Goal: Task Accomplishment & Management: Complete application form

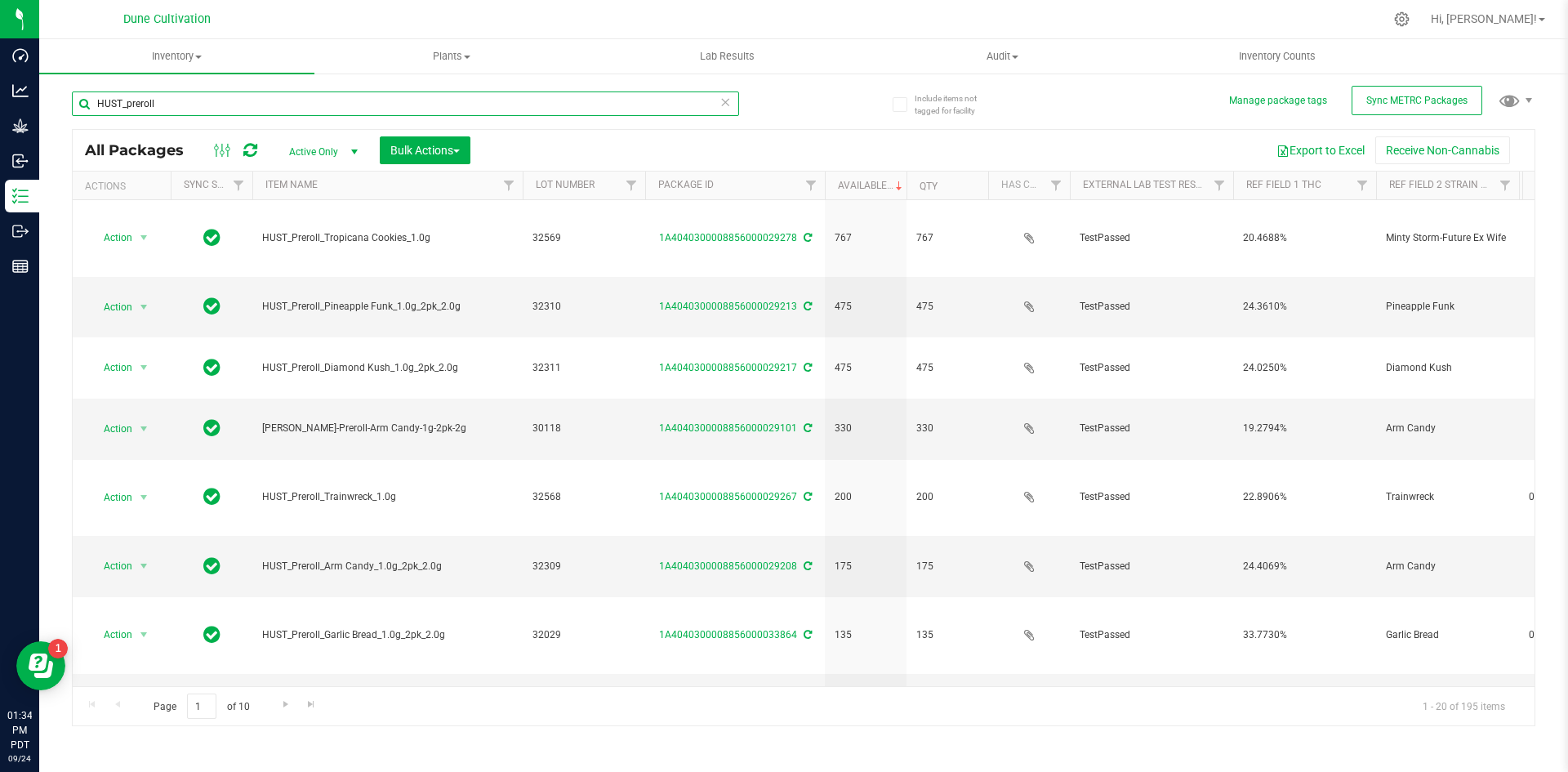
drag, startPoint x: 192, startPoint y: 112, endPoint x: 76, endPoint y: 93, distance: 117.5
click at [76, 93] on input "HUST_preroll" at bounding box center [406, 104] width 668 height 25
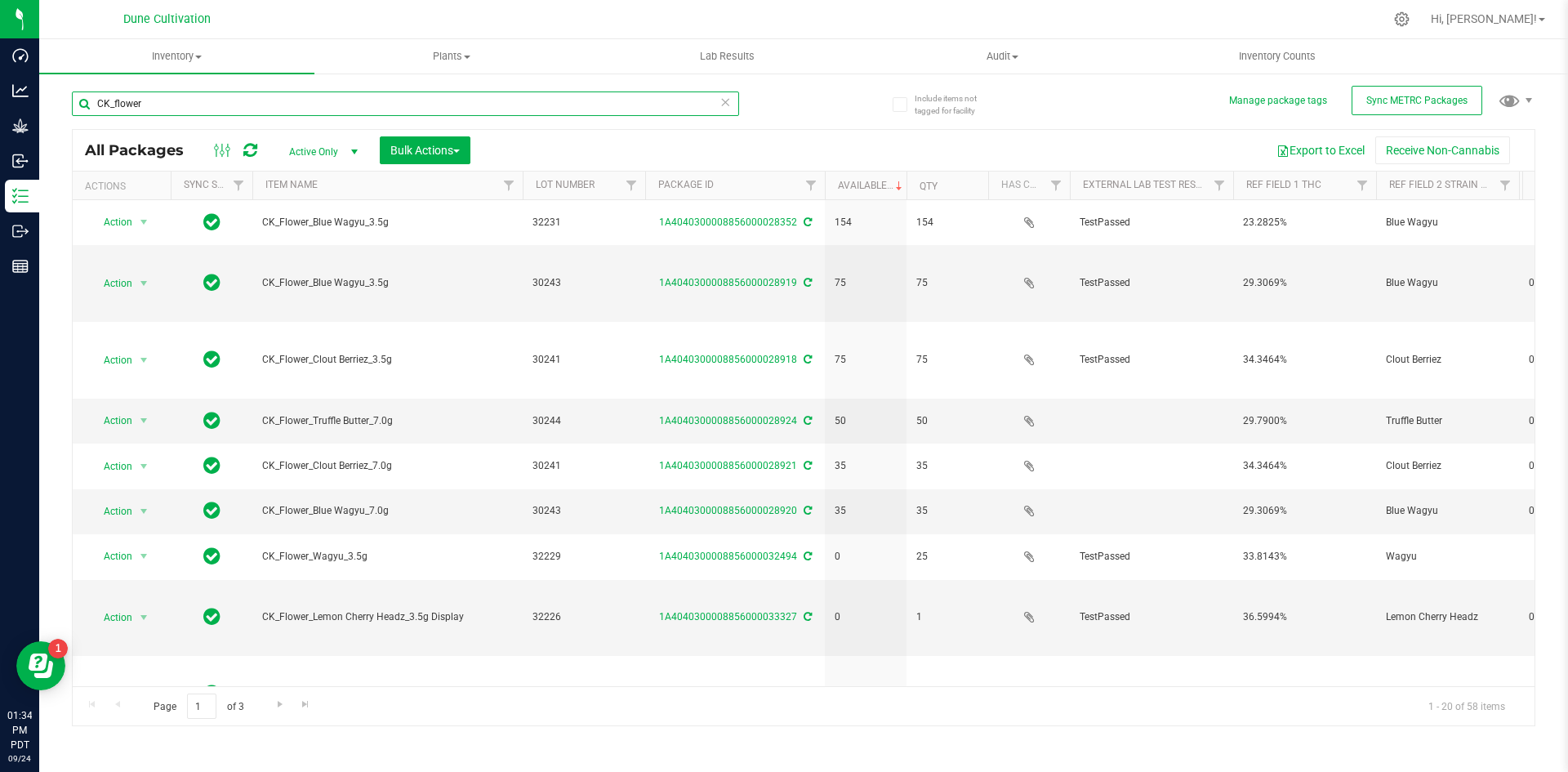
type input "CK_flower"
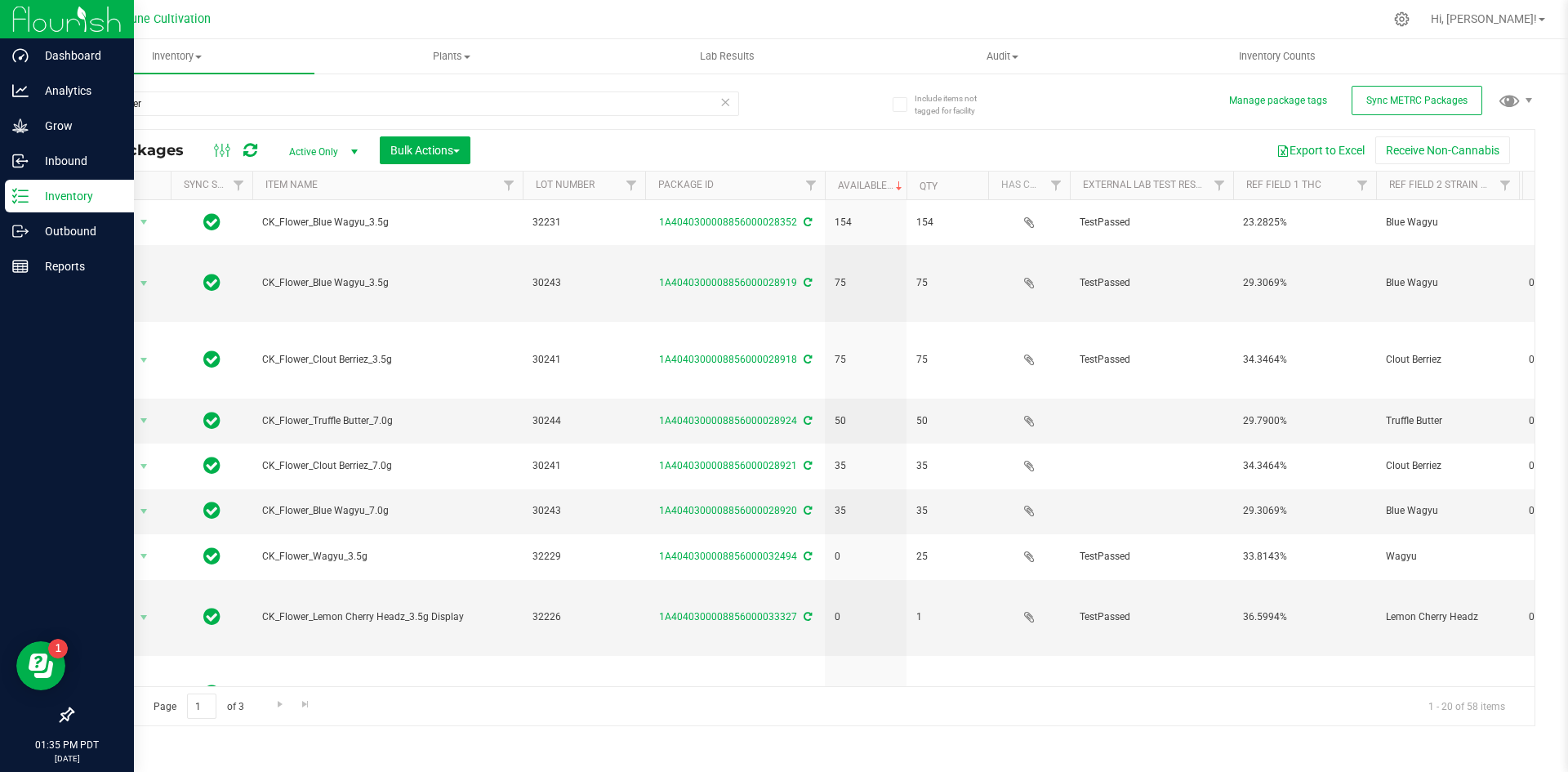
click at [21, 207] on div "Inventory" at bounding box center [70, 196] width 129 height 33
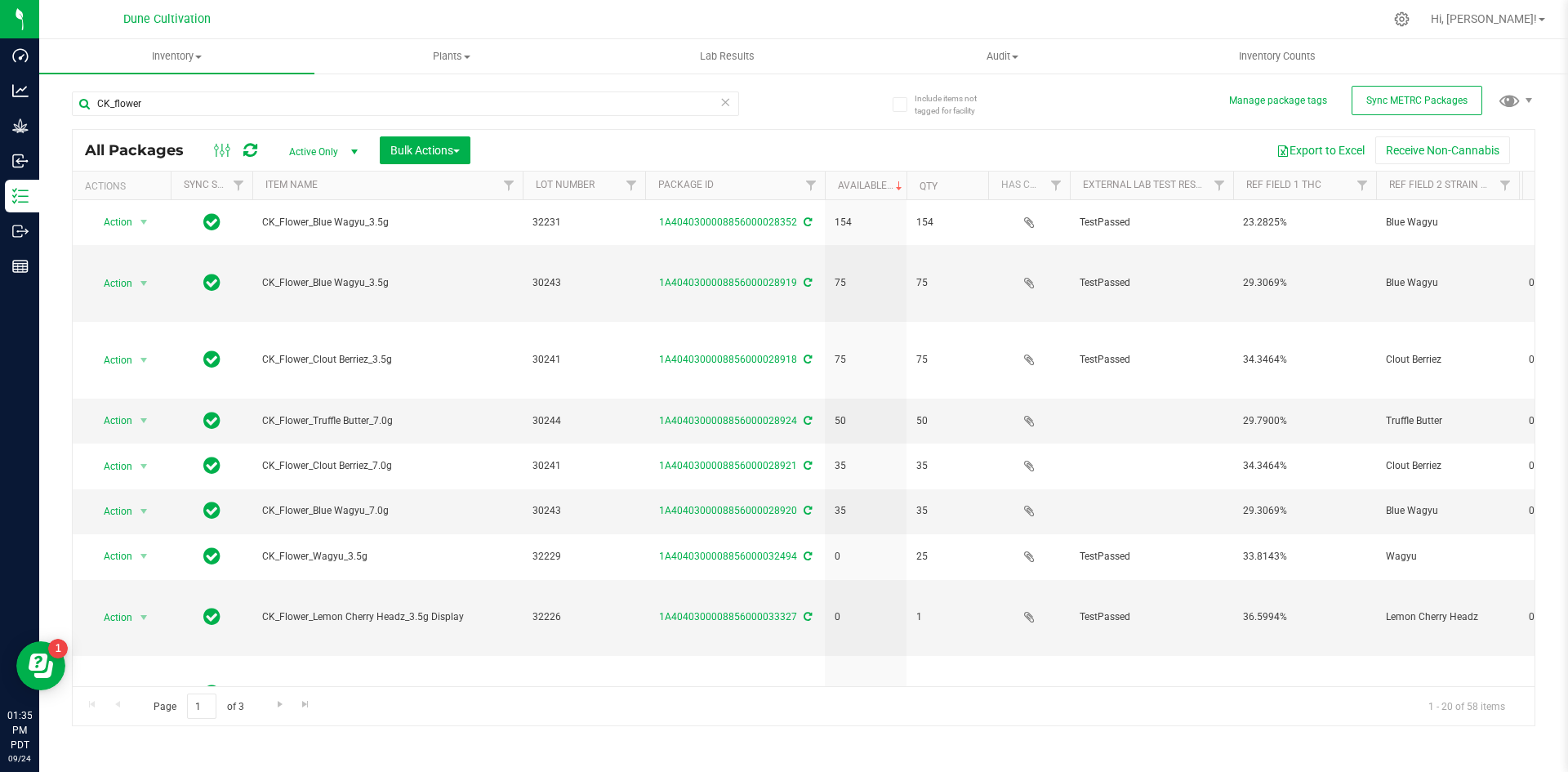
click at [722, 111] on span at bounding box center [724, 102] width 11 height 21
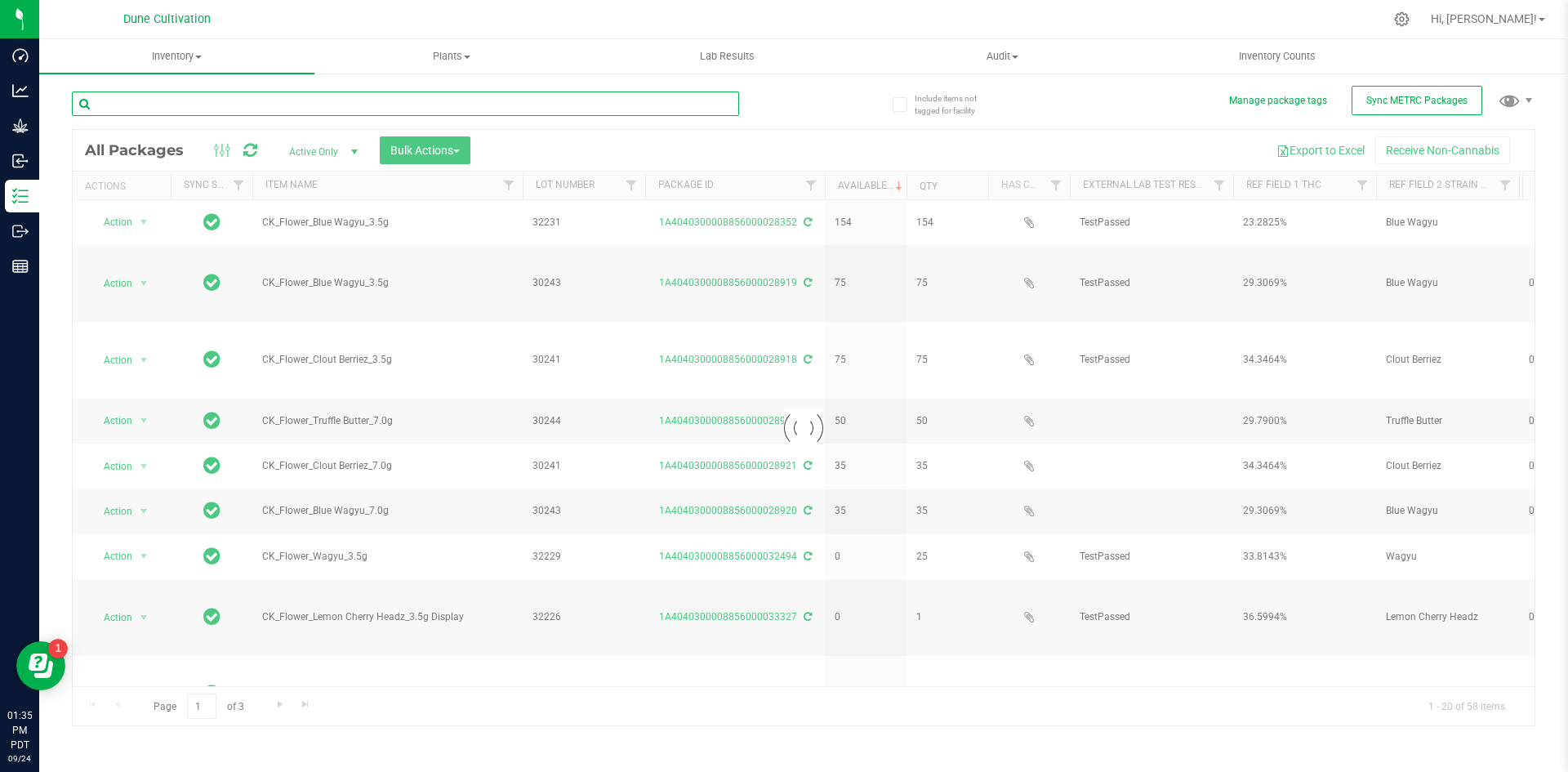
click at [585, 96] on input "text" at bounding box center [406, 104] width 668 height 25
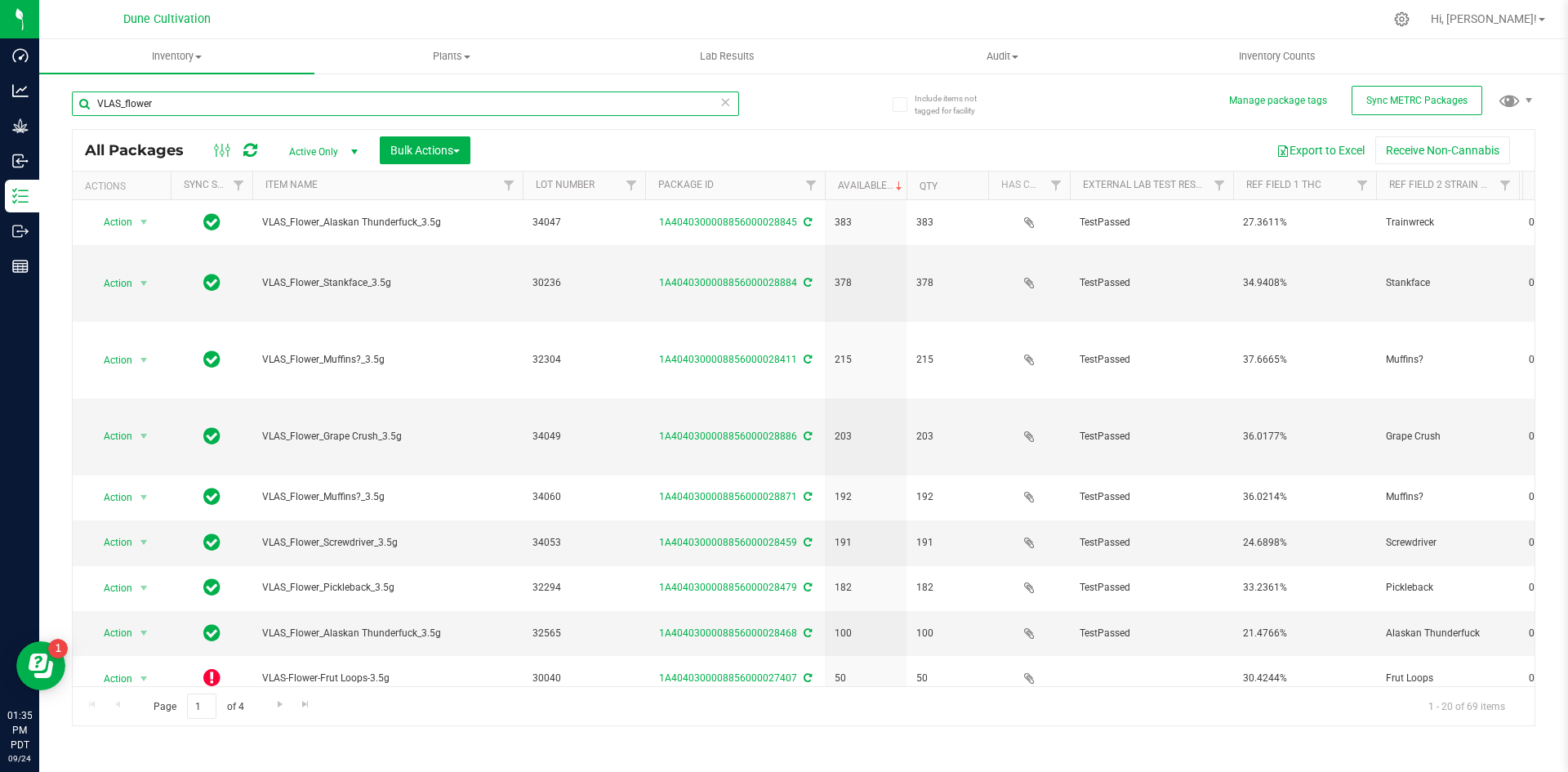
type input "VLAS_flower"
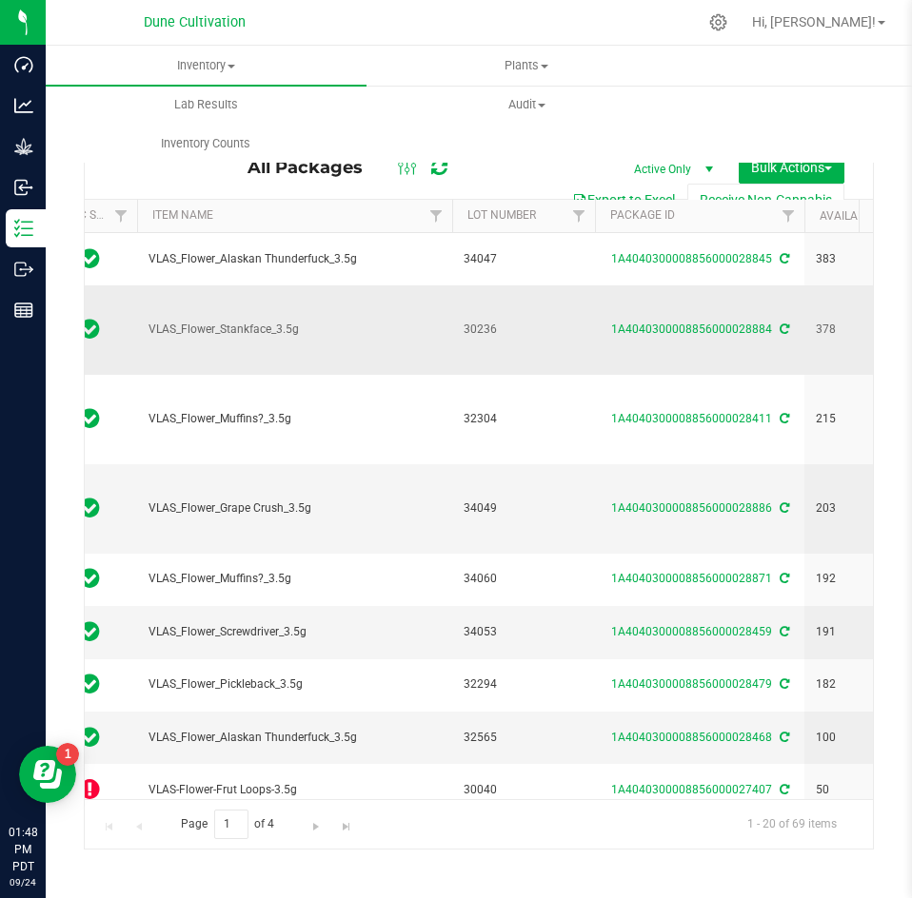
scroll to position [0, 158]
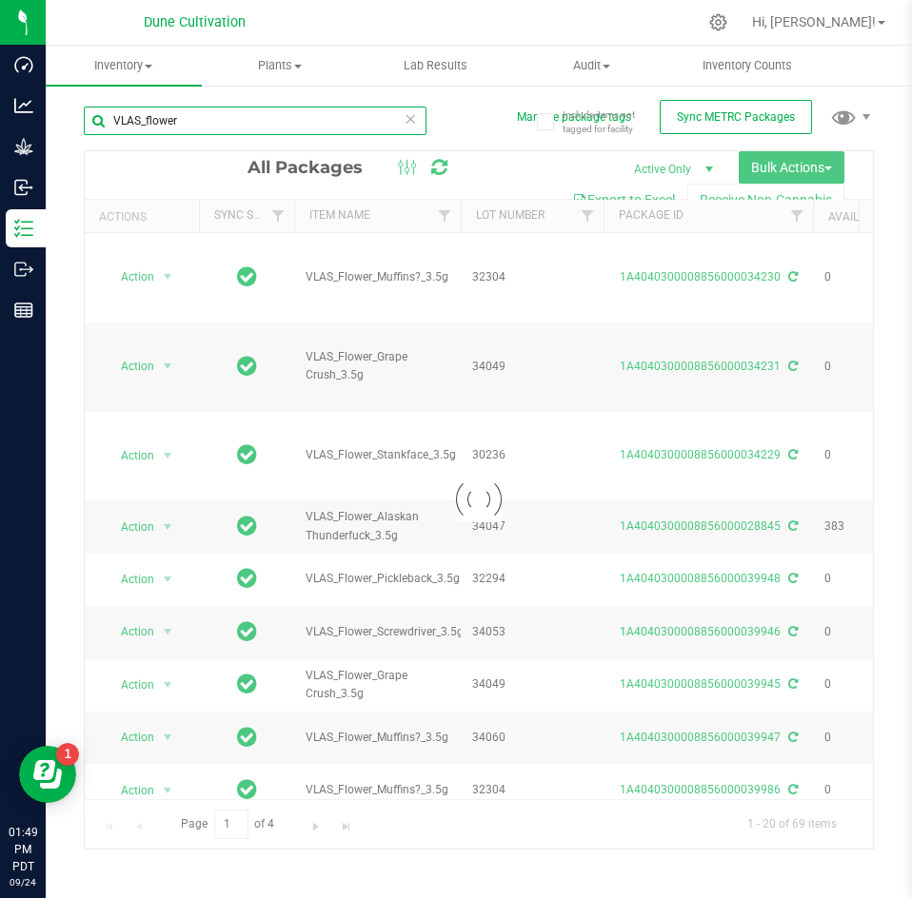
drag, startPoint x: 212, startPoint y: 116, endPoint x: 151, endPoint y: 128, distance: 62.0
click at [96, 110] on input "VLAS_flower" at bounding box center [255, 121] width 343 height 29
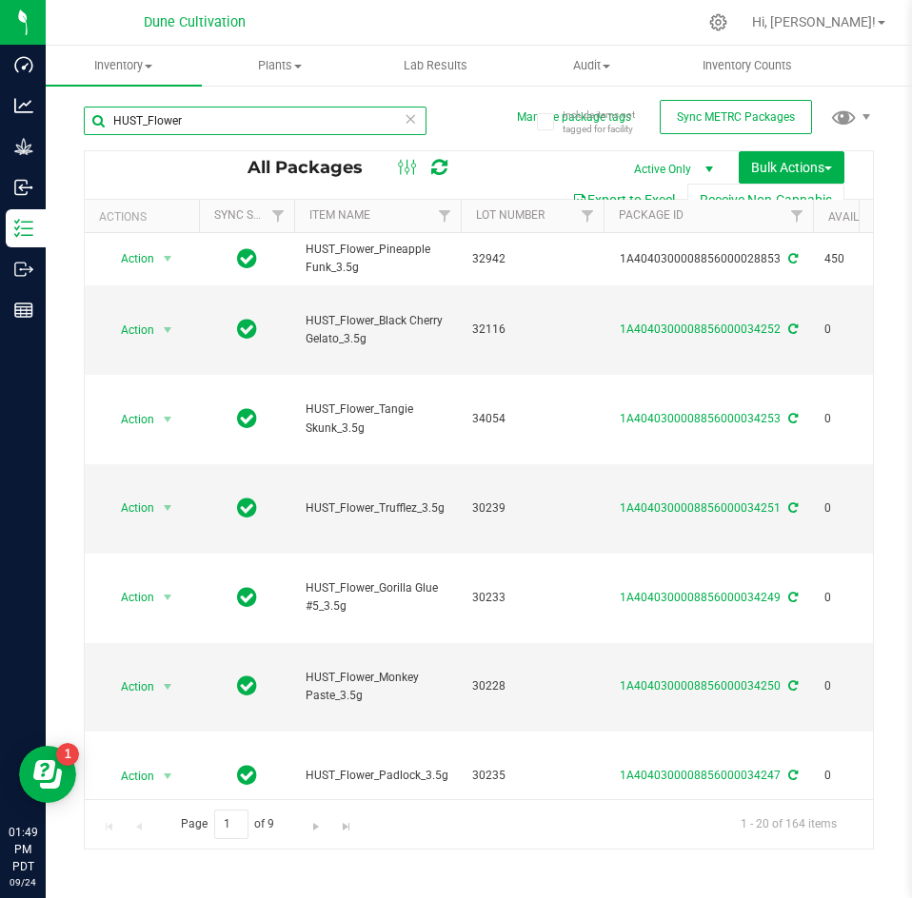
scroll to position [0, 84]
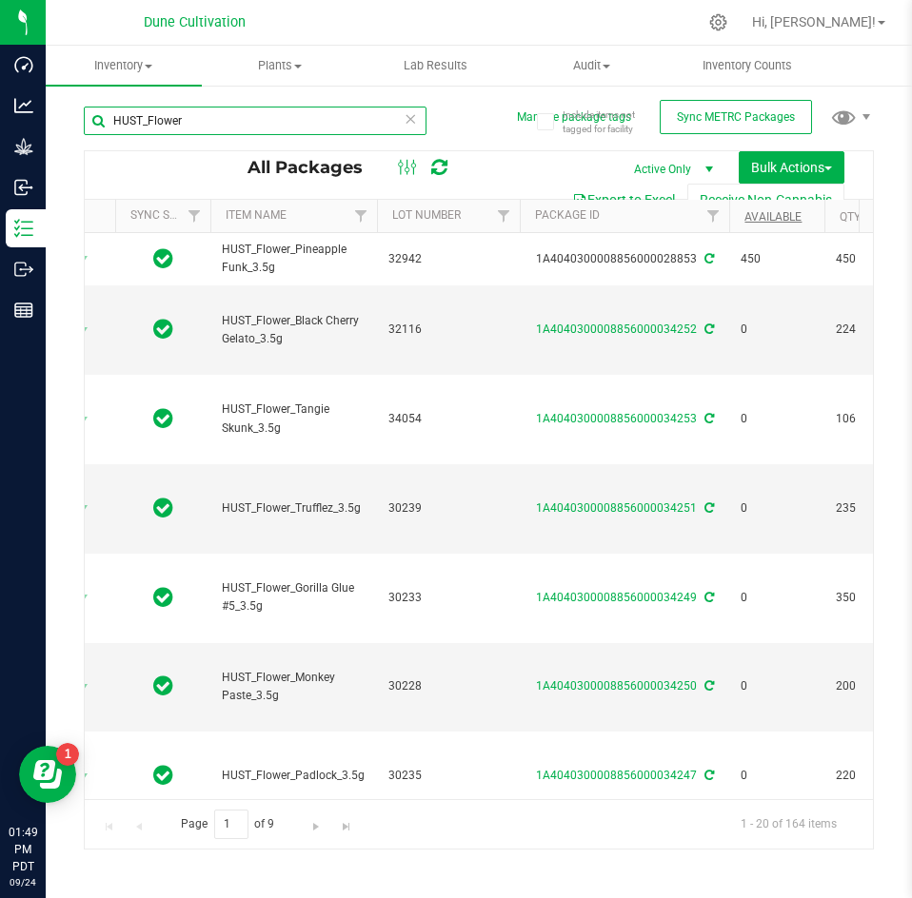
type input "HUST_Flower"
click at [775, 216] on link "Available" at bounding box center [772, 216] width 57 height 13
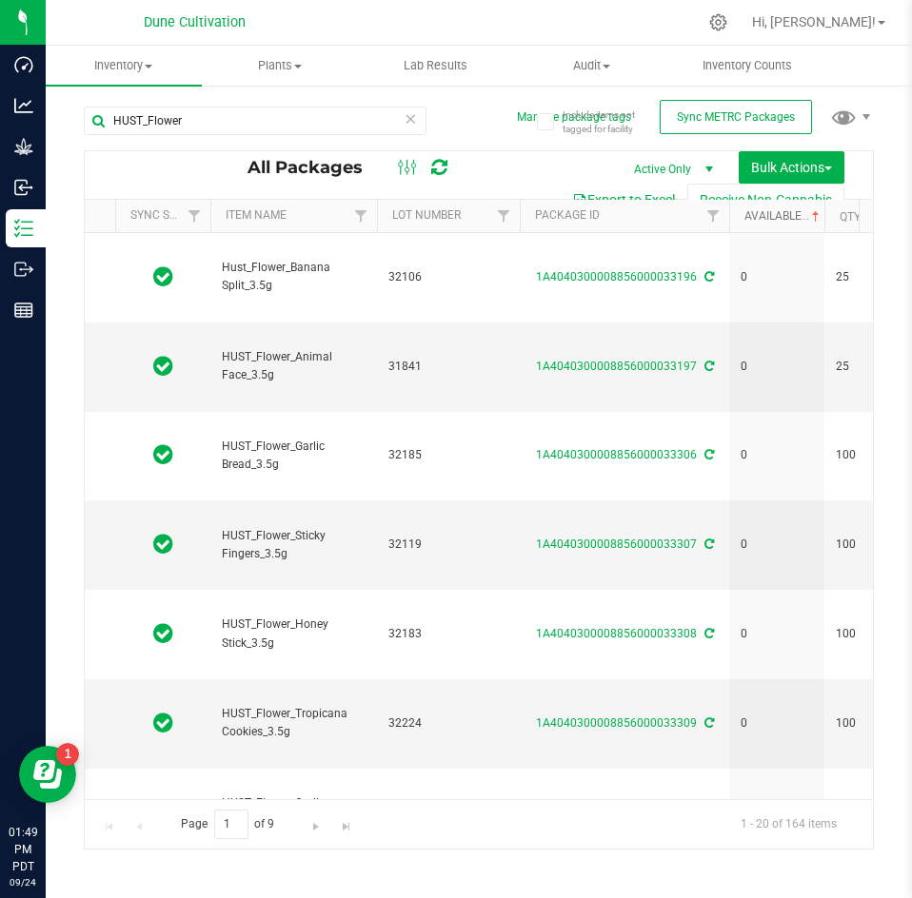
click at [775, 216] on link "Available" at bounding box center [783, 215] width 79 height 13
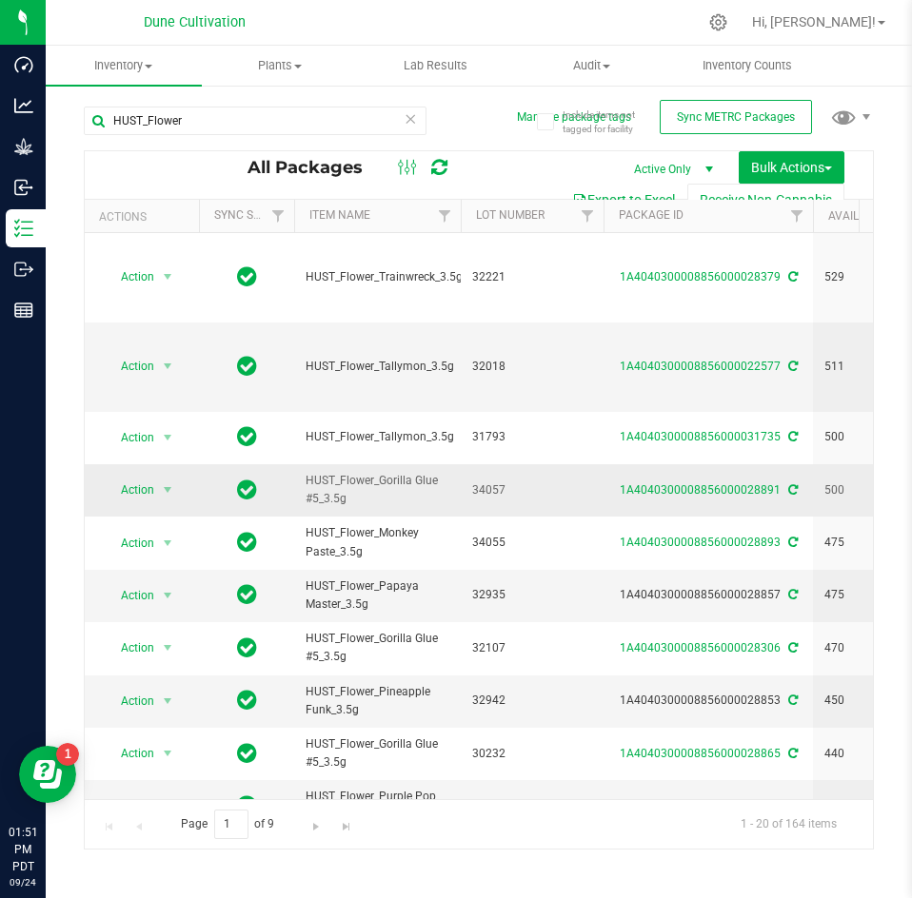
scroll to position [0, 0]
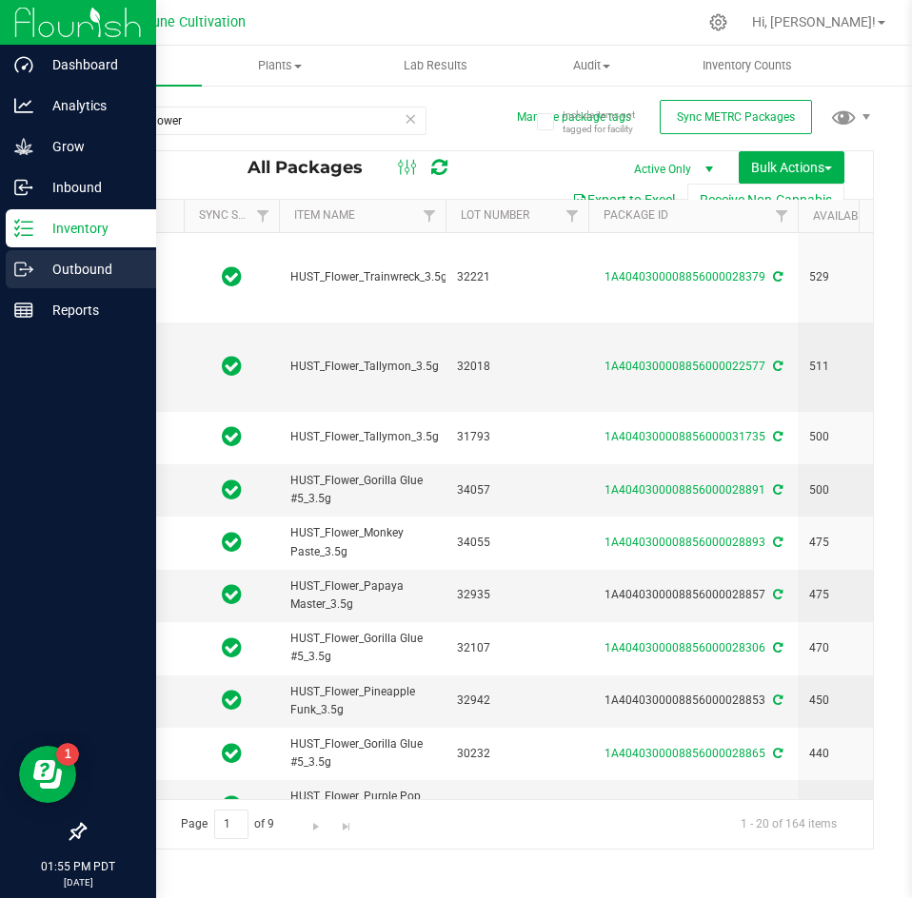
click at [31, 256] on div "Outbound" at bounding box center [81, 269] width 150 height 38
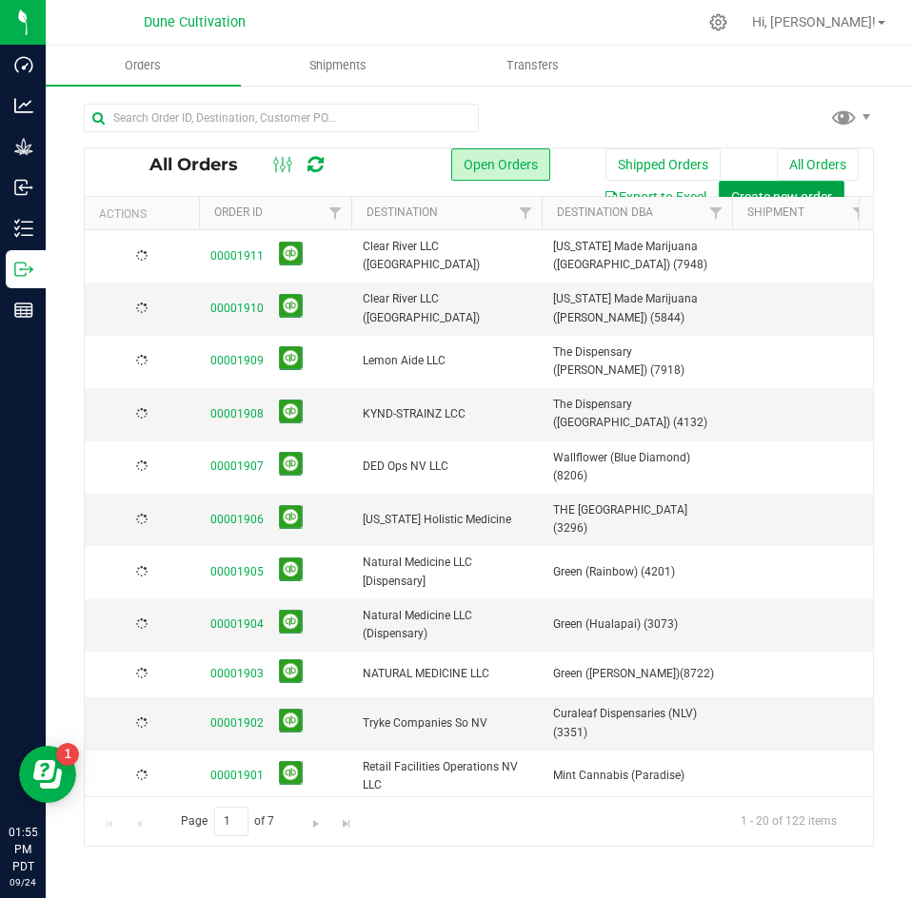
click at [755, 189] on span "Create new order" at bounding box center [781, 196] width 101 height 15
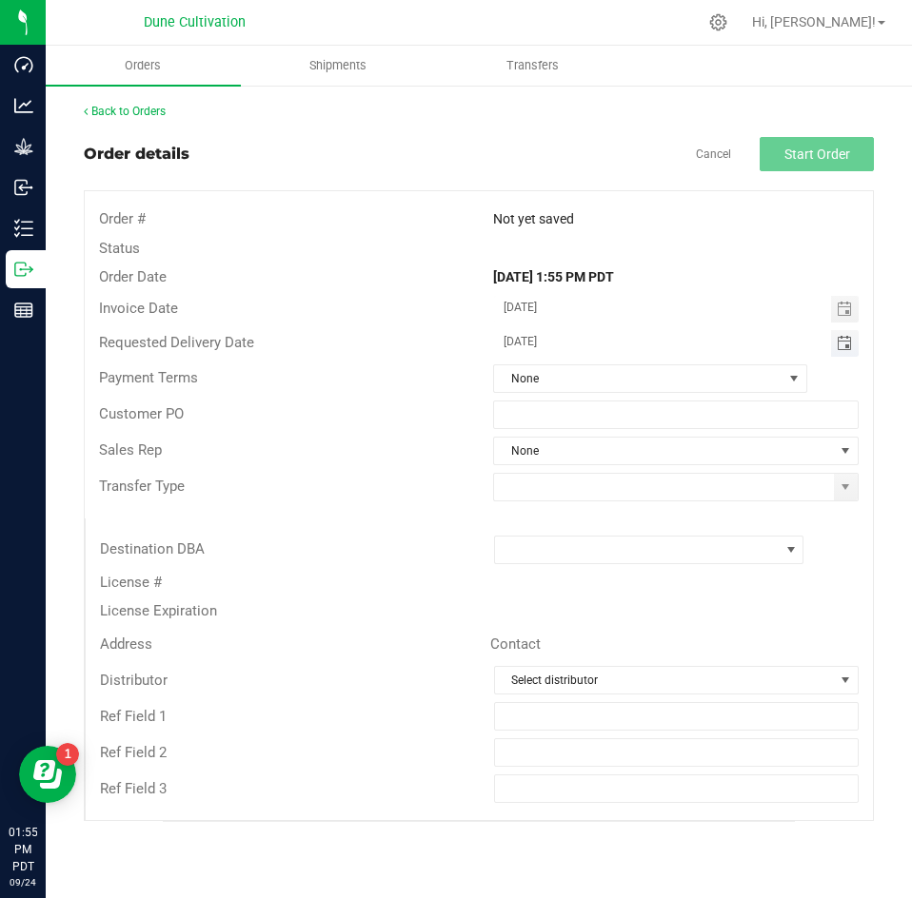
click at [846, 346] on span "Toggle calendar" at bounding box center [844, 343] width 15 height 15
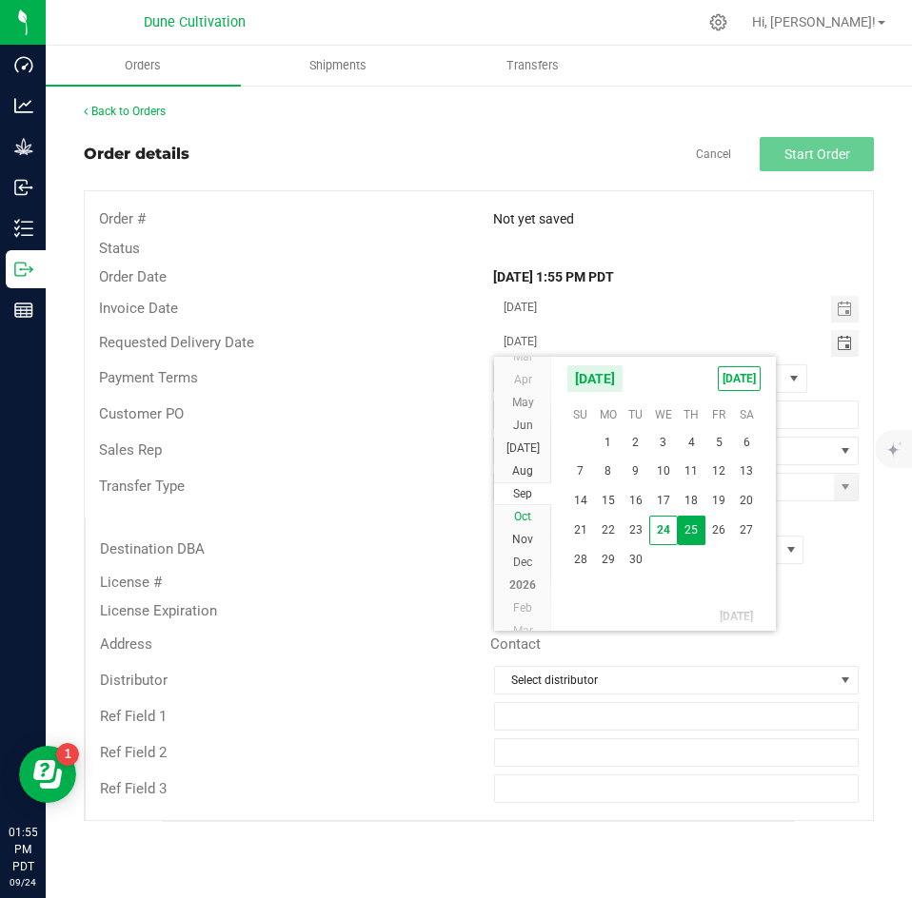
click at [525, 511] on span "Oct" at bounding box center [522, 516] width 17 height 13
click at [695, 439] on span "2" at bounding box center [692, 441] width 28 height 30
type input "10/02/2025"
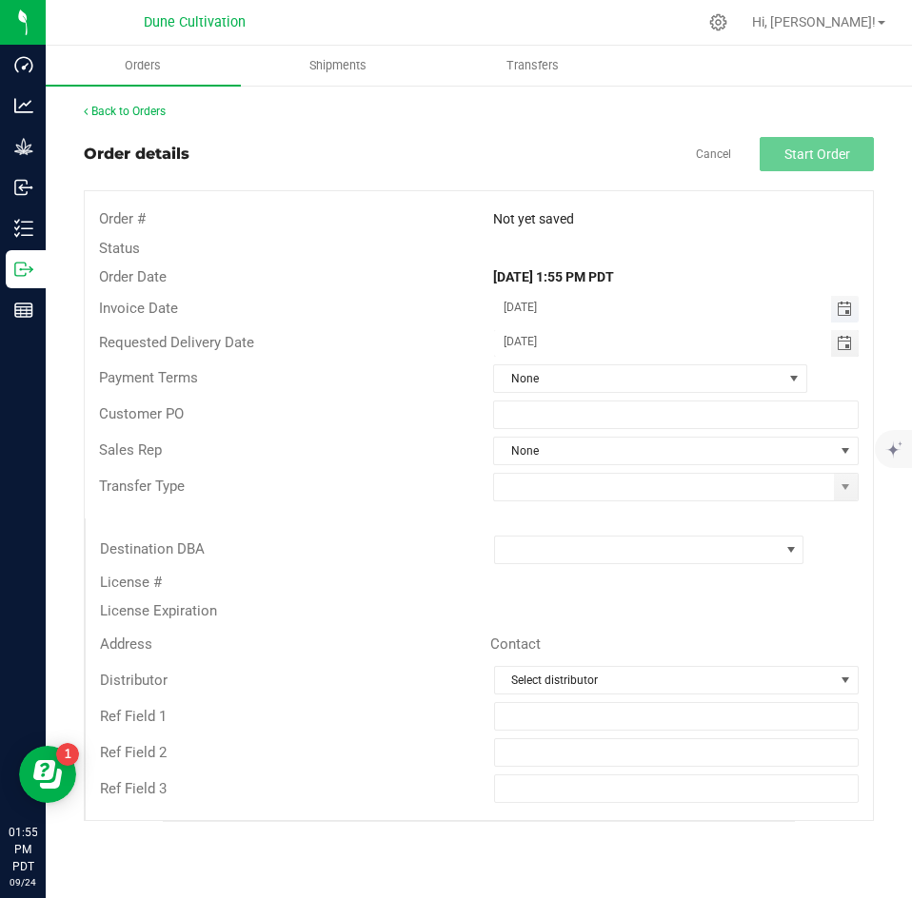
click at [838, 309] on span "Toggle calendar" at bounding box center [844, 309] width 15 height 15
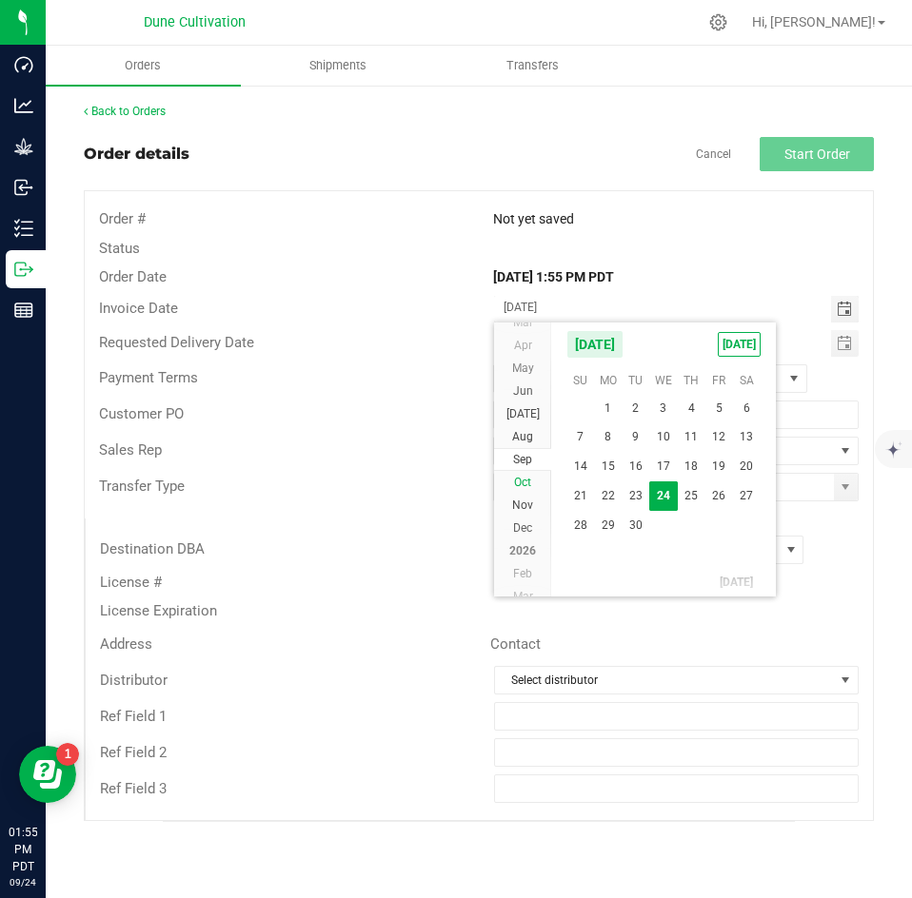
click at [528, 477] on span "Oct" at bounding box center [522, 482] width 17 height 13
click at [685, 411] on span "2" at bounding box center [692, 407] width 28 height 30
type input "10/02/2025"
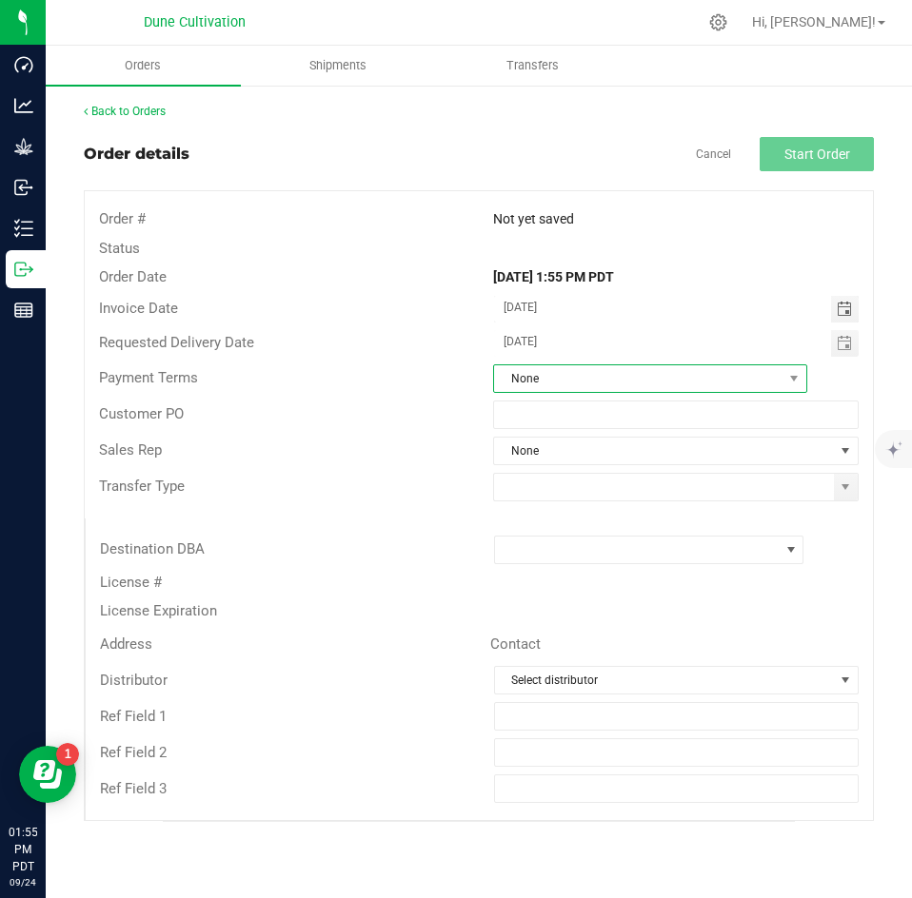
click at [593, 384] on span "None" at bounding box center [638, 378] width 288 height 27
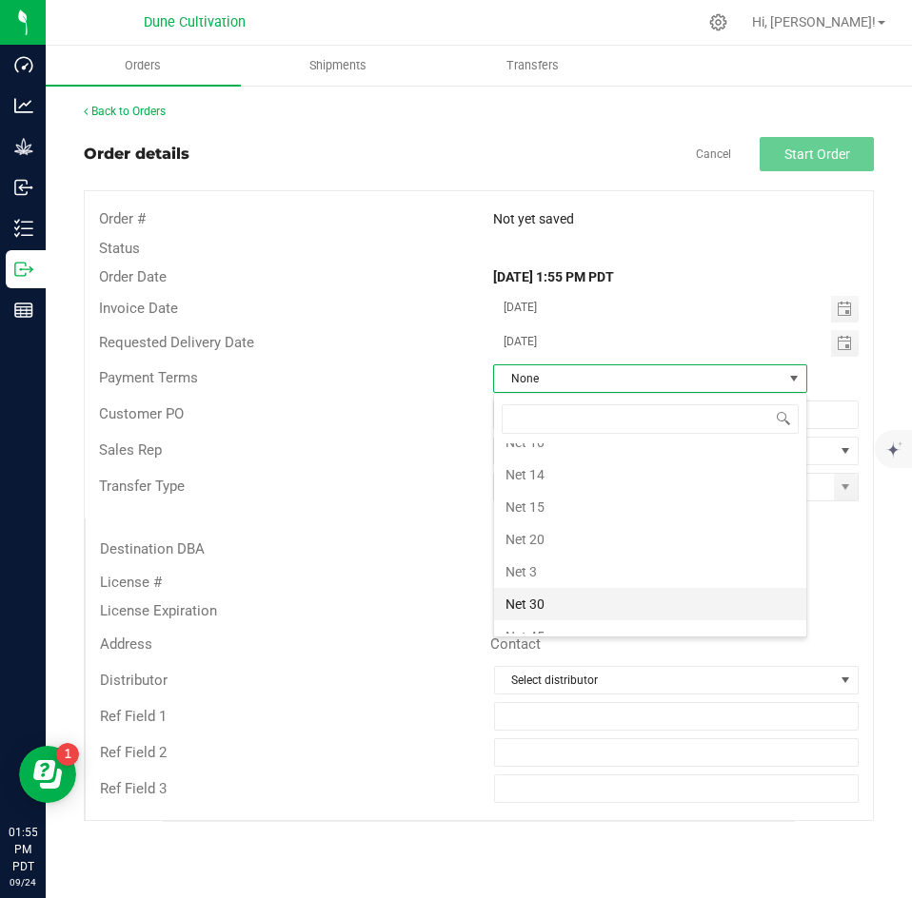
click at [546, 596] on li "Net 30" at bounding box center [650, 604] width 312 height 32
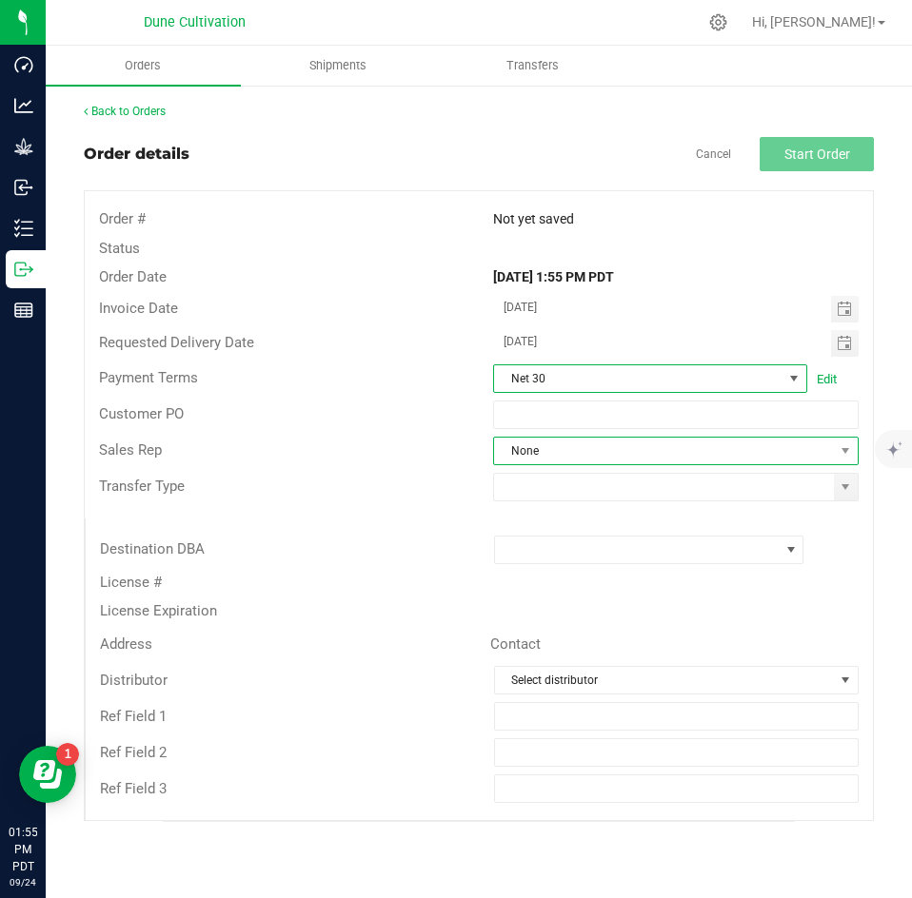
click at [537, 439] on span "None" at bounding box center [664, 451] width 340 height 27
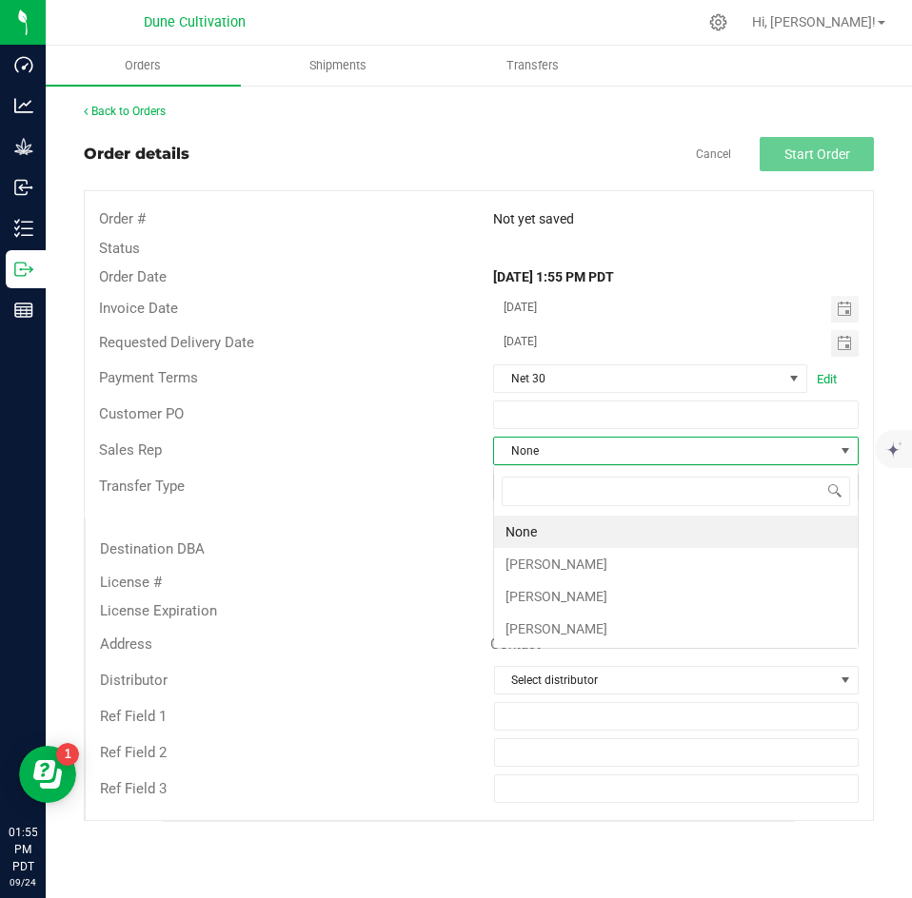
scroll to position [29, 365]
click at [526, 562] on li "Brett Nelson" at bounding box center [676, 564] width 364 height 32
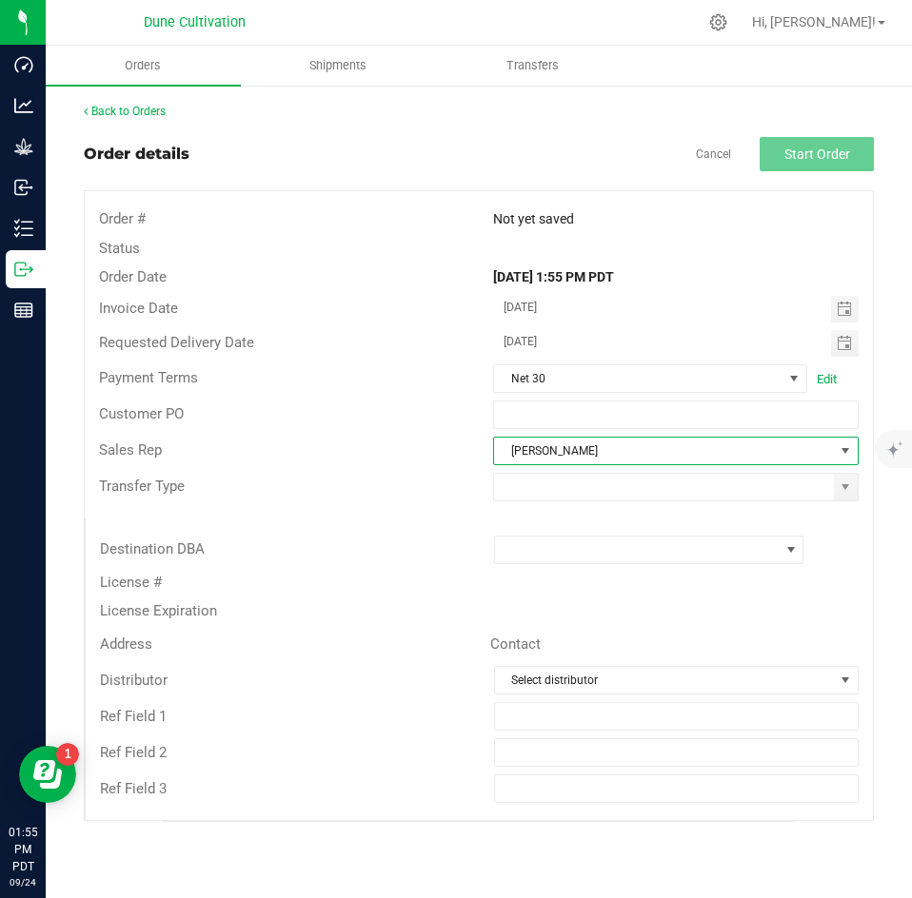
click at [538, 503] on div "Transfer Type" at bounding box center [479, 487] width 788 height 36
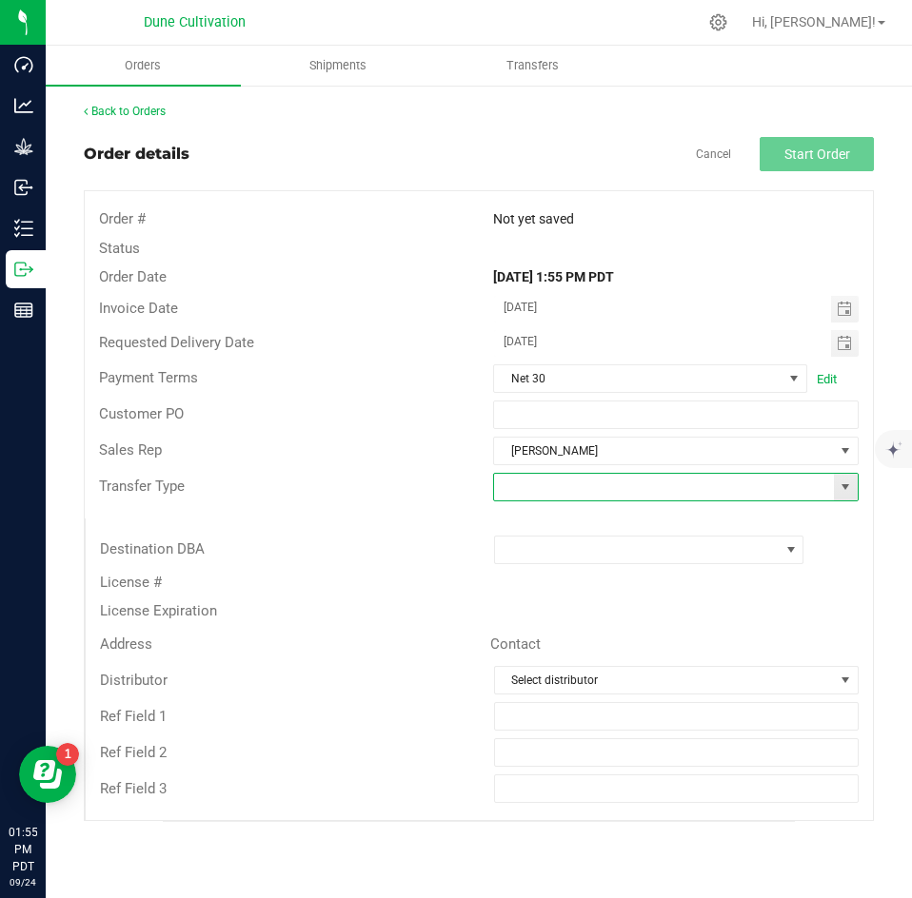
click at [536, 493] on input at bounding box center [664, 487] width 340 height 27
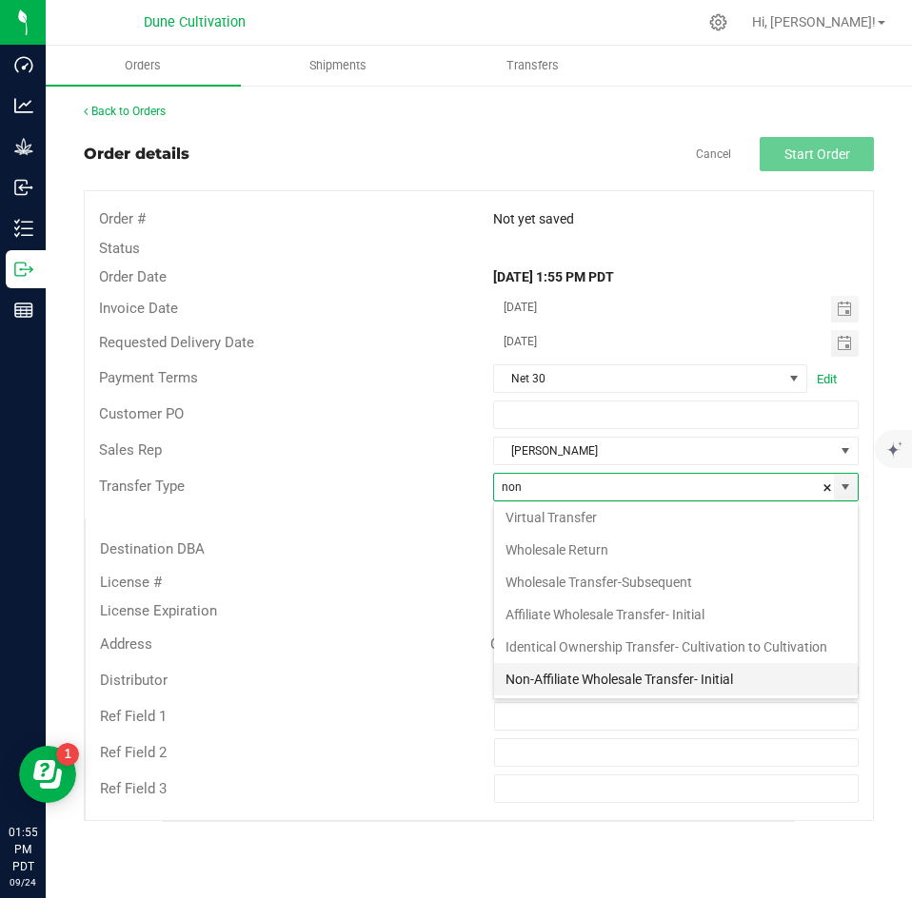
click at [530, 670] on li "Non-Affiliate Wholesale Transfer- Initial" at bounding box center [676, 679] width 364 height 32
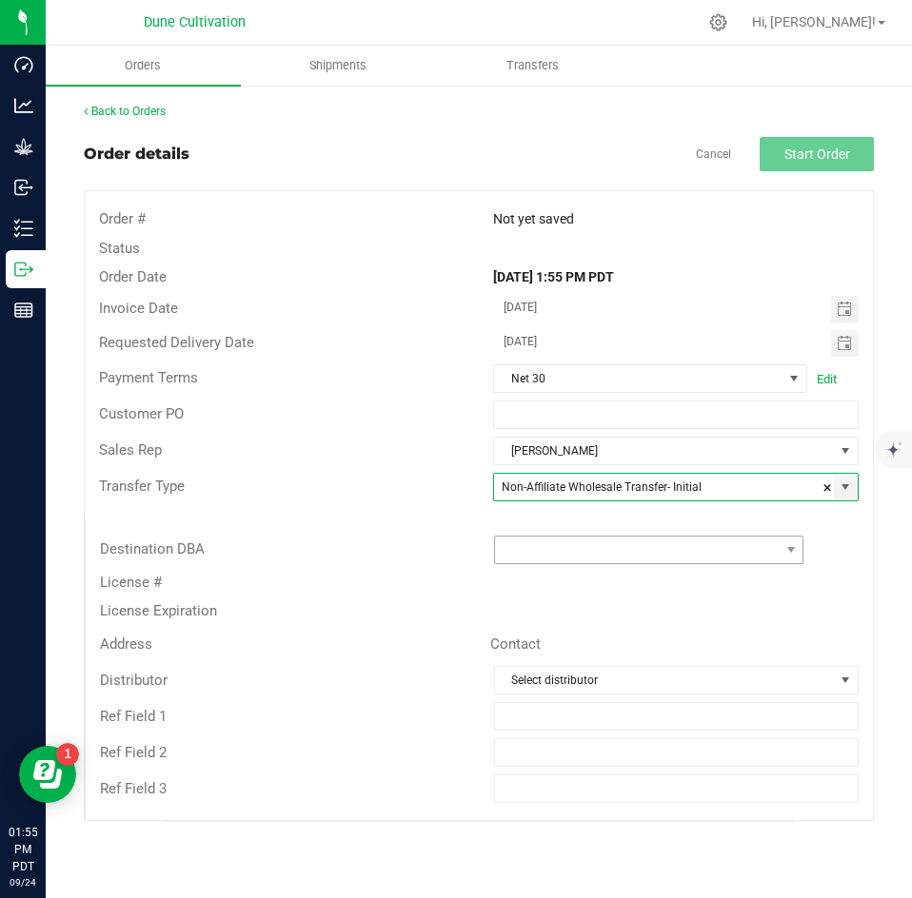
type input "Non-Affiliate Wholesale Transfer- Initial"
click at [545, 558] on span at bounding box center [637, 550] width 285 height 27
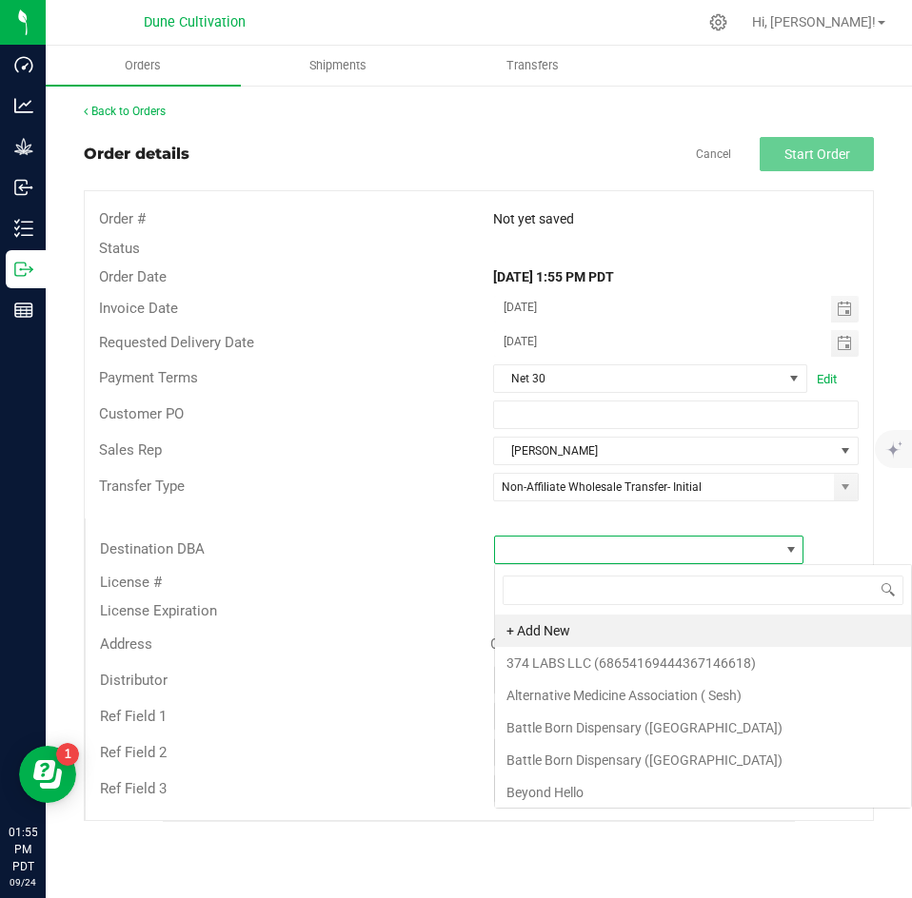
scroll to position [29, 310]
click at [448, 554] on div "Destination DBA" at bounding box center [283, 550] width 394 height 22
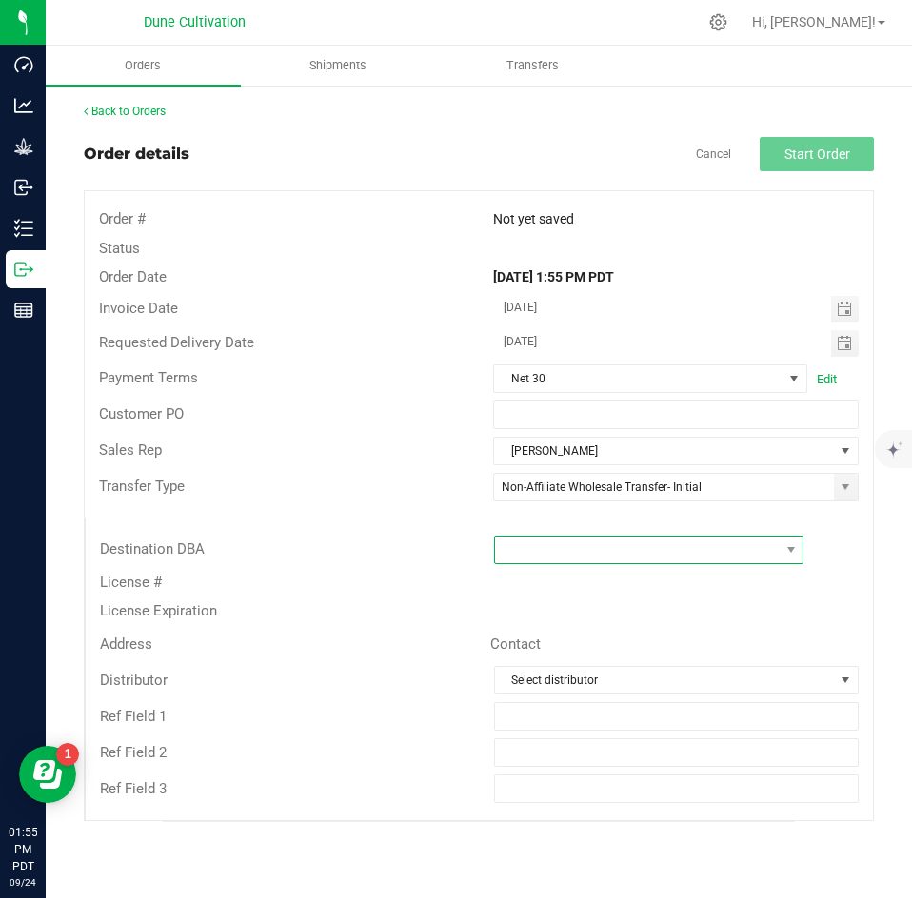
click at [520, 546] on span at bounding box center [637, 550] width 285 height 27
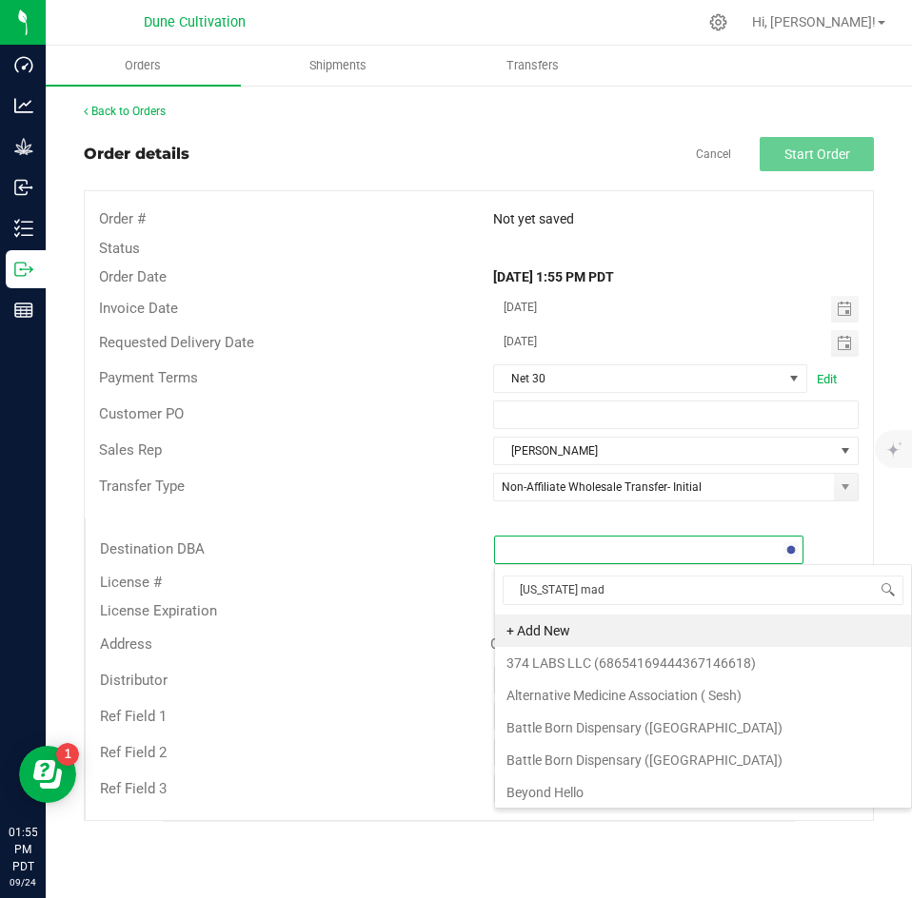
type input "nevada made"
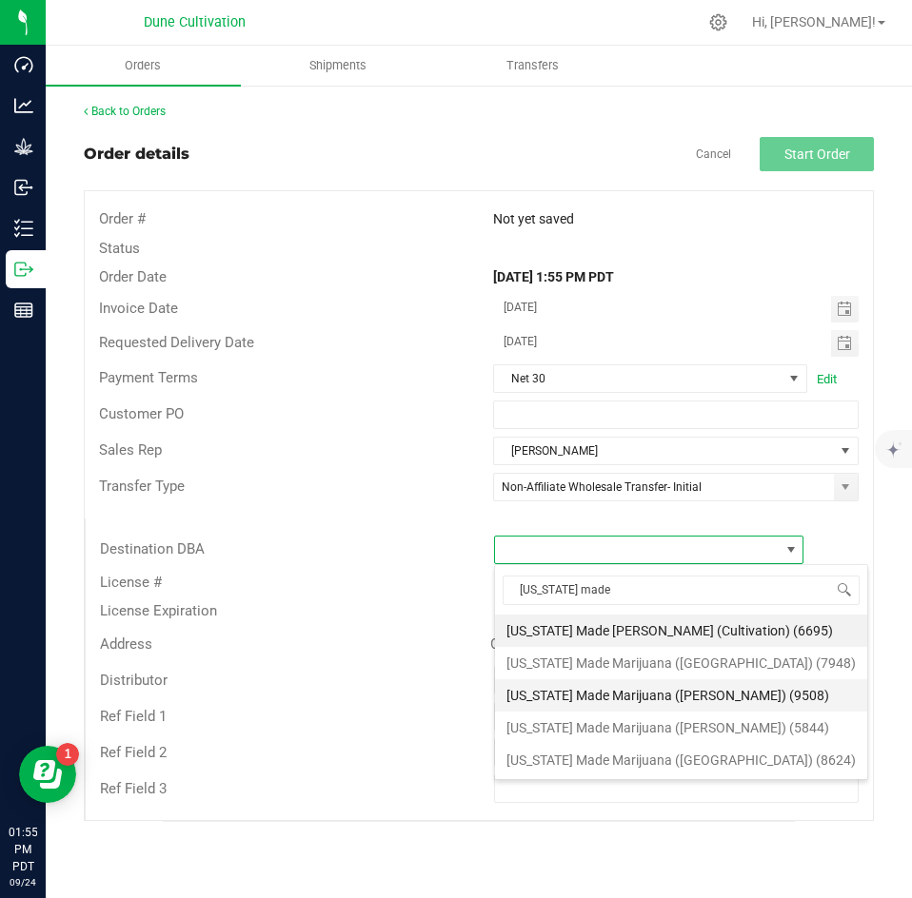
click at [570, 686] on li "Nevada Made Marijuana (Henderson) (9508)" at bounding box center [681, 696] width 372 height 32
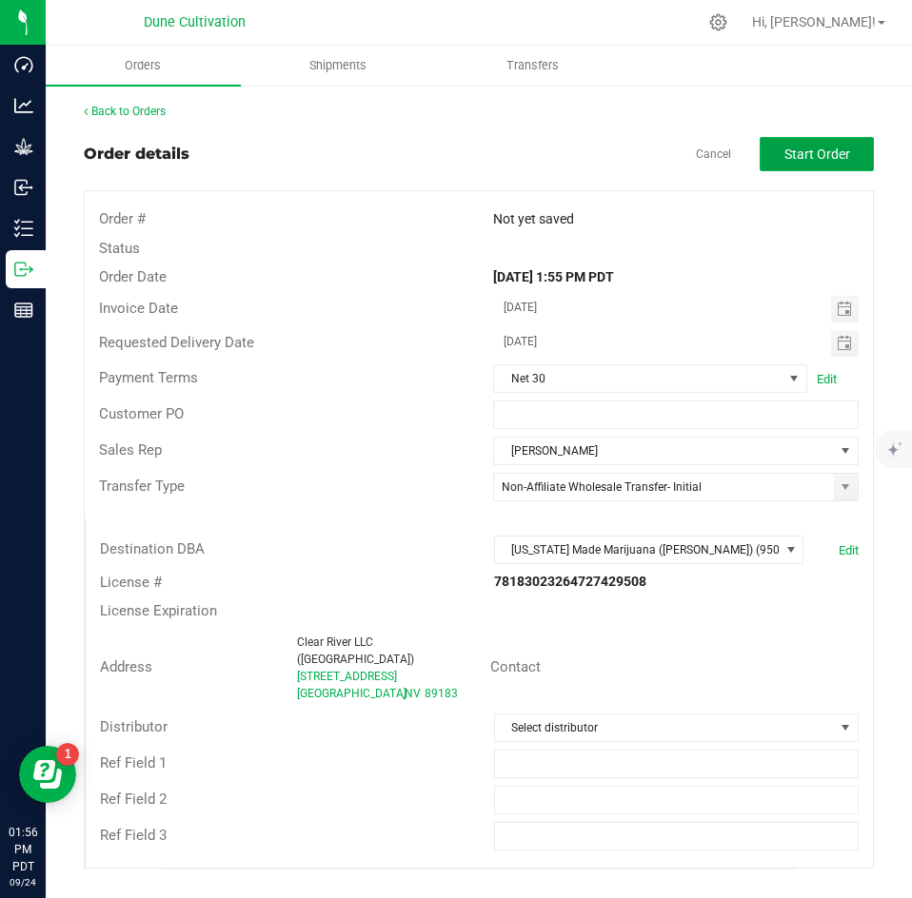
click at [818, 161] on span "Start Order" at bounding box center [817, 154] width 66 height 15
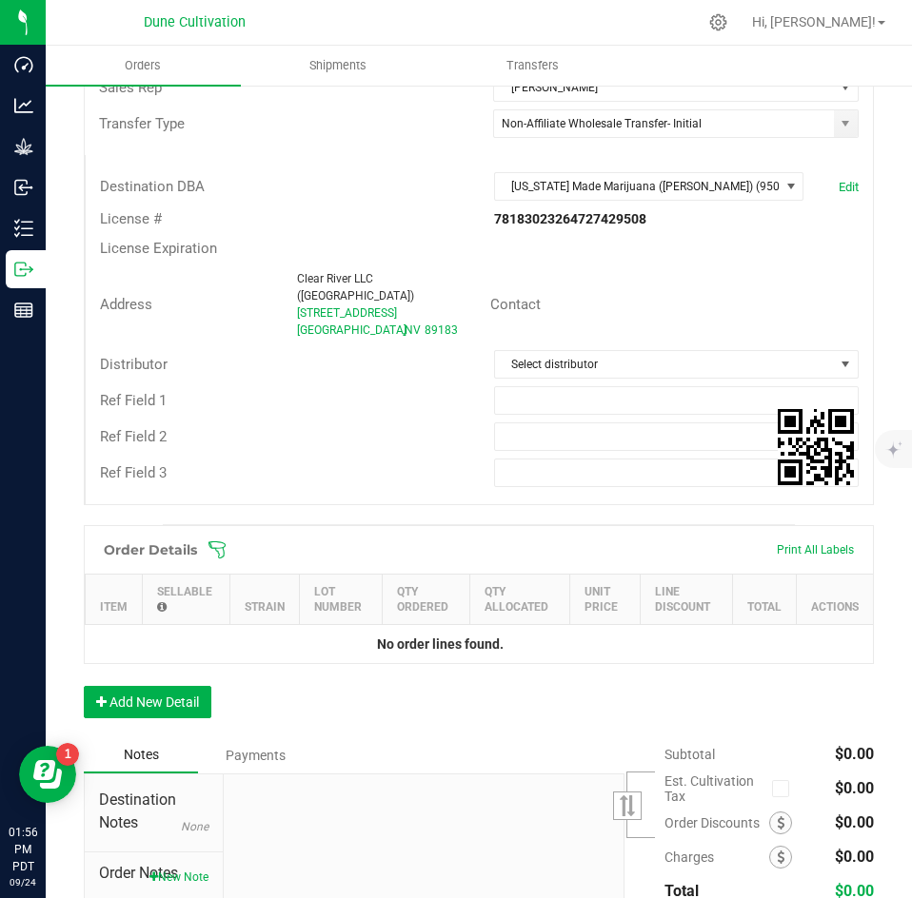
scroll to position [411, 0]
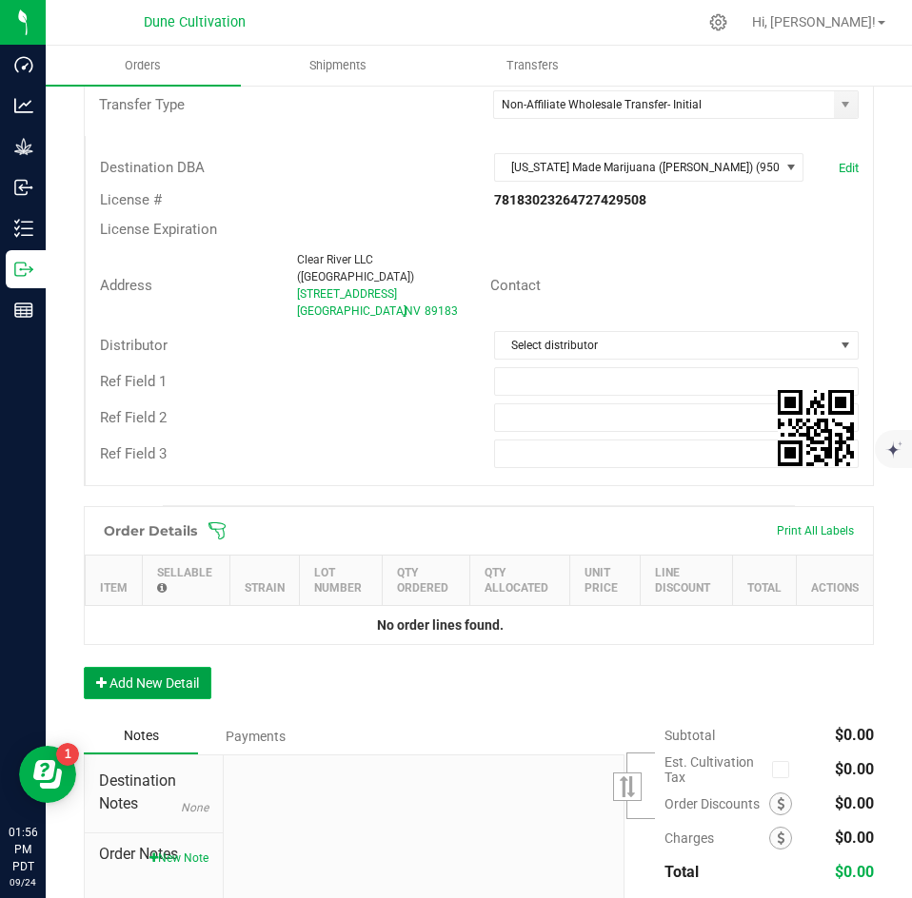
click at [140, 667] on button "Add New Detail" at bounding box center [148, 683] width 128 height 32
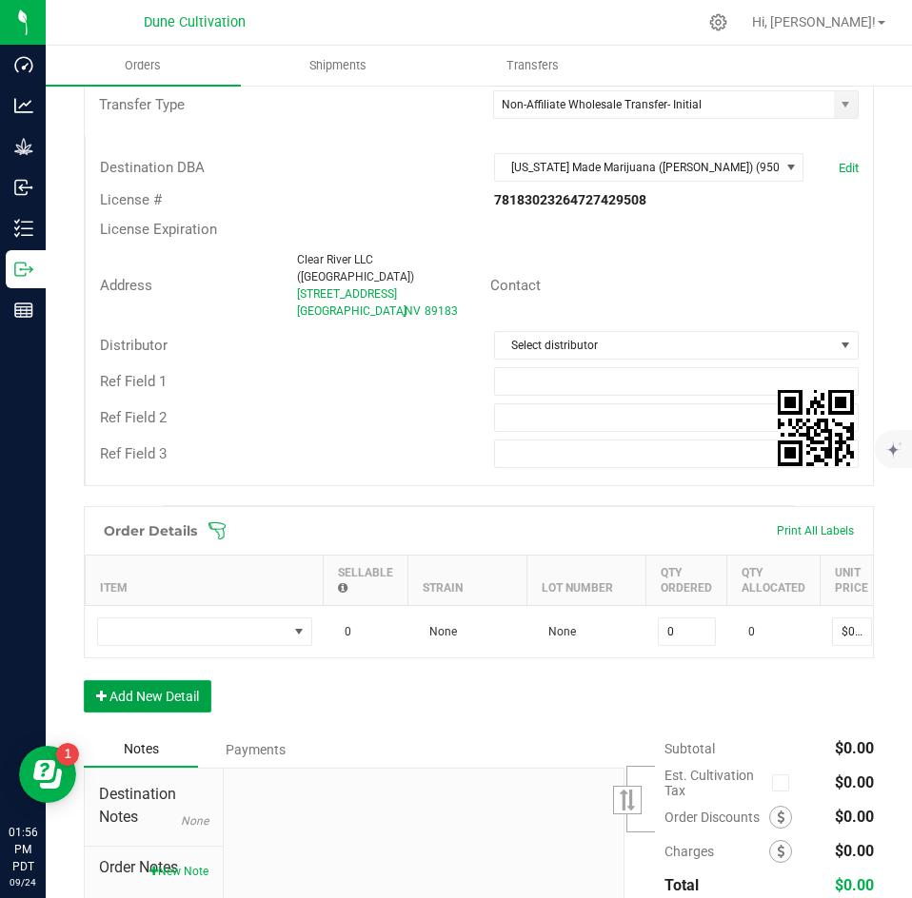
click at [140, 697] on button "Add New Detail" at bounding box center [148, 696] width 128 height 32
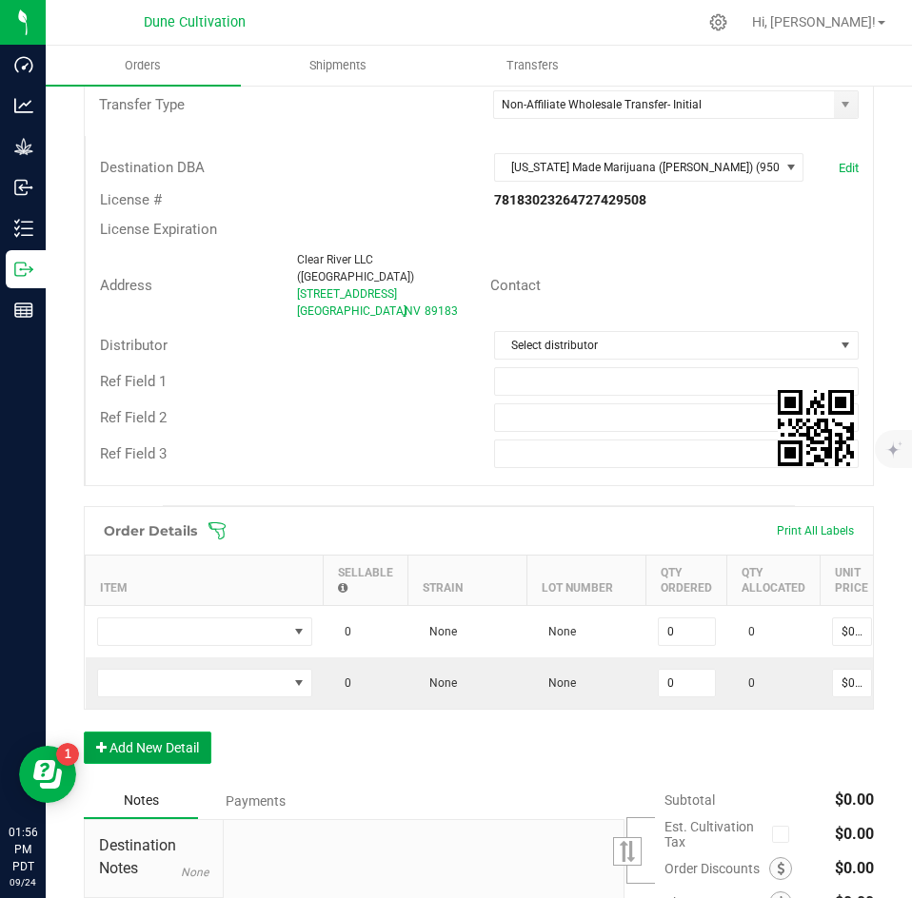
click at [136, 732] on button "Add New Detail" at bounding box center [148, 748] width 128 height 32
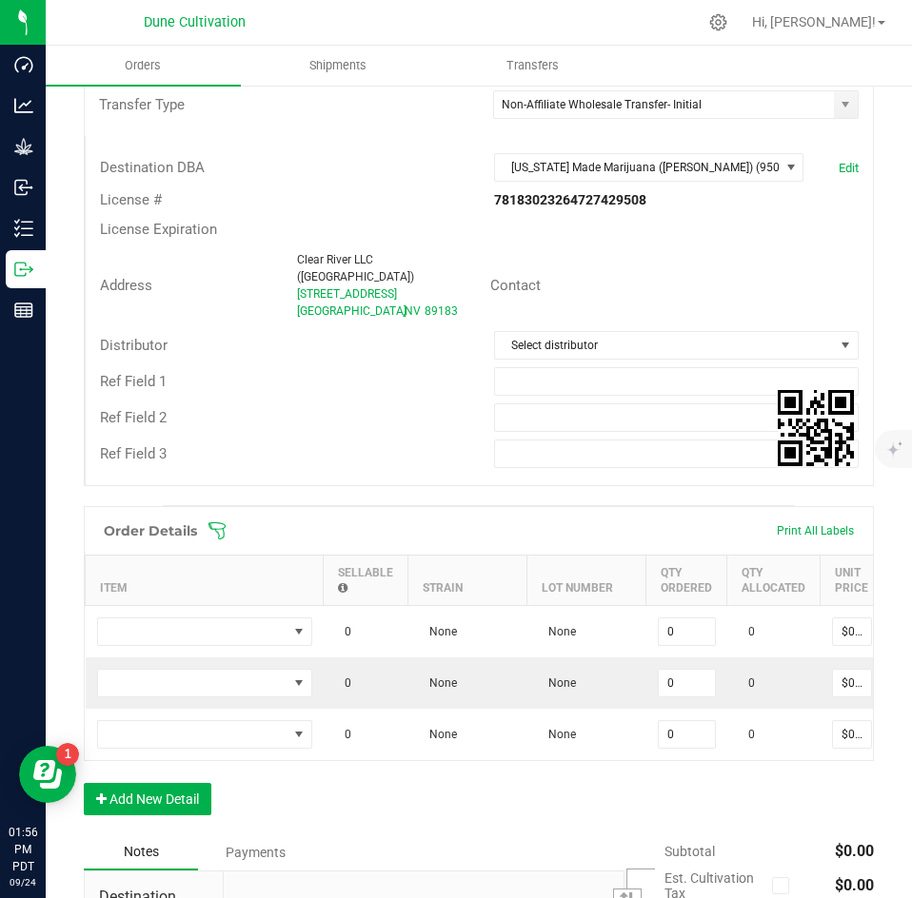
click at [132, 777] on div "Order Details Print All Labels Item Sellable Strain Lot Number Qty Ordered Qty …" at bounding box center [479, 670] width 790 height 328
click at [129, 795] on button "Add New Detail" at bounding box center [148, 799] width 128 height 32
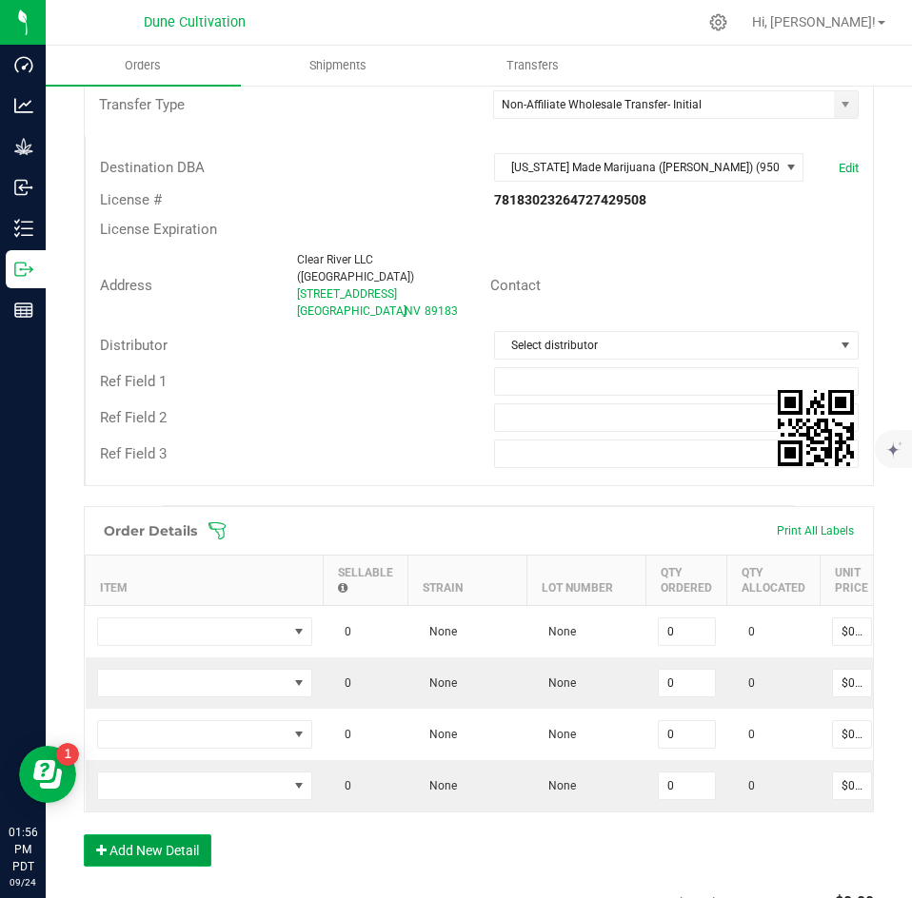
scroll to position [708, 0]
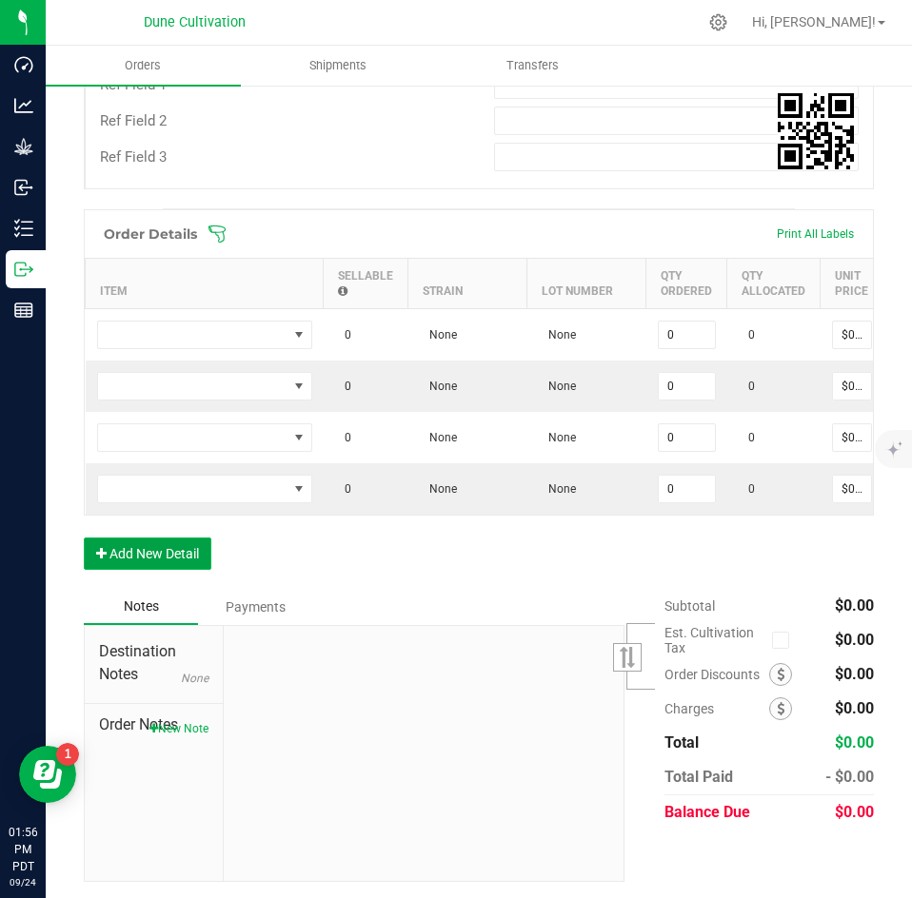
click at [158, 538] on button "Add New Detail" at bounding box center [148, 554] width 128 height 32
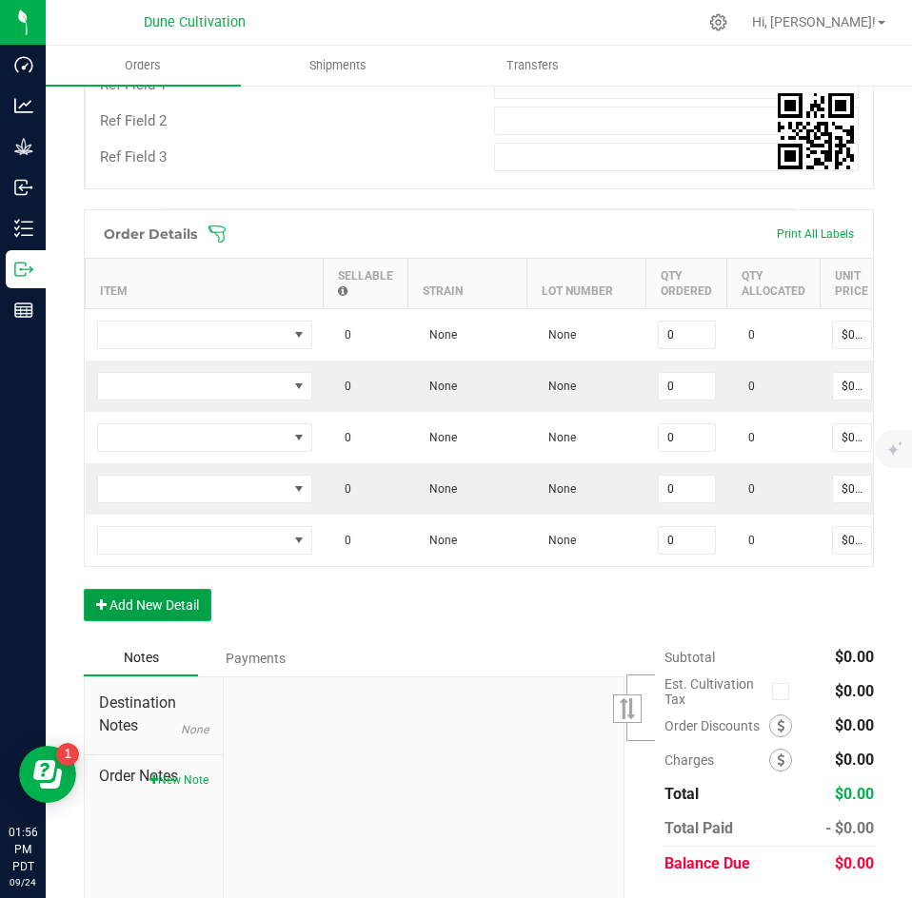
click at [144, 589] on button "Add New Detail" at bounding box center [148, 605] width 128 height 32
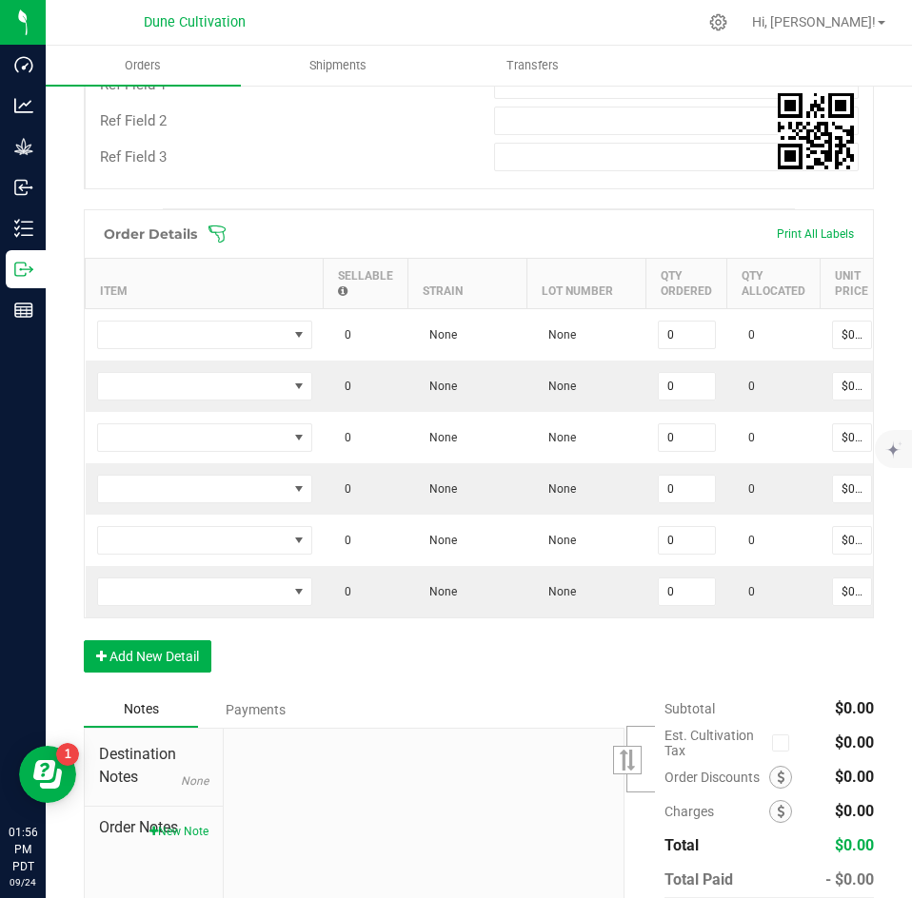
click at [138, 634] on div "Order Details Print All Labels Item Sellable Strain Lot Number Qty Ordered Qty …" at bounding box center [479, 450] width 790 height 483
click at [138, 669] on button "Add New Detail" at bounding box center [148, 657] width 128 height 32
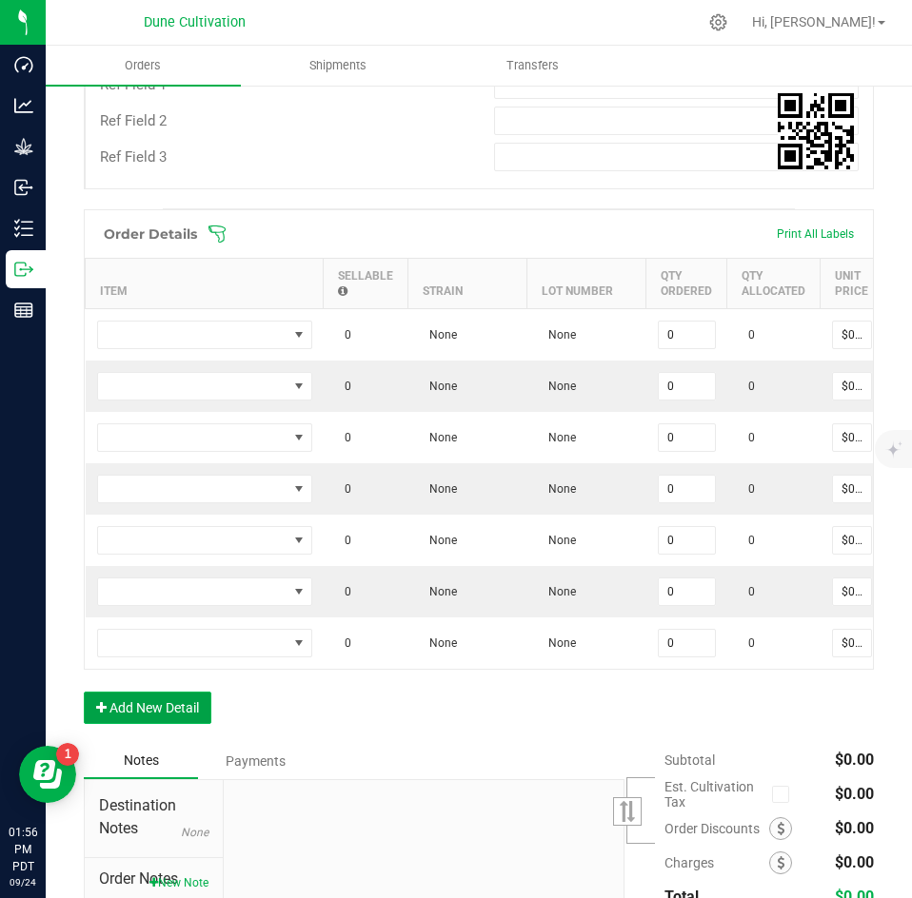
click at [133, 702] on button "Add New Detail" at bounding box center [148, 708] width 128 height 32
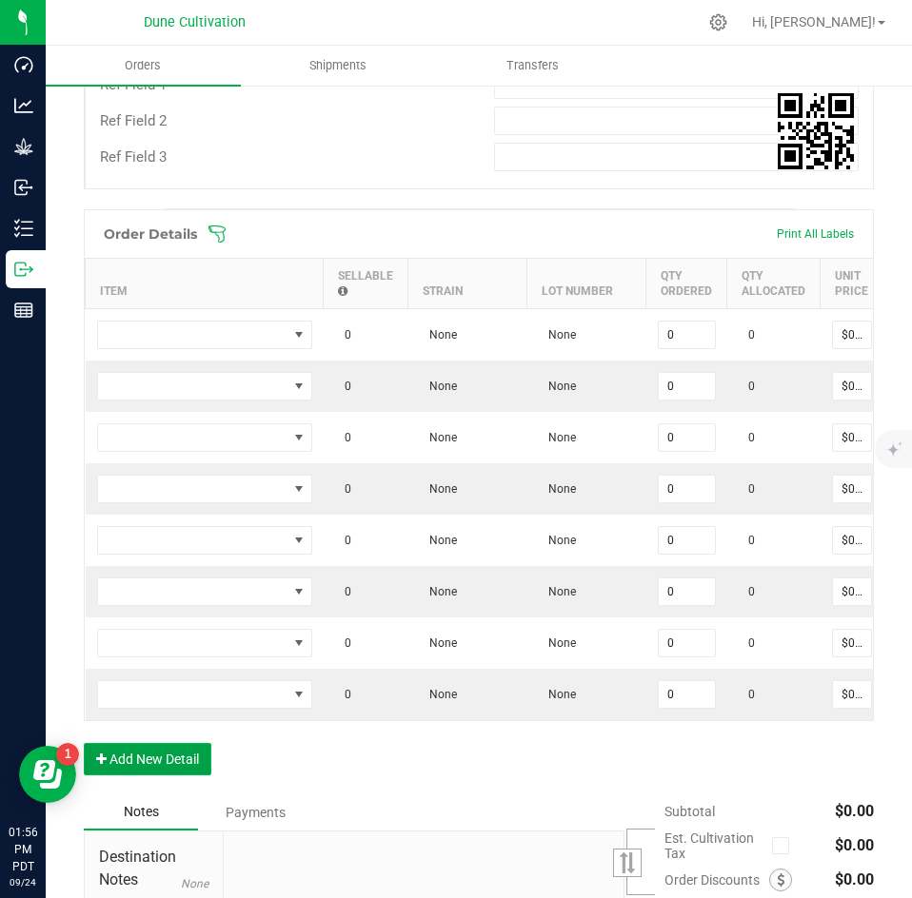
click at [133, 744] on button "Add New Detail" at bounding box center [148, 759] width 128 height 32
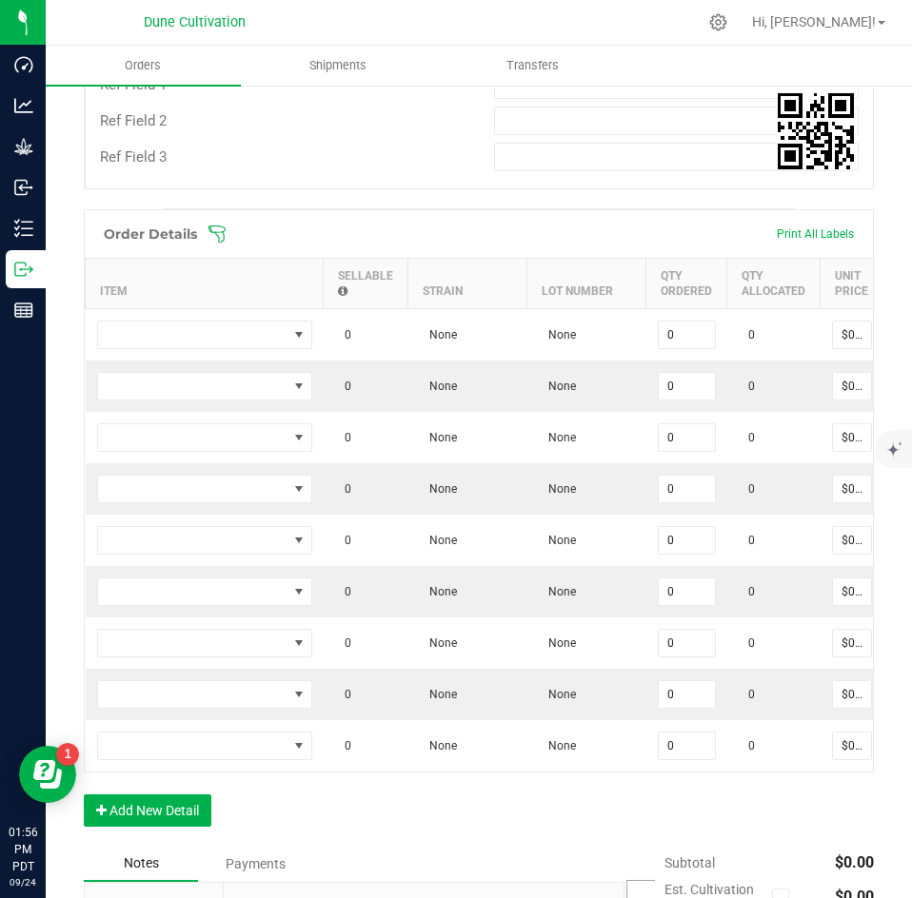
click at [132, 787] on div "Order Details Print All Labels Item Sellable Strain Lot Number Qty Ordered Qty …" at bounding box center [479, 527] width 790 height 637
click at [130, 795] on button "Add New Detail" at bounding box center [148, 811] width 128 height 32
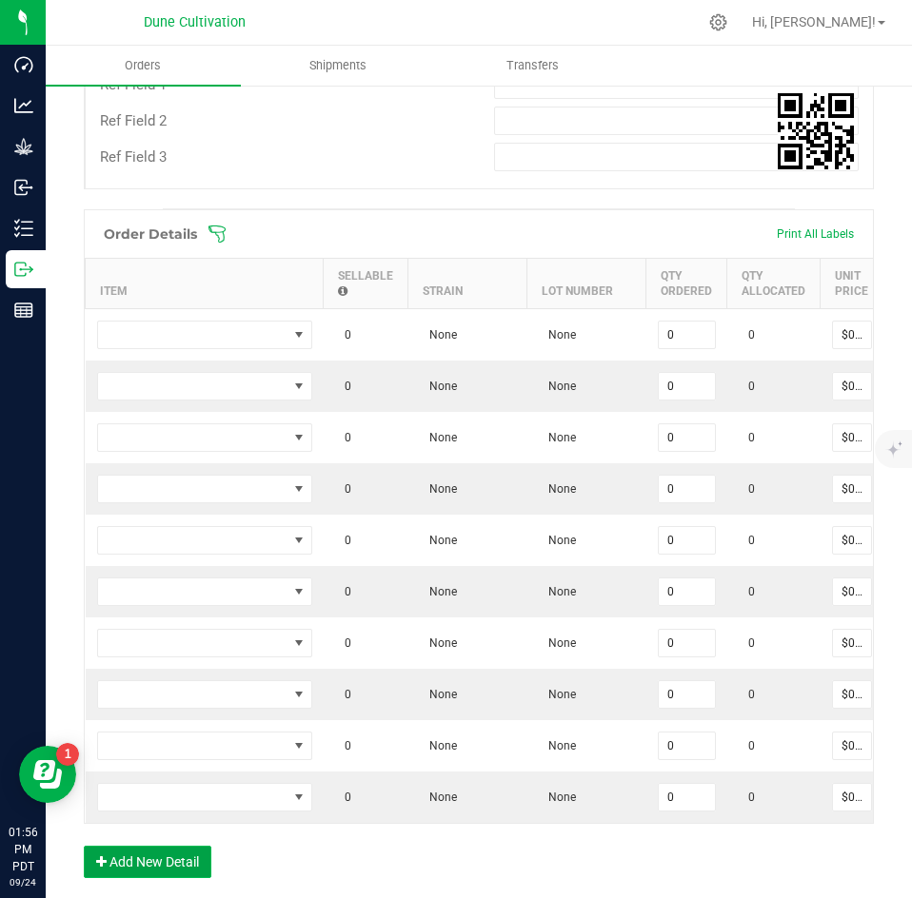
scroll to position [1016, 0]
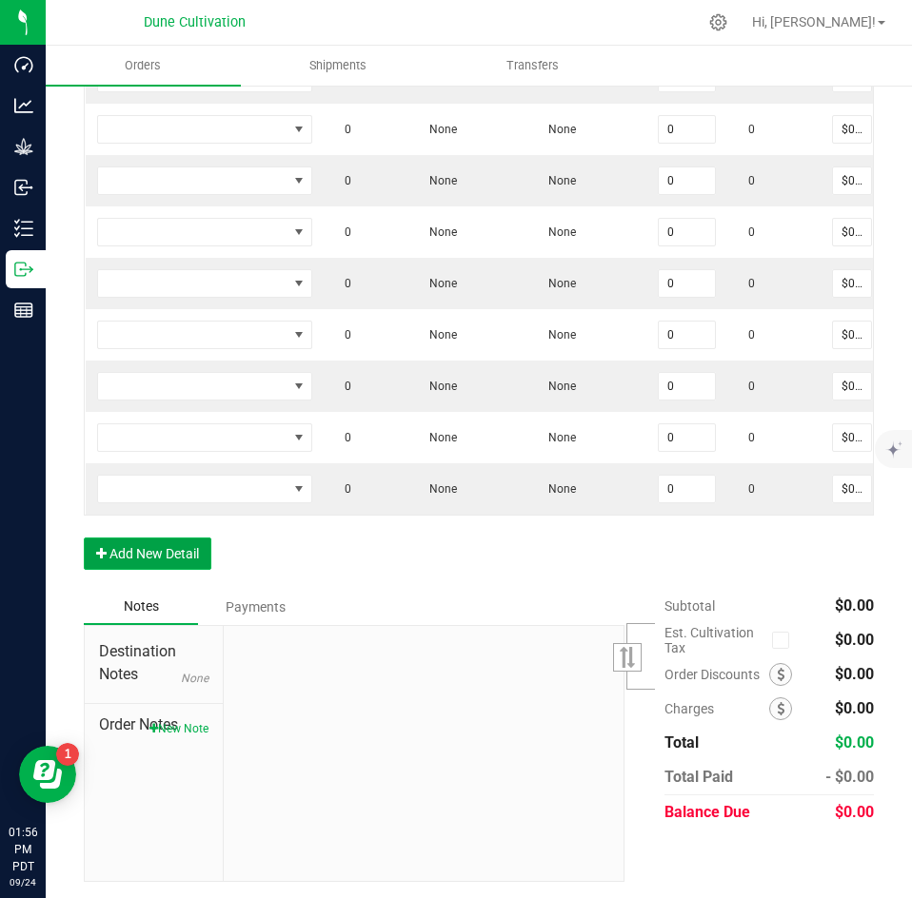
click at [166, 555] on button "Add New Detail" at bounding box center [148, 554] width 128 height 32
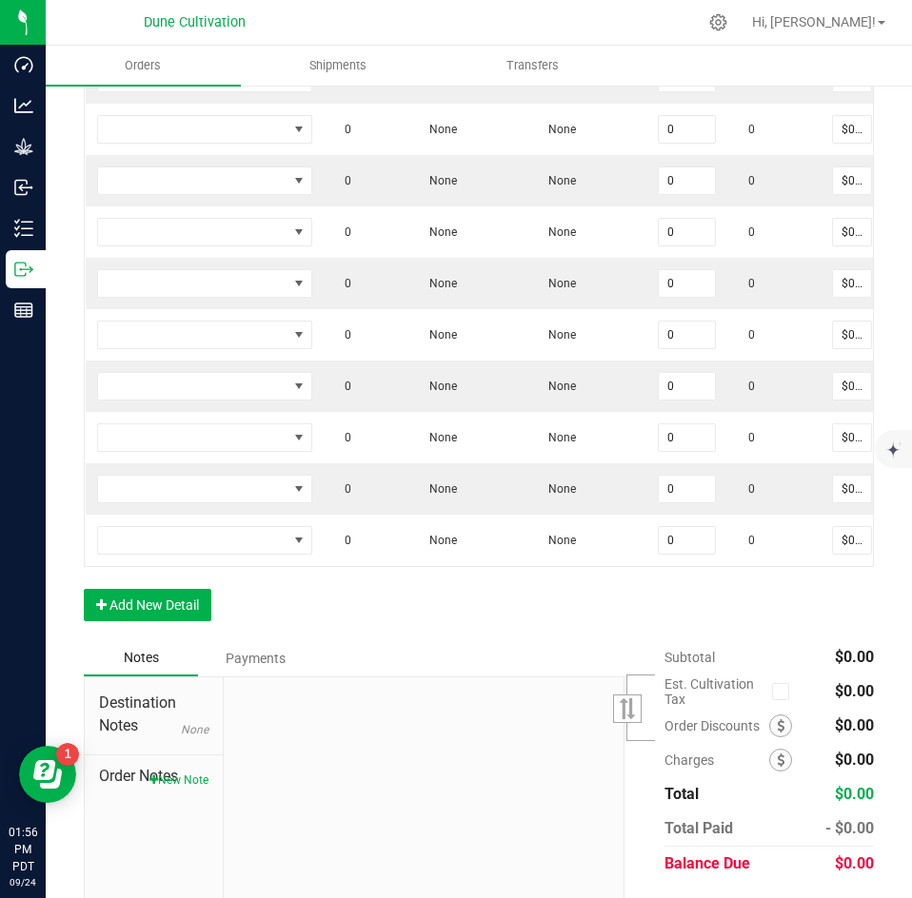
click at [157, 575] on div "Order Details Print All Labels Item Sellable Strain Lot Number Qty Ordered Qty …" at bounding box center [479, 271] width 790 height 740
click at [151, 591] on button "Add New Detail" at bounding box center [148, 605] width 128 height 32
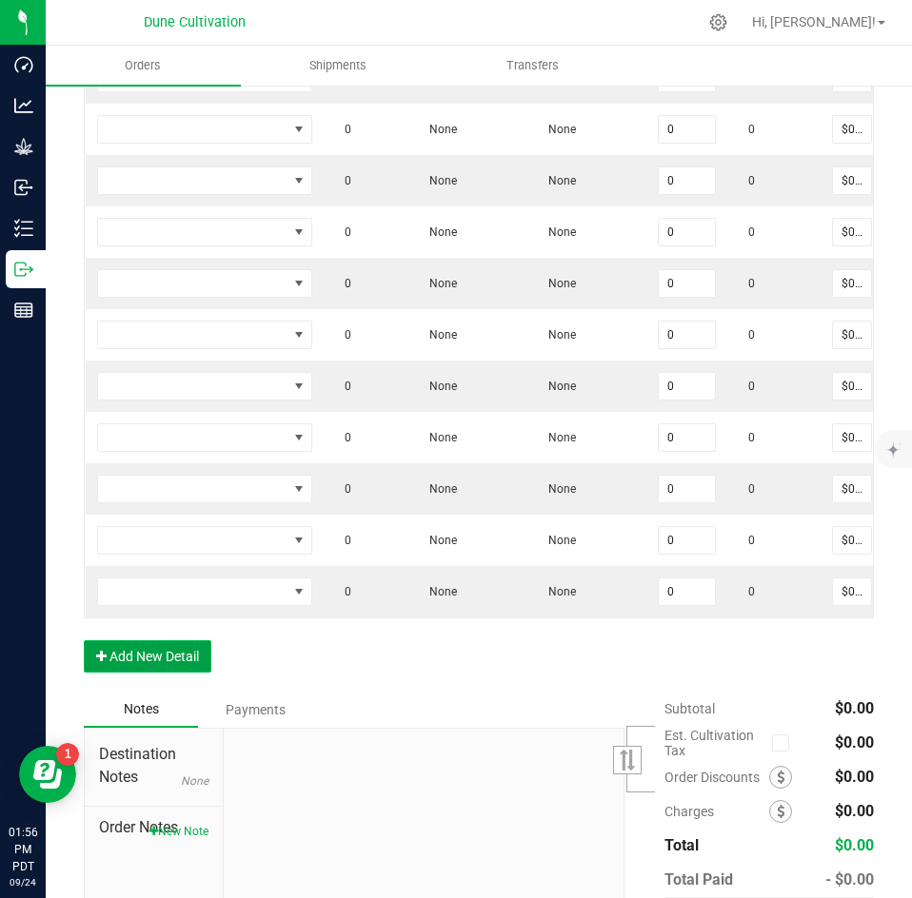
click at [137, 652] on button "Add New Detail" at bounding box center [148, 657] width 128 height 32
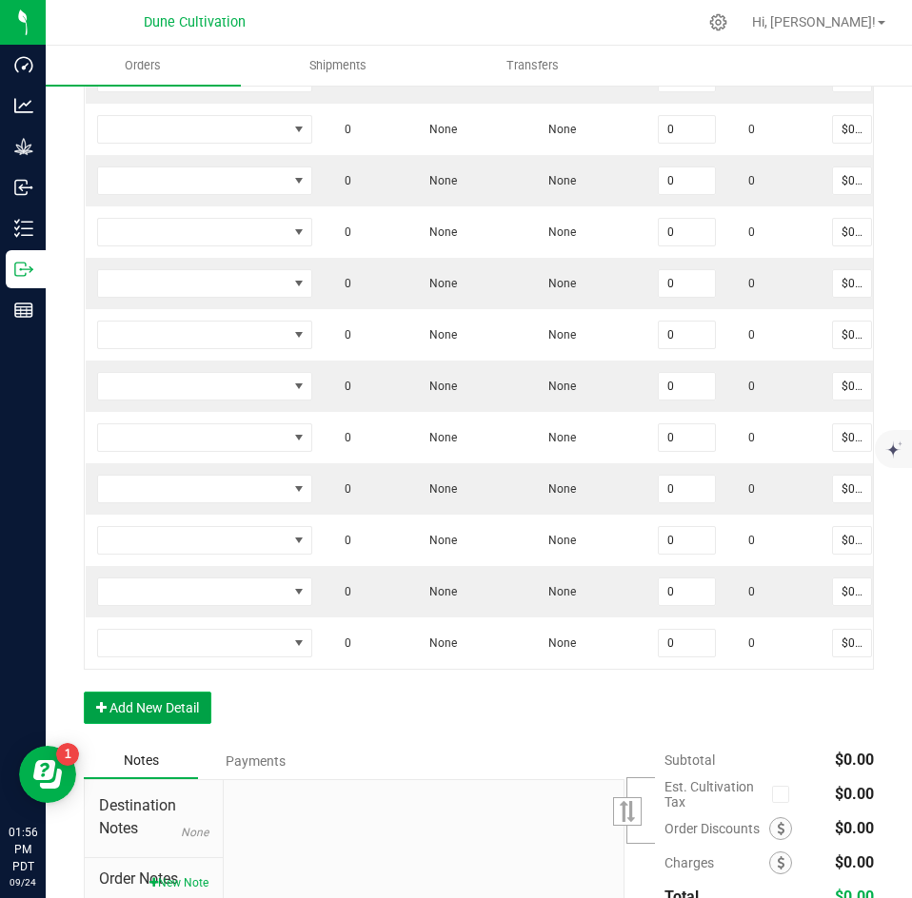
click at [133, 692] on button "Add New Detail" at bounding box center [148, 708] width 128 height 32
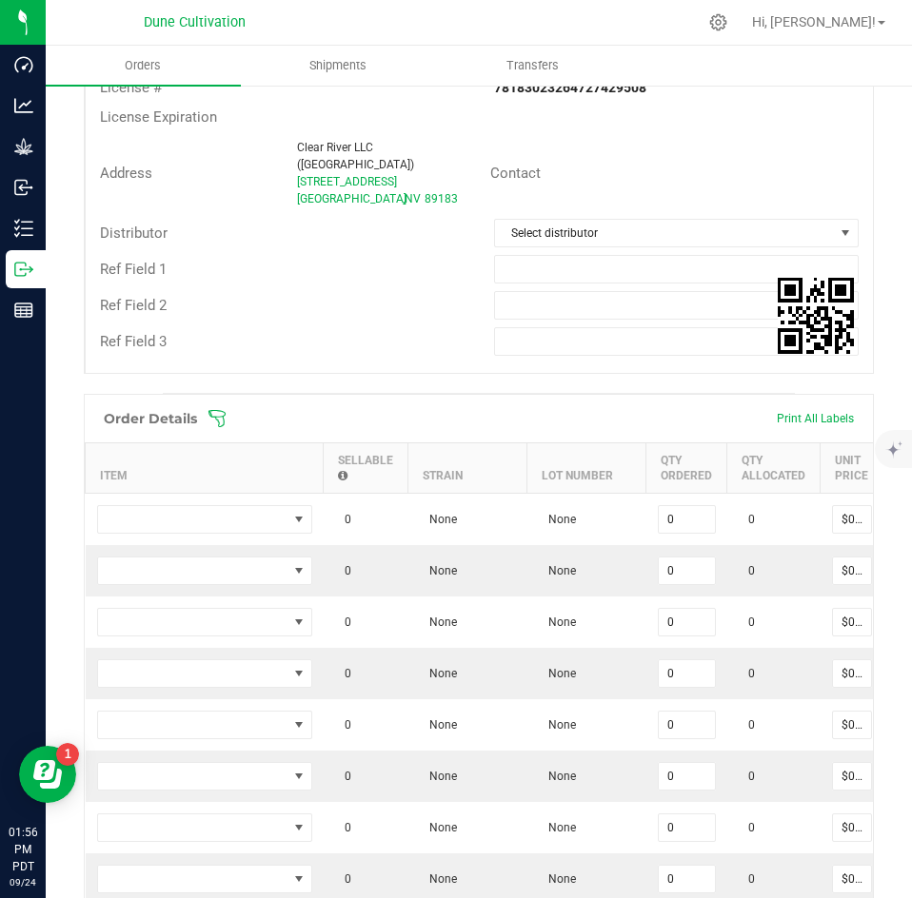
scroll to position [500, 0]
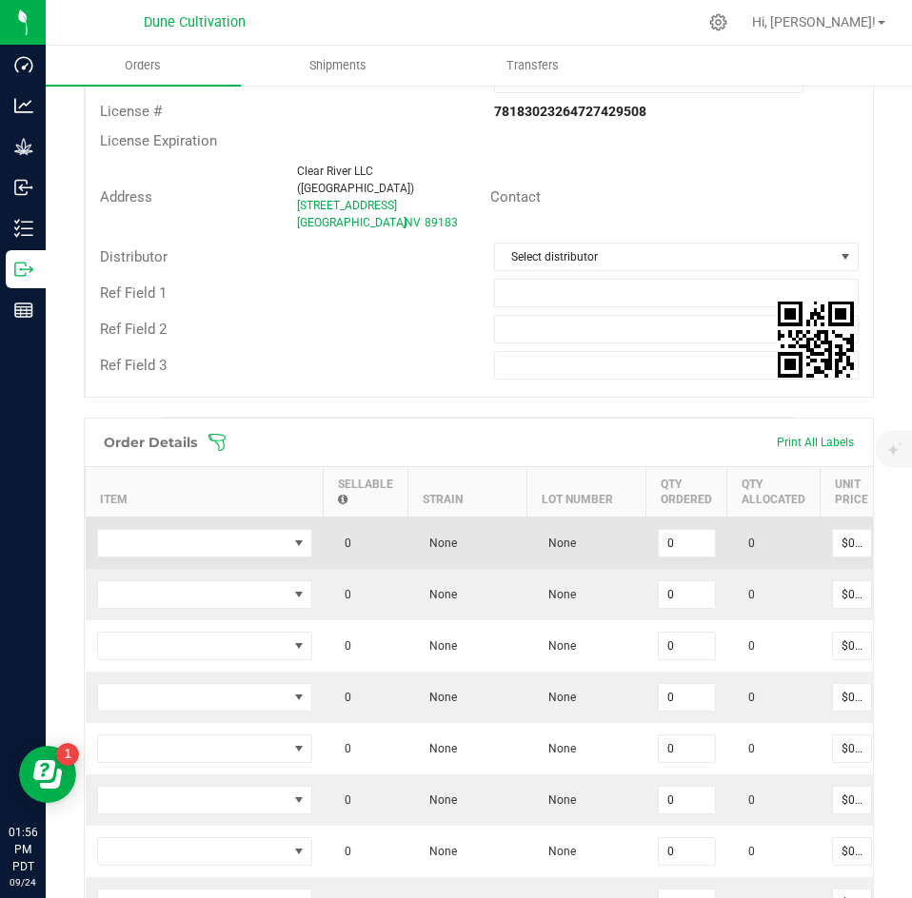
click at [203, 518] on td at bounding box center [205, 544] width 238 height 52
click at [201, 530] on span "NO DATA FOUND" at bounding box center [192, 543] width 189 height 27
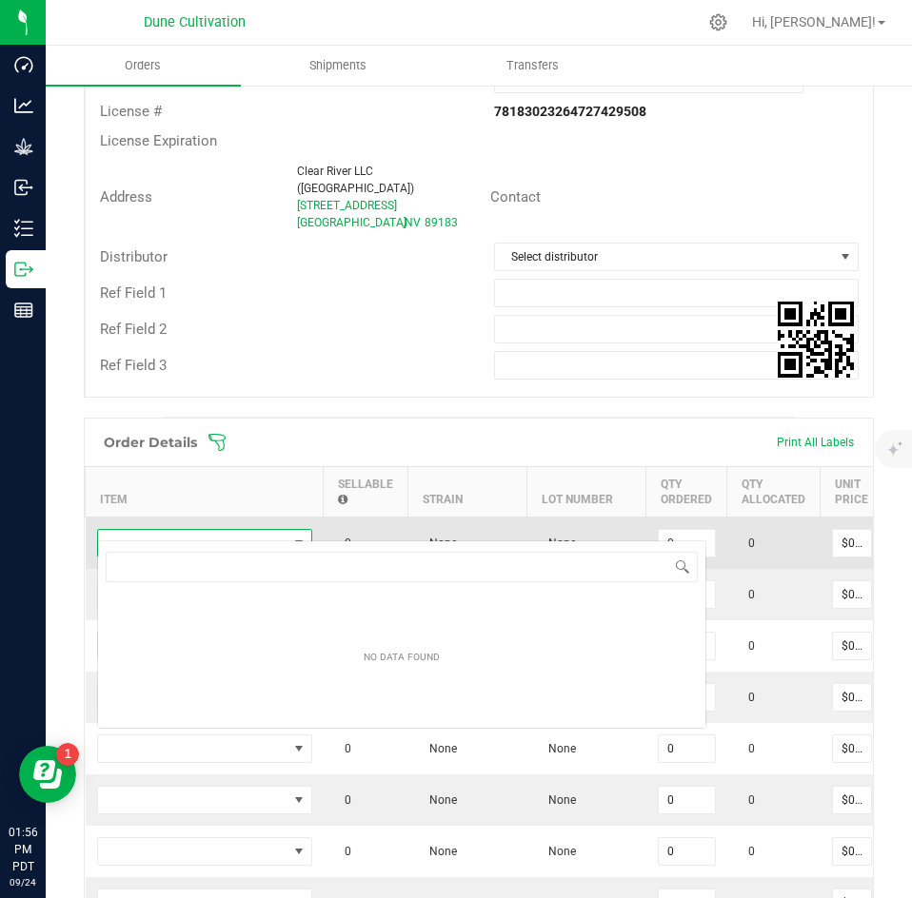
scroll to position [29, 215]
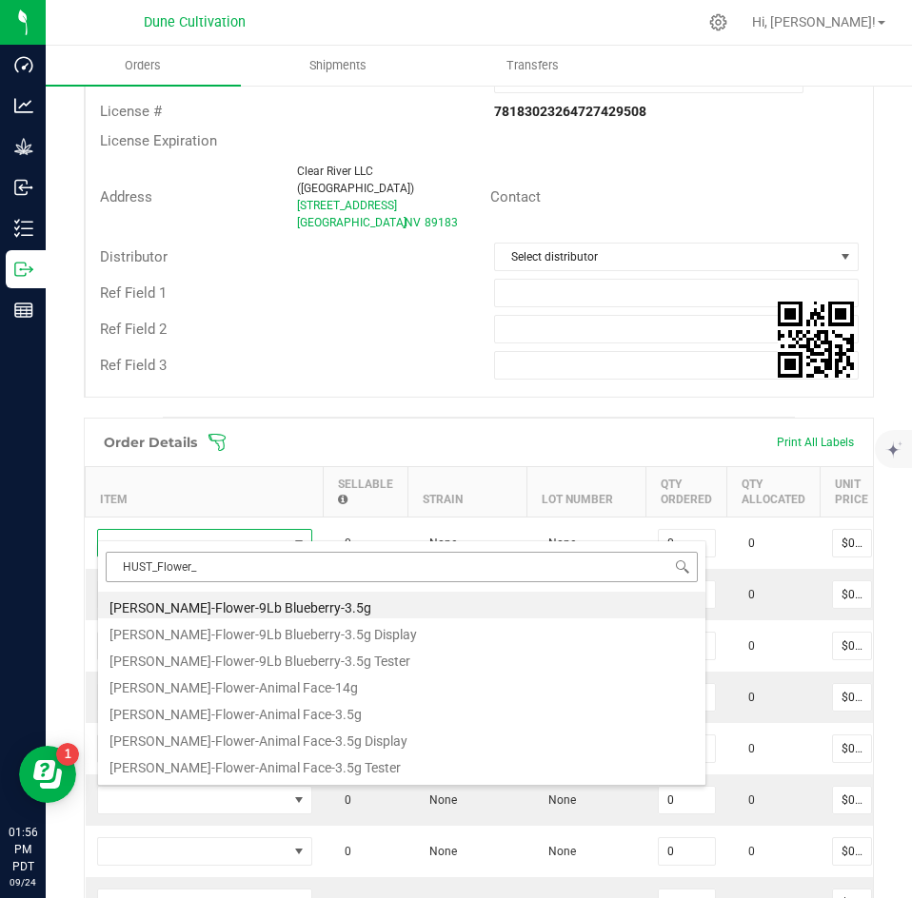
drag, startPoint x: 198, startPoint y: 566, endPoint x: 117, endPoint y: 575, distance: 81.4
click at [117, 575] on input "HUST_Flower_" at bounding box center [402, 567] width 592 height 30
type input "HUST_Flower_jelly"
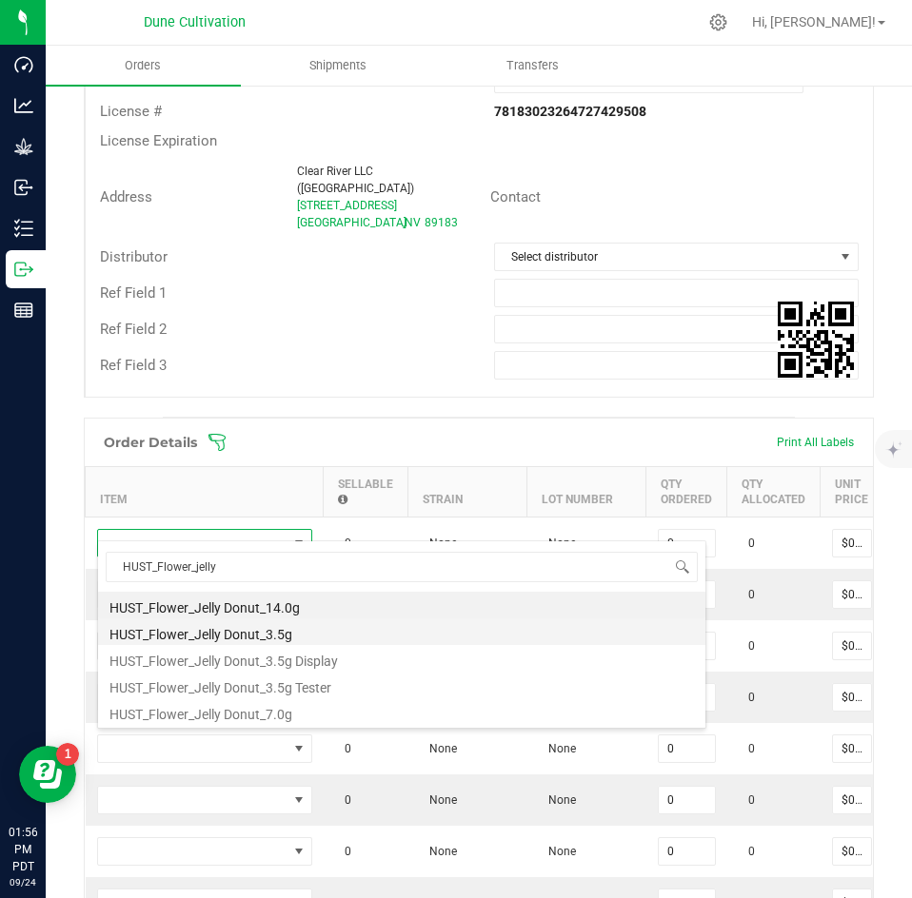
click at [210, 632] on li "HUST_Flower_Jelly Donut_3.5g" at bounding box center [401, 632] width 607 height 27
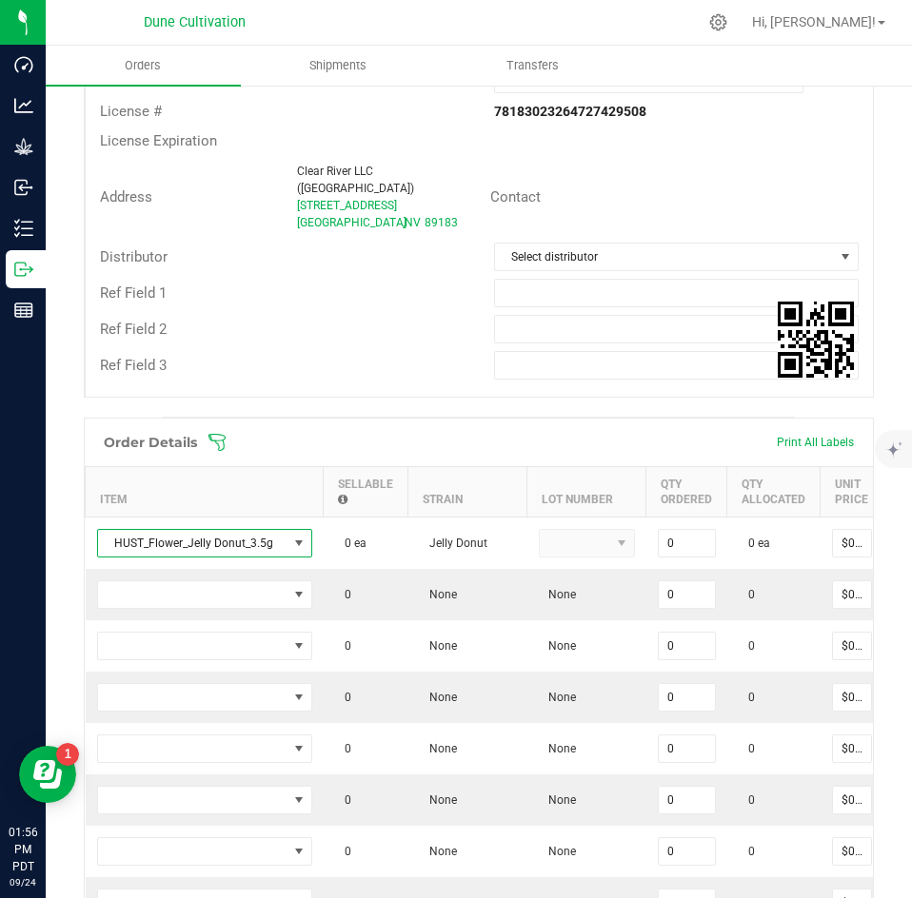
type input "0 ea"
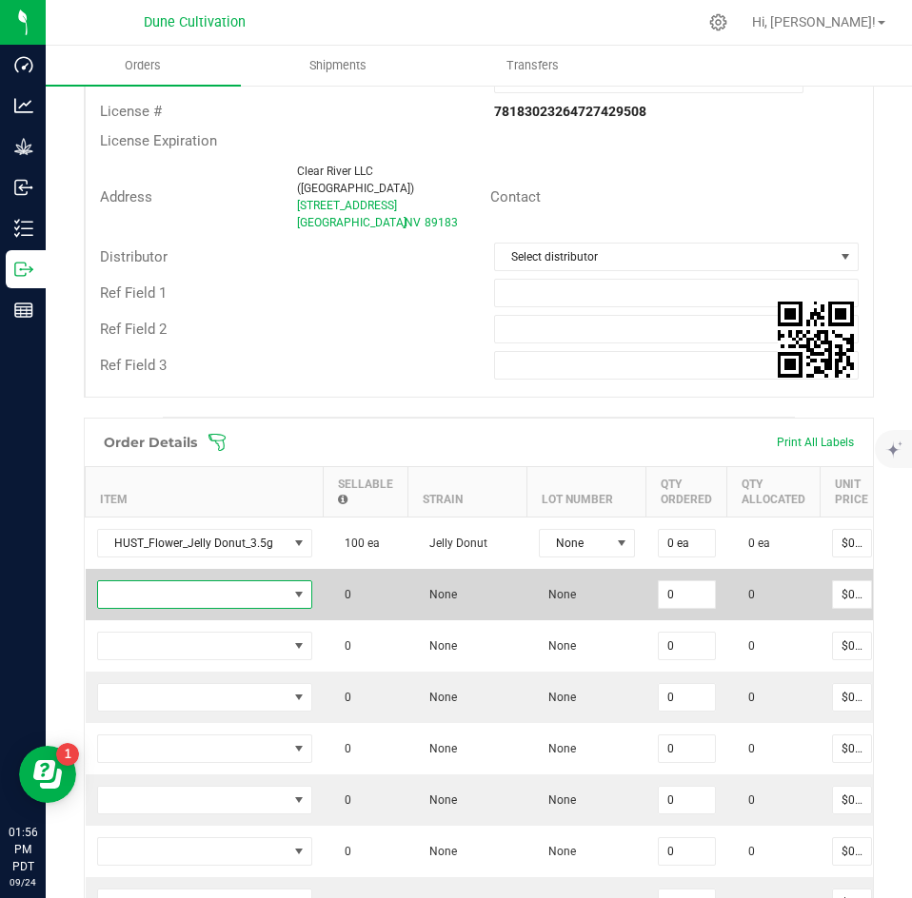
click at [231, 590] on span "NO DATA FOUND" at bounding box center [192, 595] width 189 height 27
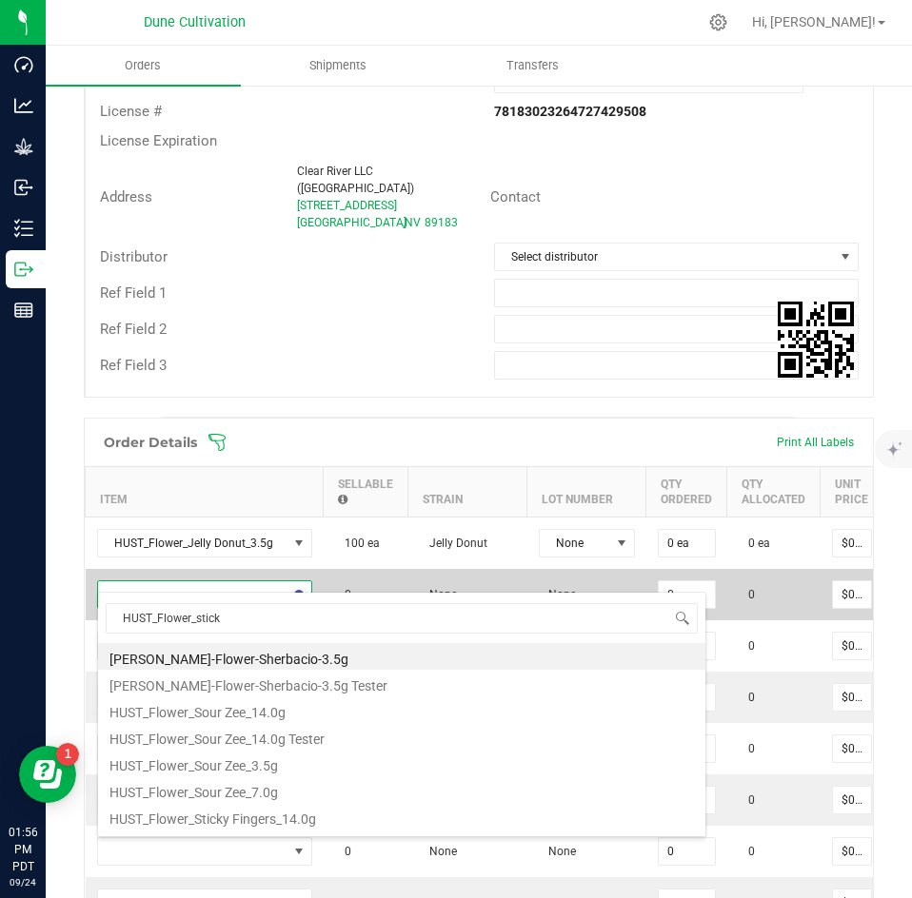
type input "HUST_Flower_sticky"
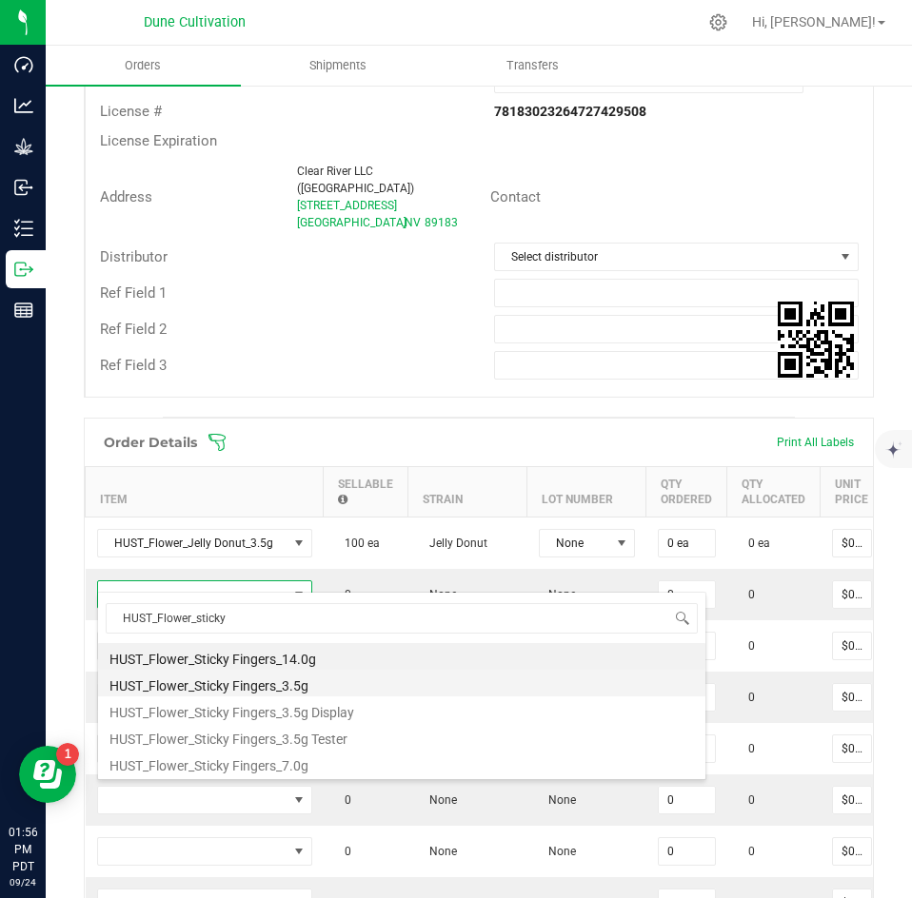
drag, startPoint x: 248, startPoint y: 697, endPoint x: 248, endPoint y: 682, distance: 14.3
click at [248, 643] on ul "HUST_Flower_Sticky Fingers_14.0g HUST_Flower_Sticky Fingers_3.5g HUST_Flower_St…" at bounding box center [401, 643] width 607 height 0
click at [248, 682] on li "HUST_Flower_Sticky Fingers_3.5g" at bounding box center [401, 683] width 607 height 27
type input "0 ea"
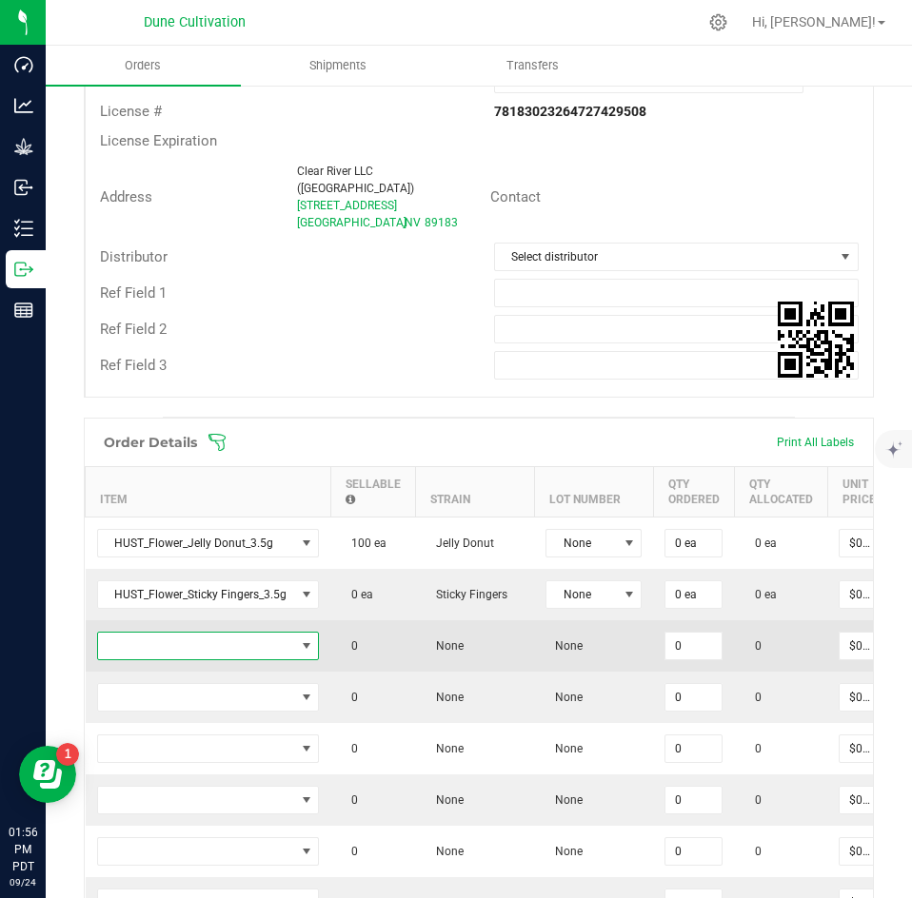
click at [238, 633] on span "NO DATA FOUND" at bounding box center [196, 646] width 197 height 27
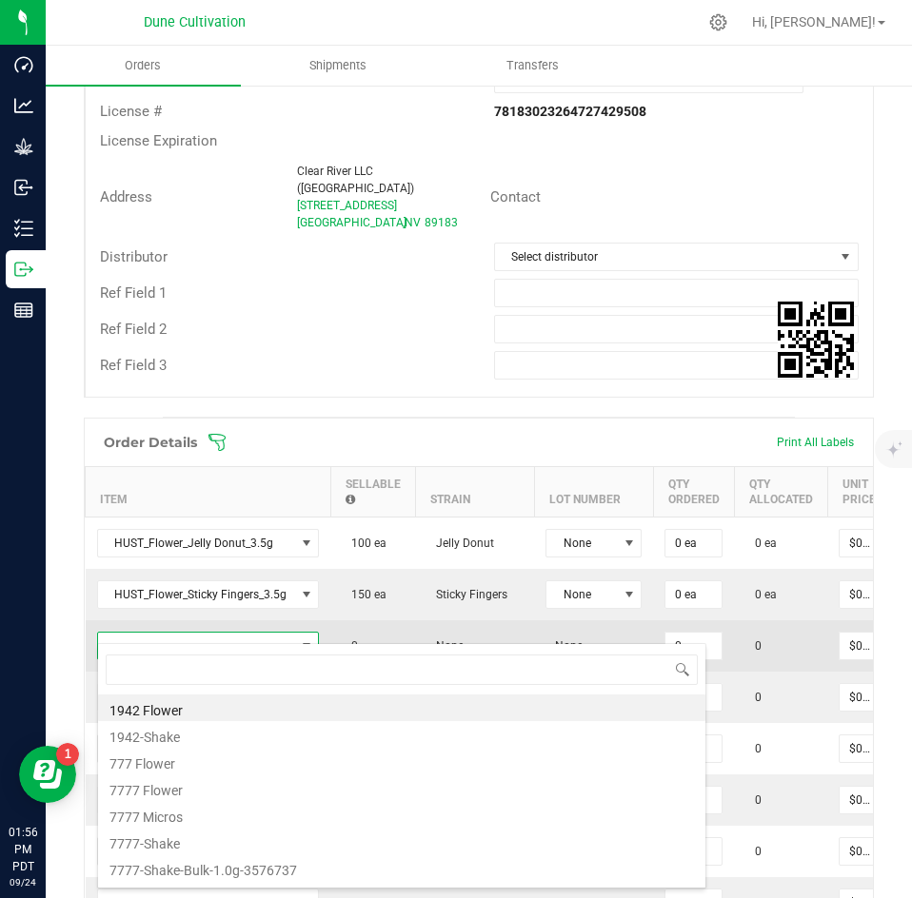
scroll to position [29, 222]
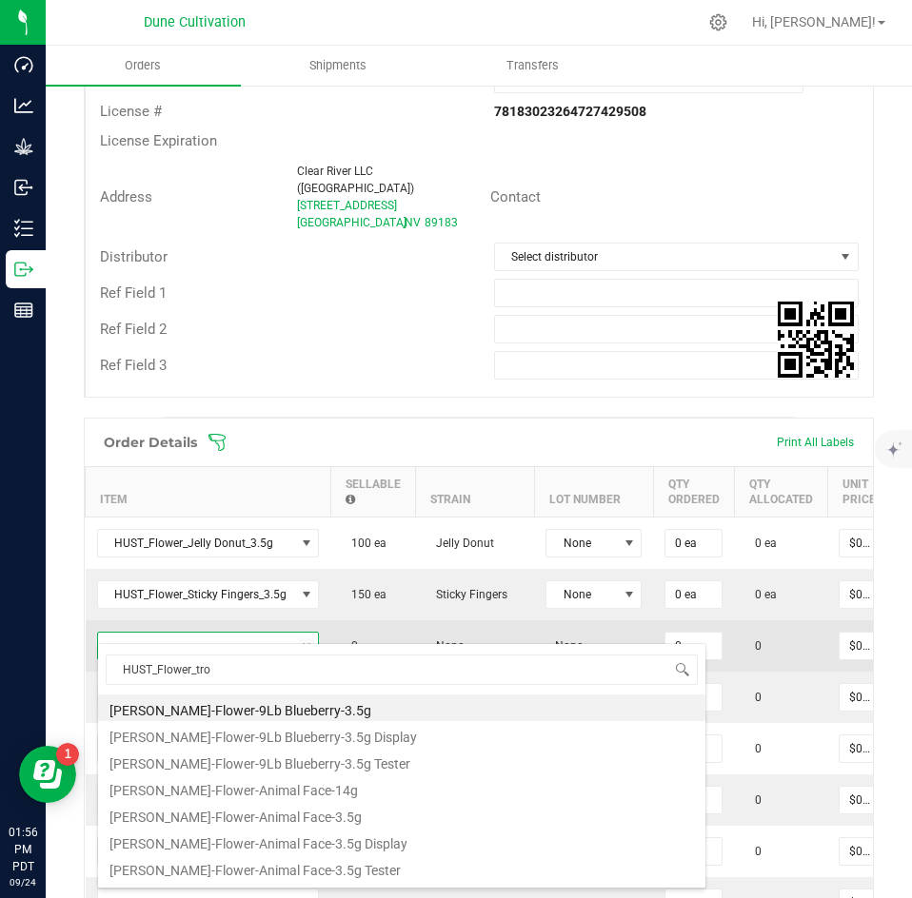
type input "HUST_Flower_trop"
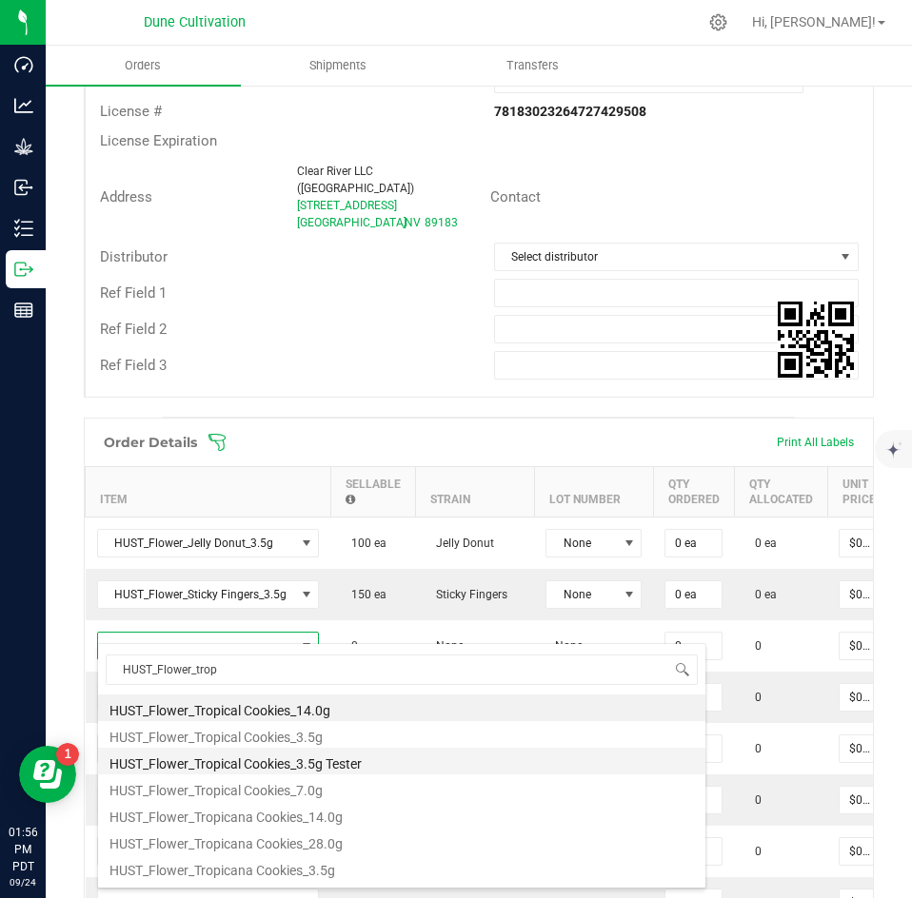
scroll to position [49, 0]
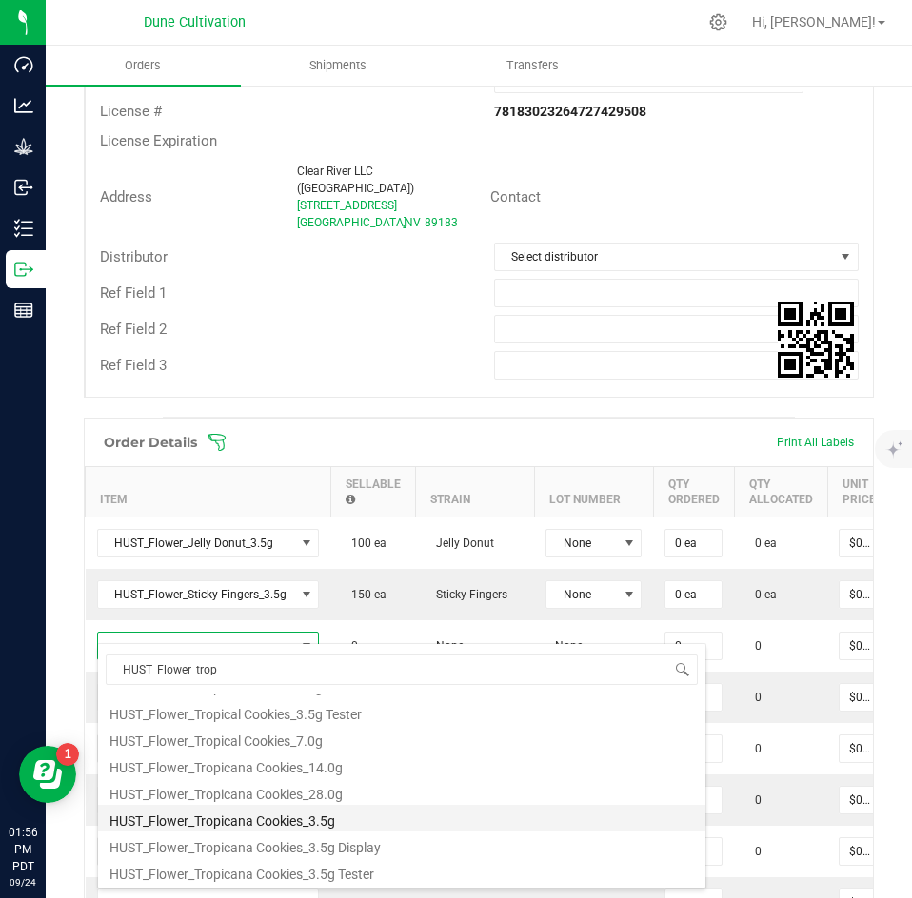
click at [251, 815] on li "HUST_Flower_Tropicana Cookies_3.5g" at bounding box center [401, 818] width 607 height 27
type input "0 ea"
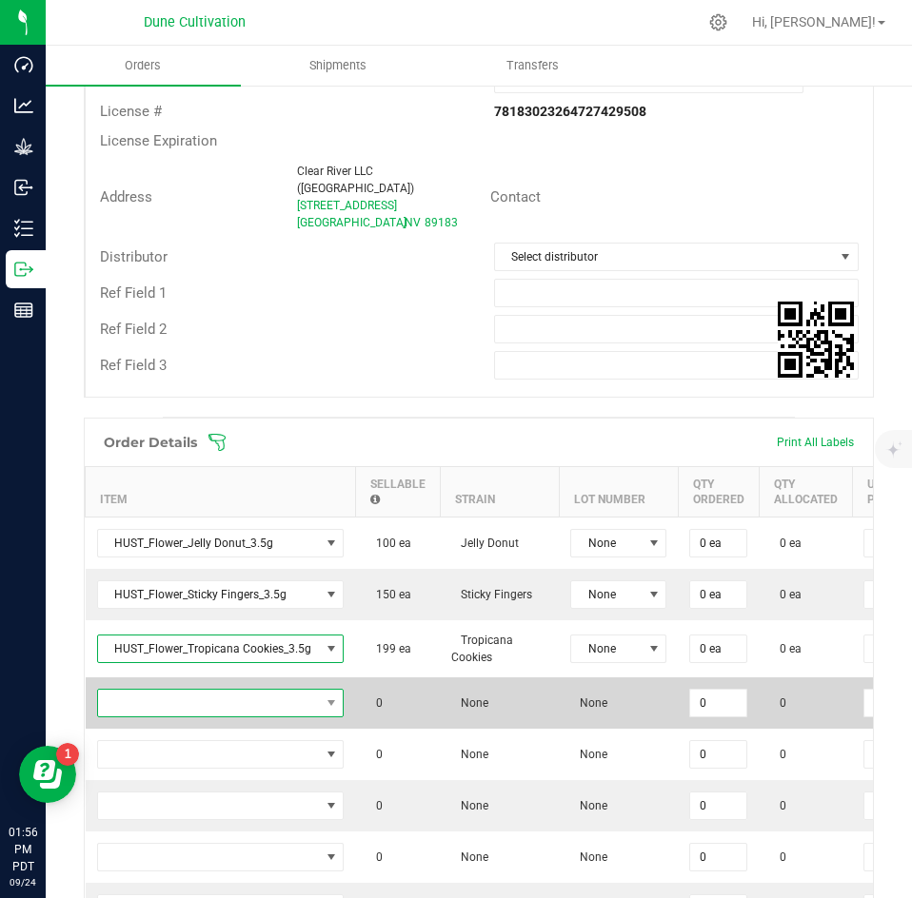
click at [244, 690] on span "NO DATA FOUND" at bounding box center [209, 703] width 222 height 27
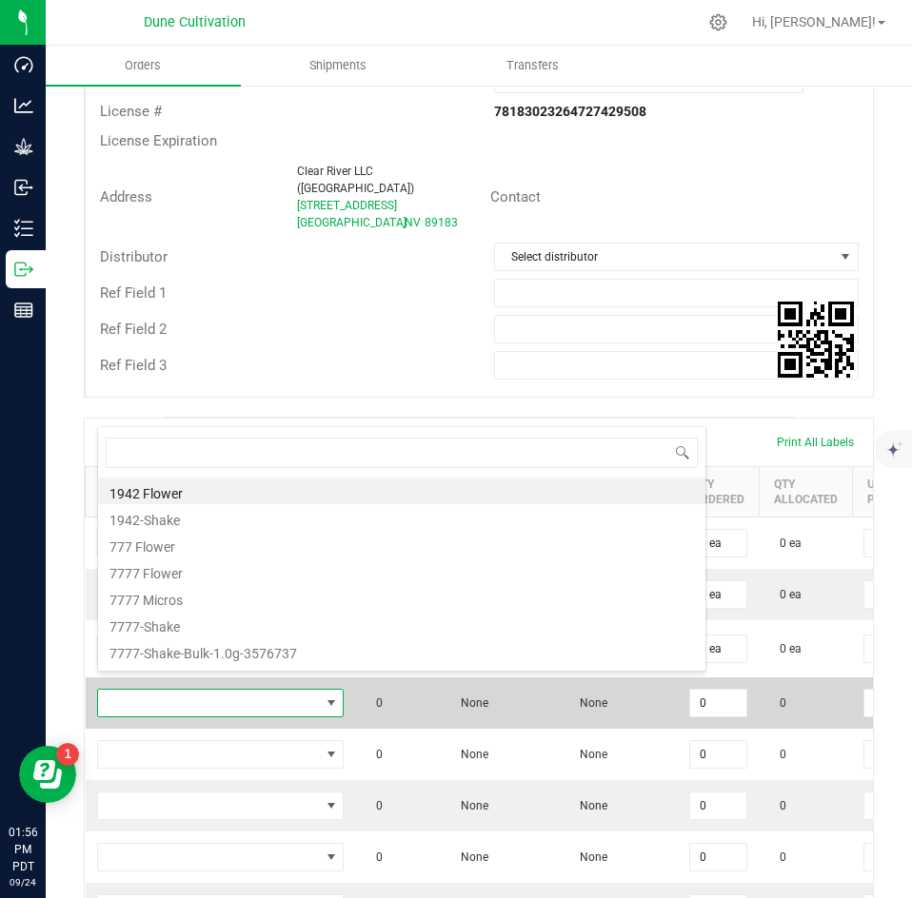
scroll to position [29, 246]
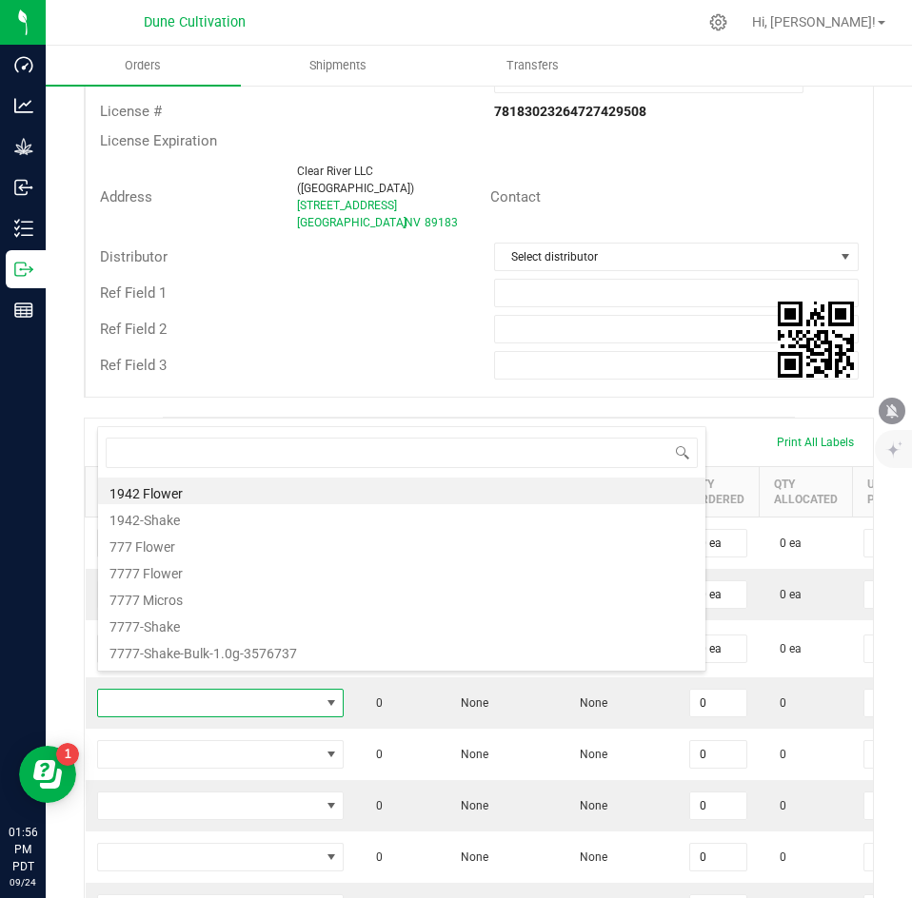
click at [435, 355] on div "Ref Field 3" at bounding box center [283, 366] width 394 height 22
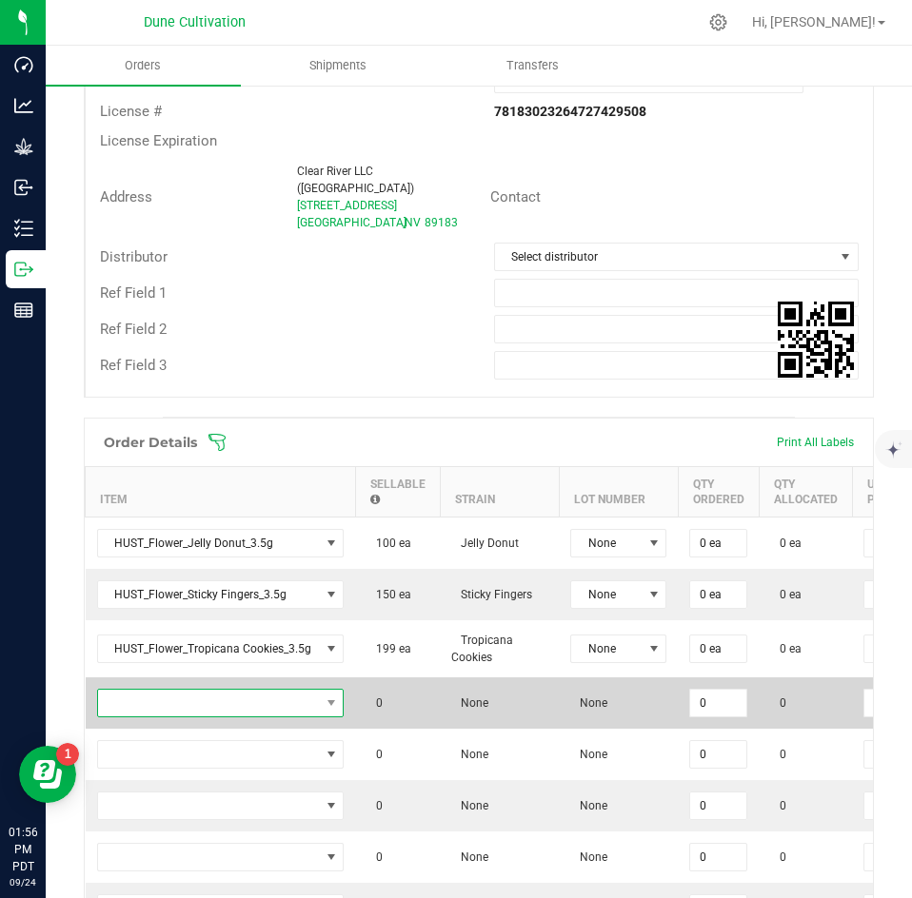
click at [234, 690] on span "NO DATA FOUND" at bounding box center [209, 703] width 222 height 27
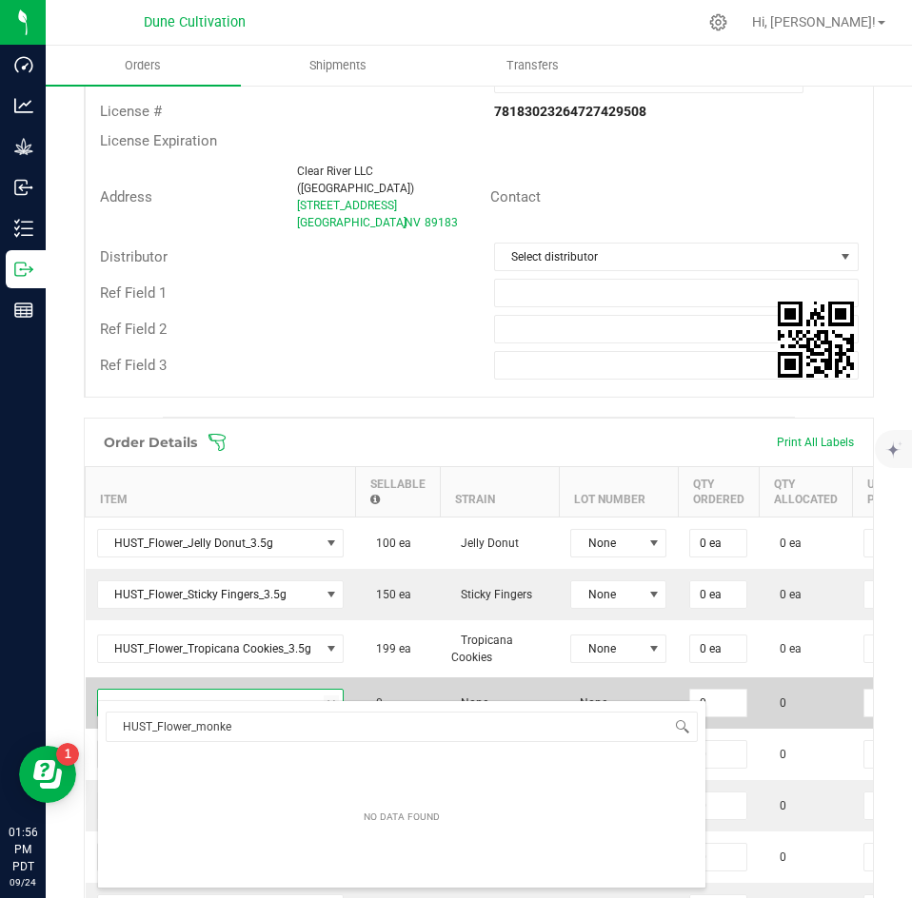
type input "HUST_Flower_monkey"
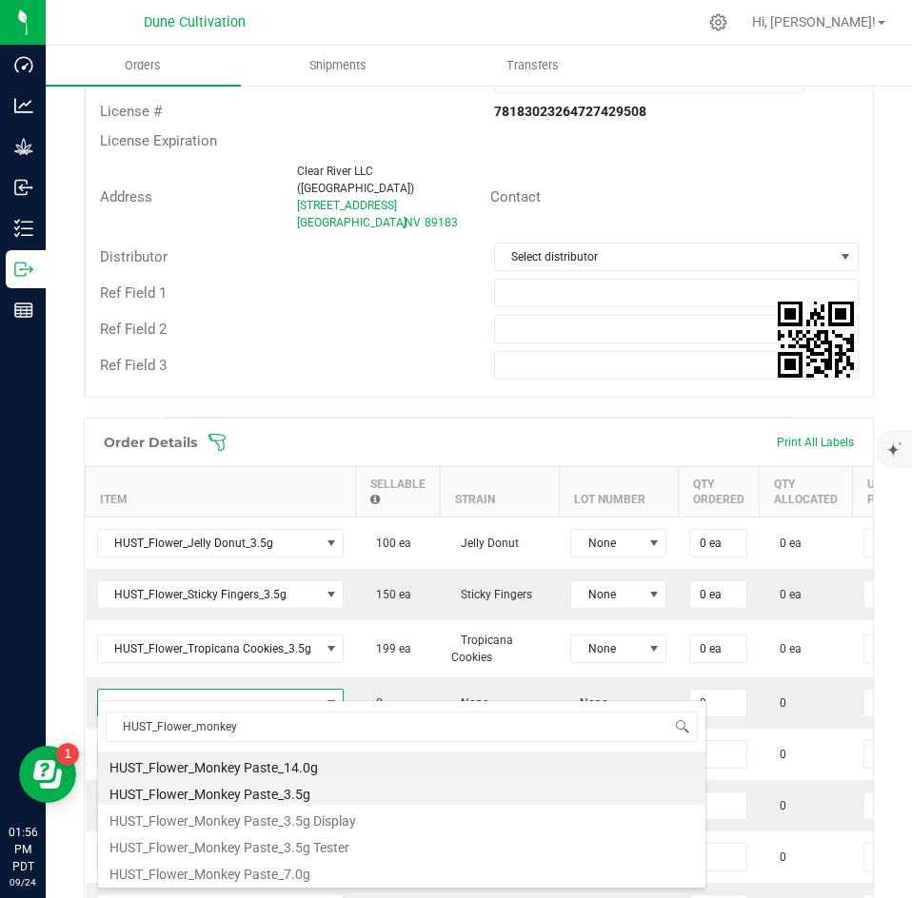
click at [210, 798] on li "HUST_Flower_Monkey Paste_3.5g" at bounding box center [401, 792] width 607 height 27
type input "0 ea"
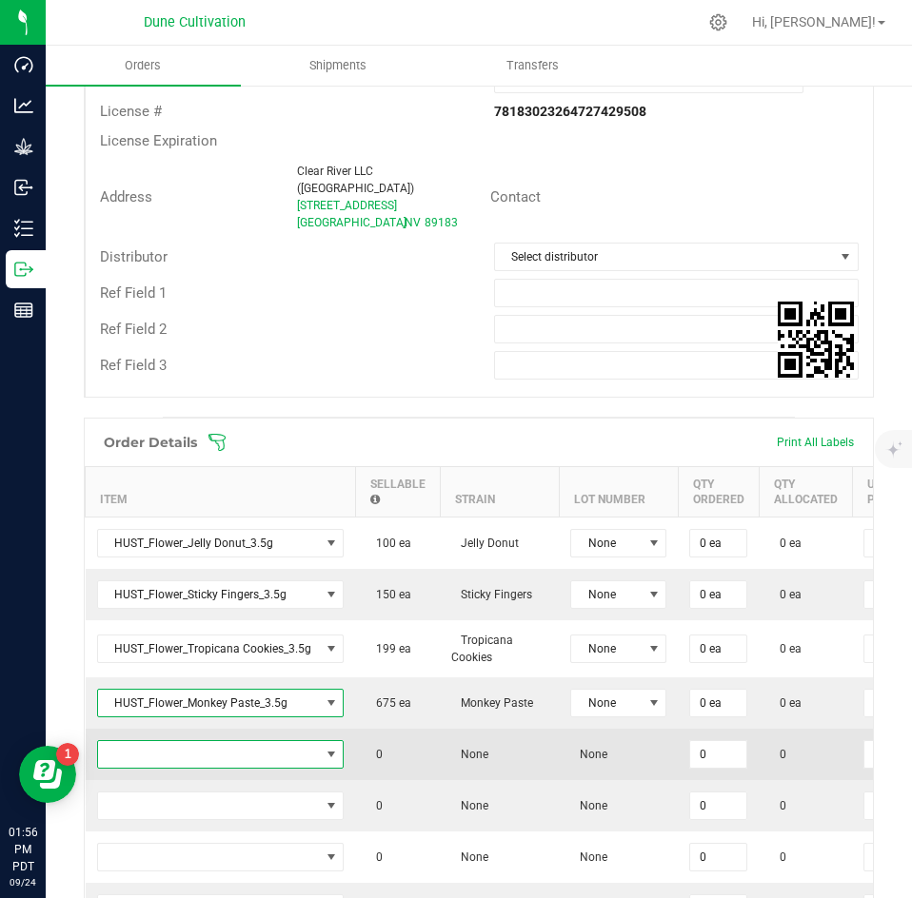
click at [221, 741] on span "NO DATA FOUND" at bounding box center [209, 754] width 222 height 27
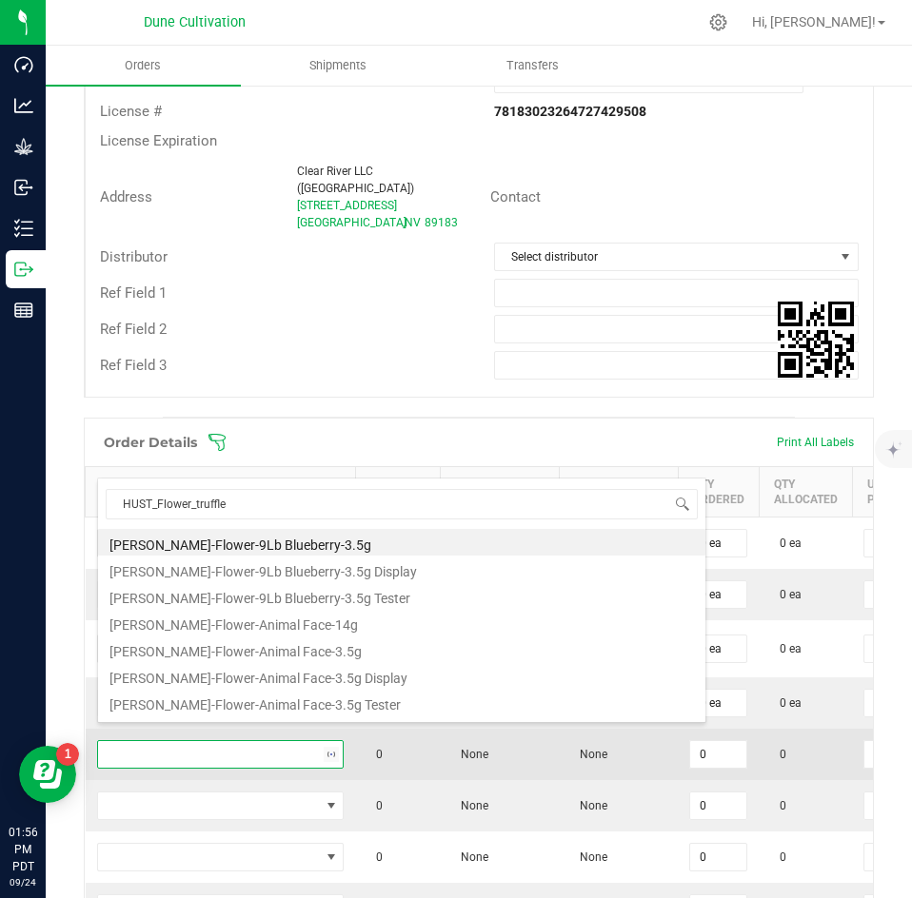
type input "HUST_Flower_trufflez"
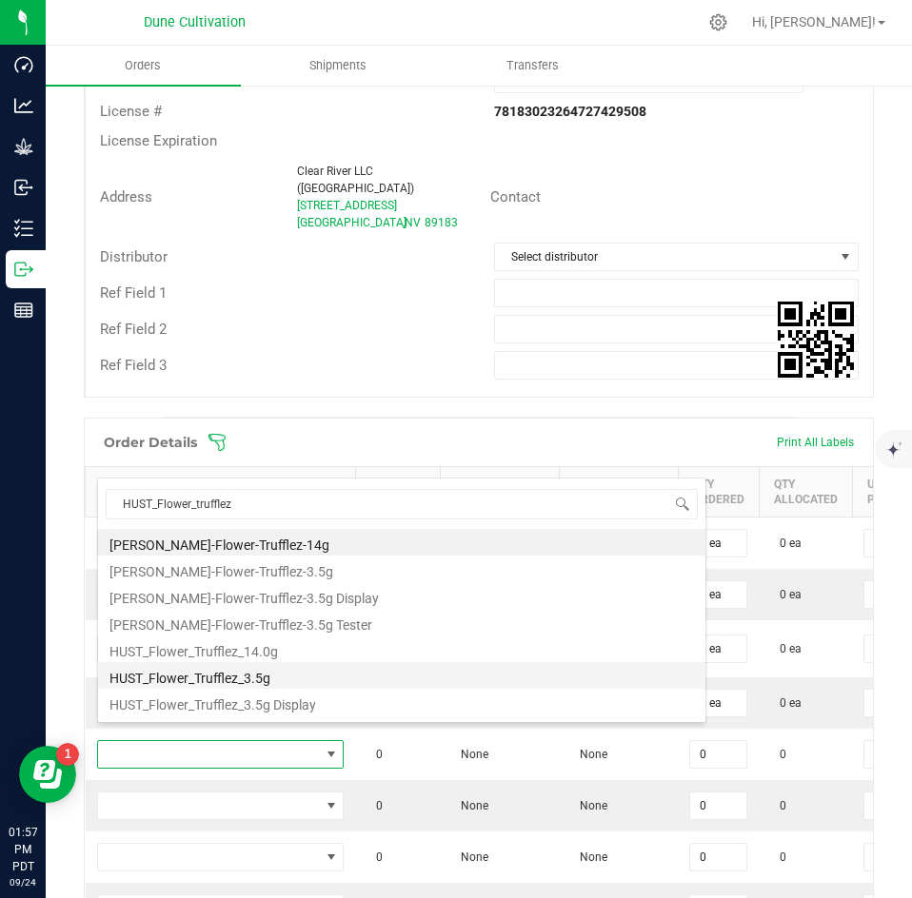
click at [244, 671] on li "HUST_Flower_Trufflez_3.5g" at bounding box center [401, 675] width 607 height 27
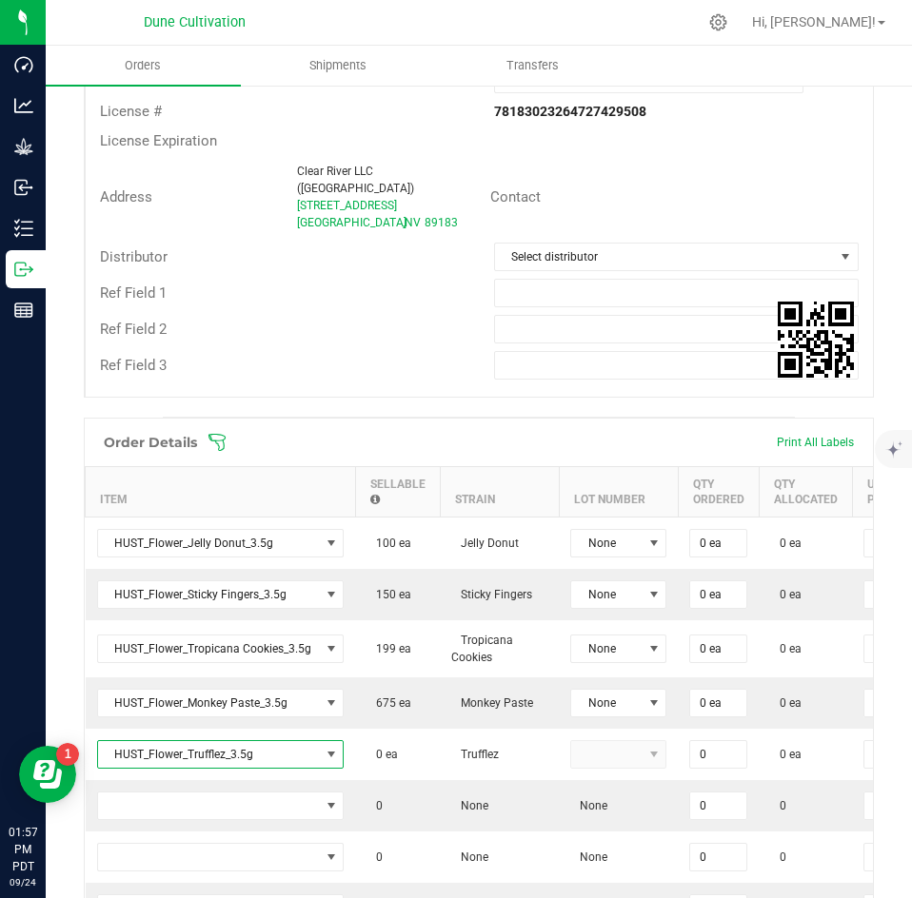
type input "0 ea"
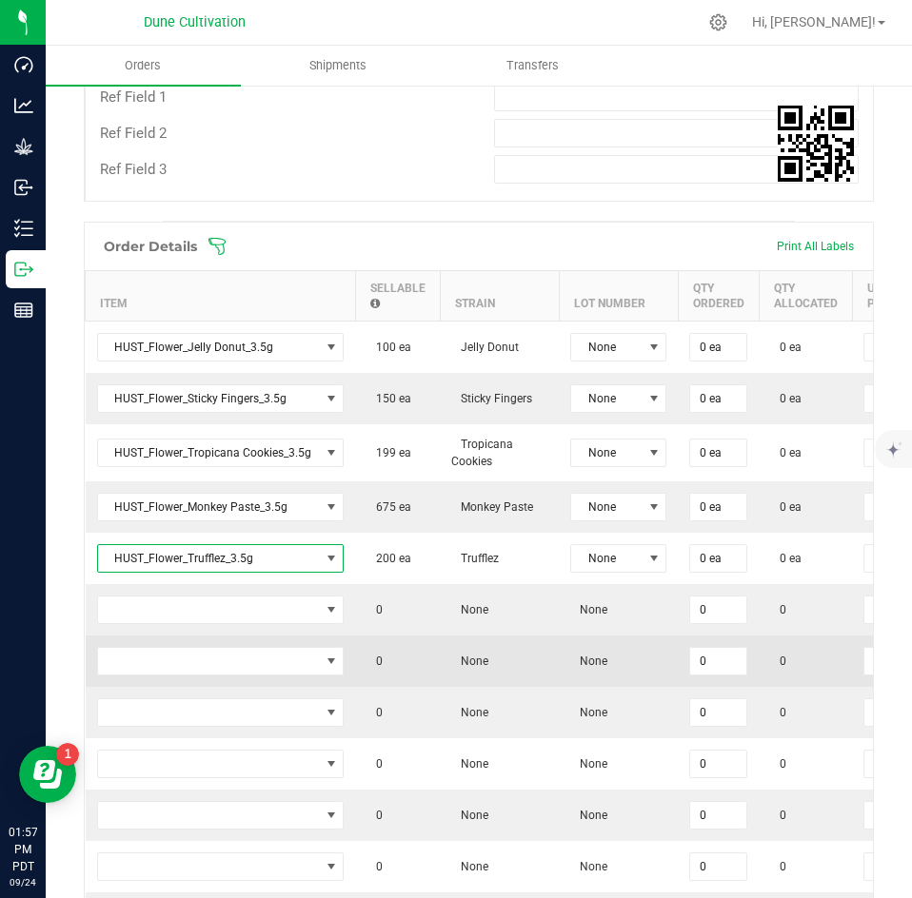
scroll to position [697, 0]
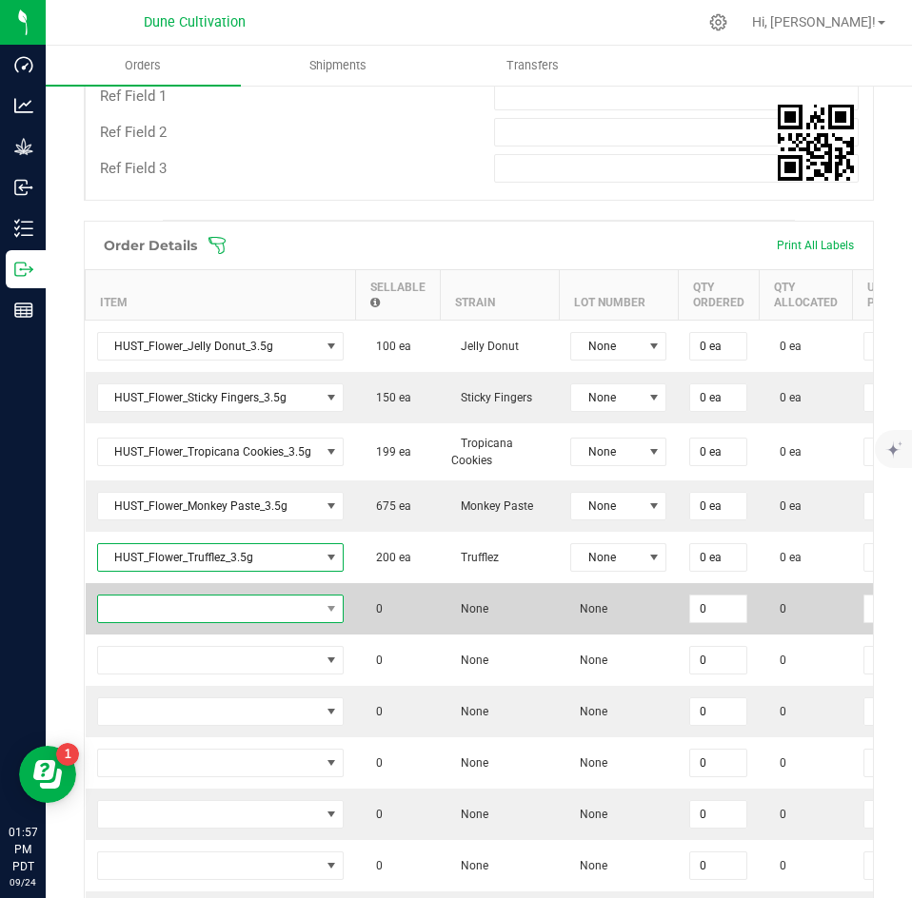
click at [232, 596] on span "NO DATA FOUND" at bounding box center [209, 609] width 222 height 27
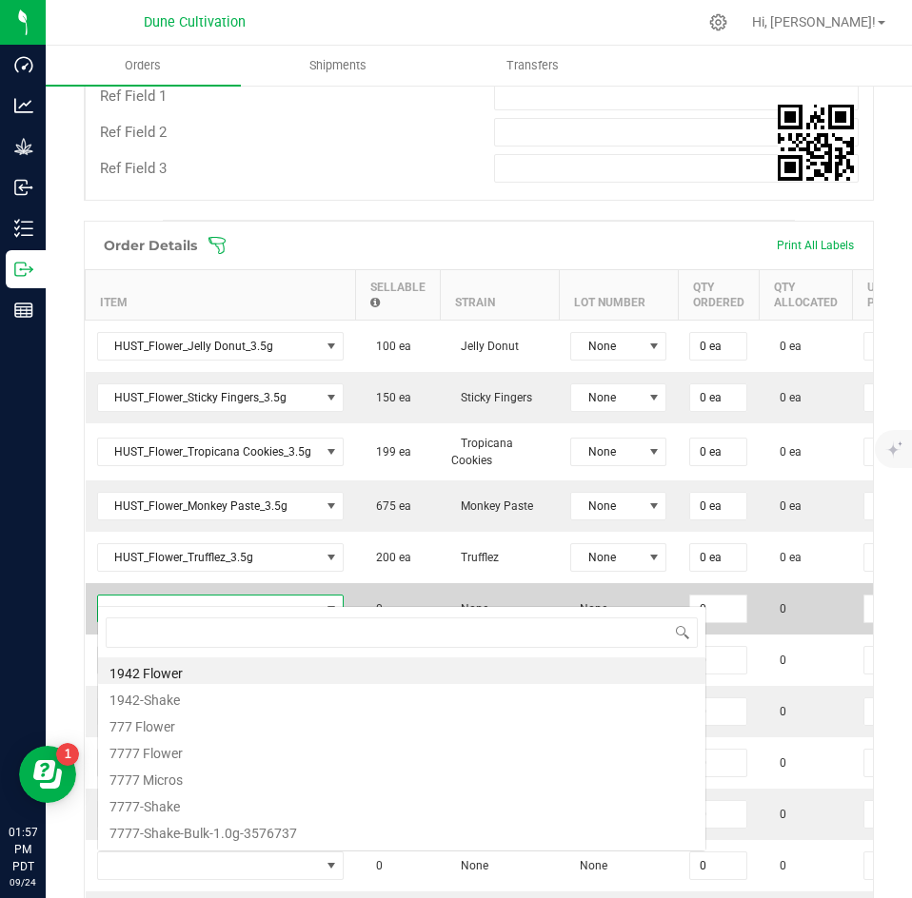
scroll to position [29, 246]
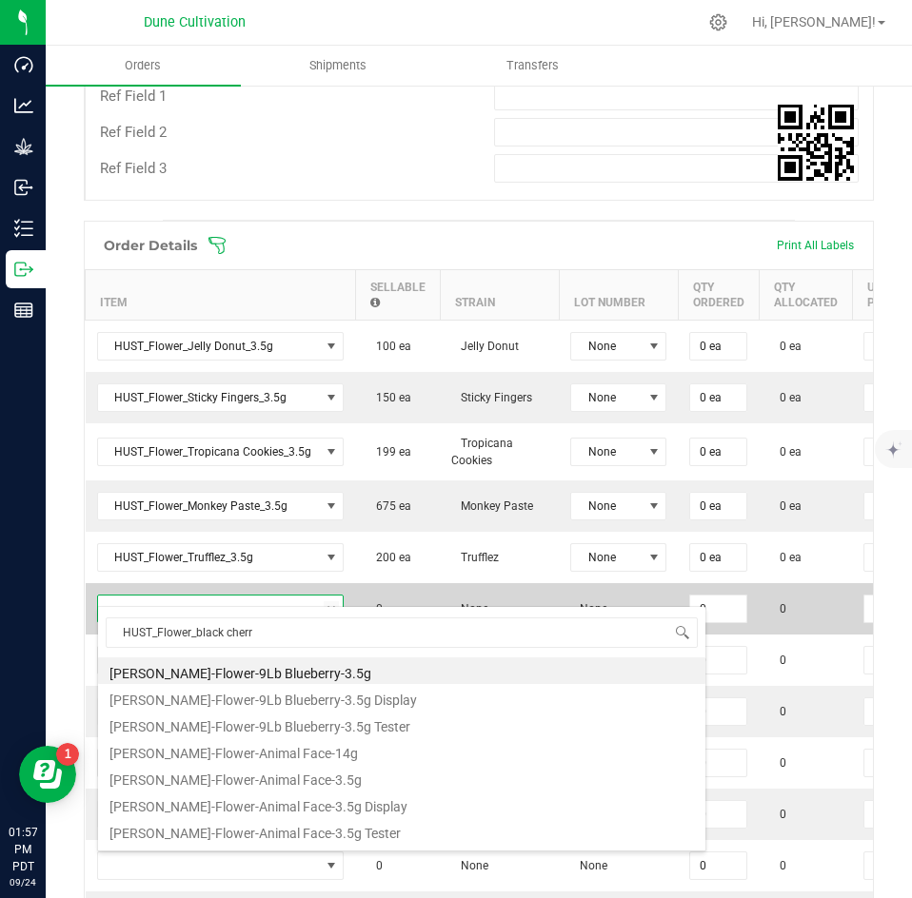
type input "HUST_Flower_black cherry"
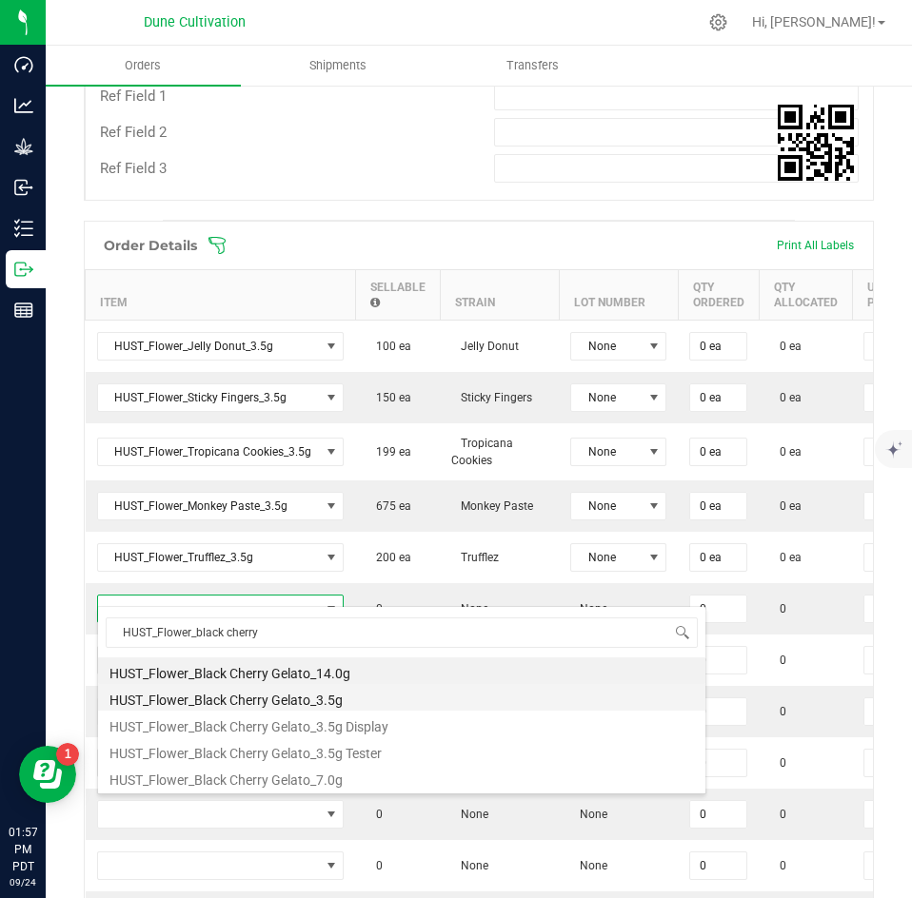
click at [237, 704] on li "HUST_Flower_Black Cherry Gelato_3.5g" at bounding box center [401, 697] width 607 height 27
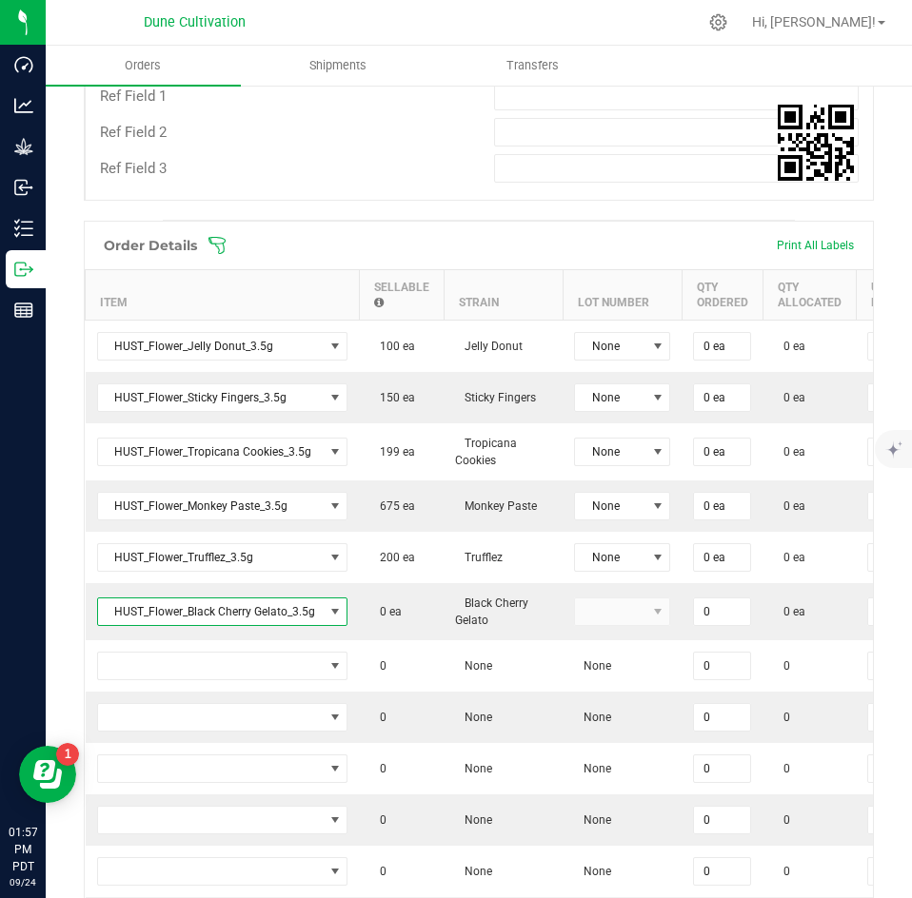
type input "0 ea"
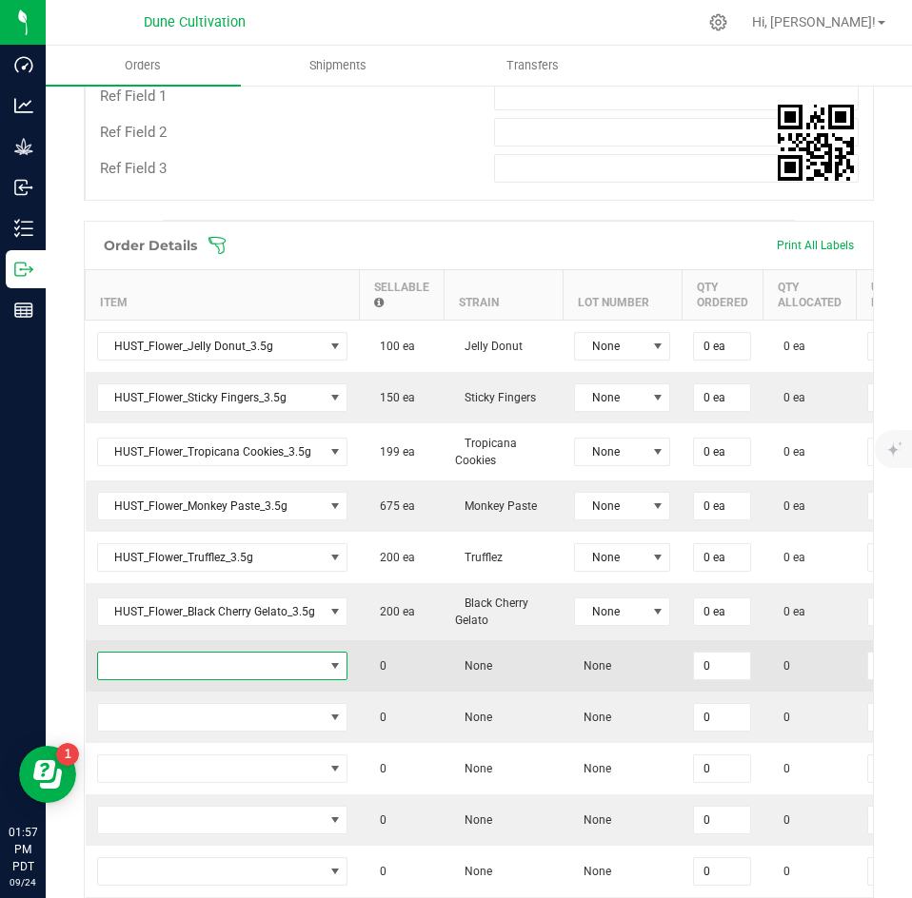
click at [237, 656] on span "NO DATA FOUND" at bounding box center [211, 666] width 226 height 27
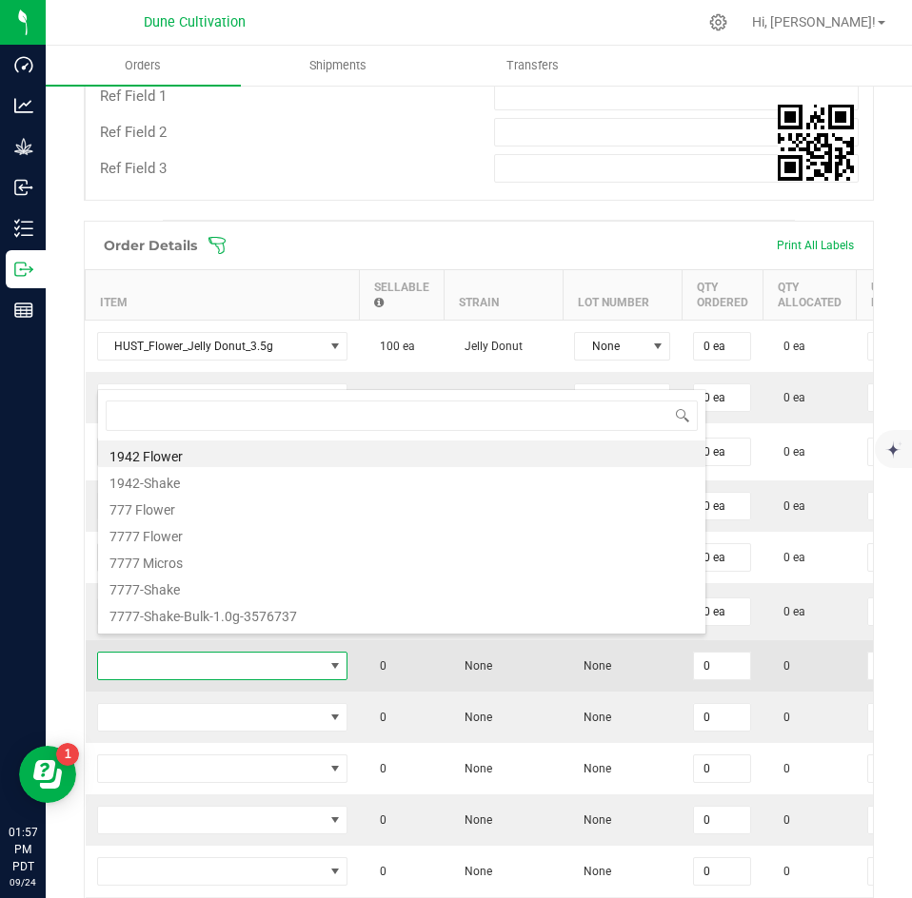
scroll to position [29, 251]
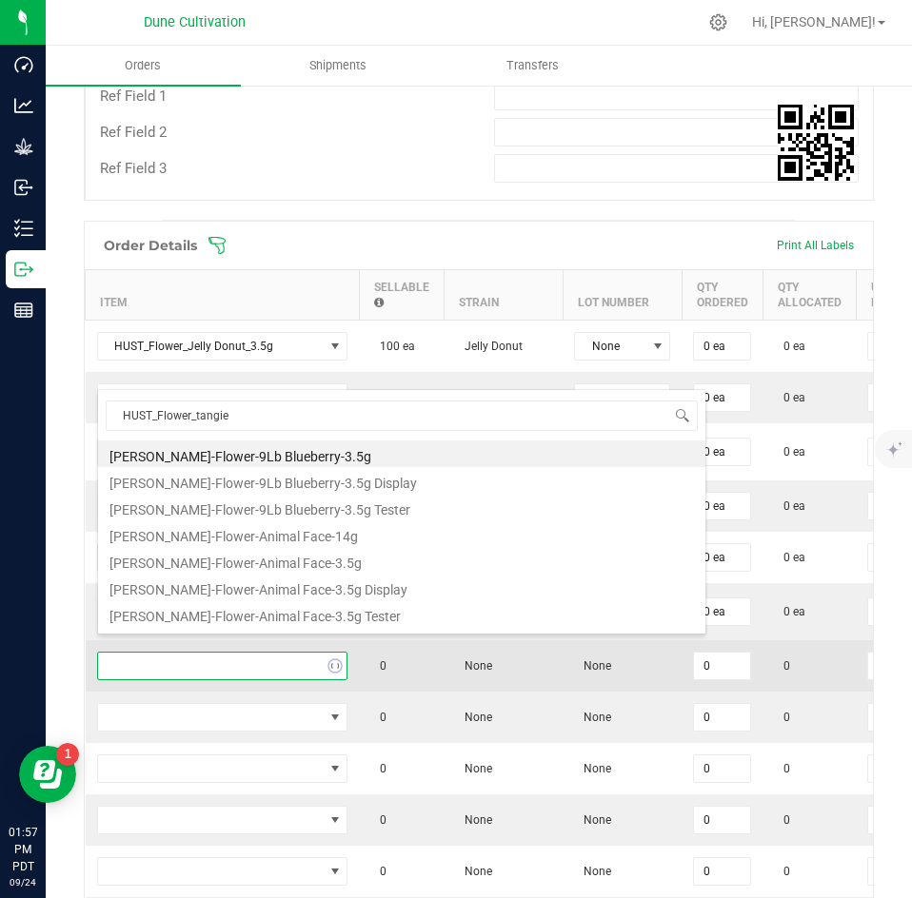
type input "HUST_Flower_tangie s"
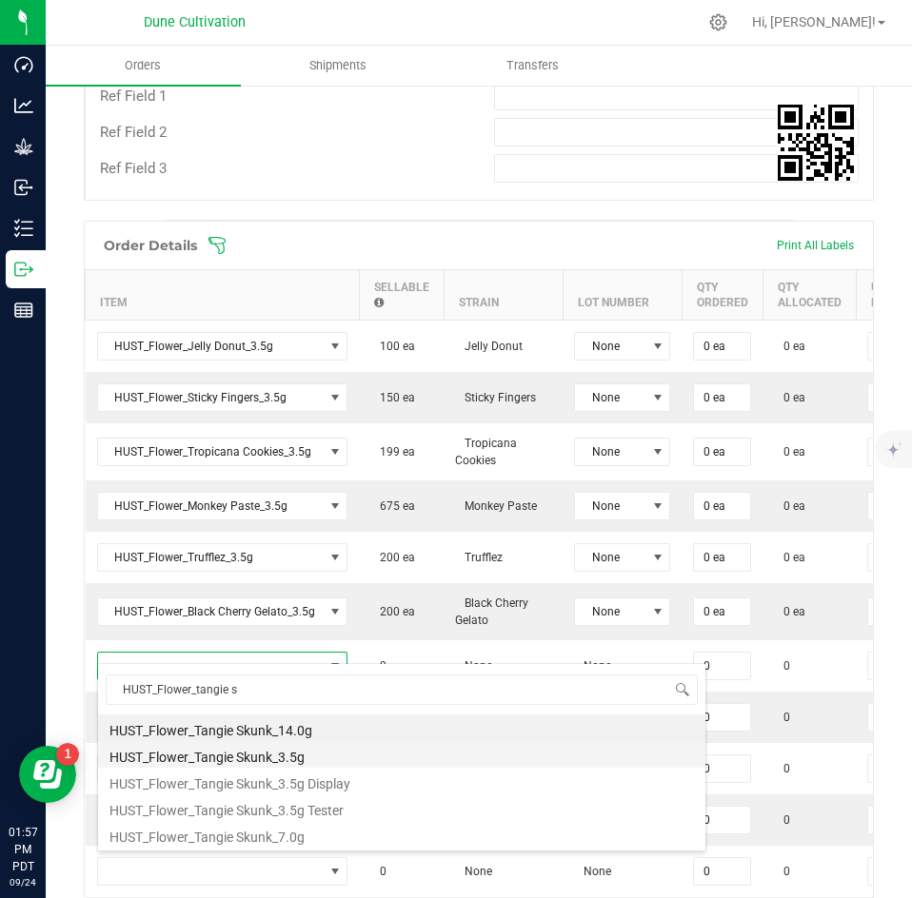
click at [235, 749] on li "HUST_Flower_Tangie Skunk_3.5g" at bounding box center [401, 754] width 607 height 27
type input "0 ea"
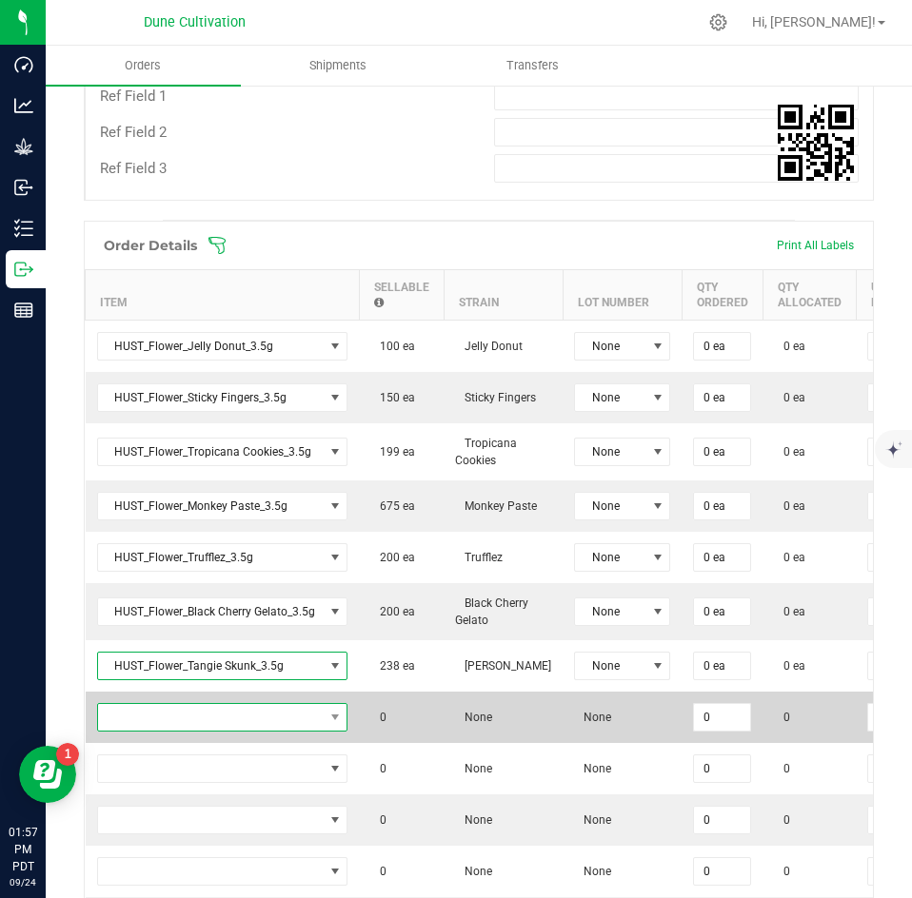
click at [241, 704] on span "NO DATA FOUND" at bounding box center [211, 717] width 226 height 27
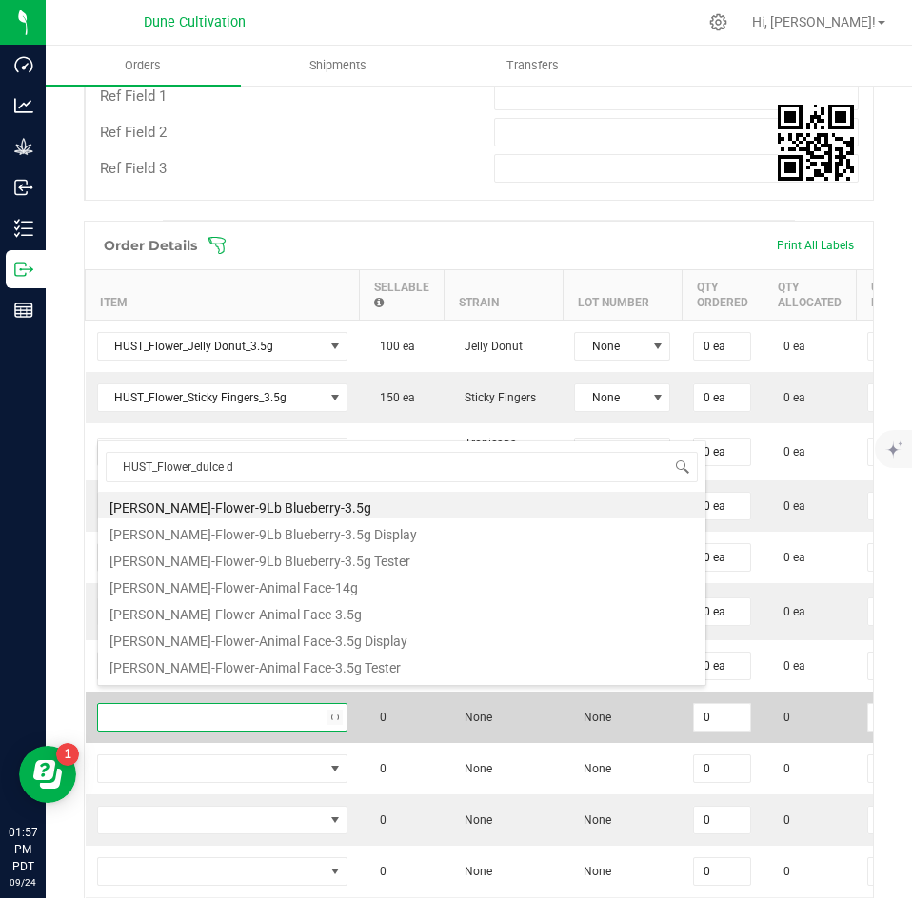
type input "HUST_Flower_dulce de"
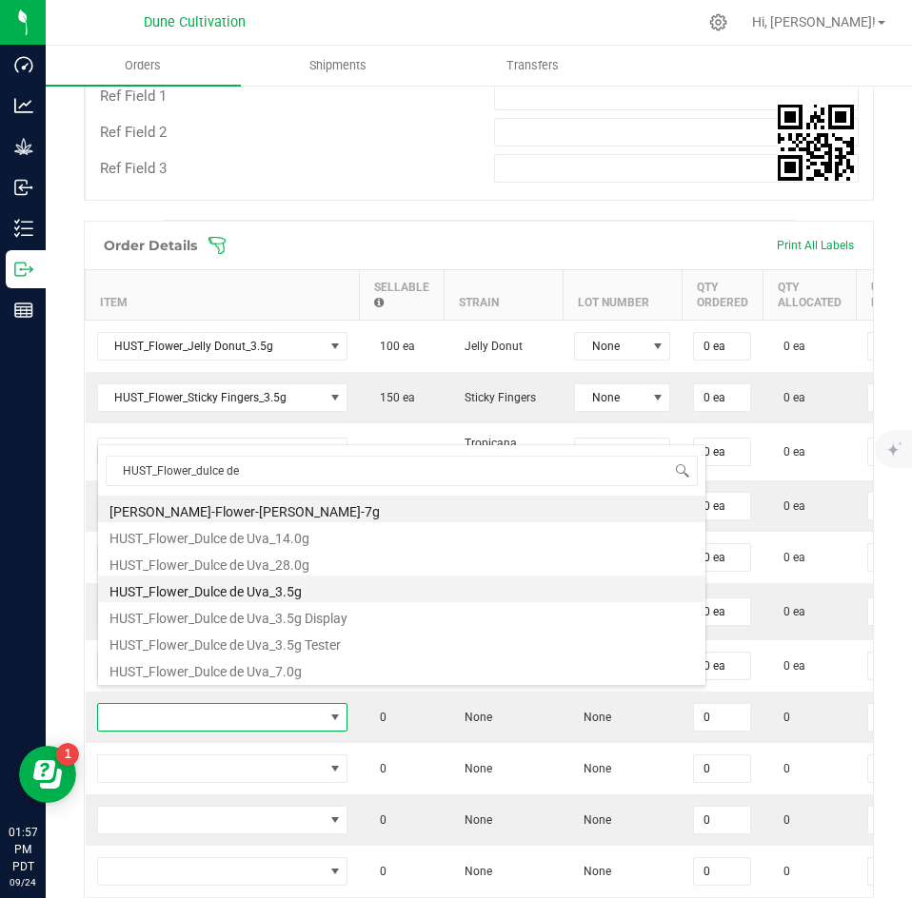
click at [255, 587] on li "HUST_Flower_Dulce de Uva_3.5g" at bounding box center [401, 589] width 607 height 27
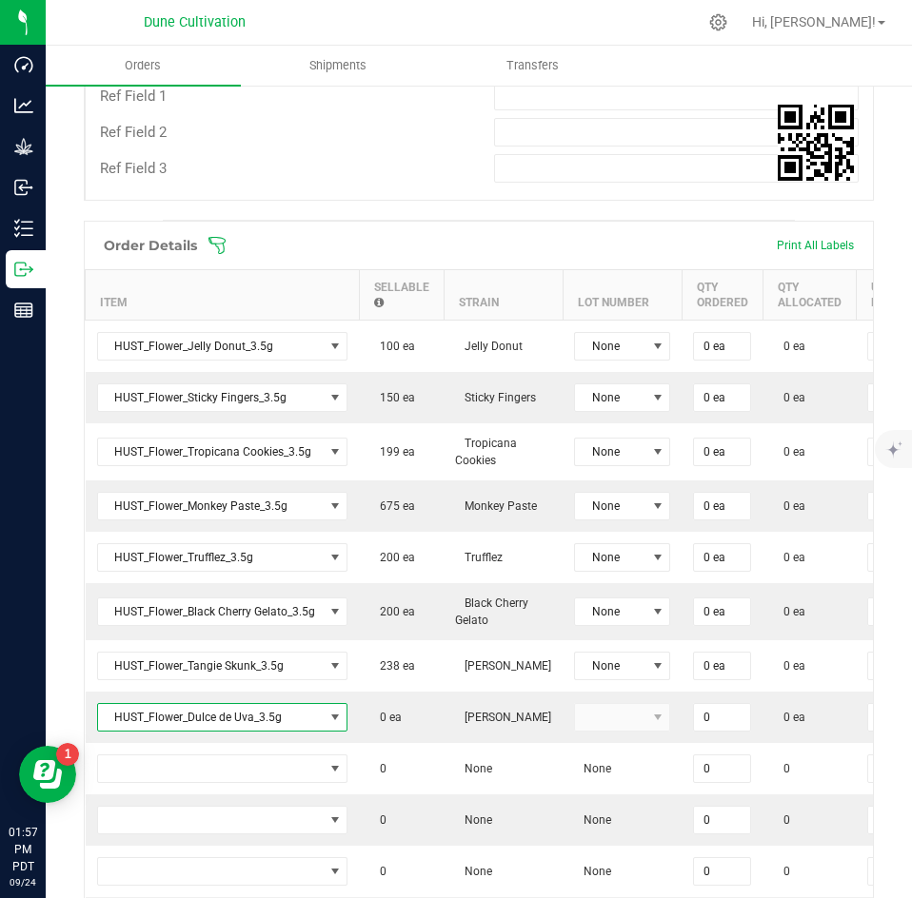
type input "0 ea"
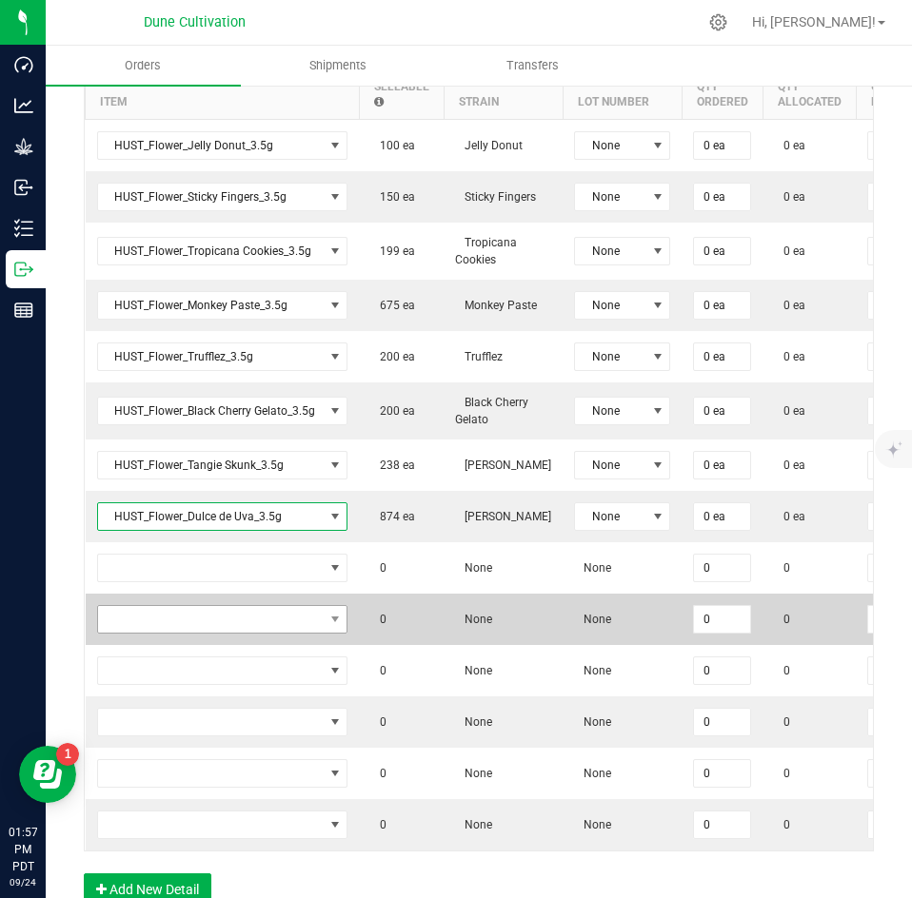
scroll to position [904, 0]
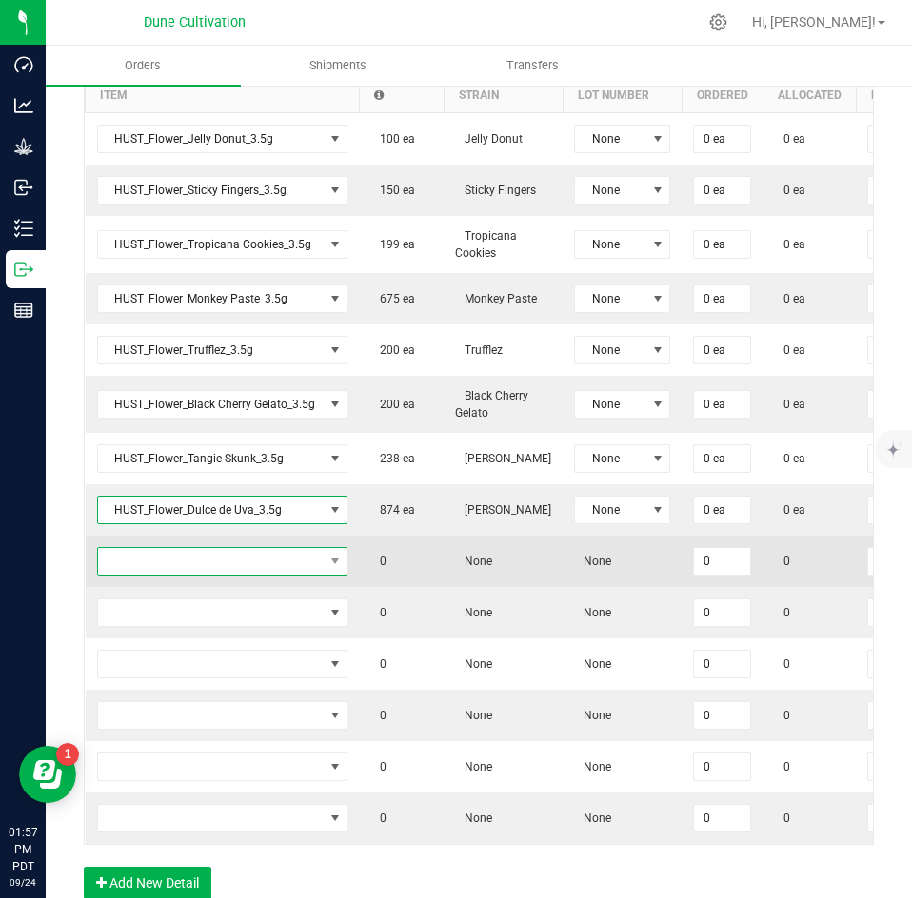
click at [207, 548] on span "NO DATA FOUND" at bounding box center [211, 561] width 226 height 27
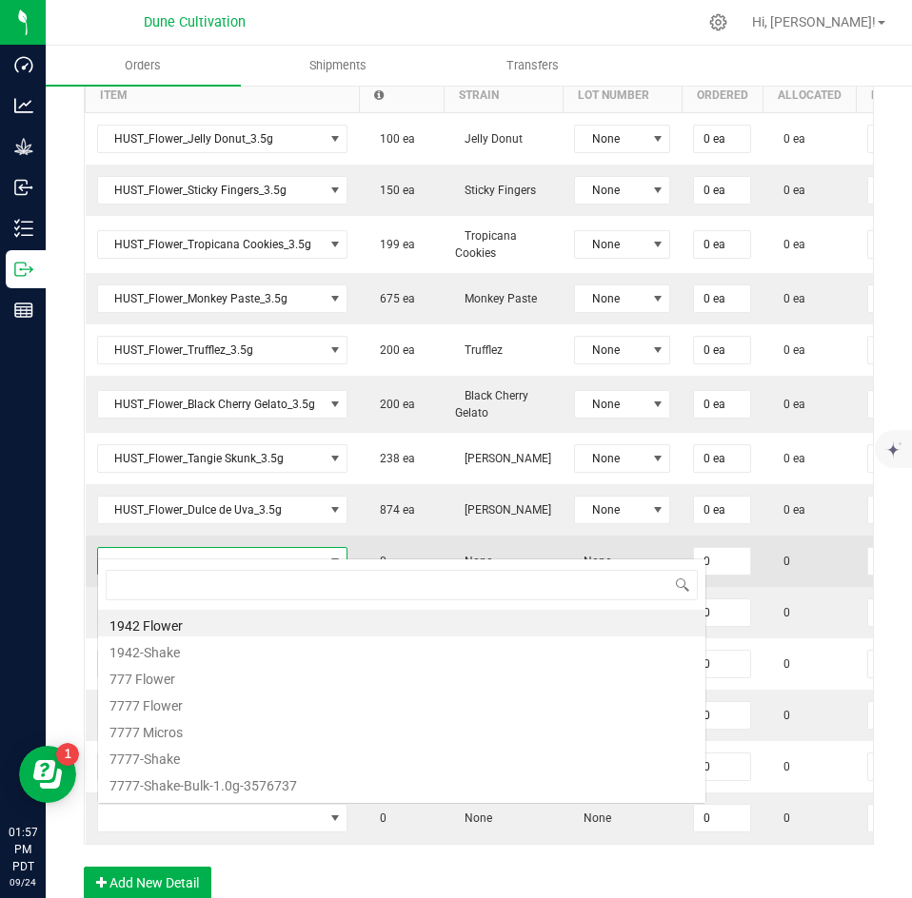
scroll to position [29, 251]
type input "HUST_Flower_trainwreck"
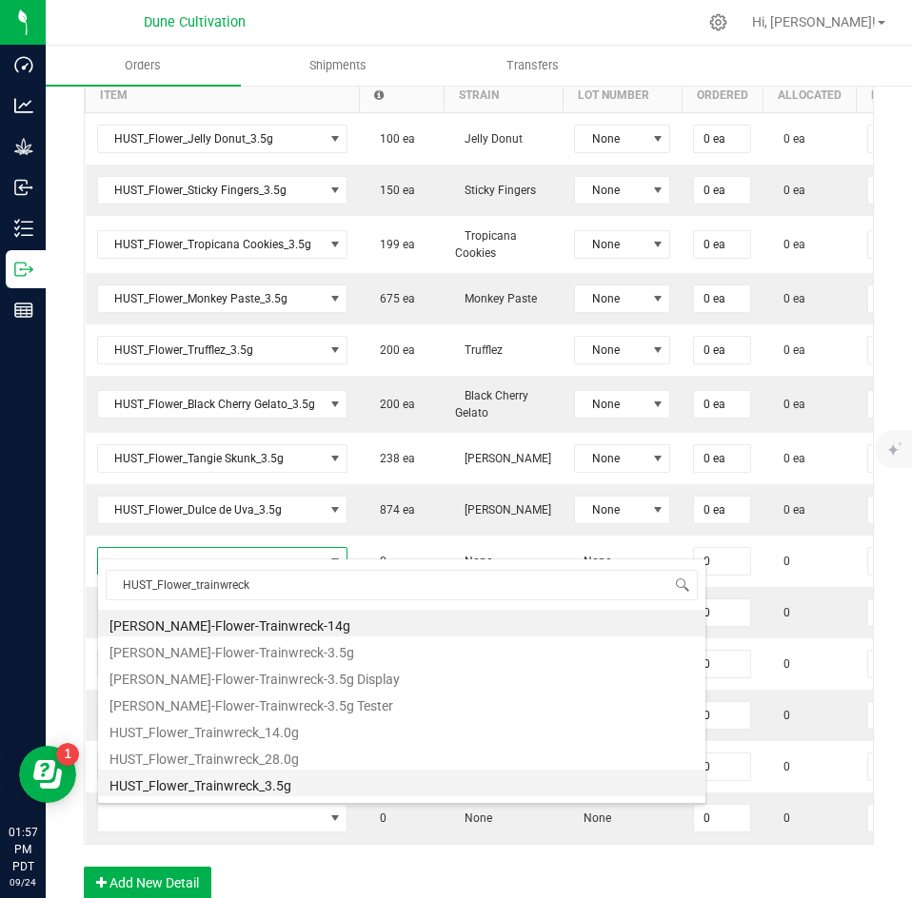
click at [202, 778] on li "HUST_Flower_Trainwreck_3.5g" at bounding box center [401, 783] width 607 height 27
type input "0 ea"
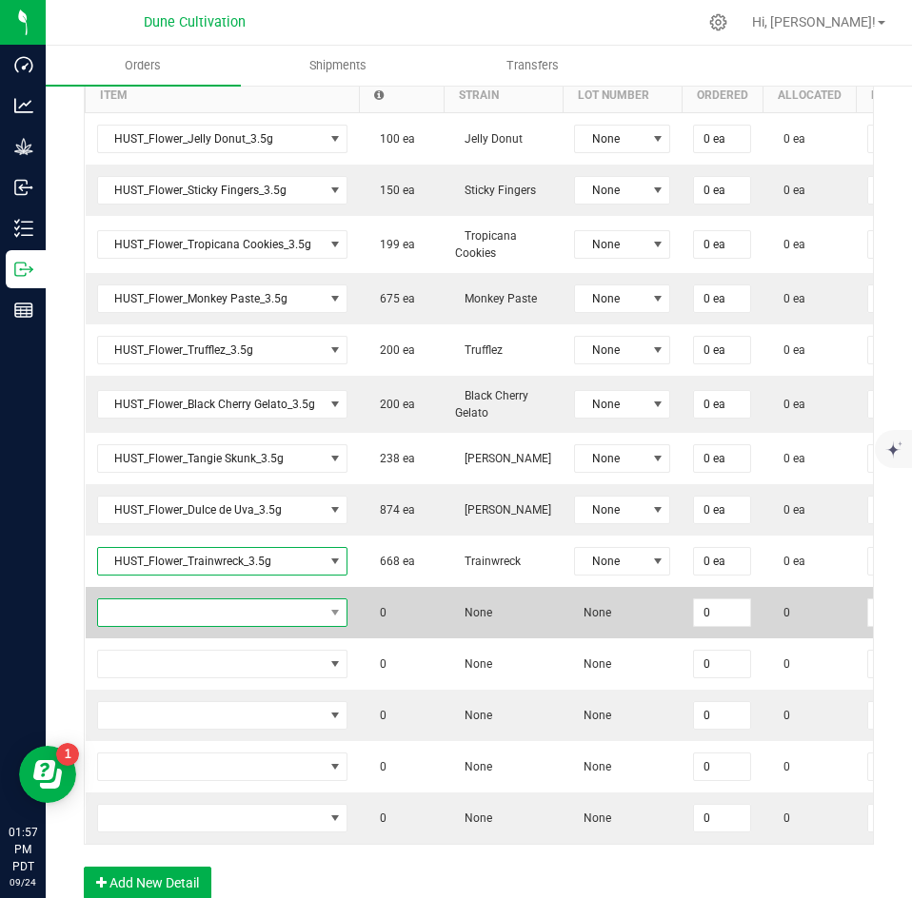
click at [225, 601] on span "NO DATA FOUND" at bounding box center [211, 613] width 226 height 27
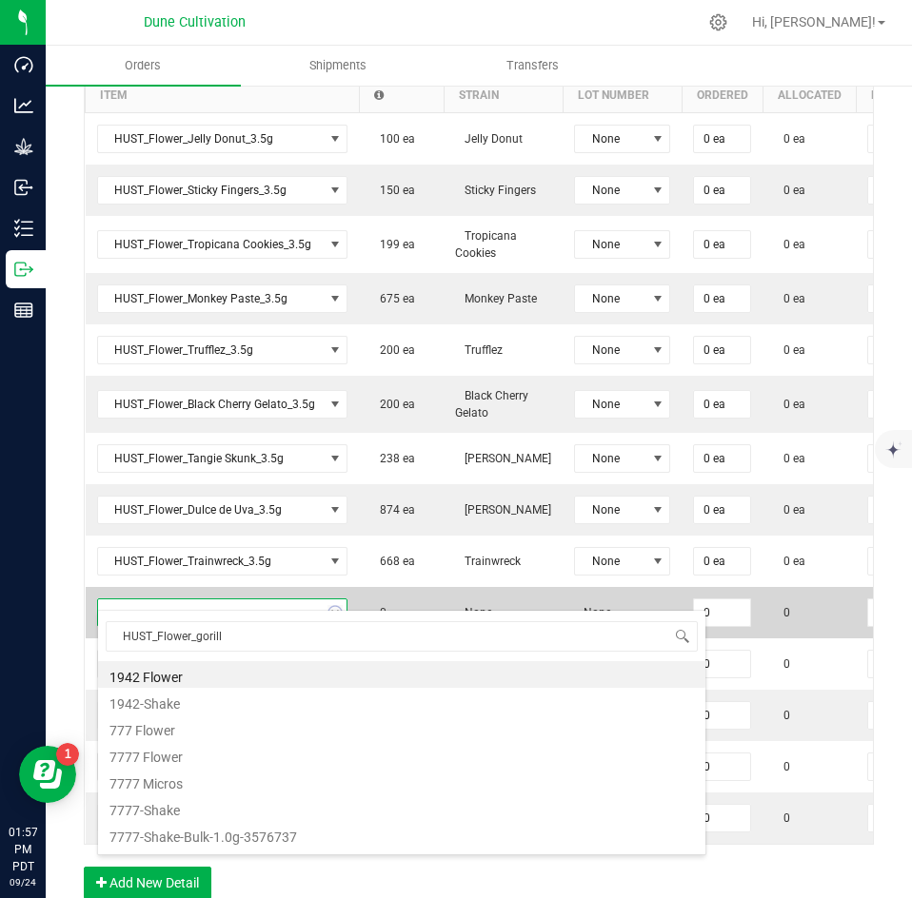
type input "HUST_Flower_gorilla"
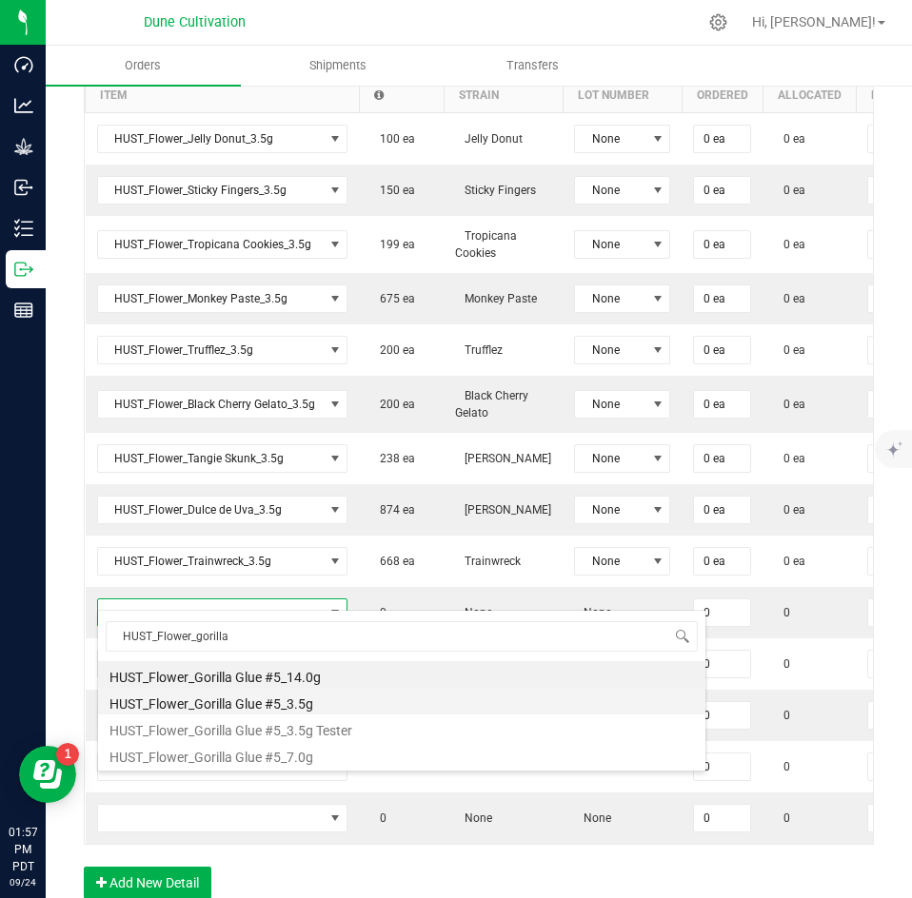
click at [213, 700] on li "HUST_Flower_Gorilla Glue #5_3.5g" at bounding box center [401, 701] width 607 height 27
type input "0 ea"
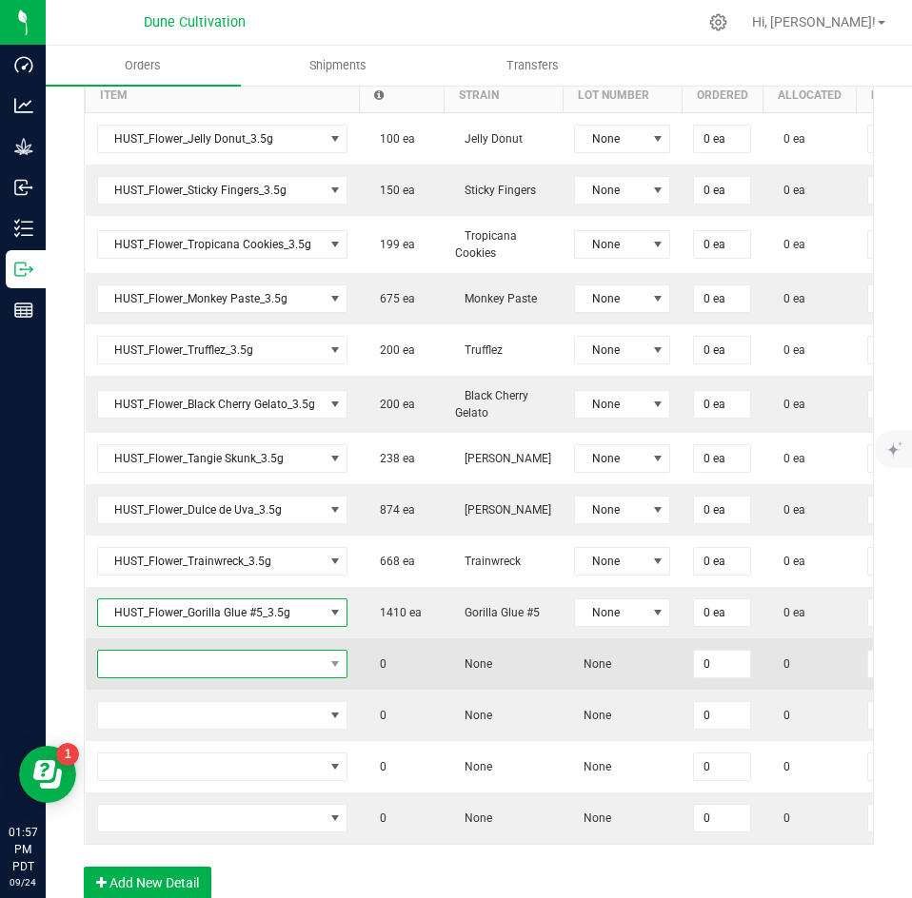
click at [223, 651] on span "NO DATA FOUND" at bounding box center [211, 664] width 226 height 27
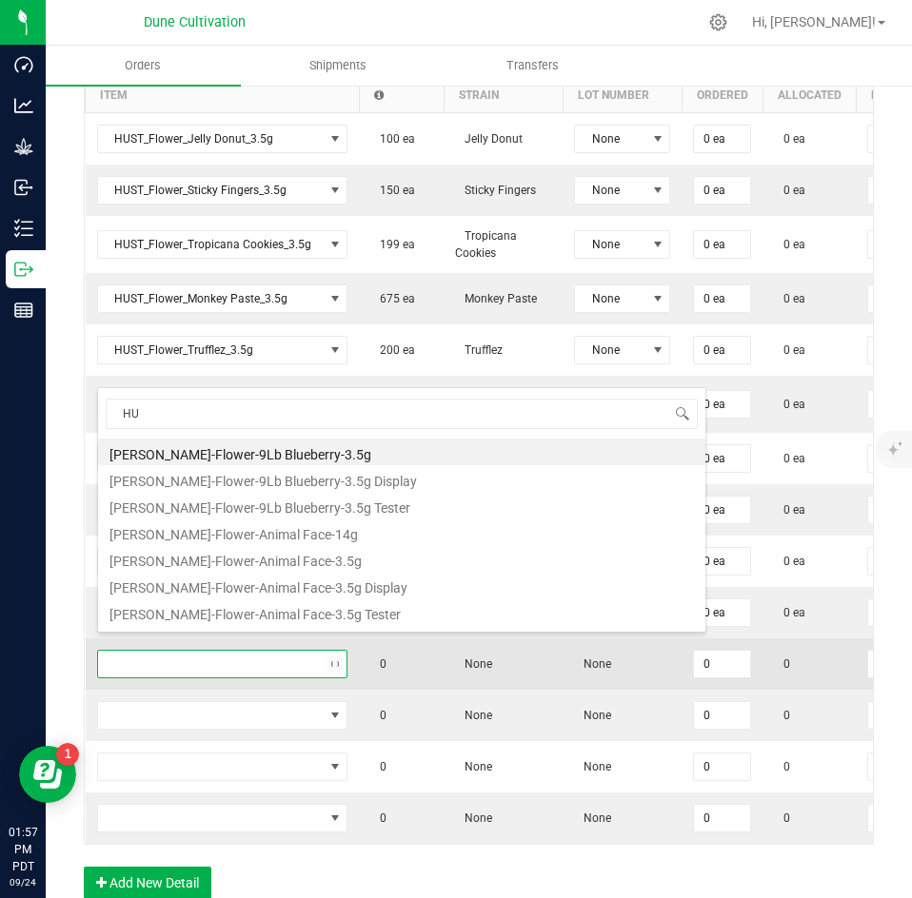
type input "H"
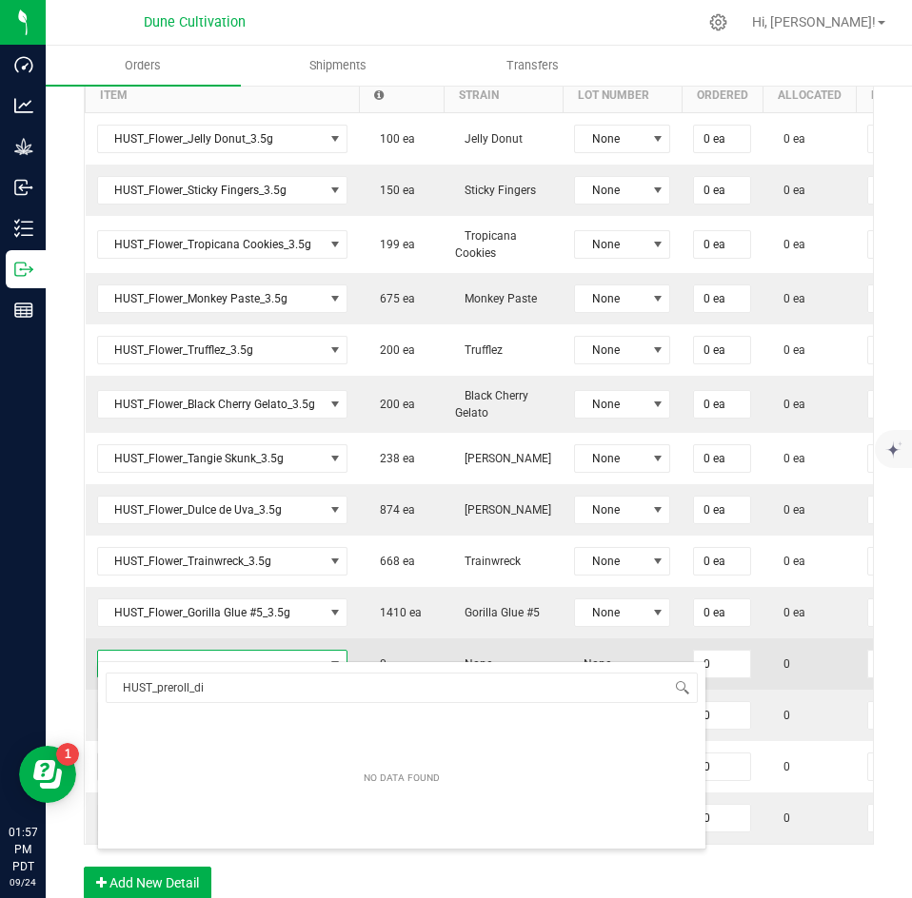
scroll to position [33, 0]
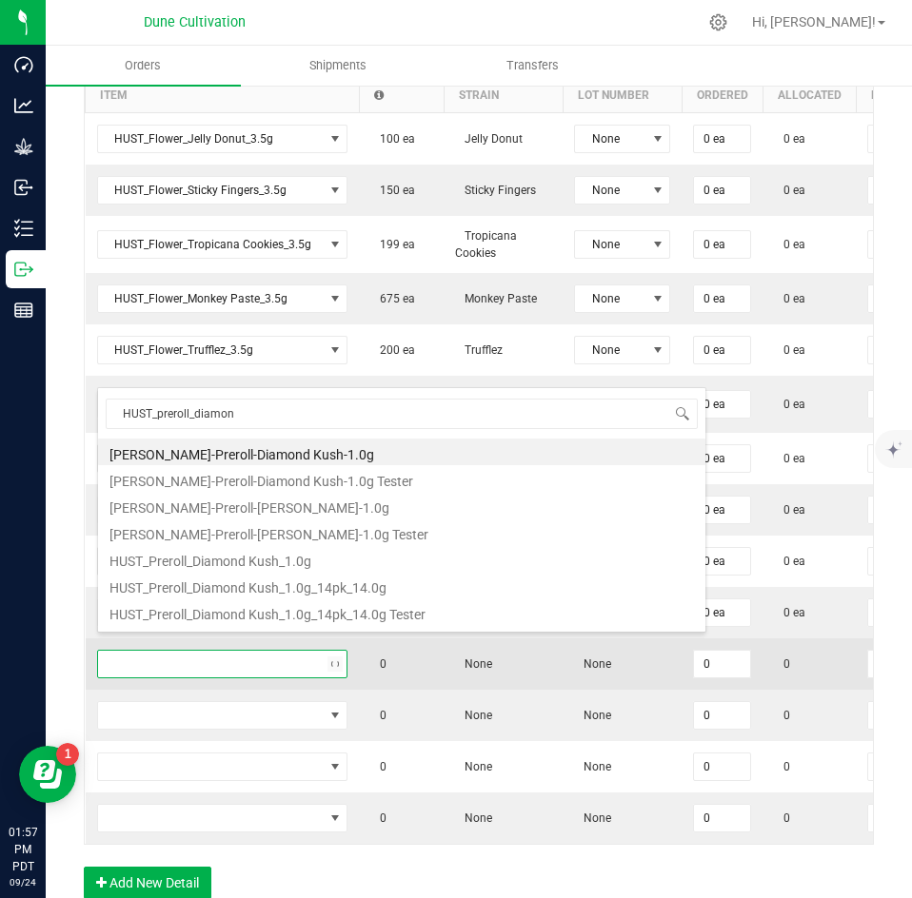
type input "HUST_preroll_diamond"
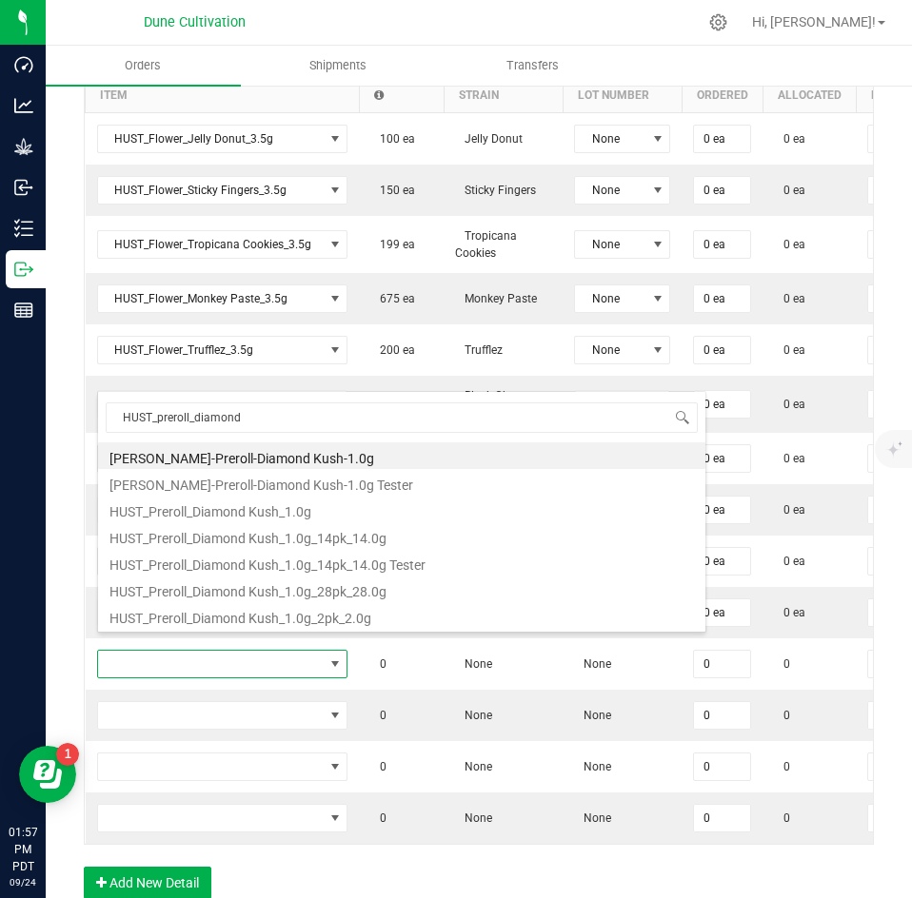
click at [245, 572] on li "HUST_Preroll_Diamond Kush_1.0g_14pk_14.0g Tester" at bounding box center [401, 562] width 607 height 27
type input "0 ea"
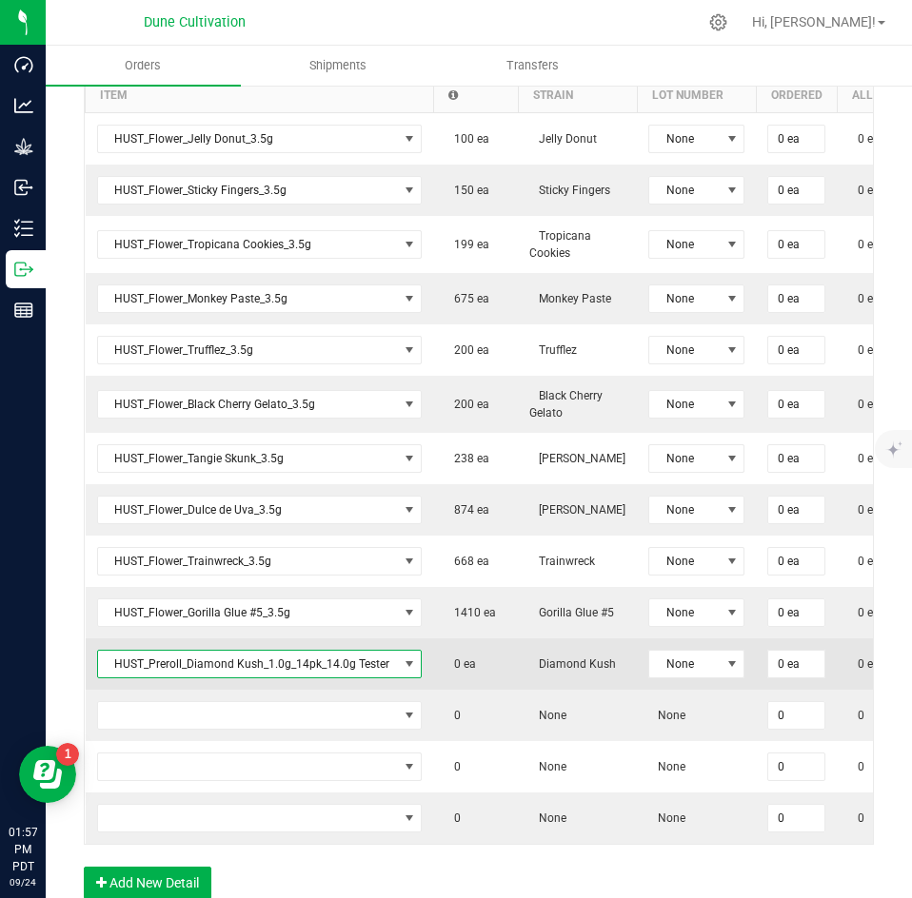
click at [238, 651] on span "HUST_Preroll_Diamond Kush_1.0g_14pk_14.0g Tester" at bounding box center [248, 664] width 300 height 27
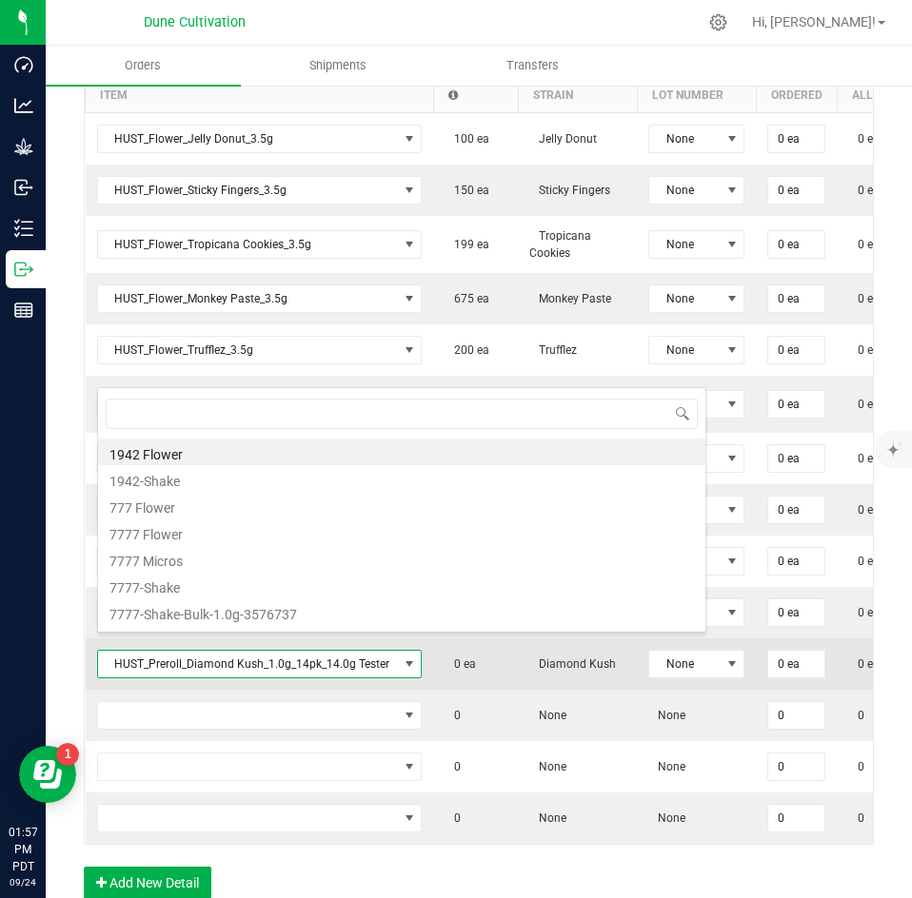
scroll to position [29, 323]
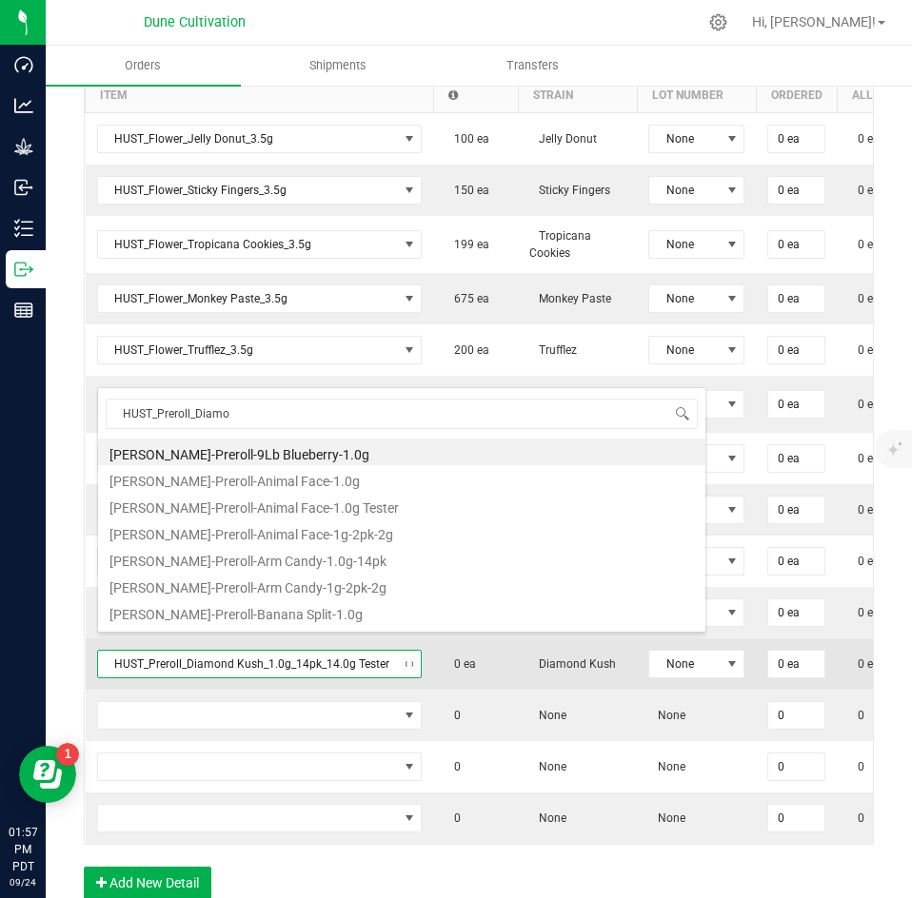
type input "HUST_Preroll_Diamon"
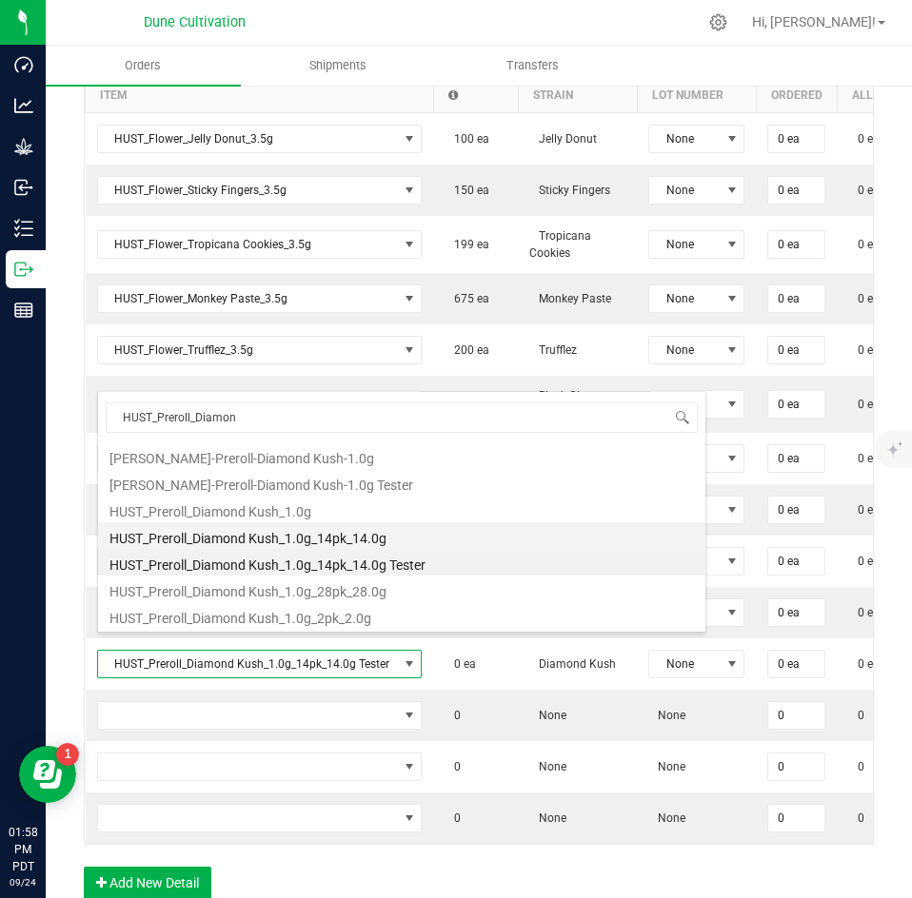
click at [292, 541] on li "HUST_Preroll_Diamond Kush_1.0g_14pk_14.0g" at bounding box center [401, 536] width 607 height 27
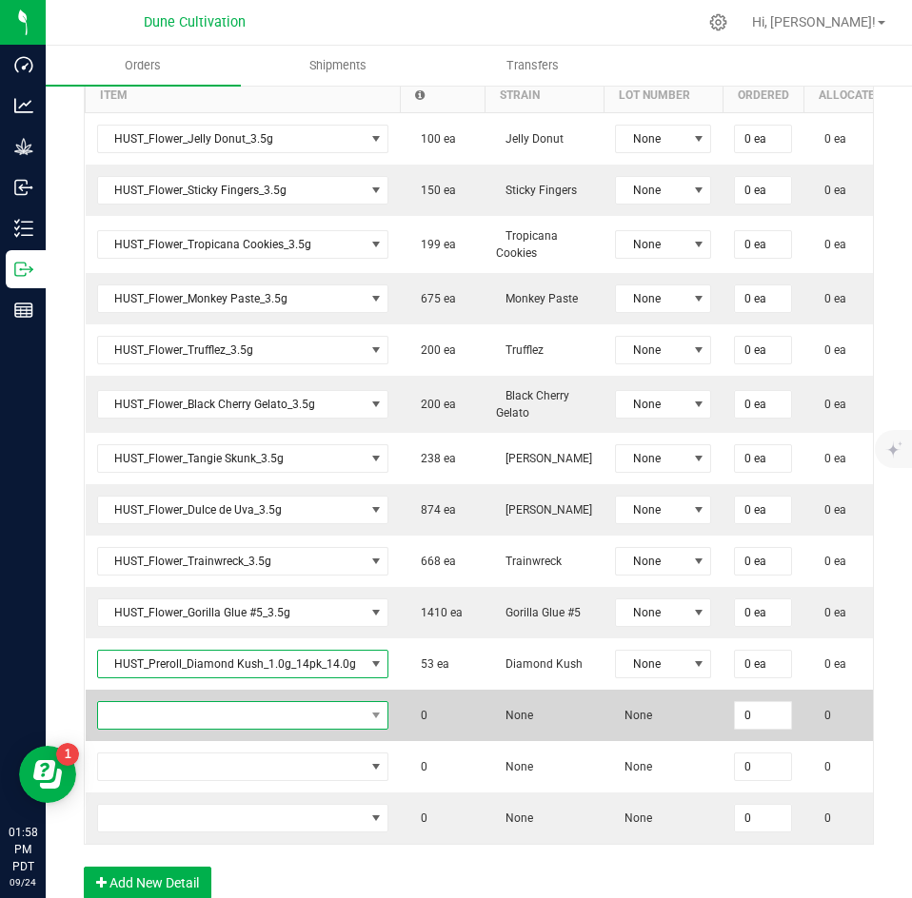
click at [247, 702] on span "NO DATA FOUND" at bounding box center [231, 715] width 266 height 27
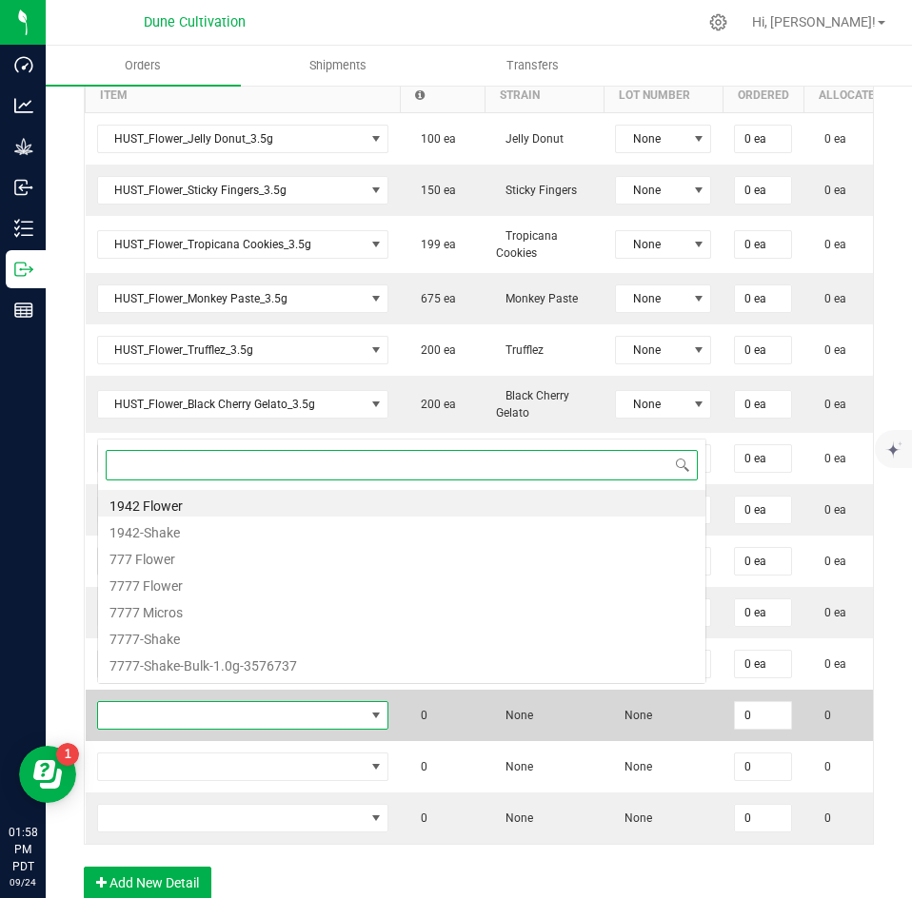
scroll to position [29, 287]
paste input "HUST_Flower_"
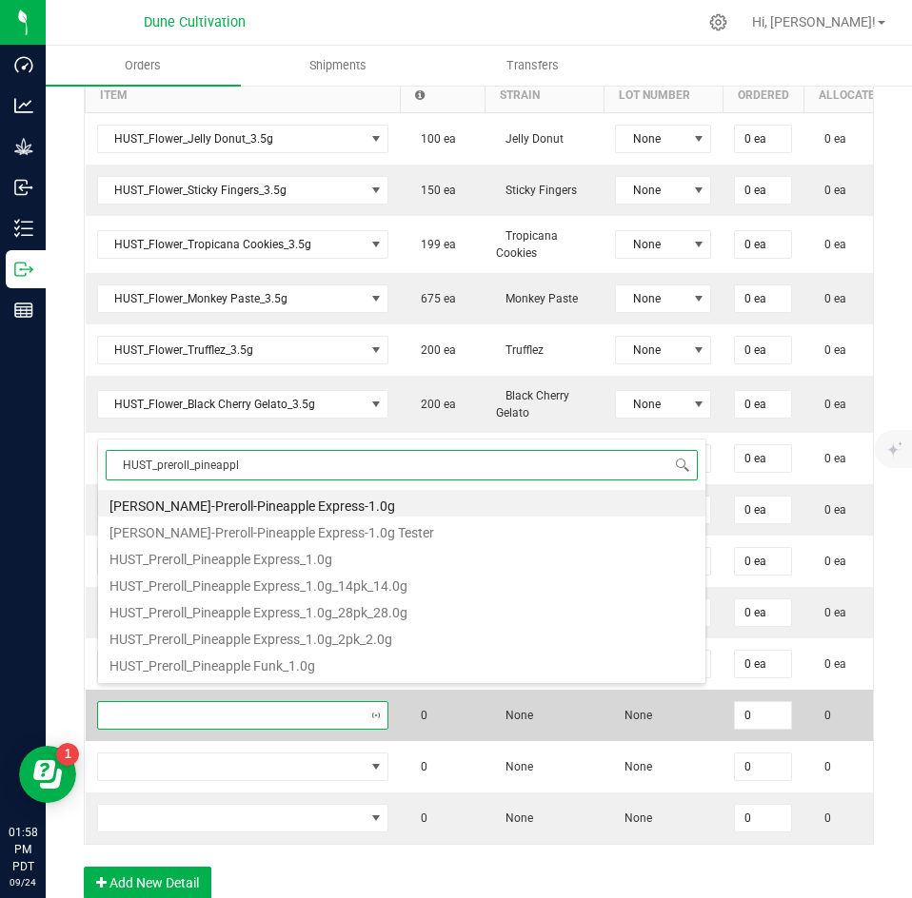
type input "HUST_preroll_pineapple"
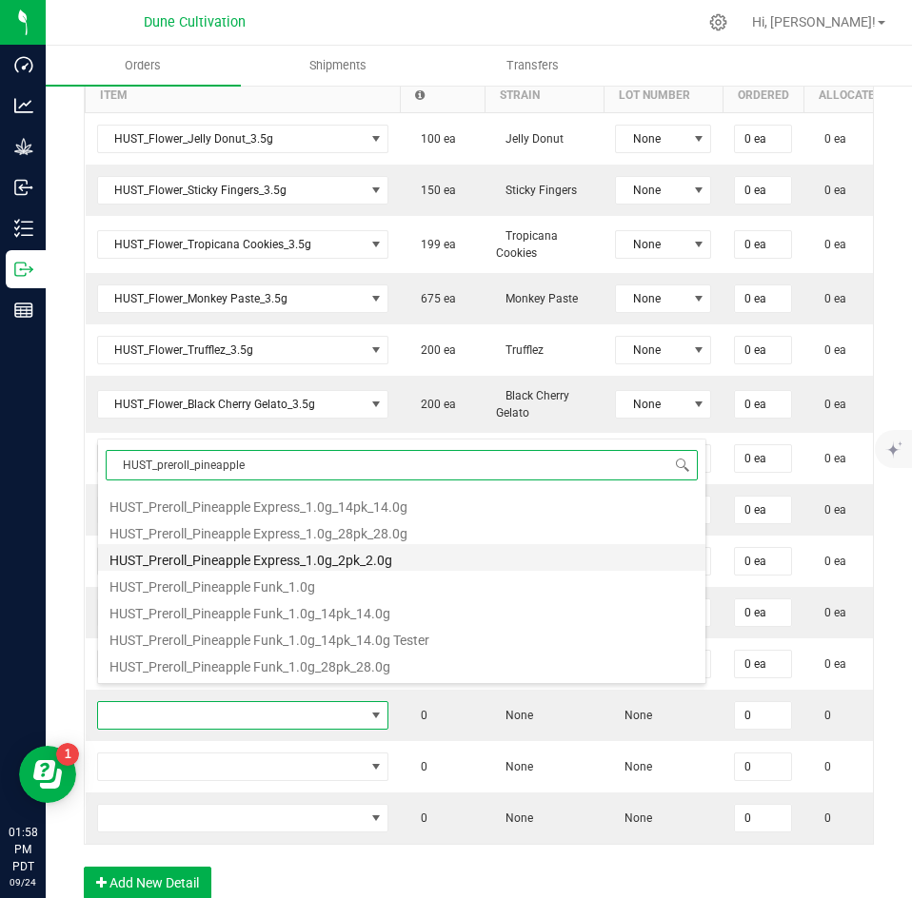
scroll to position [80, 0]
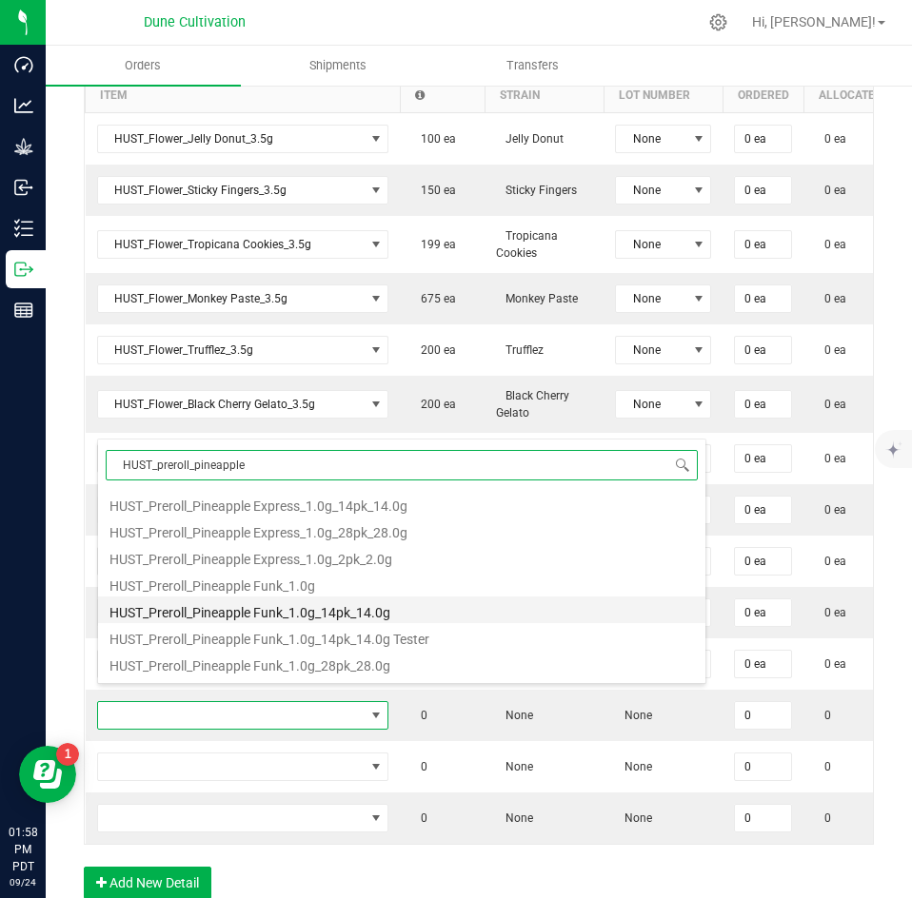
click at [299, 613] on li "HUST_Preroll_Pineapple Funk_1.0g_14pk_14.0g" at bounding box center [401, 610] width 607 height 27
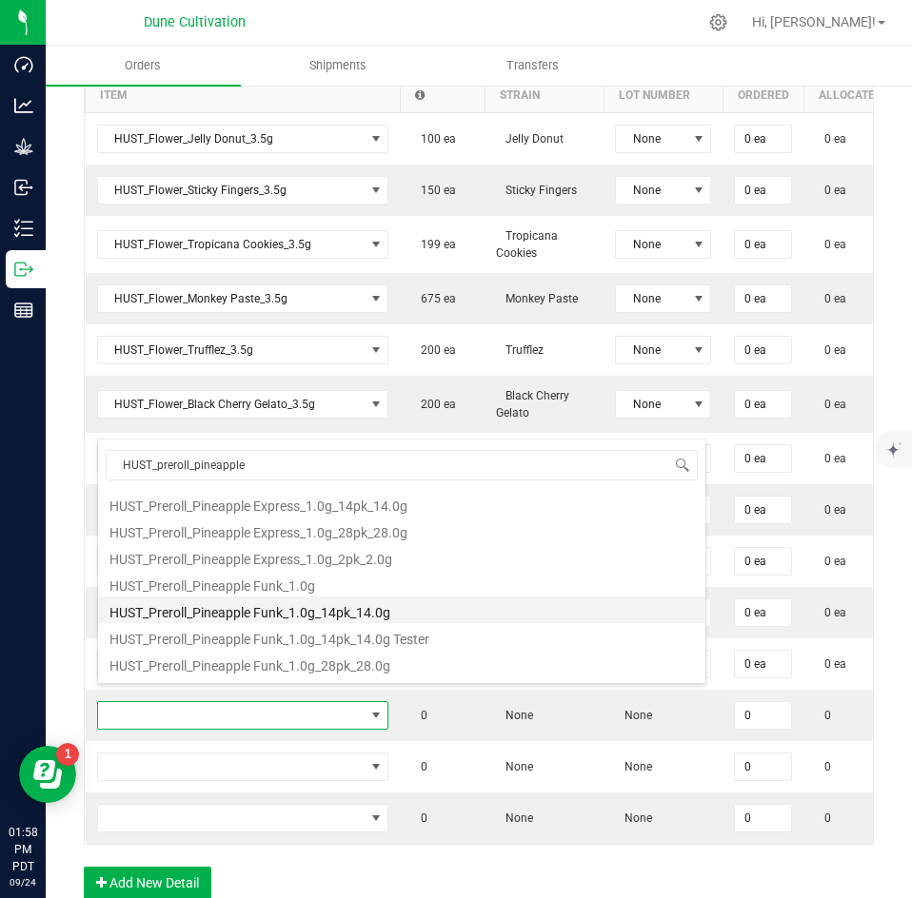
type input "0 ea"
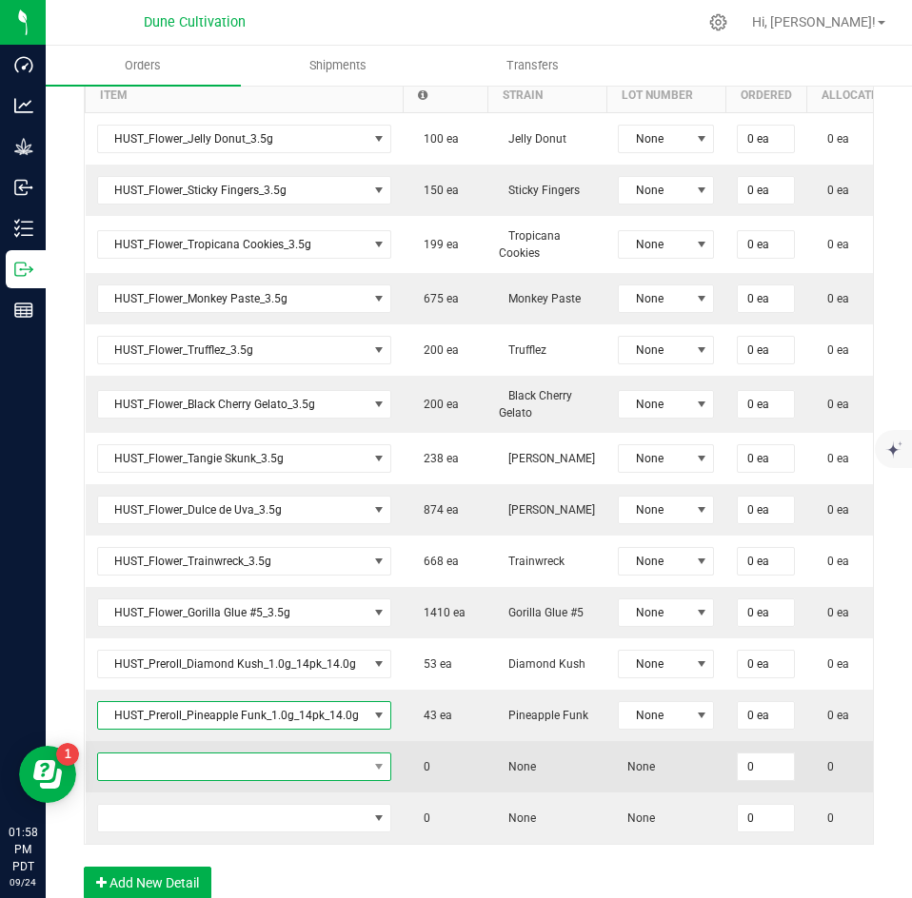
click at [281, 754] on span "NO DATA FOUND" at bounding box center [232, 767] width 269 height 27
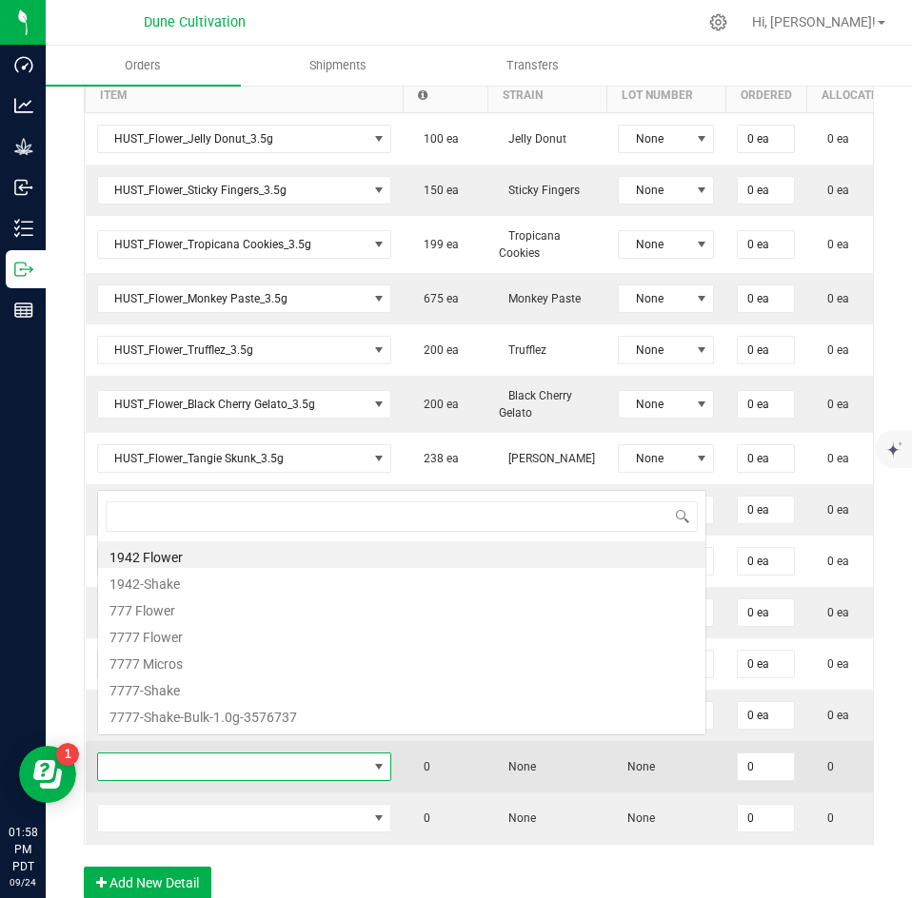
scroll to position [29, 291]
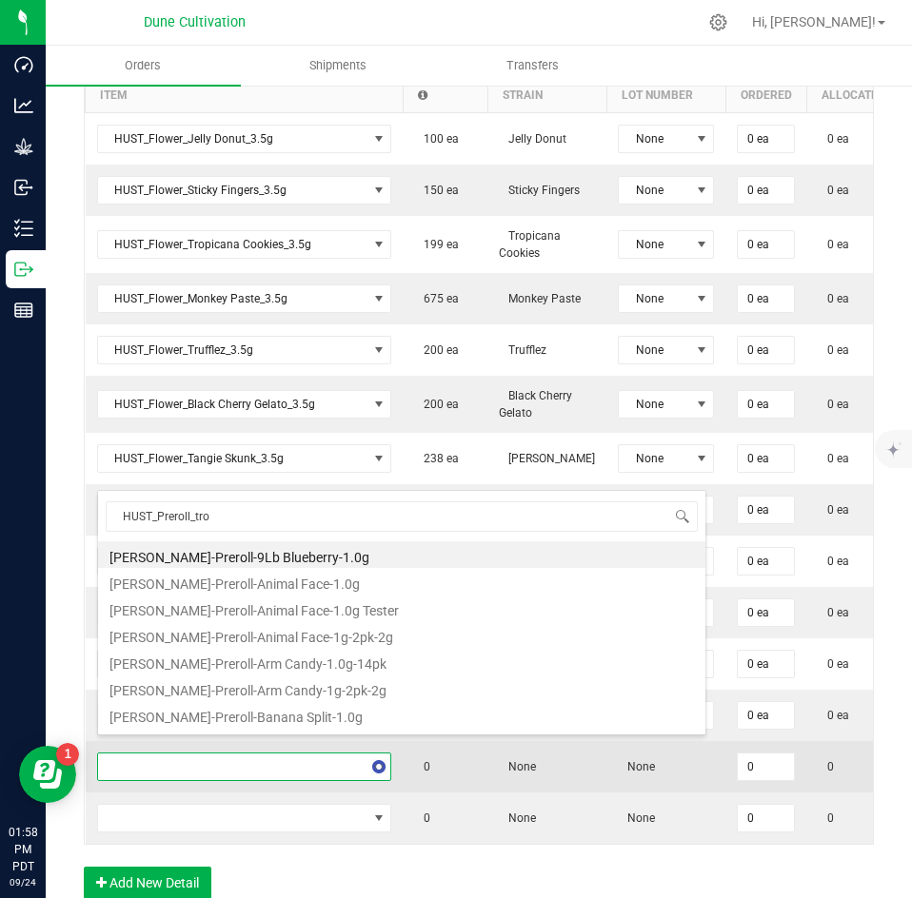
type input "HUST_Preroll_trop"
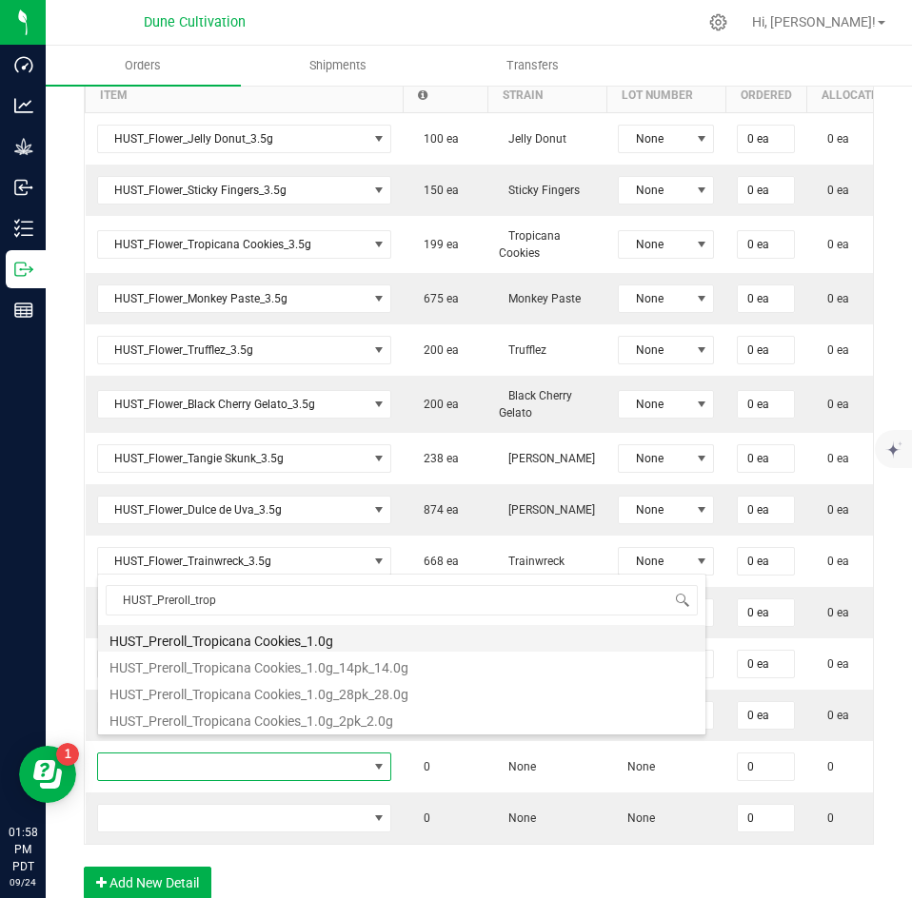
click at [285, 630] on li "HUST_Preroll_Tropicana Cookies_1.0g" at bounding box center [401, 638] width 607 height 27
type input "0 ea"
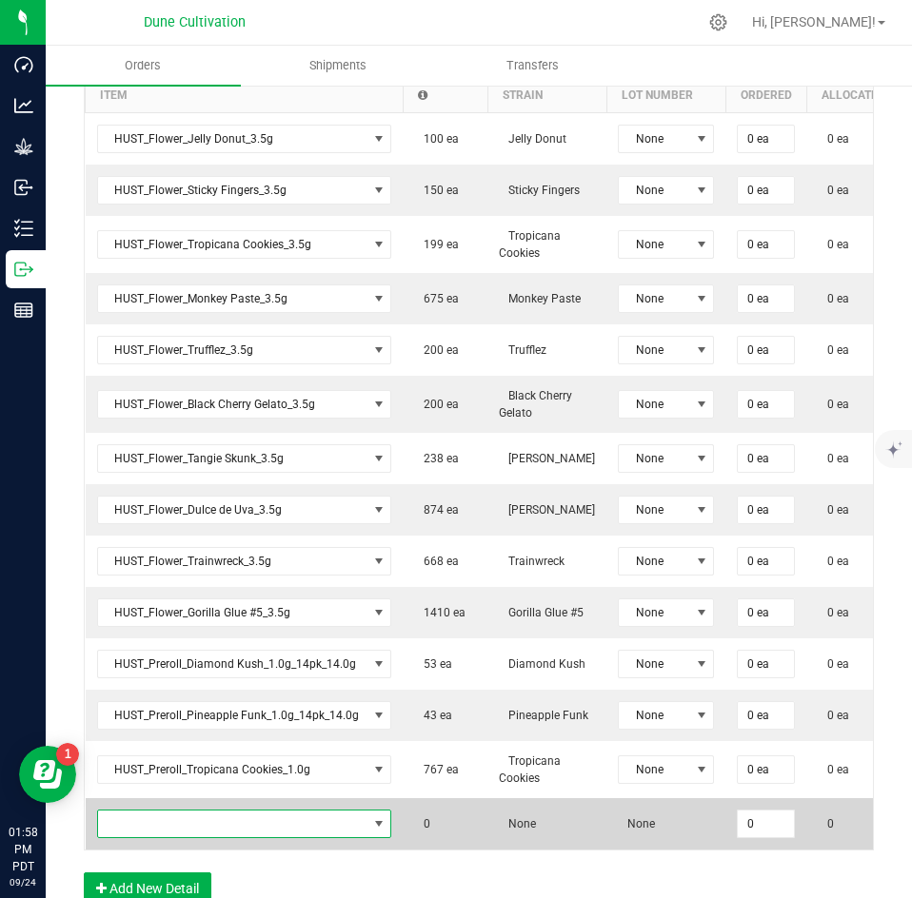
click at [250, 811] on span "NO DATA FOUND" at bounding box center [232, 824] width 269 height 27
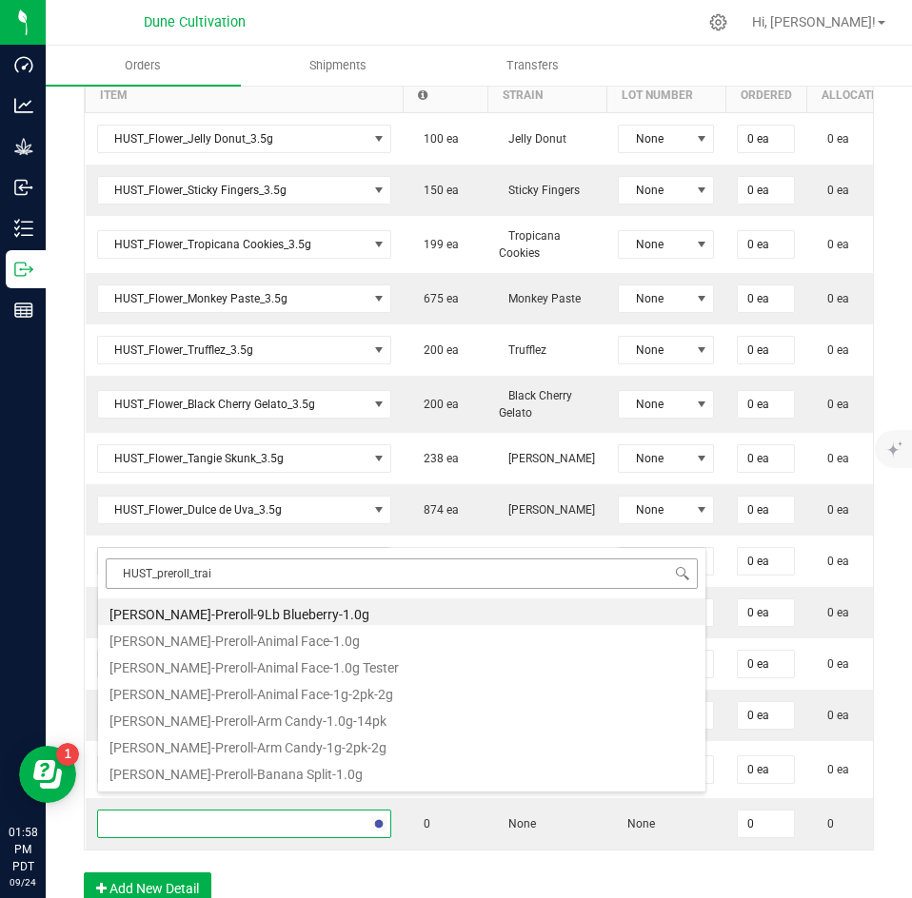
type input "HUST_preroll_train"
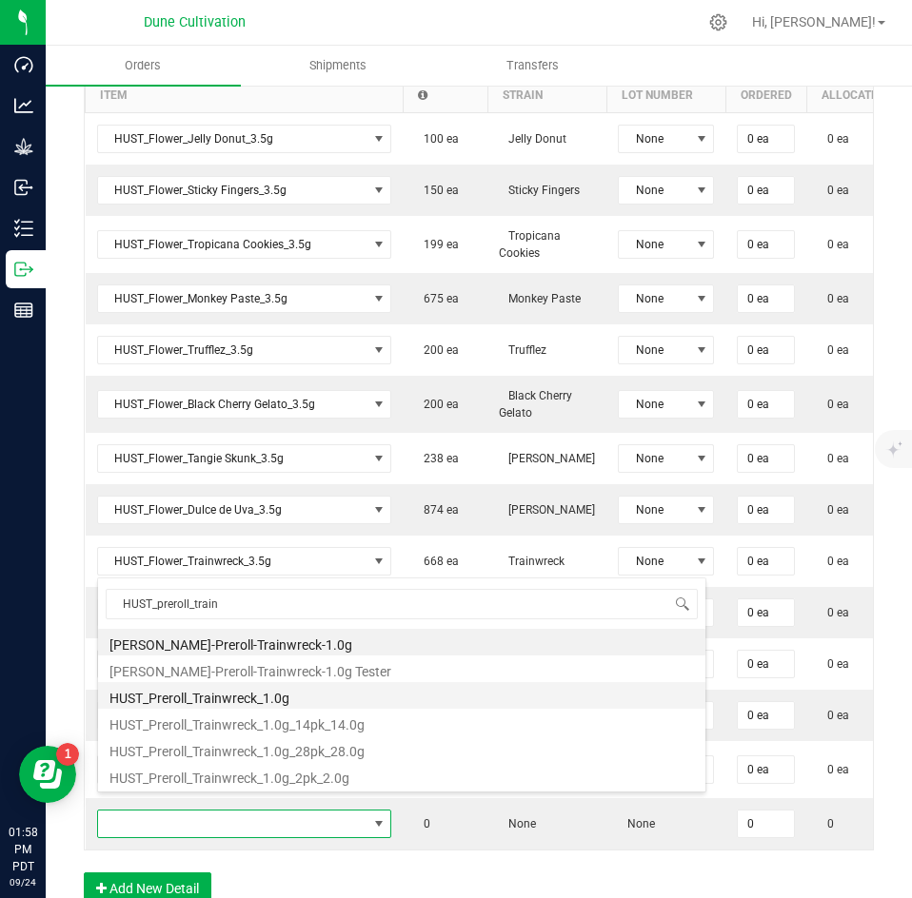
click at [278, 694] on li "HUST_Preroll_Trainwreck_1.0g" at bounding box center [401, 695] width 607 height 27
type input "0 ea"
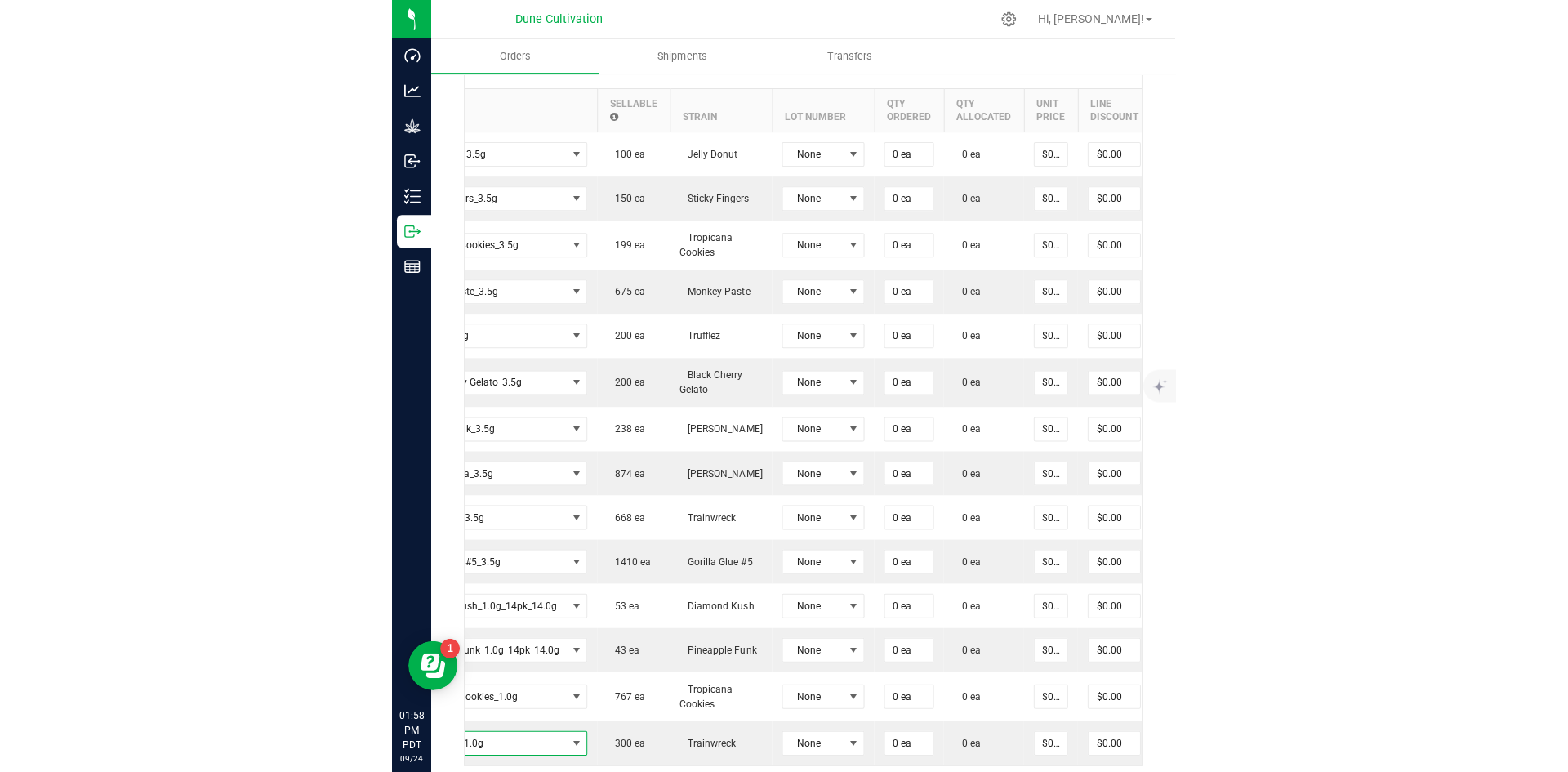
scroll to position [0, 144]
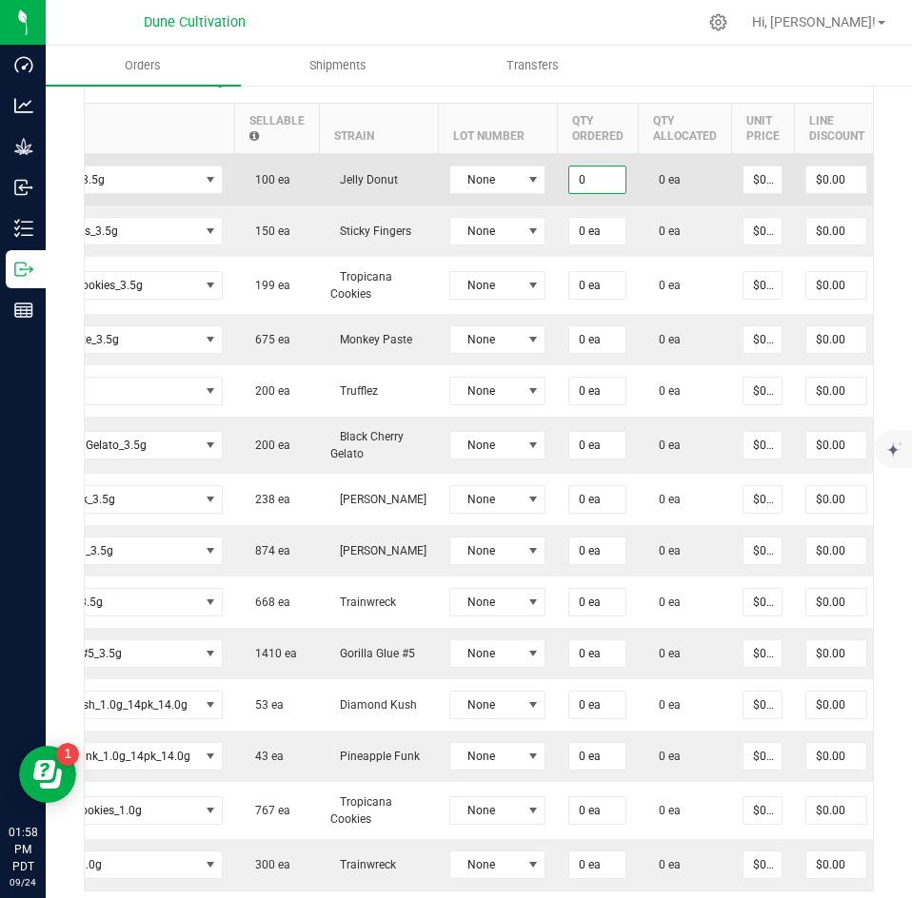
click at [601, 167] on input "0" at bounding box center [597, 180] width 56 height 27
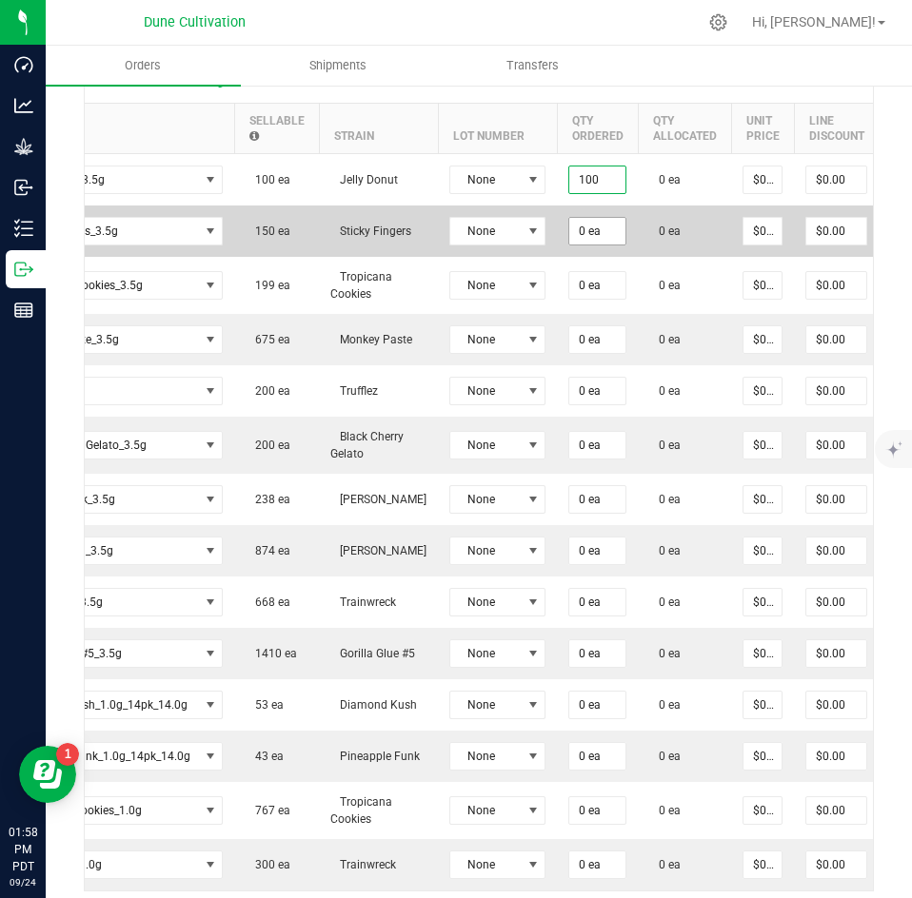
type input "100 ea"
click at [579, 223] on input "0" at bounding box center [597, 231] width 56 height 27
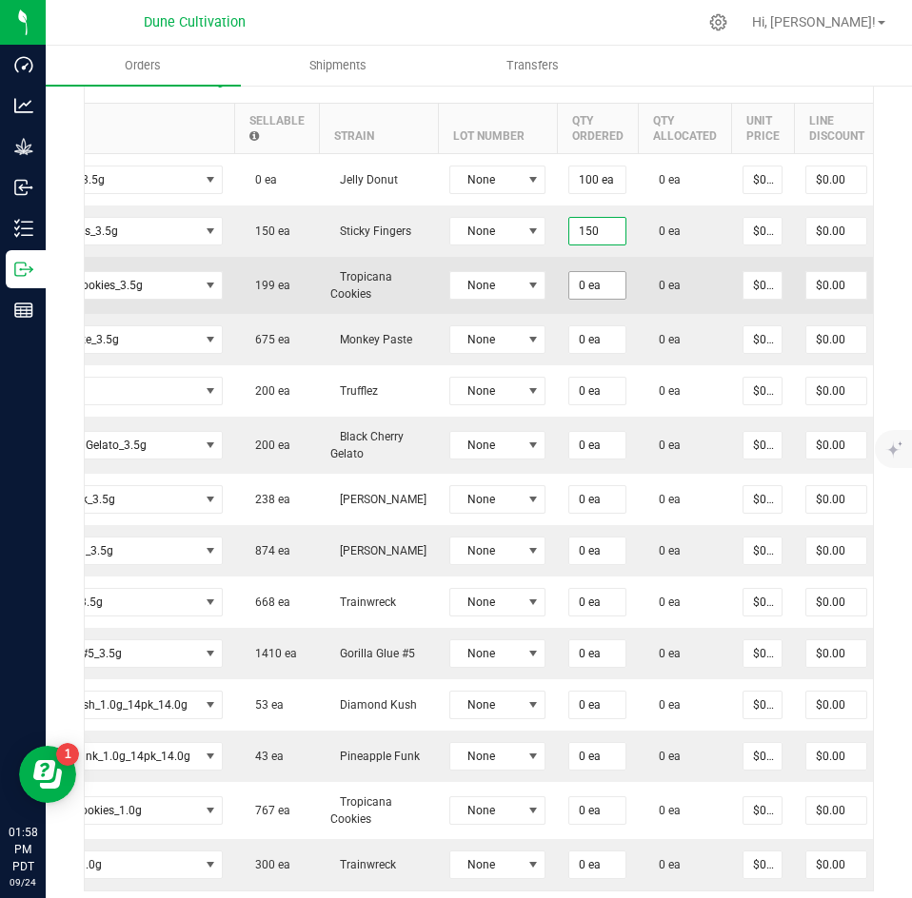
click at [569, 272] on input "0 ea" at bounding box center [597, 285] width 56 height 27
type input "150 ea"
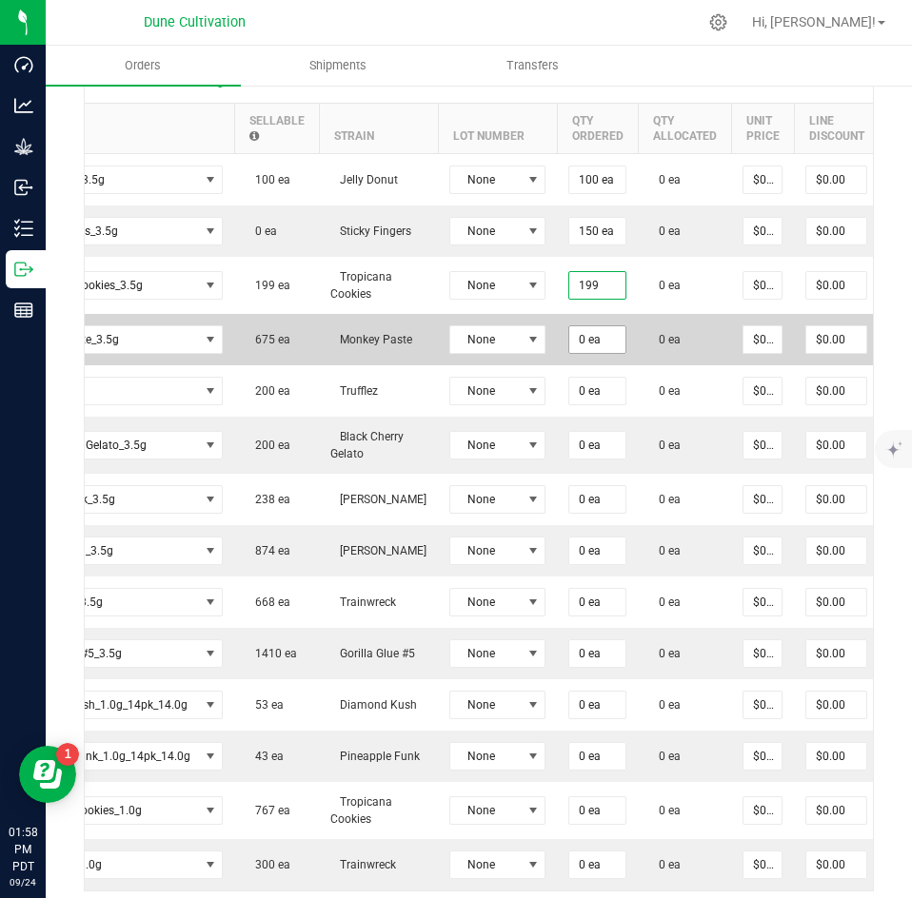
type input "199 ea"
click at [590, 330] on input "0" at bounding box center [597, 339] width 56 height 27
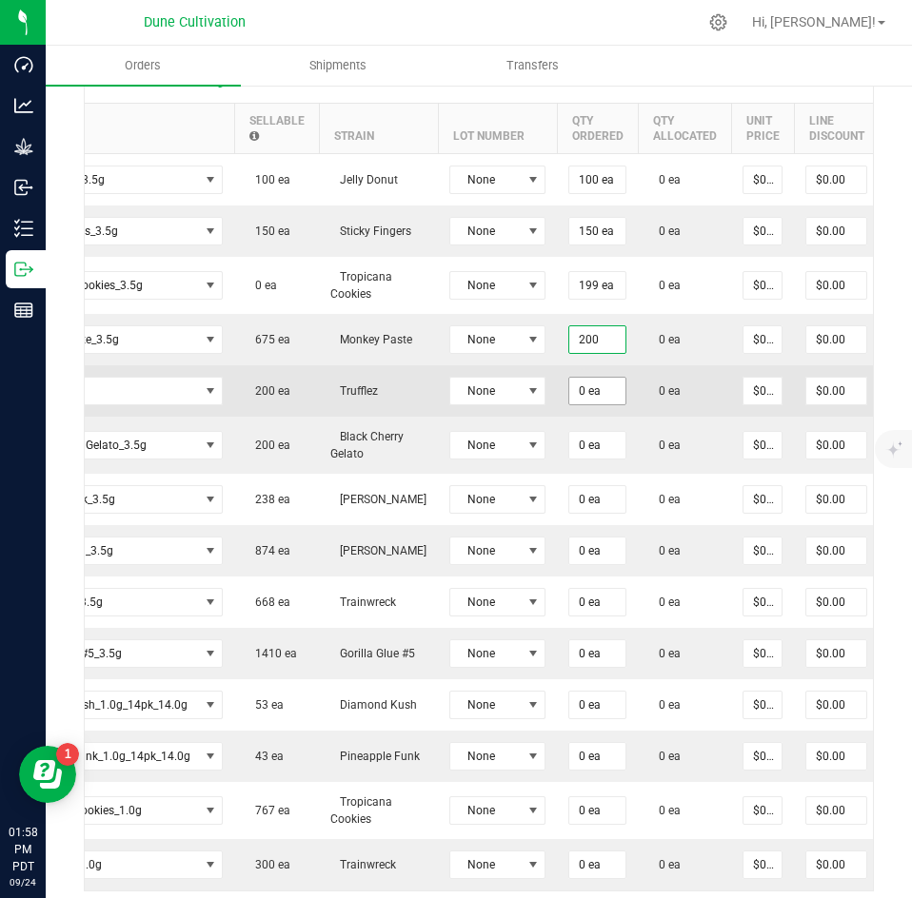
type input "200 ea"
click at [596, 378] on input "0" at bounding box center [597, 391] width 56 height 27
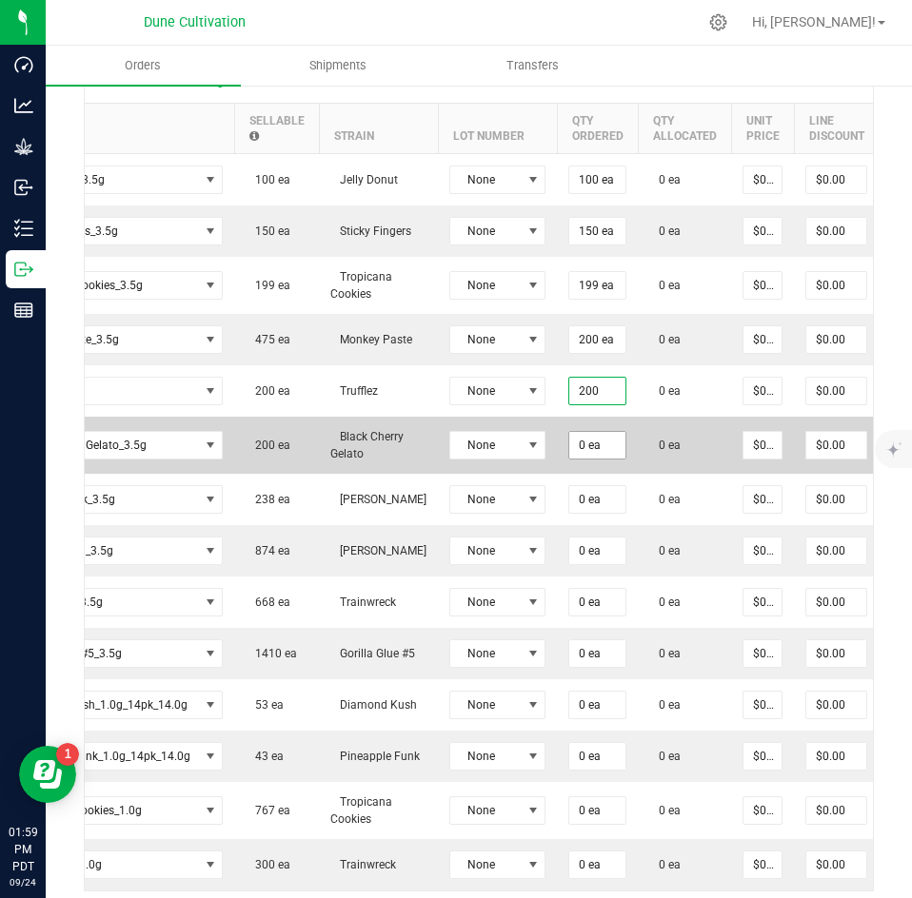
type input "200 ea"
click at [589, 432] on input "0" at bounding box center [597, 445] width 56 height 27
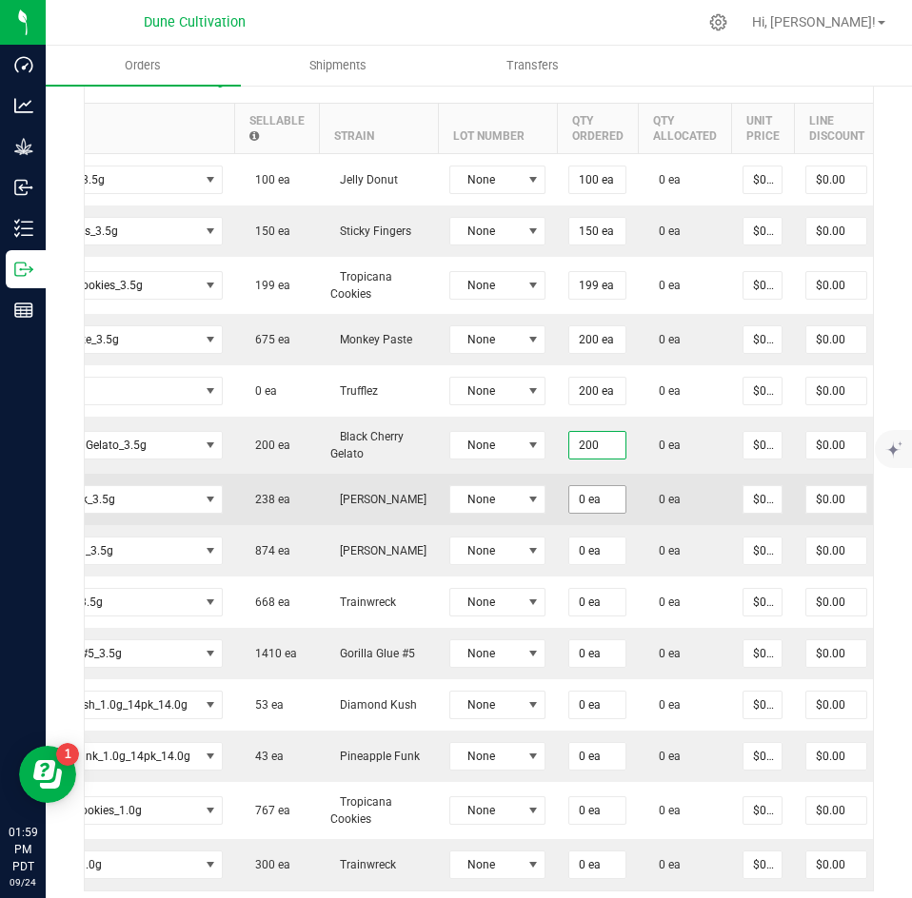
type input "200 ea"
click at [587, 486] on input "0" at bounding box center [597, 499] width 56 height 27
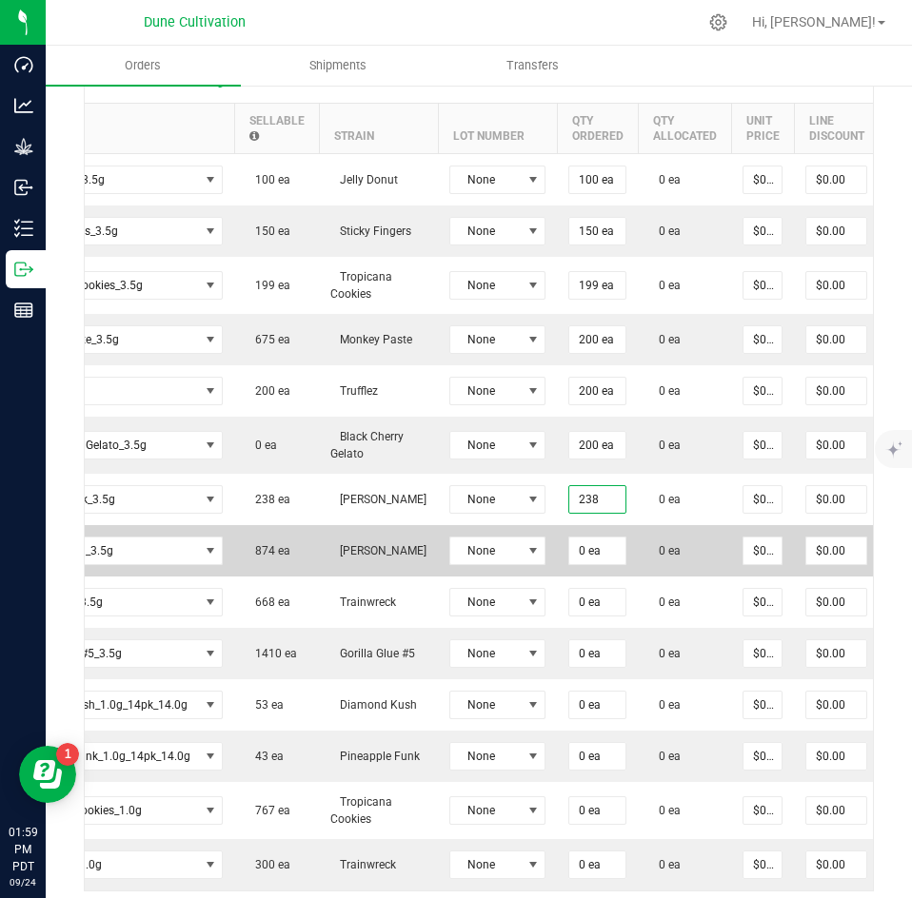
type input "238 ea"
click at [589, 525] on td "0 ea" at bounding box center [597, 550] width 81 height 51
click at [589, 538] on input "0" at bounding box center [597, 551] width 56 height 27
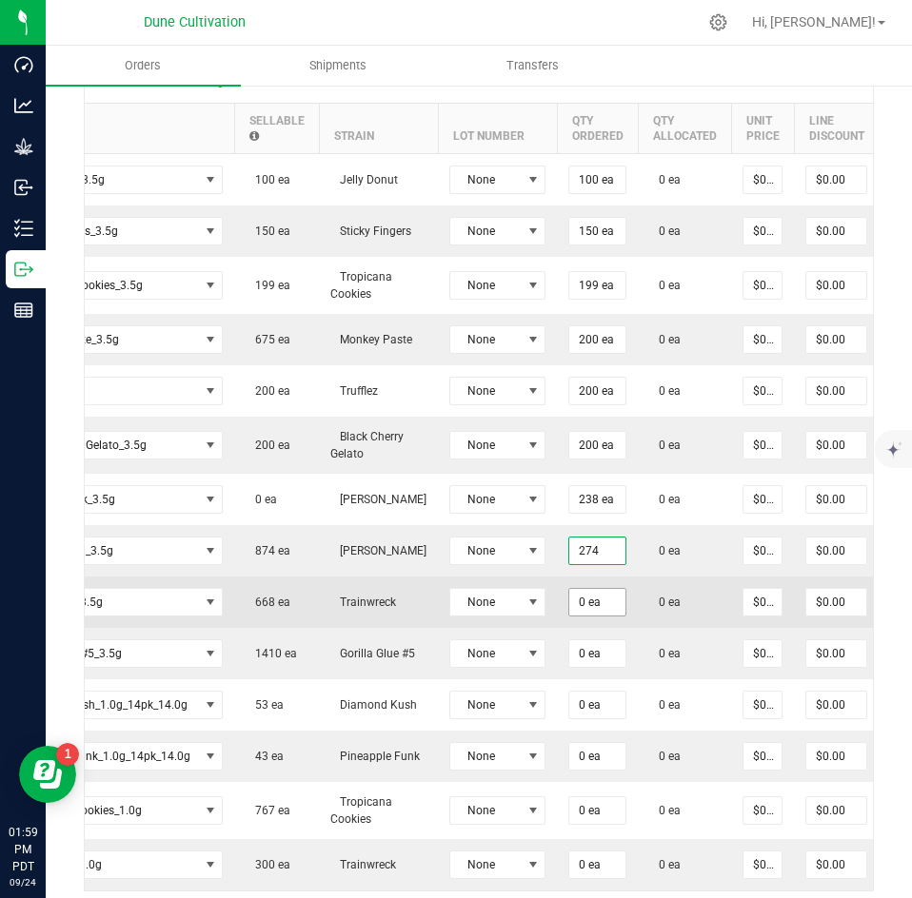
click at [579, 589] on input "0 ea" at bounding box center [597, 602] width 56 height 27
type input "274 ea"
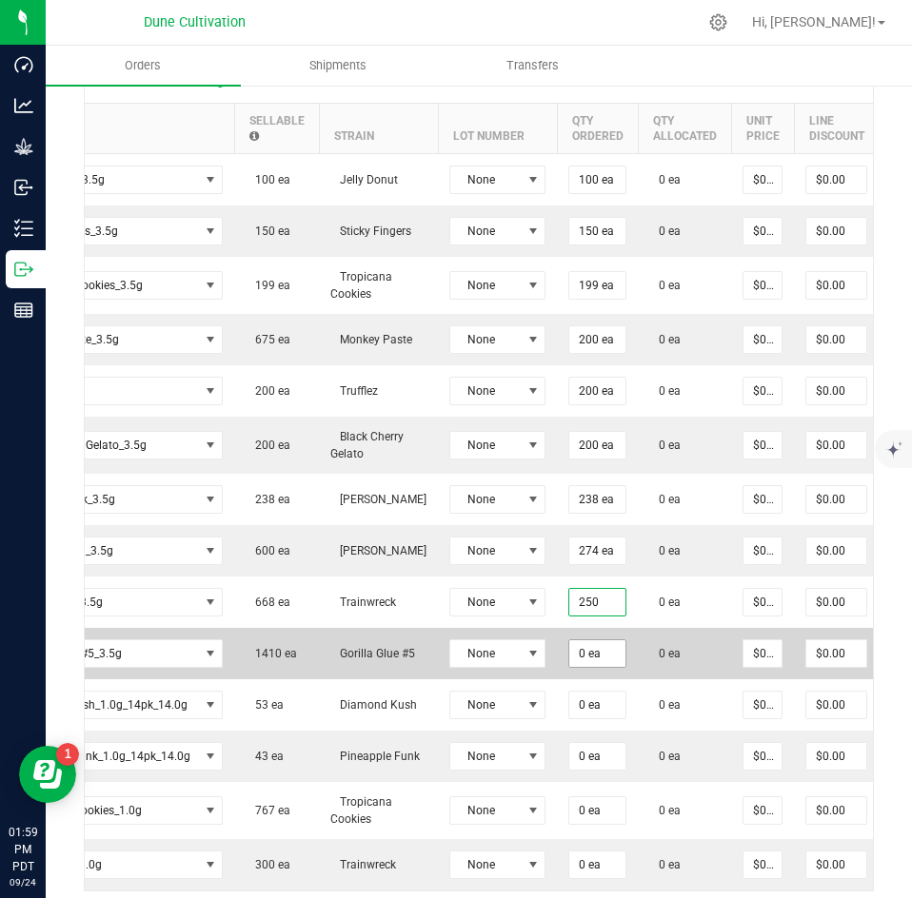
type input "250 ea"
click at [576, 641] on input "0" at bounding box center [597, 654] width 56 height 27
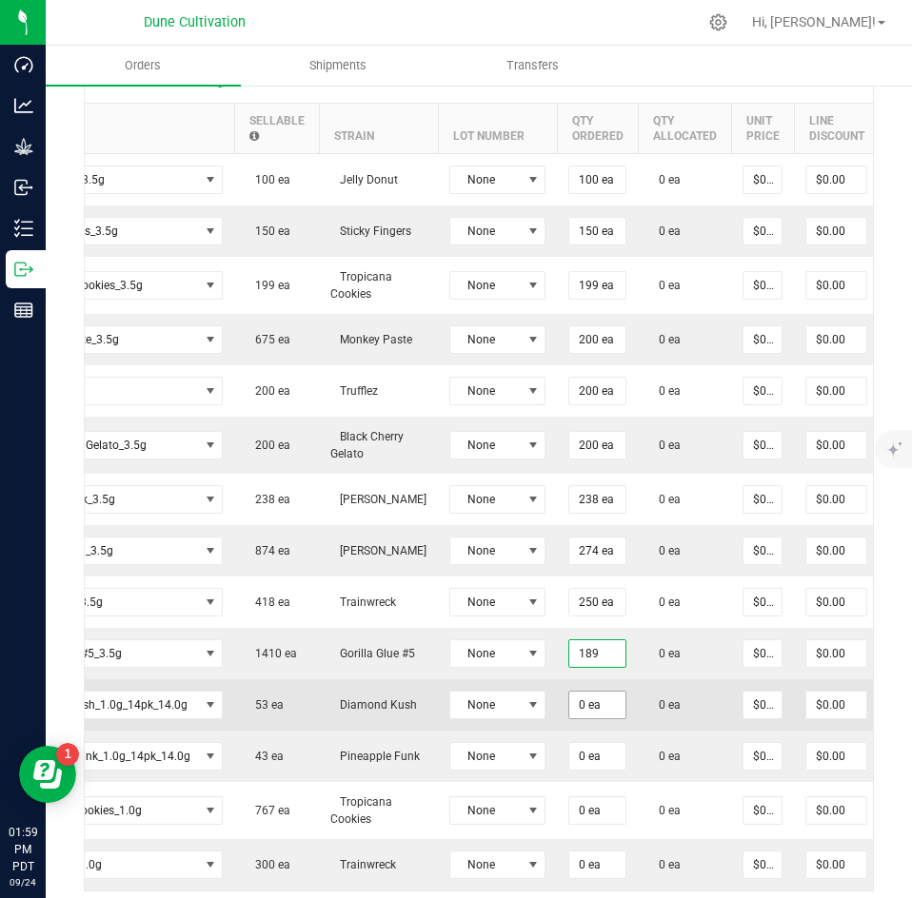
type input "189 ea"
click at [582, 692] on input "0" at bounding box center [597, 705] width 56 height 27
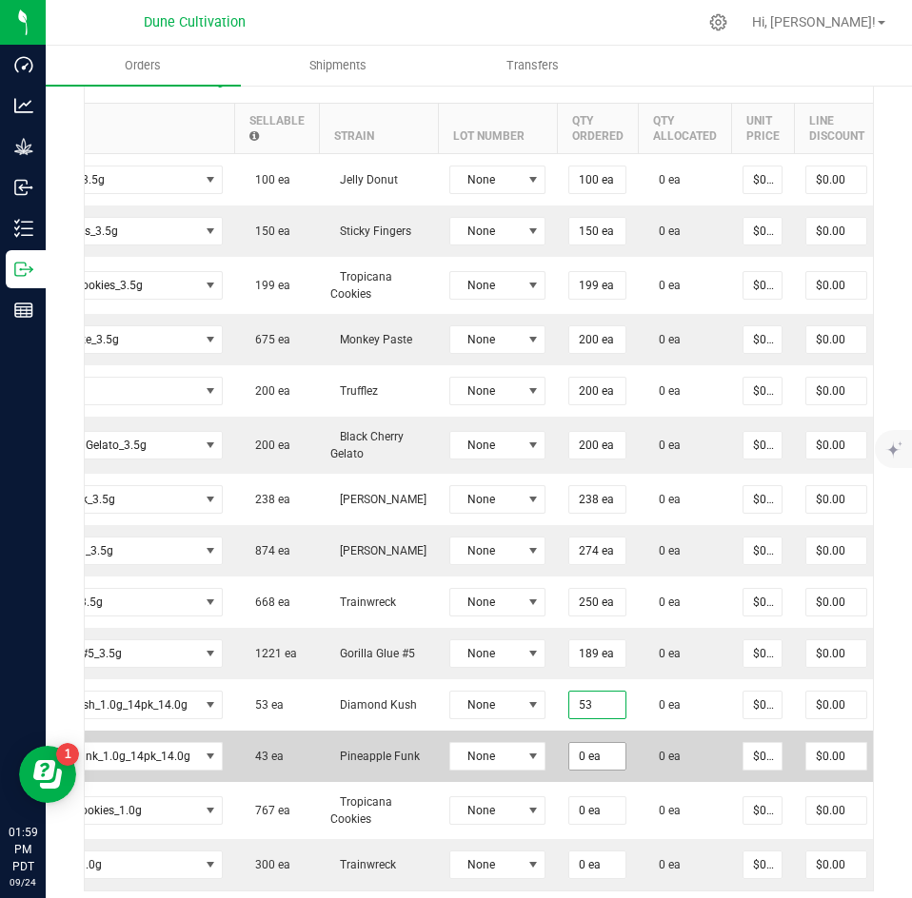
click at [588, 743] on input "0 ea" at bounding box center [597, 756] width 56 height 27
type input "53 ea"
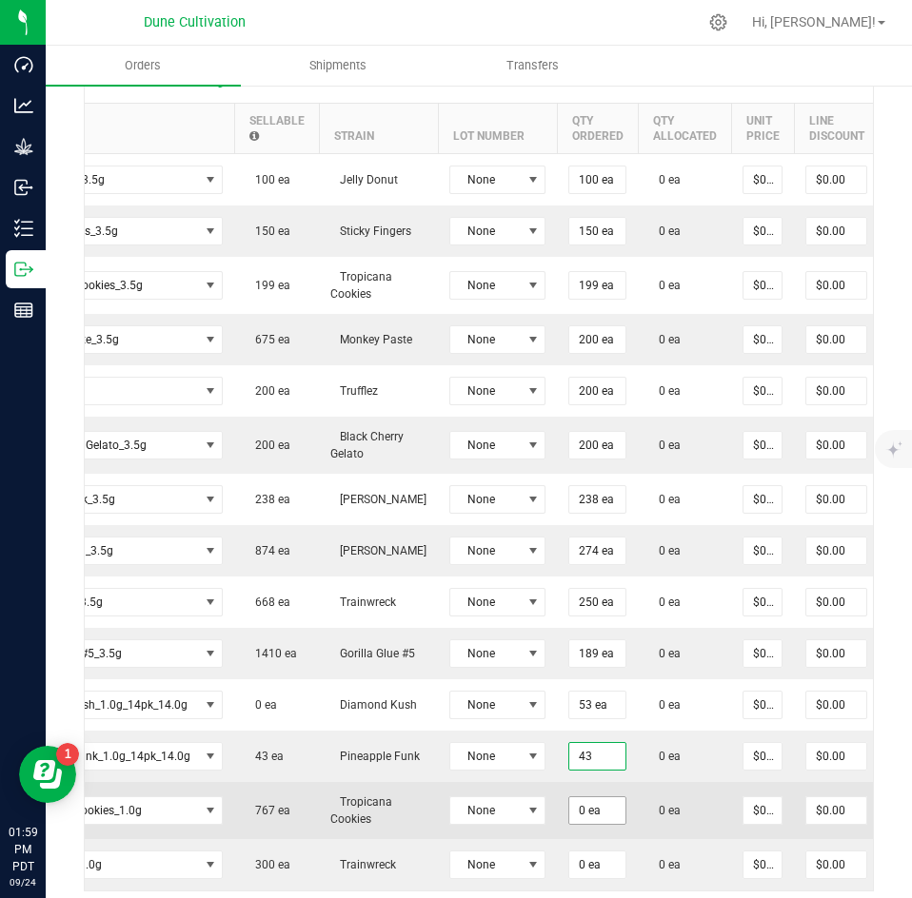
type input "43 ea"
click at [585, 798] on input "0" at bounding box center [597, 811] width 56 height 27
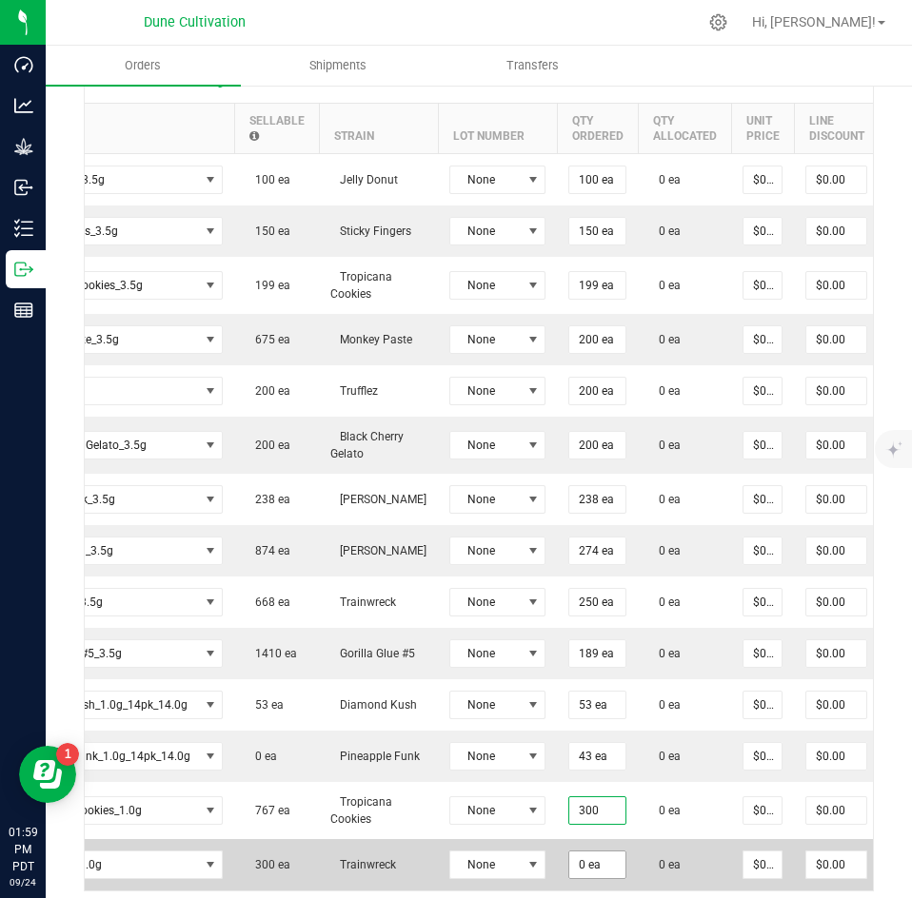
type input "300 ea"
click at [586, 857] on input "0" at bounding box center [597, 865] width 56 height 27
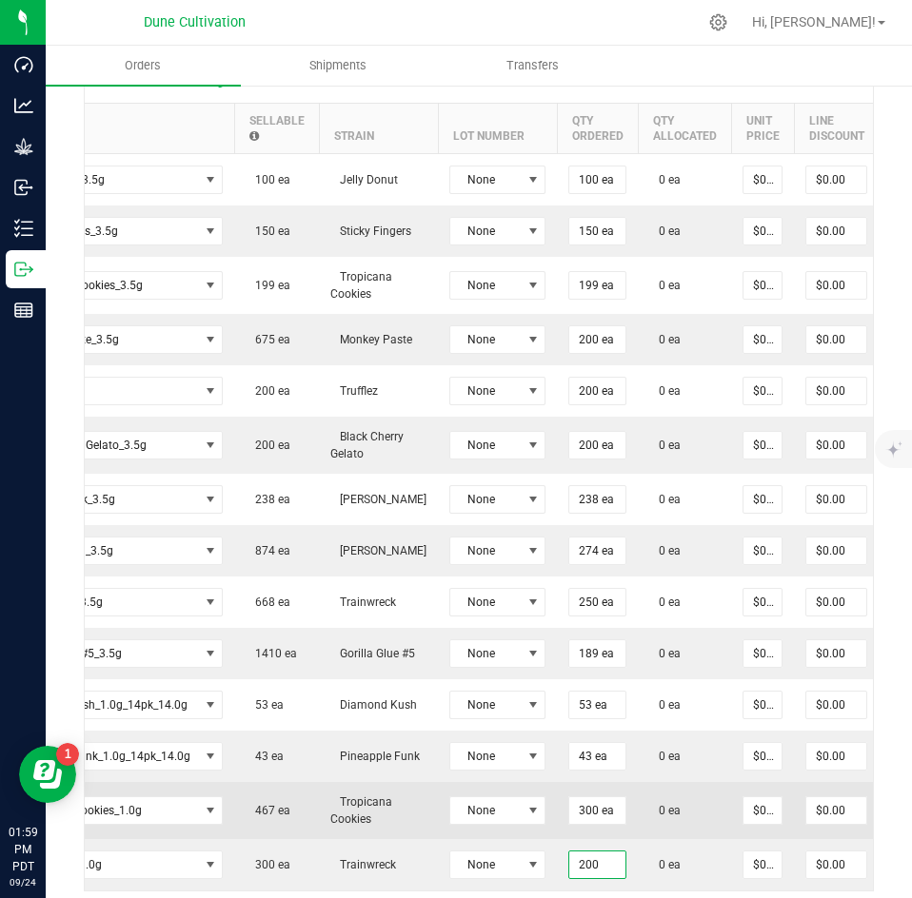
type input "200 ea"
click at [696, 796] on td "0 ea" at bounding box center [684, 810] width 93 height 57
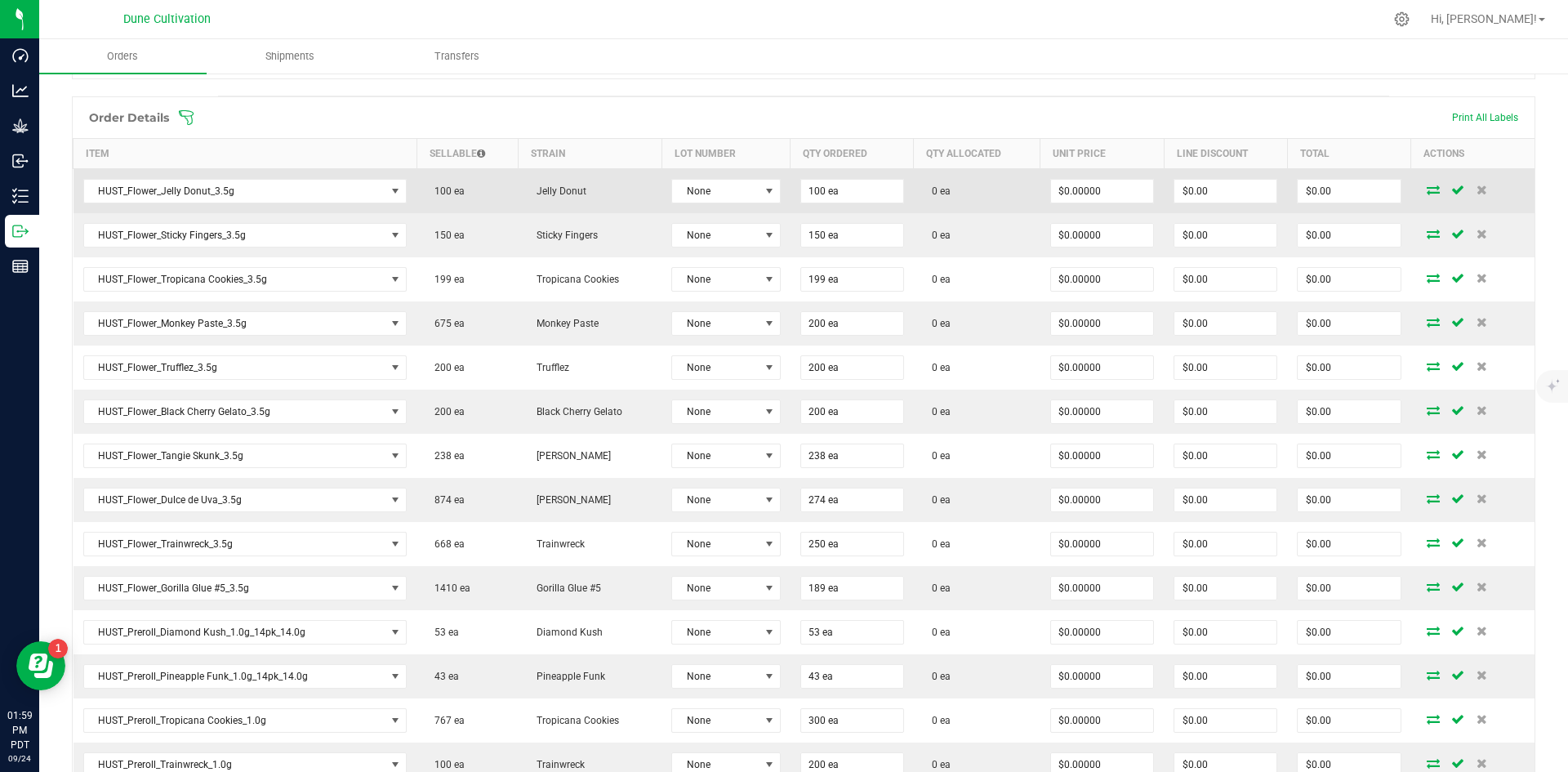
scroll to position [404, 0]
click at [782, 209] on td "$0.00000" at bounding box center [1103, 192] width 124 height 45
click at [782, 200] on input "0" at bounding box center [1102, 191] width 102 height 23
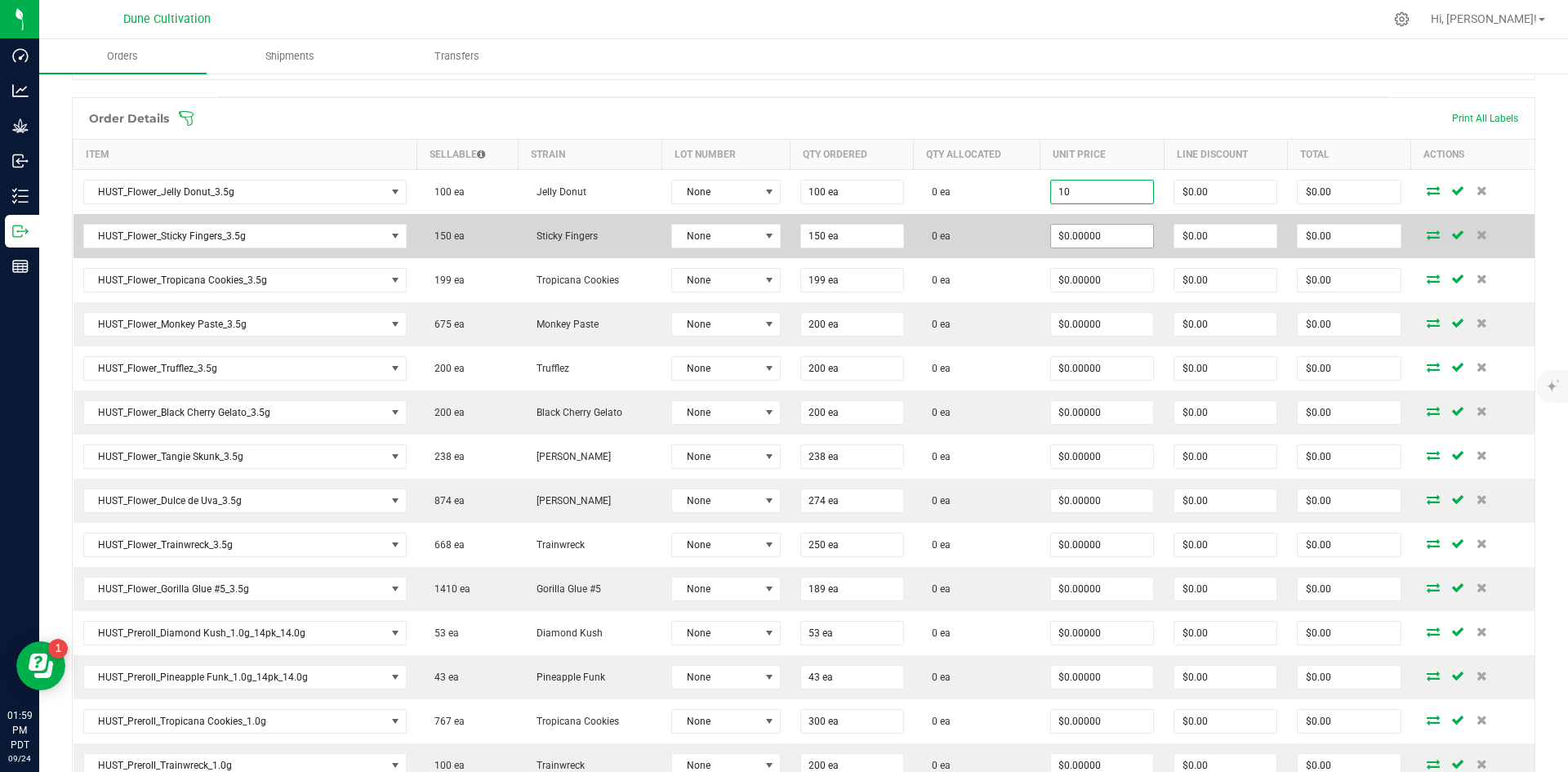
type input "$10.00000"
type input "$1,000.00"
click at [782, 227] on input "0" at bounding box center [1102, 236] width 102 height 23
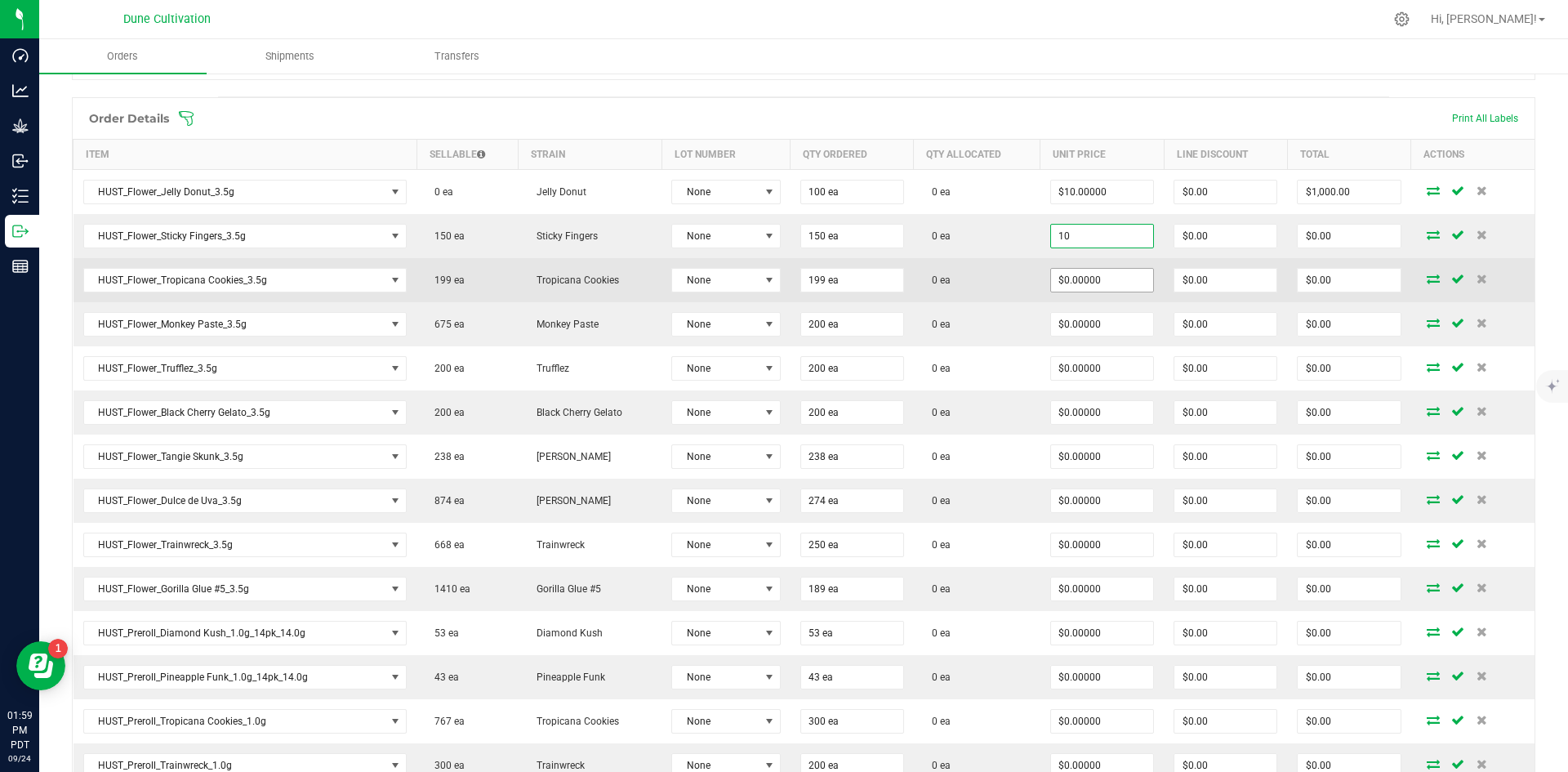
type input "$10.00000"
type input "$1,500.00"
click at [782, 285] on input "0" at bounding box center [1102, 280] width 102 height 23
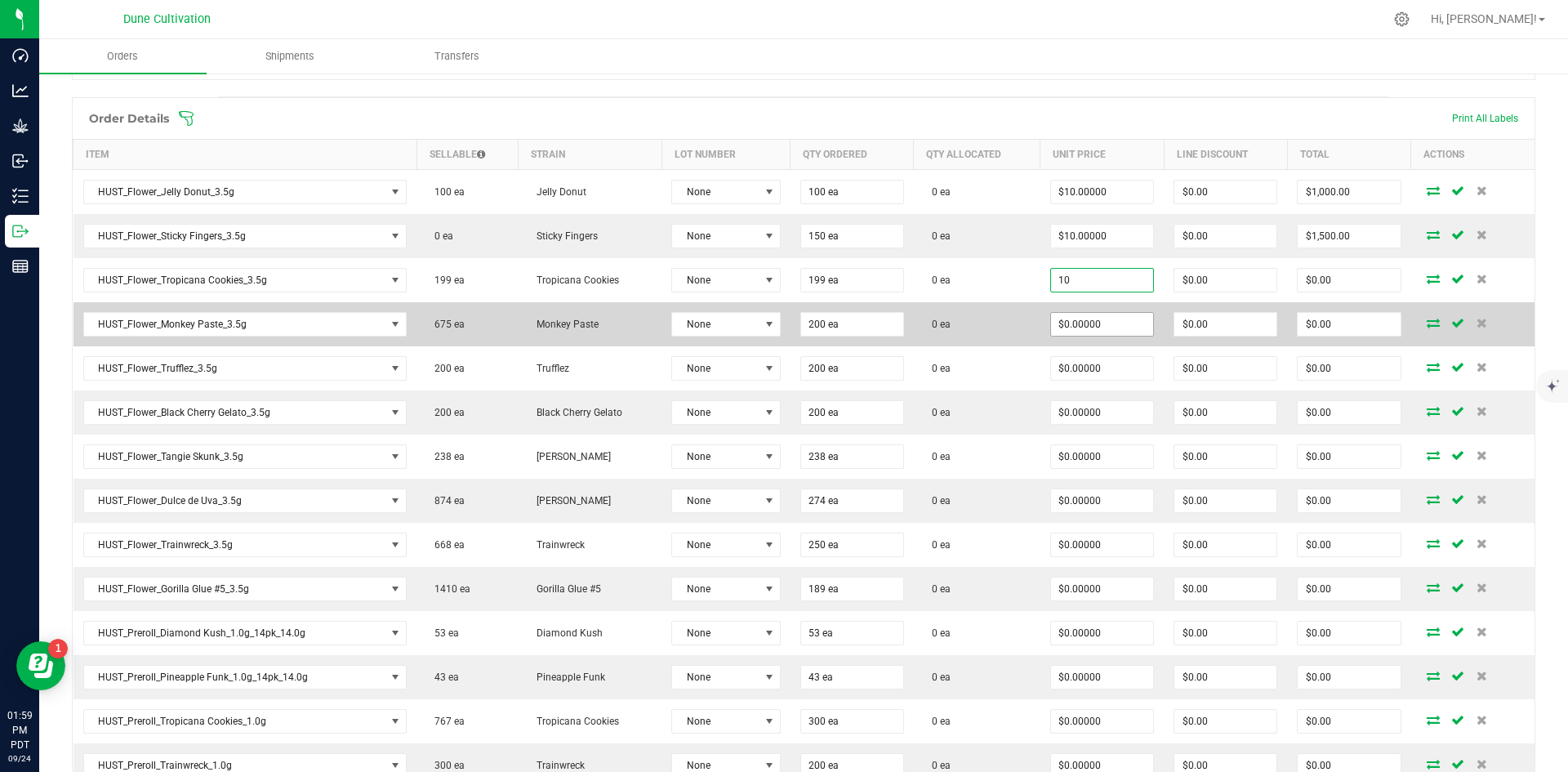
type input "$10.00000"
type input "$1,990.00"
click at [782, 329] on input "0" at bounding box center [1102, 325] width 102 height 23
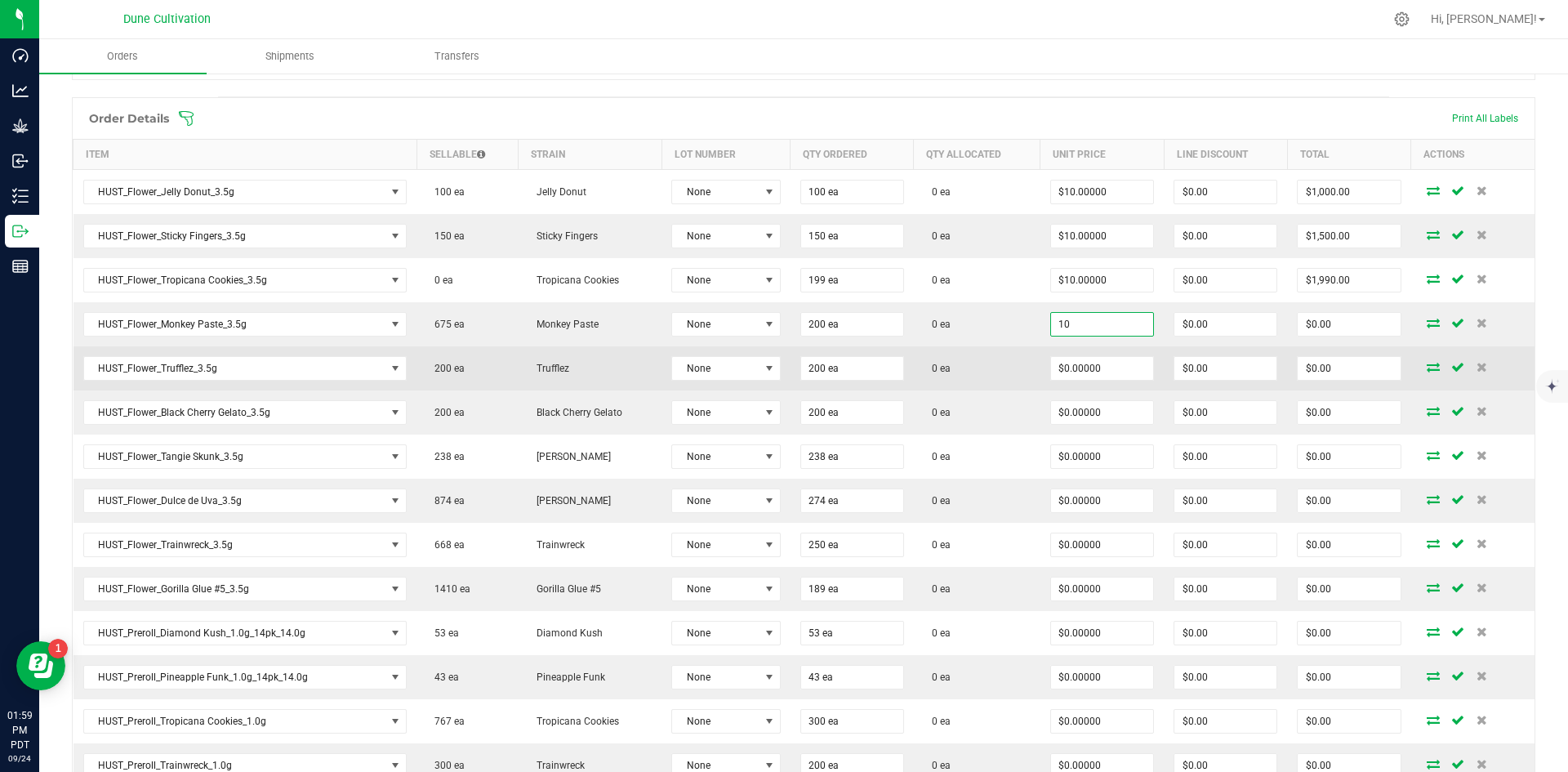
type input "$10.00000"
type input "$2,000.00"
click at [782, 352] on td "$0.00000" at bounding box center [1103, 368] width 124 height 44
click at [782, 362] on input "0" at bounding box center [1102, 368] width 102 height 23
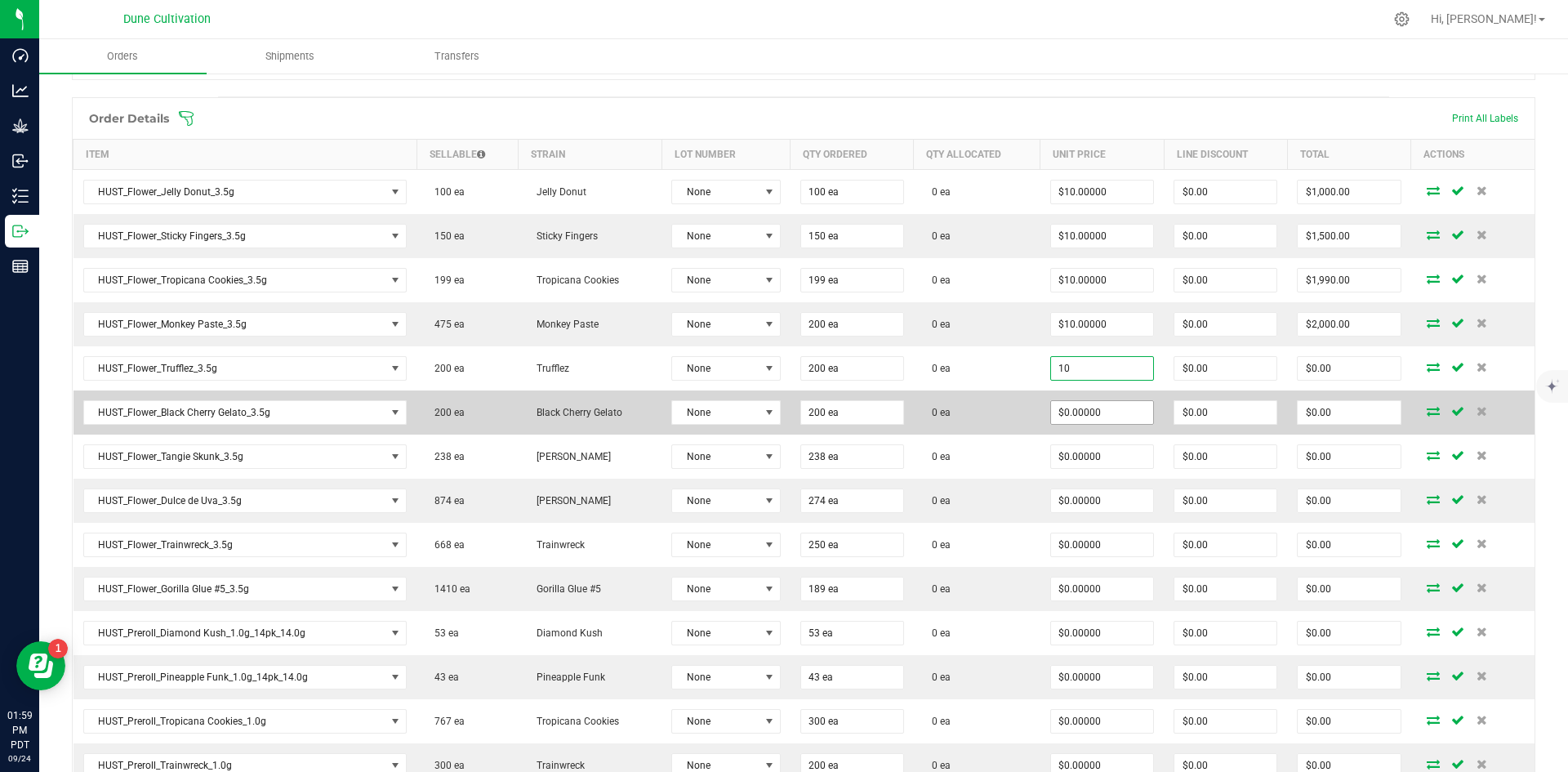
type input "$10.00000"
type input "$2,000.00"
click at [782, 410] on input "0" at bounding box center [1102, 412] width 102 height 23
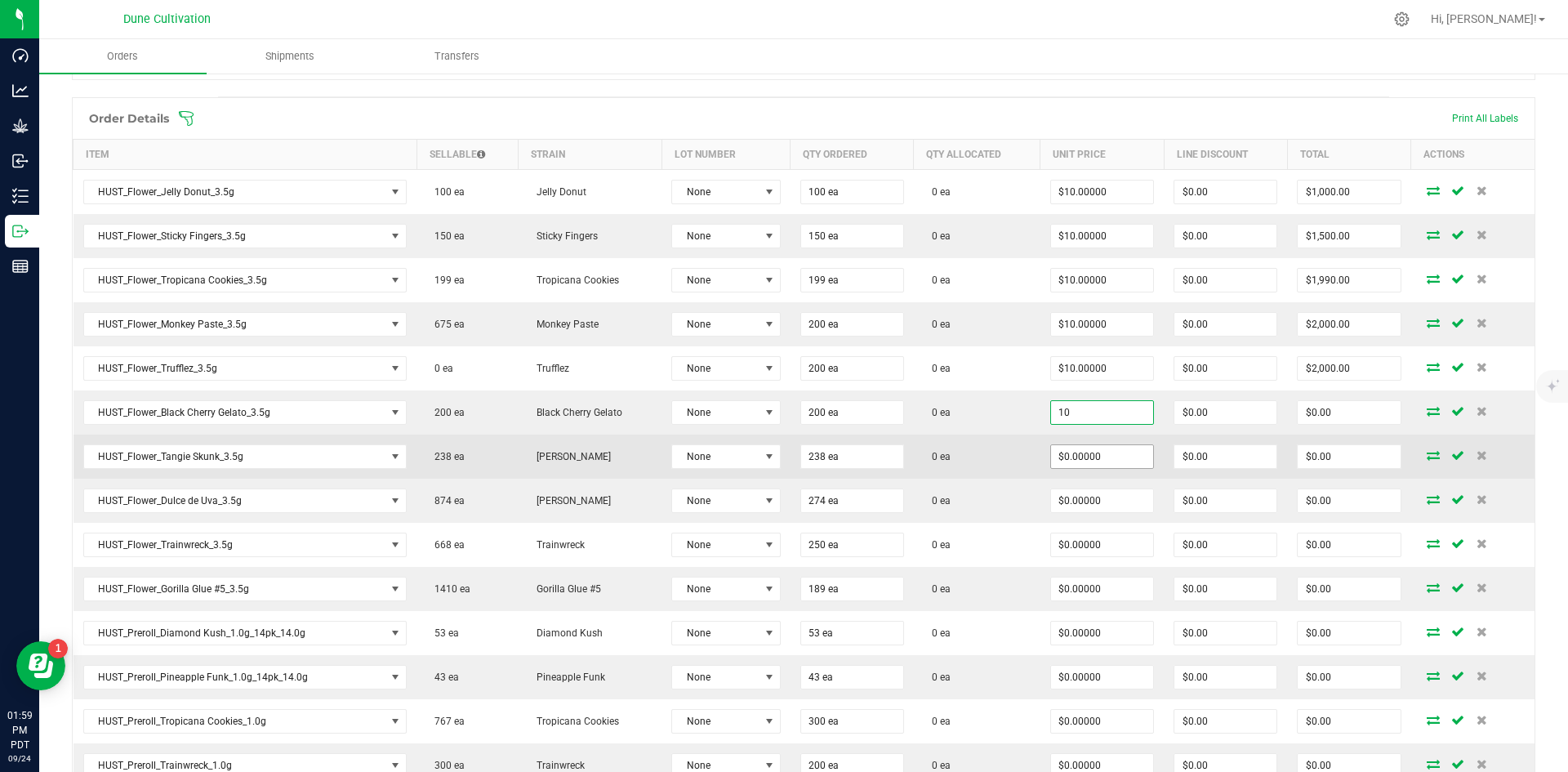
type input "$10.00000"
type input "$2,000.00"
click at [782, 452] on input "0" at bounding box center [1102, 457] width 102 height 23
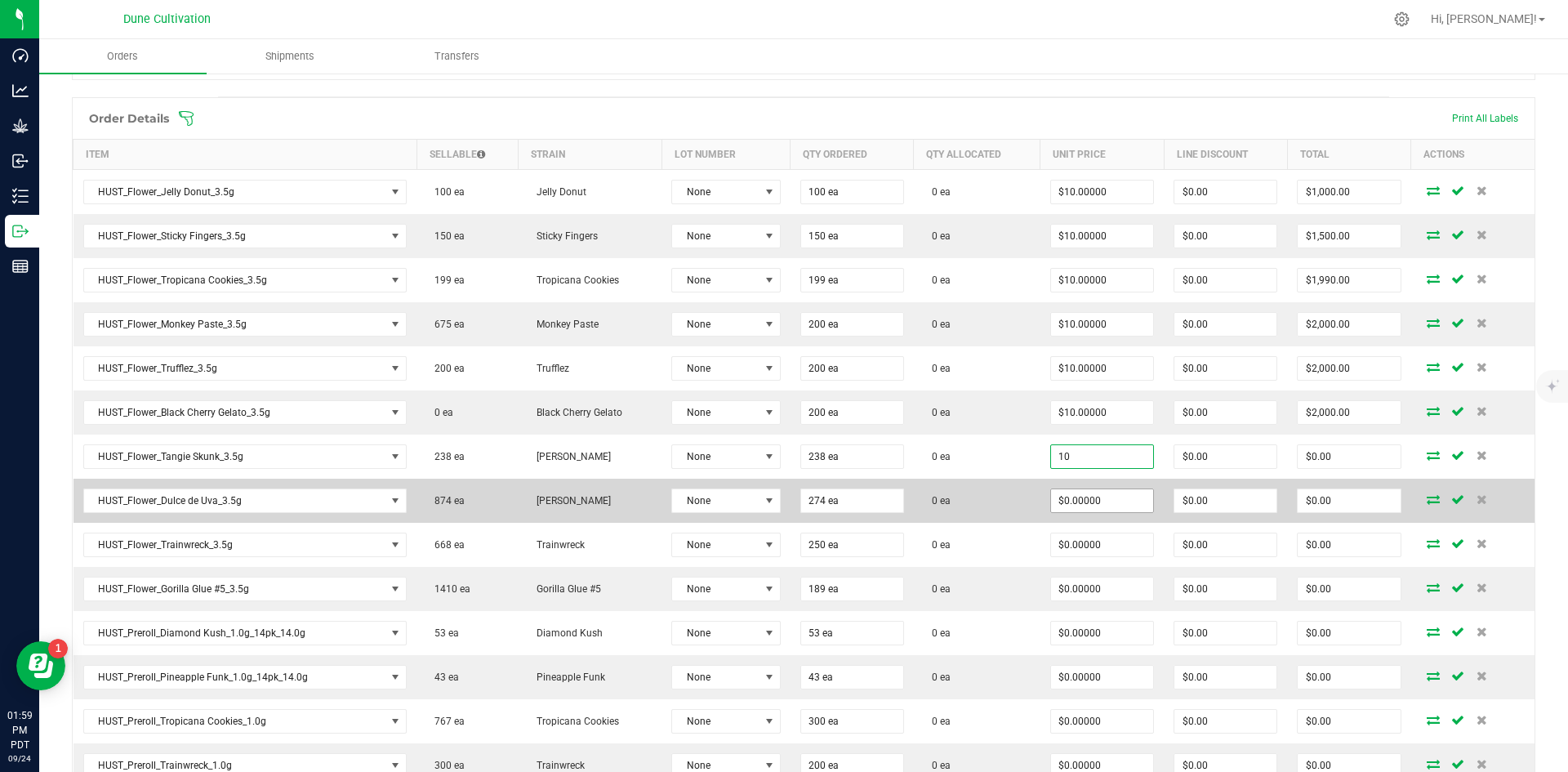
type input "$10.00000"
type input "$2,380.00"
click at [782, 489] on span "$0.00000" at bounding box center [1102, 501] width 104 height 25
click at [782, 496] on input "0" at bounding box center [1102, 501] width 102 height 23
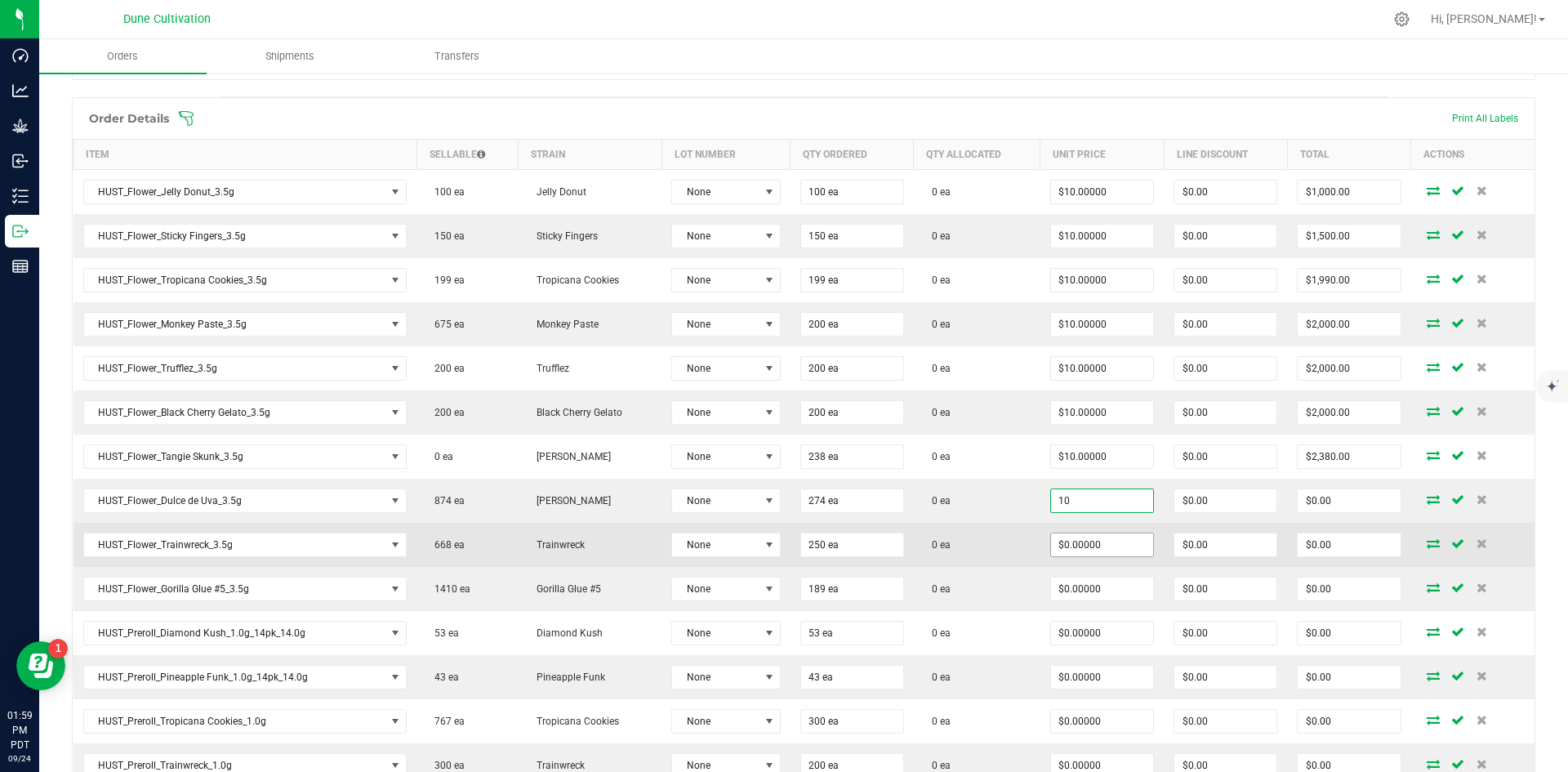
type input "$10.00000"
type input "$2,740.00"
click at [782, 539] on input "0" at bounding box center [1102, 544] width 102 height 23
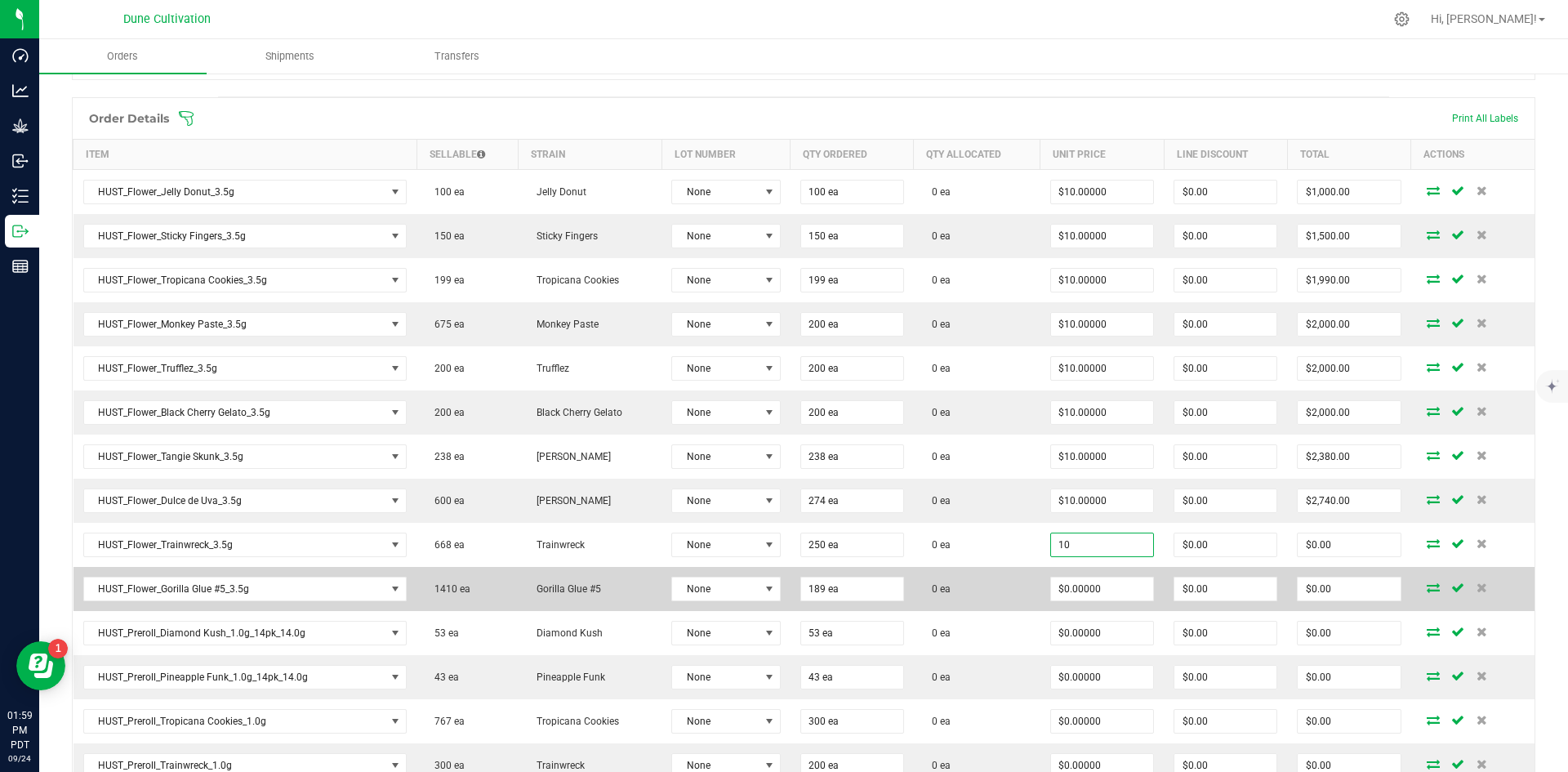
type input "$10.00000"
type input "$2,500.00"
click at [782, 574] on td "$0.00000" at bounding box center [1103, 589] width 124 height 44
click at [782, 586] on input "0" at bounding box center [1102, 589] width 102 height 23
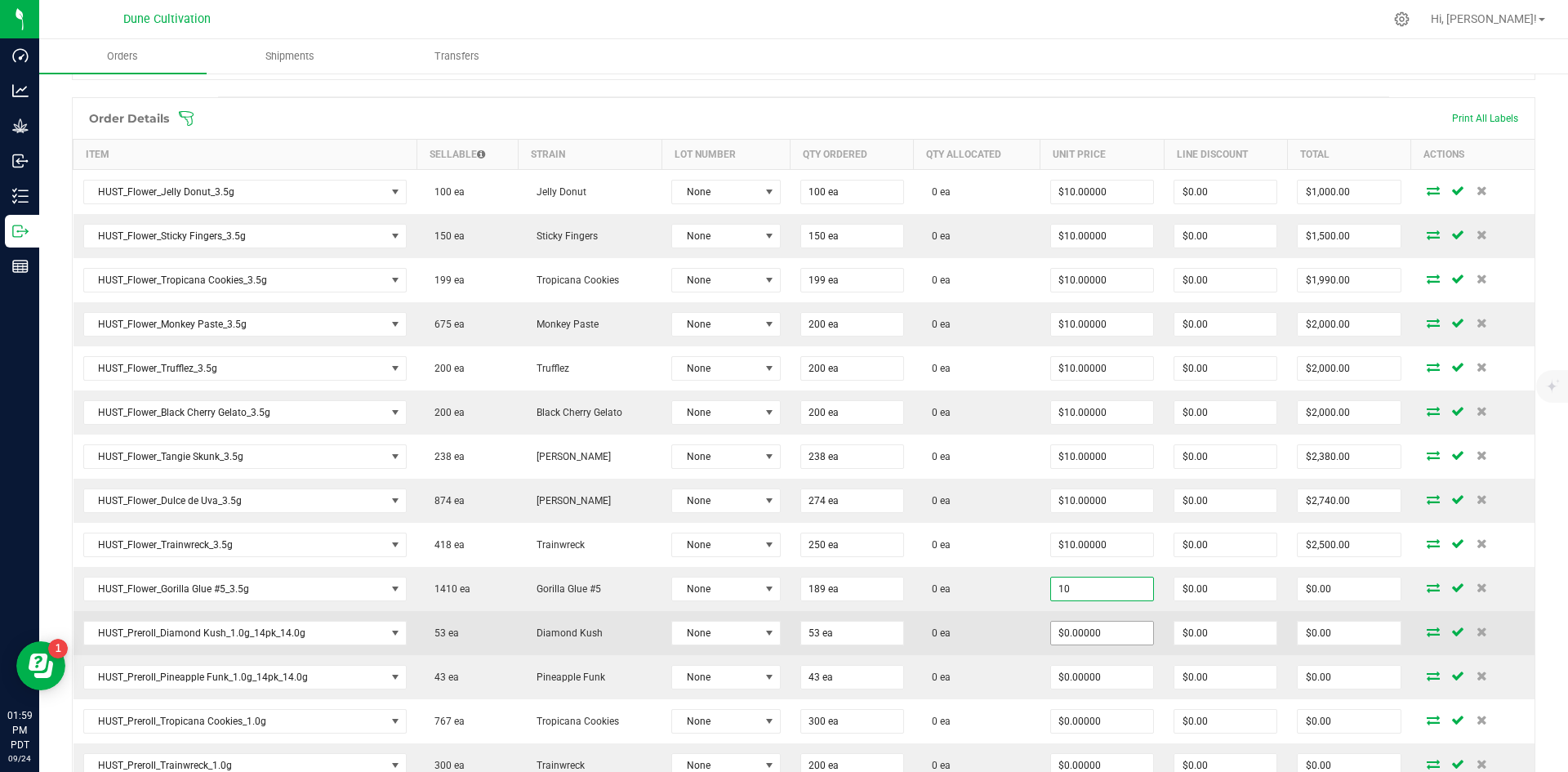
type input "$10.00000"
type input "$1,890.00"
click at [782, 629] on input "0" at bounding box center [1102, 633] width 102 height 23
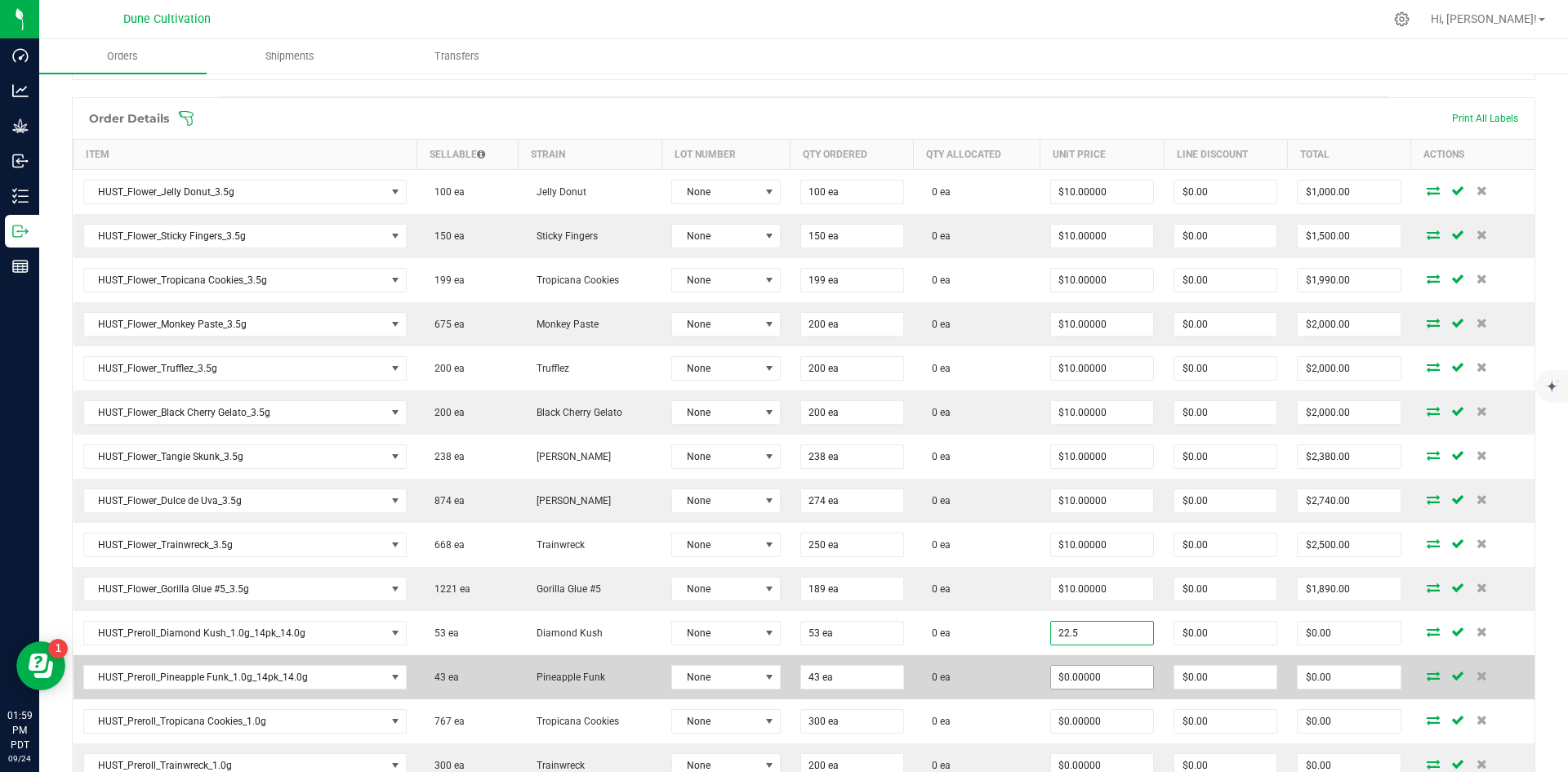
type input "$22.50000"
type input "$1,192.50"
click at [782, 678] on input "0" at bounding box center [1102, 678] width 102 height 23
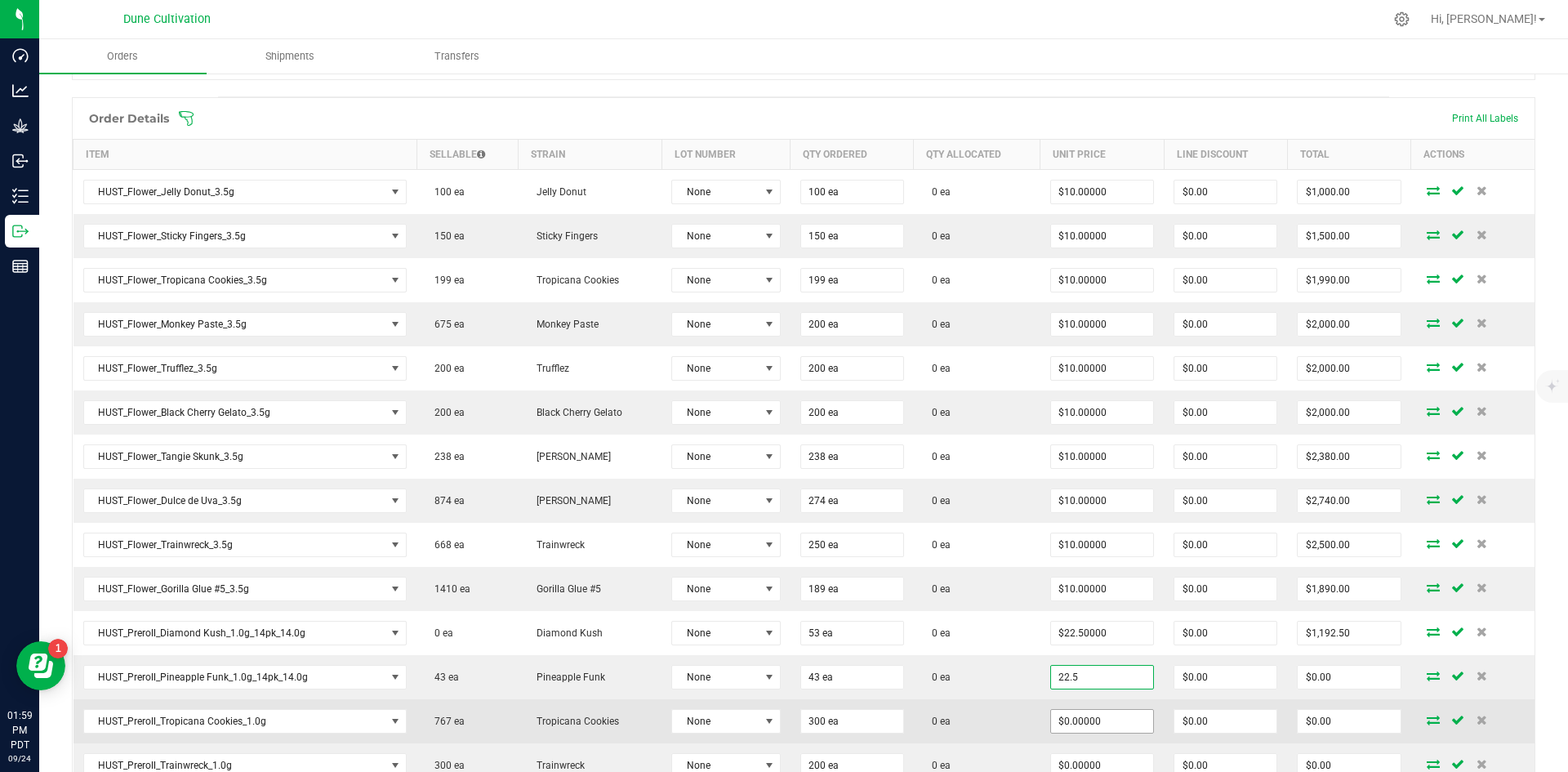
type input "$22.50000"
type input "$967.50"
click at [782, 715] on input "0" at bounding box center [1102, 721] width 102 height 23
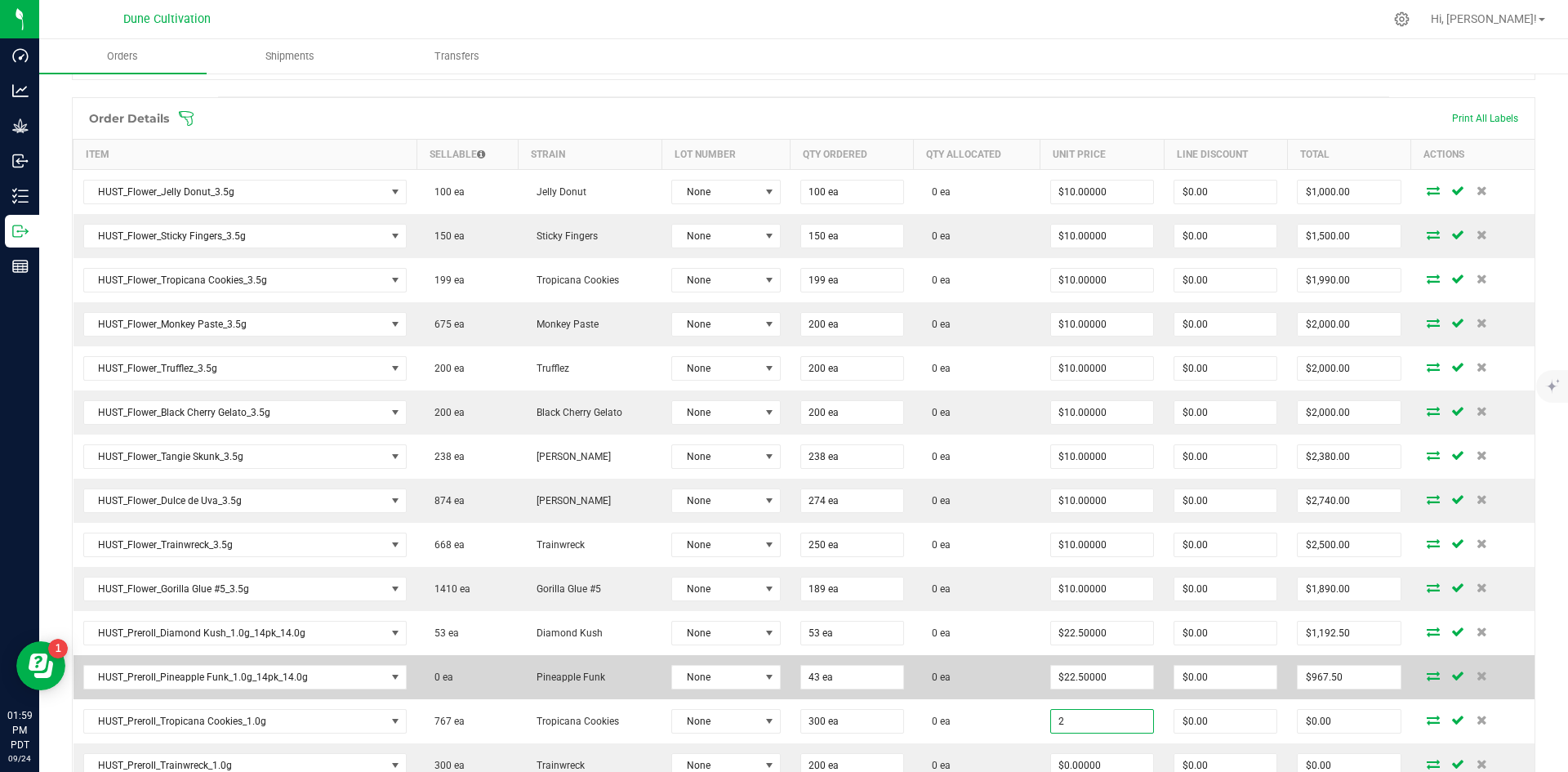
type input "$2.00000"
type input "$600.00"
click at [782, 672] on td "0 ea" at bounding box center [978, 677] width 127 height 44
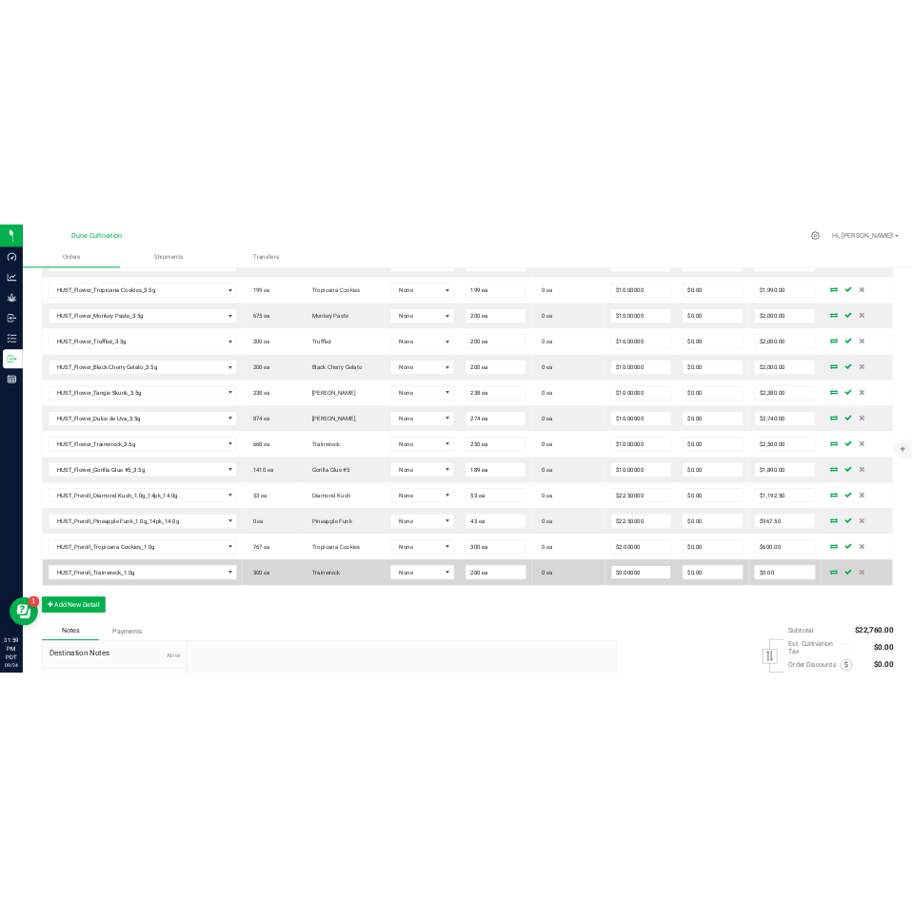
scroll to position [701, 0]
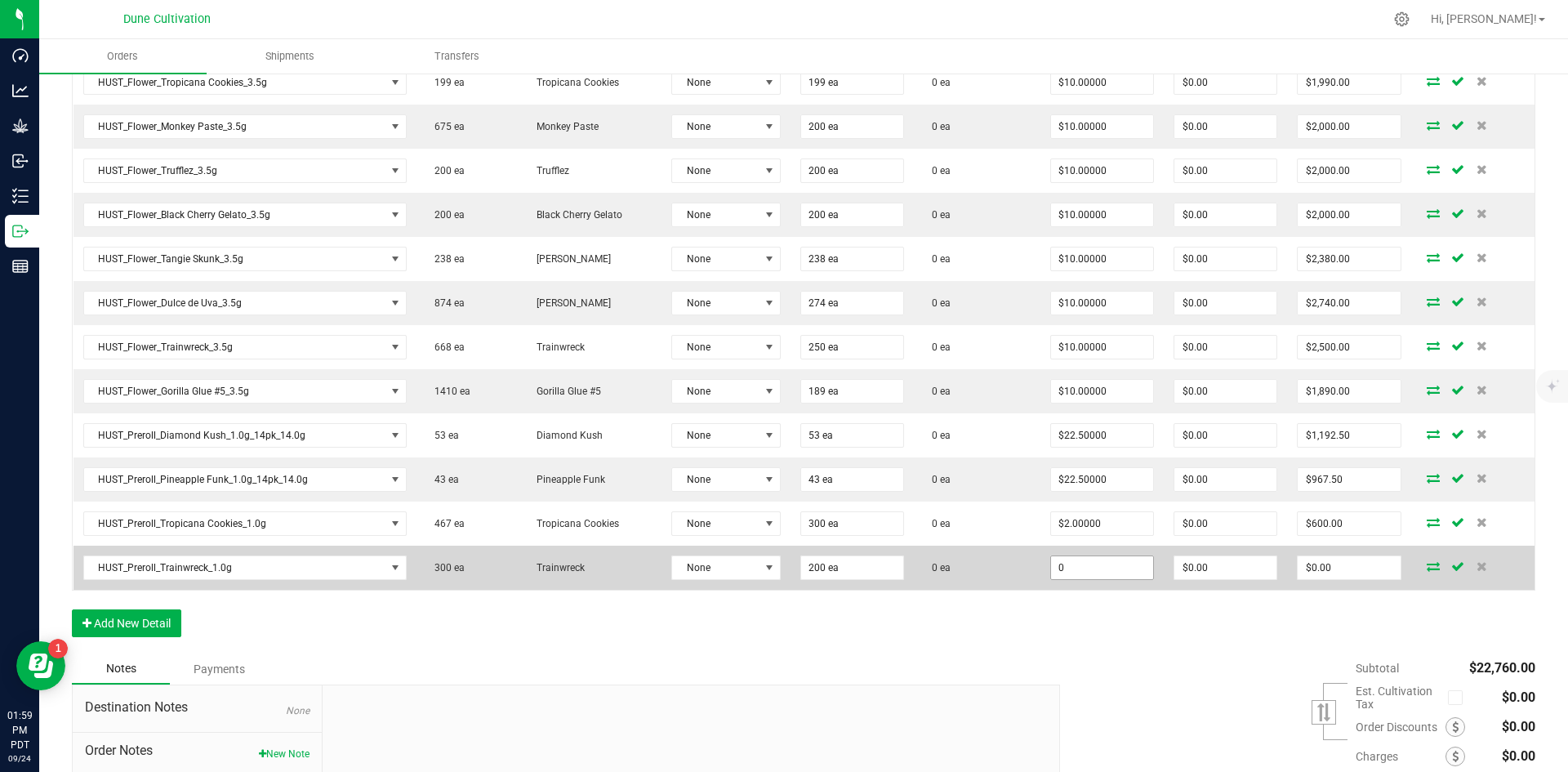
click at [782, 577] on input "0" at bounding box center [1102, 568] width 102 height 23
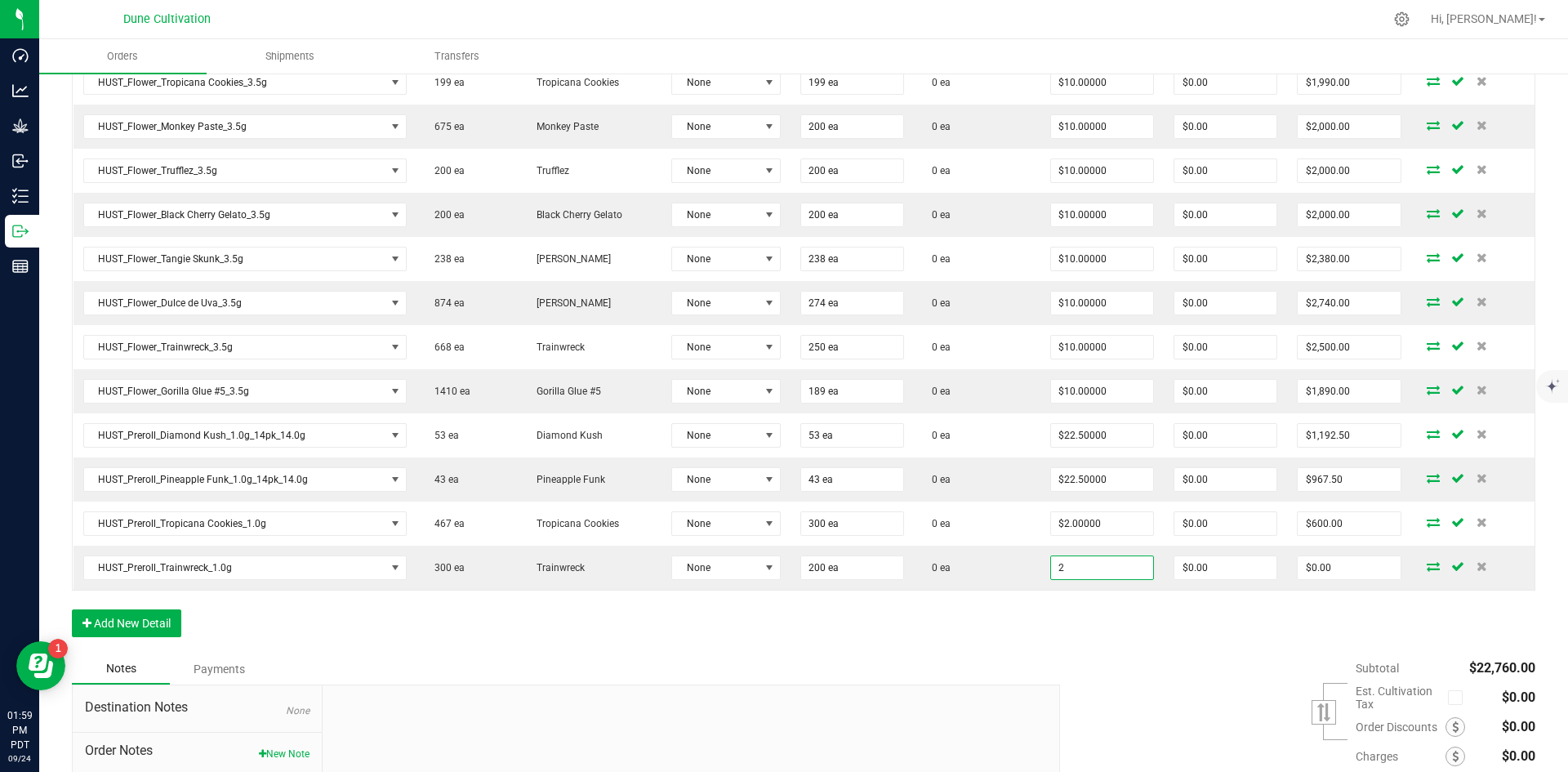
type input "$2.00000"
type input "$400.00"
click at [782, 632] on div "Order Details Print All Labels Item Sellable Strain Lot Number Qty Ordered Qty …" at bounding box center [804, 277] width 1464 height 754
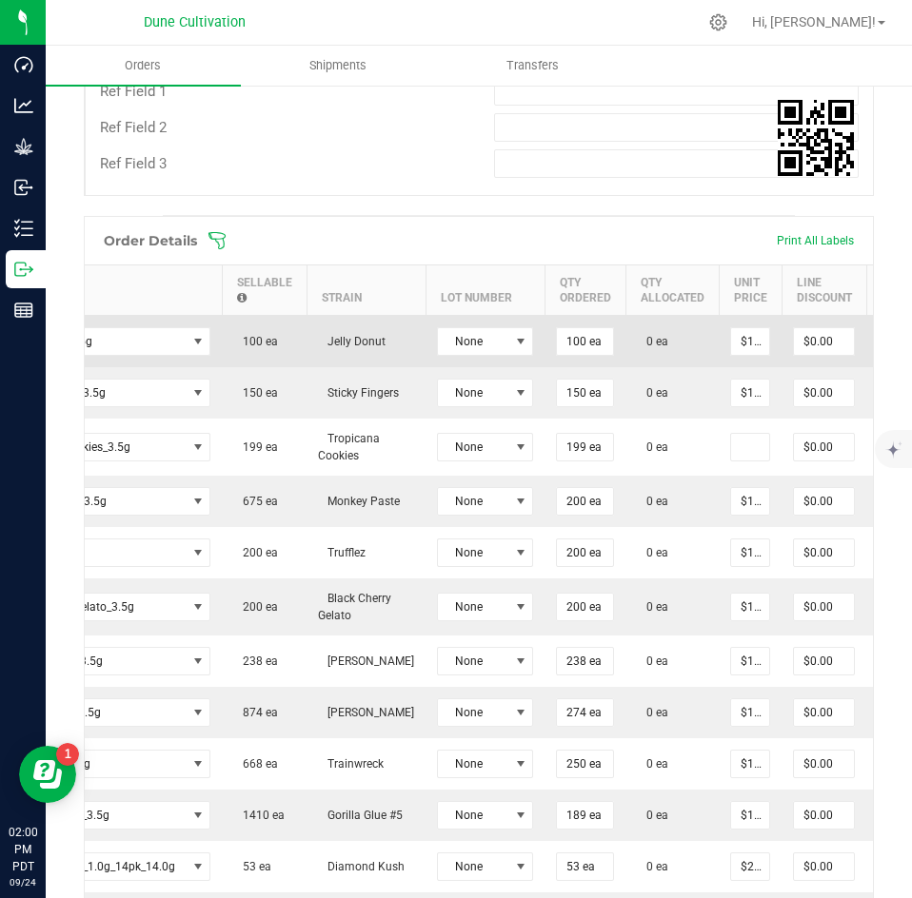
scroll to position [0, 359]
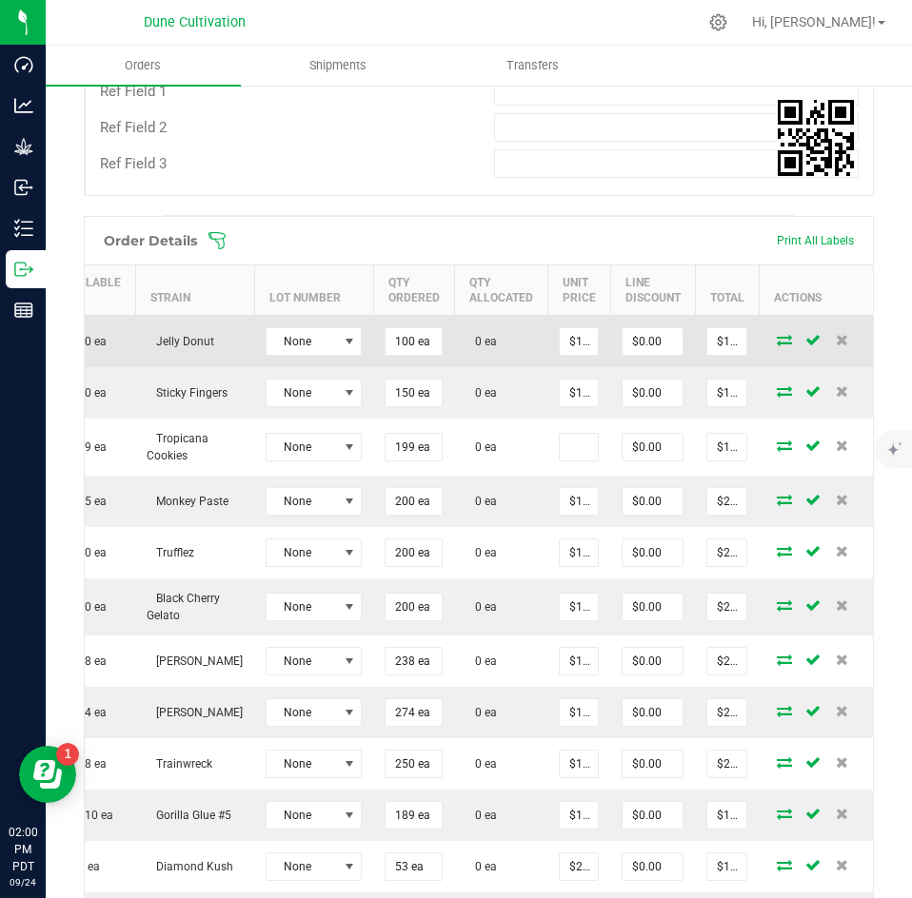
click at [777, 334] on icon at bounding box center [784, 339] width 15 height 11
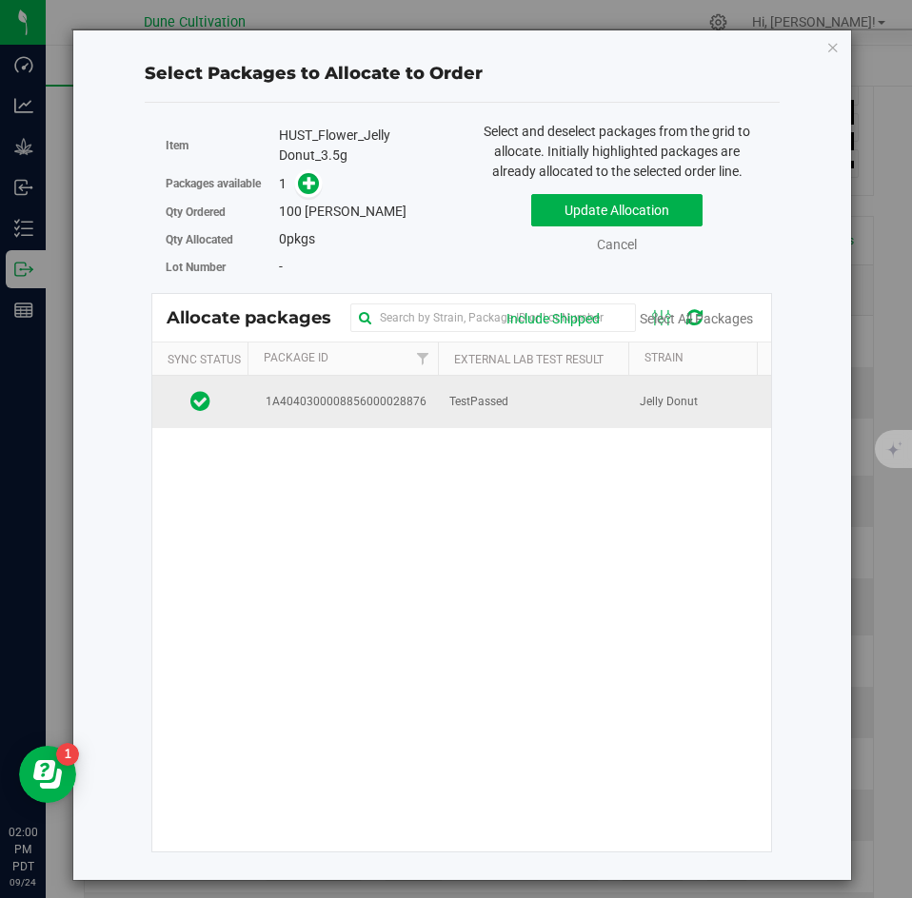
click at [490, 397] on span "TestPassed" at bounding box center [478, 402] width 59 height 18
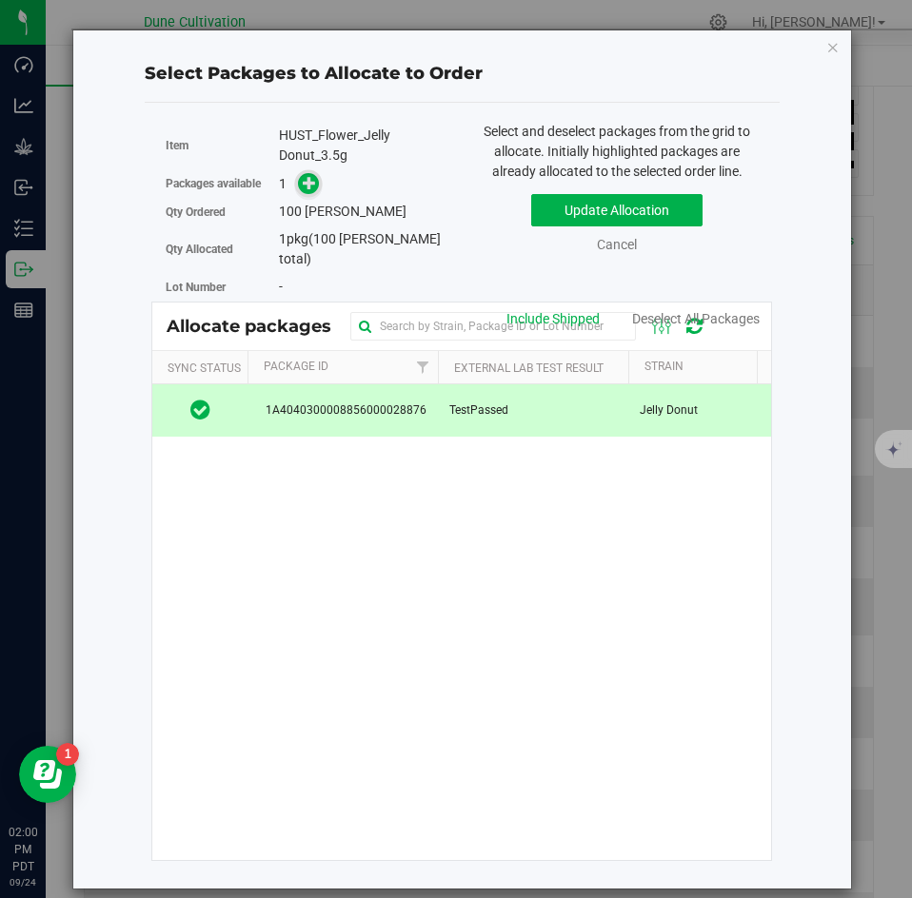
click at [307, 187] on icon at bounding box center [309, 182] width 13 height 13
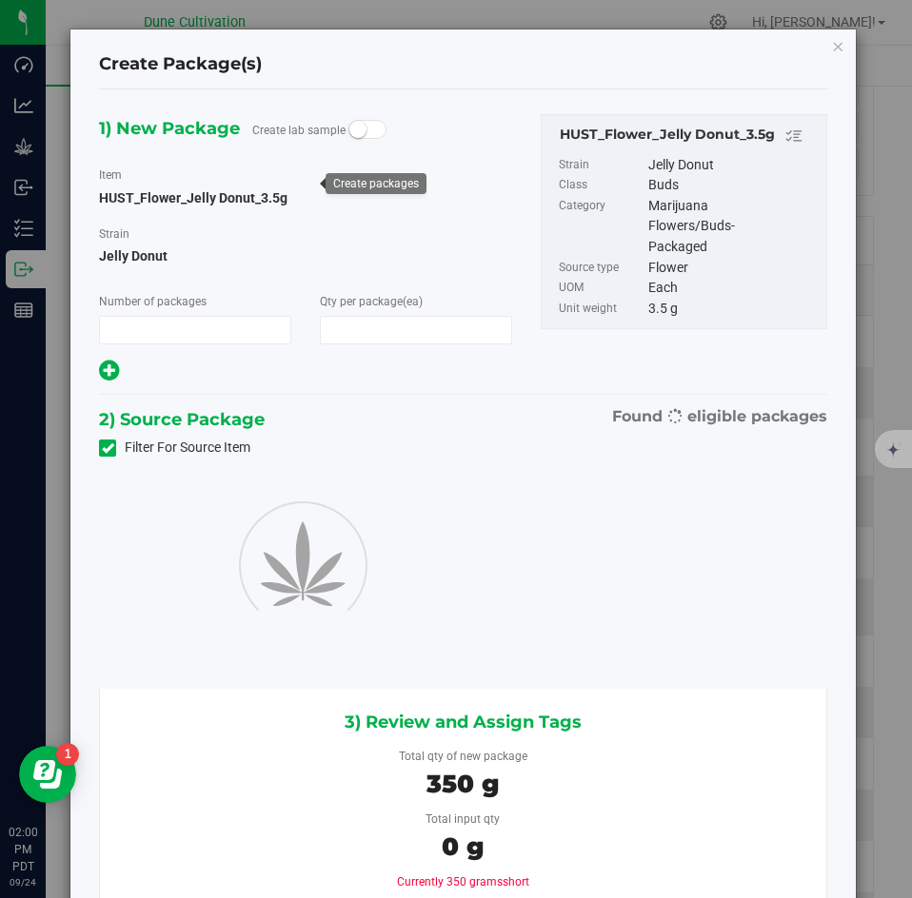
type input "1"
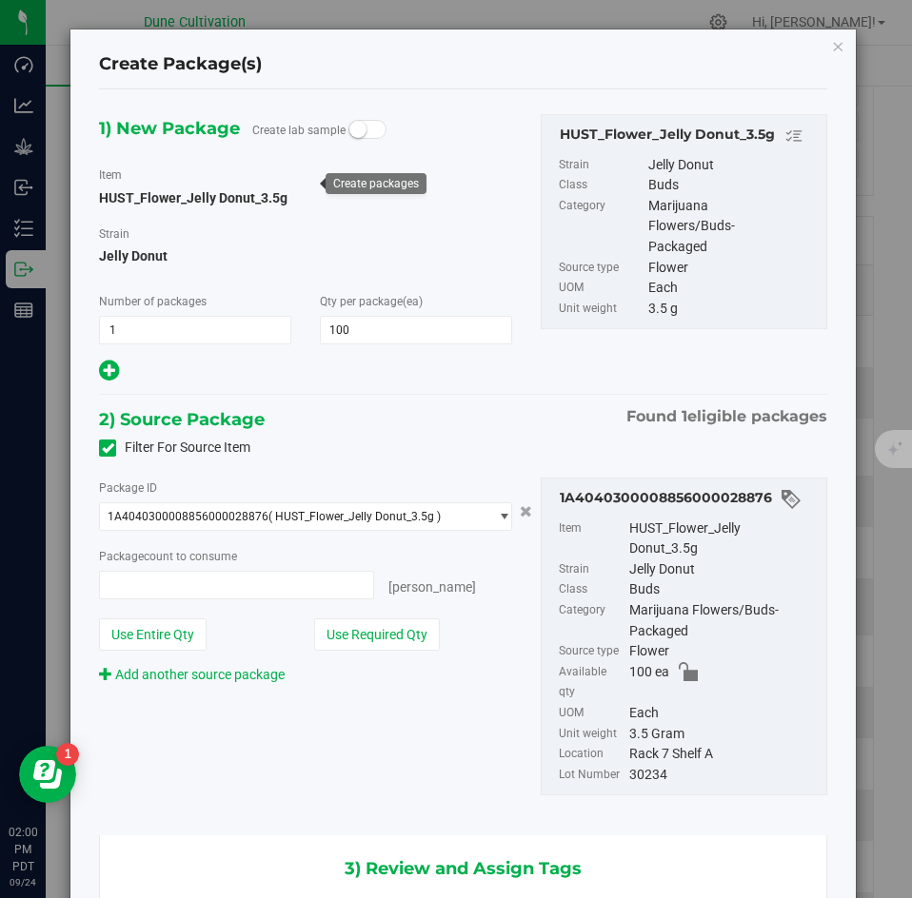
type input "100"
type input "100 ea"
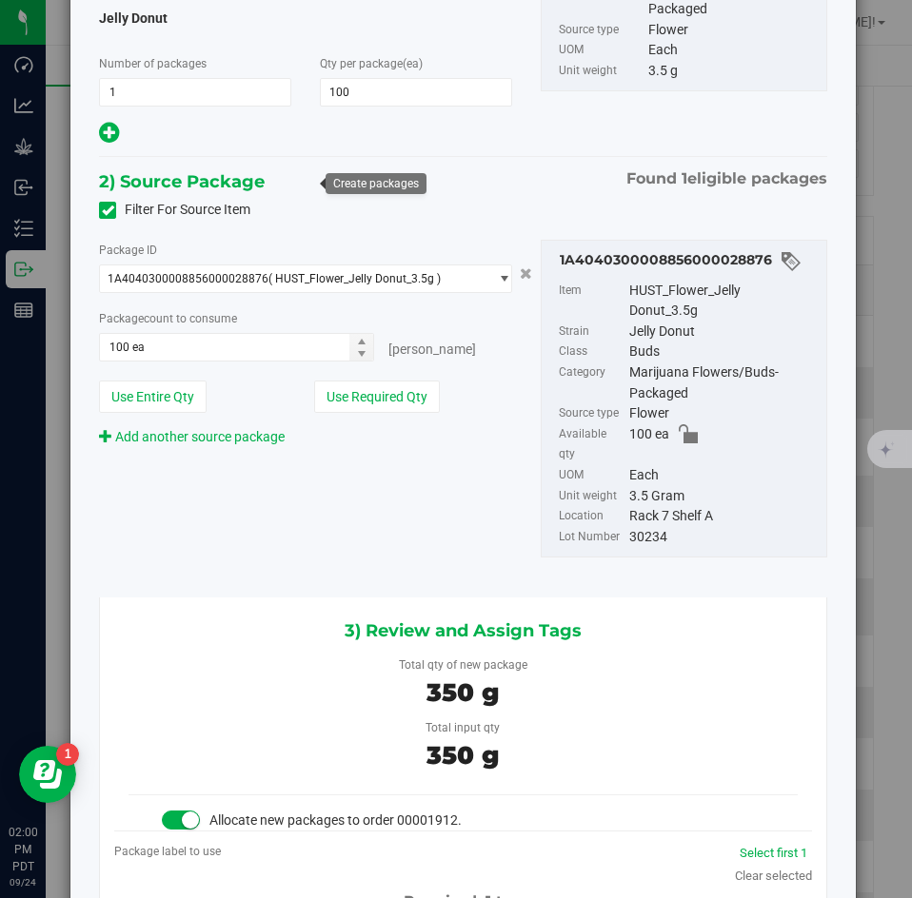
scroll to position [0, -1]
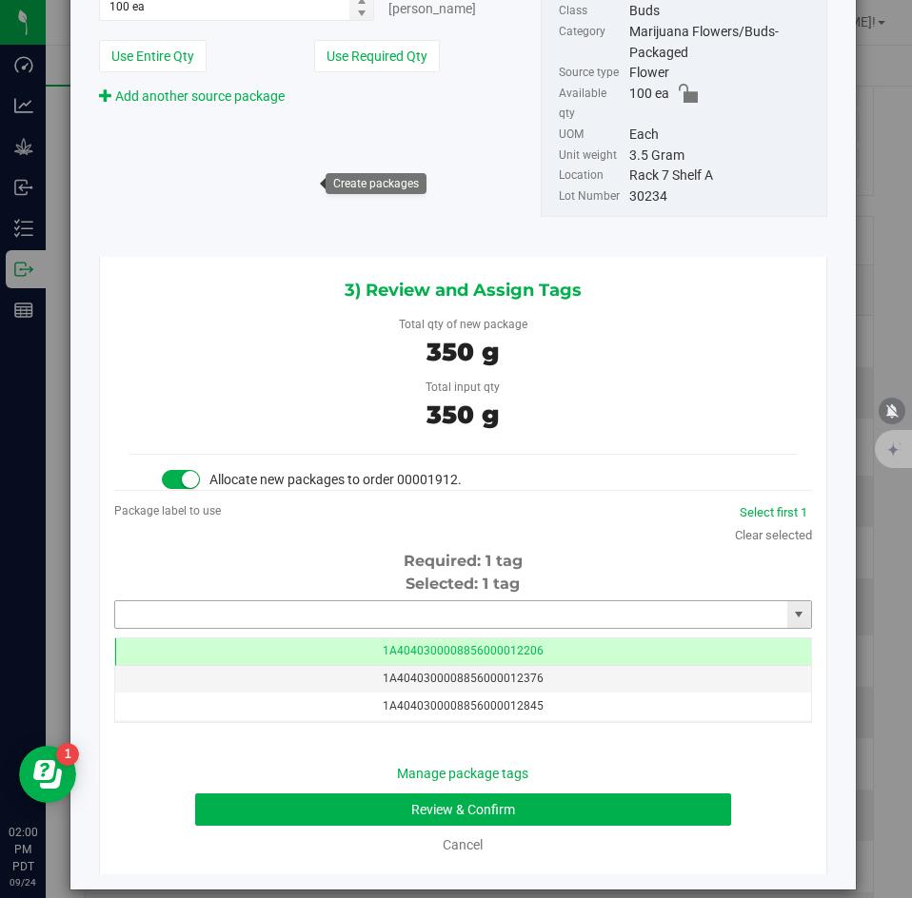
click at [464, 601] on input "text" at bounding box center [451, 614] width 672 height 27
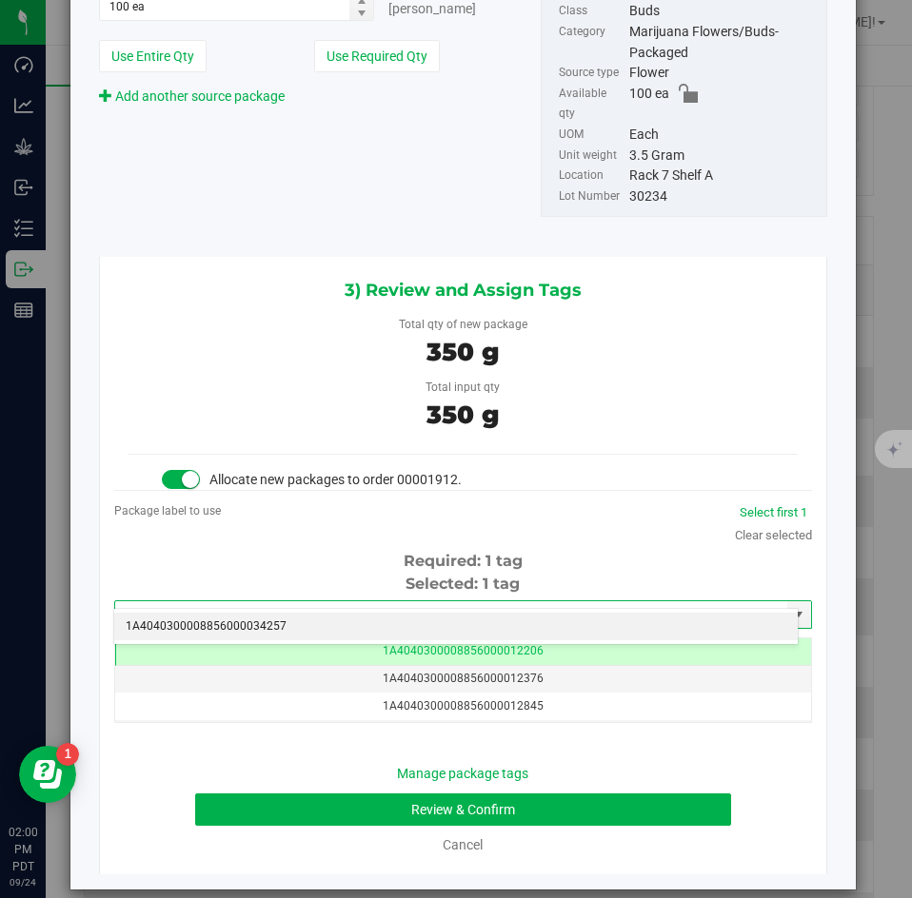
click at [412, 623] on li "1A4040300008856000034257" at bounding box center [455, 627] width 683 height 29
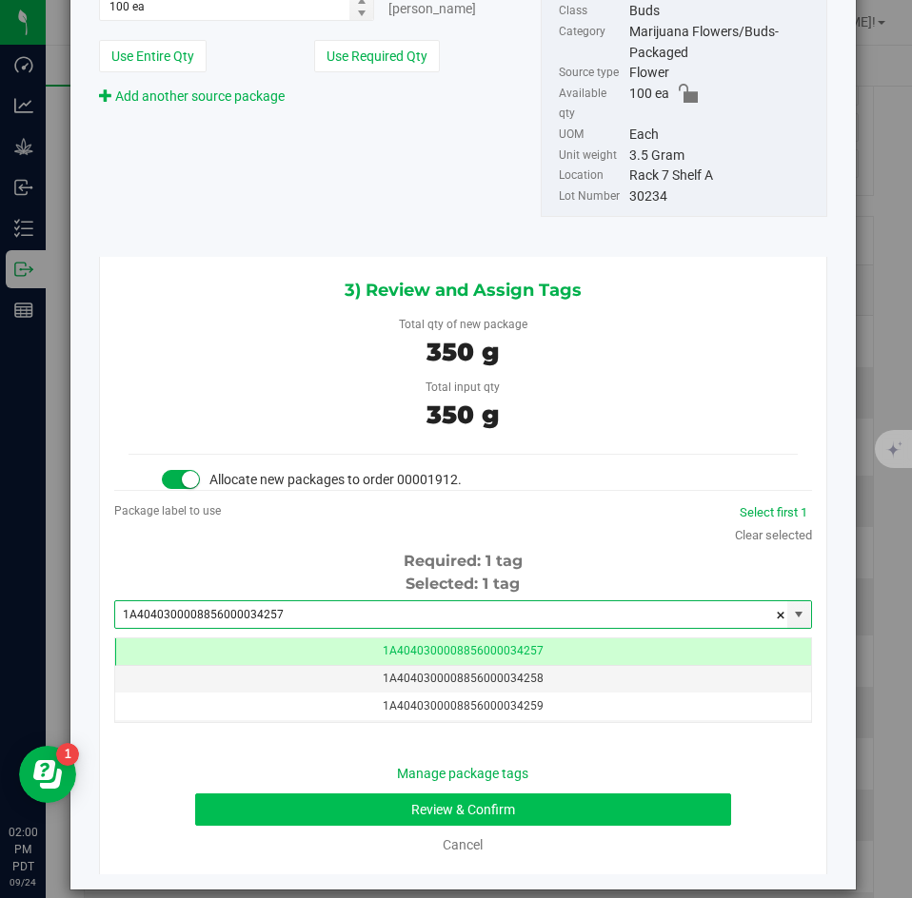
type input "1A4040300008856000034257"
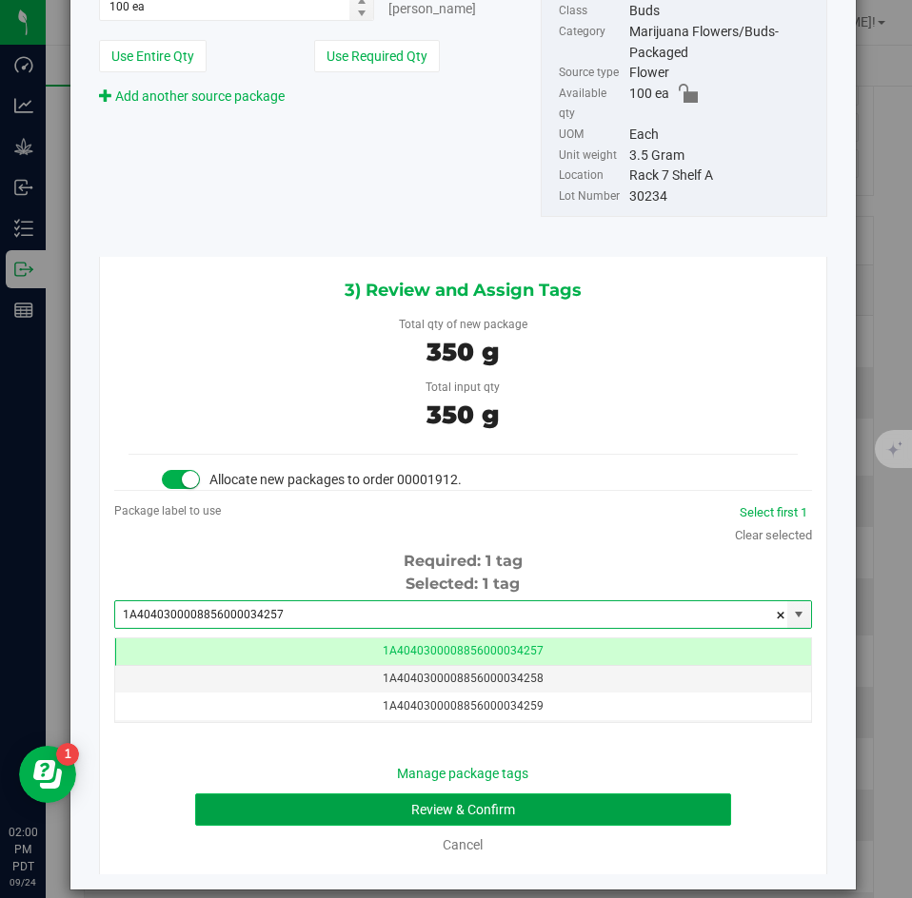
click at [318, 794] on button "Review & Confirm" at bounding box center [462, 810] width 535 height 32
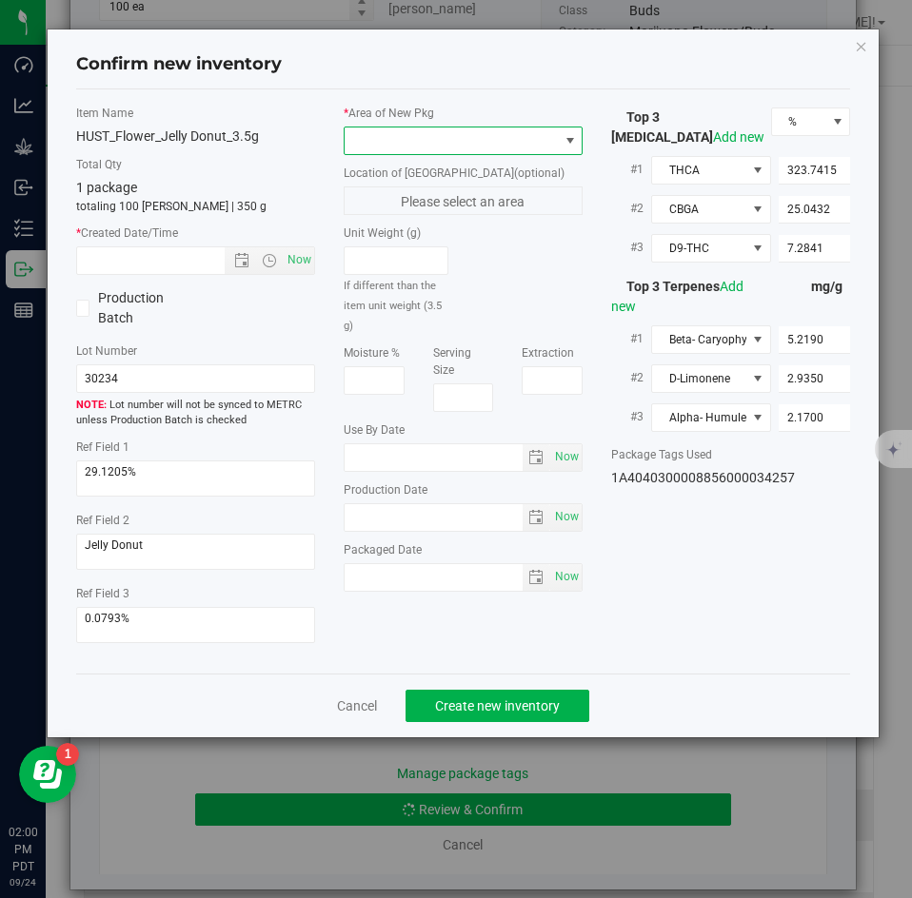
click at [412, 128] on span at bounding box center [451, 141] width 213 height 27
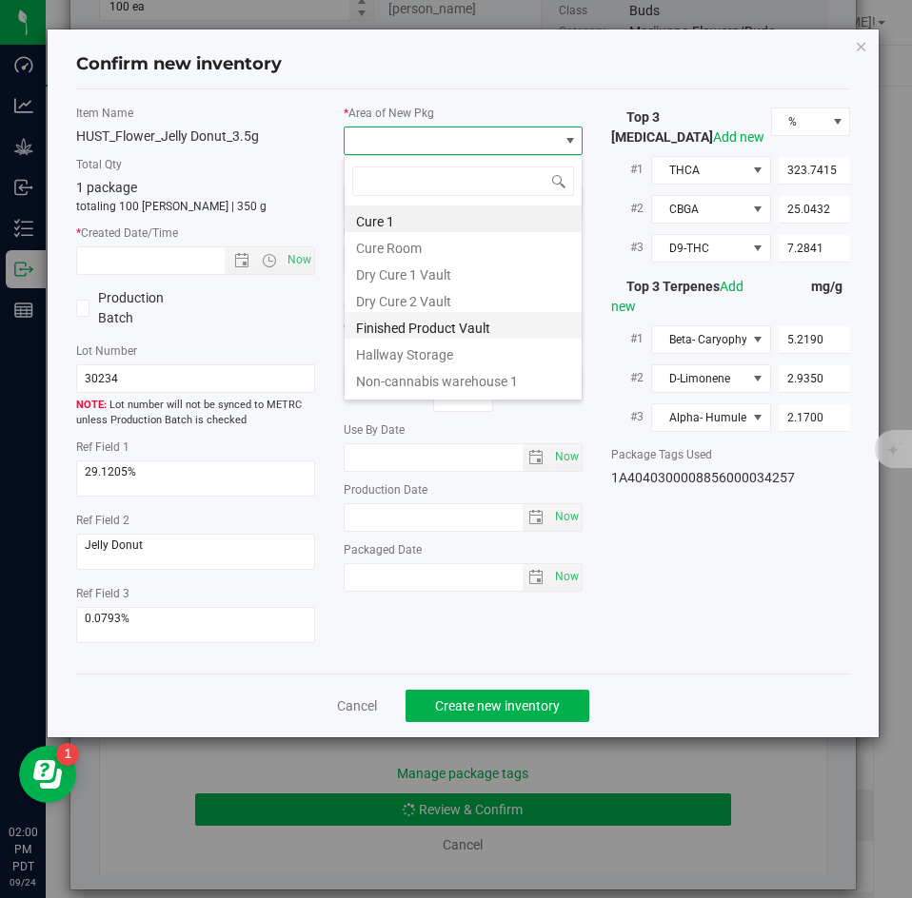
click at [383, 326] on li "Finished Product Vault" at bounding box center [463, 325] width 237 height 27
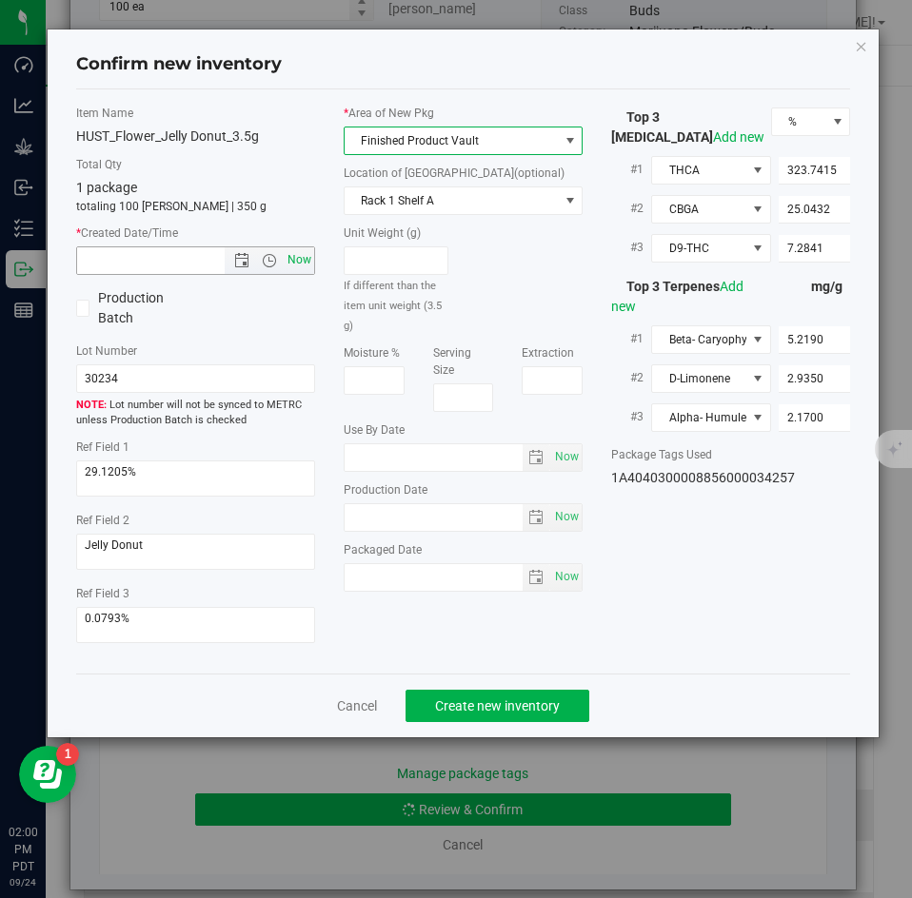
click at [310, 267] on span "Now" at bounding box center [300, 261] width 32 height 28
type input "9/24/2025 2:00 PM"
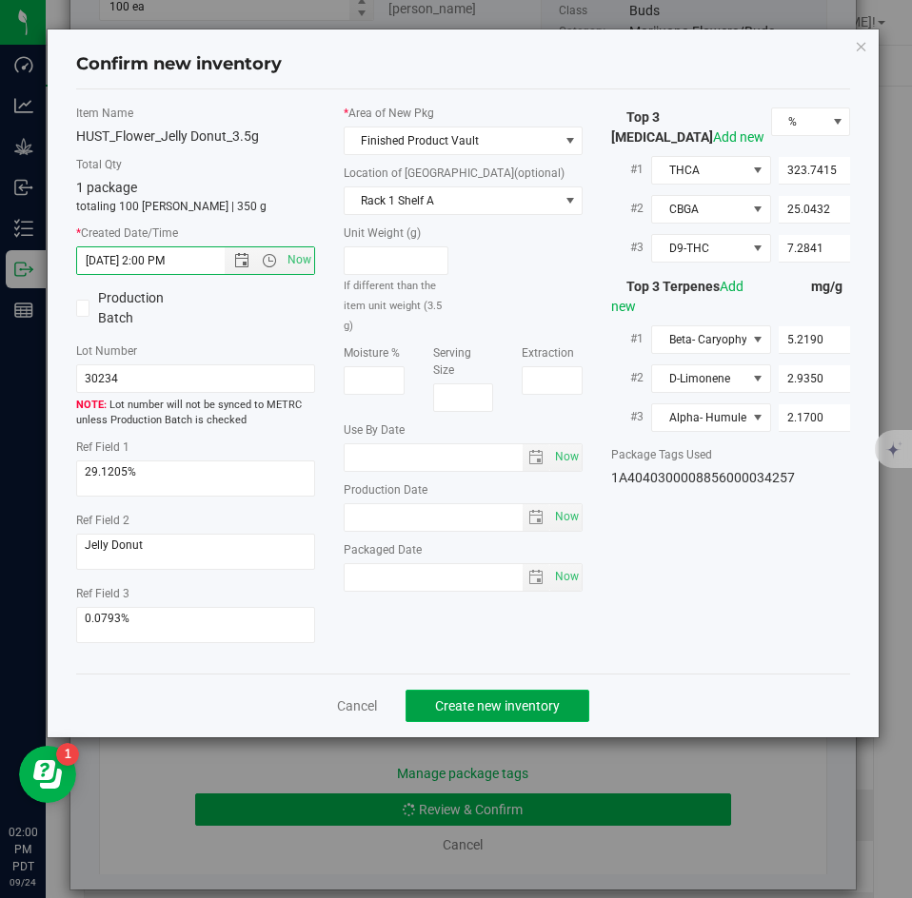
click at [456, 699] on span "Create new inventory" at bounding box center [497, 706] width 125 height 15
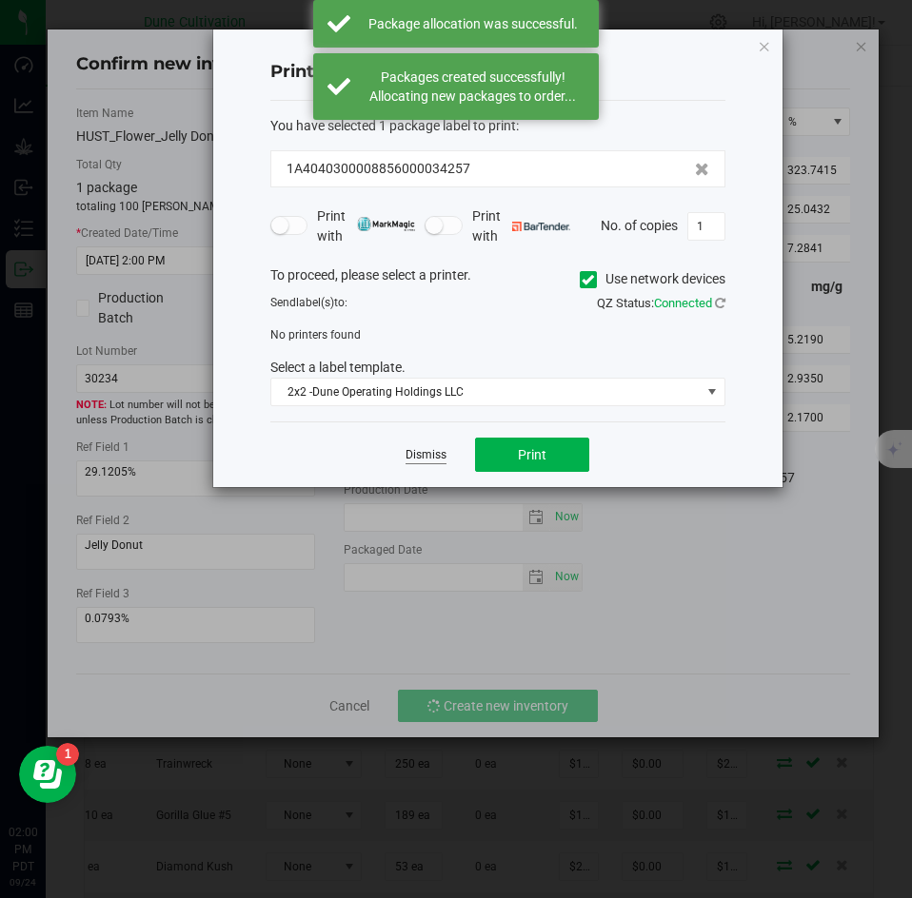
click at [423, 462] on link "Dismiss" at bounding box center [425, 455] width 41 height 16
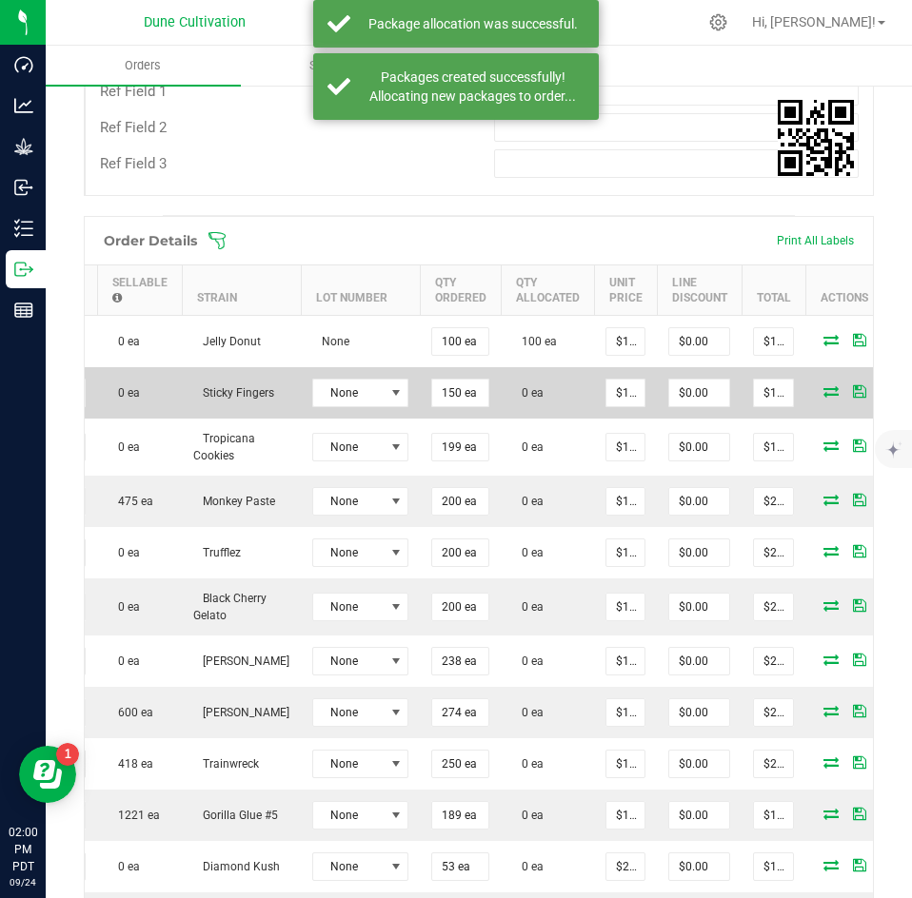
click at [823, 385] on icon at bounding box center [830, 390] width 15 height 11
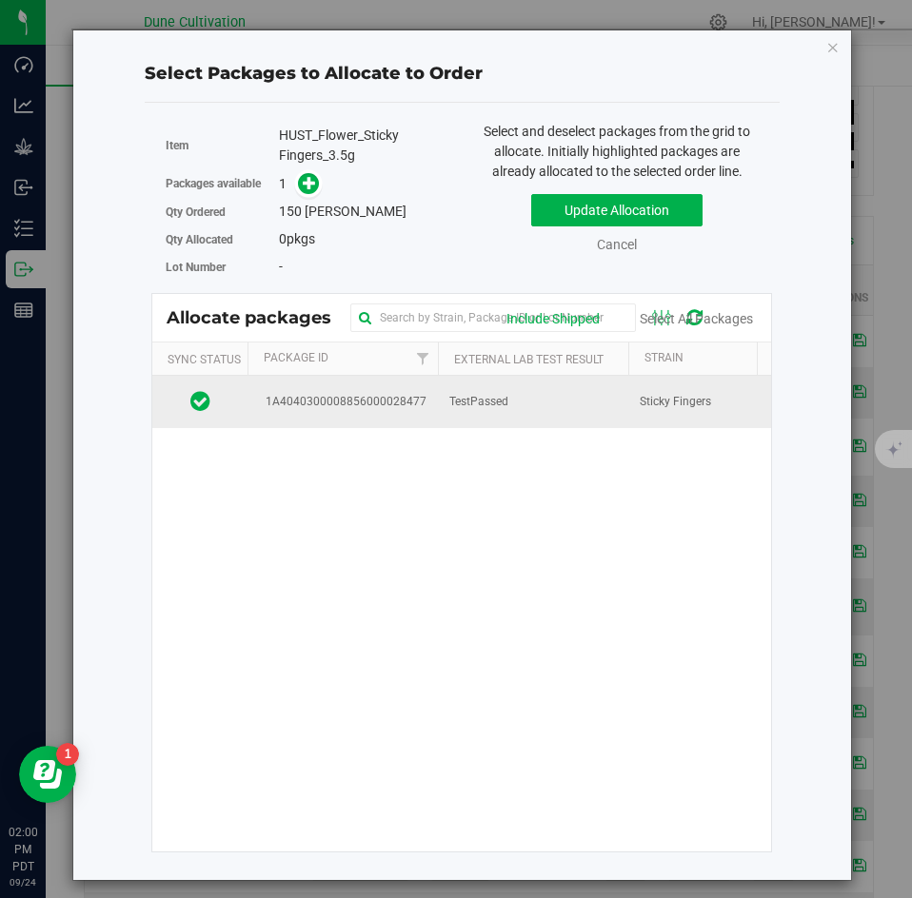
click at [665, 385] on td "Sticky Fingers" at bounding box center [723, 401] width 190 height 51
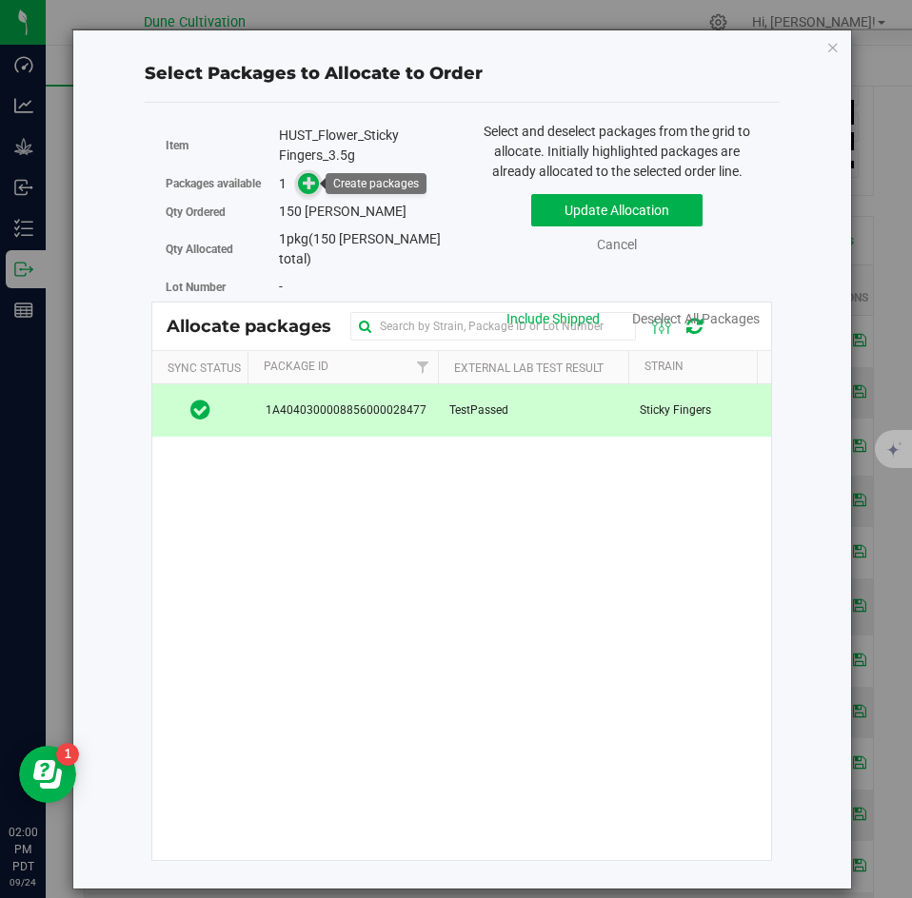
click at [305, 182] on icon at bounding box center [309, 182] width 13 height 13
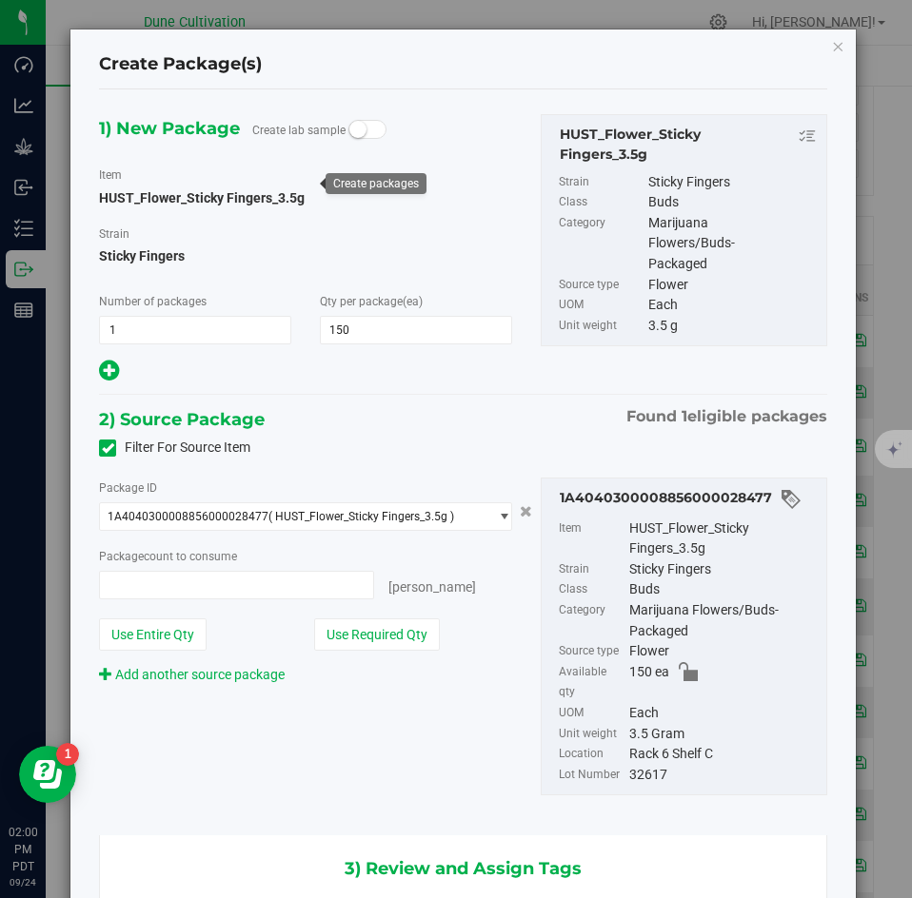
type input "150 ea"
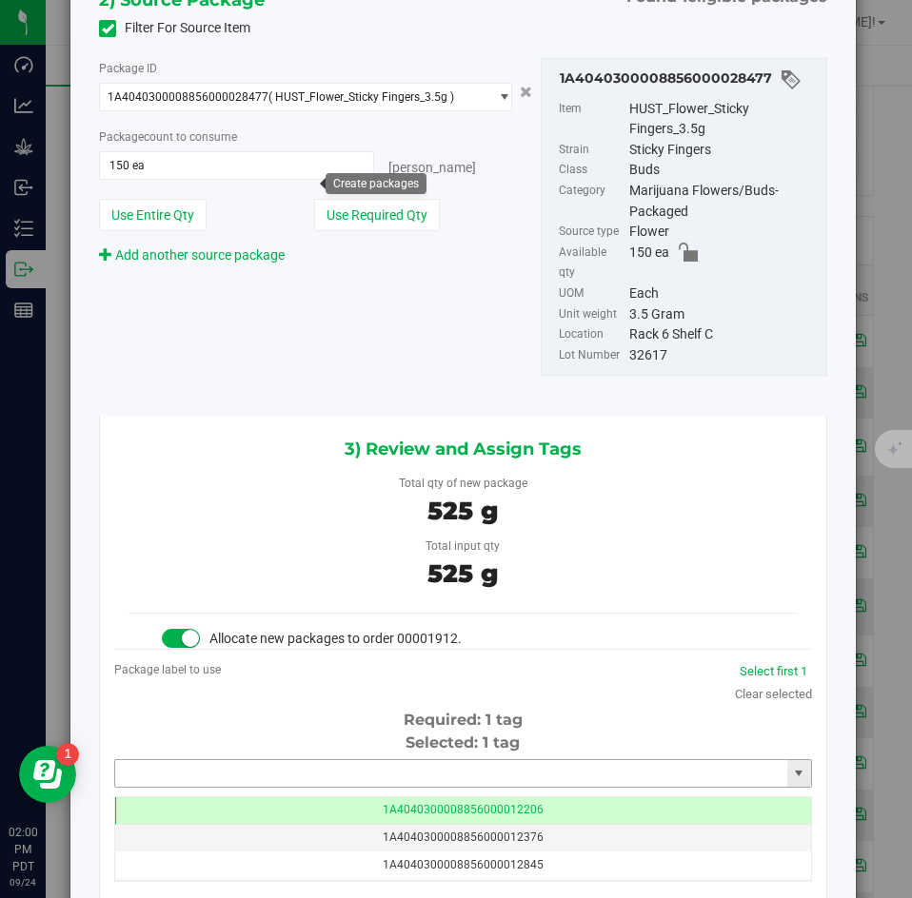
click at [298, 760] on input "text" at bounding box center [451, 773] width 672 height 27
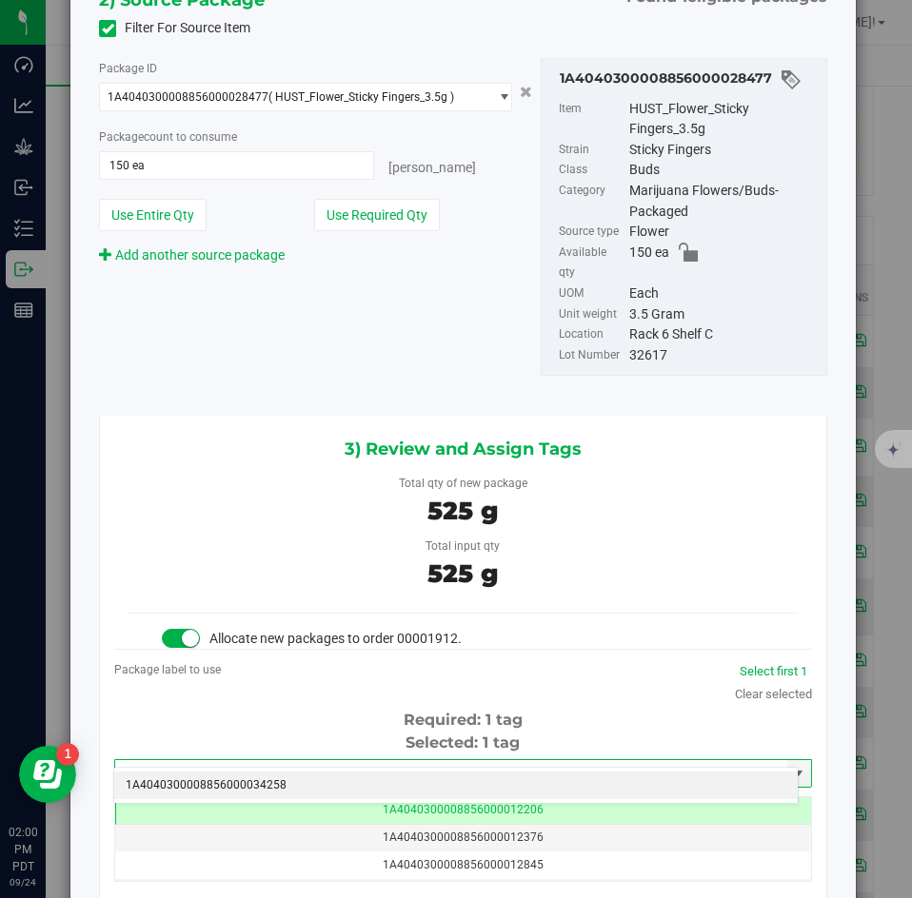
click at [239, 773] on li "1A4040300008856000034258" at bounding box center [455, 786] width 683 height 29
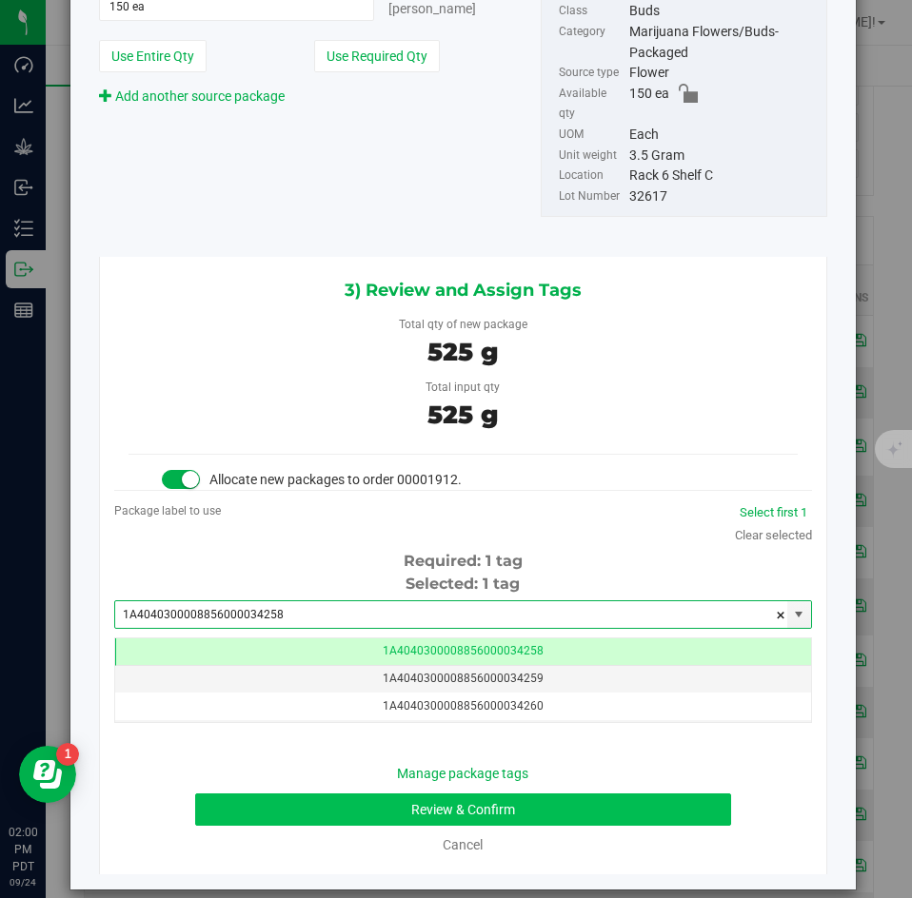
type input "1A4040300008856000034258"
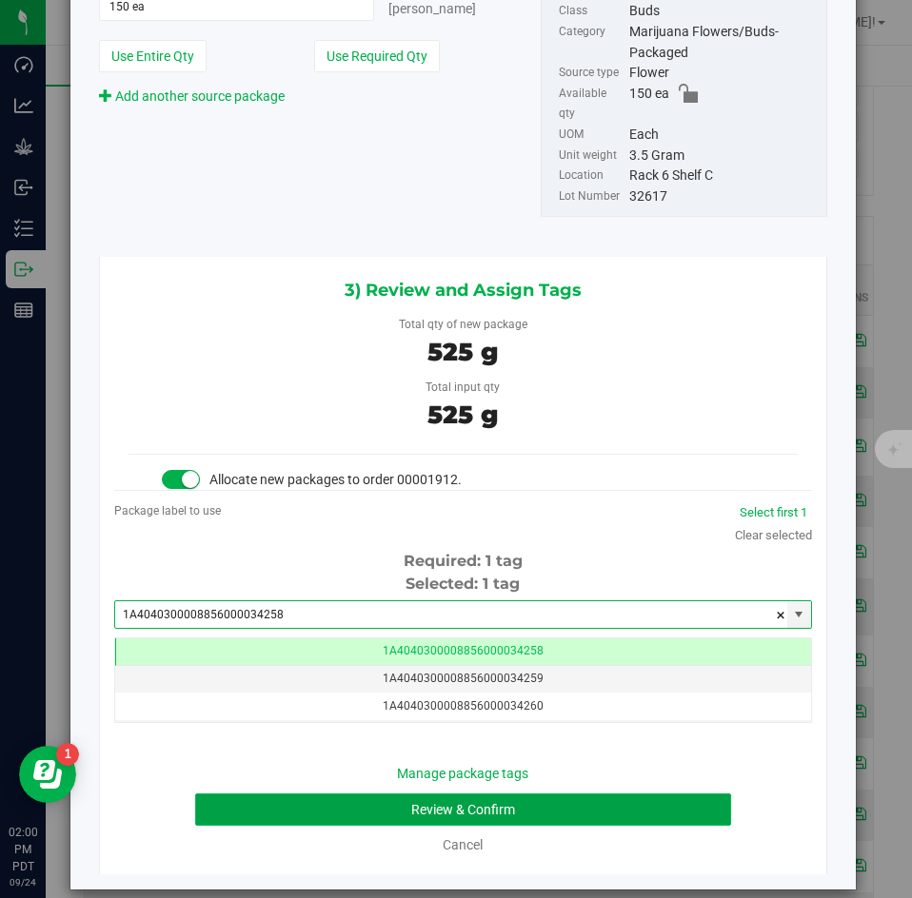
click at [280, 794] on button "Review & Confirm" at bounding box center [462, 810] width 535 height 32
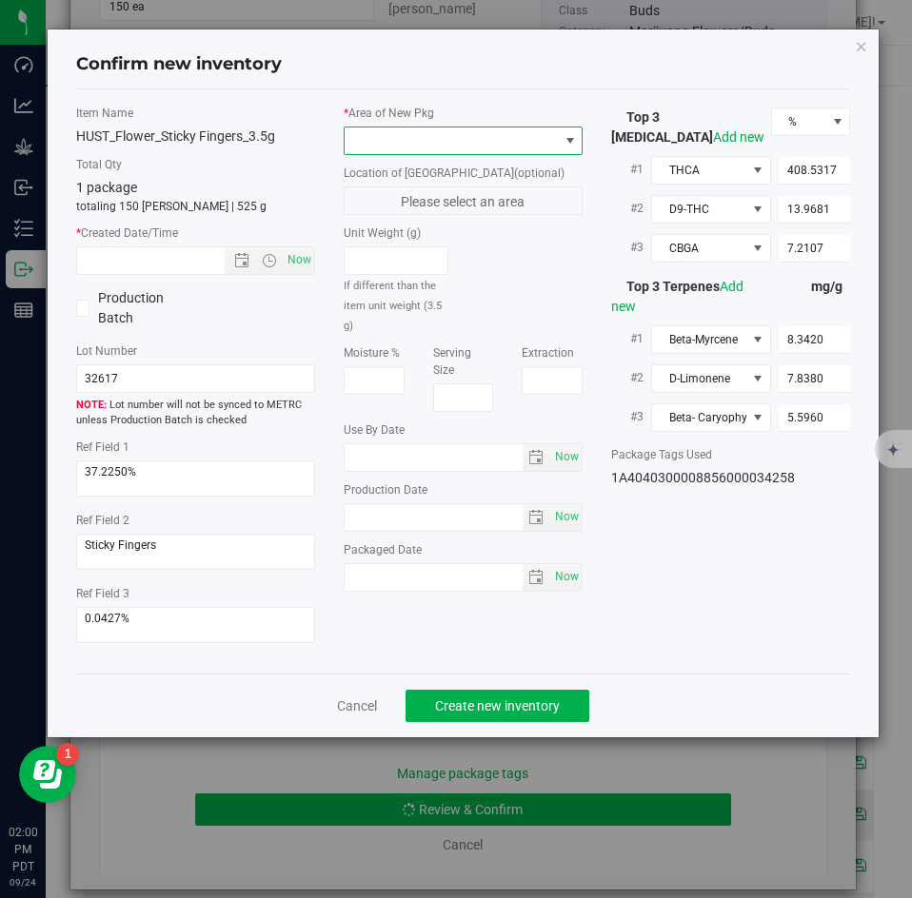
click at [418, 141] on span at bounding box center [451, 141] width 213 height 27
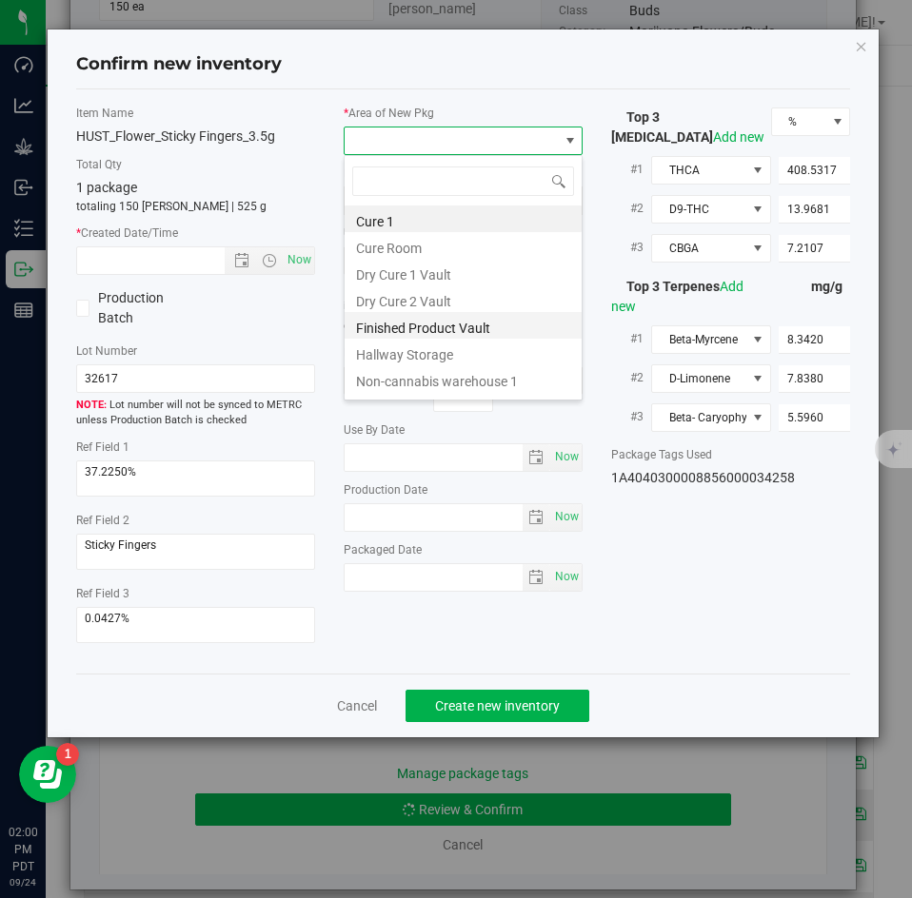
click at [391, 331] on li "Finished Product Vault" at bounding box center [463, 325] width 237 height 27
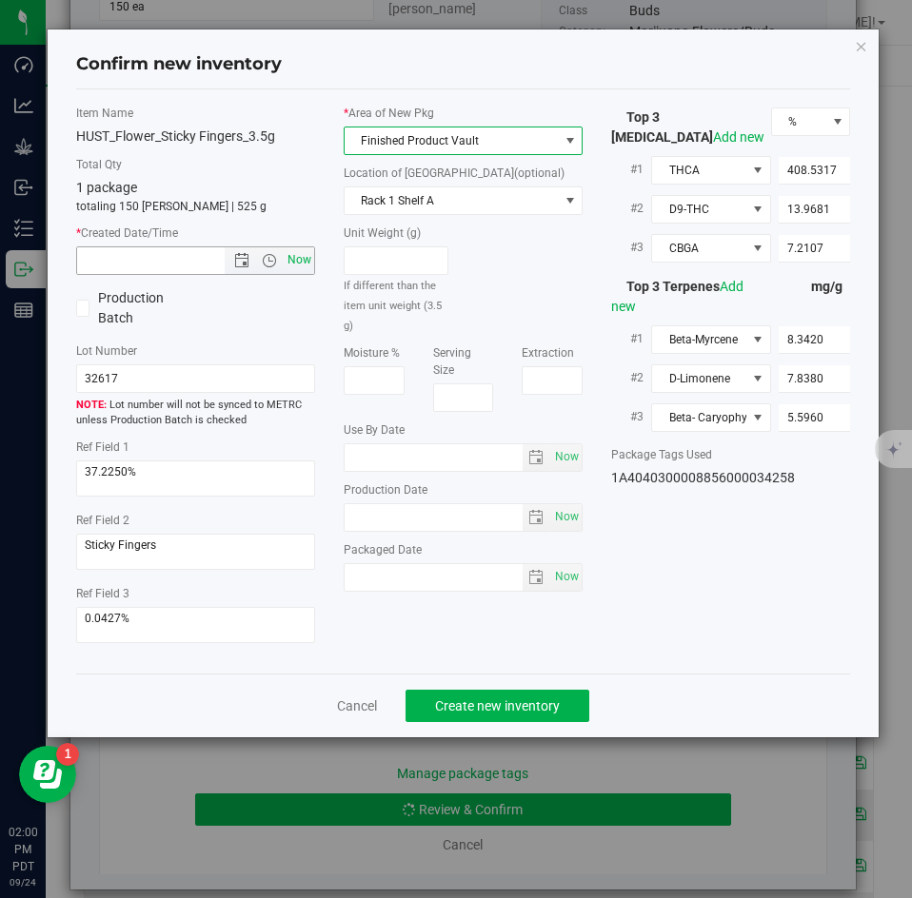
click at [307, 266] on span "Now" at bounding box center [300, 261] width 32 height 28
type input "9/24/2025 2:00 PM"
click at [470, 694] on button "Create new inventory" at bounding box center [497, 706] width 184 height 32
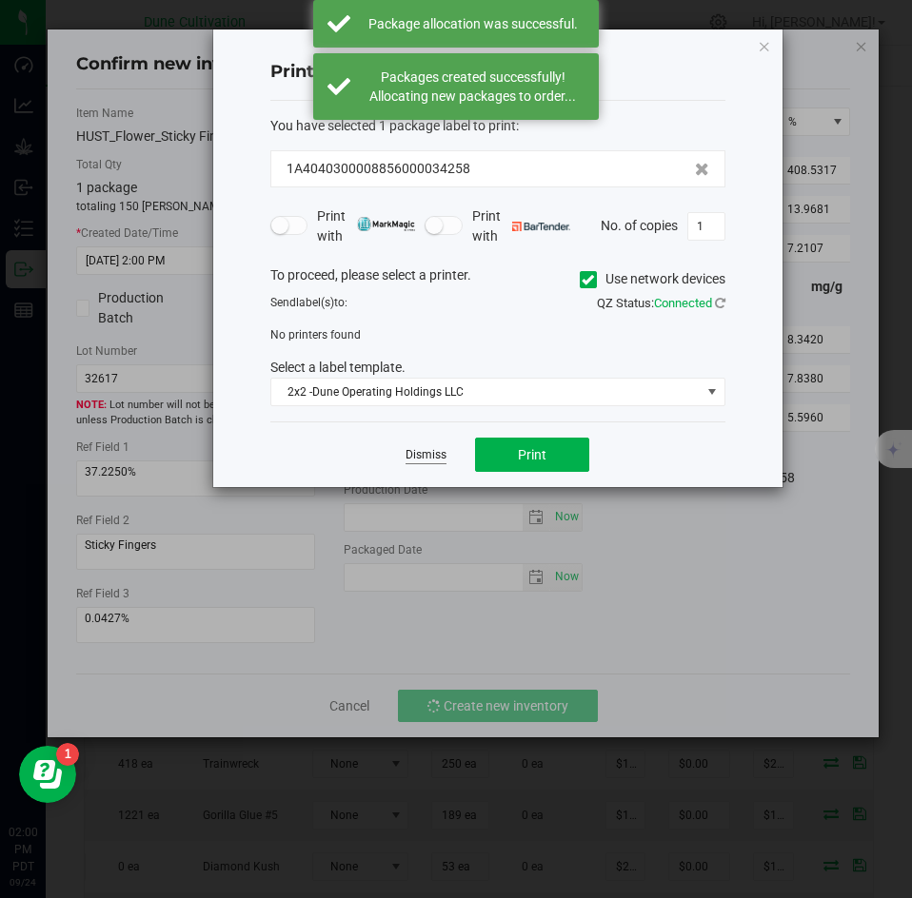
click at [432, 453] on link "Dismiss" at bounding box center [425, 455] width 41 height 16
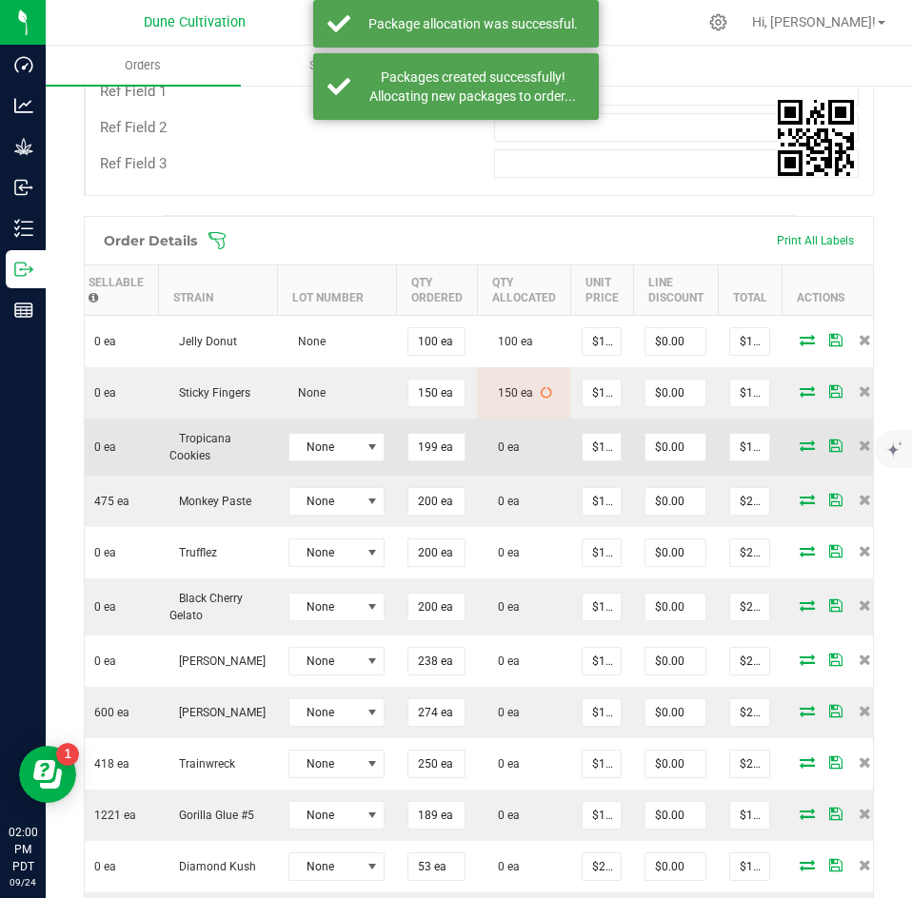
click at [799, 440] on icon at bounding box center [806, 445] width 15 height 11
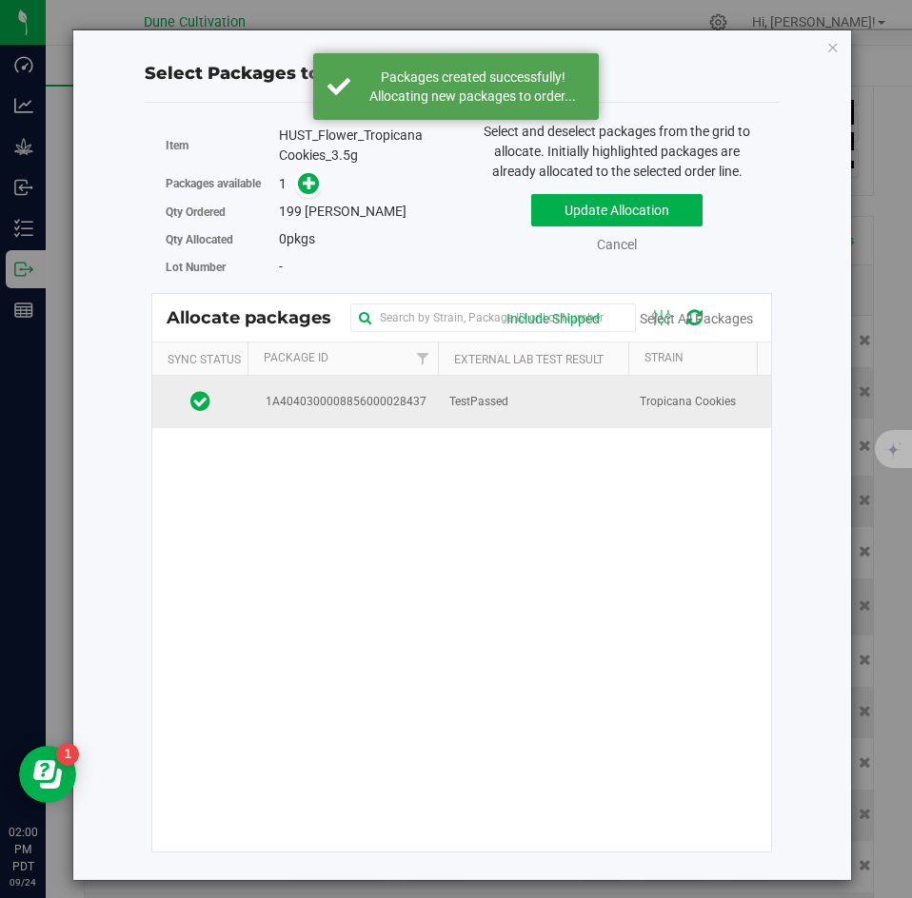
click at [665, 415] on td "Tropicana Cookies" at bounding box center [723, 401] width 190 height 51
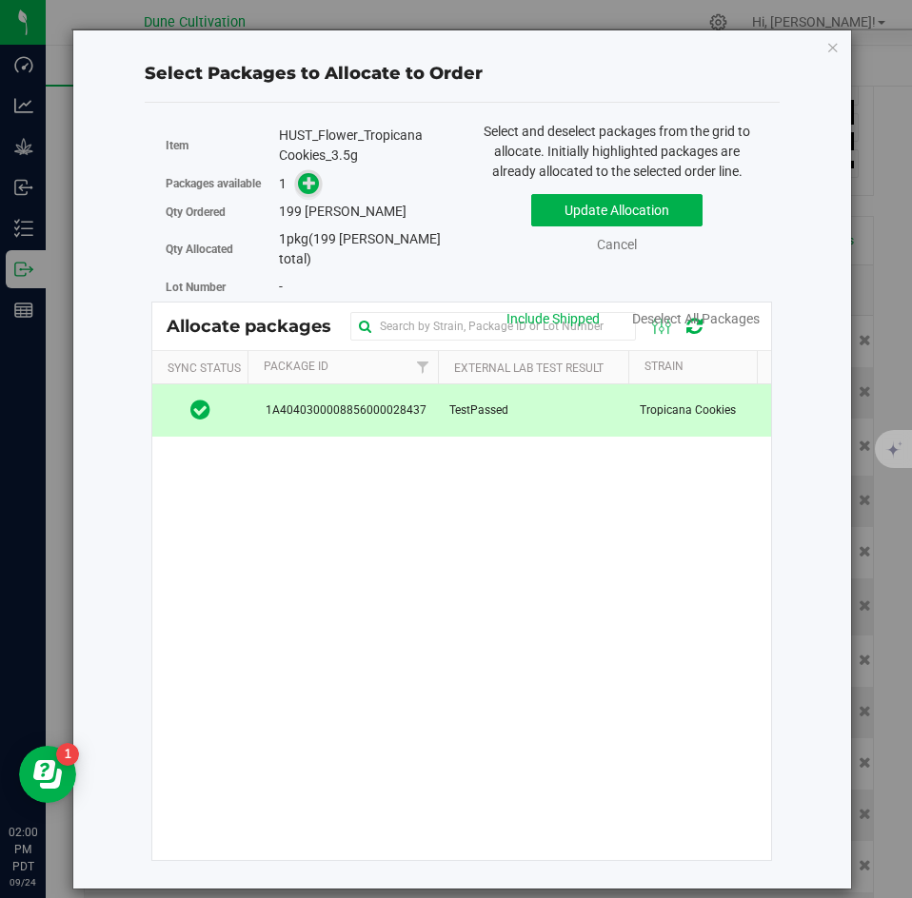
click at [306, 193] on span at bounding box center [309, 184] width 22 height 22
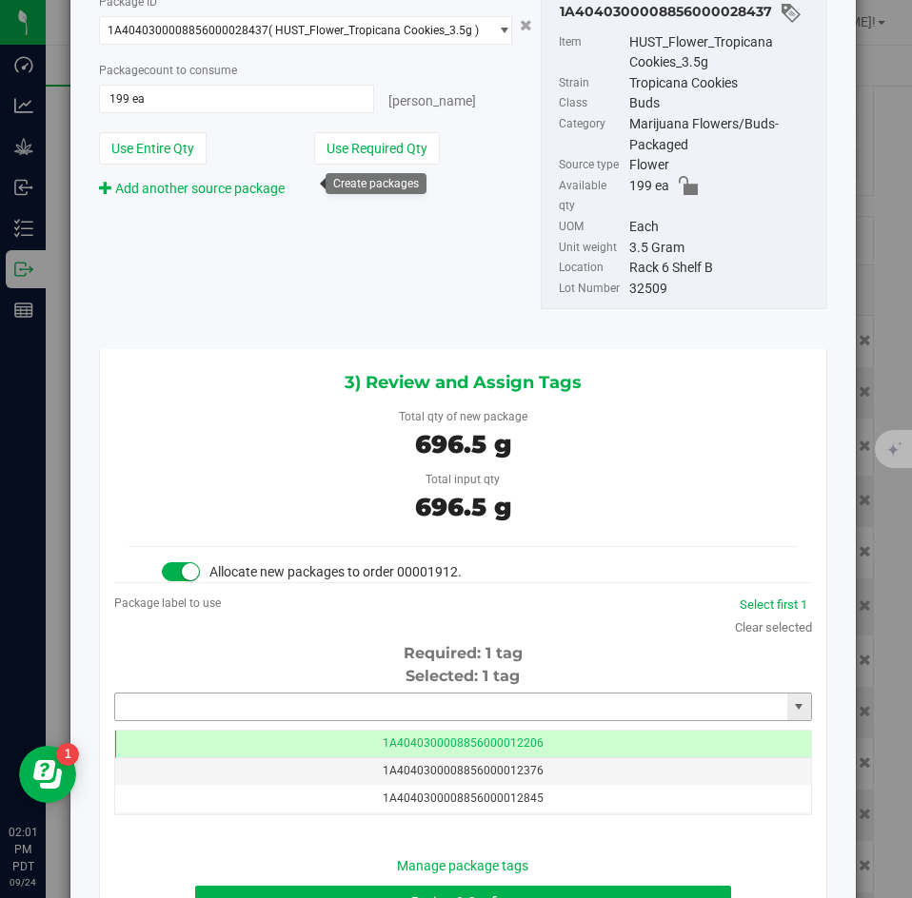
click at [297, 694] on input "text" at bounding box center [451, 707] width 672 height 27
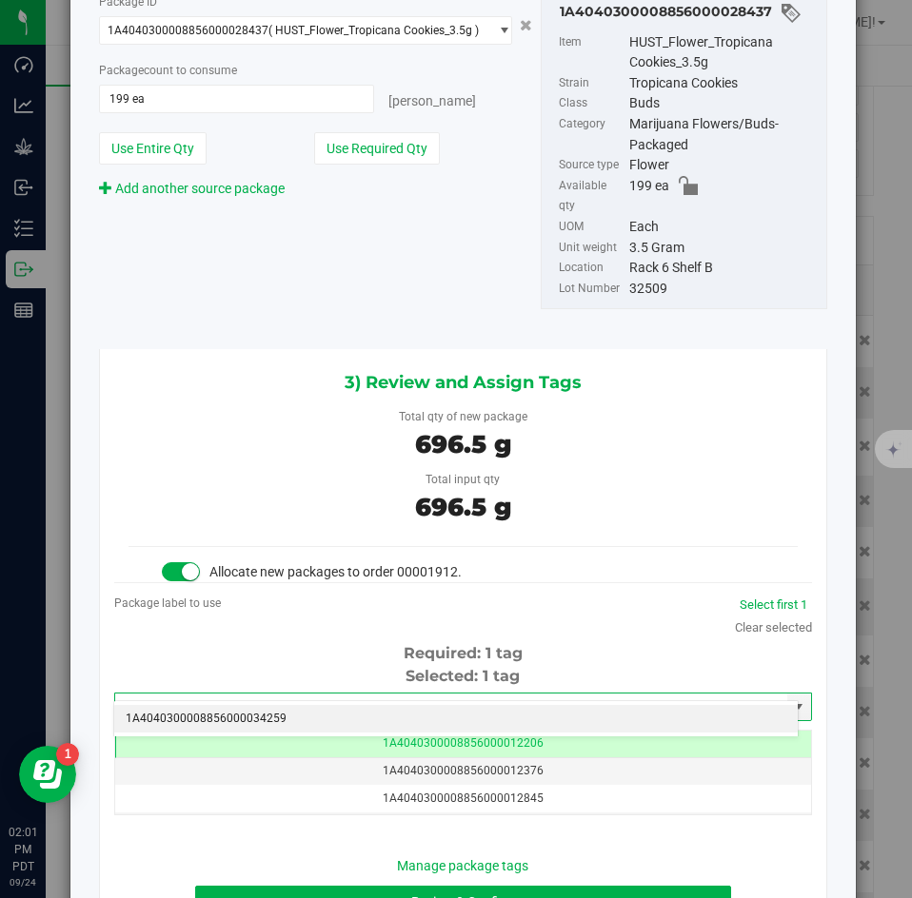
click at [284, 710] on li "1A4040300008856000034259" at bounding box center [455, 719] width 683 height 29
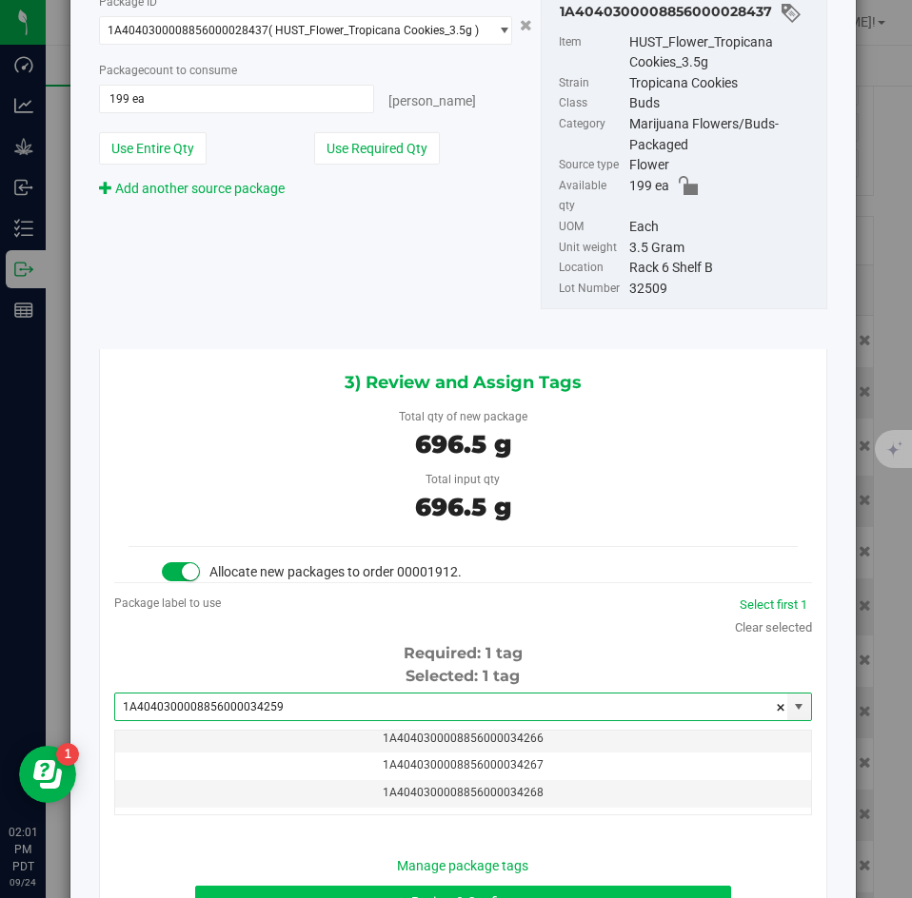
type input "1A4040300008856000034259"
click at [277, 886] on button "Review & Confirm" at bounding box center [462, 902] width 535 height 32
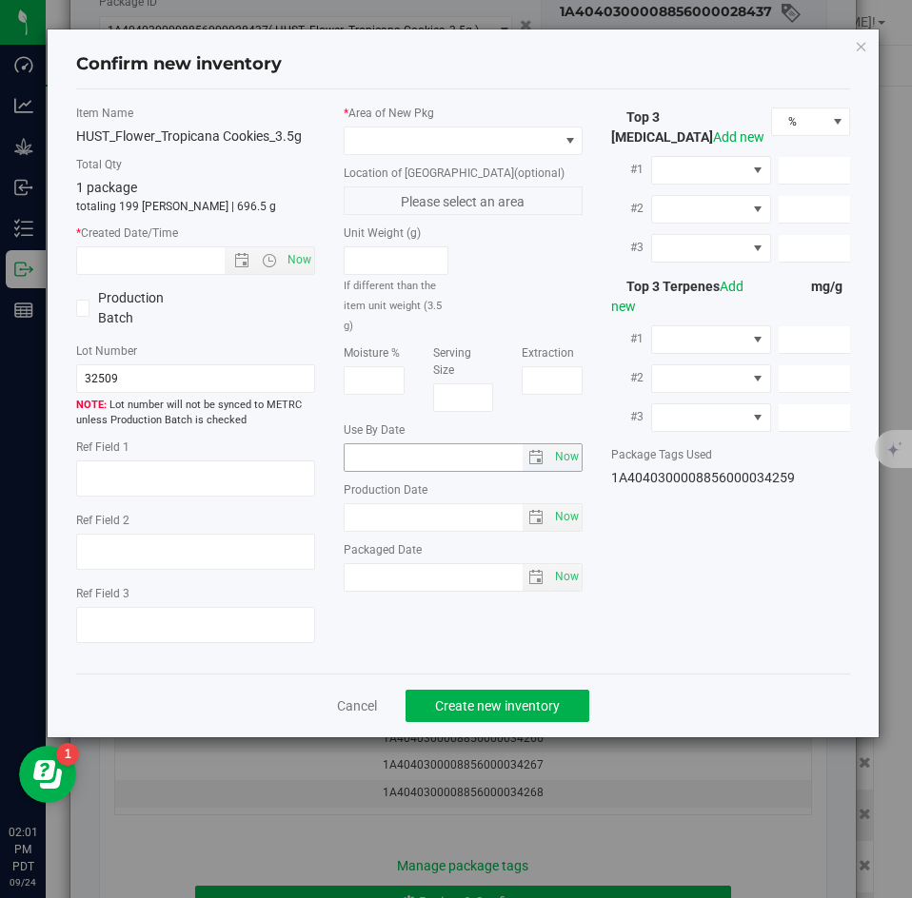
type textarea "29.9505%"
type textarea "Tropicana Cookies"
type textarea "0.0465995%"
type input "336.0130"
type input "16.3716"
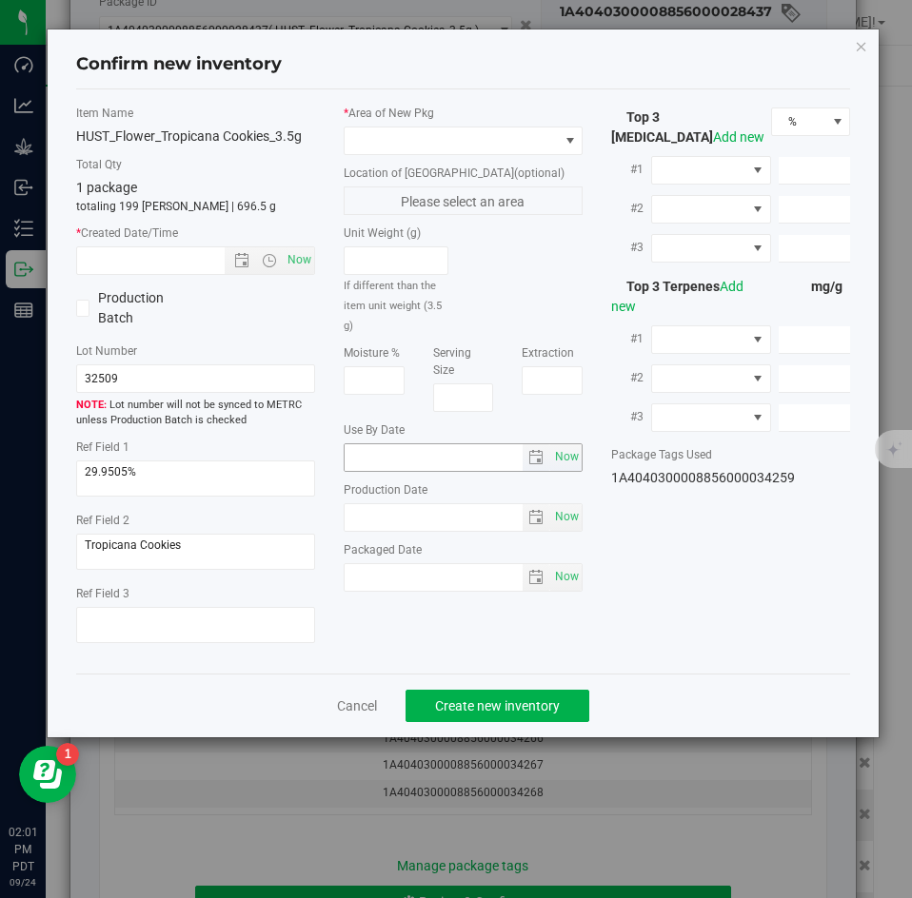
type input "4.8211"
type input "2.9460"
type input "2.6730"
type input "1.6870"
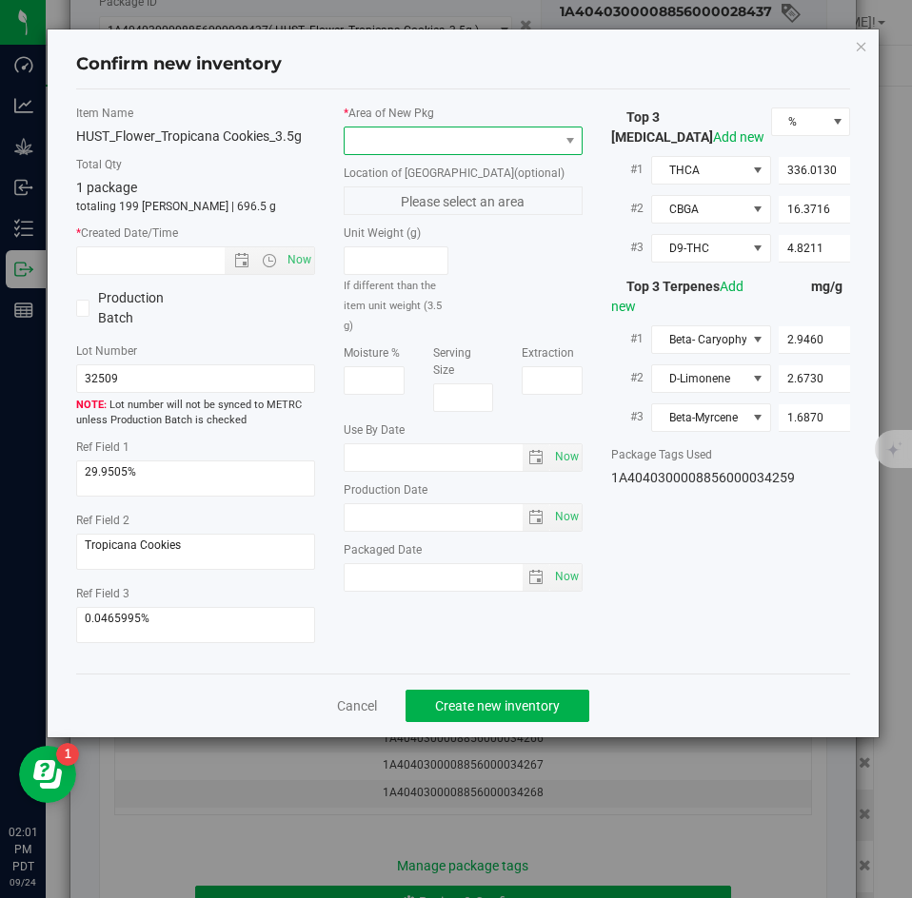
click at [418, 140] on span at bounding box center [451, 141] width 213 height 27
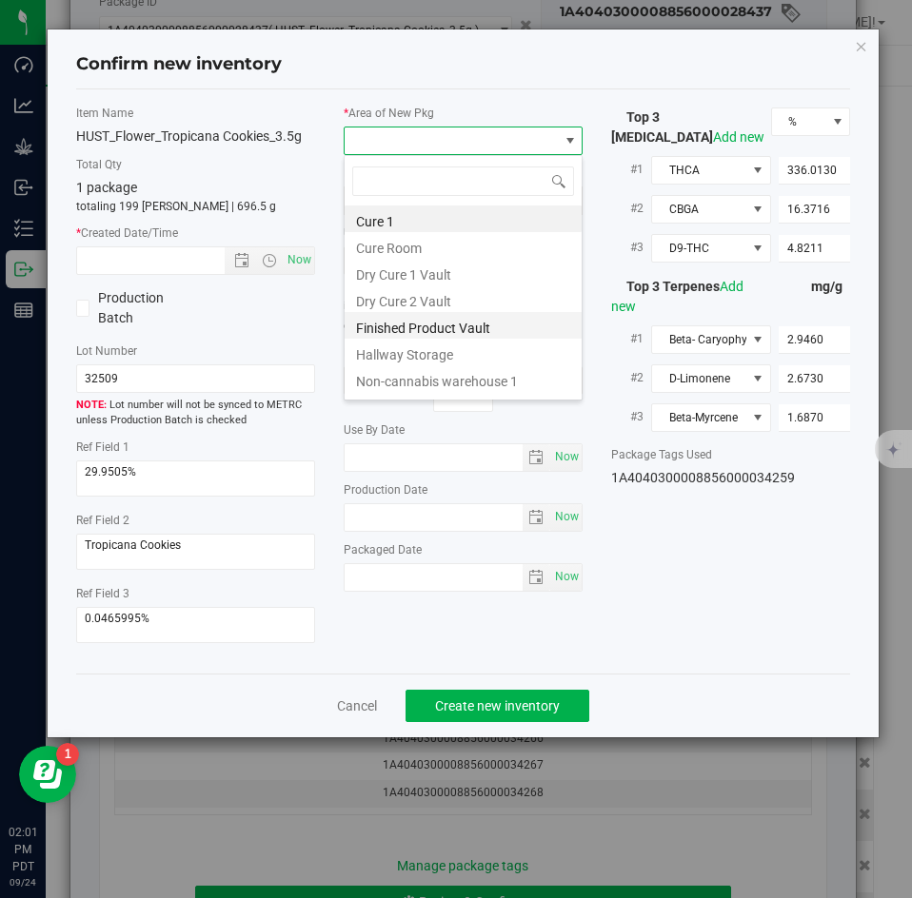
click at [386, 325] on li "Finished Product Vault" at bounding box center [463, 325] width 237 height 27
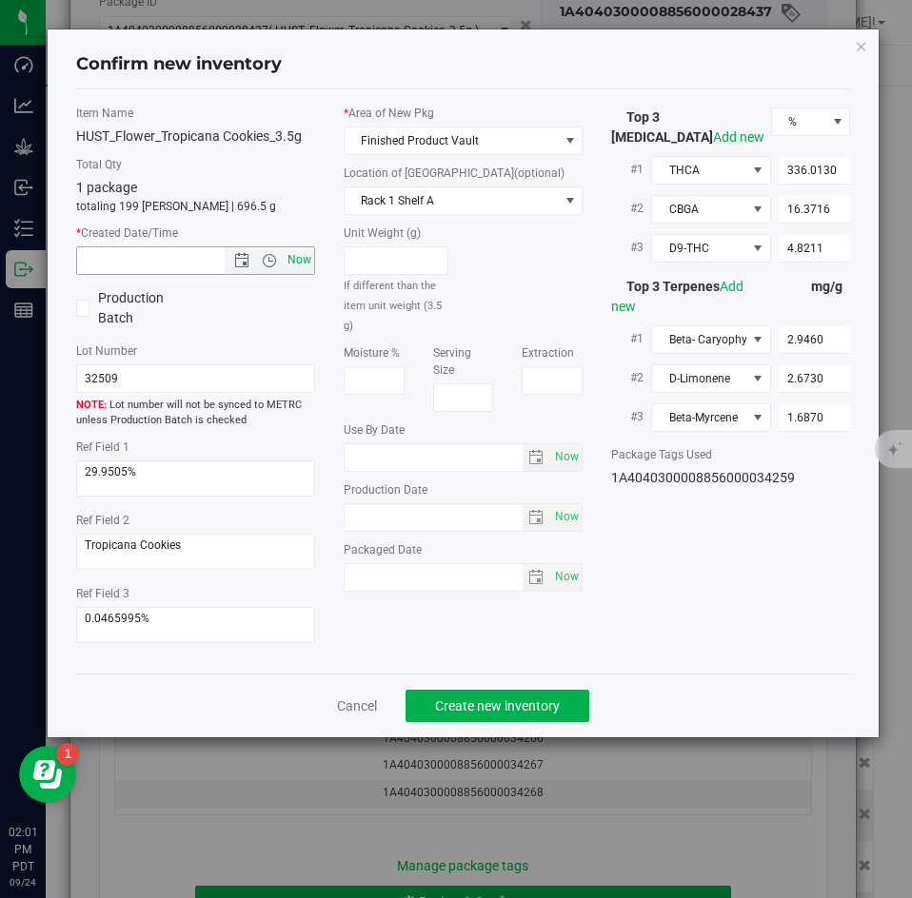
click at [312, 261] on span "Now" at bounding box center [300, 261] width 32 height 28
type input "9/24/2025 2:01 PM"
click at [469, 700] on span "Create new inventory" at bounding box center [497, 706] width 125 height 15
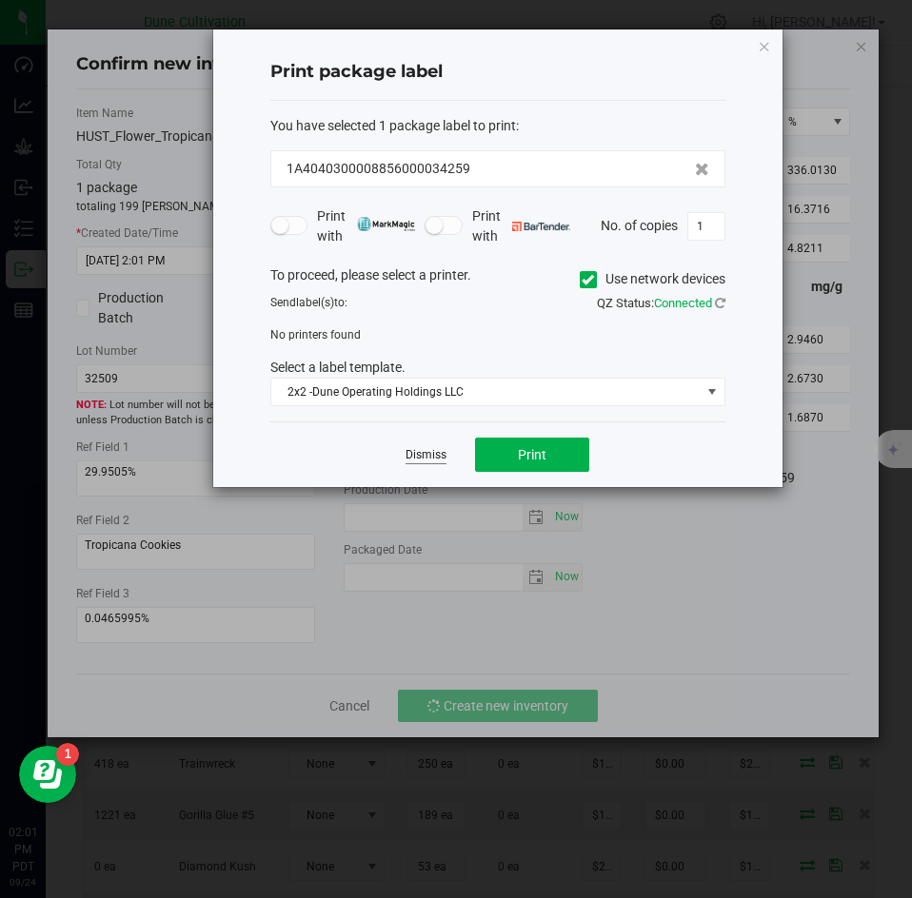
click at [406, 452] on link "Dismiss" at bounding box center [425, 455] width 41 height 16
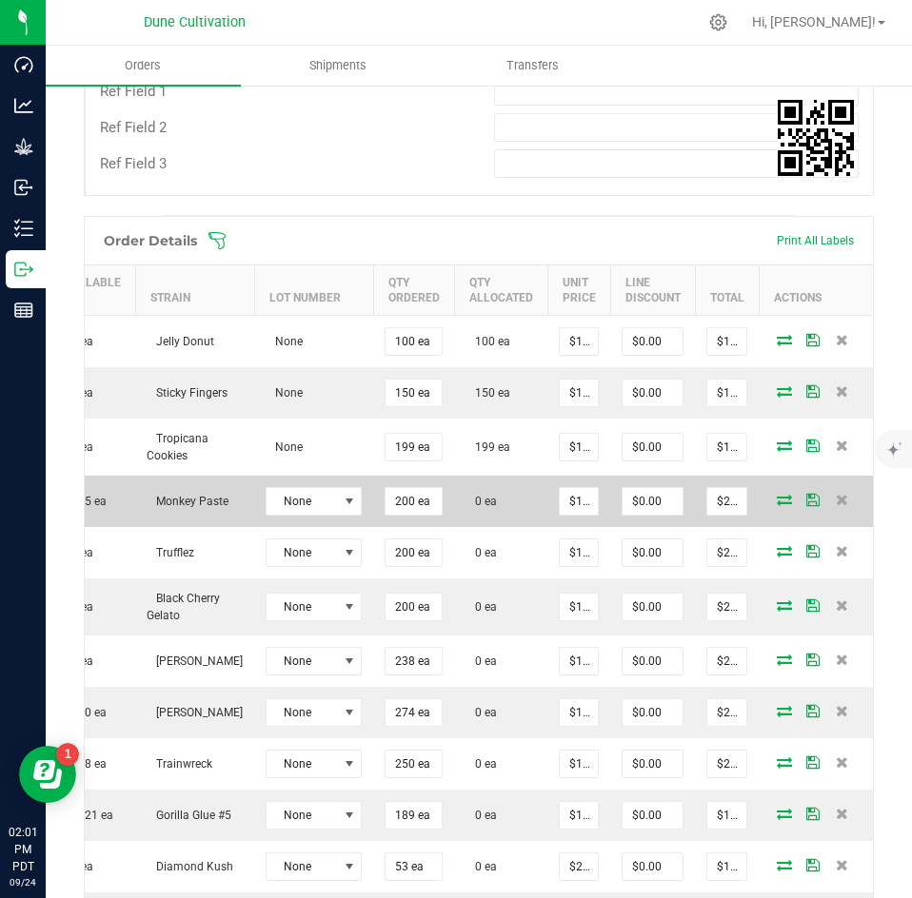
click at [770, 494] on span at bounding box center [784, 499] width 29 height 11
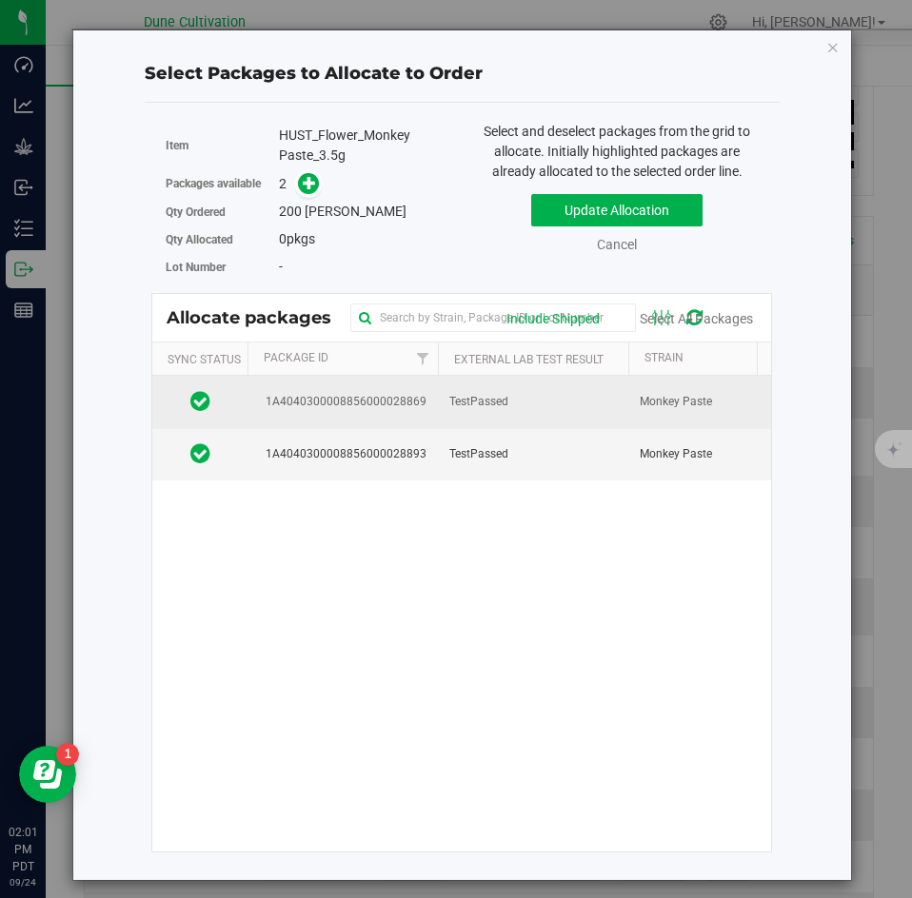
click at [523, 414] on td "TestPassed" at bounding box center [533, 402] width 190 height 52
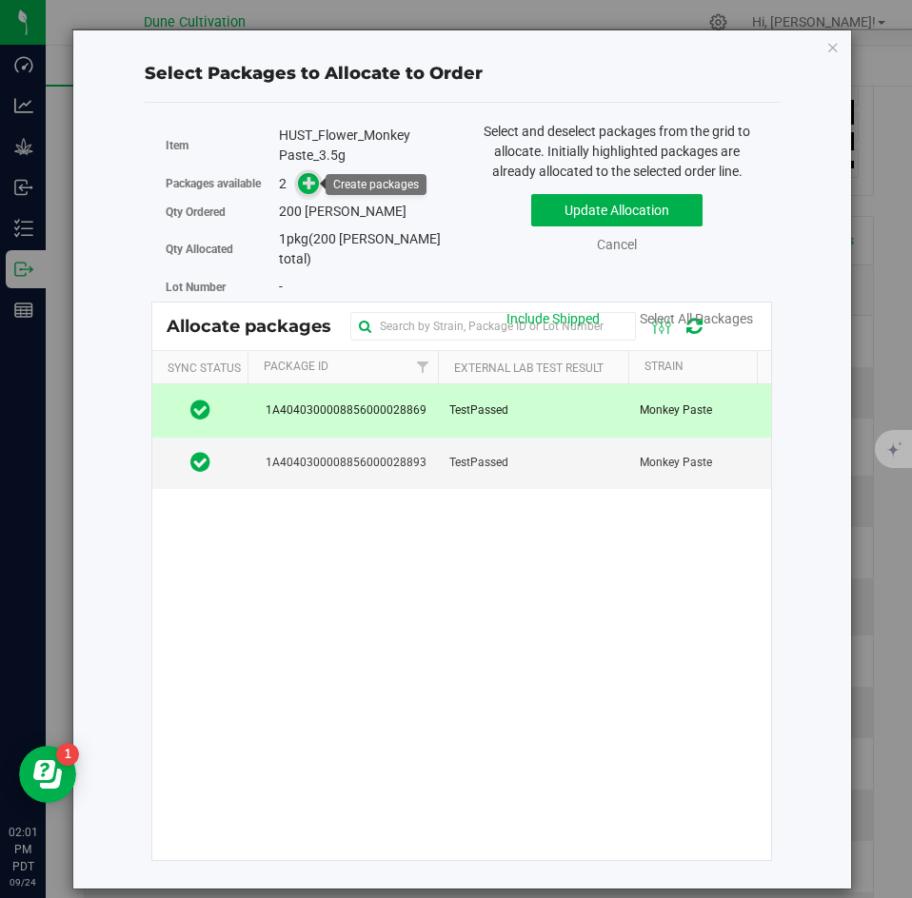
click at [316, 191] on span at bounding box center [309, 184] width 22 height 22
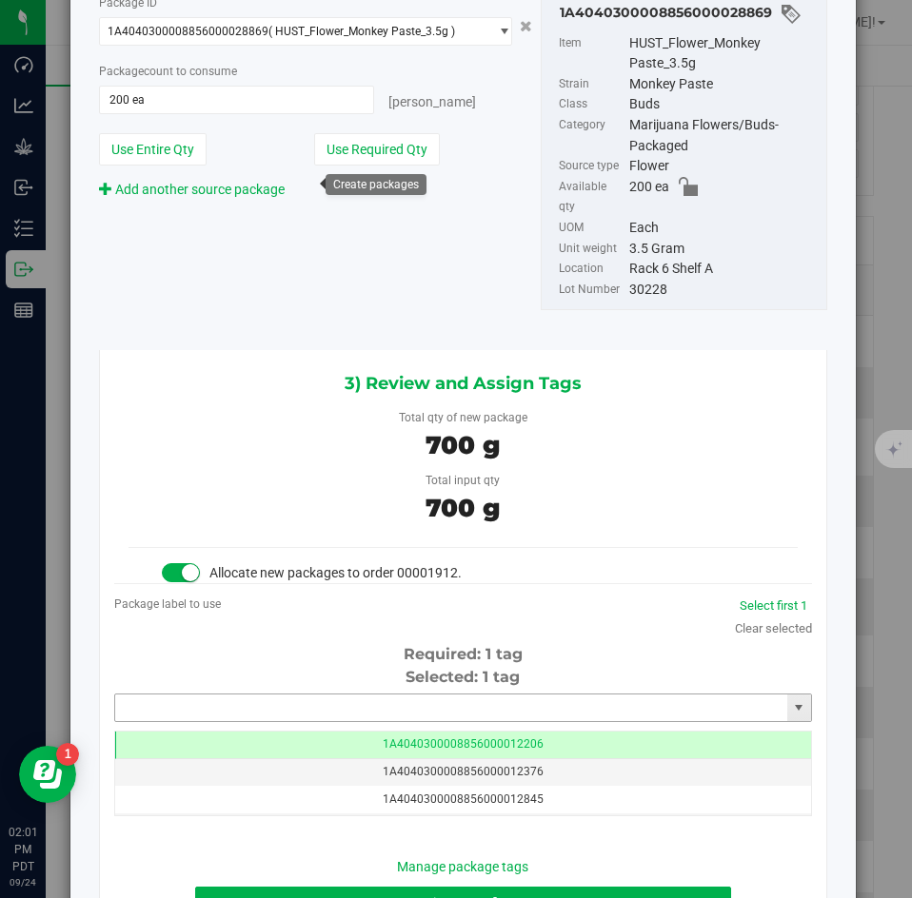
click at [386, 695] on input "text" at bounding box center [451, 708] width 672 height 27
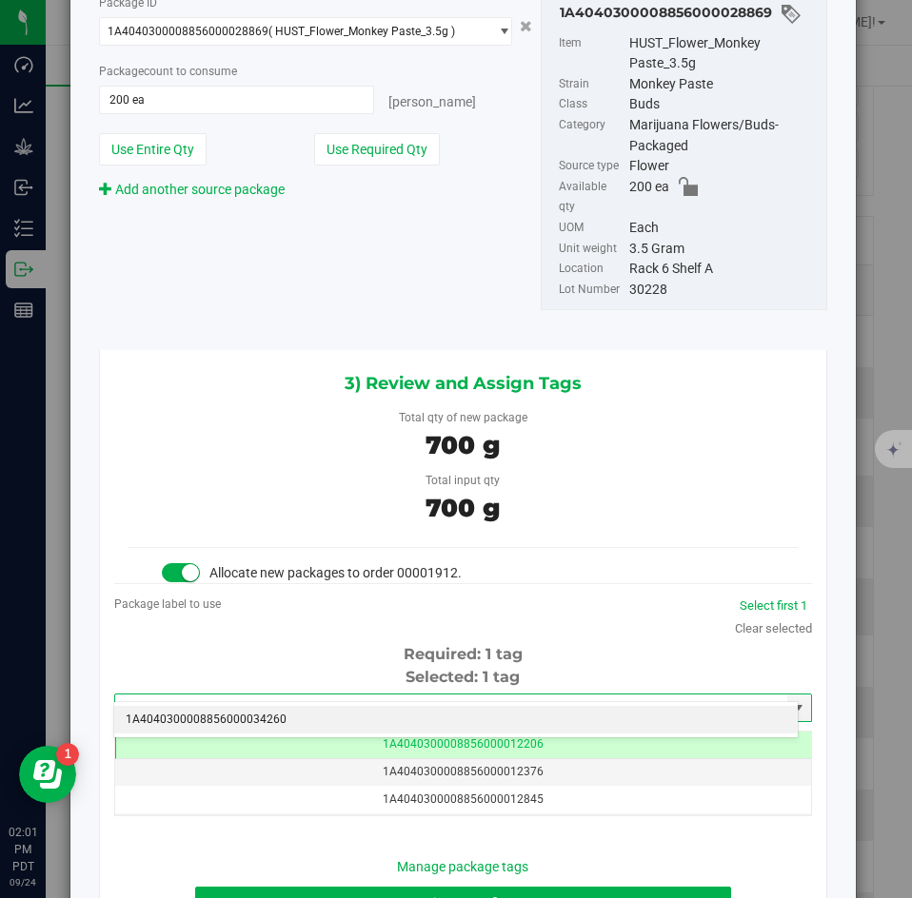
click at [329, 719] on li "1A4040300008856000034260" at bounding box center [455, 720] width 683 height 29
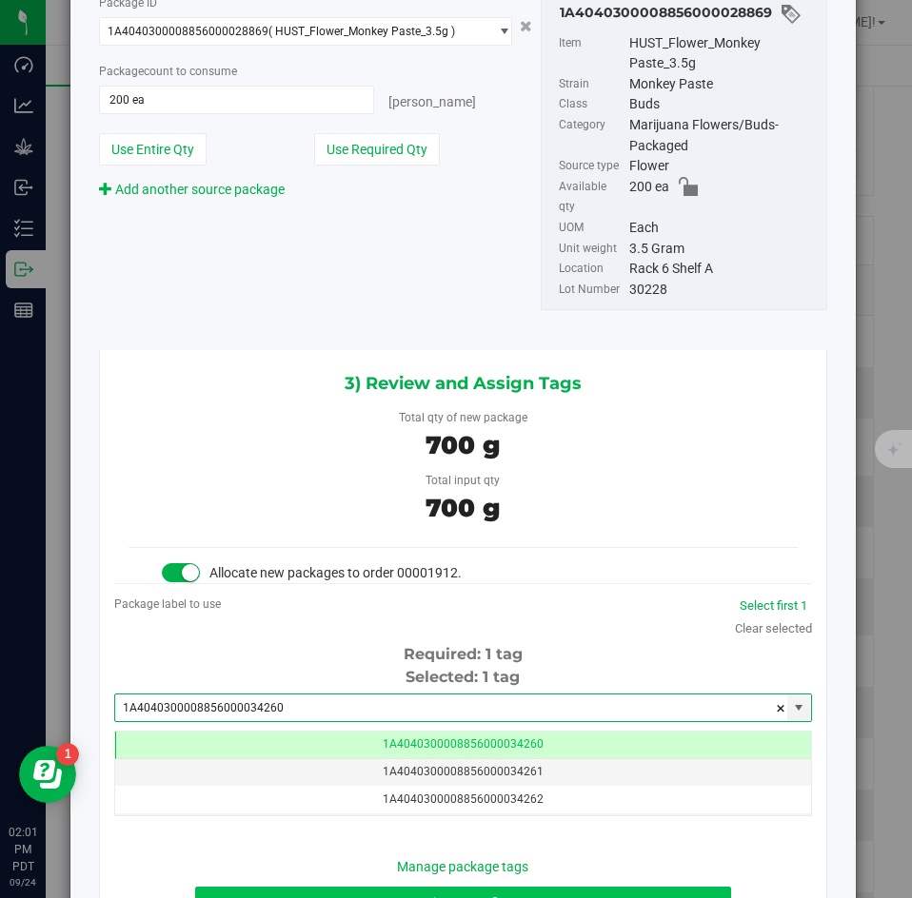
type input "1A4040300008856000034260"
click at [310, 887] on button "Review & Confirm" at bounding box center [462, 903] width 535 height 32
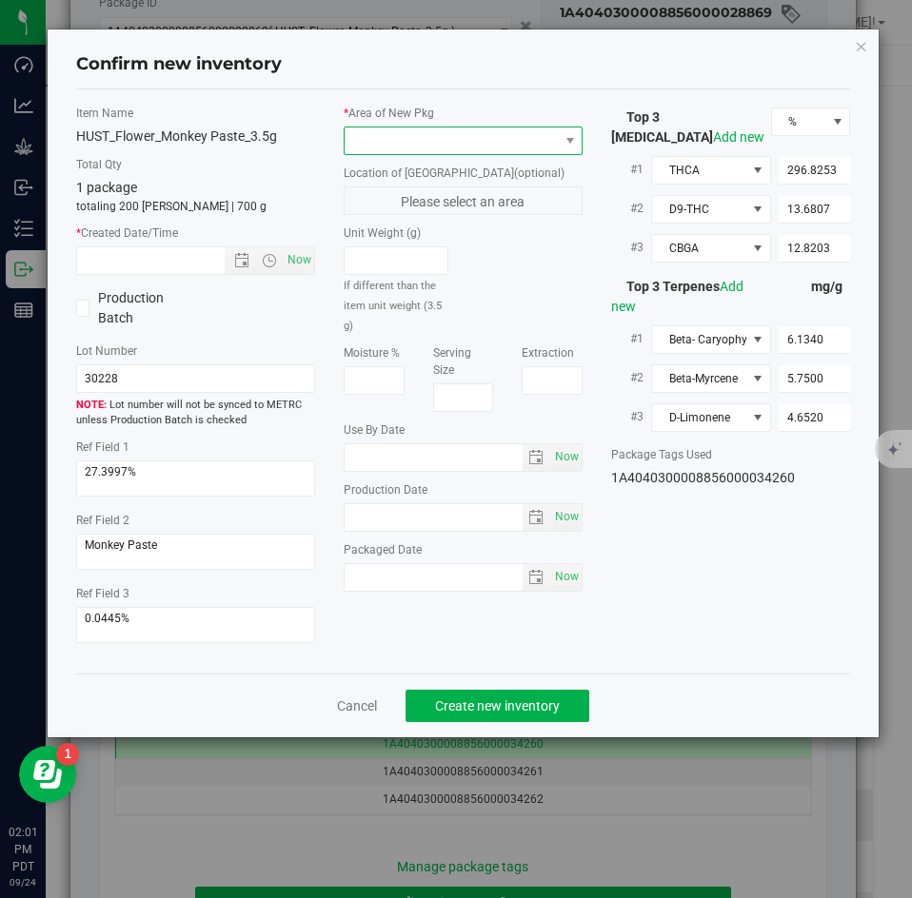
click at [418, 135] on span at bounding box center [451, 141] width 213 height 27
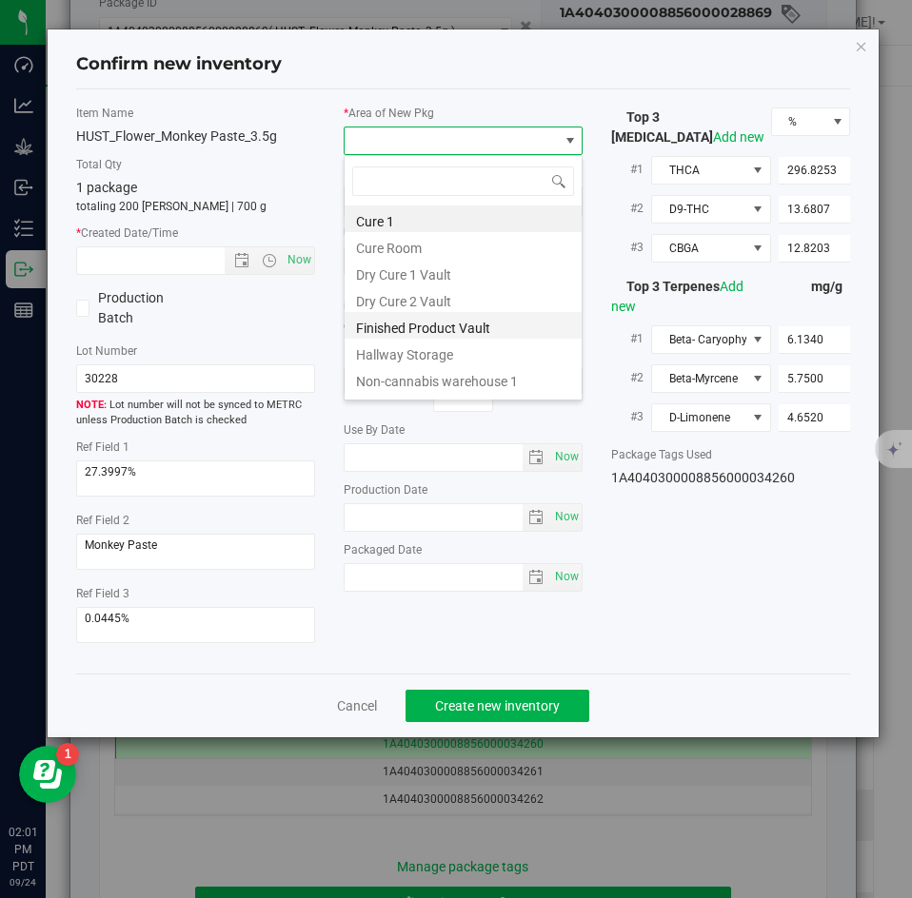
click at [385, 326] on li "Finished Product Vault" at bounding box center [463, 325] width 237 height 27
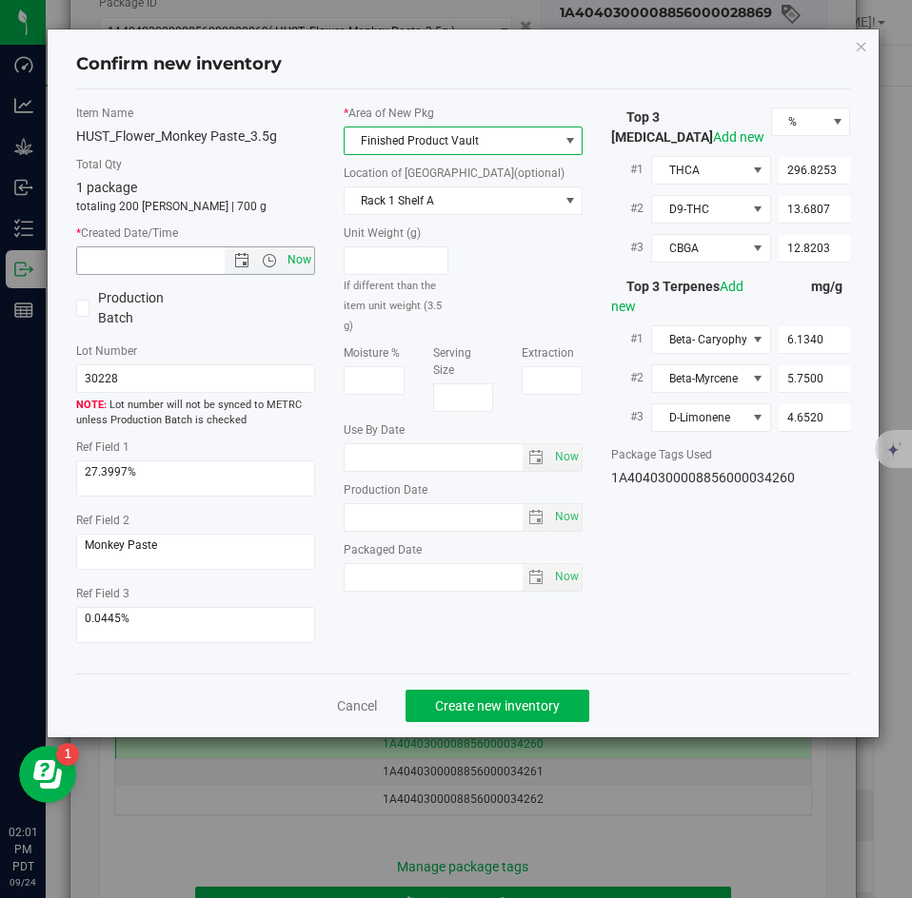
click at [300, 259] on span "Now" at bounding box center [300, 261] width 32 height 28
type input "9/24/2025 2:01 PM"
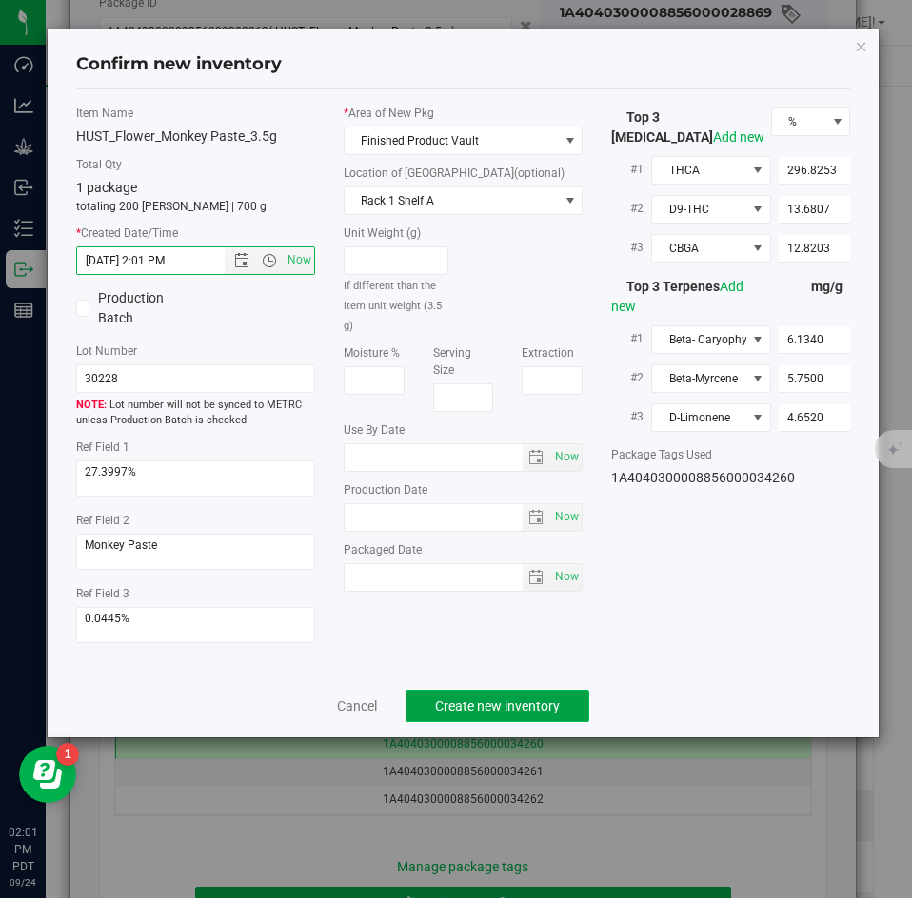
click at [459, 693] on button "Create new inventory" at bounding box center [497, 706] width 184 height 32
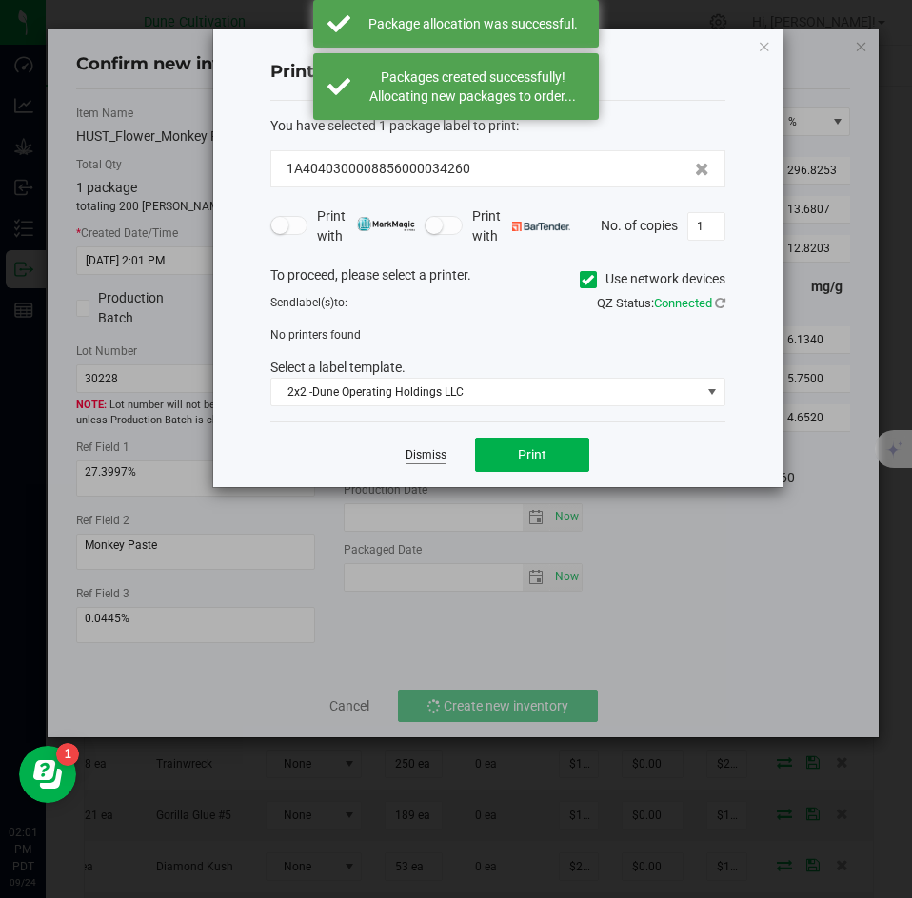
click at [434, 449] on link "Dismiss" at bounding box center [425, 455] width 41 height 16
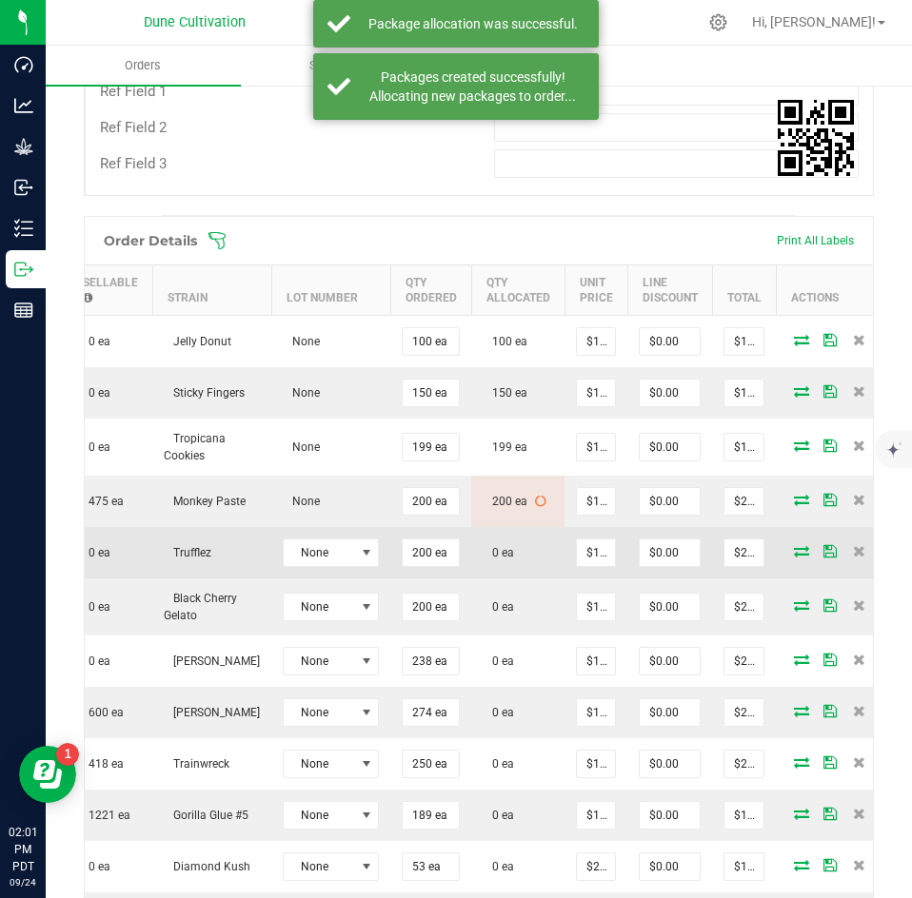
click at [794, 545] on icon at bounding box center [801, 550] width 15 height 11
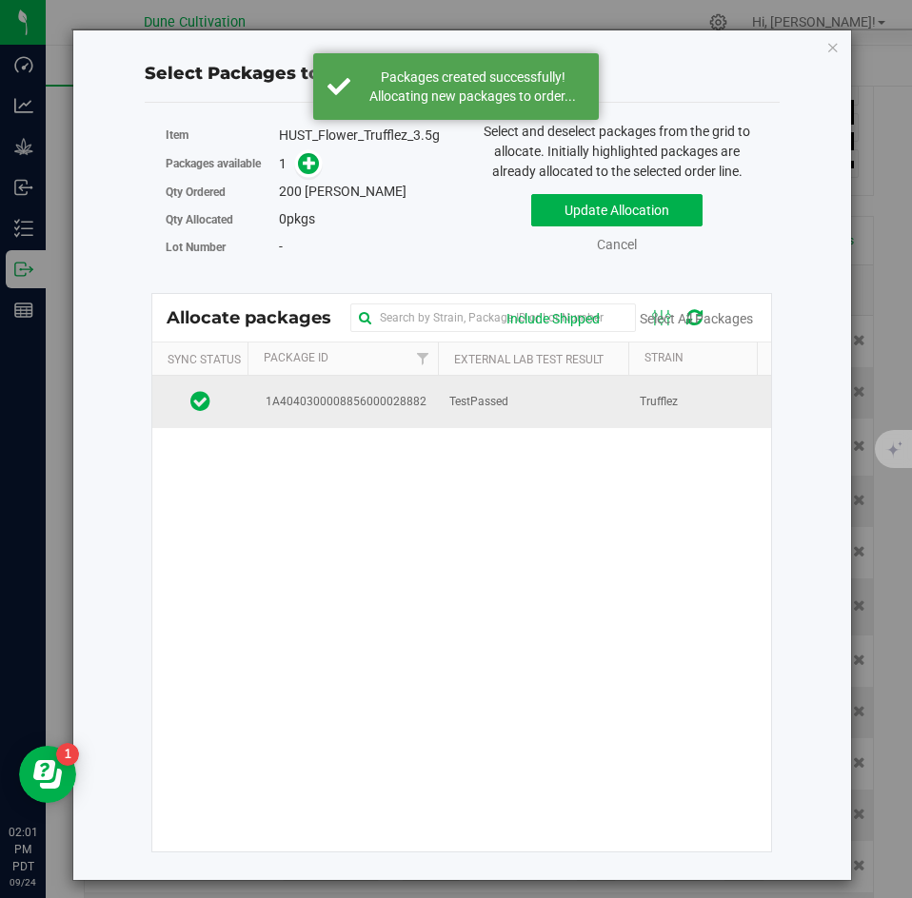
click at [487, 410] on span "TestPassed" at bounding box center [478, 402] width 59 height 18
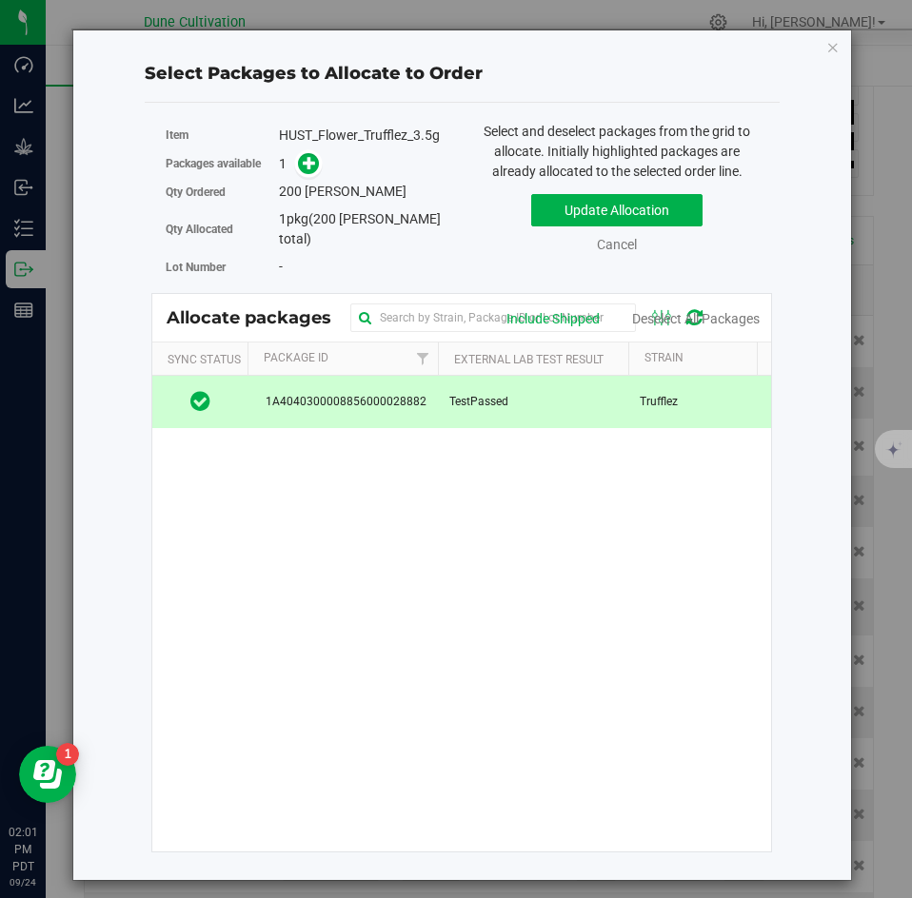
click at [302, 177] on div "Packages available 1" at bounding box center [307, 164] width 282 height 30
click at [303, 169] on icon at bounding box center [309, 162] width 13 height 13
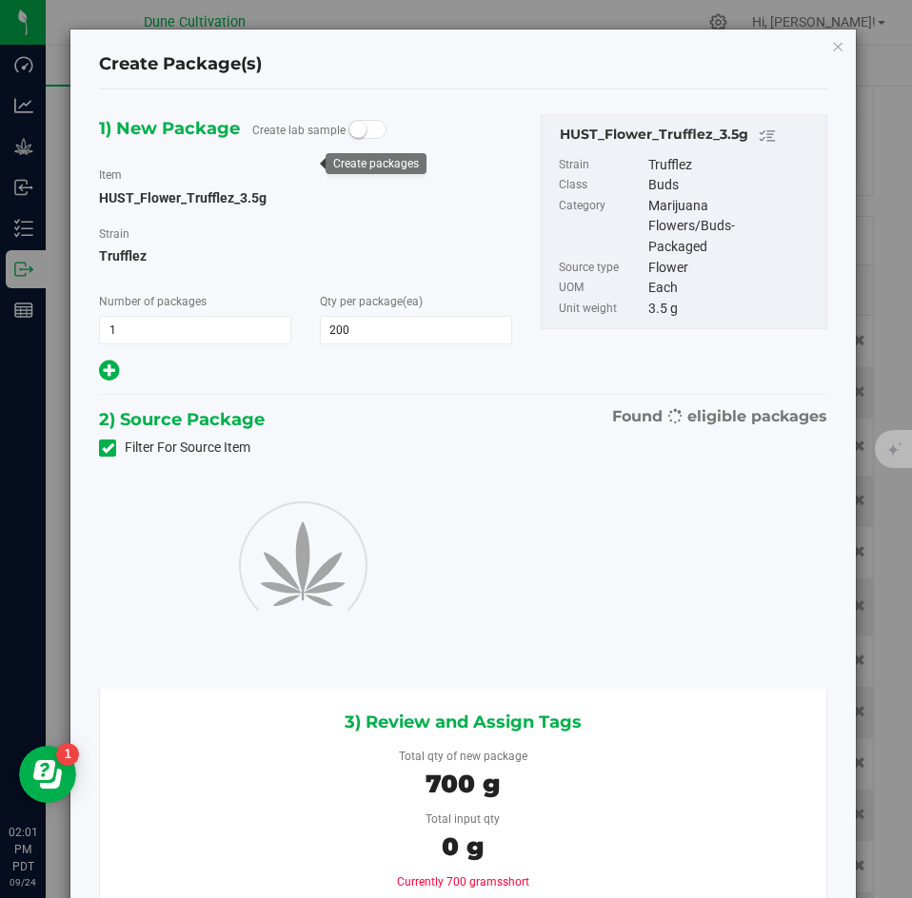
type input "200"
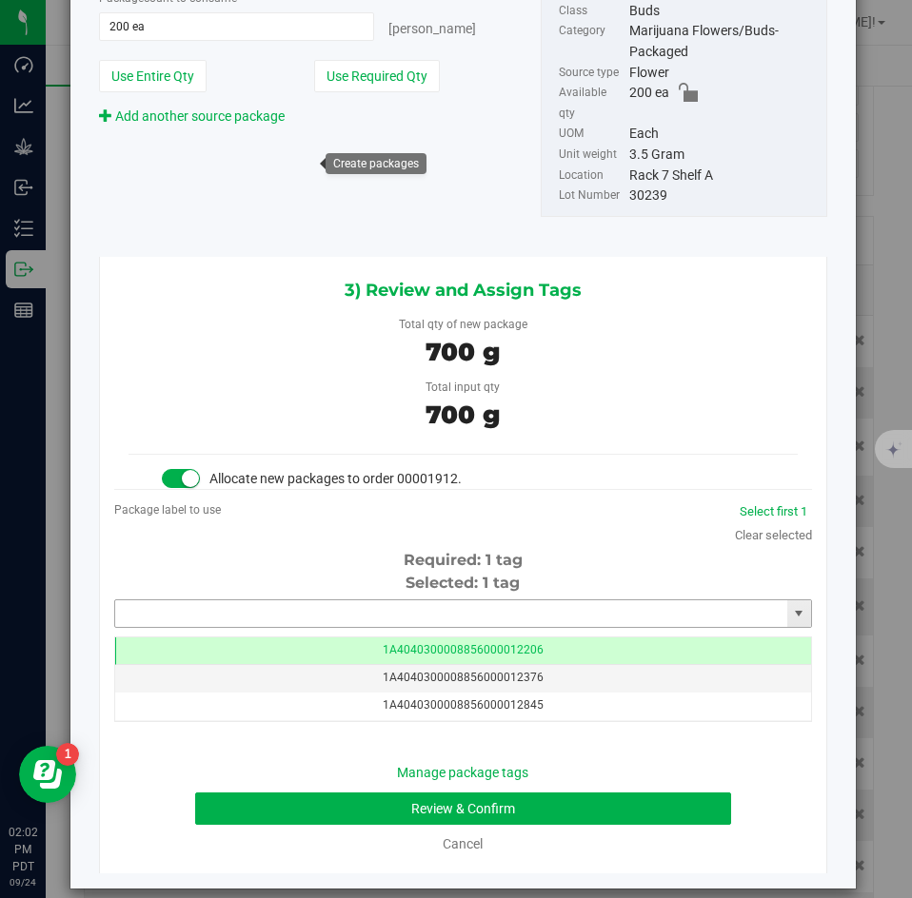
click at [352, 601] on input "text" at bounding box center [451, 614] width 672 height 27
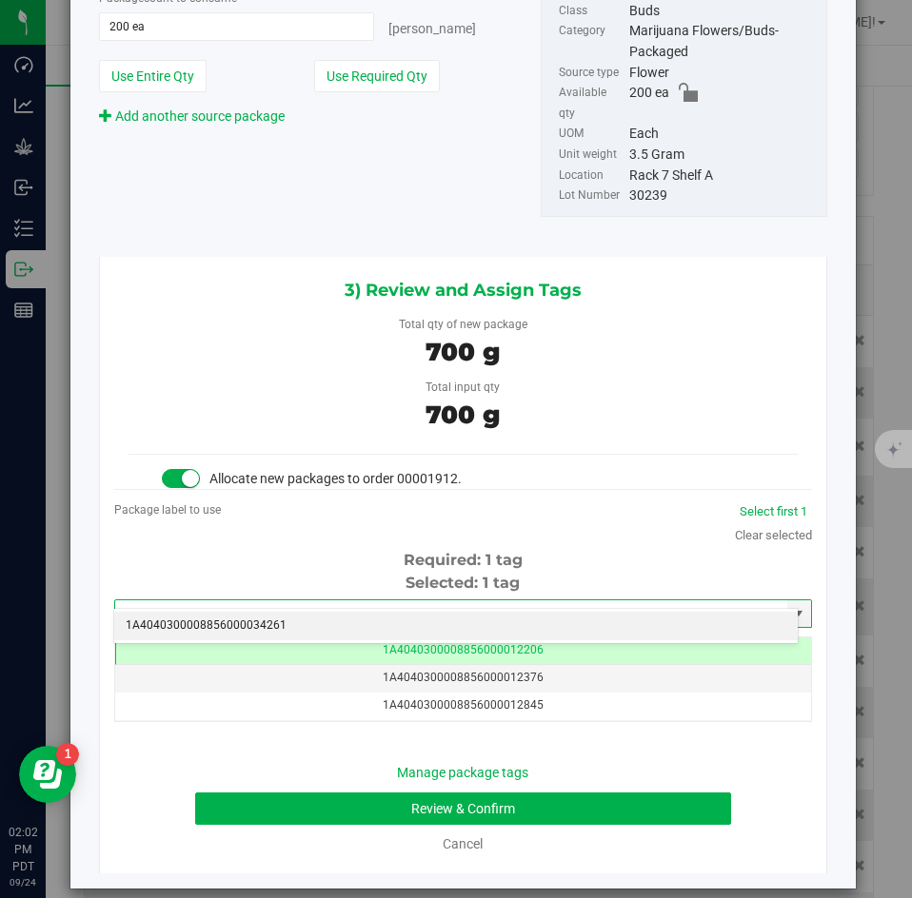
click at [326, 614] on li "1A4040300008856000034261" at bounding box center [455, 626] width 683 height 29
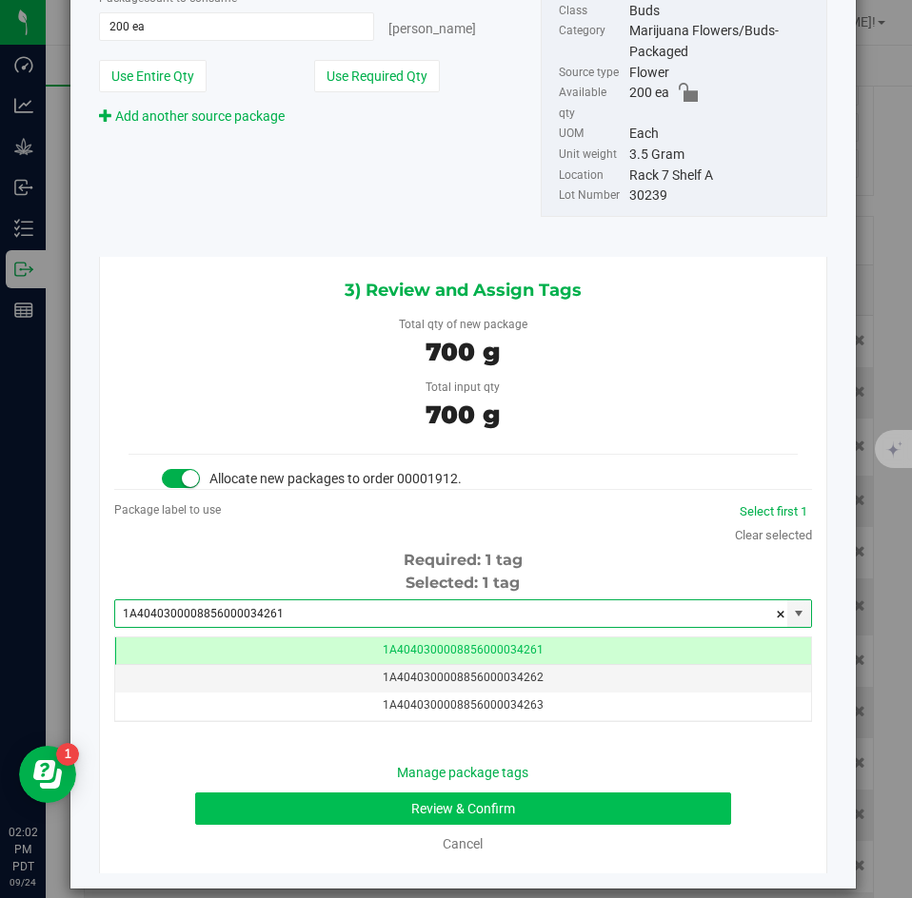
type input "1A4040300008856000034261"
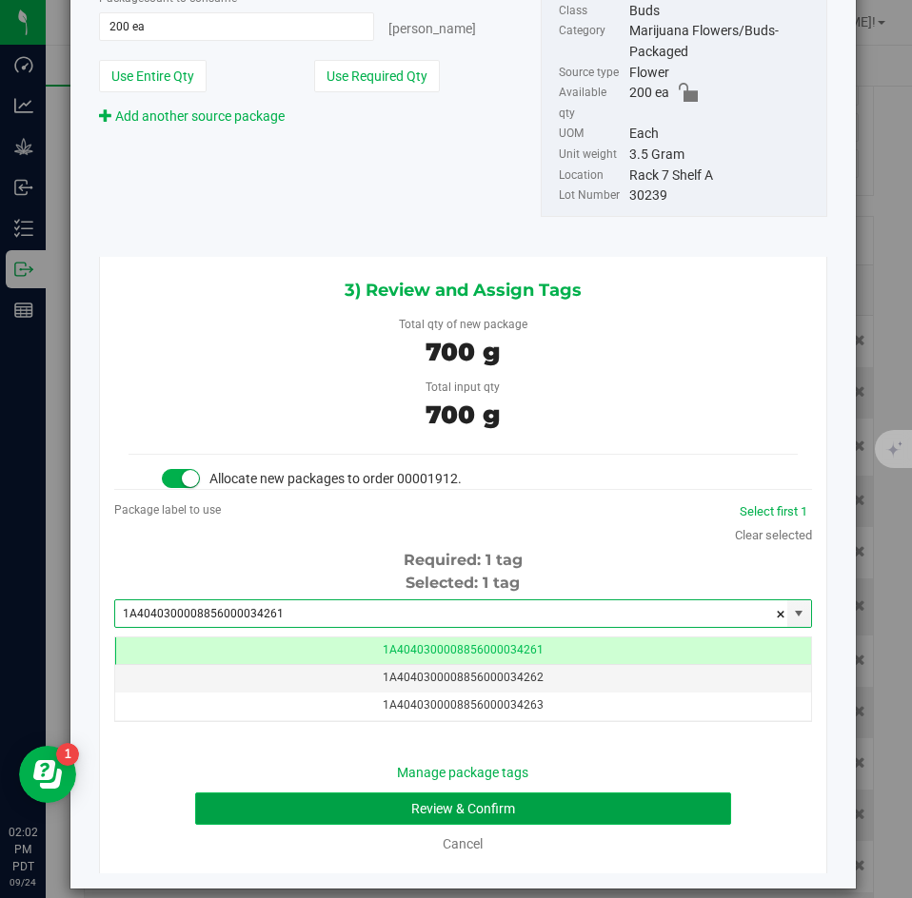
click at [295, 793] on button "Review & Confirm" at bounding box center [462, 809] width 535 height 32
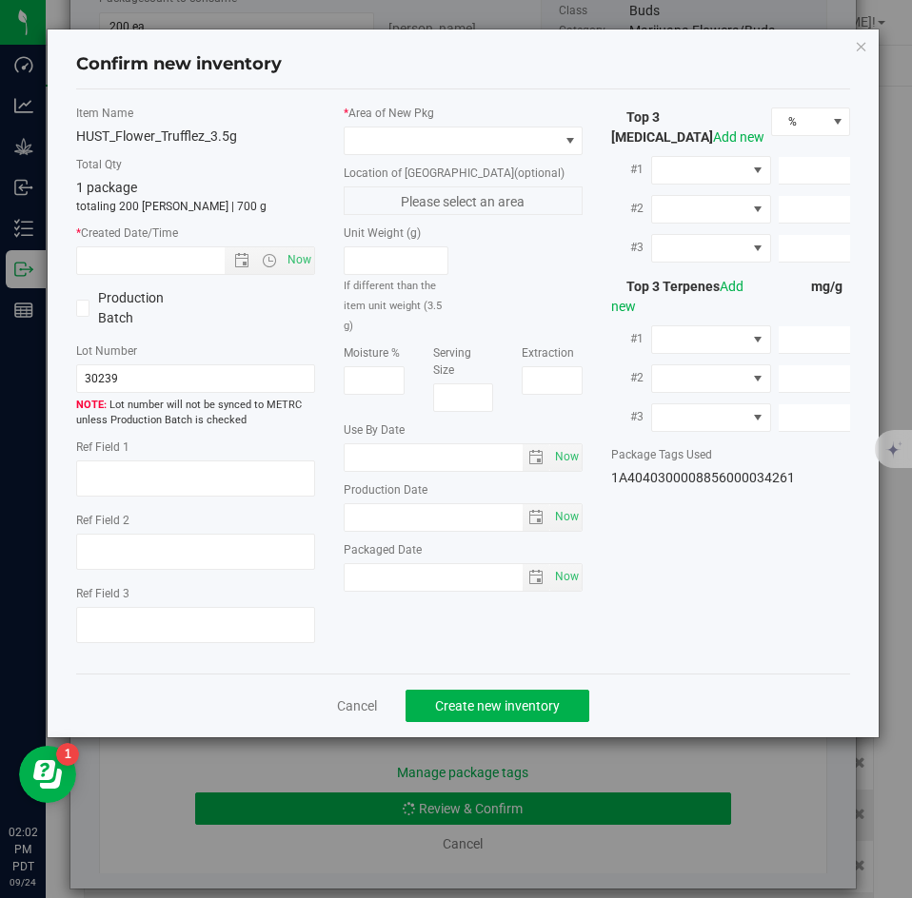
type textarea "25.9597%"
type textarea "Trufflez"
type textarea "0.0435%"
type input "287.4442"
type input "8.5370"
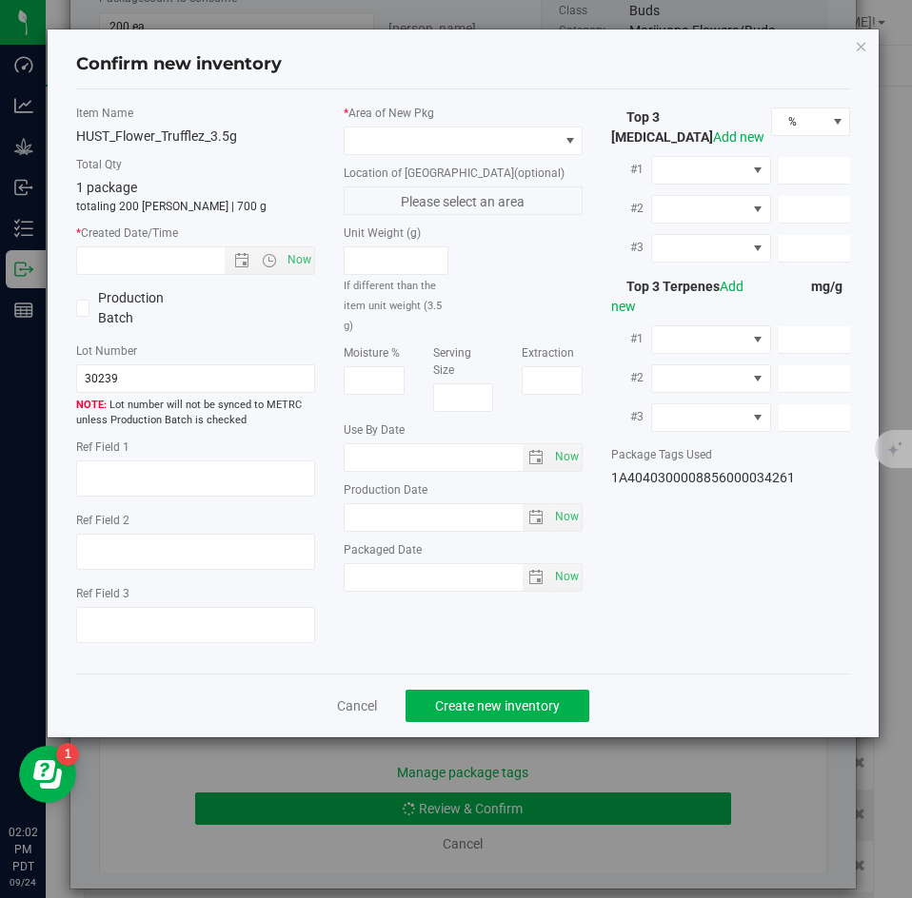
type input "7.5082"
type input "4.4940"
type input "4.2000"
type input "2.4330"
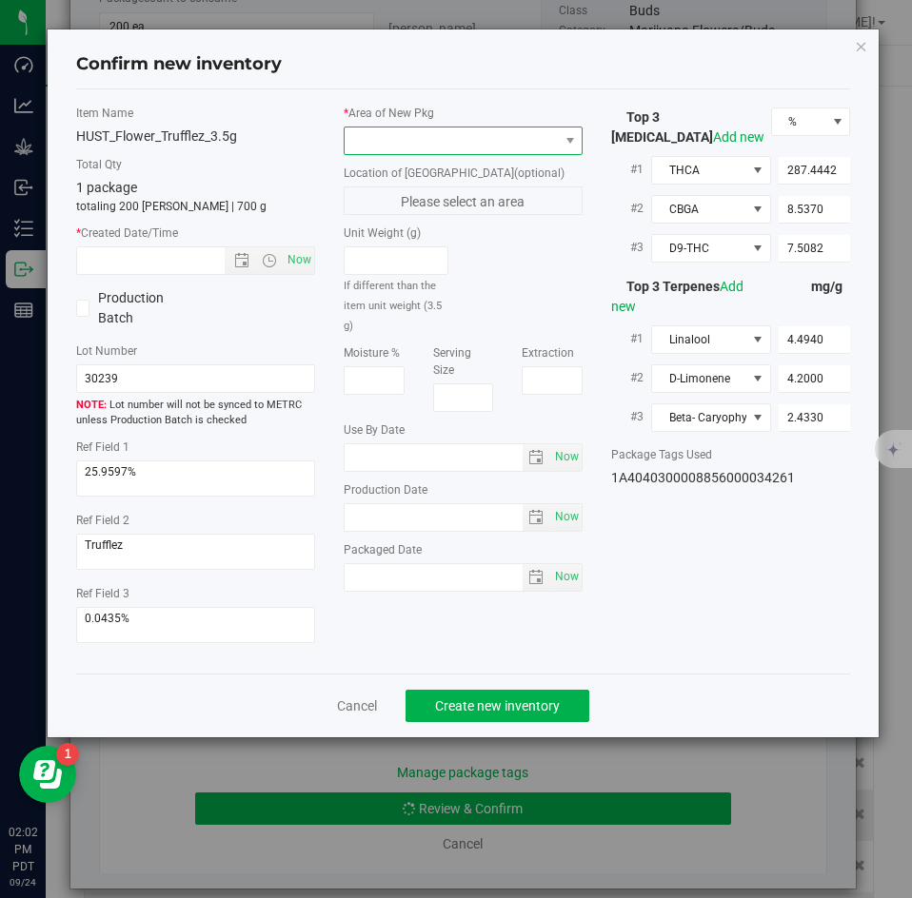
click at [472, 141] on span at bounding box center [451, 141] width 213 height 27
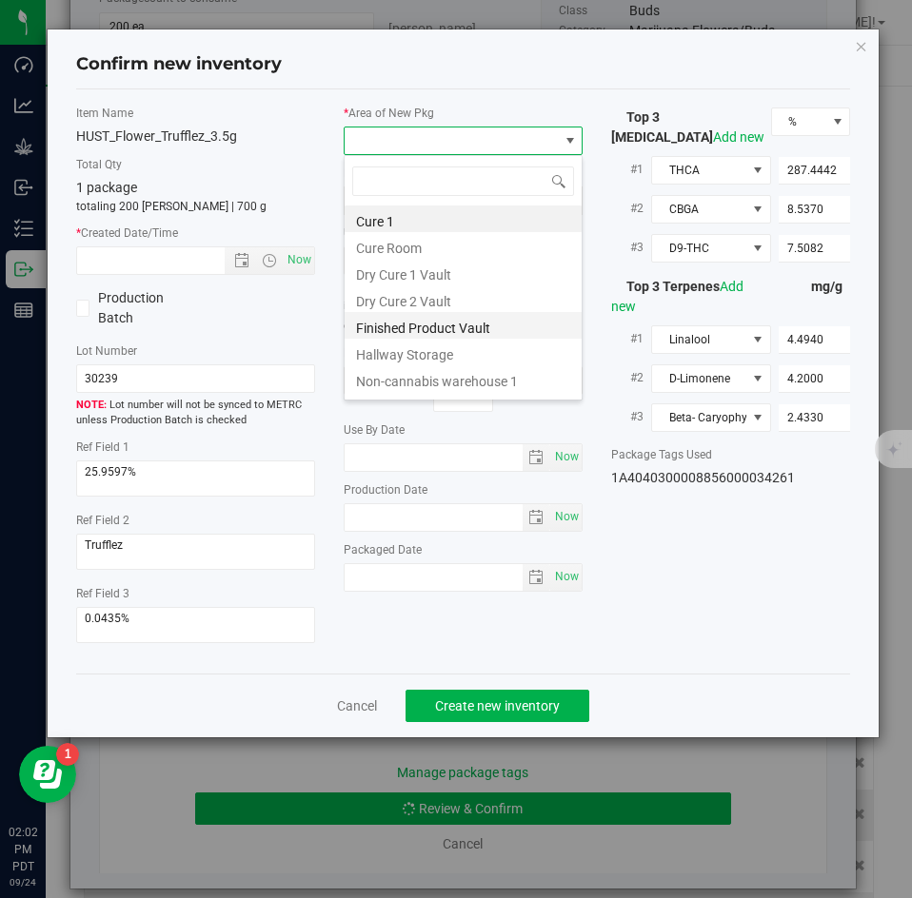
click at [401, 322] on li "Finished Product Vault" at bounding box center [463, 325] width 237 height 27
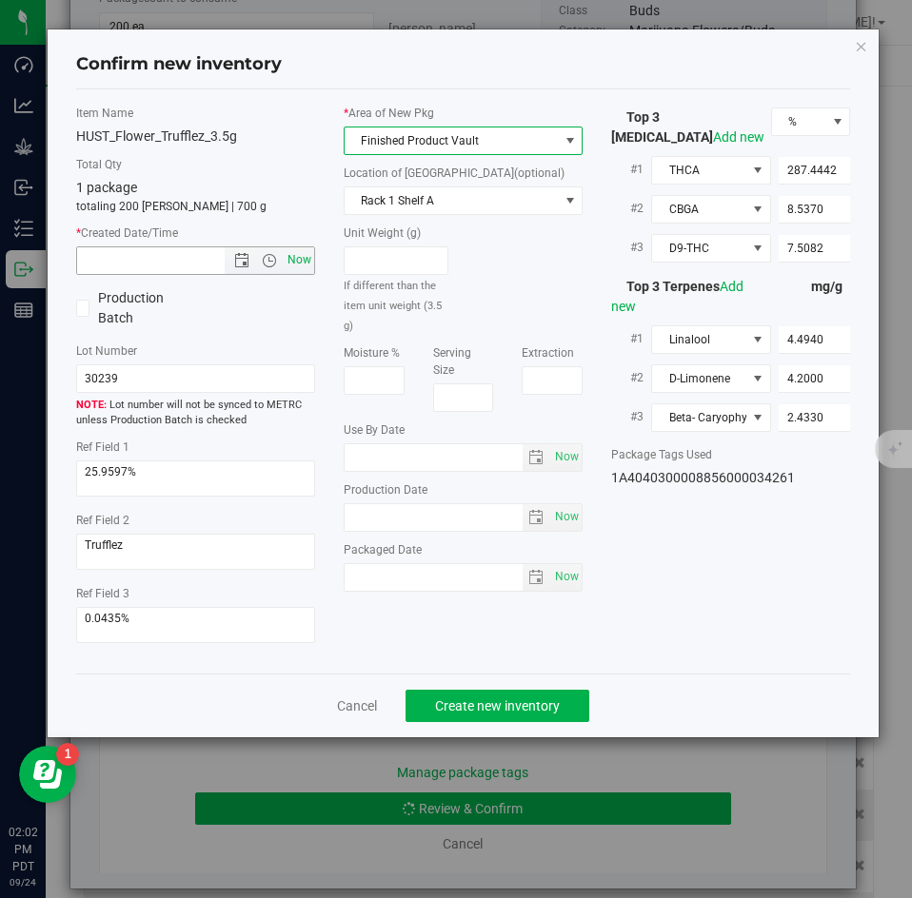
click at [302, 261] on span "Now" at bounding box center [300, 261] width 32 height 28
type input "9/24/2025 2:02 PM"
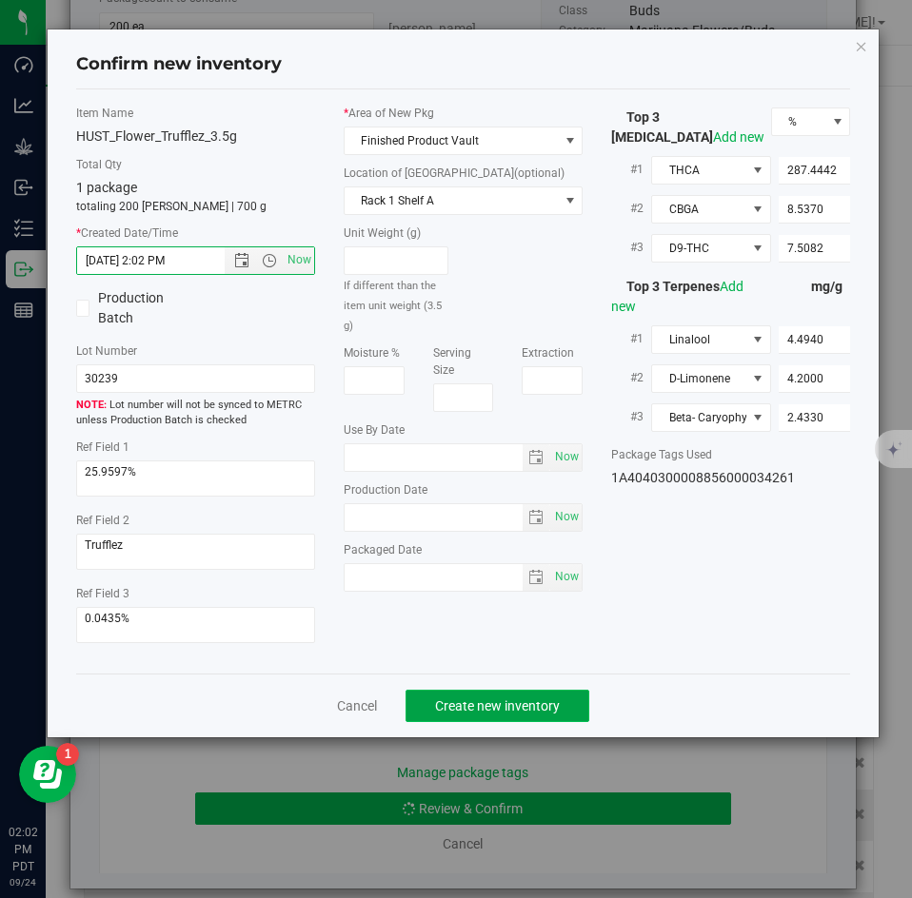
click at [518, 720] on button "Create new inventory" at bounding box center [497, 706] width 184 height 32
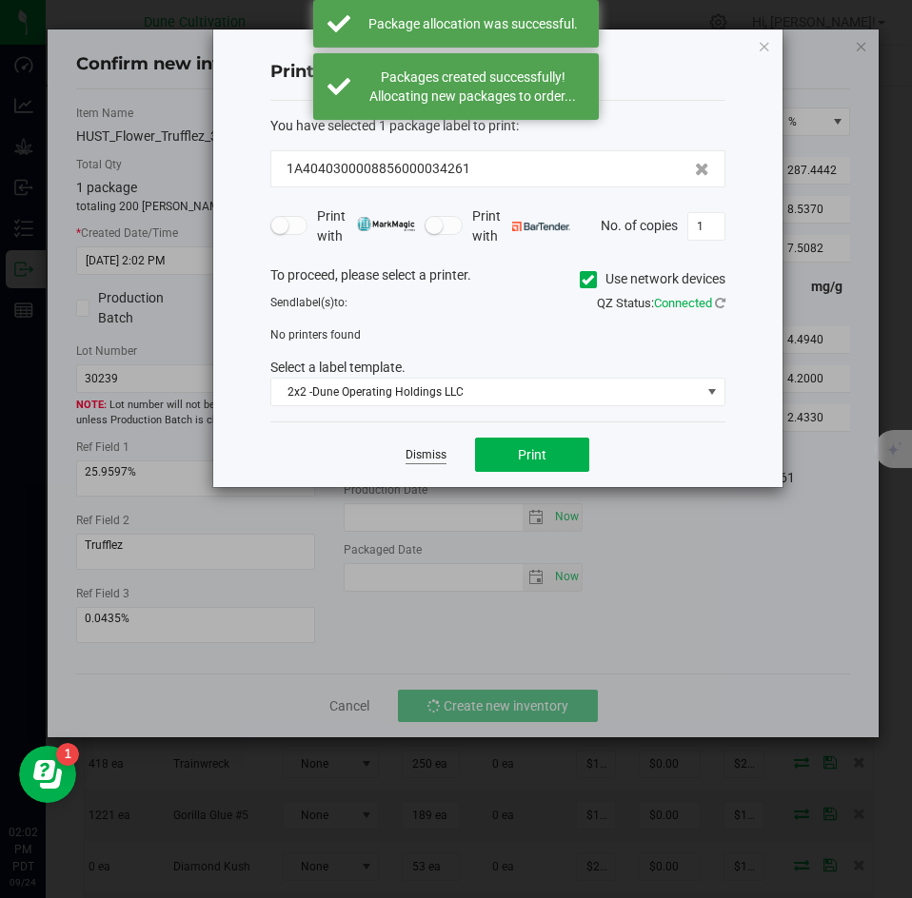
click at [428, 450] on link "Dismiss" at bounding box center [425, 455] width 41 height 16
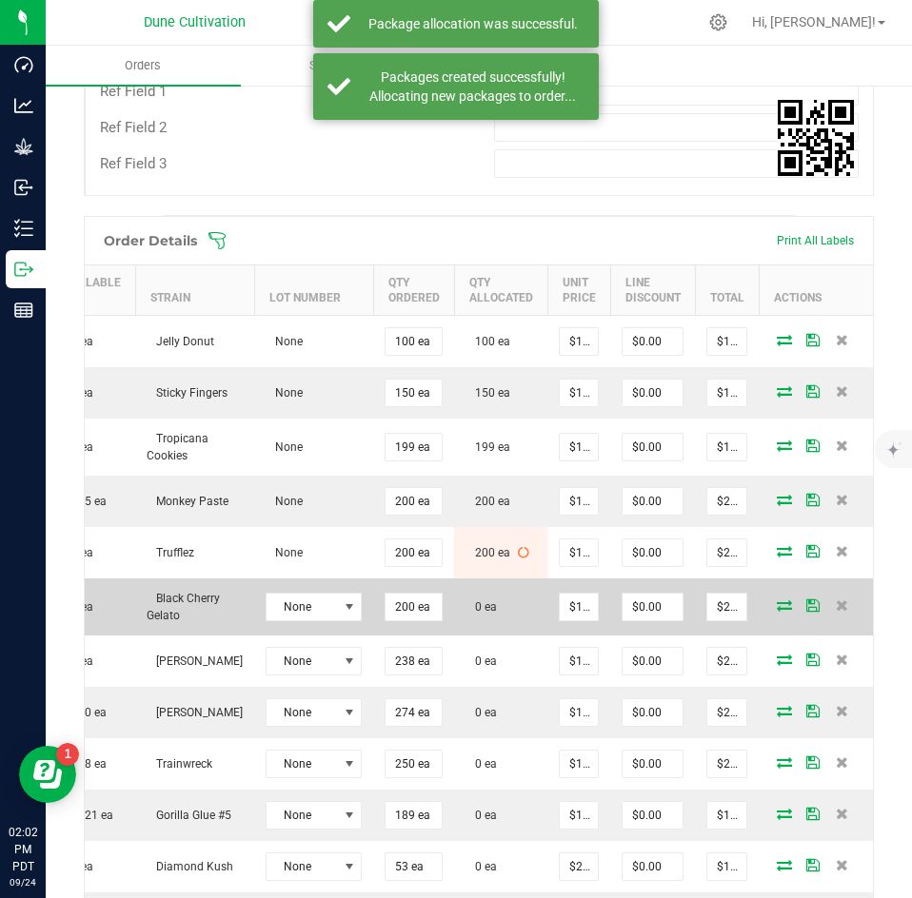
click at [777, 600] on icon at bounding box center [784, 605] width 15 height 11
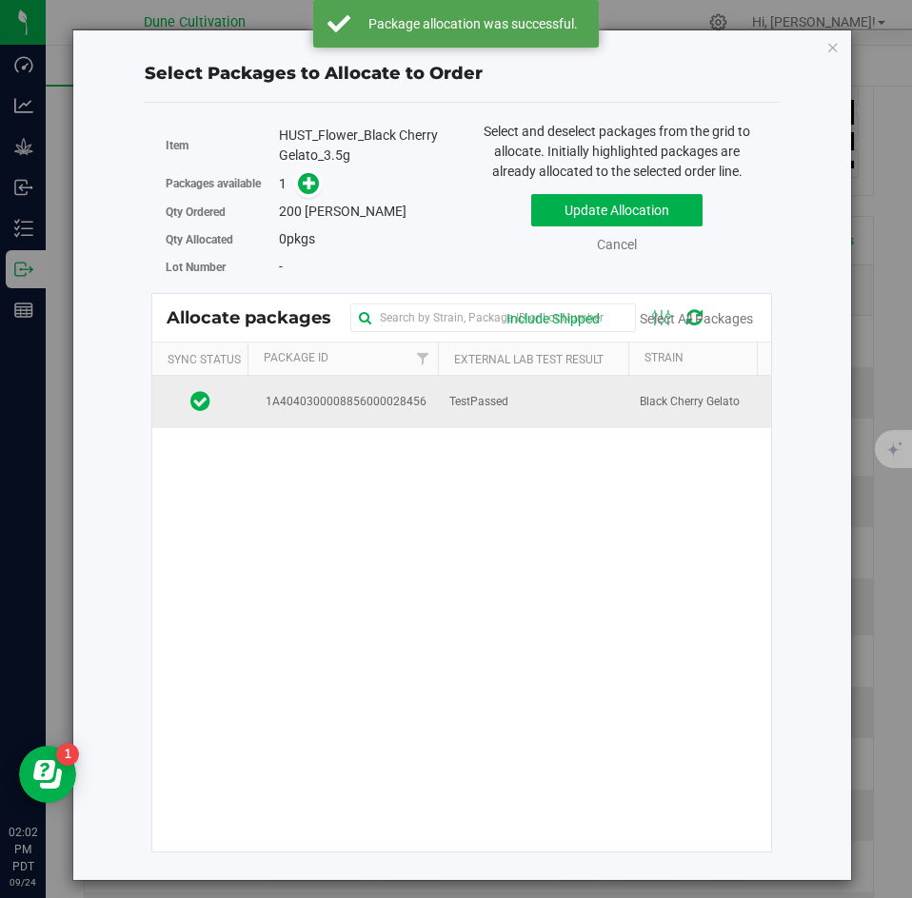
click at [444, 399] on td "TestPassed" at bounding box center [533, 401] width 190 height 51
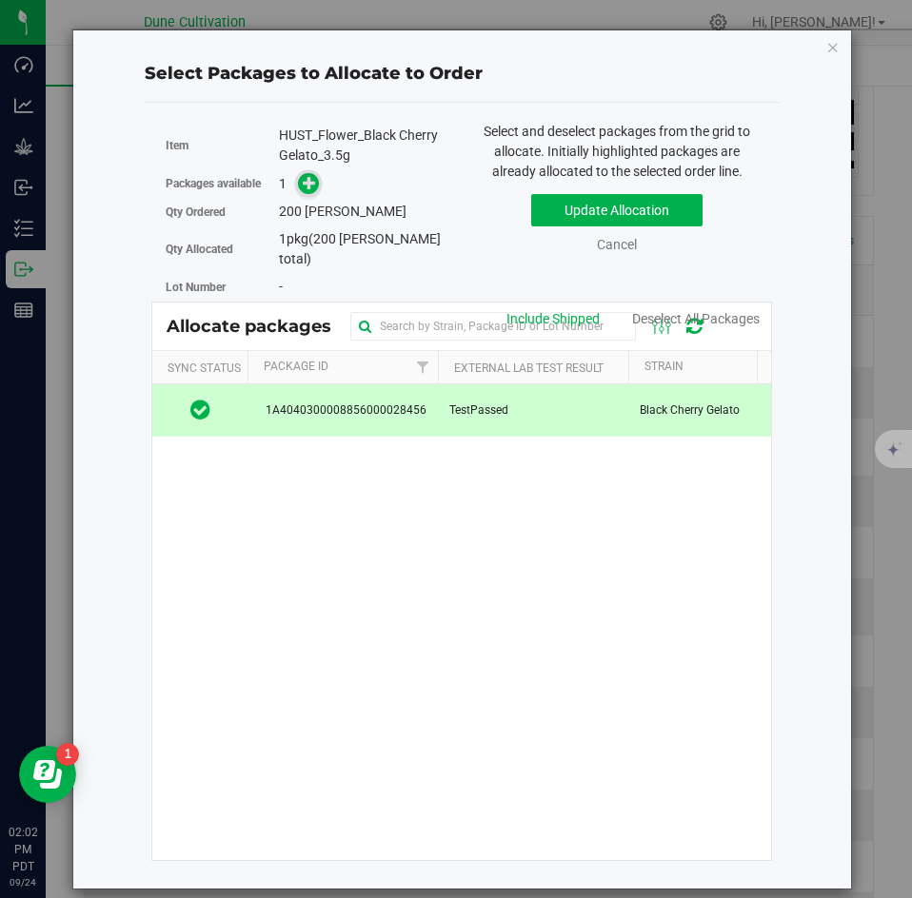
click at [303, 191] on span at bounding box center [309, 184] width 22 height 22
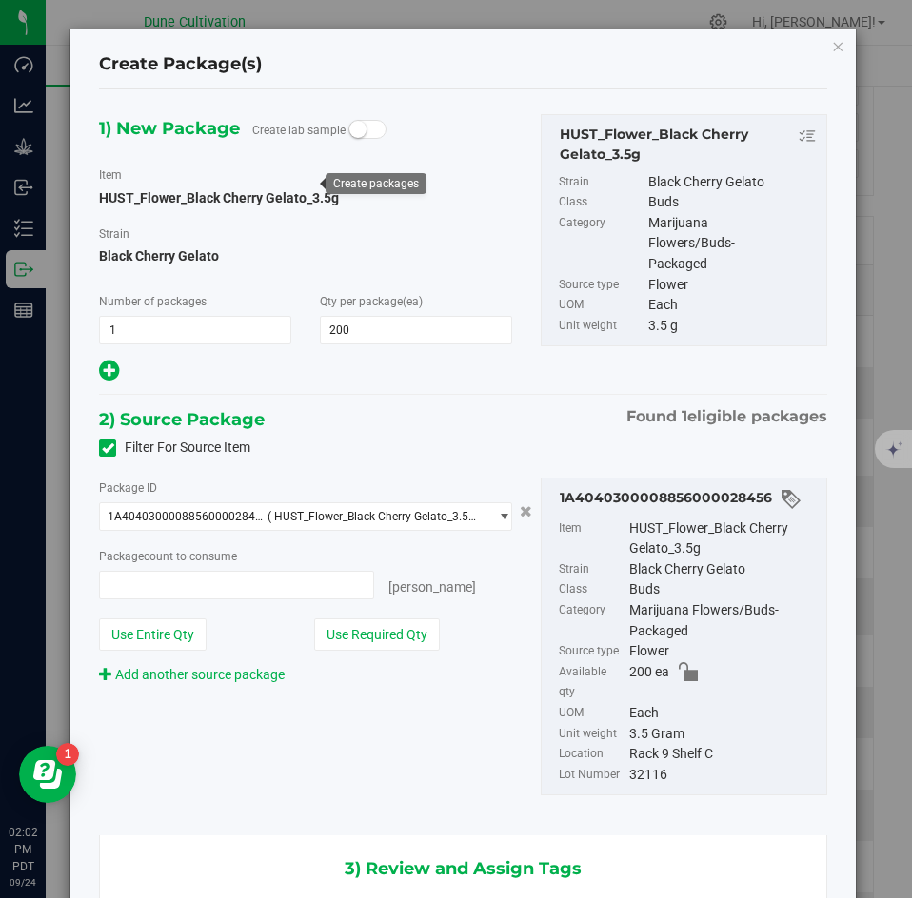
type input "200 ea"
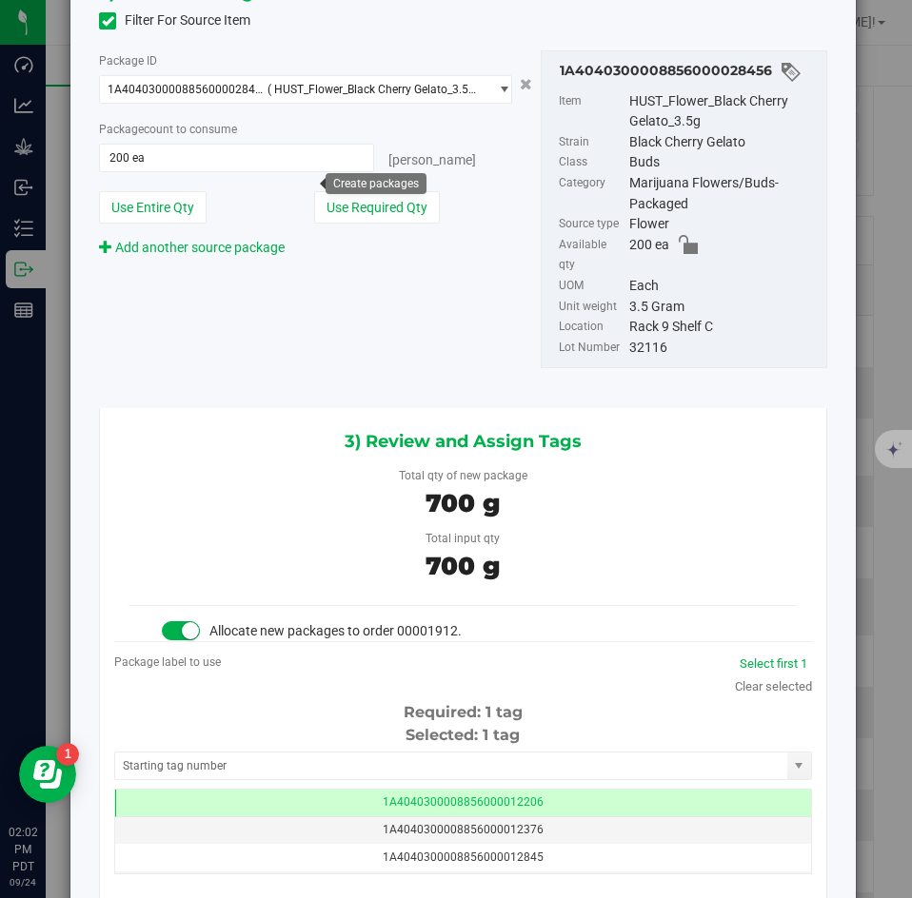
click at [284, 729] on div "Selected: 1 tag Tag 1A4040300008856000012206 1A4040300008856000012376 1A4040300…" at bounding box center [463, 799] width 698 height 150
click at [279, 753] on input "text" at bounding box center [451, 766] width 672 height 27
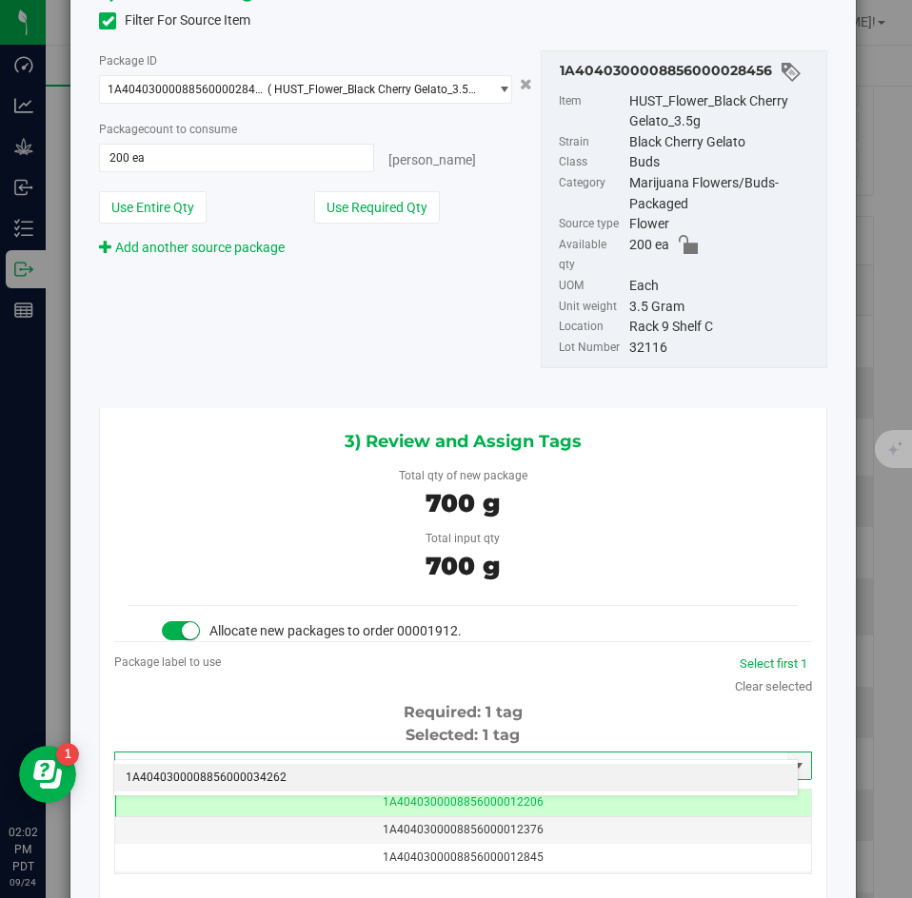
click at [269, 762] on div "1A4040300008856000034262 No matching tags" at bounding box center [455, 777] width 685 height 36
click at [266, 775] on li "1A4040300008856000034262" at bounding box center [455, 778] width 683 height 29
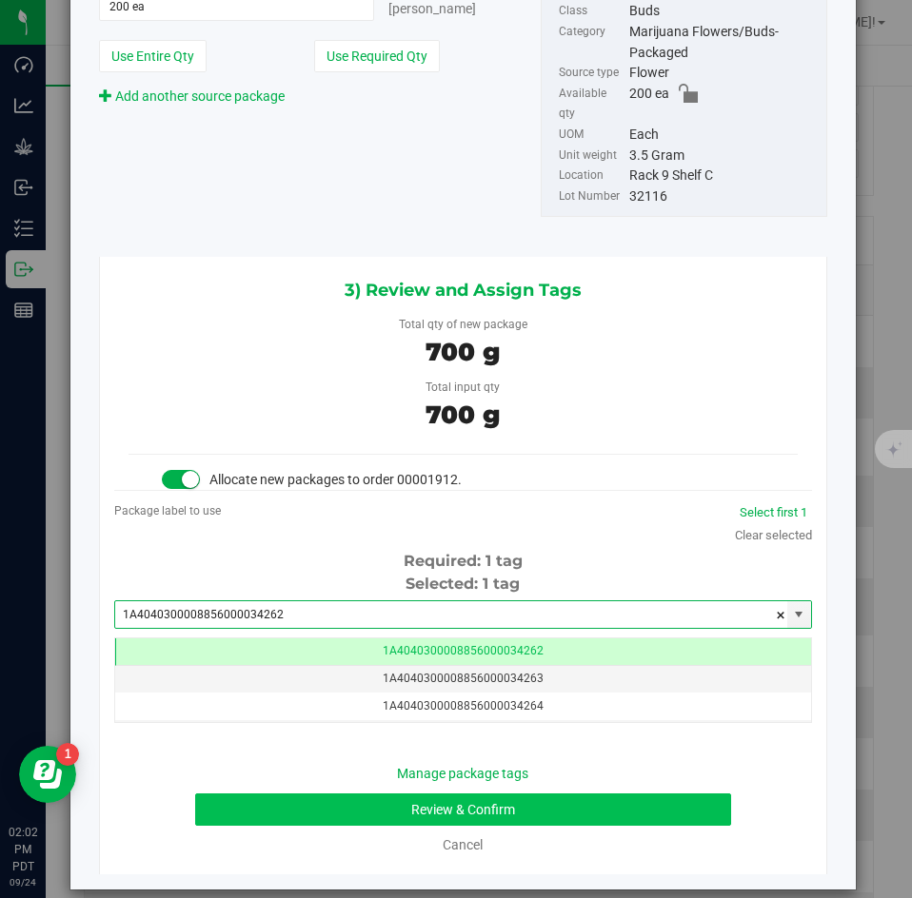
type input "1A4040300008856000034262"
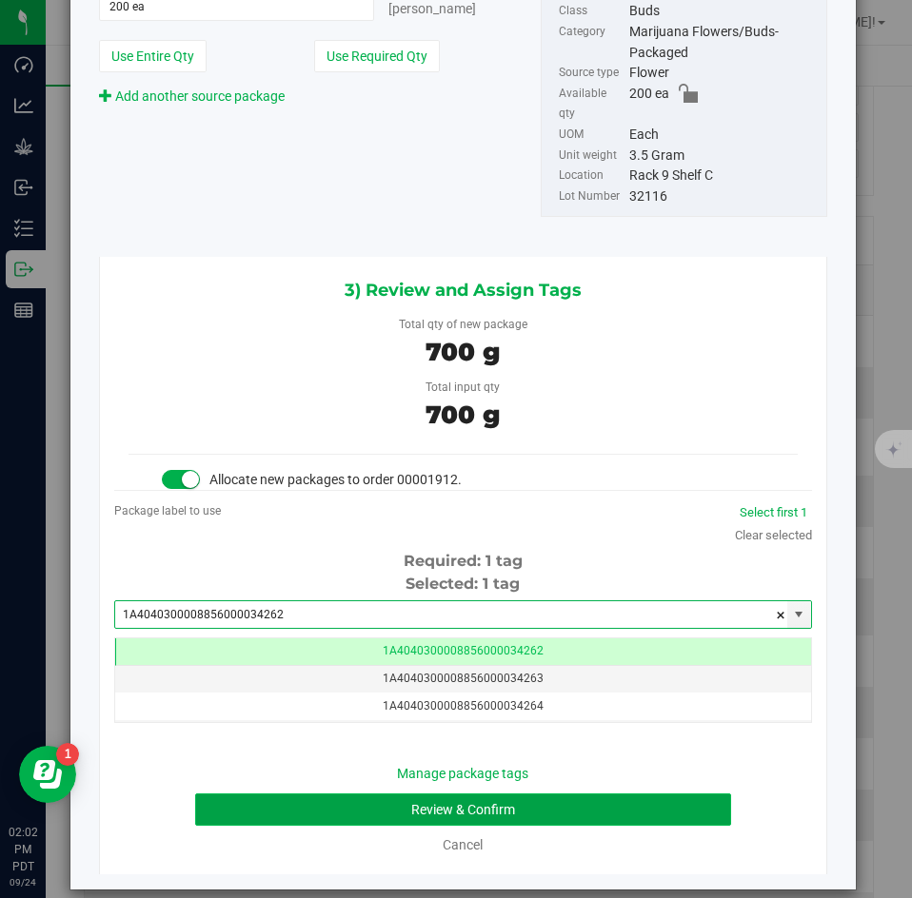
click at [288, 794] on button "Review & Confirm" at bounding box center [462, 810] width 535 height 32
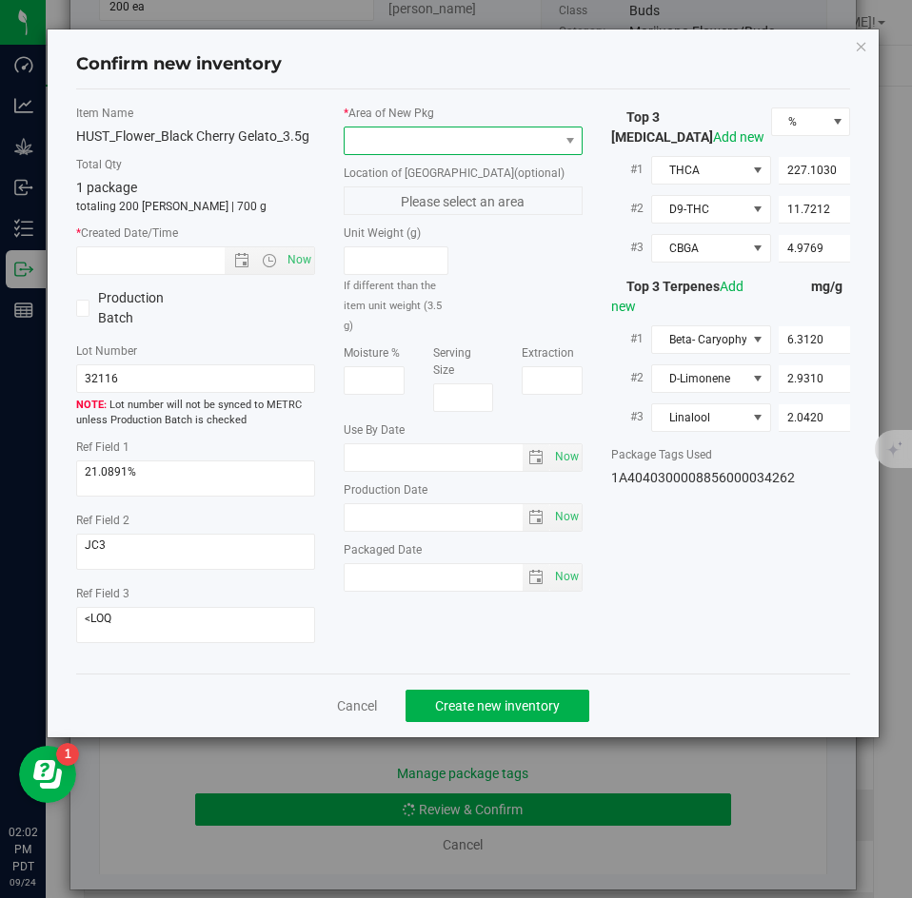
click at [392, 148] on span at bounding box center [451, 141] width 213 height 27
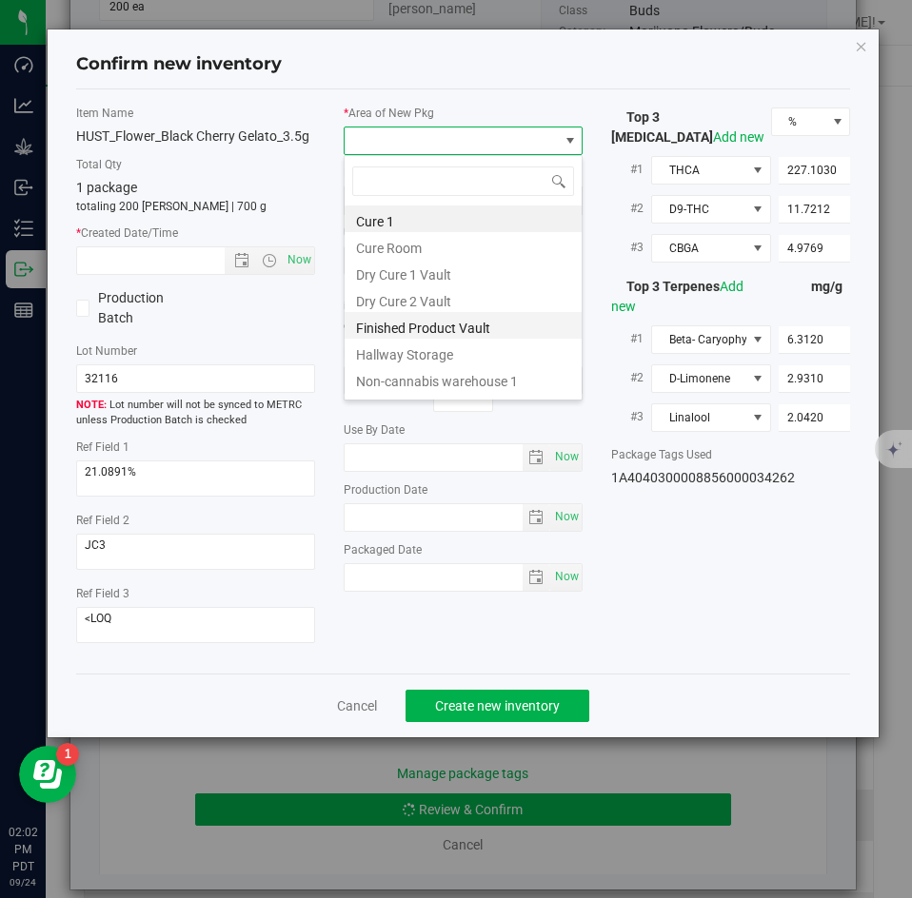
click at [380, 319] on li "Finished Product Vault" at bounding box center [463, 325] width 237 height 27
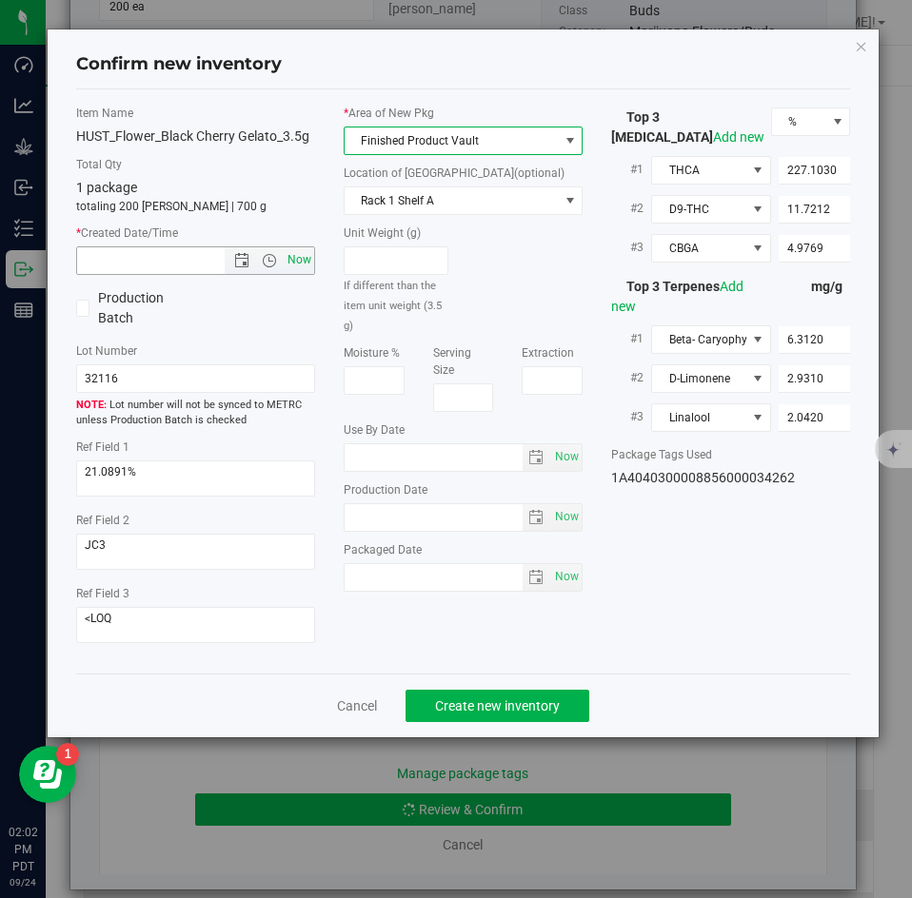
click at [299, 256] on span "Now" at bounding box center [300, 261] width 32 height 28
type input "9/24/2025 2:02 PM"
click at [488, 678] on div "Cancel Create new inventory" at bounding box center [463, 706] width 775 height 64
click at [483, 701] on span "Create new inventory" at bounding box center [497, 706] width 125 height 15
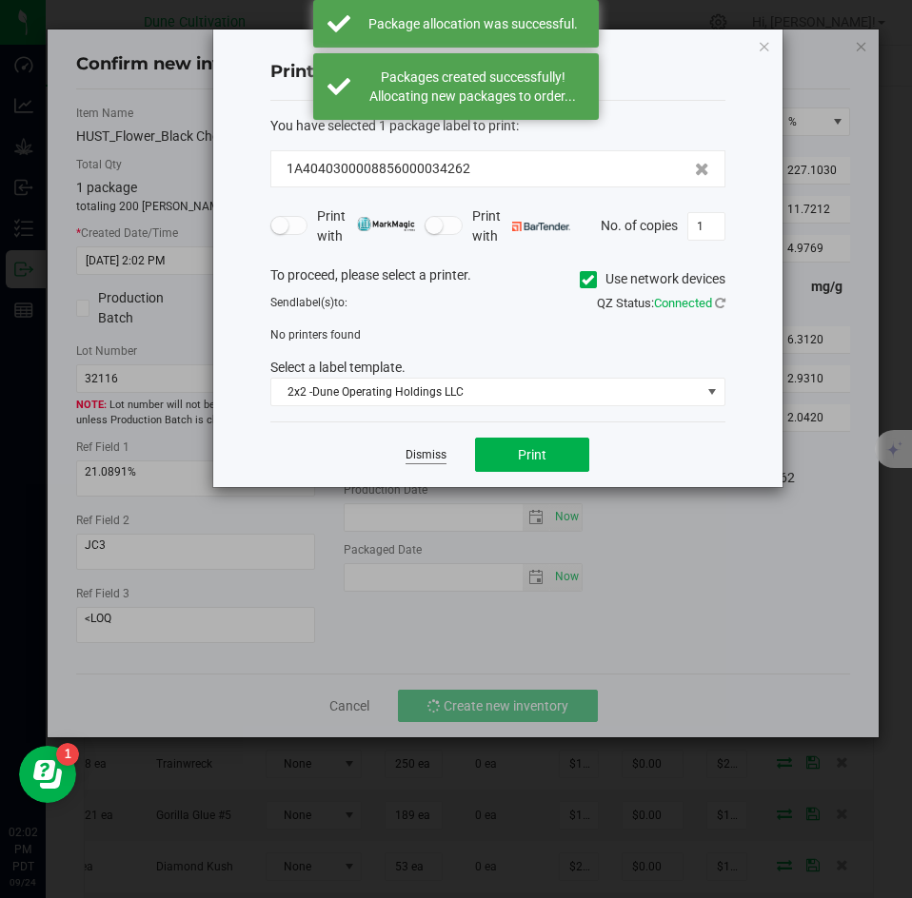
click at [419, 459] on link "Dismiss" at bounding box center [425, 455] width 41 height 16
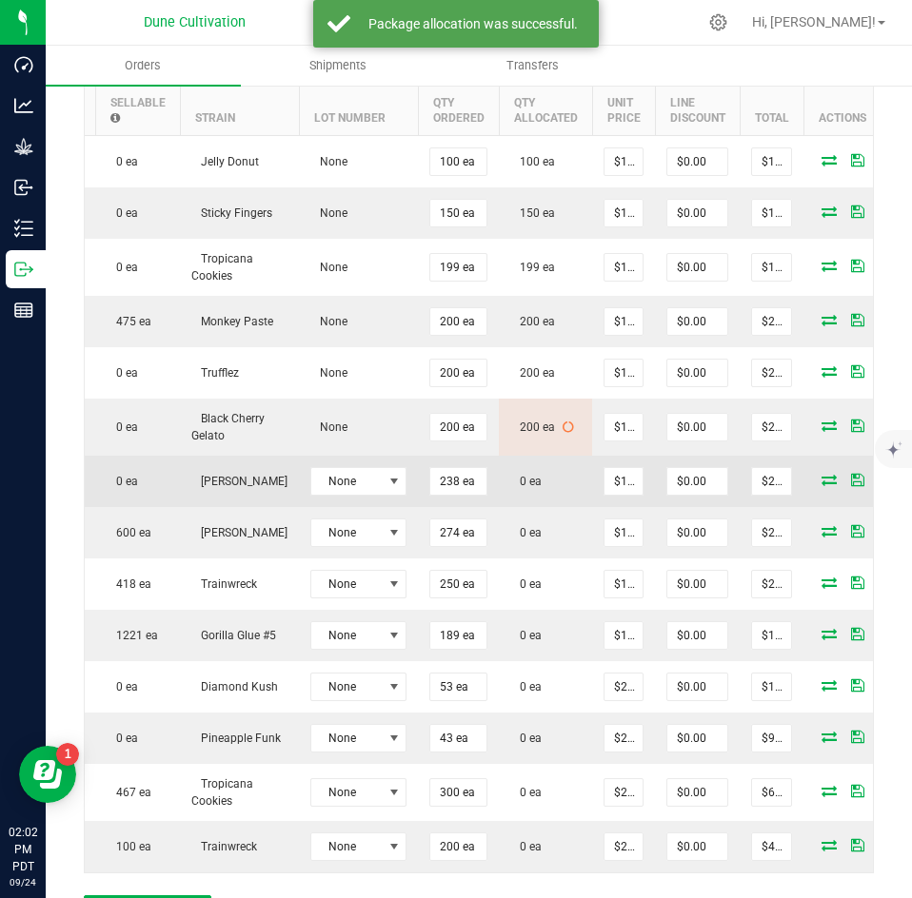
click at [821, 474] on icon at bounding box center [828, 479] width 15 height 11
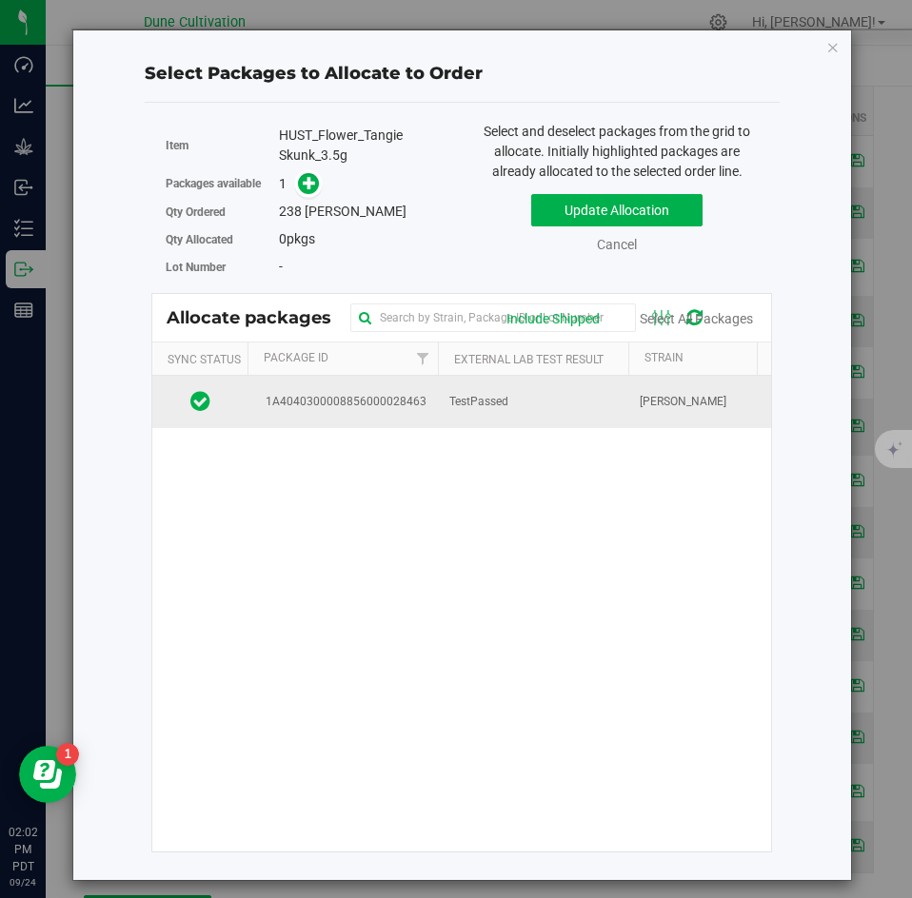
click at [590, 399] on td "TestPassed" at bounding box center [533, 401] width 190 height 51
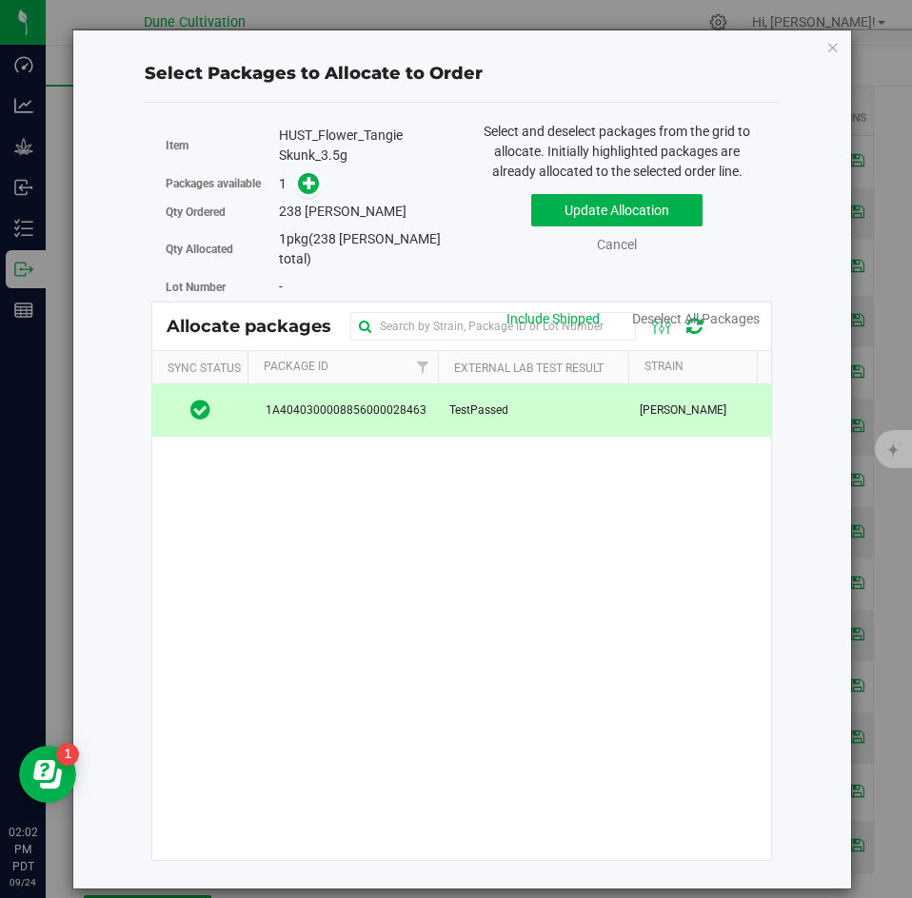
click at [590, 399] on td "TestPassed" at bounding box center [533, 410] width 190 height 51
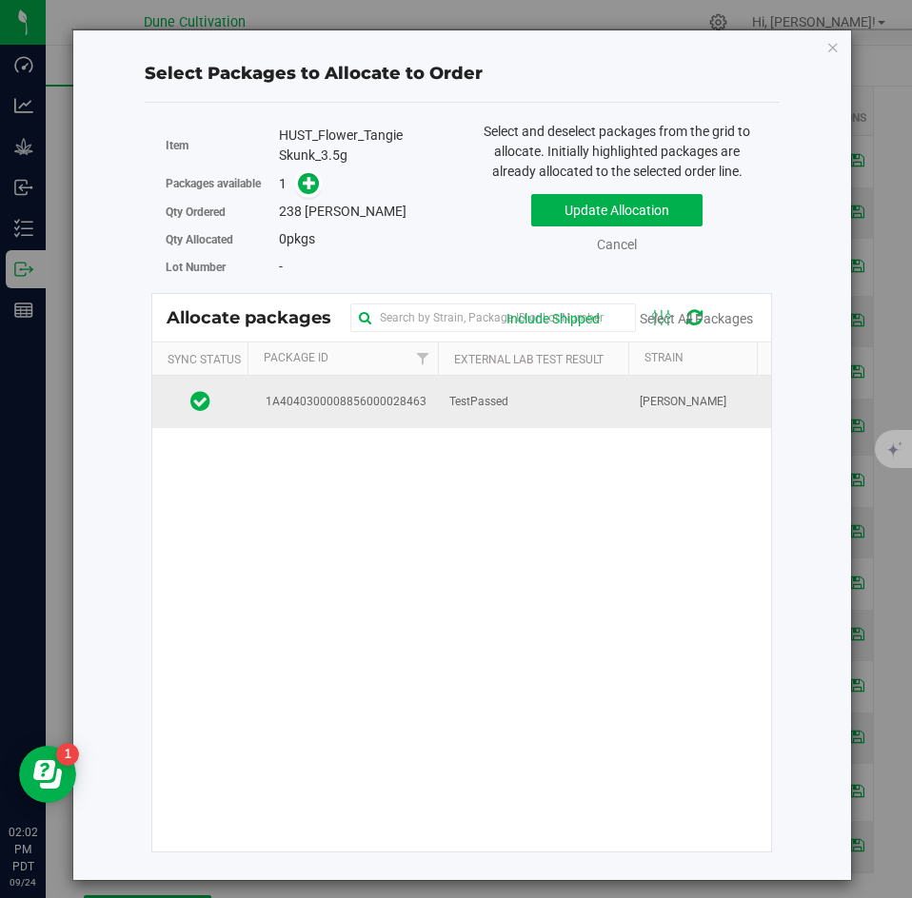
click at [341, 401] on span "1A4040300008856000028463" at bounding box center [343, 402] width 168 height 18
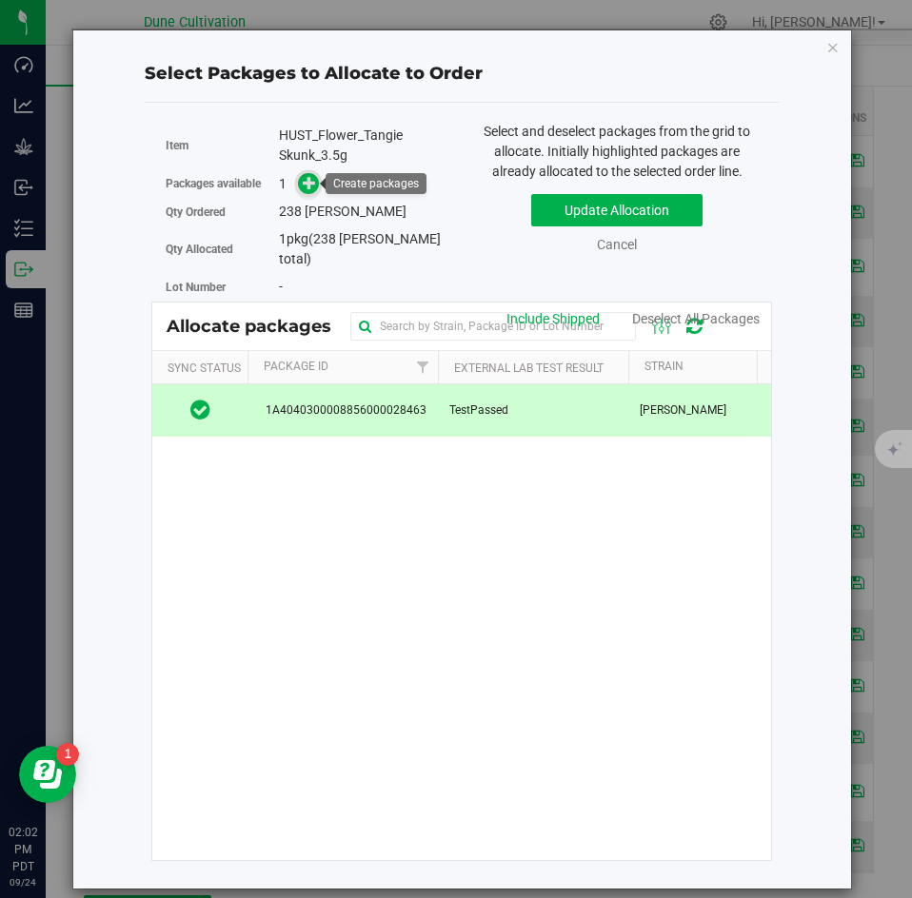
click at [305, 182] on icon at bounding box center [309, 182] width 13 height 13
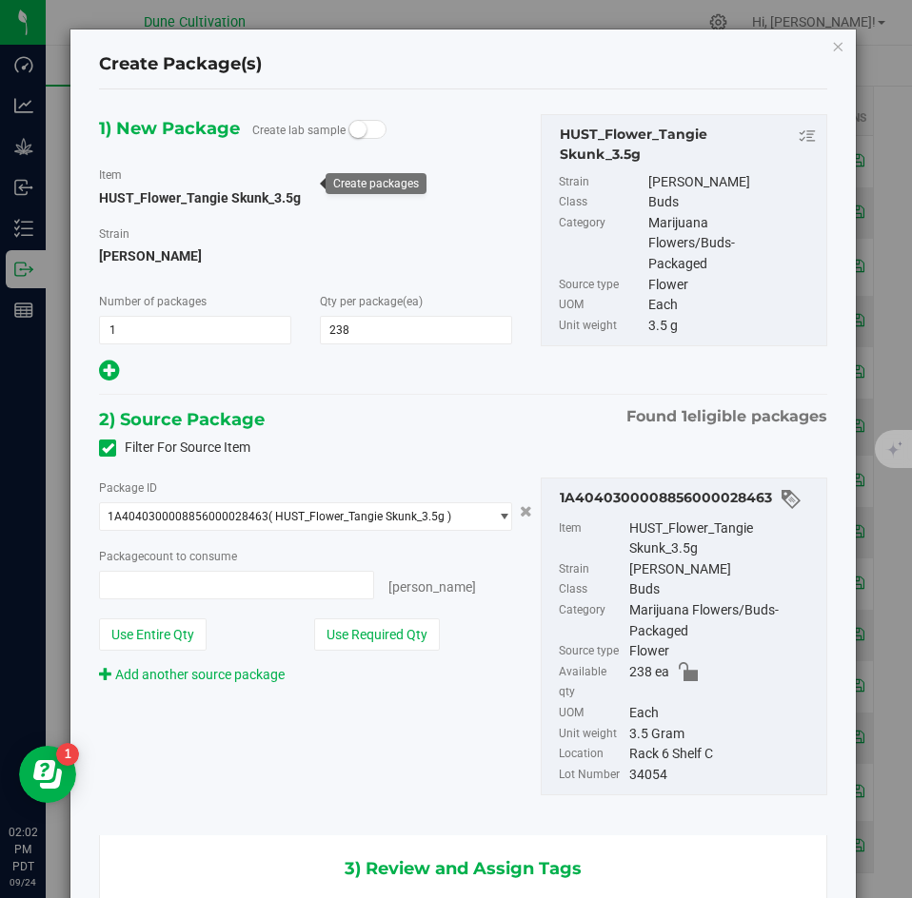
type input "238 ea"
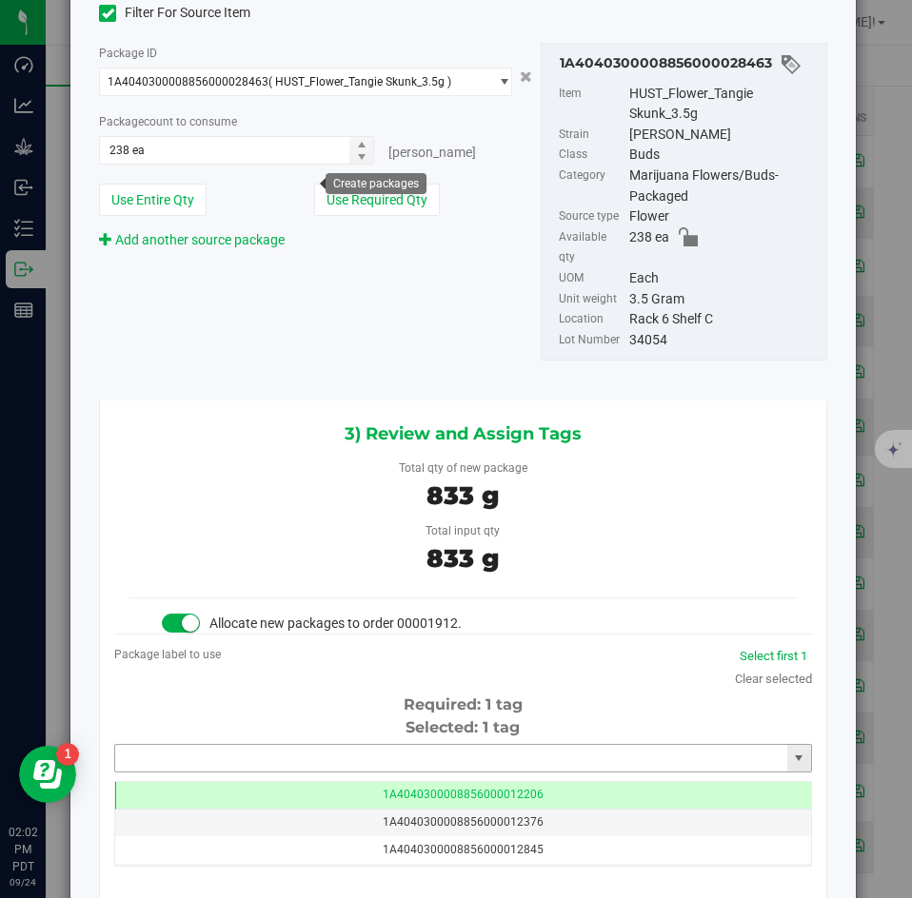
click at [349, 745] on input "text" at bounding box center [451, 758] width 672 height 27
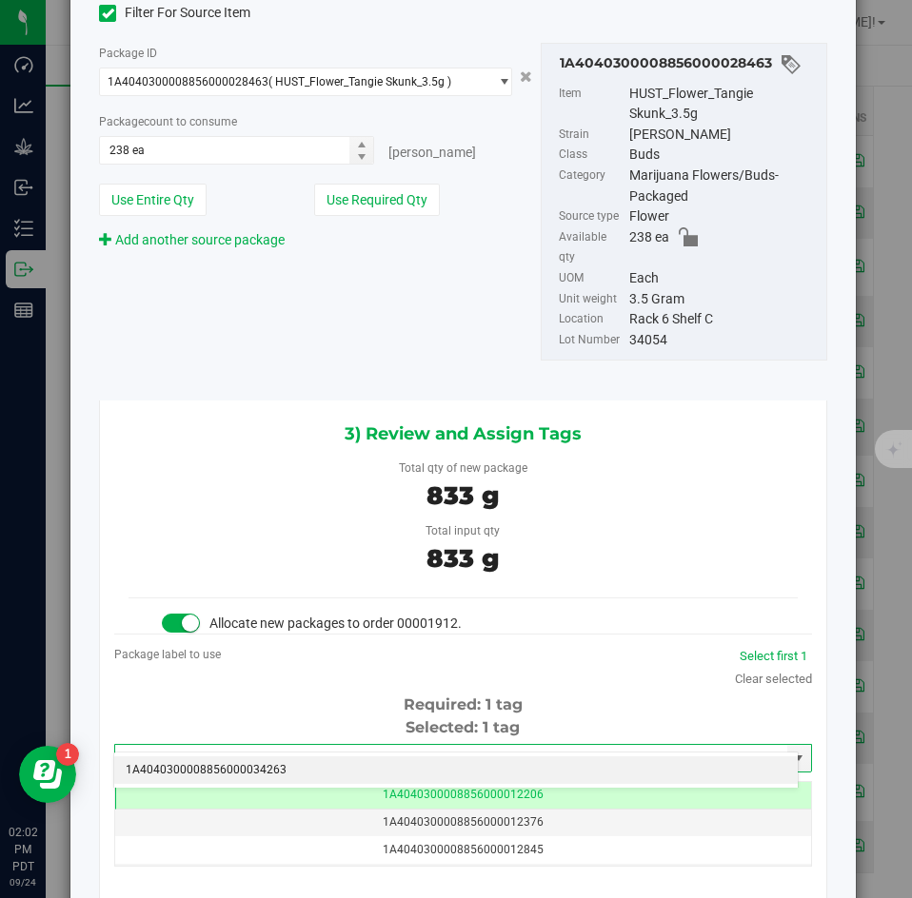
click at [323, 760] on li "1A4040300008856000034263" at bounding box center [455, 771] width 683 height 29
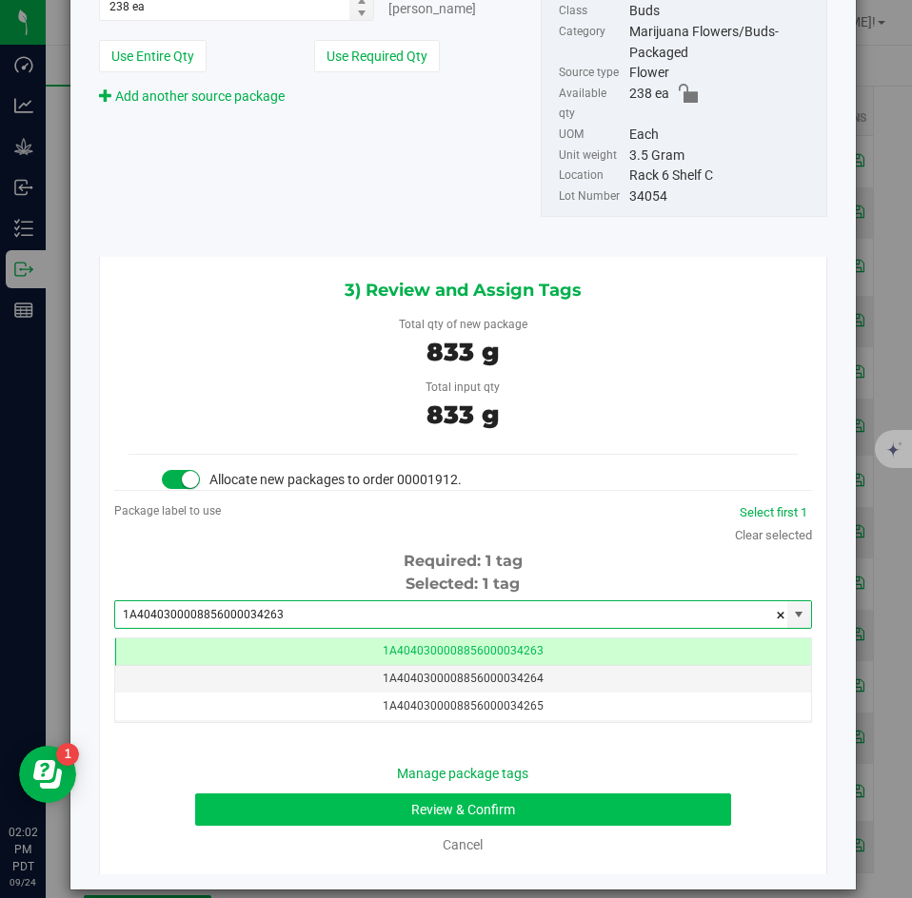
type input "1A4040300008856000034263"
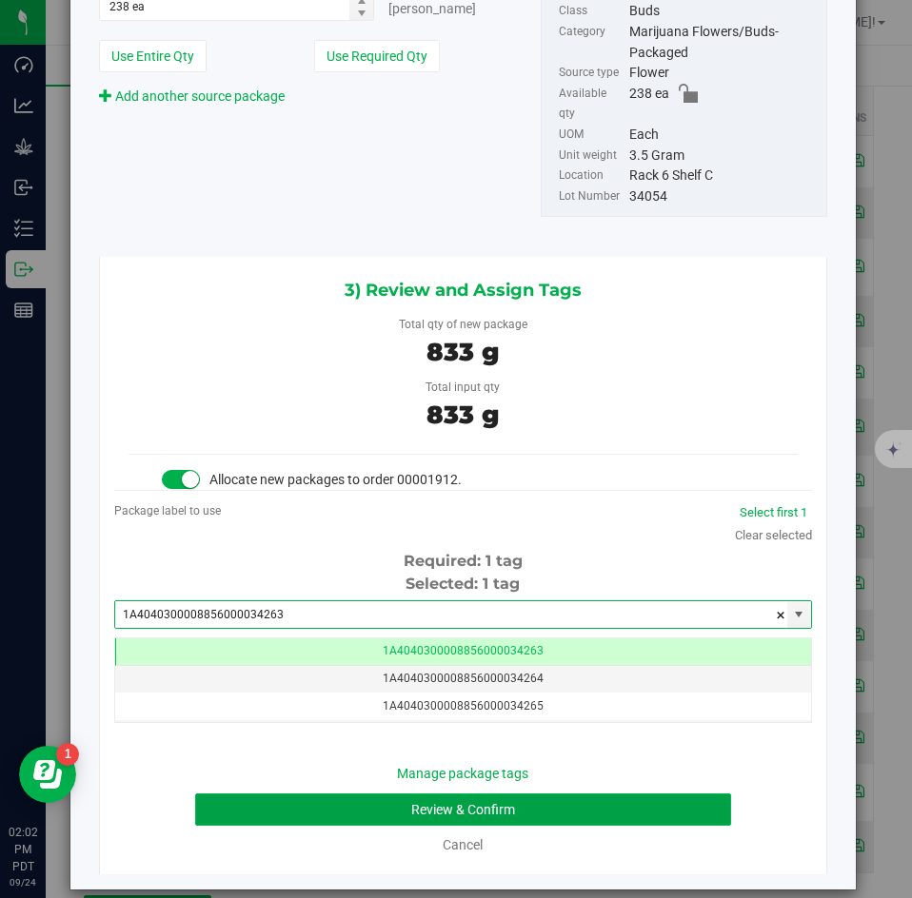
click at [309, 794] on button "Review & Confirm" at bounding box center [462, 810] width 535 height 32
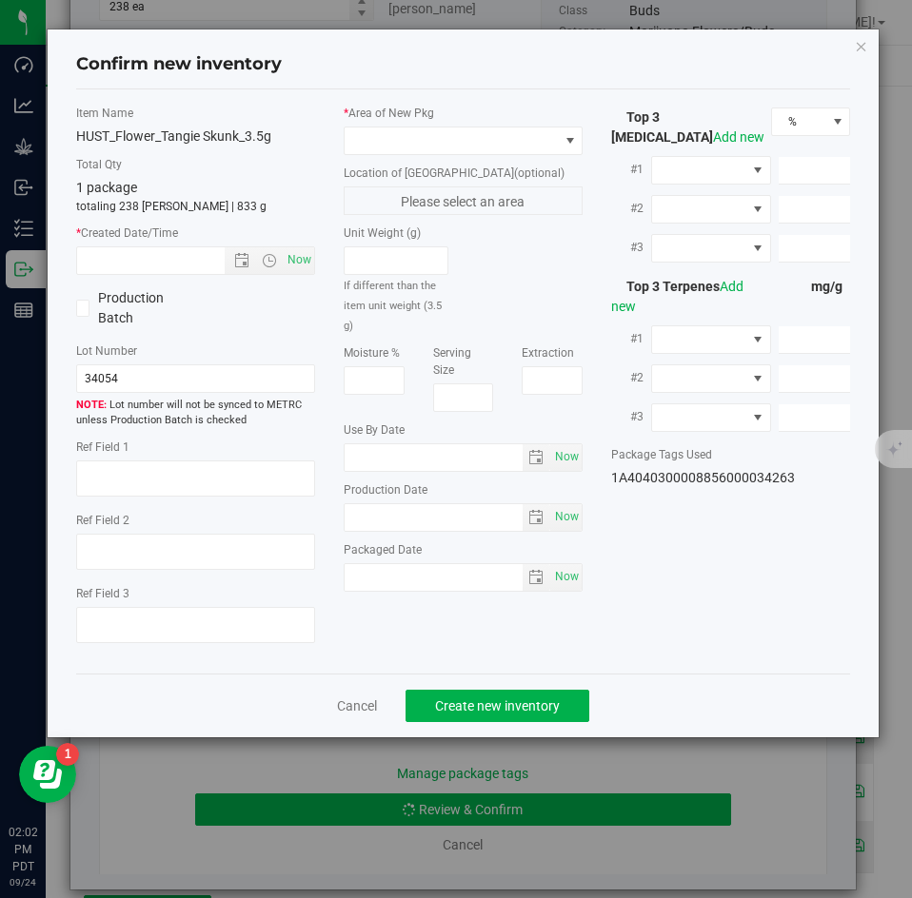
type textarea "26.6559%"
type textarea "[PERSON_NAME]"
type textarea "0.0612%"
type input "292.1962"
type input "10.3033"
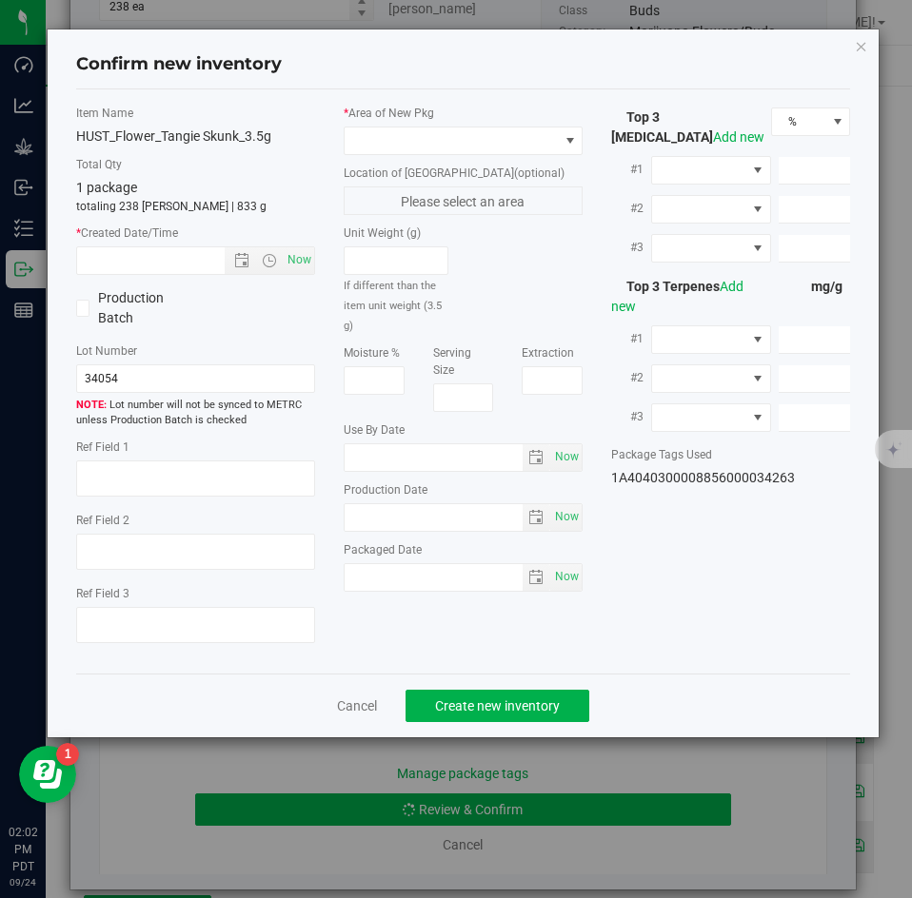
type input "8.1090"
type input "4.4880"
type input "3.4340"
type input "2.3950"
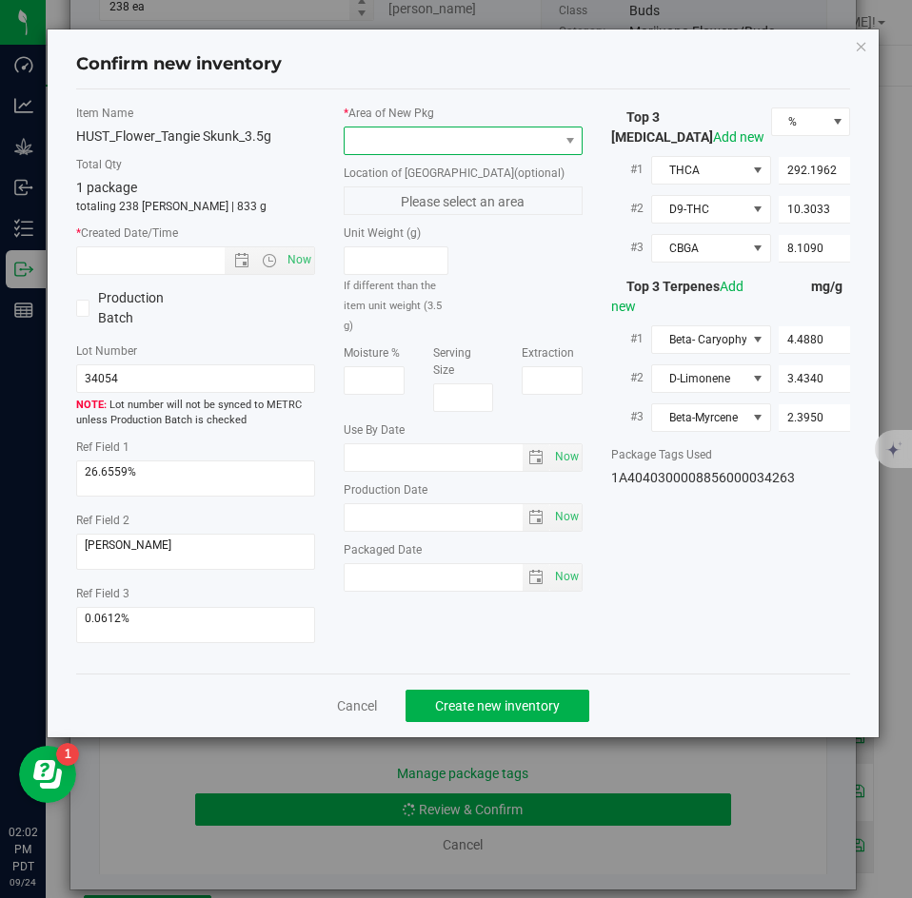
click at [366, 151] on span at bounding box center [451, 141] width 213 height 27
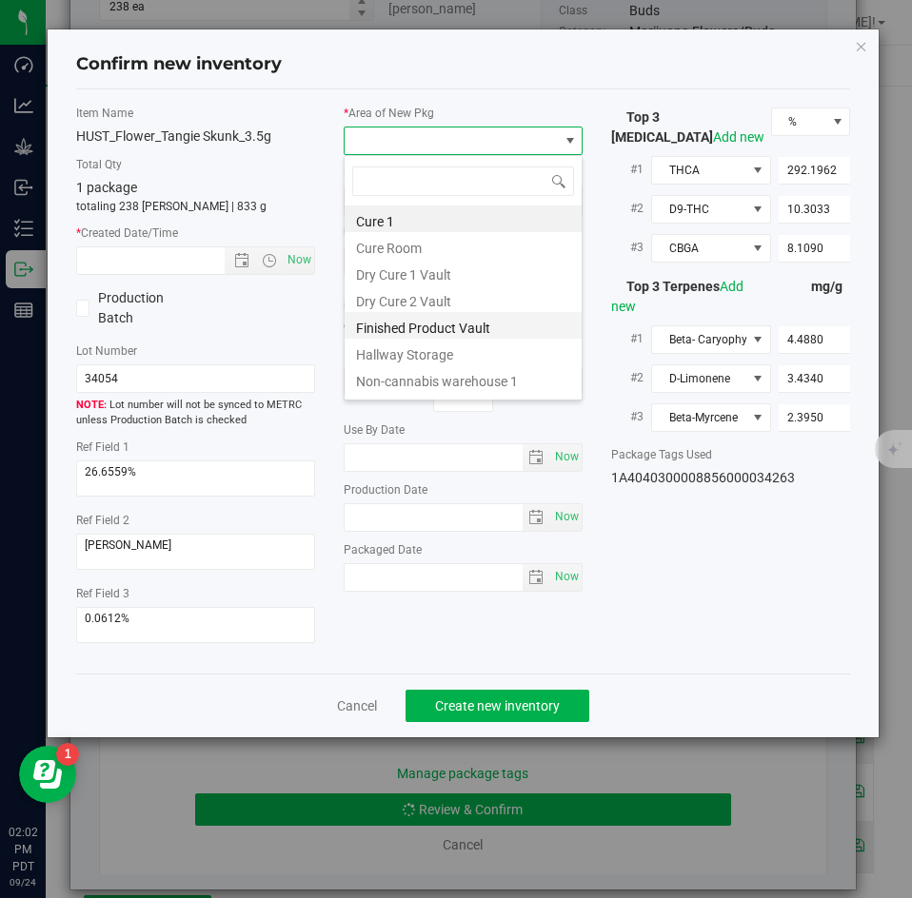
click at [373, 320] on li "Finished Product Vault" at bounding box center [463, 325] width 237 height 27
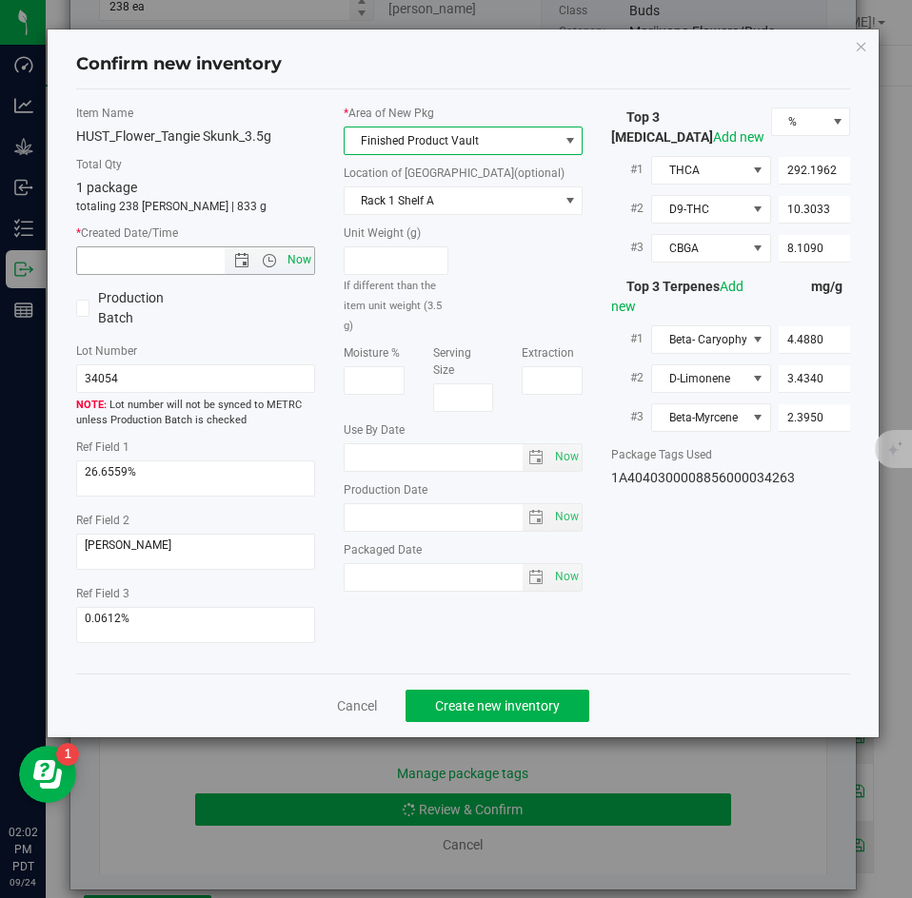
click at [300, 269] on span "Now" at bounding box center [300, 261] width 32 height 28
type input "9/24/2025 2:02 PM"
click at [452, 708] on span "Create new inventory" at bounding box center [497, 706] width 125 height 15
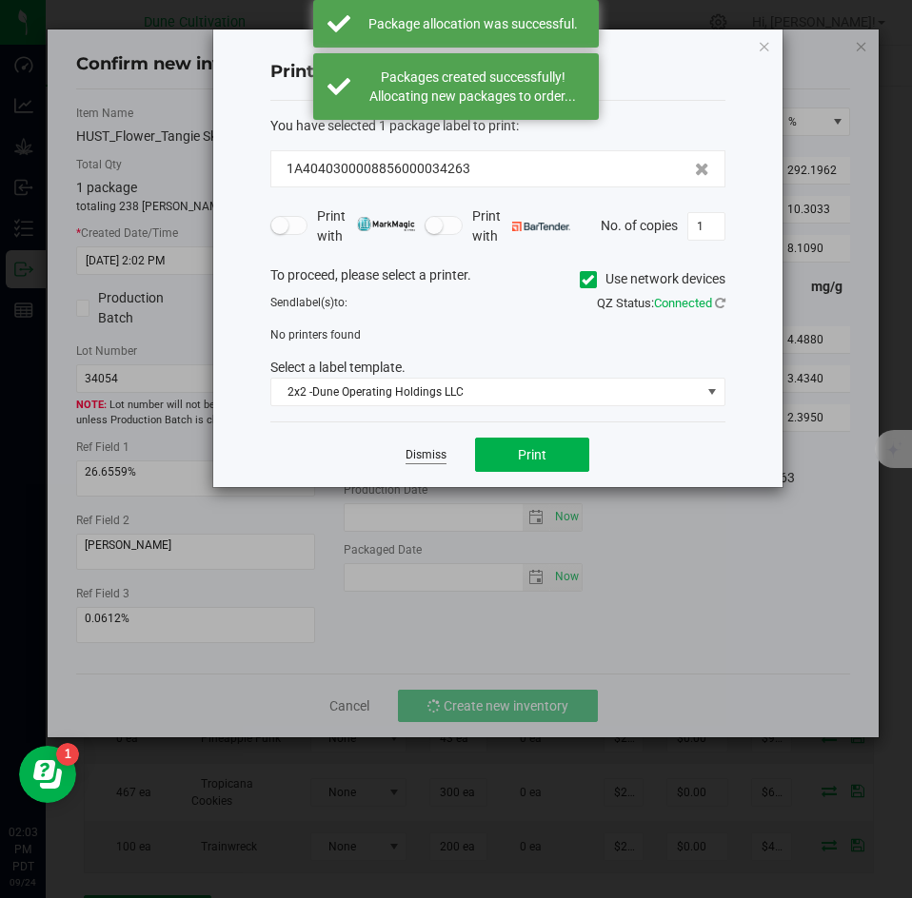
click at [423, 457] on link "Dismiss" at bounding box center [425, 455] width 41 height 16
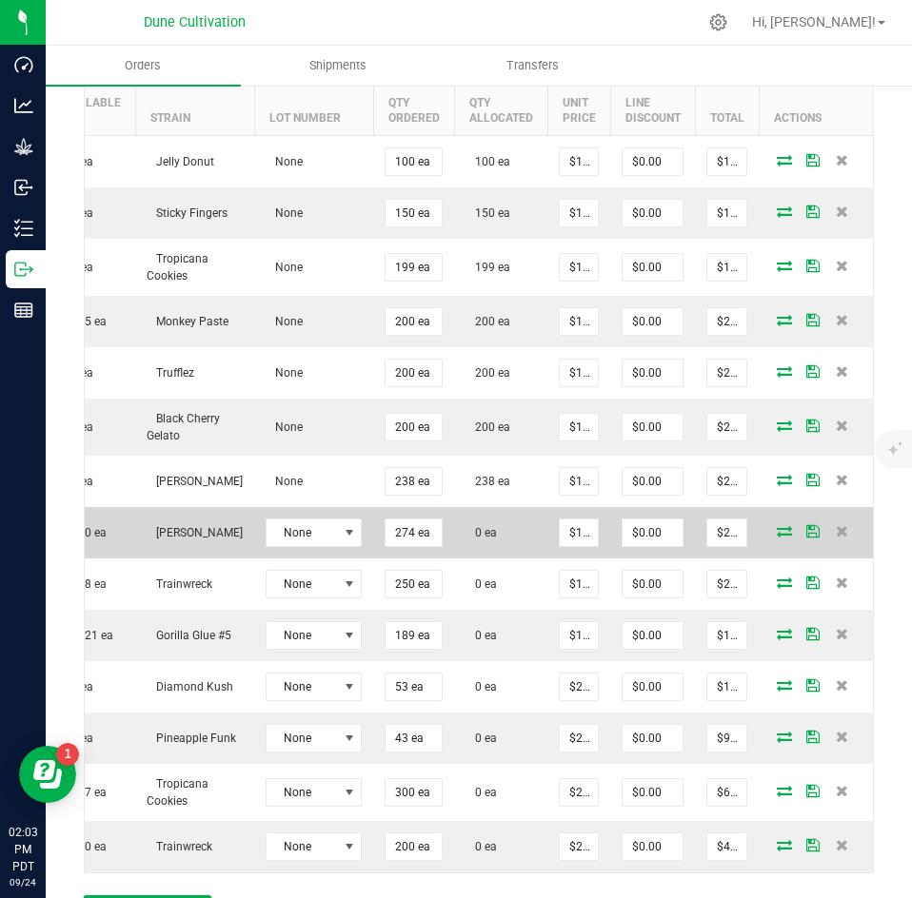
click at [777, 525] on icon at bounding box center [784, 530] width 15 height 11
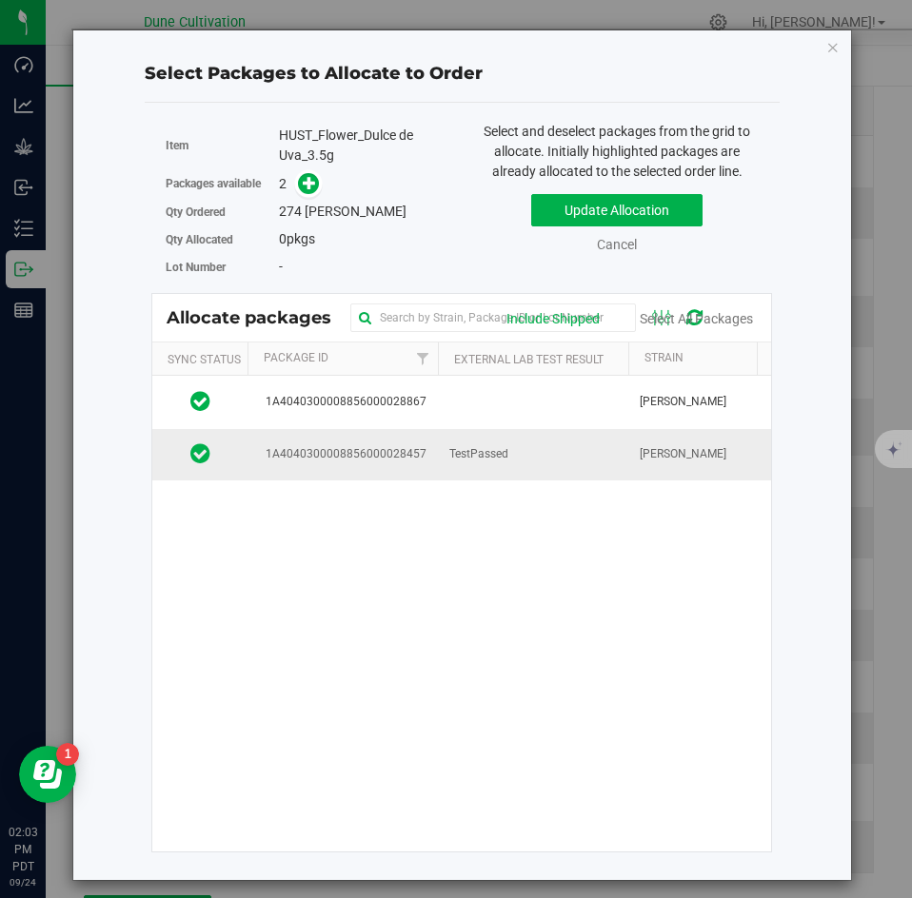
click at [552, 450] on td "TestPassed" at bounding box center [533, 454] width 190 height 51
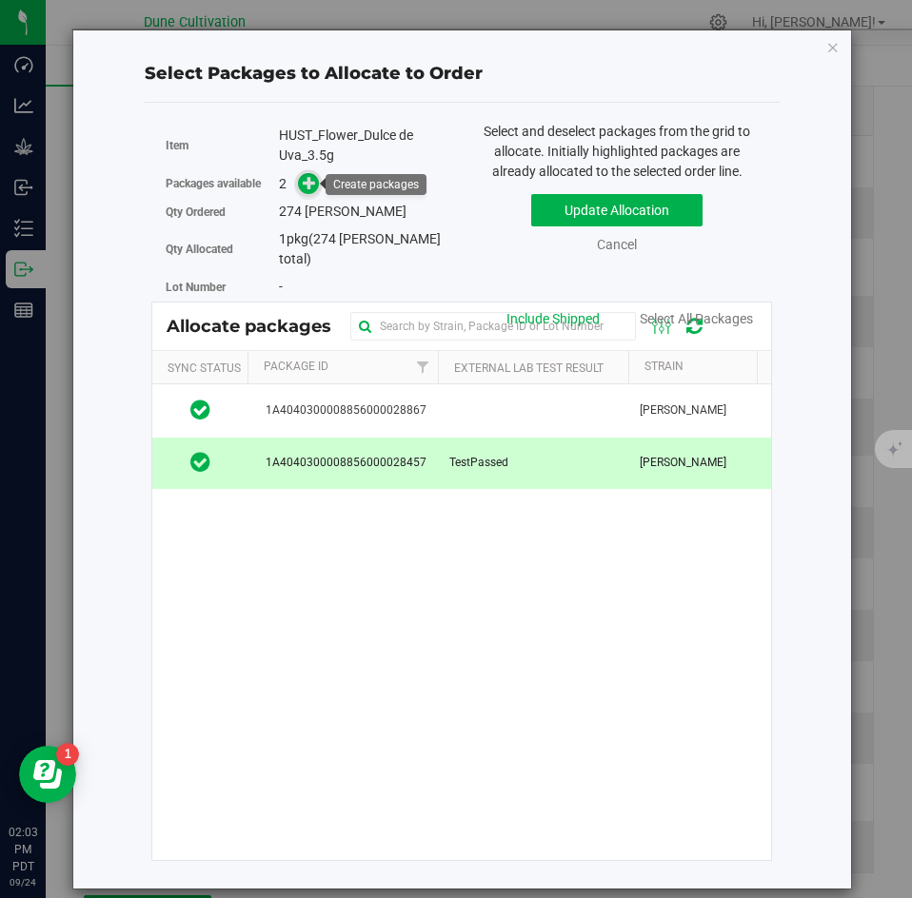
click at [319, 186] on span at bounding box center [309, 184] width 22 height 22
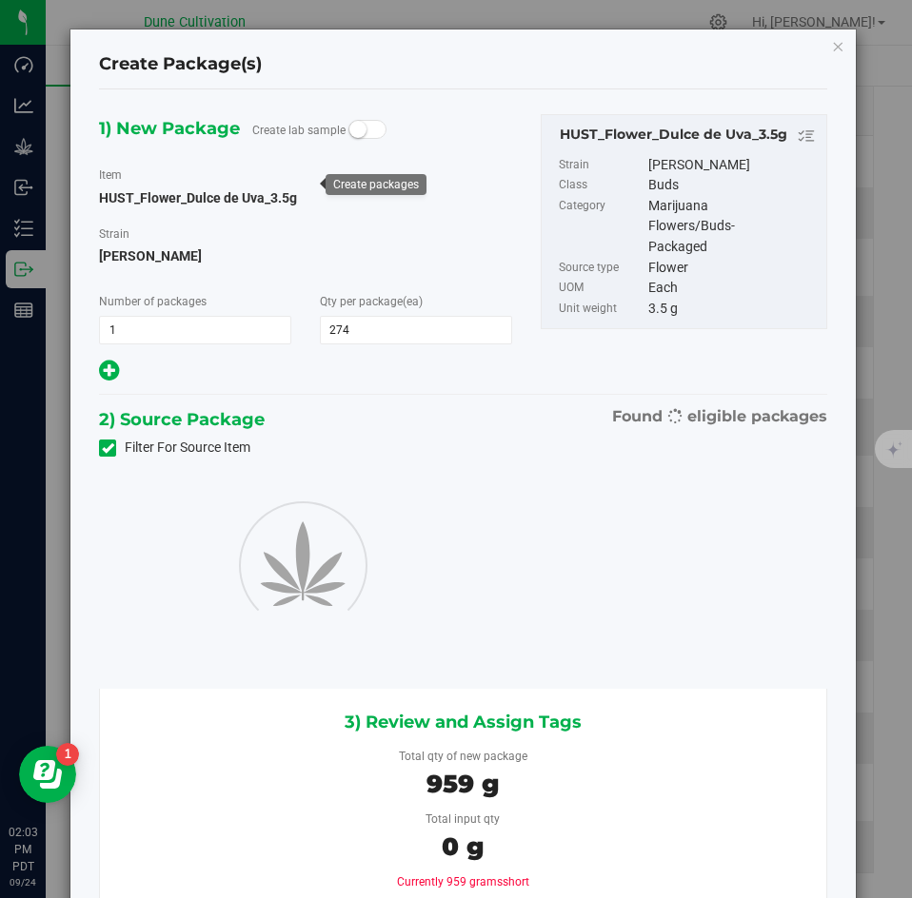
type input "274"
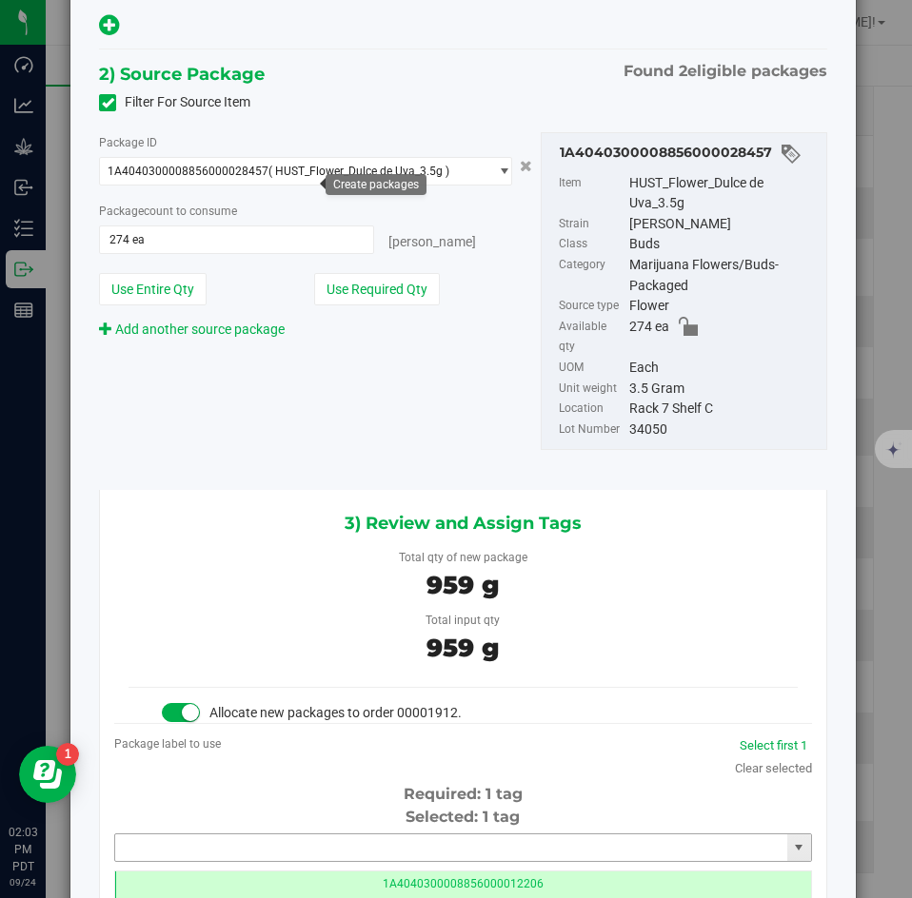
click at [296, 835] on input "text" at bounding box center [451, 848] width 672 height 27
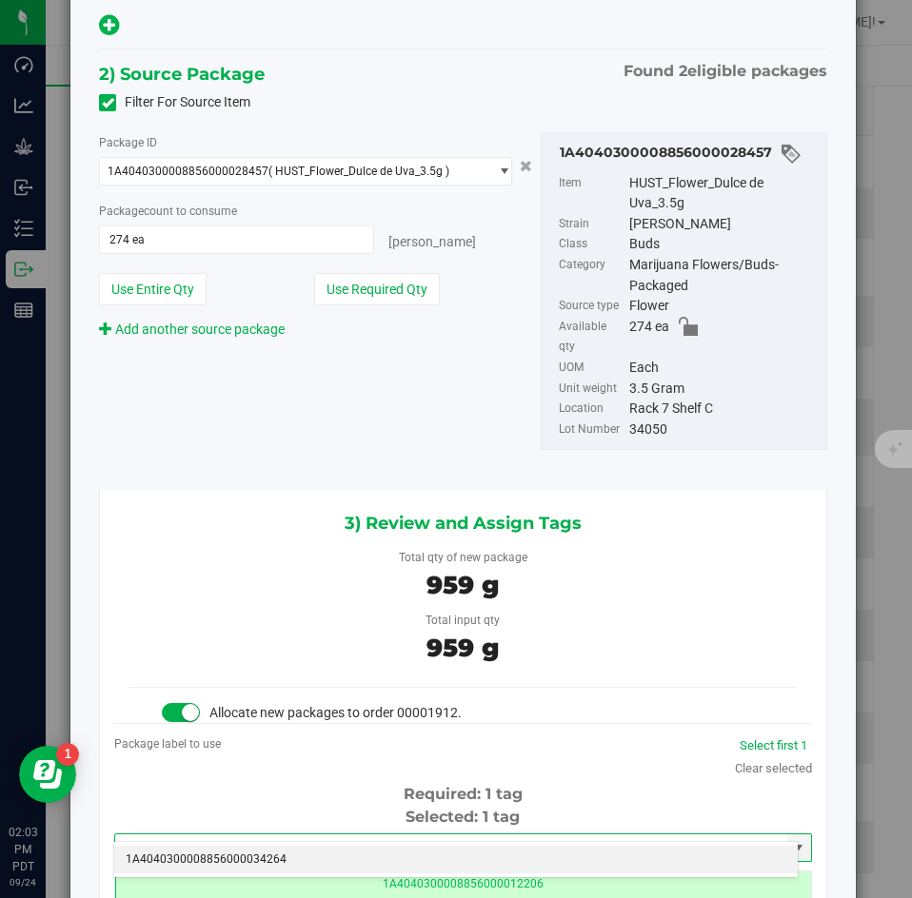
click at [283, 852] on li "1A4040300008856000034264" at bounding box center [455, 860] width 683 height 29
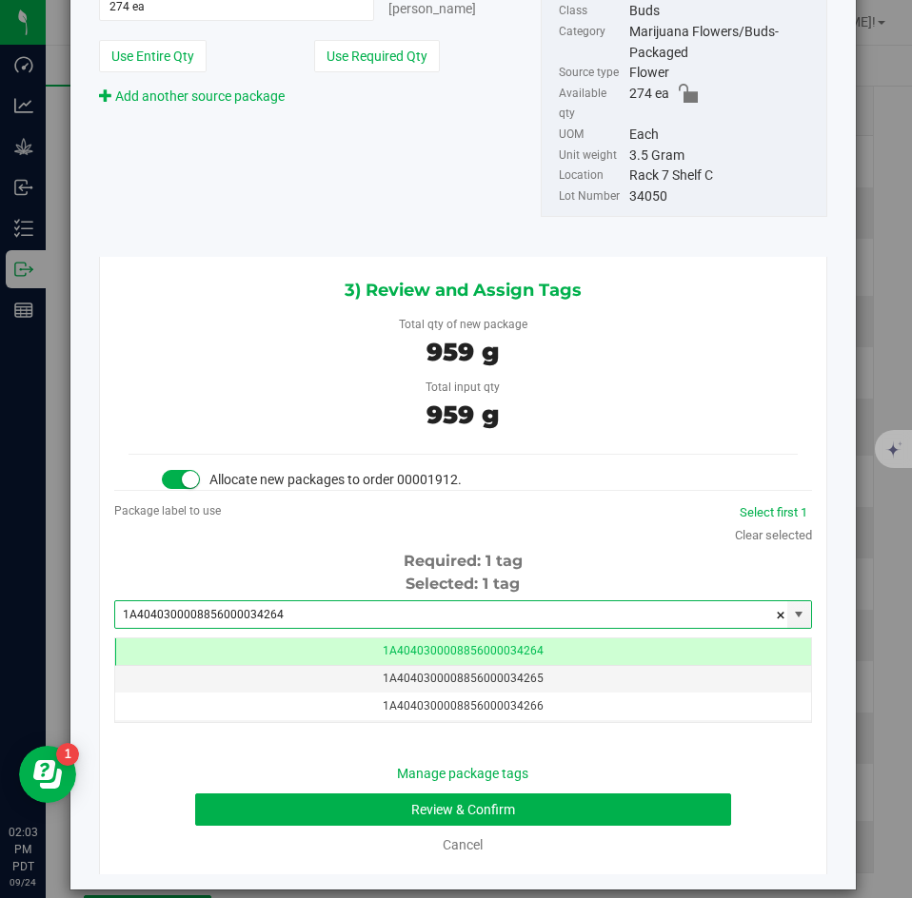
type input "1A4040300008856000034264"
click at [313, 772] on div "Manage package tags Review & Confirm Cancel" at bounding box center [462, 809] width 669 height 91
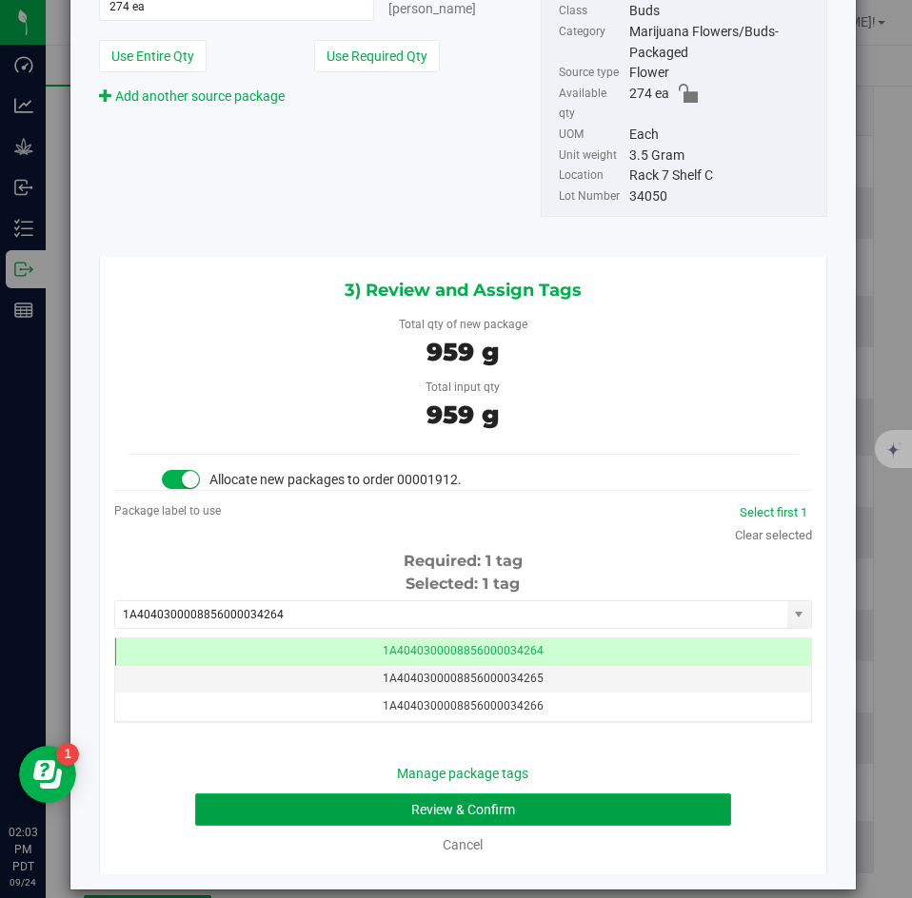
click at [309, 794] on button "Review & Confirm" at bounding box center [462, 810] width 535 height 32
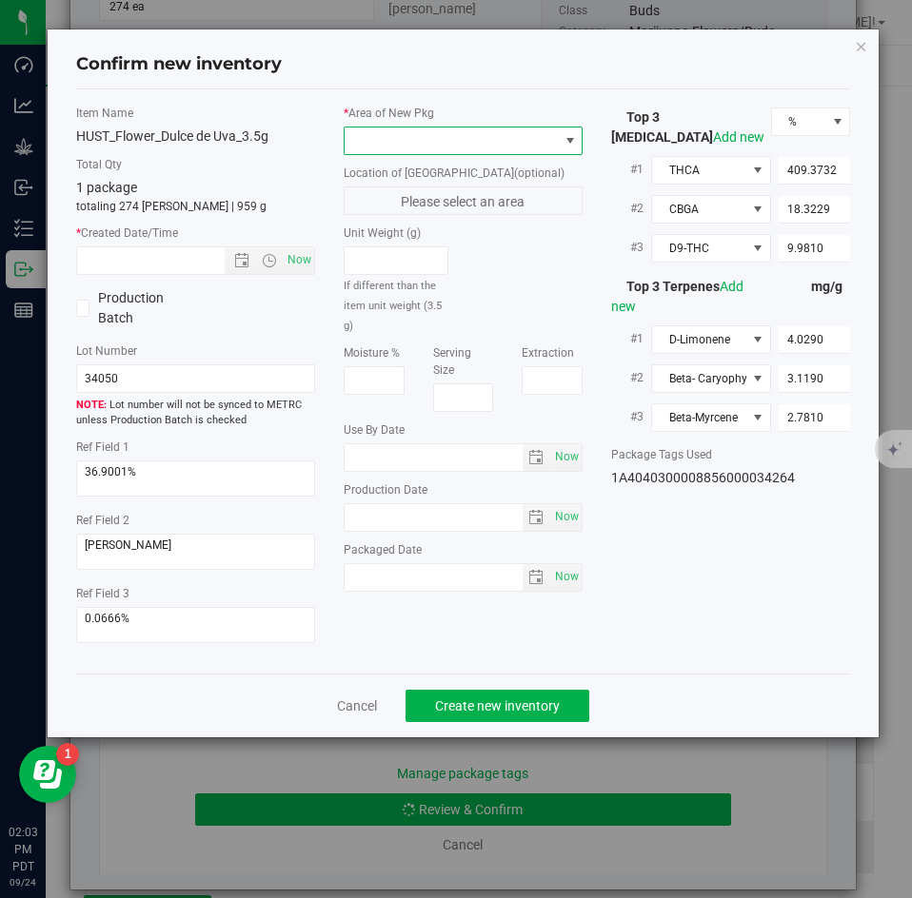
click at [384, 150] on span at bounding box center [451, 141] width 213 height 27
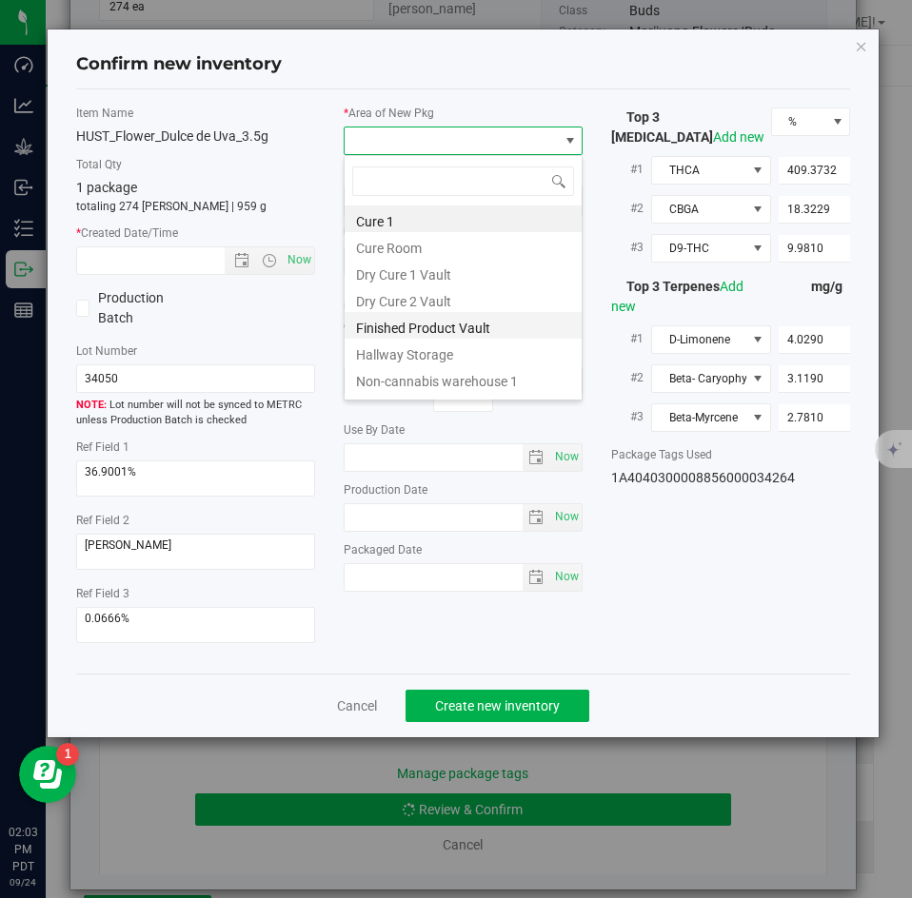
click at [374, 323] on li "Finished Product Vault" at bounding box center [463, 325] width 237 height 27
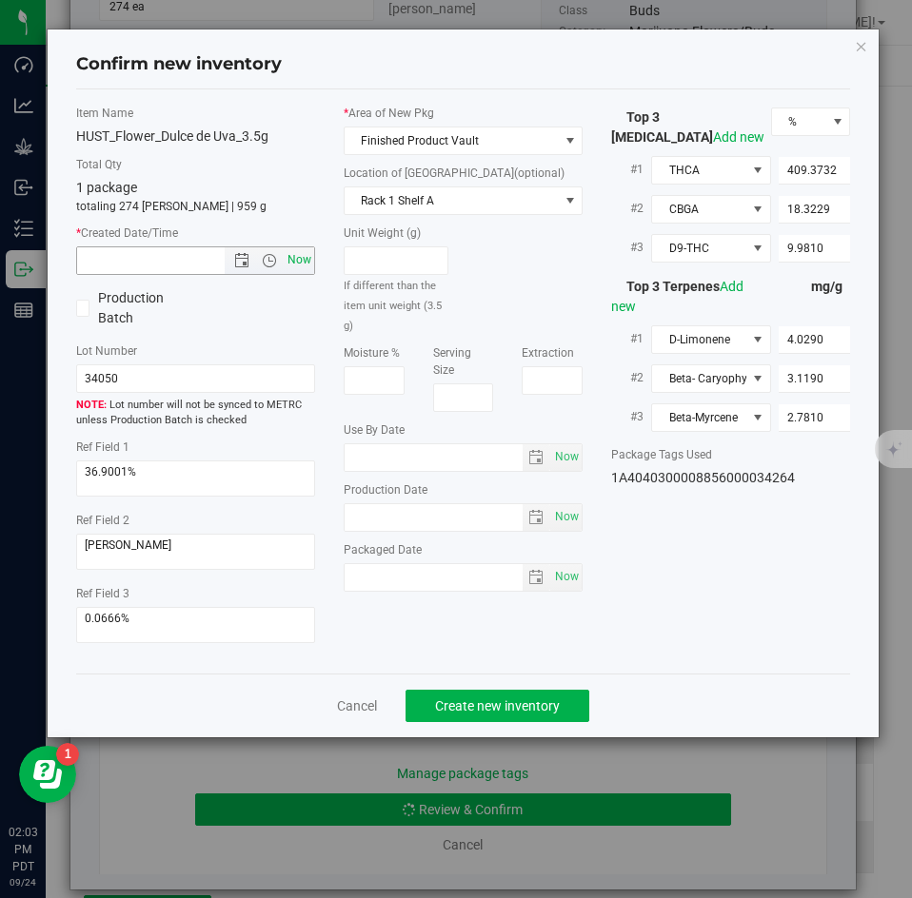
click at [304, 266] on span "Now" at bounding box center [300, 261] width 32 height 28
type input "9/24/2025 2:03 PM"
click at [443, 694] on button "Create new inventory" at bounding box center [497, 706] width 184 height 32
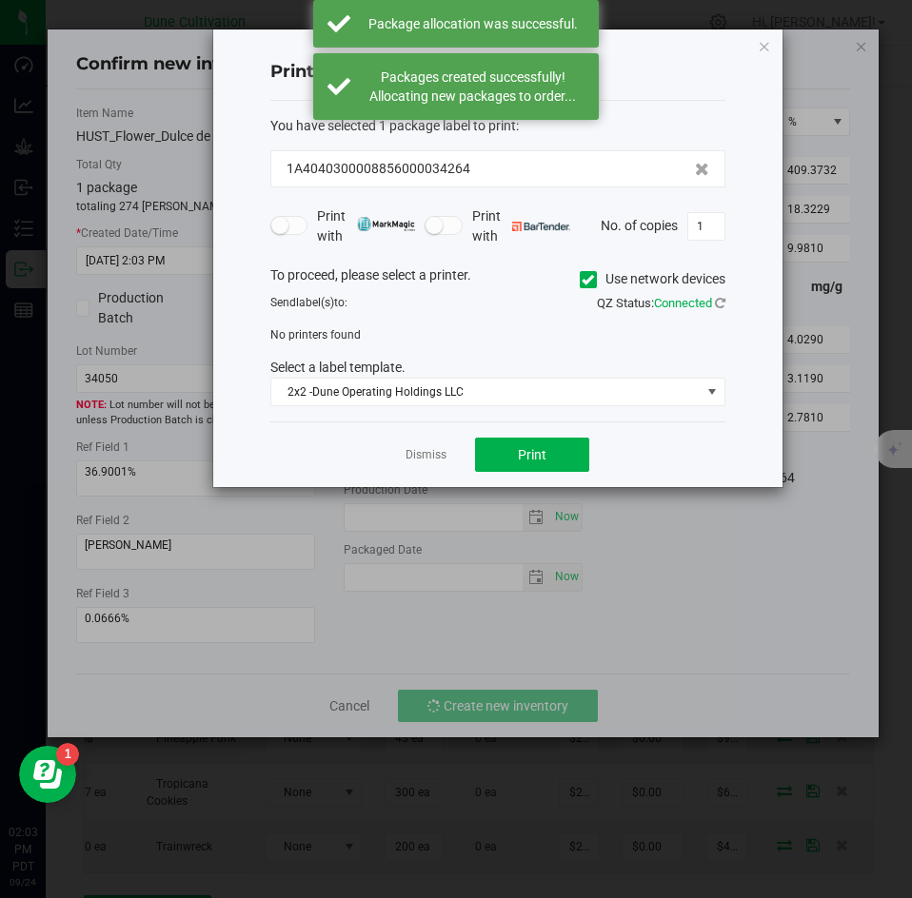
click at [423, 466] on div "Dismiss Print" at bounding box center [497, 455] width 455 height 66
click at [423, 463] on link "Dismiss" at bounding box center [425, 455] width 41 height 16
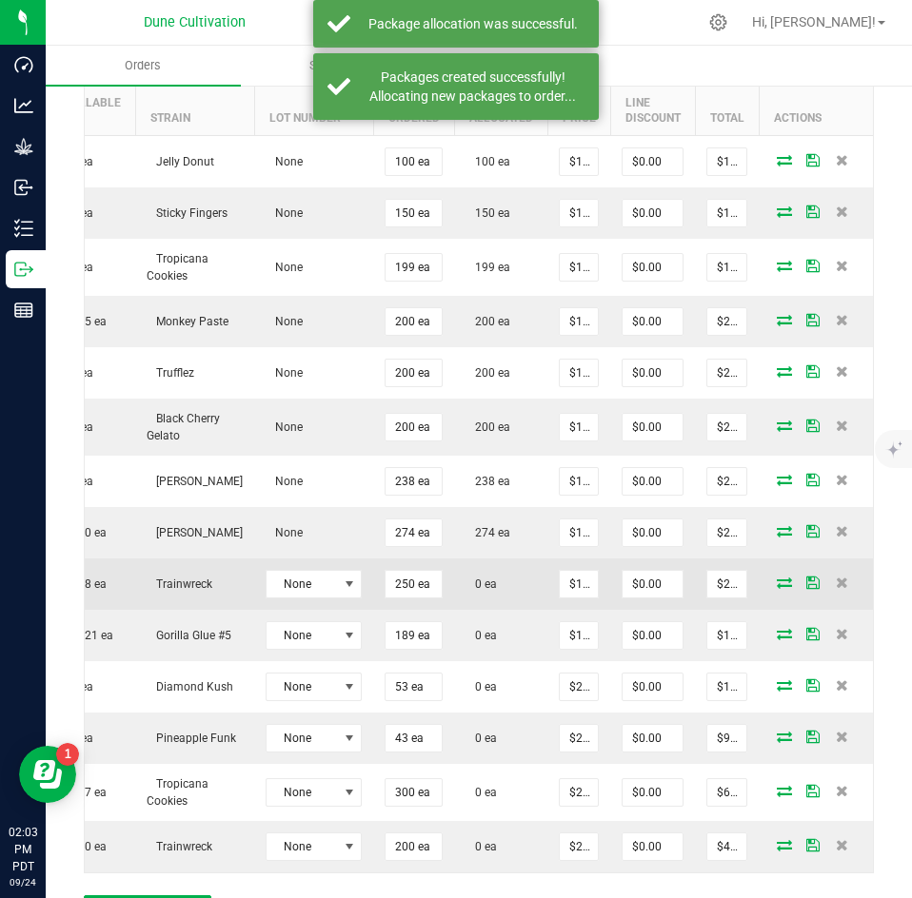
click at [777, 577] on icon at bounding box center [784, 582] width 15 height 11
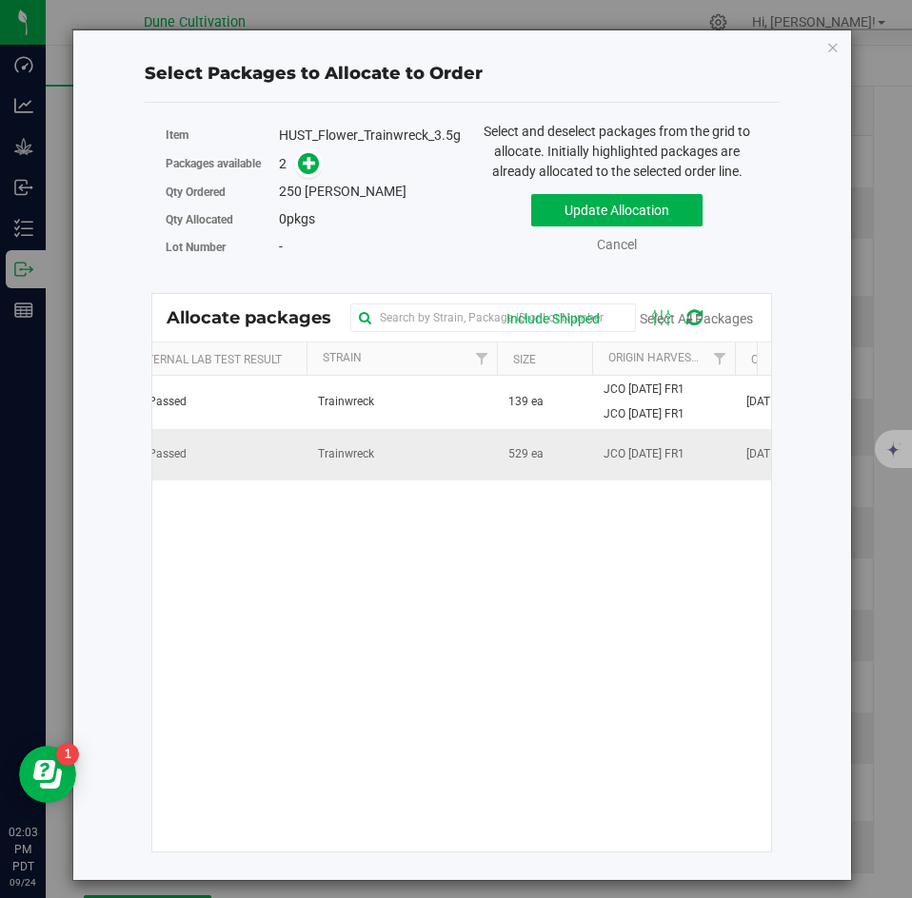
click at [425, 452] on td "Trainwreck" at bounding box center [401, 454] width 190 height 51
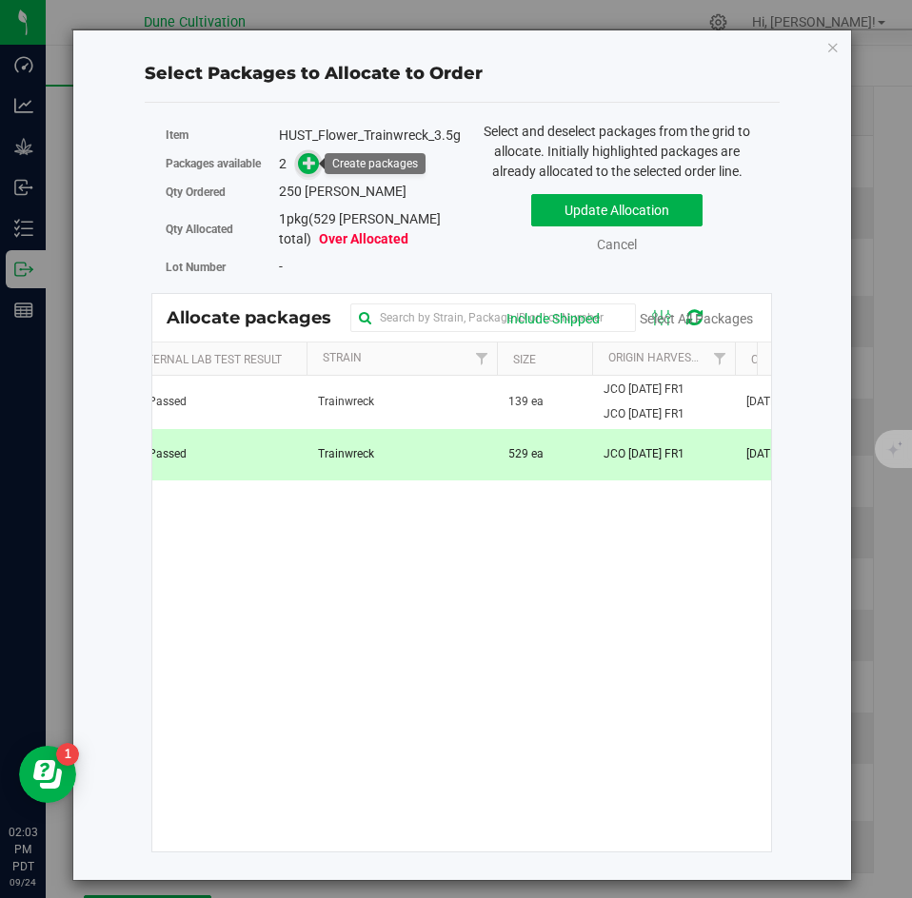
click at [310, 169] on icon at bounding box center [309, 162] width 13 height 13
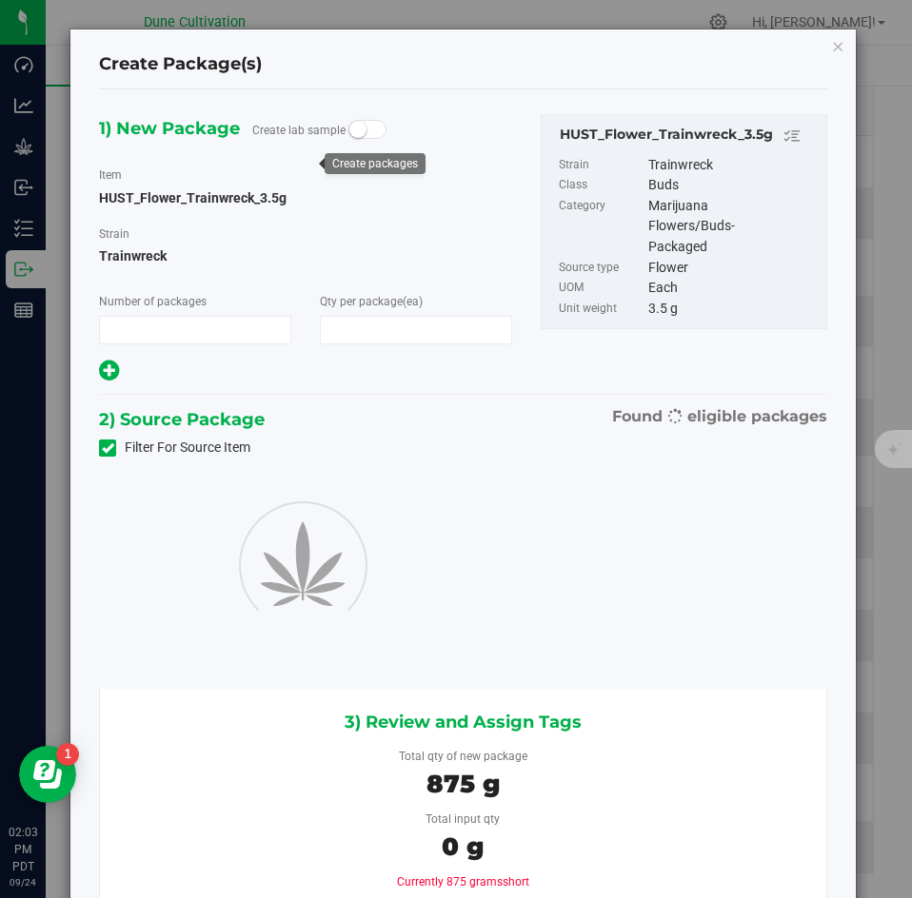
type input "1"
type input "250"
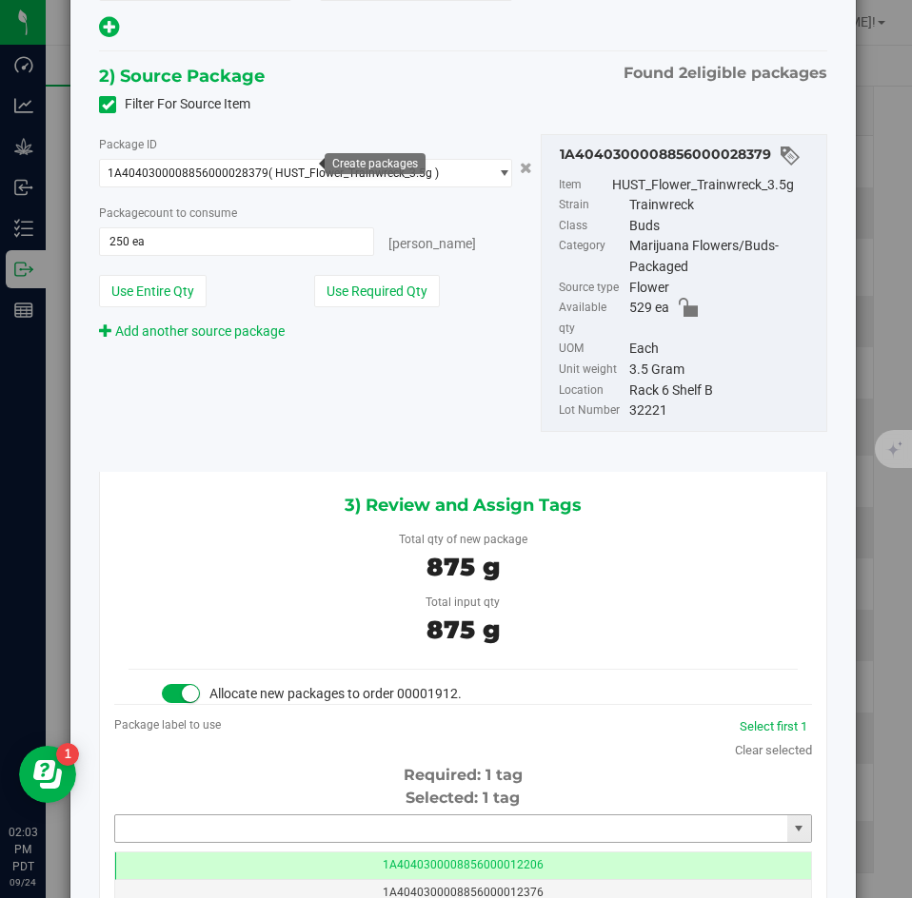
click at [307, 816] on input "text" at bounding box center [451, 829] width 672 height 27
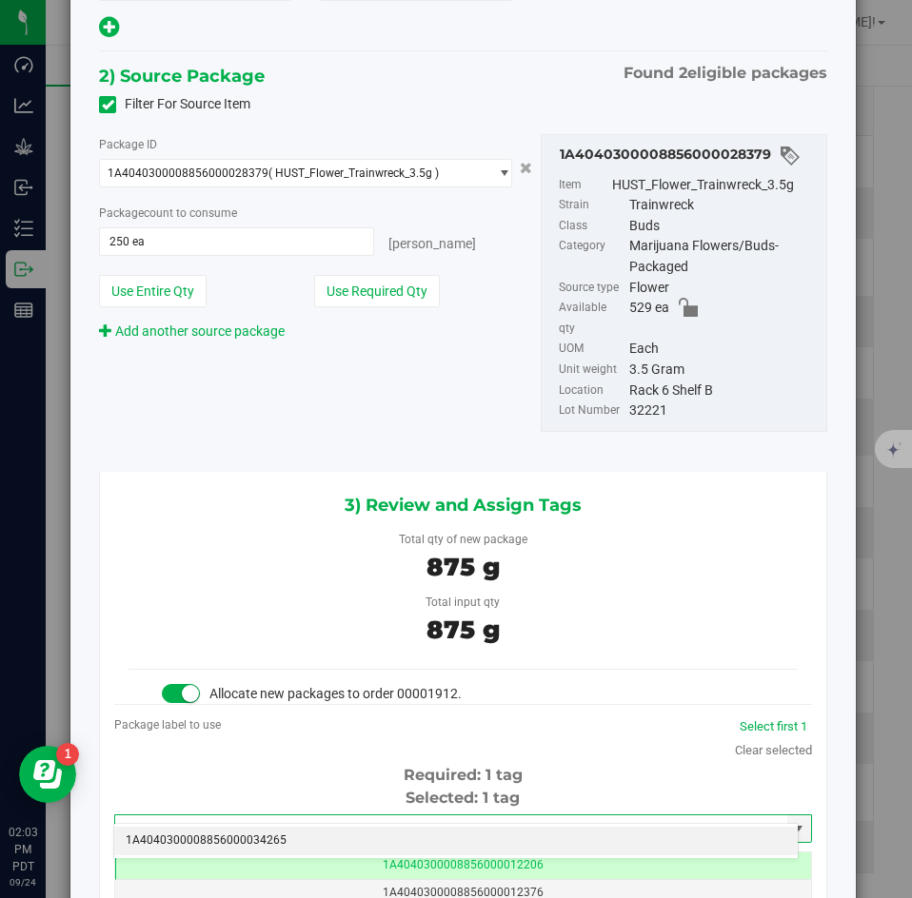
click at [294, 831] on li "1A4040300008856000034265" at bounding box center [455, 841] width 683 height 29
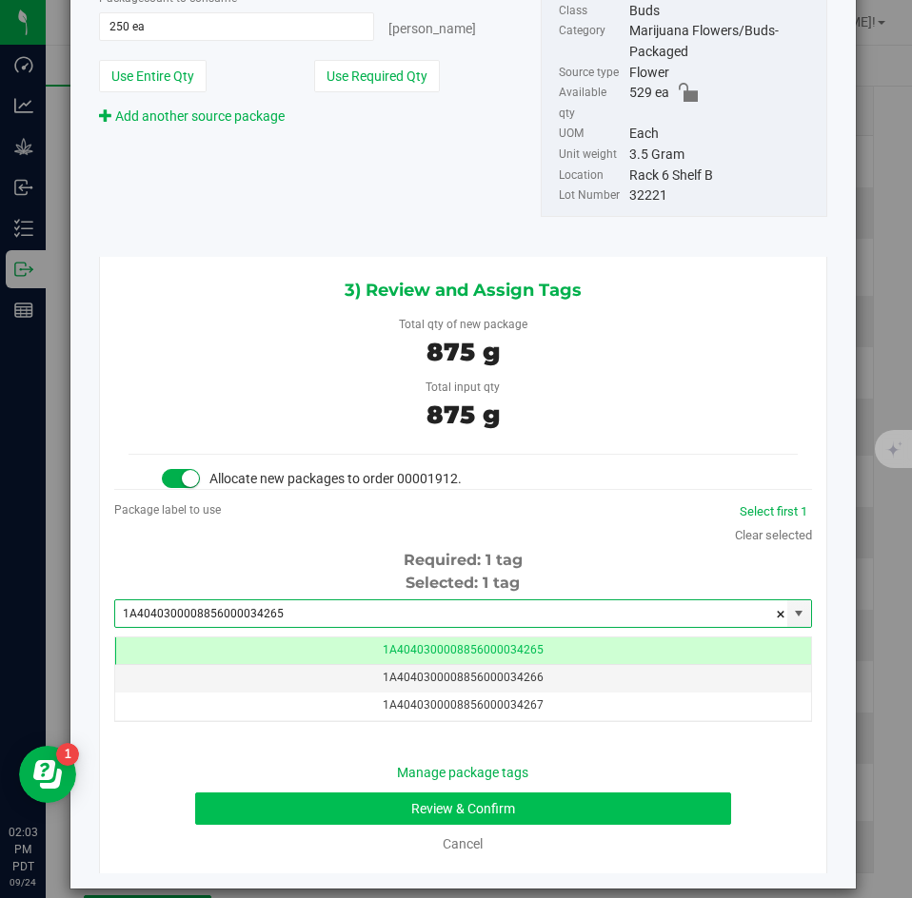
type input "1A4040300008856000034265"
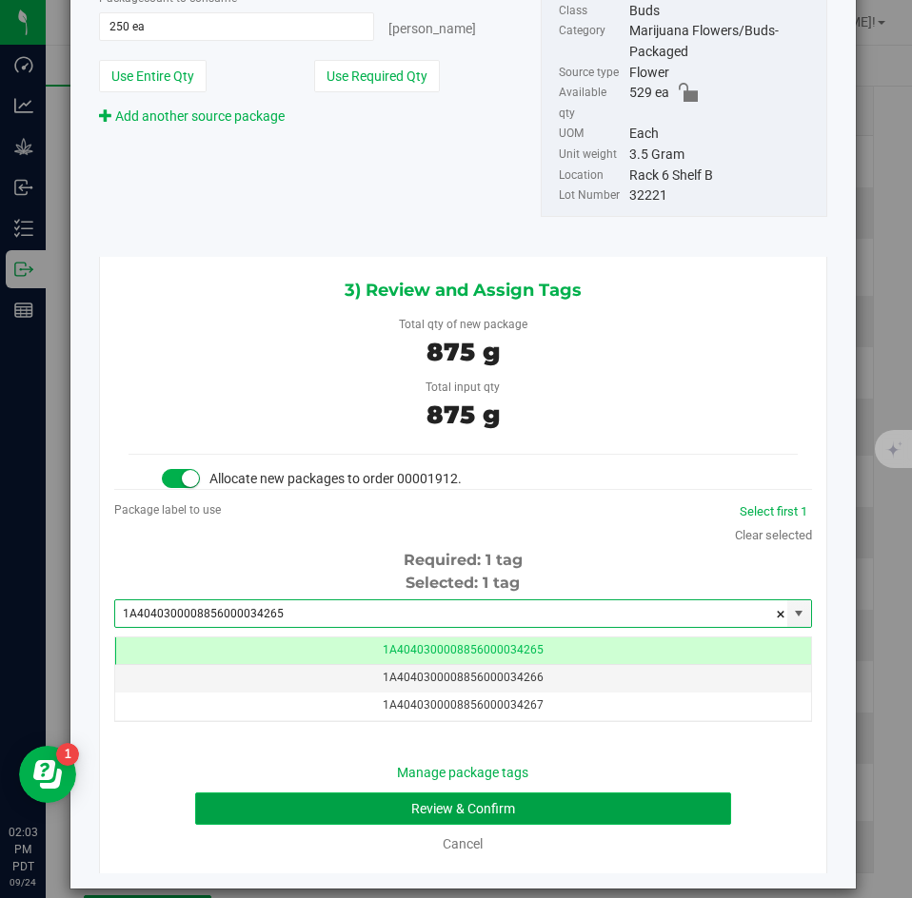
click at [310, 793] on button "Review & Confirm" at bounding box center [462, 809] width 535 height 32
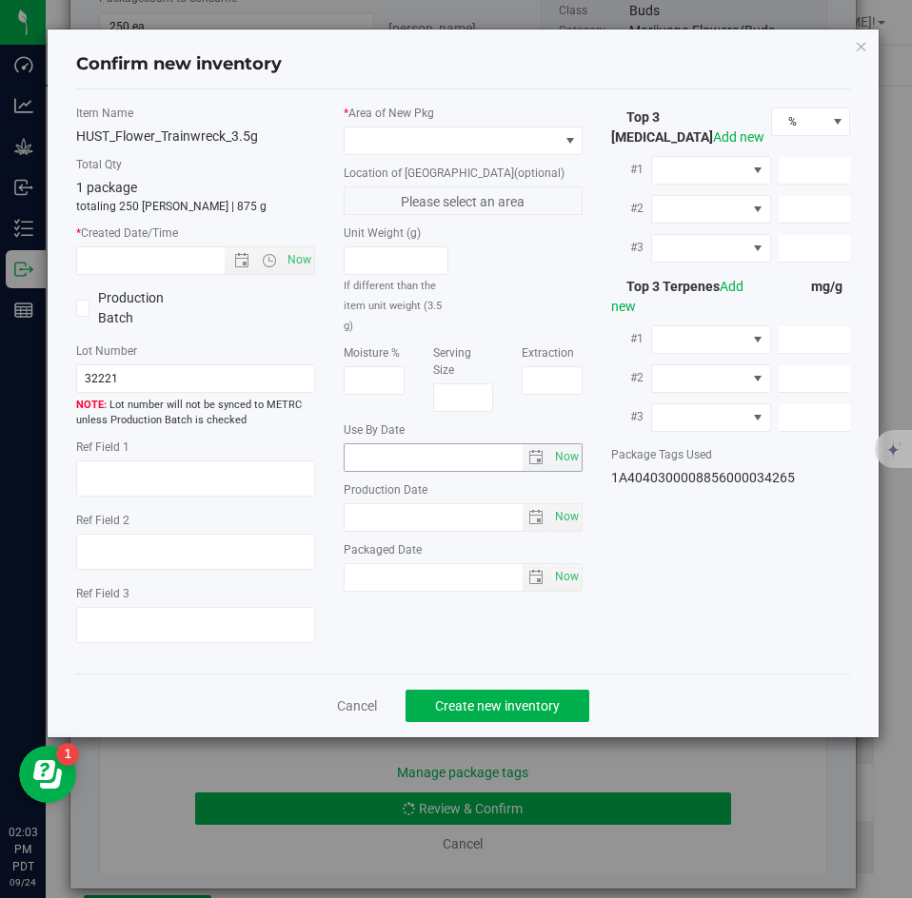
type textarea "27.1949%"
type textarea "Trainwreck"
type textarea "<LOQ"
type input "291.7700"
type input "21.0628"
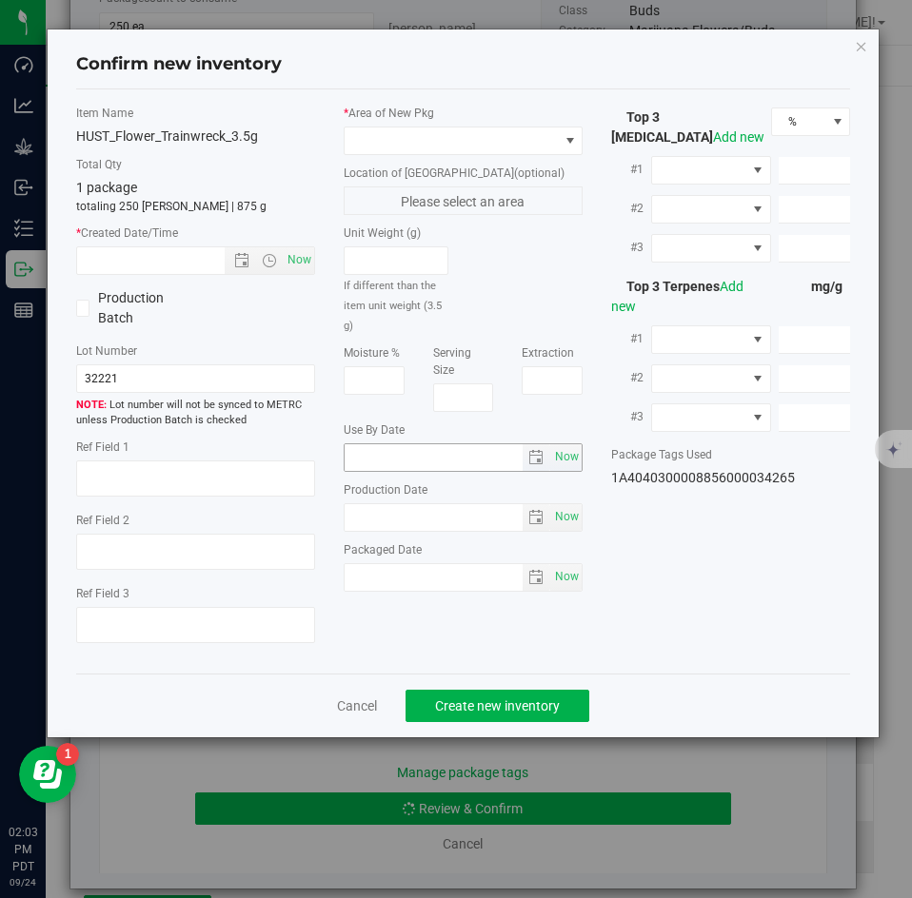
type input "16.0666"
type input "8.5580"
type input "3.5520"
type input "2.7140"
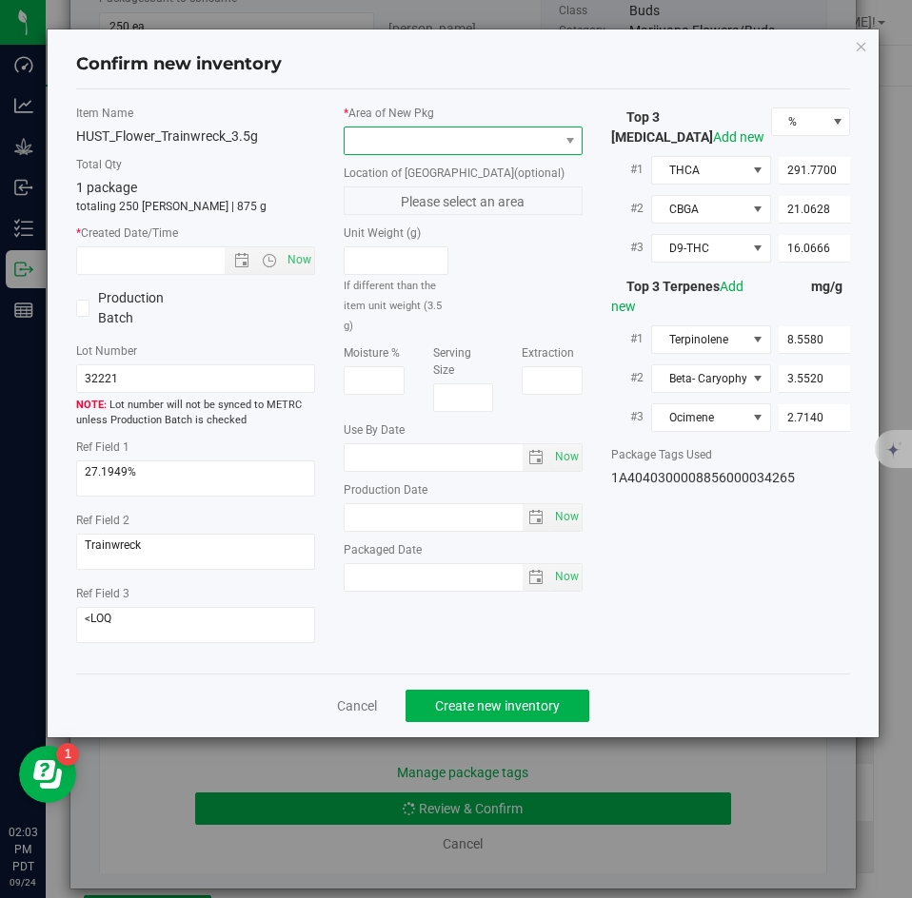
click at [388, 143] on span at bounding box center [451, 141] width 213 height 27
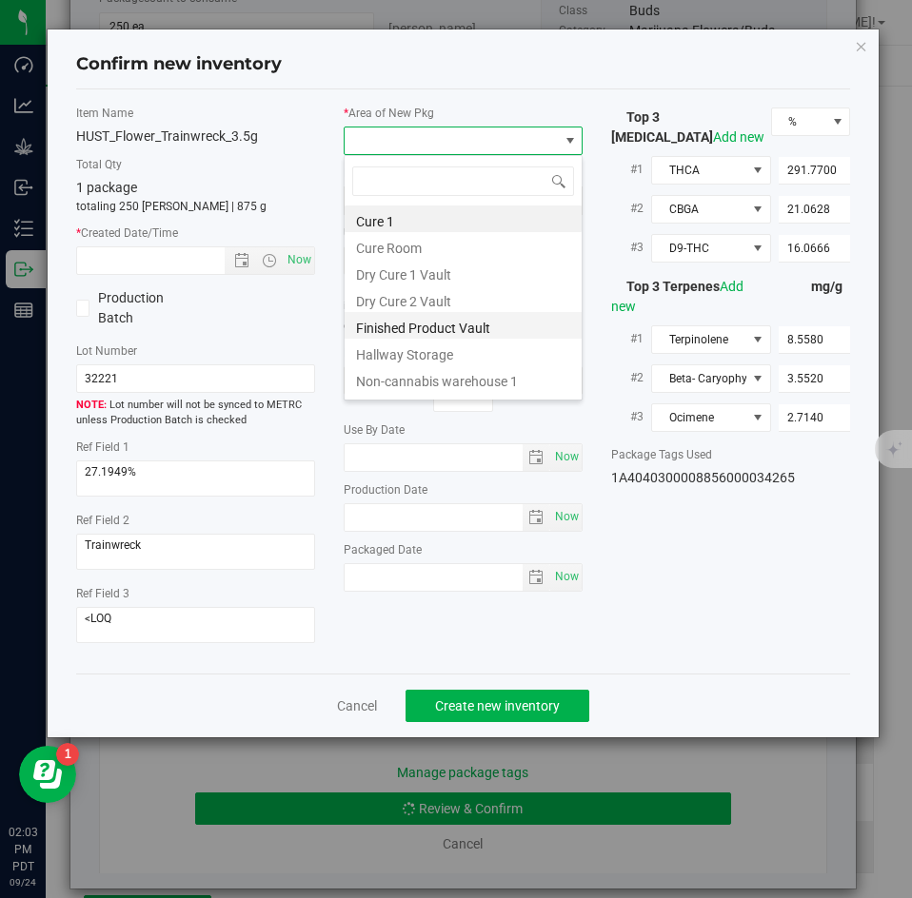
click at [385, 321] on li "Finished Product Vault" at bounding box center [463, 325] width 237 height 27
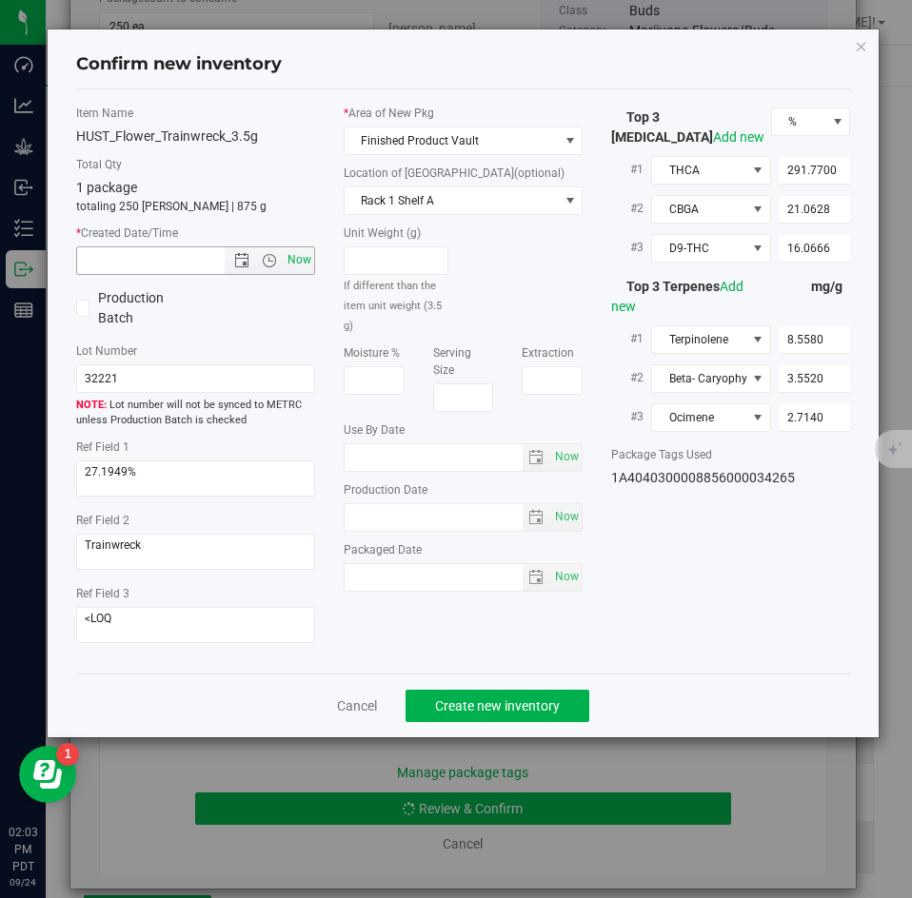
click at [297, 262] on span "Now" at bounding box center [300, 261] width 32 height 28
type input "9/24/2025 2:03 PM"
click at [460, 693] on button "Create new inventory" at bounding box center [497, 706] width 184 height 32
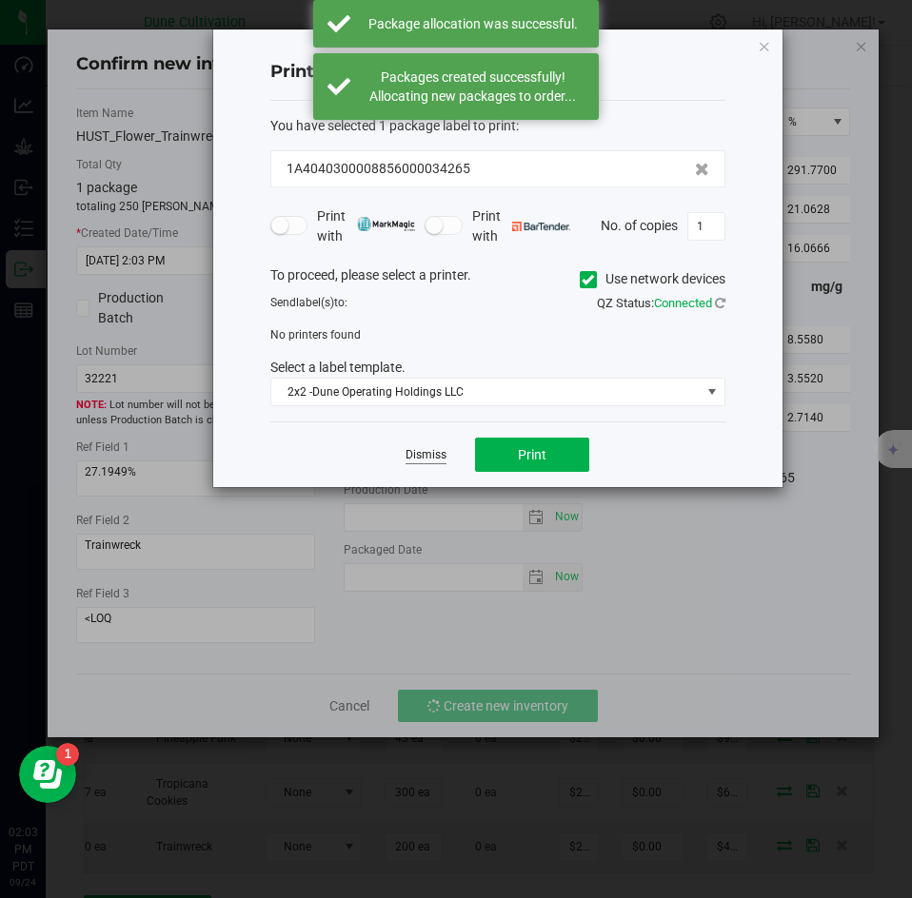
click at [434, 454] on link "Dismiss" at bounding box center [425, 455] width 41 height 16
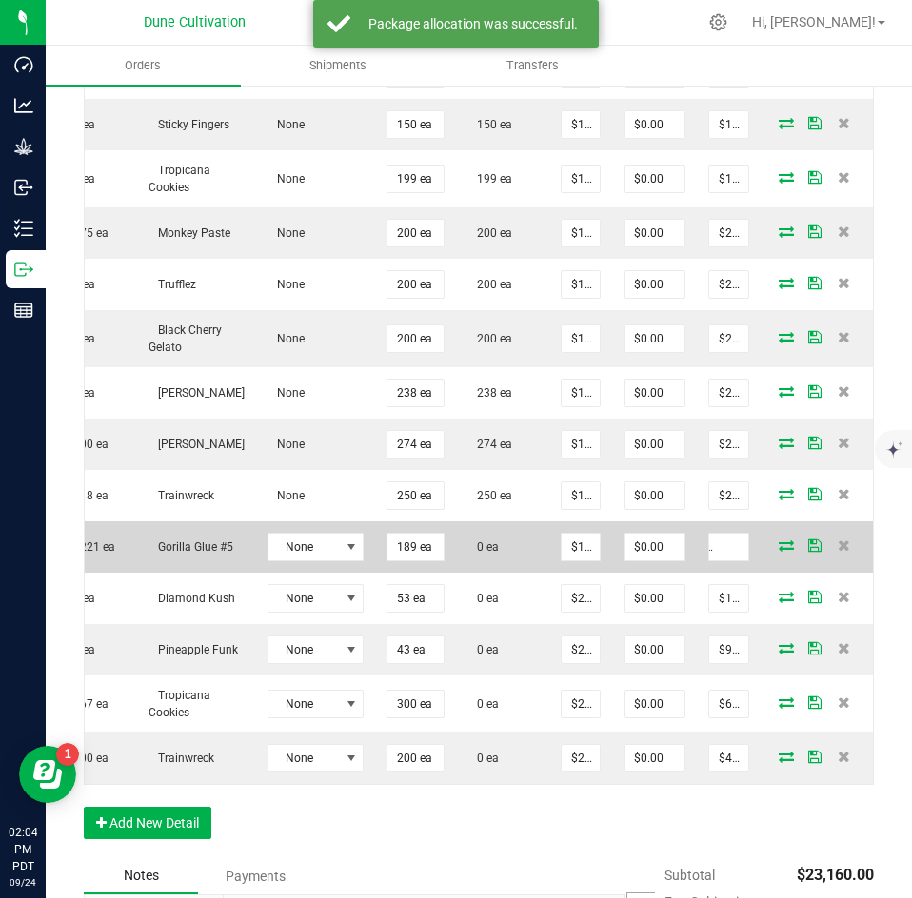
click at [779, 540] on icon at bounding box center [786, 545] width 15 height 11
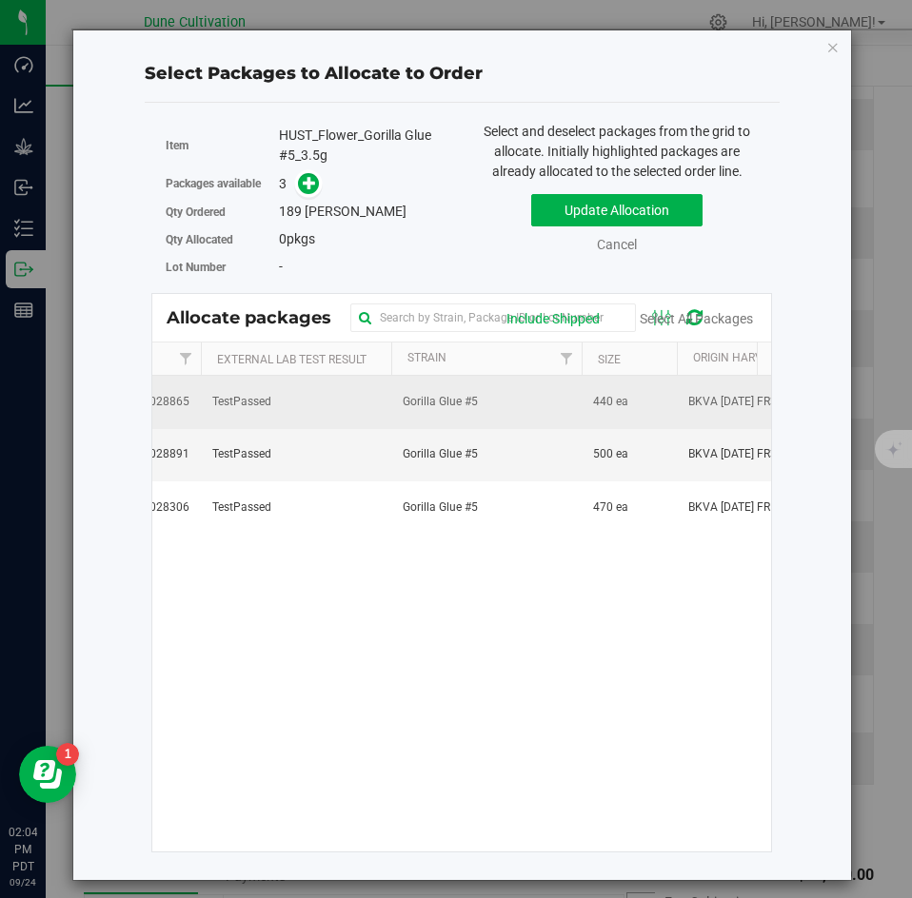
click at [573, 421] on td "Gorilla Glue #5" at bounding box center [486, 402] width 190 height 52
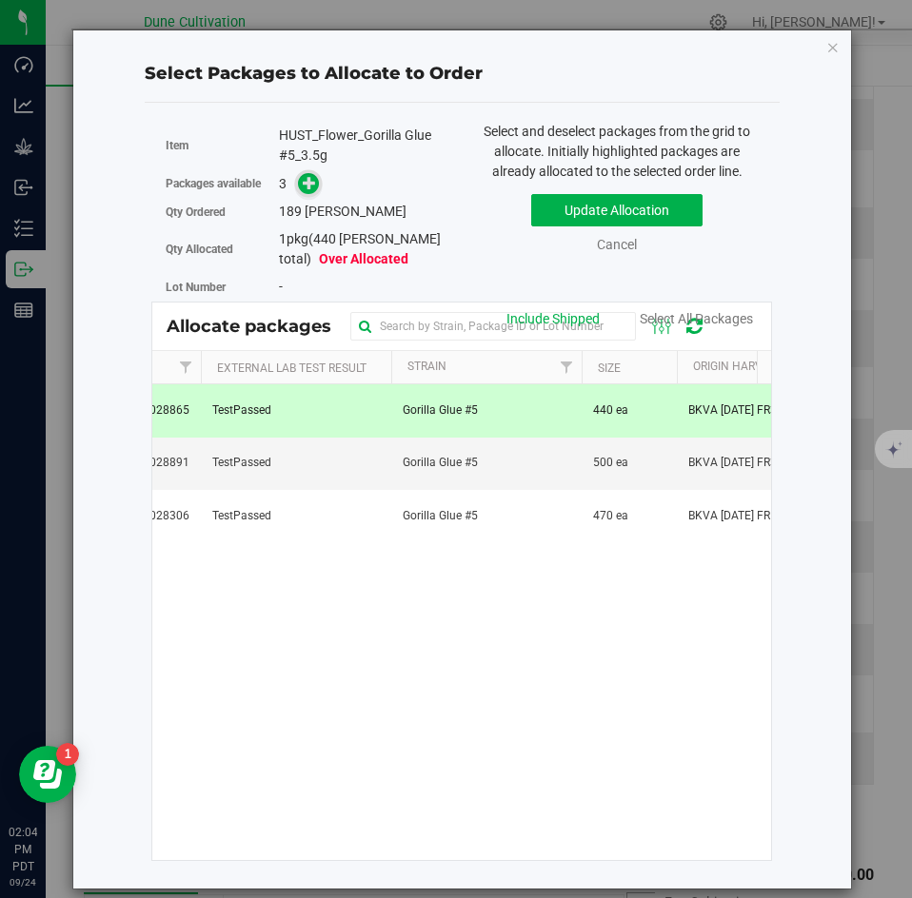
click at [313, 182] on icon at bounding box center [309, 182] width 13 height 13
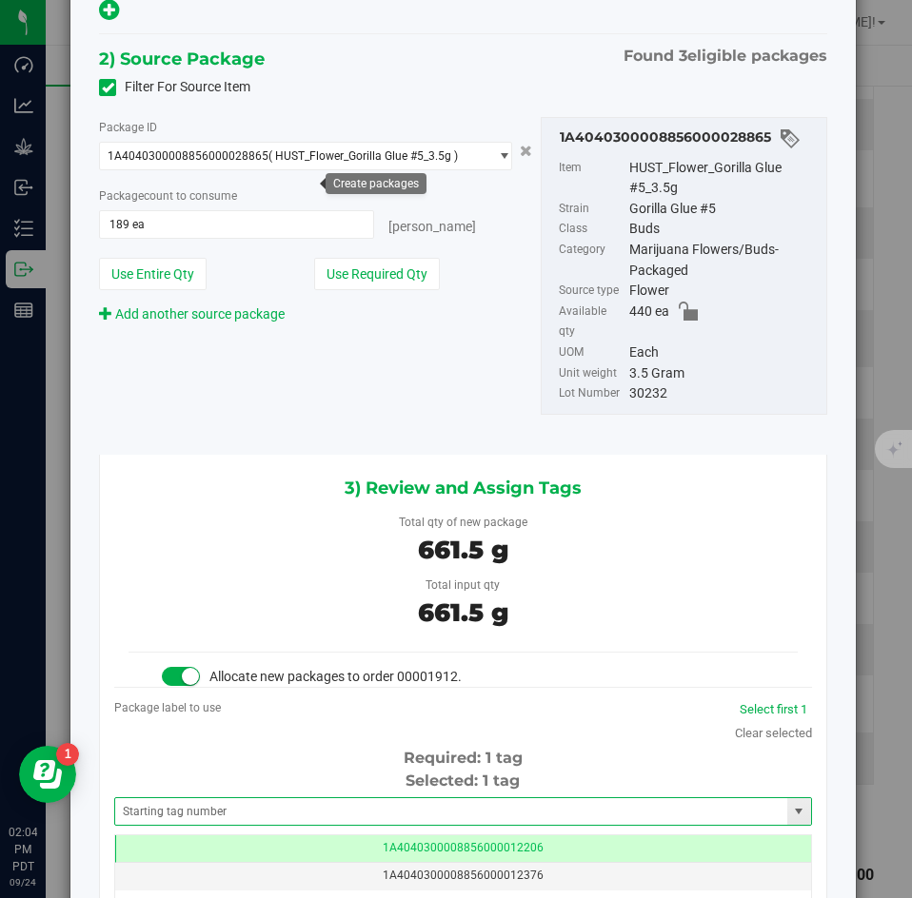
click at [338, 798] on span at bounding box center [463, 812] width 698 height 29
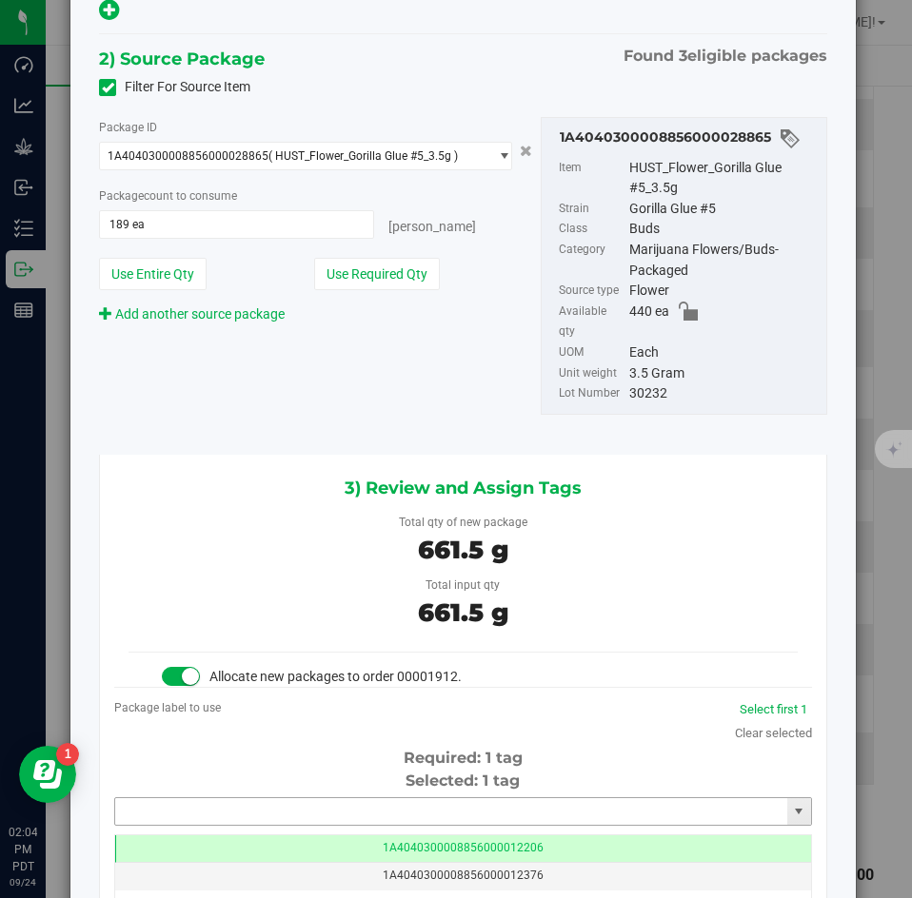
click at [332, 799] on input "text" at bounding box center [451, 812] width 672 height 27
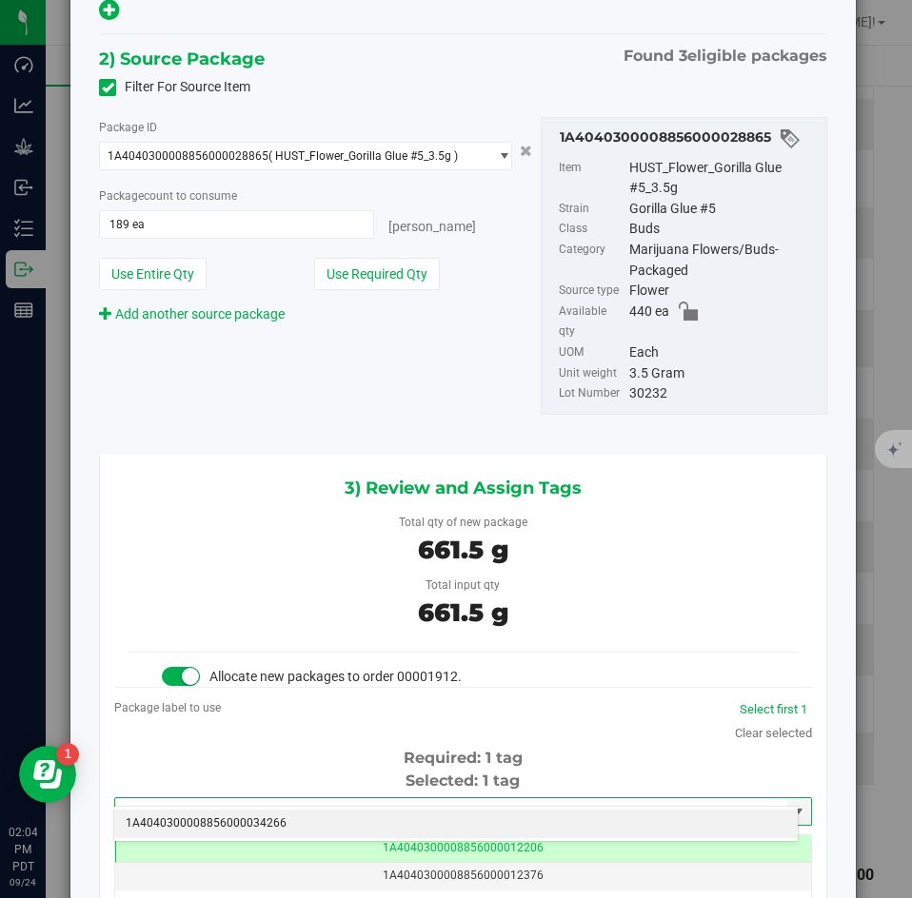
click at [308, 822] on li "1A4040300008856000034266" at bounding box center [455, 824] width 683 height 29
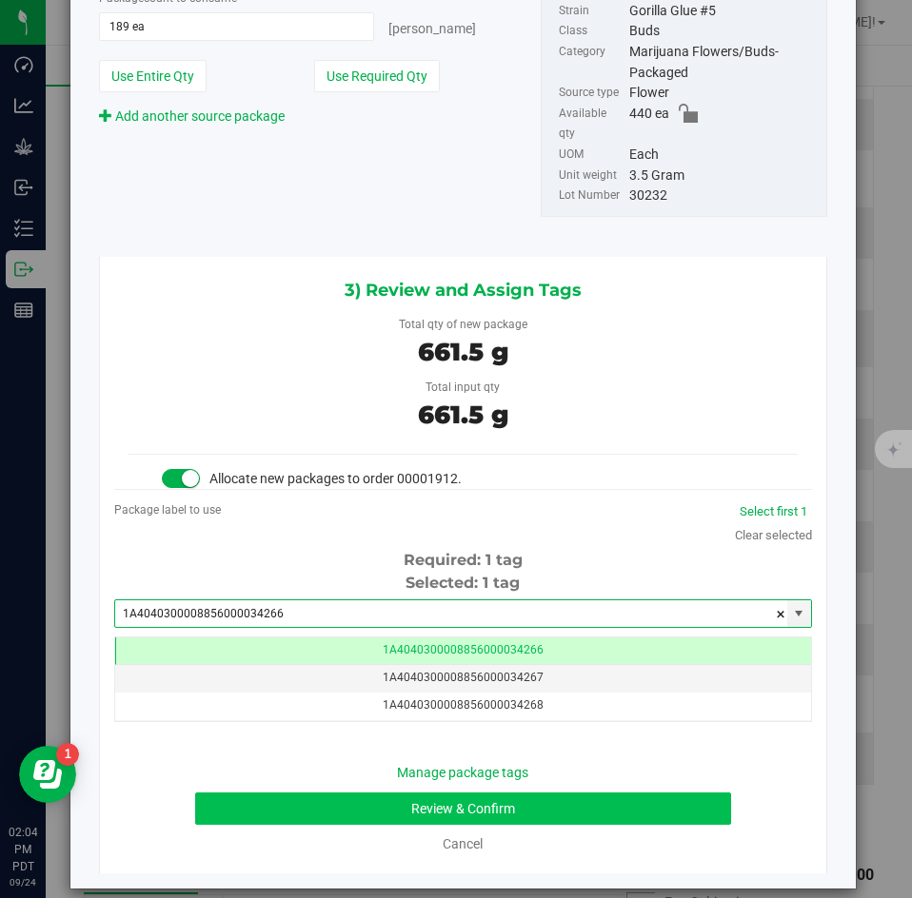
type input "1A4040300008856000034266"
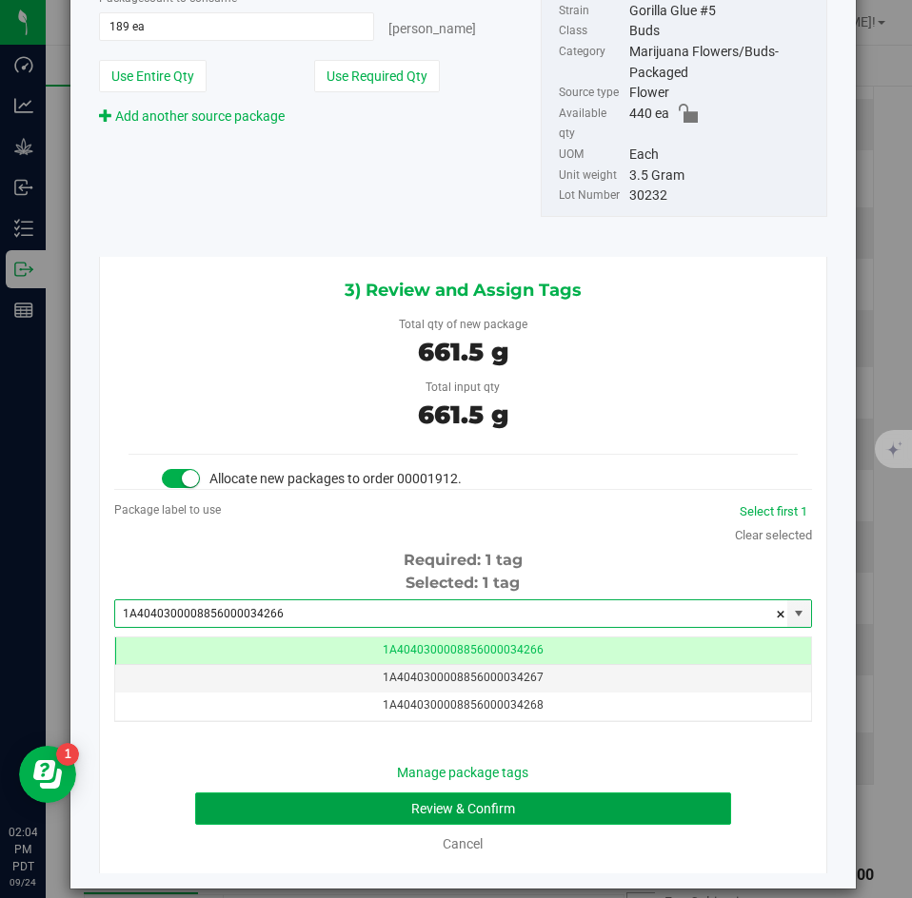
click at [301, 793] on button "Review & Confirm" at bounding box center [462, 809] width 535 height 32
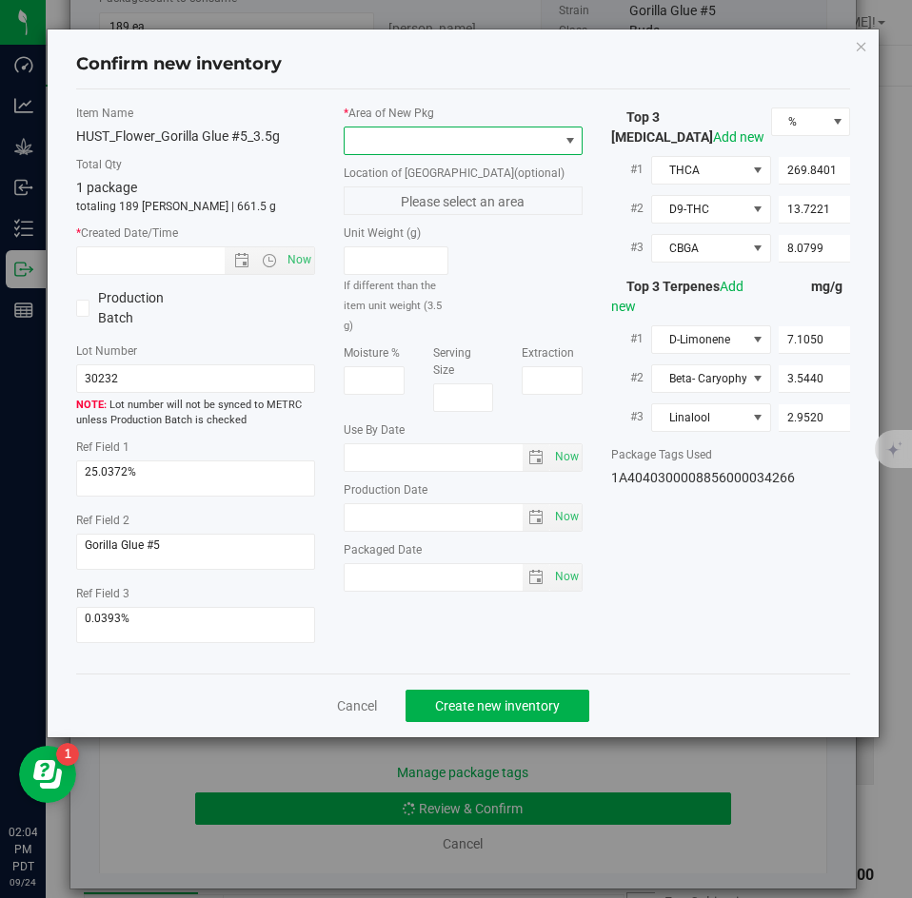
click at [410, 141] on span at bounding box center [451, 141] width 213 height 27
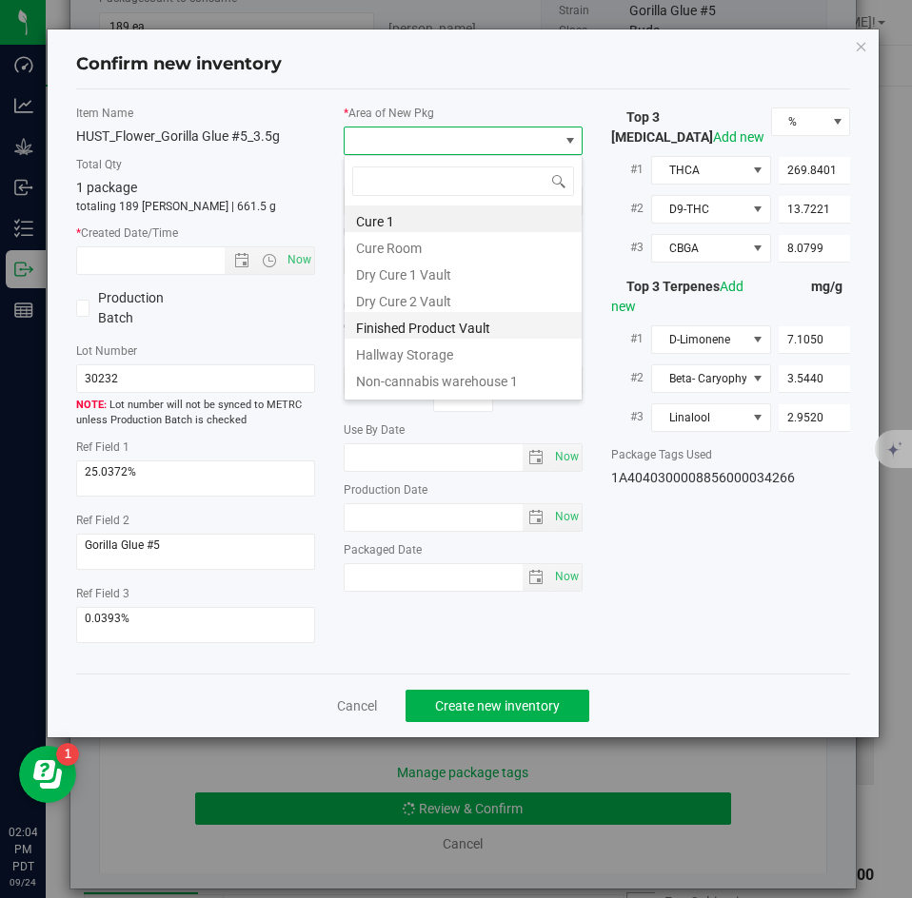
click at [415, 322] on li "Finished Product Vault" at bounding box center [463, 325] width 237 height 27
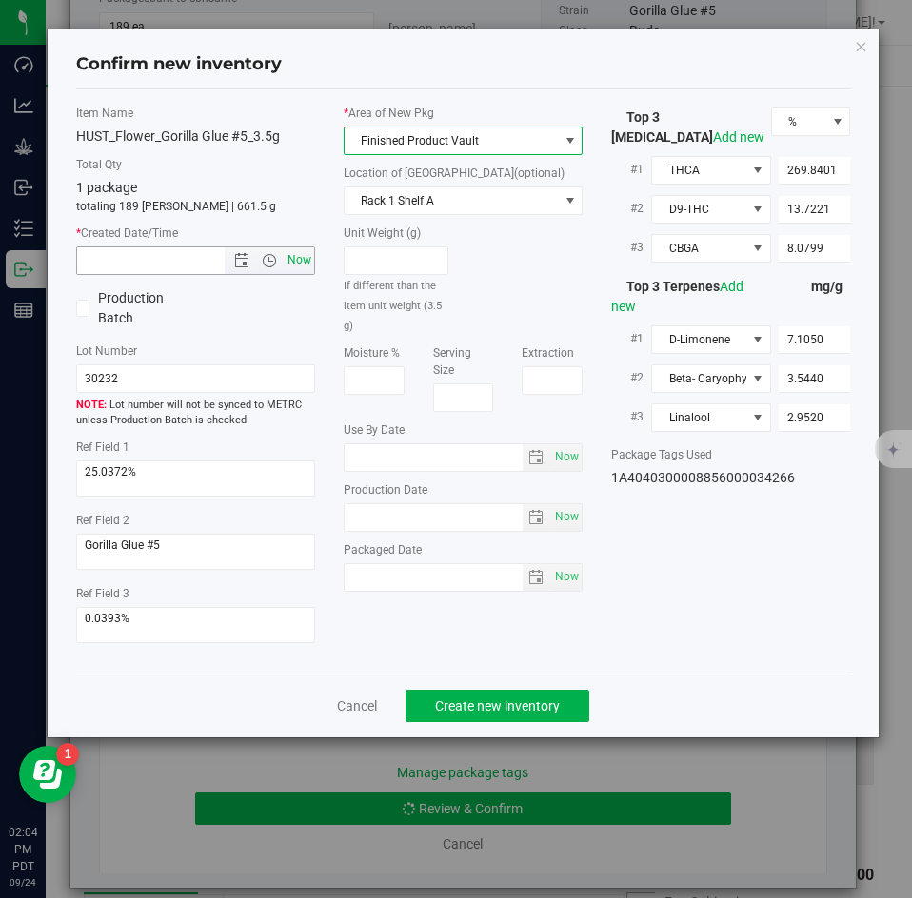
click at [292, 261] on span "Now" at bounding box center [300, 261] width 32 height 28
type input "9/24/2025 2:04 PM"
click at [478, 687] on div "Cancel Create new inventory" at bounding box center [463, 706] width 775 height 64
click at [478, 695] on button "Create new inventory" at bounding box center [497, 706] width 184 height 32
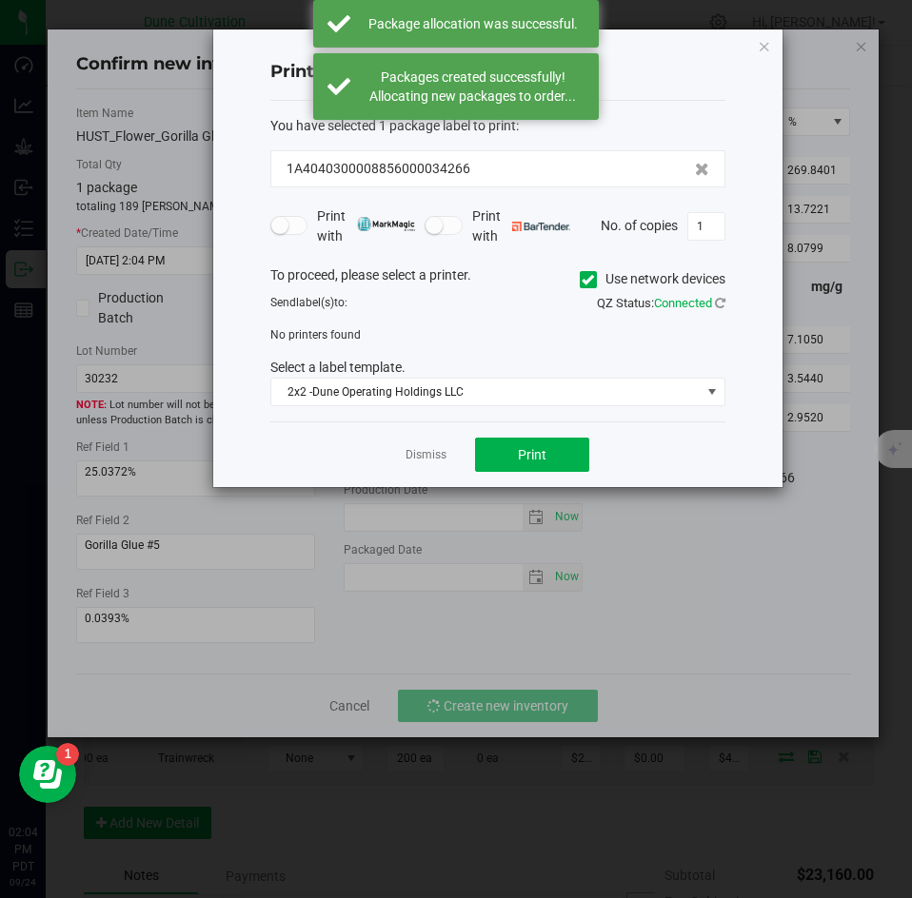
click at [417, 445] on app-cancel-button "Dismiss" at bounding box center [425, 455] width 41 height 20
click at [417, 448] on link "Dismiss" at bounding box center [425, 455] width 41 height 16
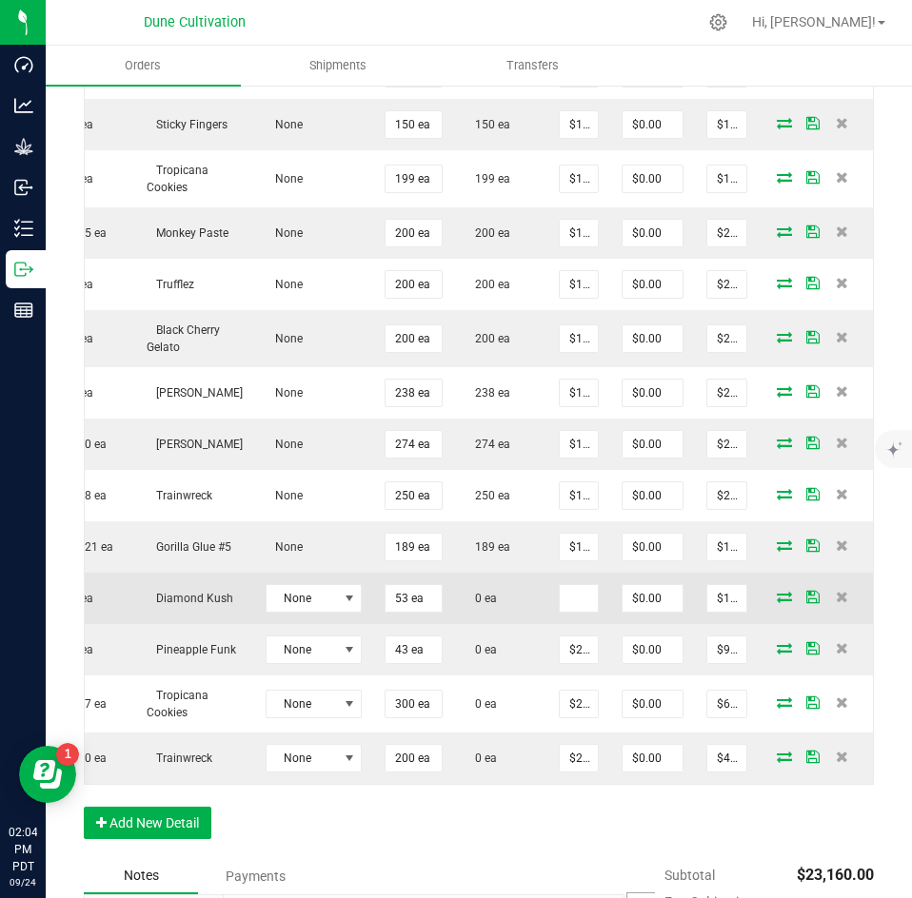
click at [777, 591] on icon at bounding box center [784, 596] width 15 height 11
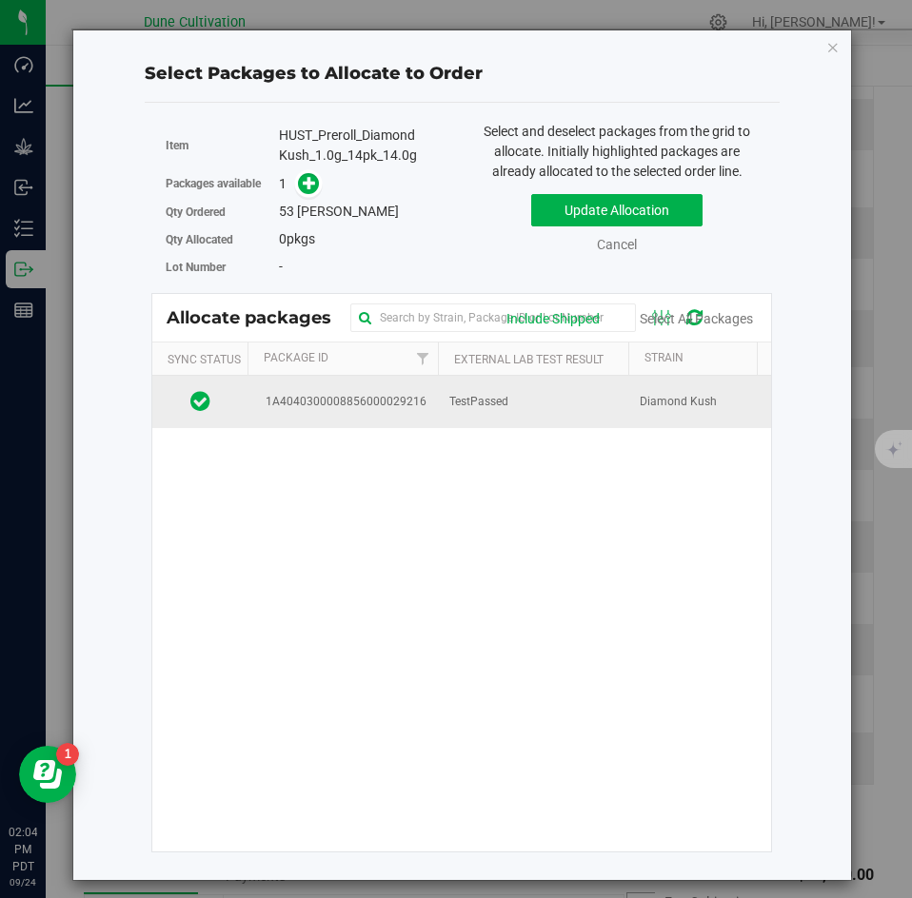
click at [457, 420] on td "TestPassed" at bounding box center [533, 401] width 190 height 51
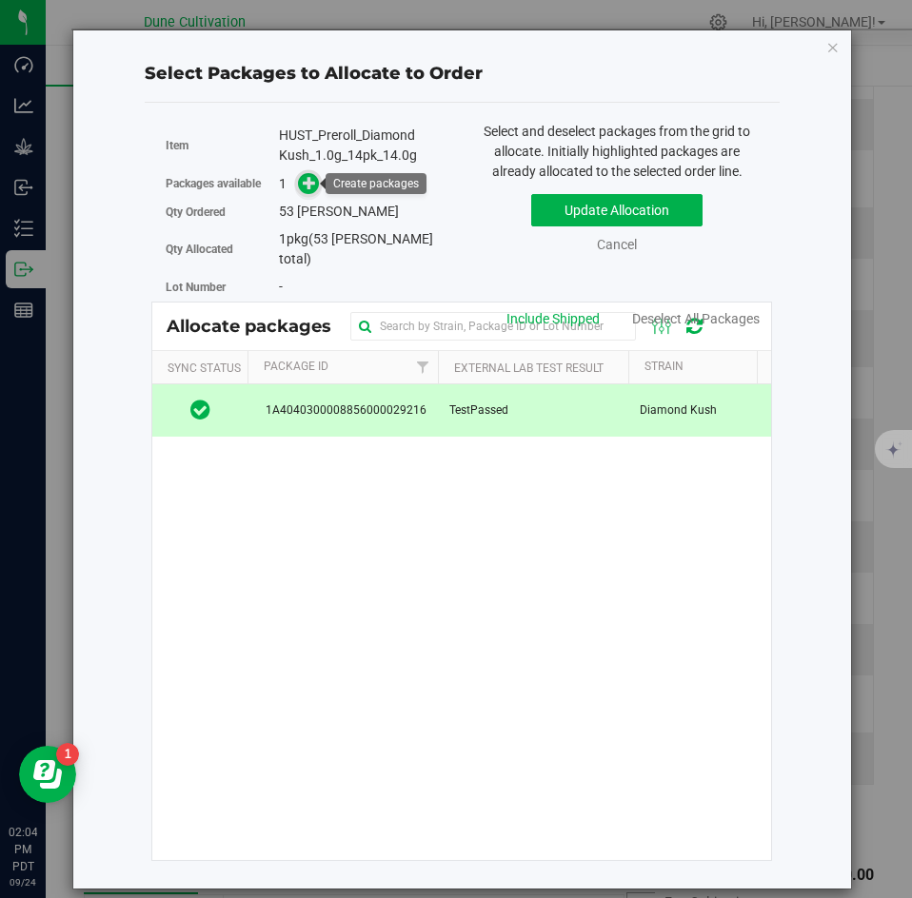
click at [301, 192] on span at bounding box center [309, 184] width 22 height 22
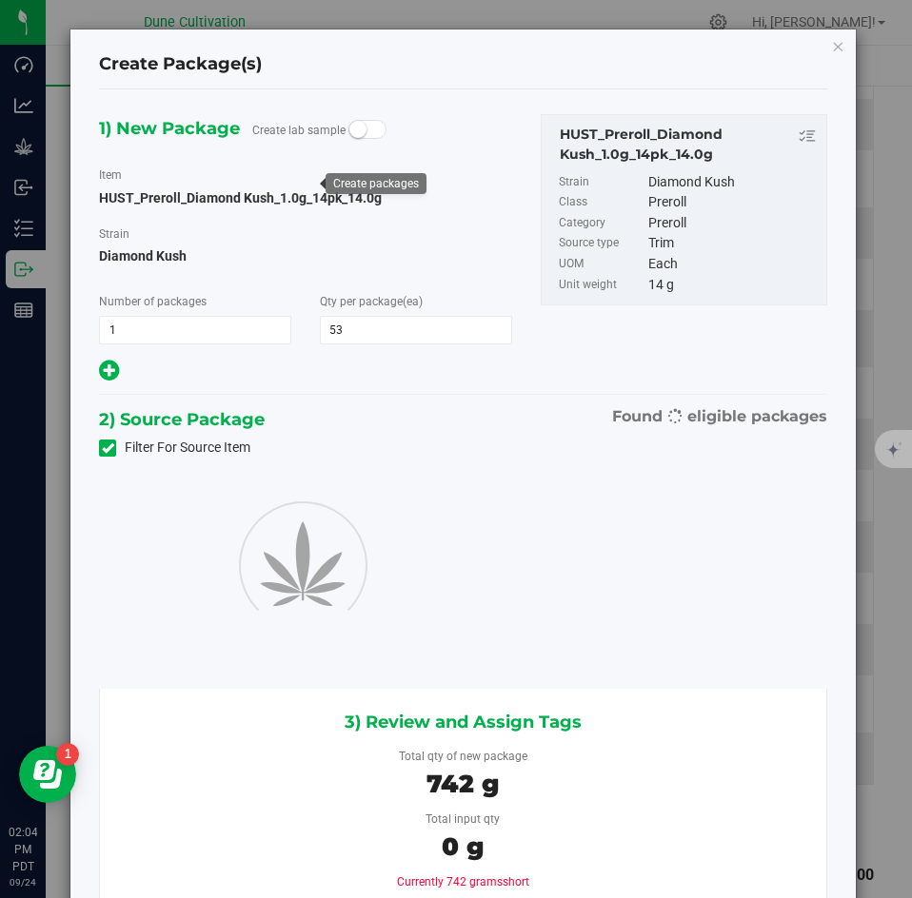
type input "53"
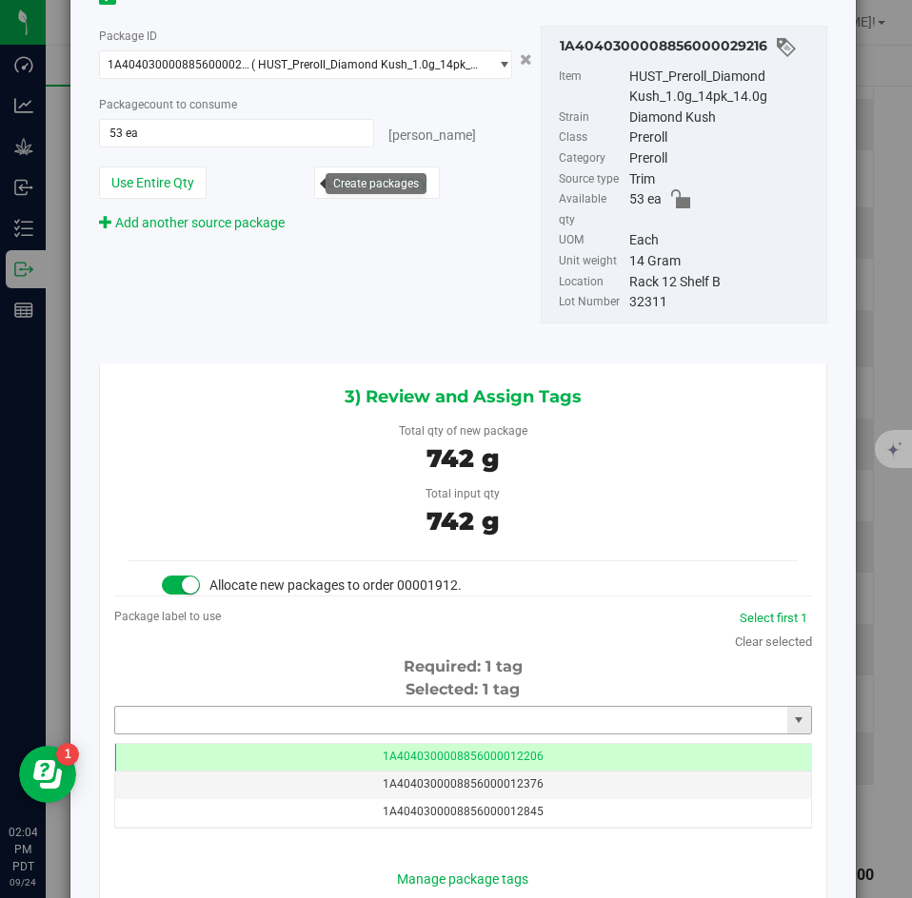
click at [261, 707] on input "text" at bounding box center [451, 720] width 672 height 27
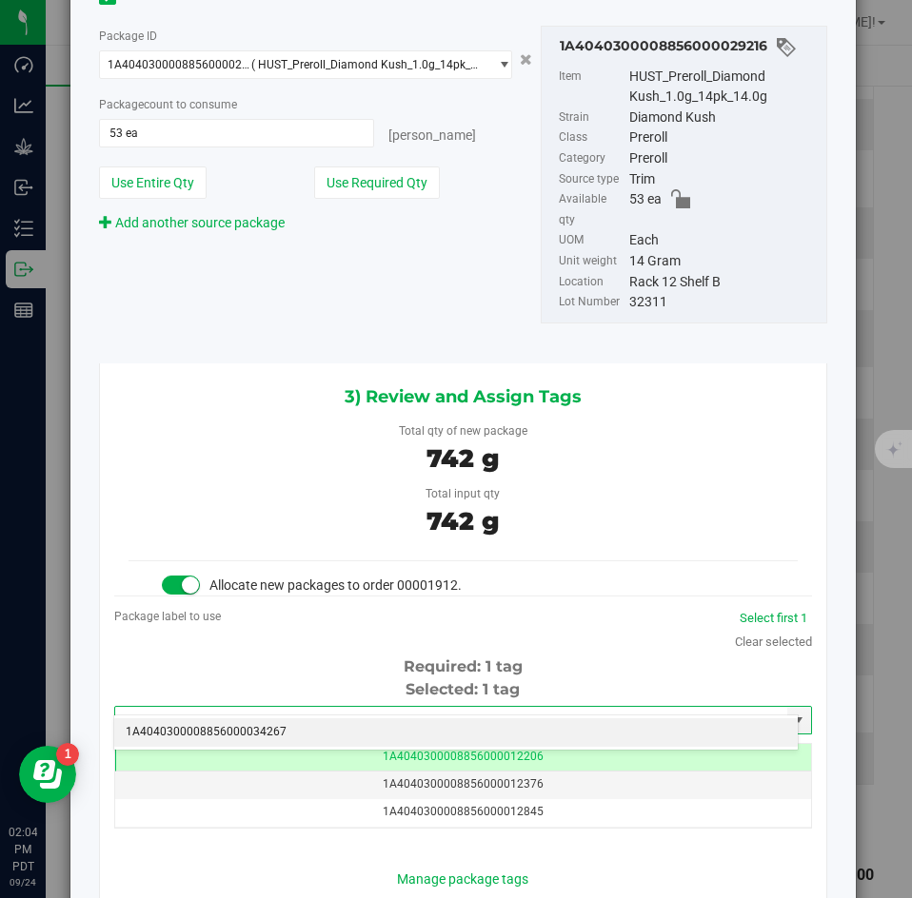
click at [249, 731] on li "1A4040300008856000034267" at bounding box center [455, 733] width 683 height 29
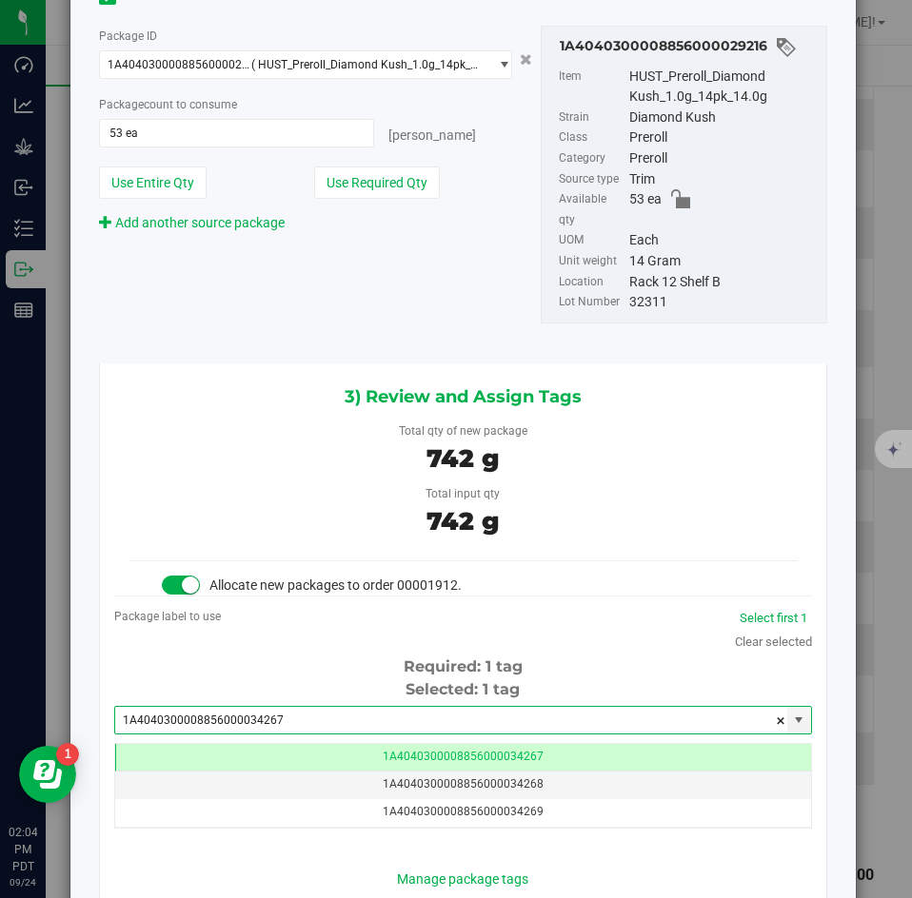
type input "1A4040300008856000034267"
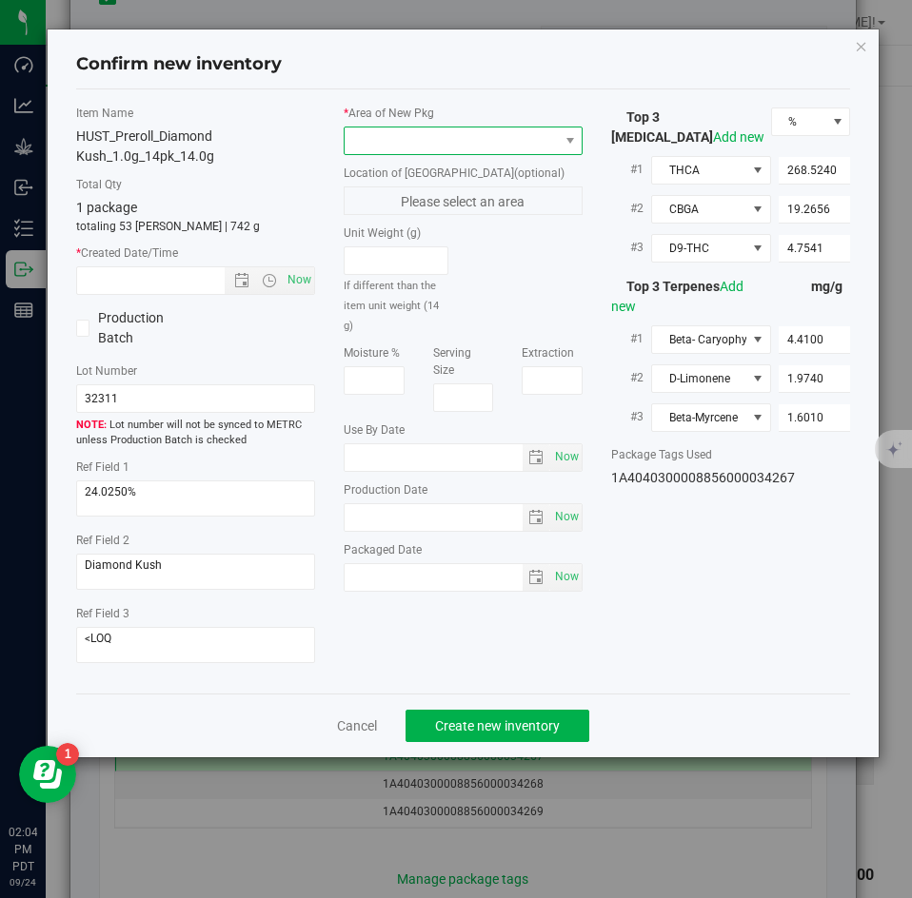
click at [385, 128] on span at bounding box center [451, 141] width 213 height 27
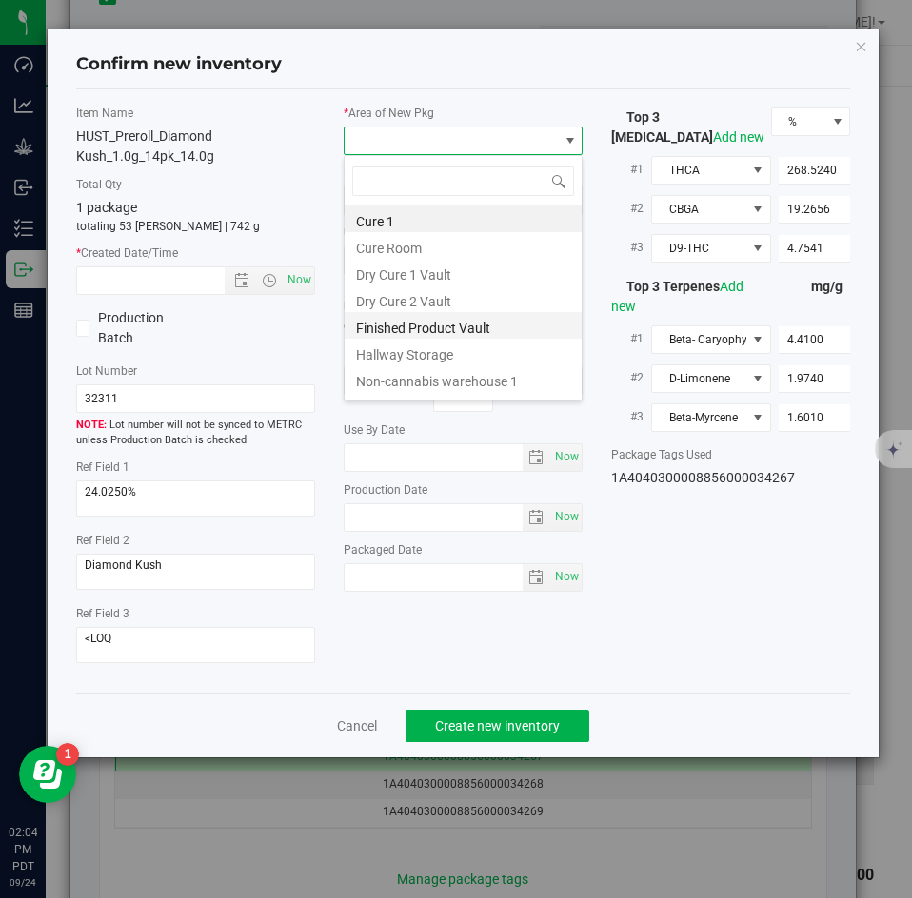
click at [385, 316] on li "Finished Product Vault" at bounding box center [463, 325] width 237 height 27
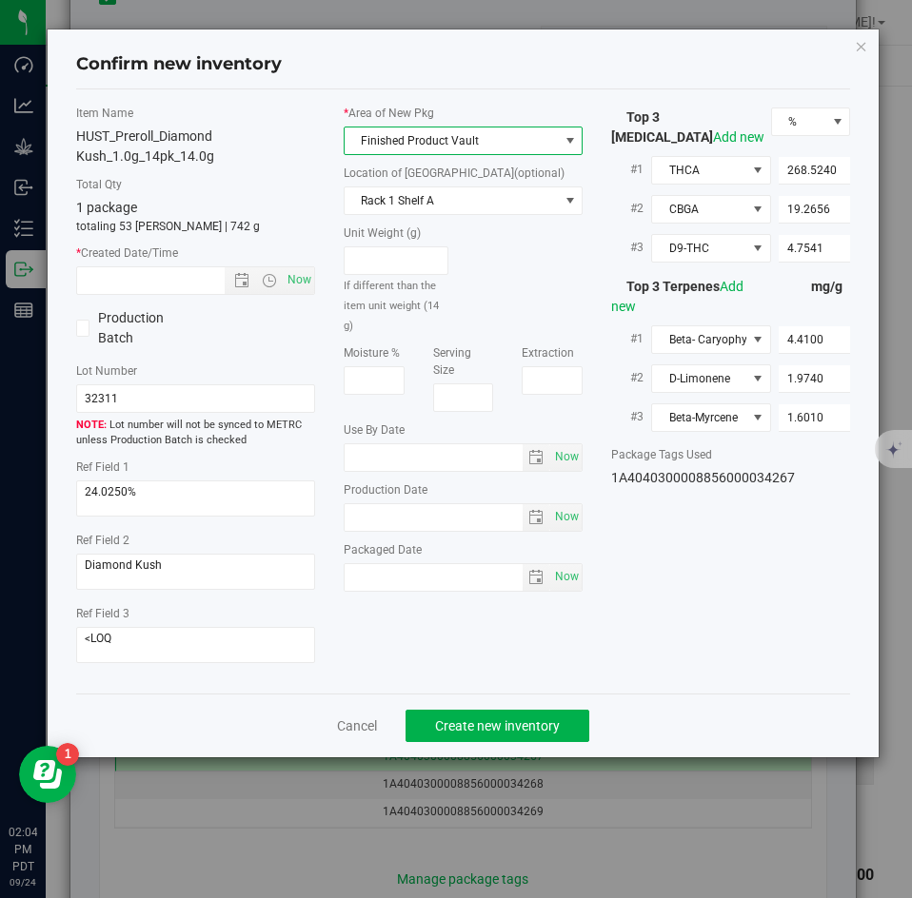
click at [326, 286] on div "Item Name HUST_Preroll_Diamond Kush_1.0g_14pk_14.0g Total Qty 1 package totalin…" at bounding box center [195, 392] width 267 height 574
click at [305, 280] on span "Now" at bounding box center [300, 280] width 32 height 28
type input "9/24/2025 2:04 PM"
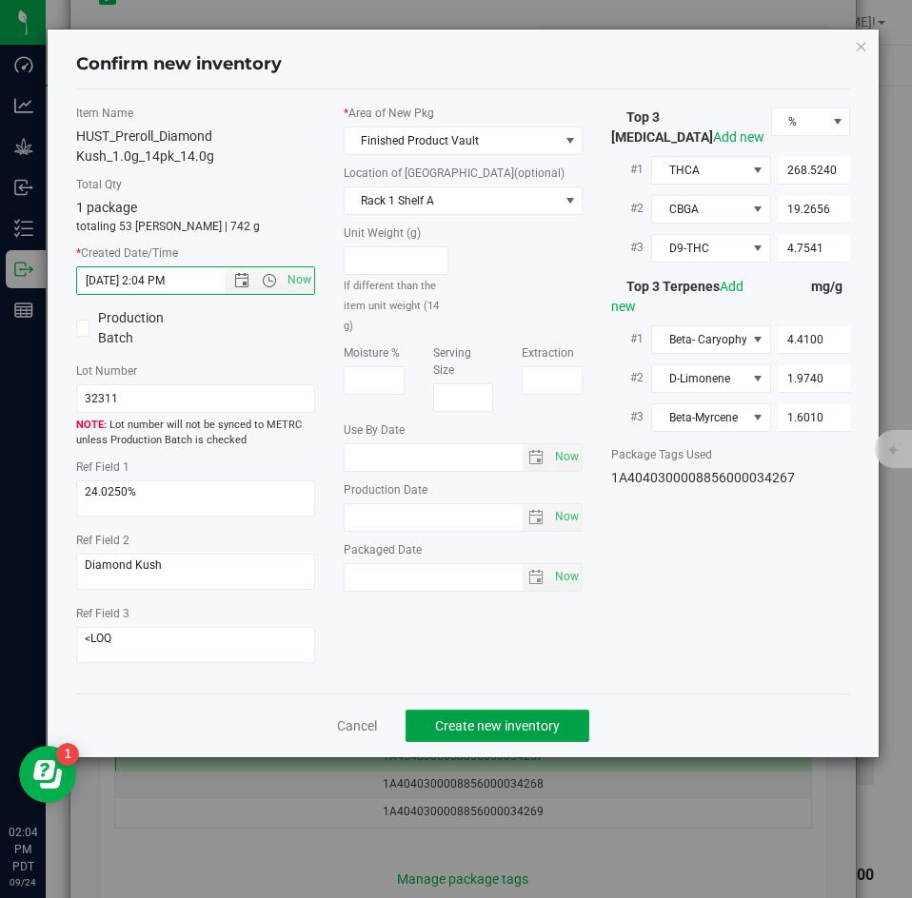
click at [506, 713] on button "Create new inventory" at bounding box center [497, 726] width 184 height 32
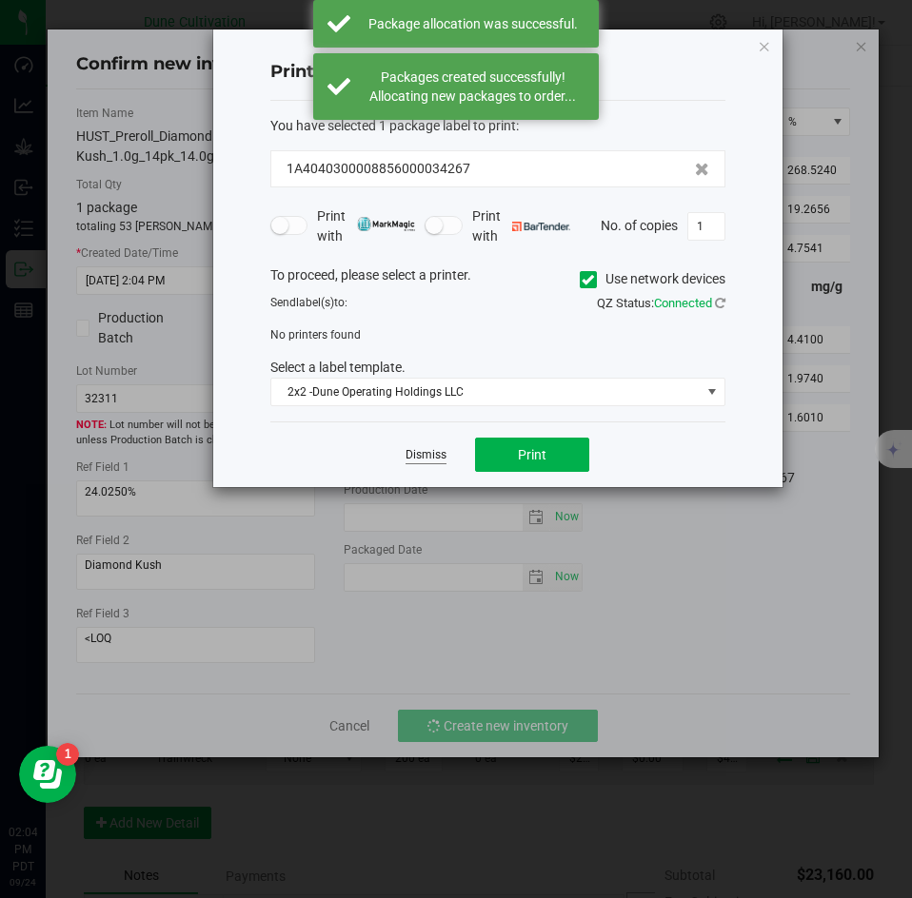
click at [428, 454] on link "Dismiss" at bounding box center [425, 455] width 41 height 16
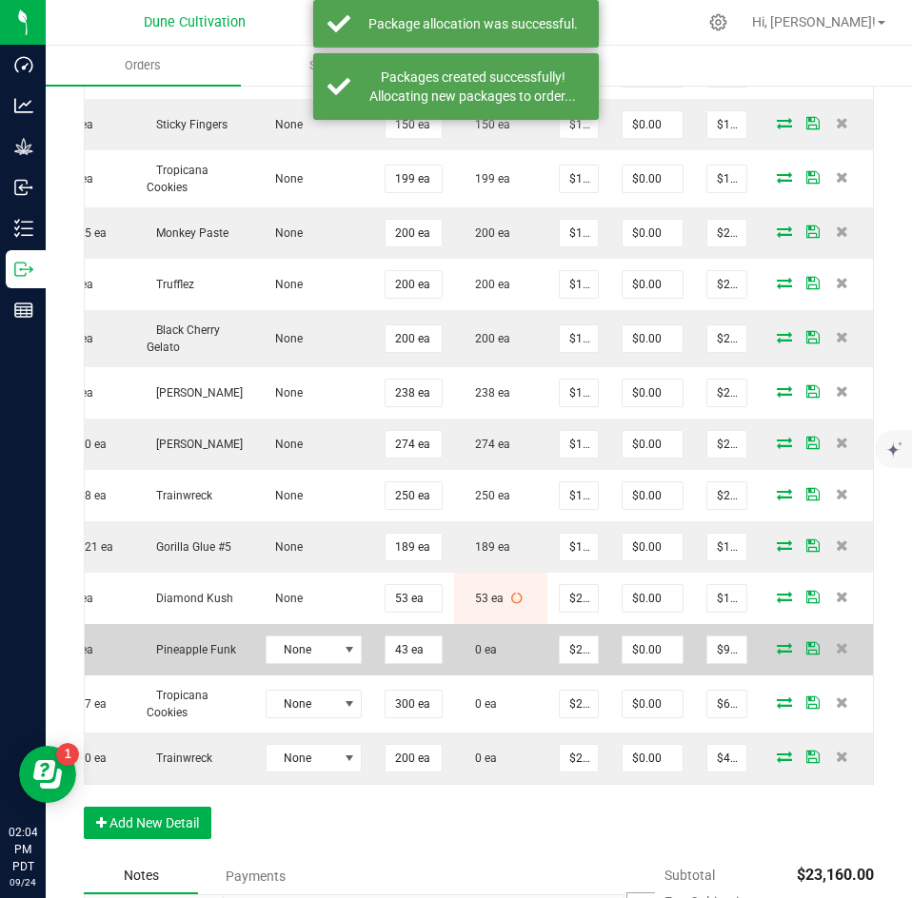
click at [777, 642] on icon at bounding box center [784, 647] width 15 height 11
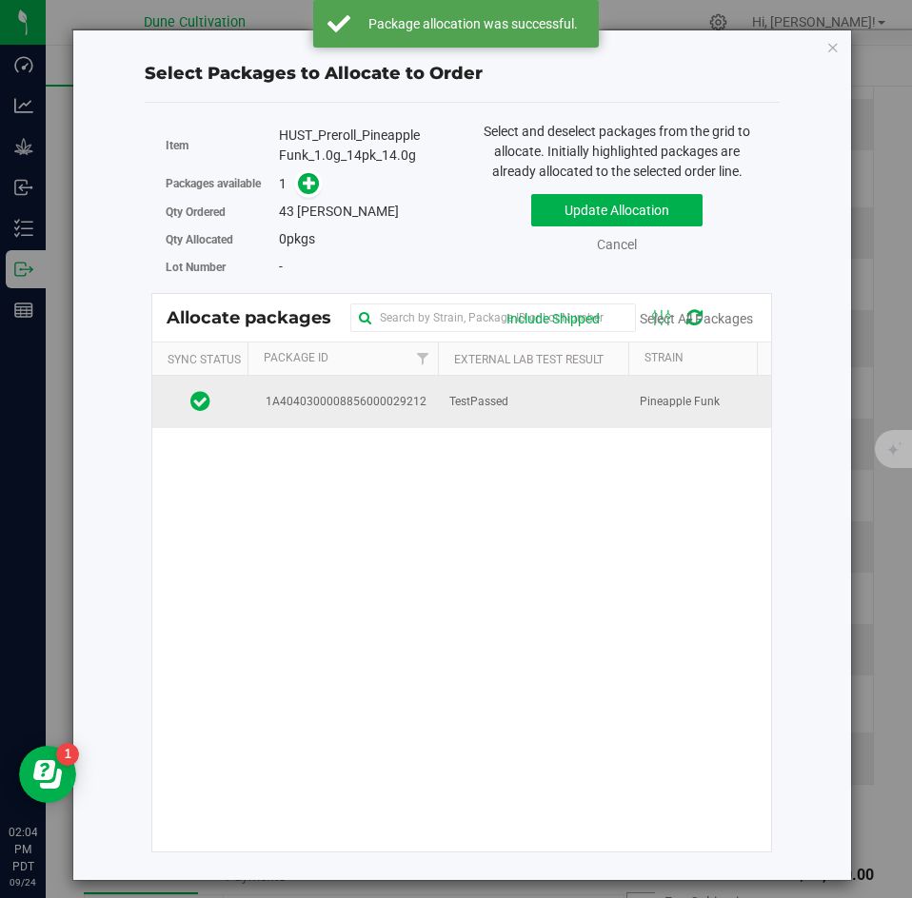
click at [419, 419] on td "1A4040300008856000029212" at bounding box center [342, 401] width 190 height 51
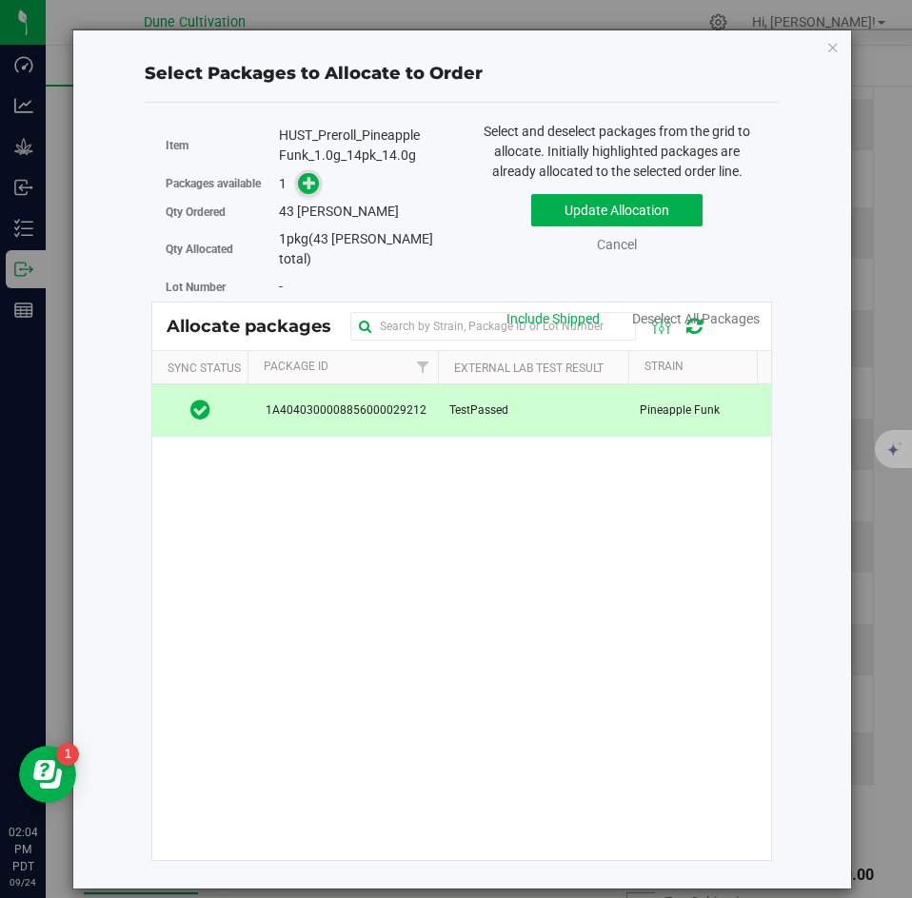
click at [315, 183] on icon at bounding box center [309, 182] width 13 height 13
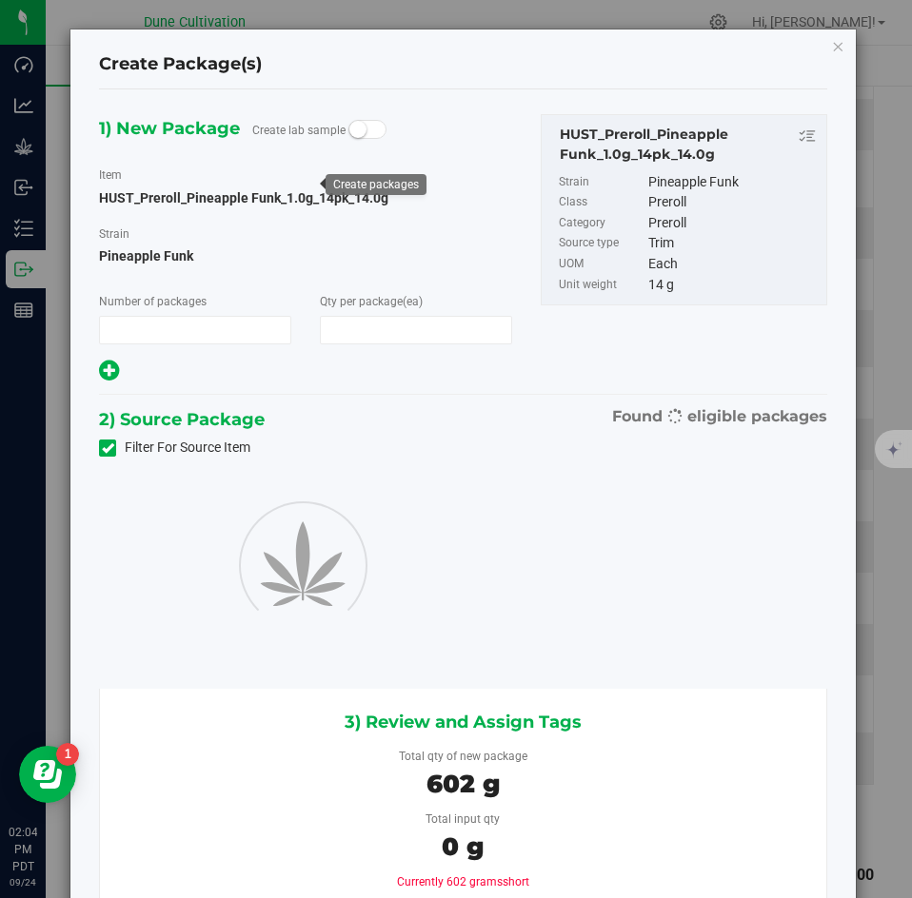
type input "1"
type input "43"
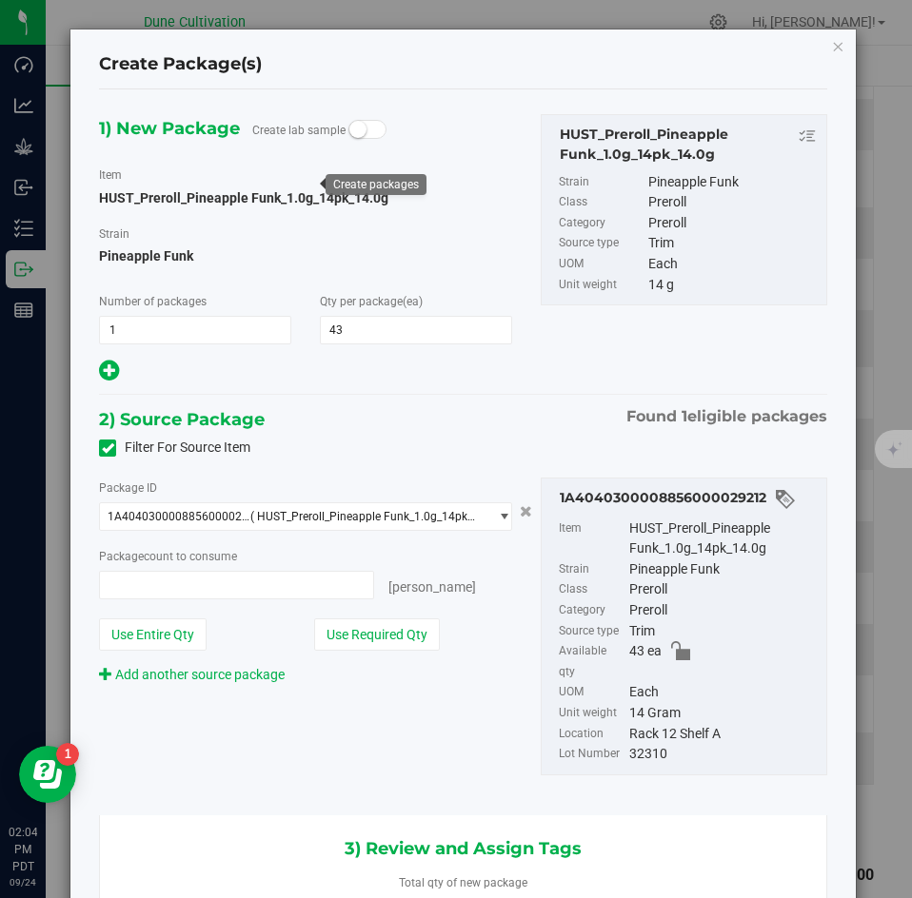
type input "43 ea"
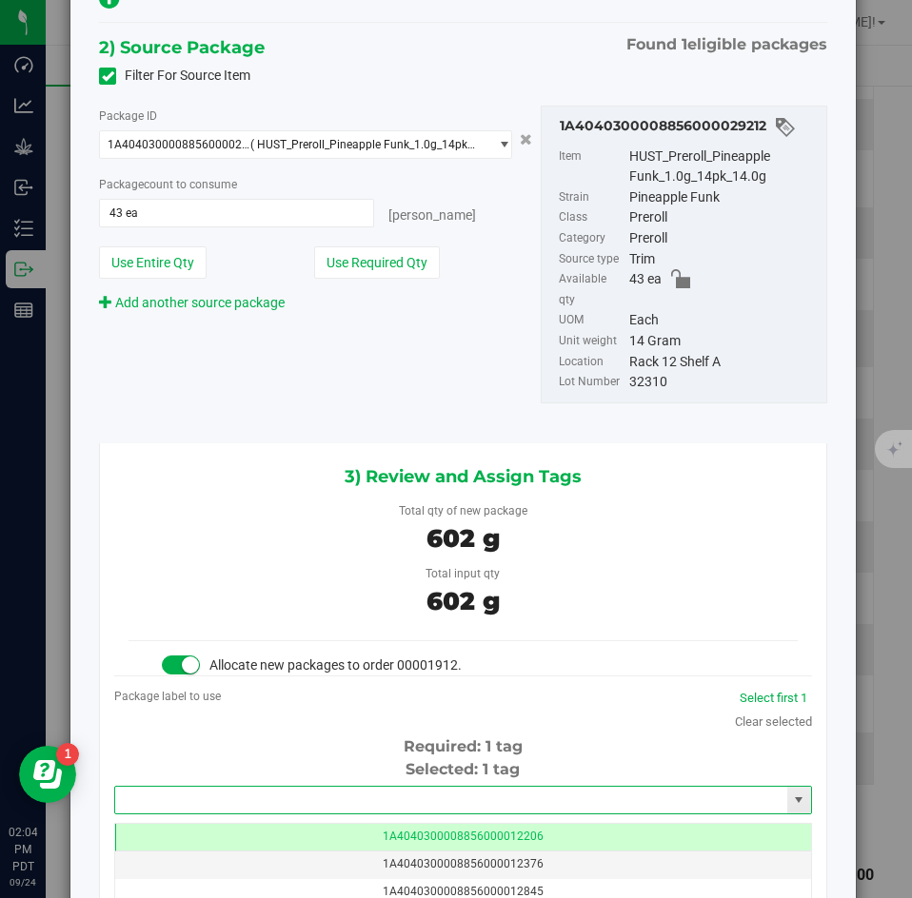
click at [361, 787] on input "text" at bounding box center [451, 800] width 672 height 27
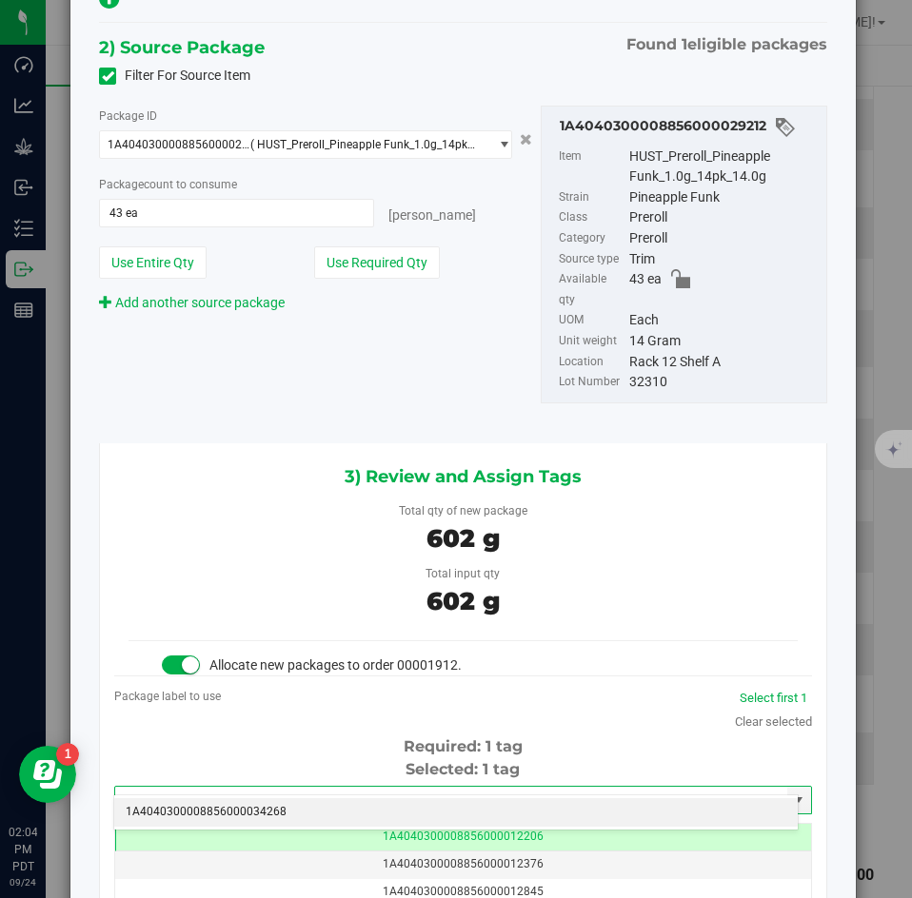
click at [319, 810] on li "1A4040300008856000034268" at bounding box center [455, 813] width 683 height 29
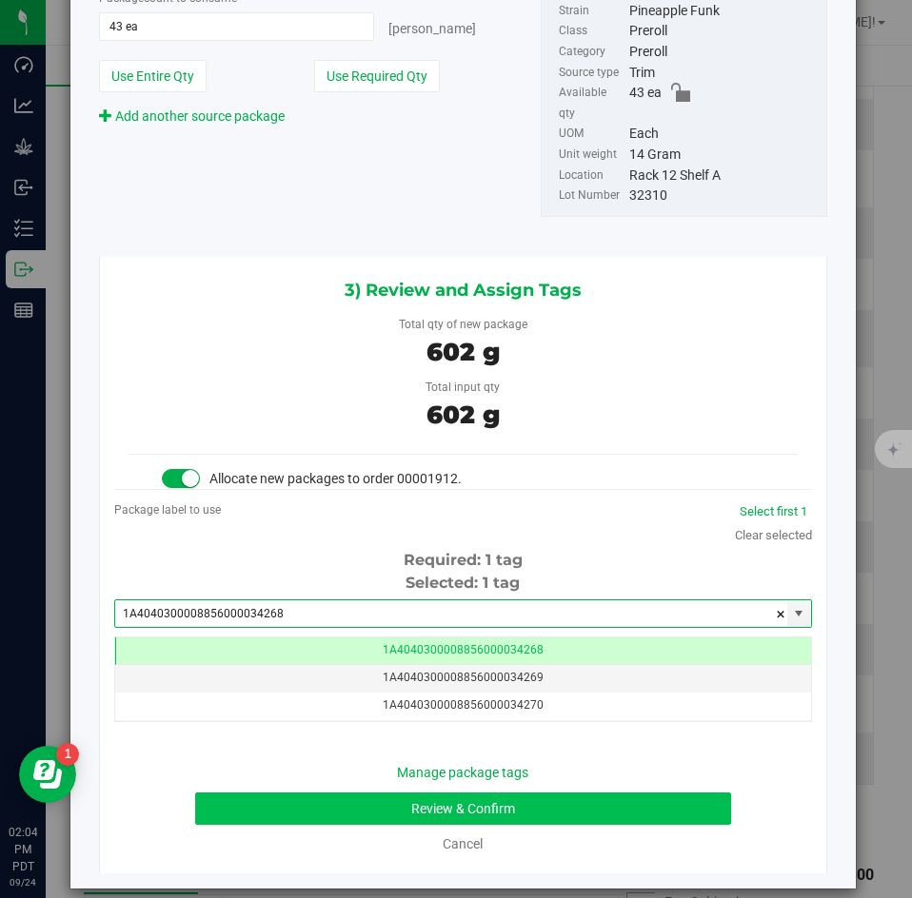
type input "1A4040300008856000034268"
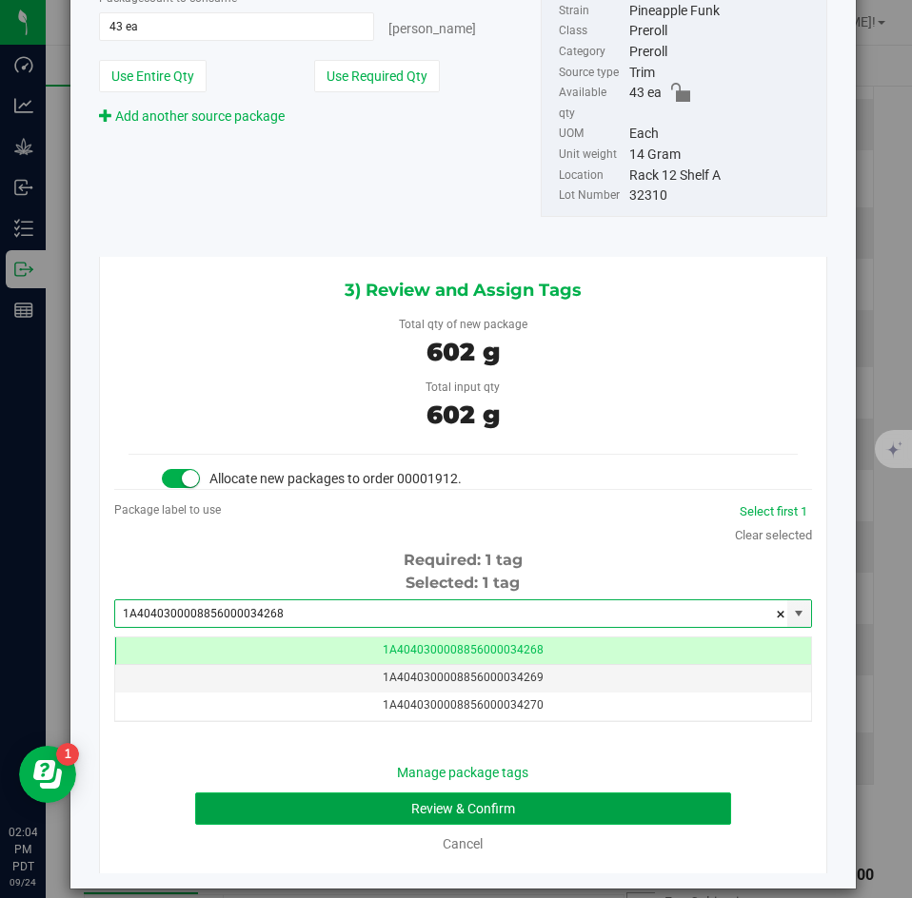
click at [345, 793] on button "Review & Confirm" at bounding box center [462, 809] width 535 height 32
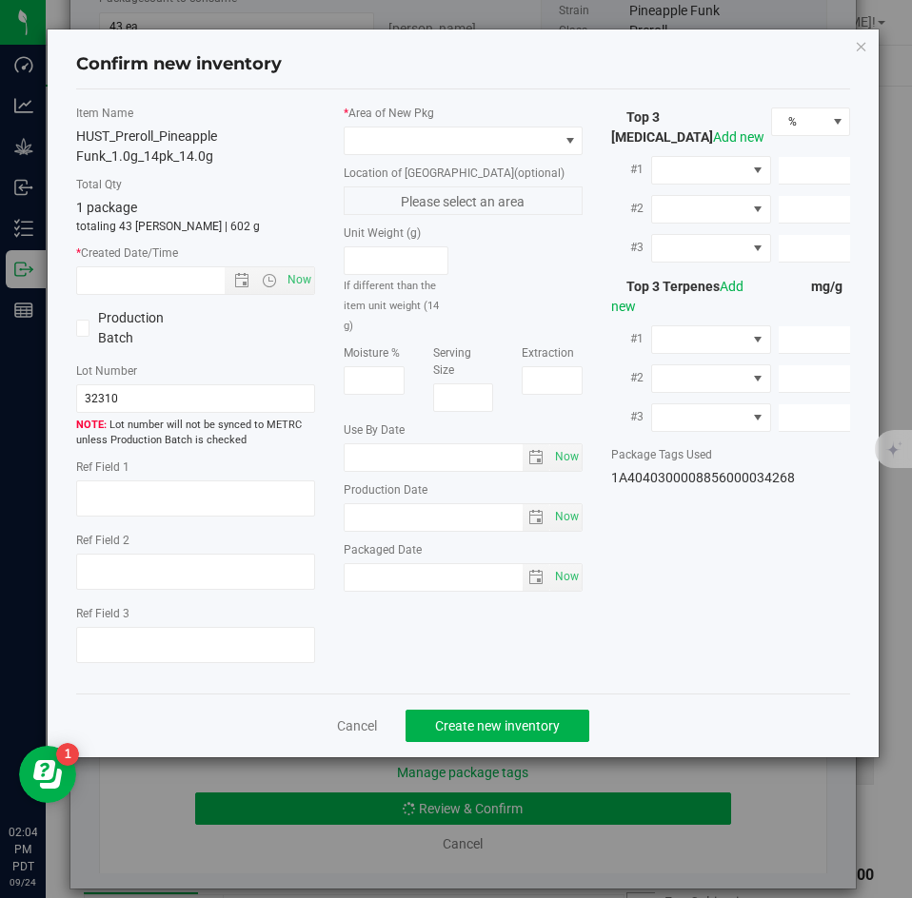
type textarea "24.3610%"
type textarea "Pineapple Funk"
type textarea "<LOQ"
type input "265.8510"
type input "13.5819"
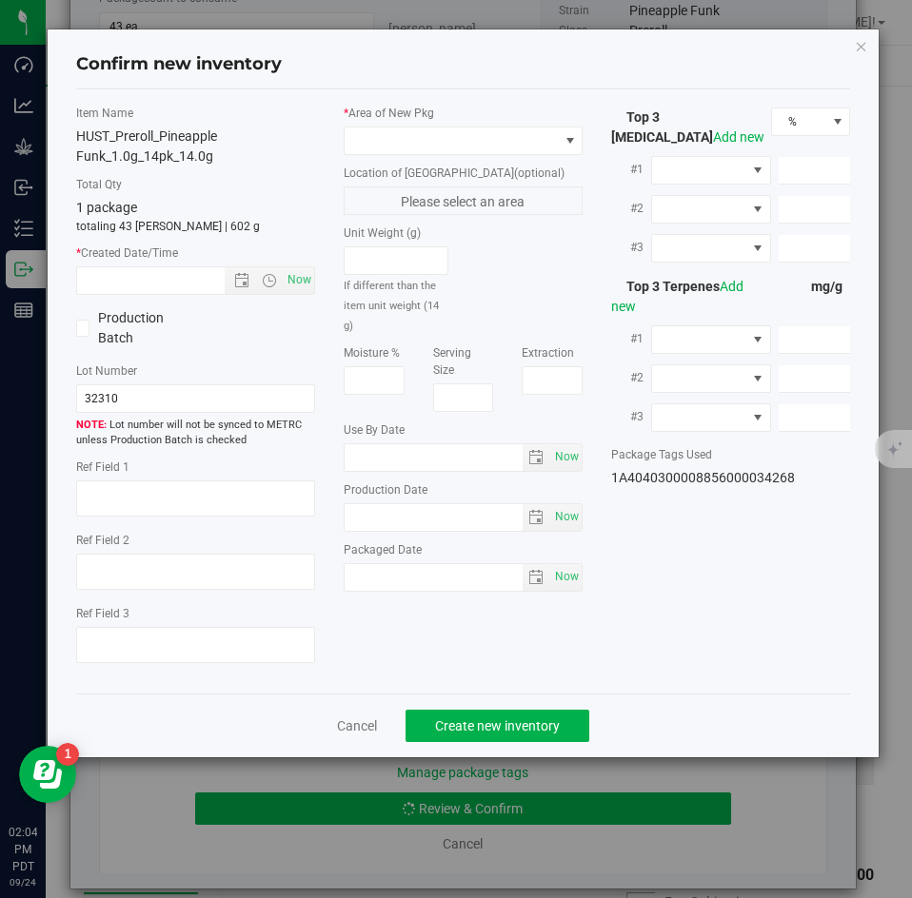
type input "10.4591"
type input "2.8930"
type input "2.8850"
type input "1.8640"
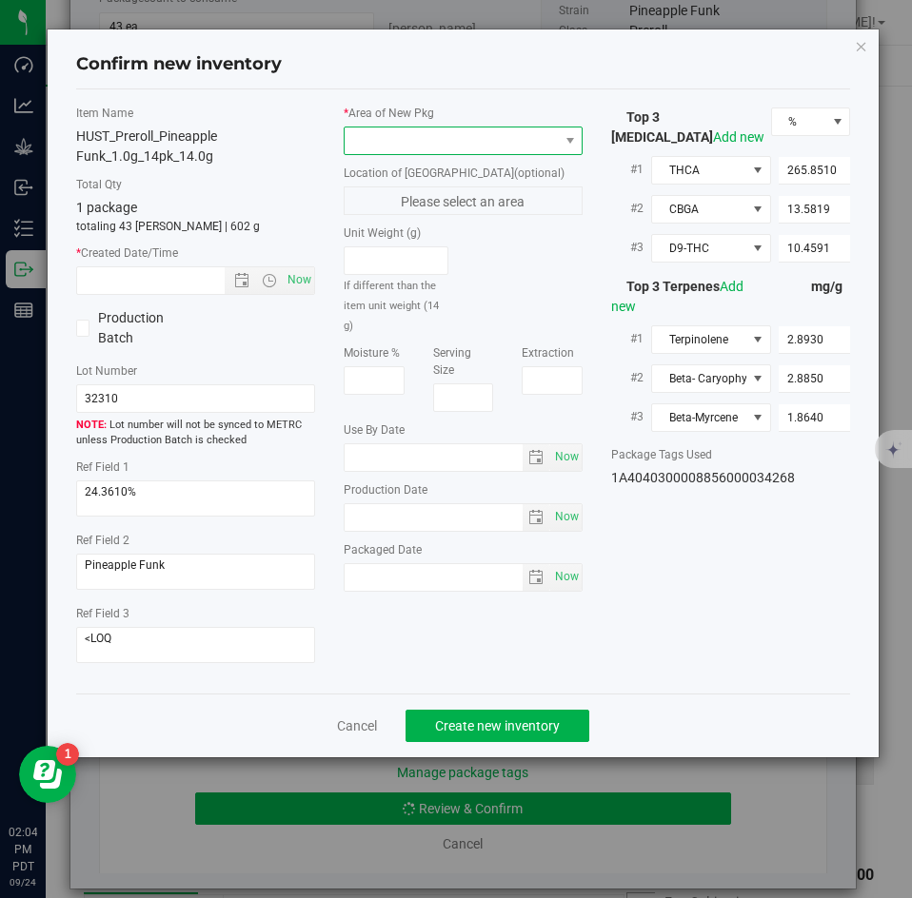
click at [439, 146] on span at bounding box center [451, 141] width 213 height 27
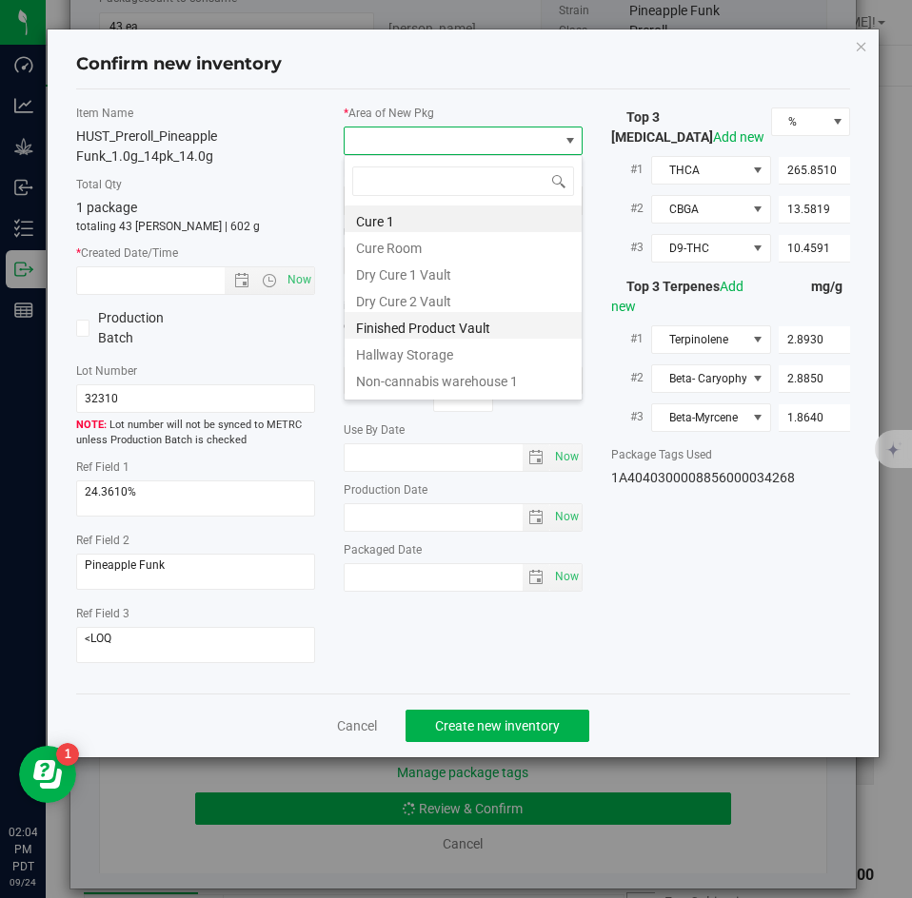
click at [392, 325] on li "Finished Product Vault" at bounding box center [463, 325] width 237 height 27
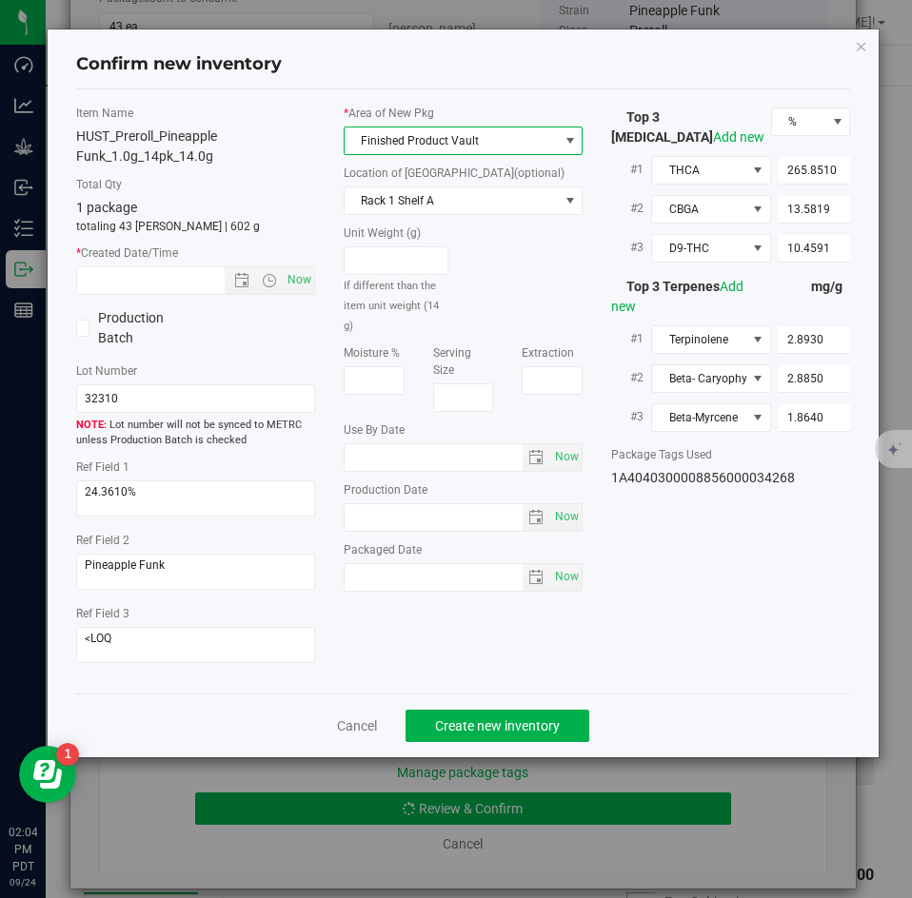
click at [321, 286] on div "Item Name HUST_Preroll_Pineapple Funk_1.0g_14pk_14.0g Total Qty 1 package total…" at bounding box center [195, 392] width 267 height 574
click at [306, 285] on span "Now" at bounding box center [300, 280] width 32 height 28
type input "9/24/2025 2:04 PM"
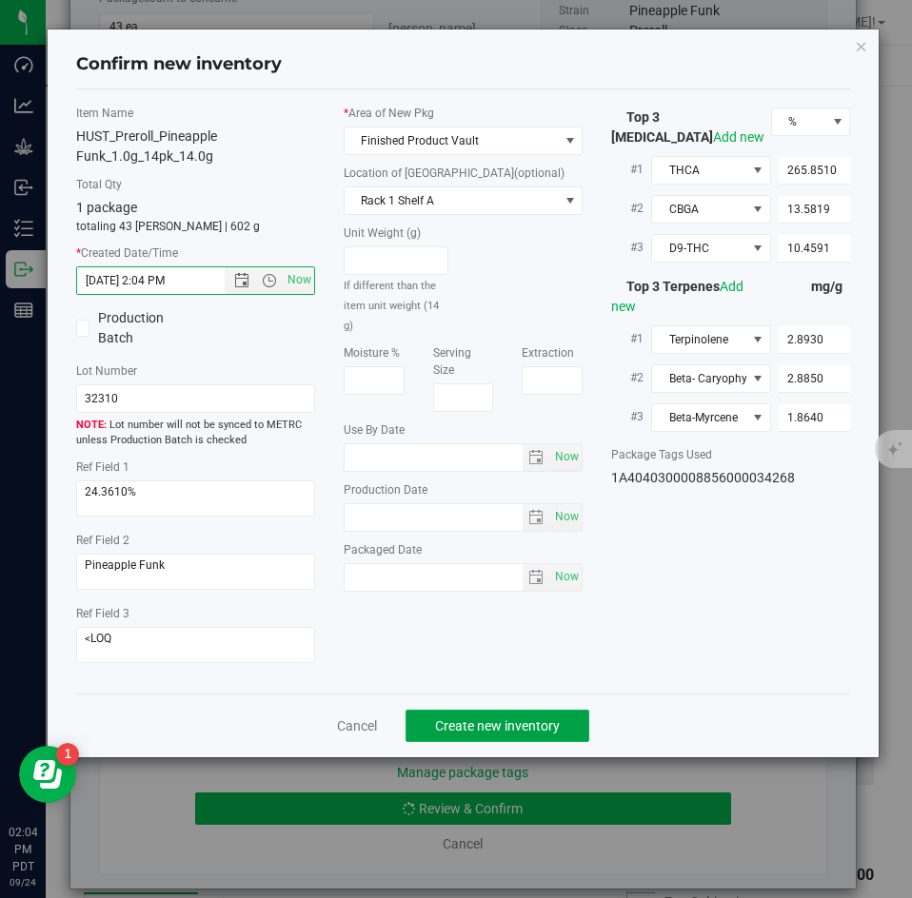
click at [468, 730] on span "Create new inventory" at bounding box center [497, 726] width 125 height 15
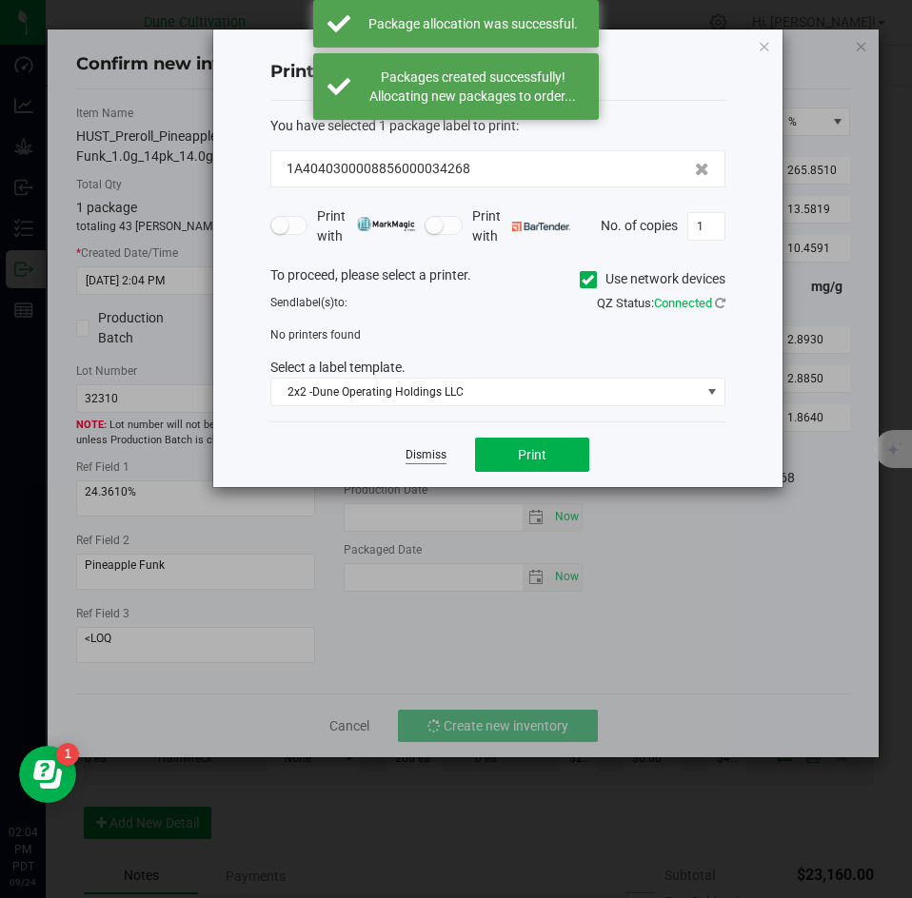
click at [431, 455] on link "Dismiss" at bounding box center [425, 455] width 41 height 16
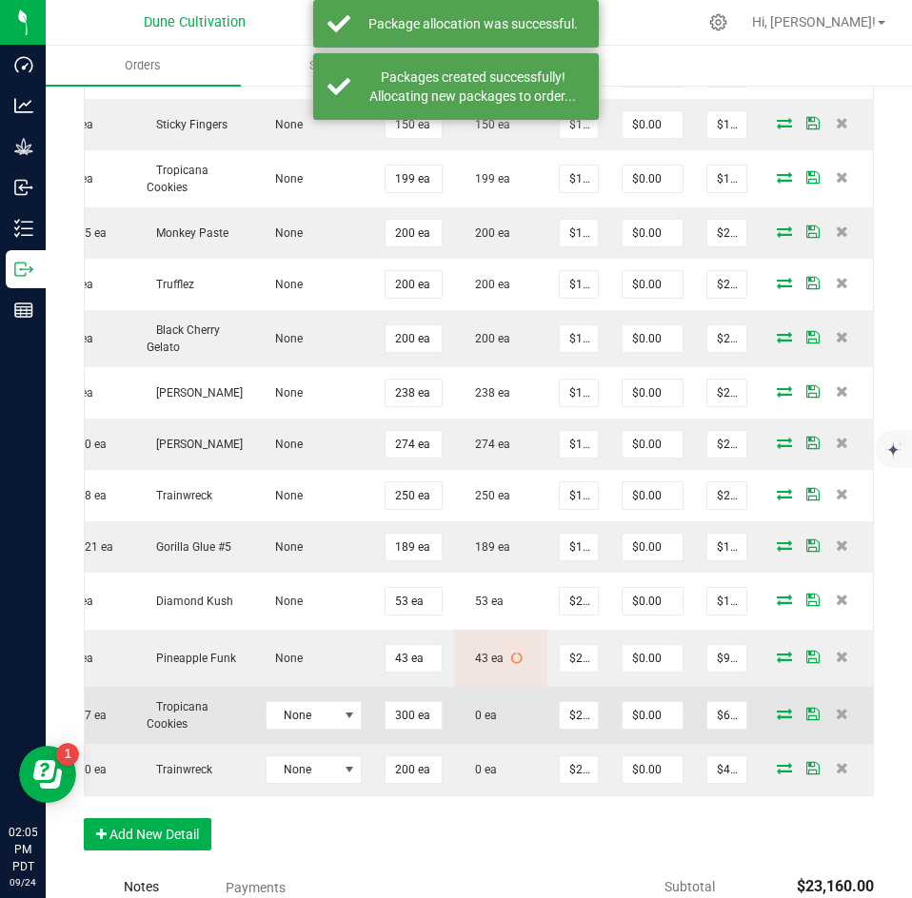
click at [777, 708] on icon at bounding box center [784, 713] width 15 height 11
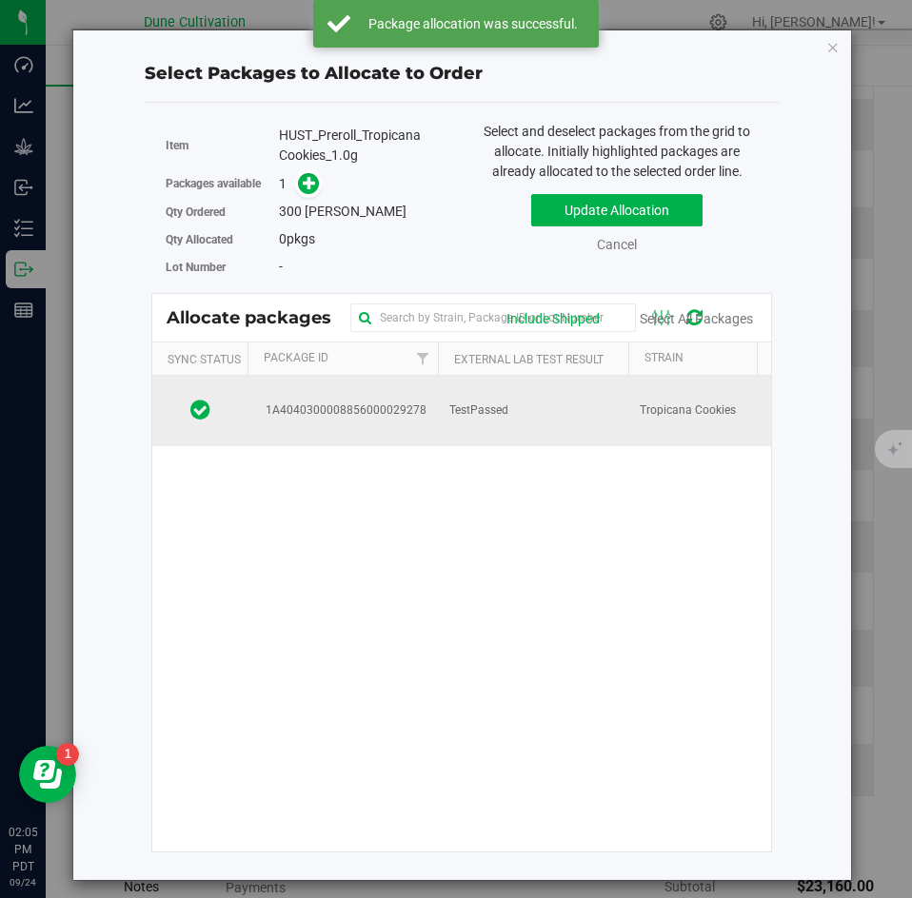
click at [423, 440] on td "1A4040300008856000029278" at bounding box center [342, 411] width 190 height 70
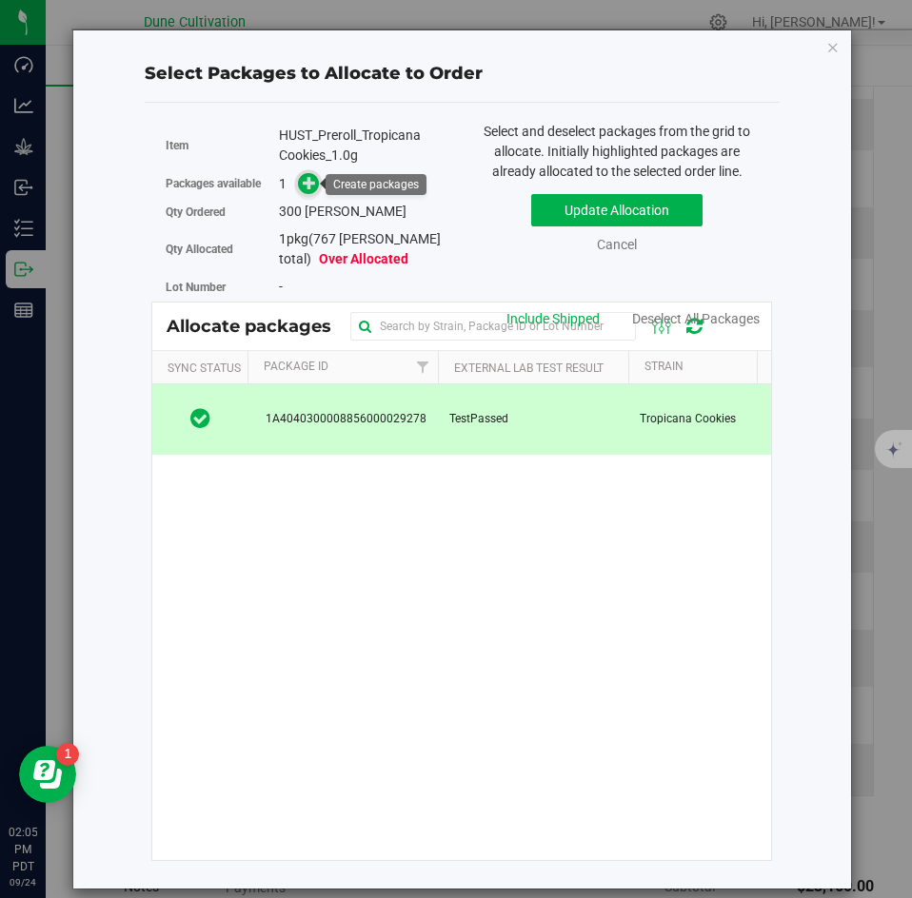
click at [312, 184] on icon at bounding box center [309, 182] width 13 height 13
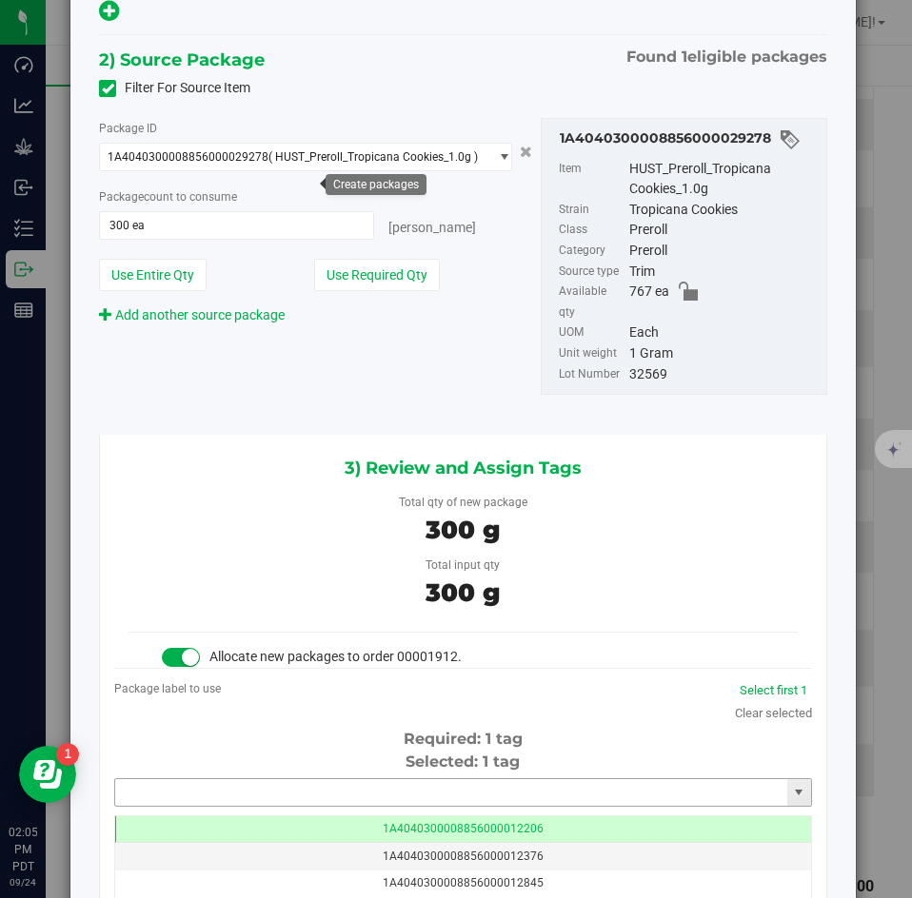
click at [402, 779] on input "text" at bounding box center [451, 792] width 672 height 27
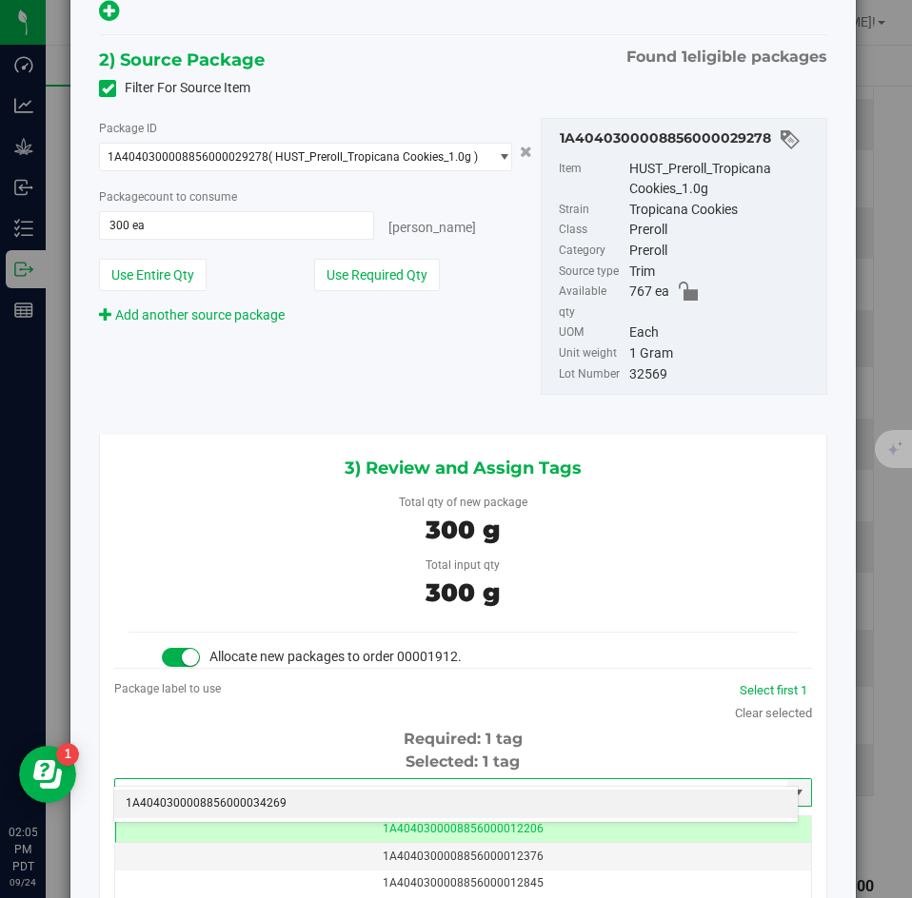
click at [385, 794] on li "1A4040300008856000034269" at bounding box center [455, 804] width 683 height 29
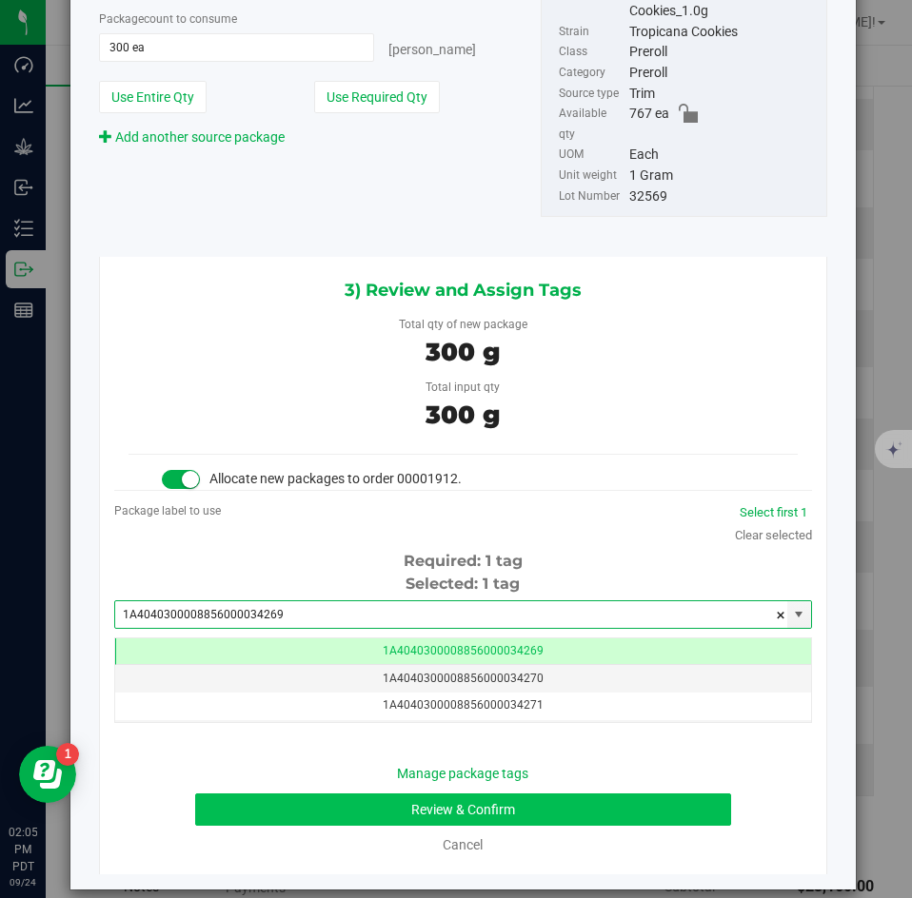
type input "1A4040300008856000034269"
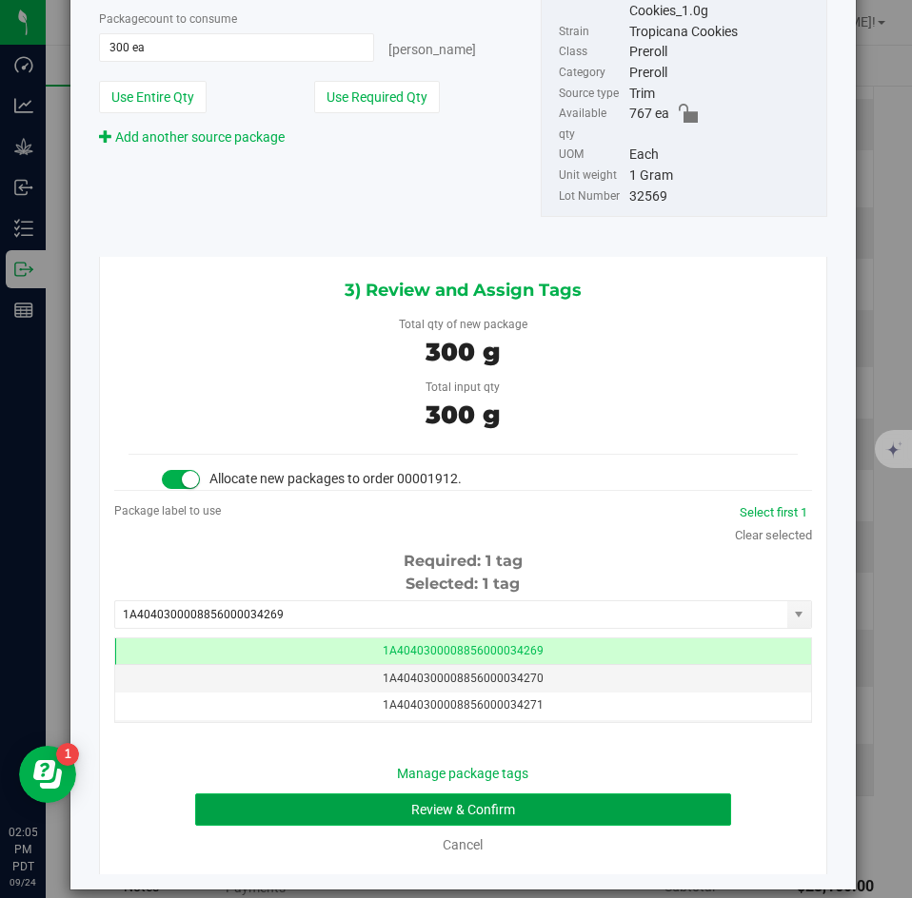
click at [361, 794] on button "Review & Confirm" at bounding box center [462, 810] width 535 height 32
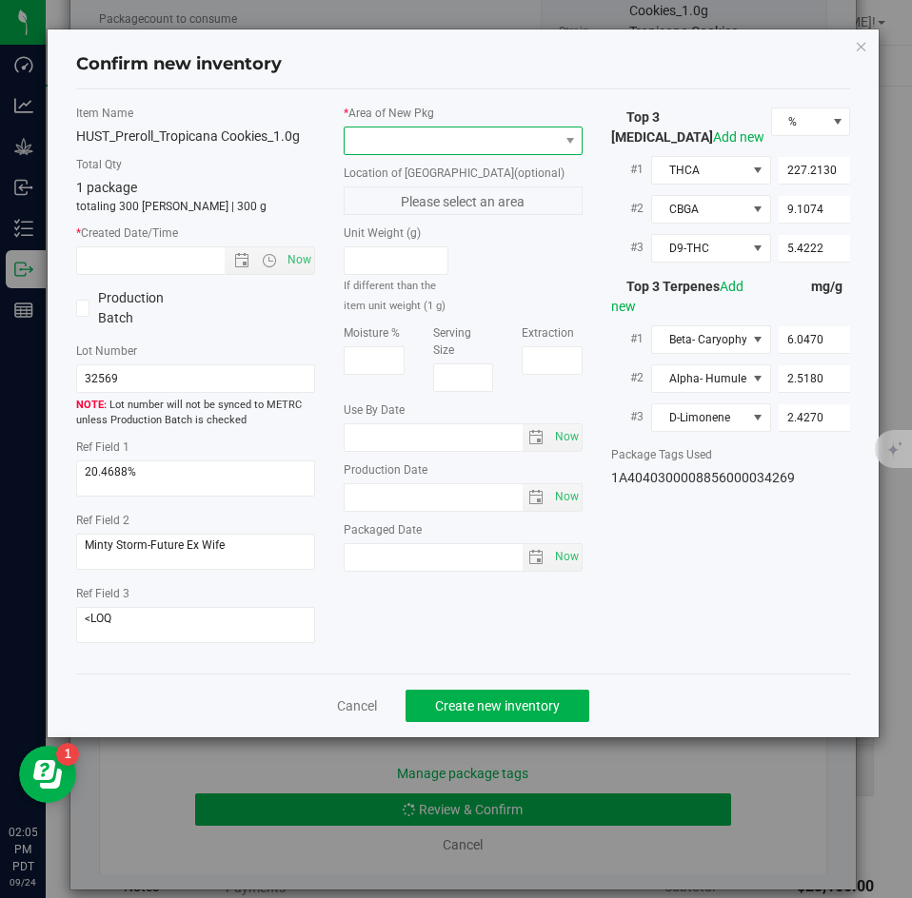
click at [376, 141] on span at bounding box center [451, 141] width 213 height 27
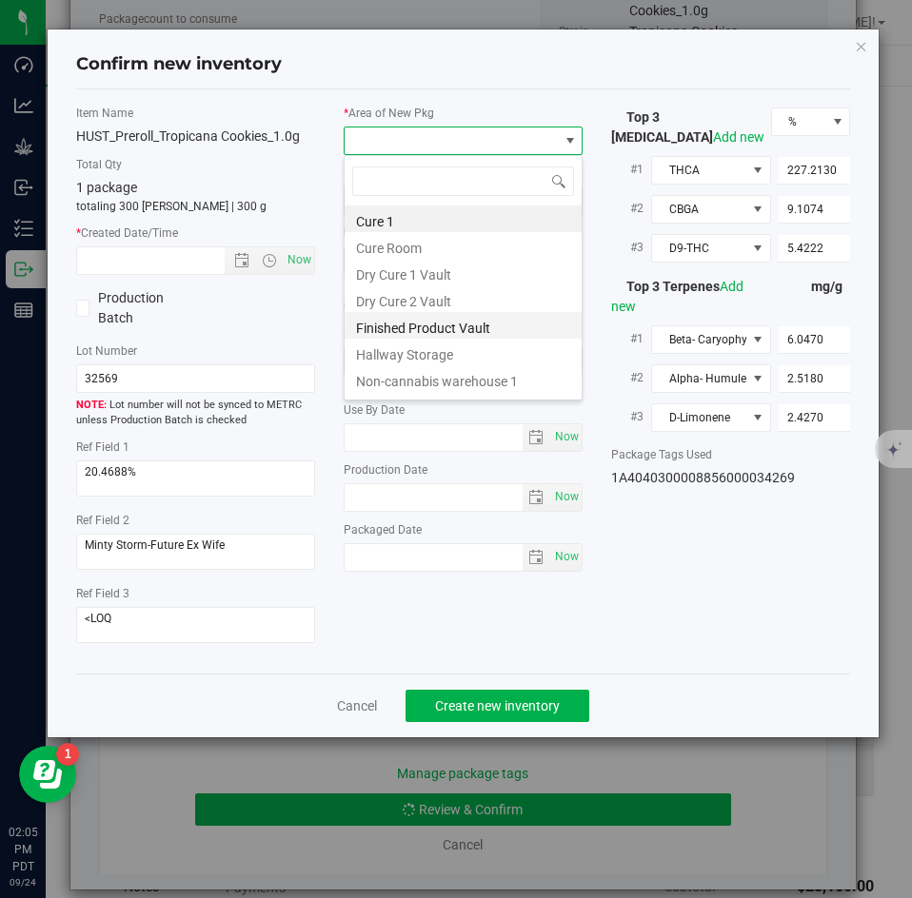
click at [375, 321] on li "Finished Product Vault" at bounding box center [463, 325] width 237 height 27
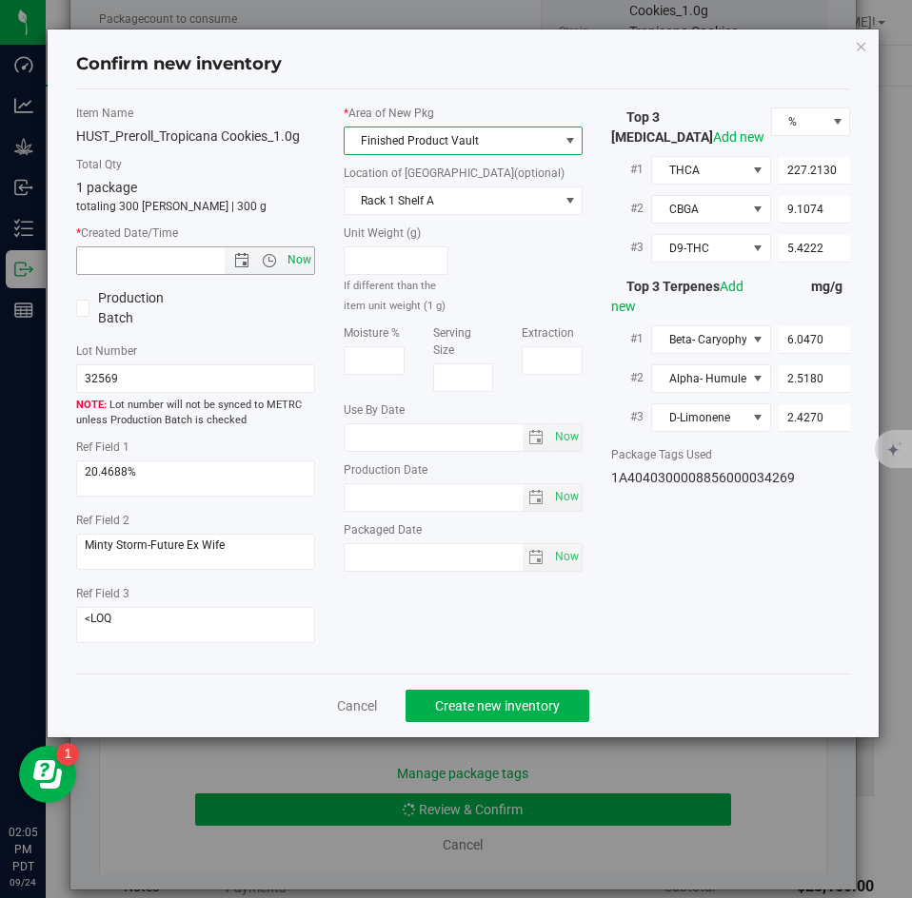
click at [294, 258] on span "Now" at bounding box center [300, 261] width 32 height 28
type input "9/24/2025 2:05 PM"
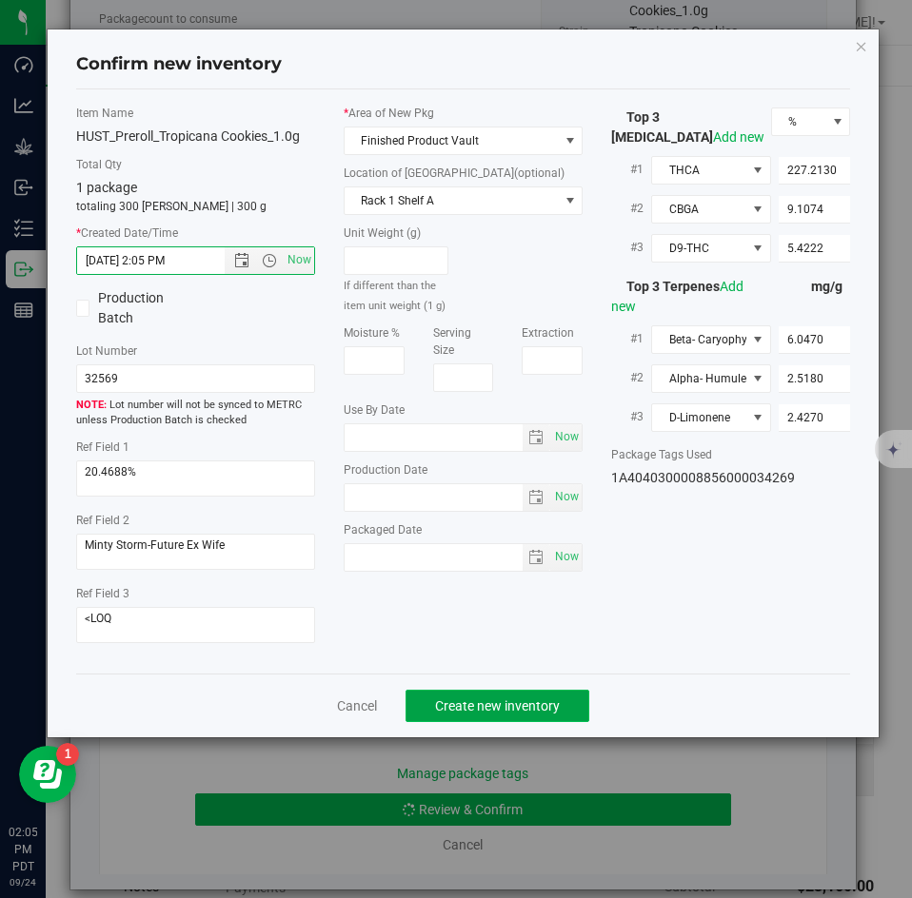
click at [454, 700] on span "Create new inventory" at bounding box center [497, 706] width 125 height 15
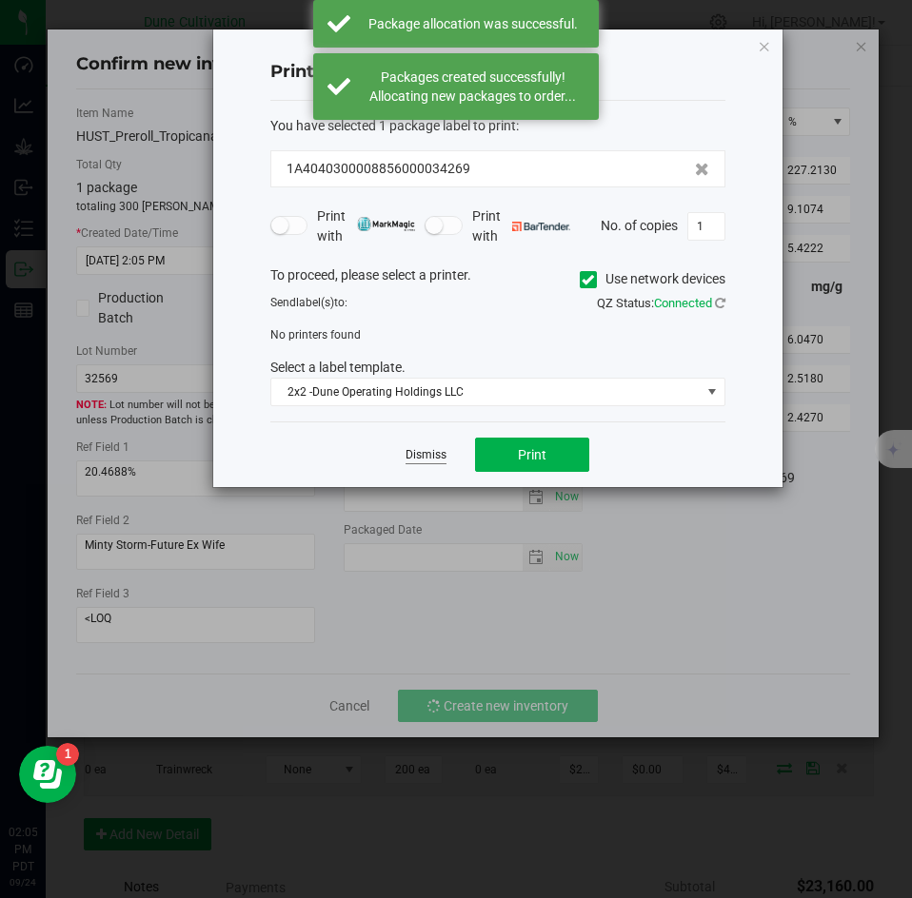
click at [425, 456] on link "Dismiss" at bounding box center [425, 455] width 41 height 16
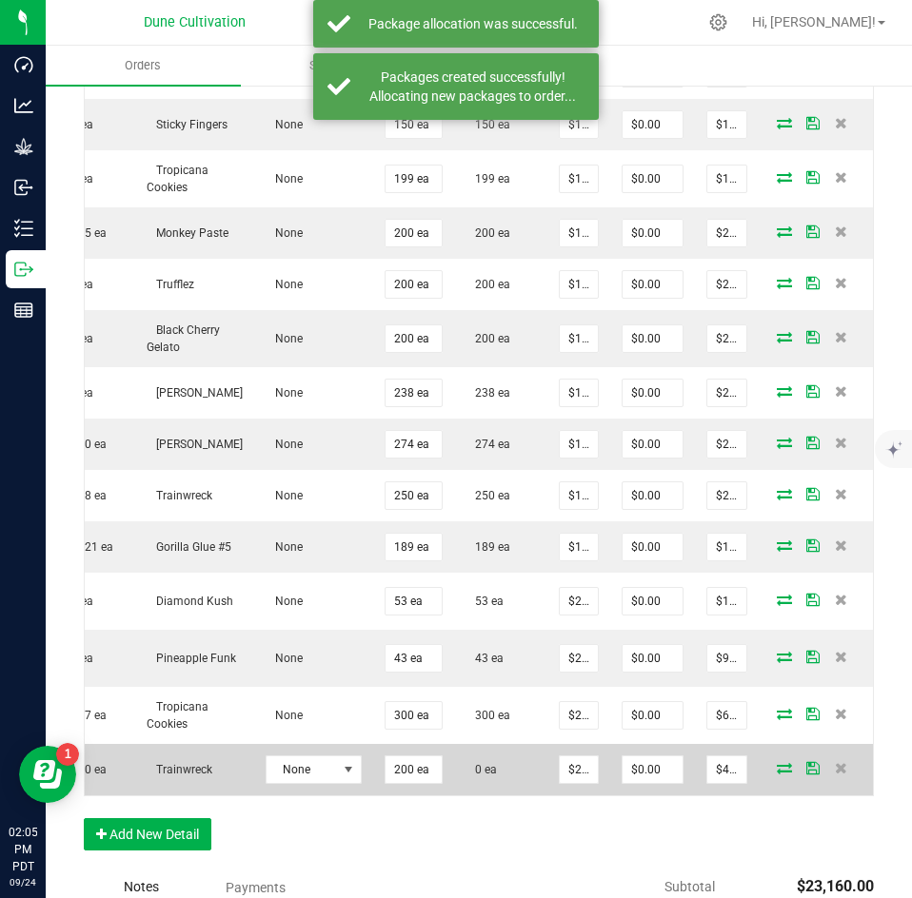
click at [777, 762] on icon at bounding box center [784, 767] width 15 height 11
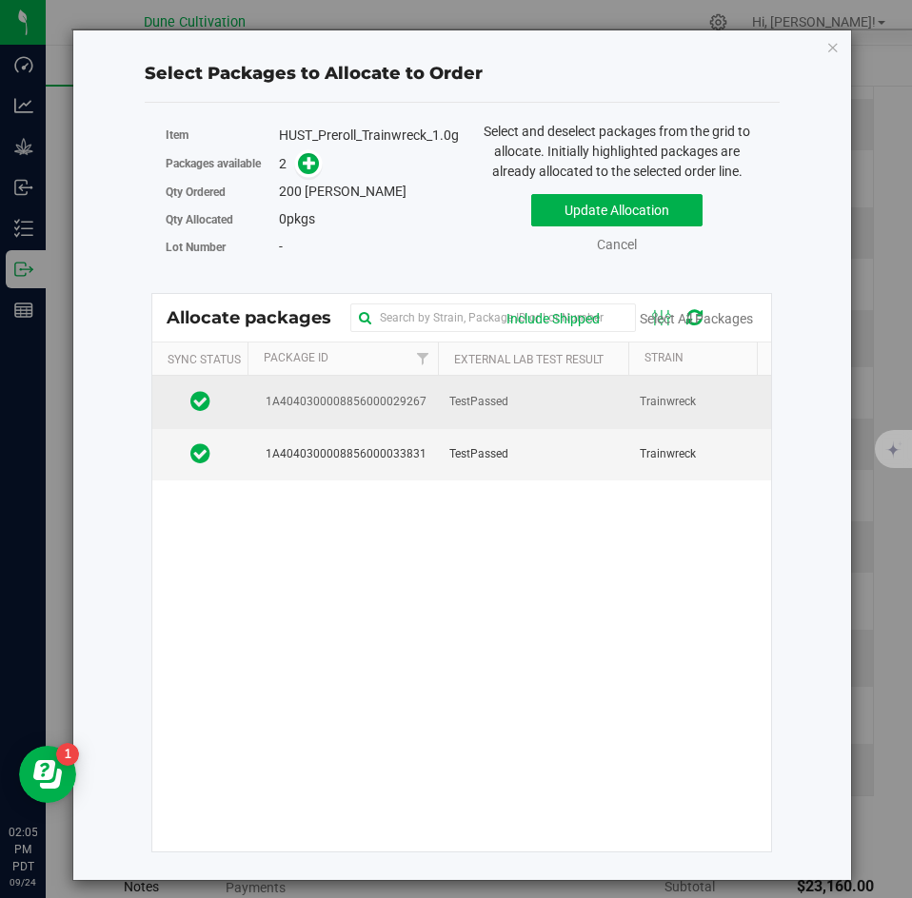
click at [506, 422] on td "TestPassed" at bounding box center [533, 402] width 190 height 52
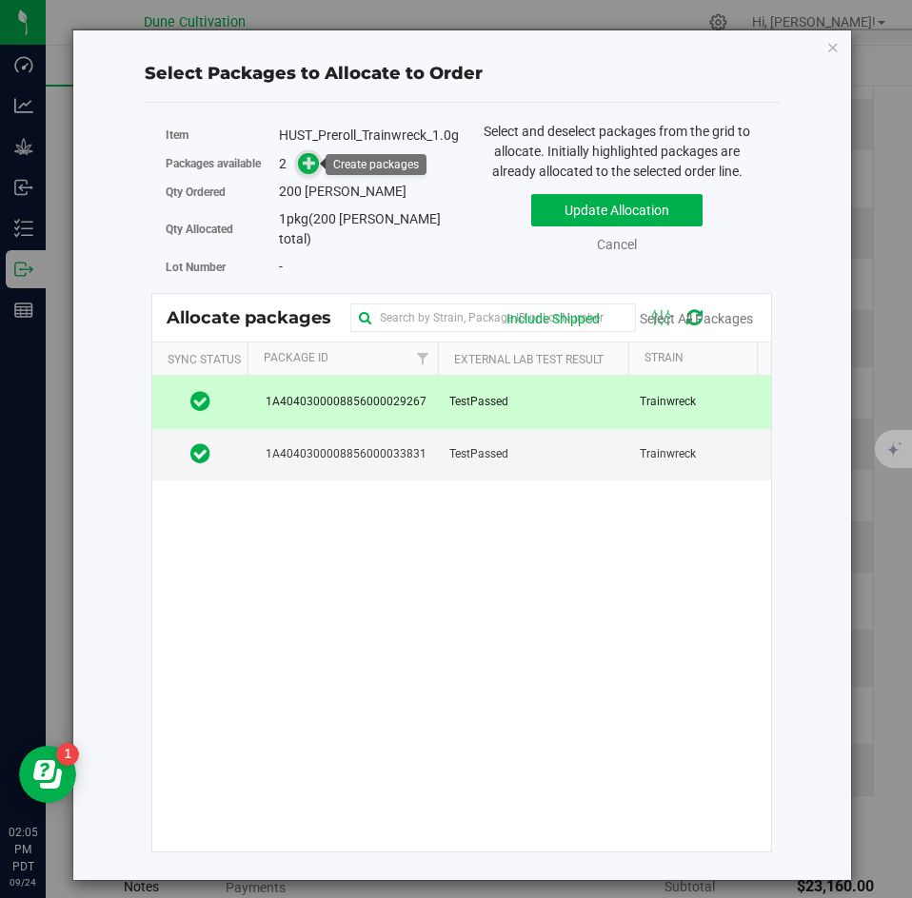
click at [313, 168] on icon at bounding box center [309, 162] width 13 height 13
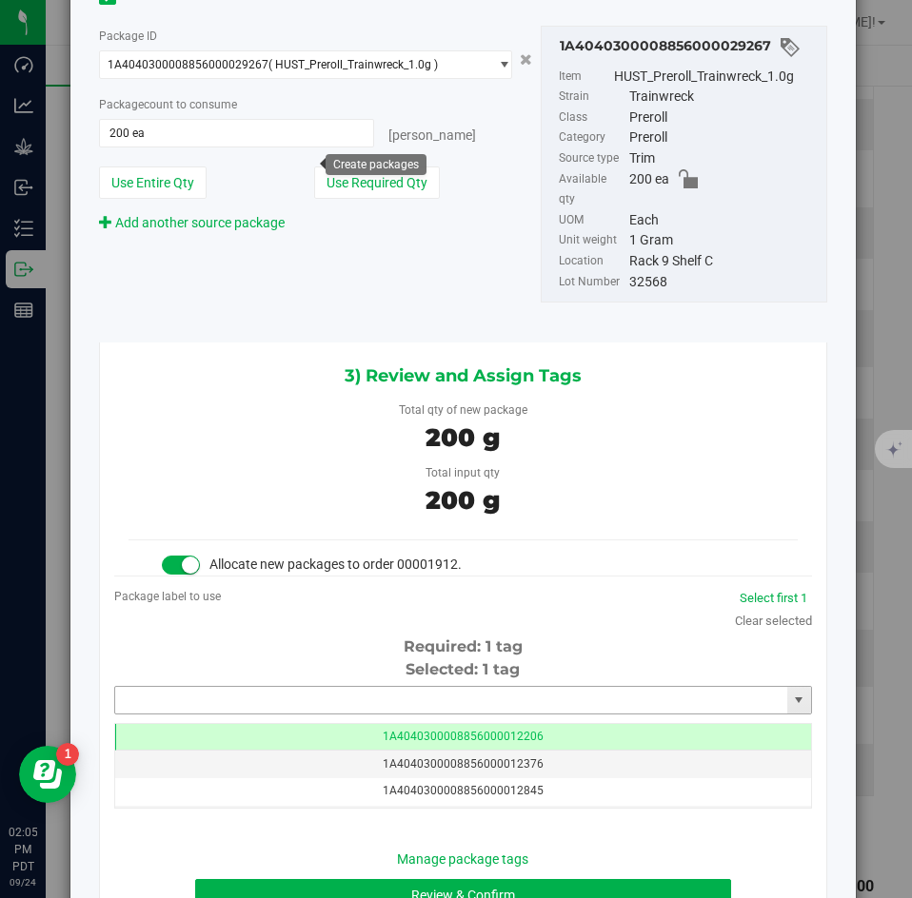
click at [448, 687] on input "text" at bounding box center [451, 700] width 672 height 27
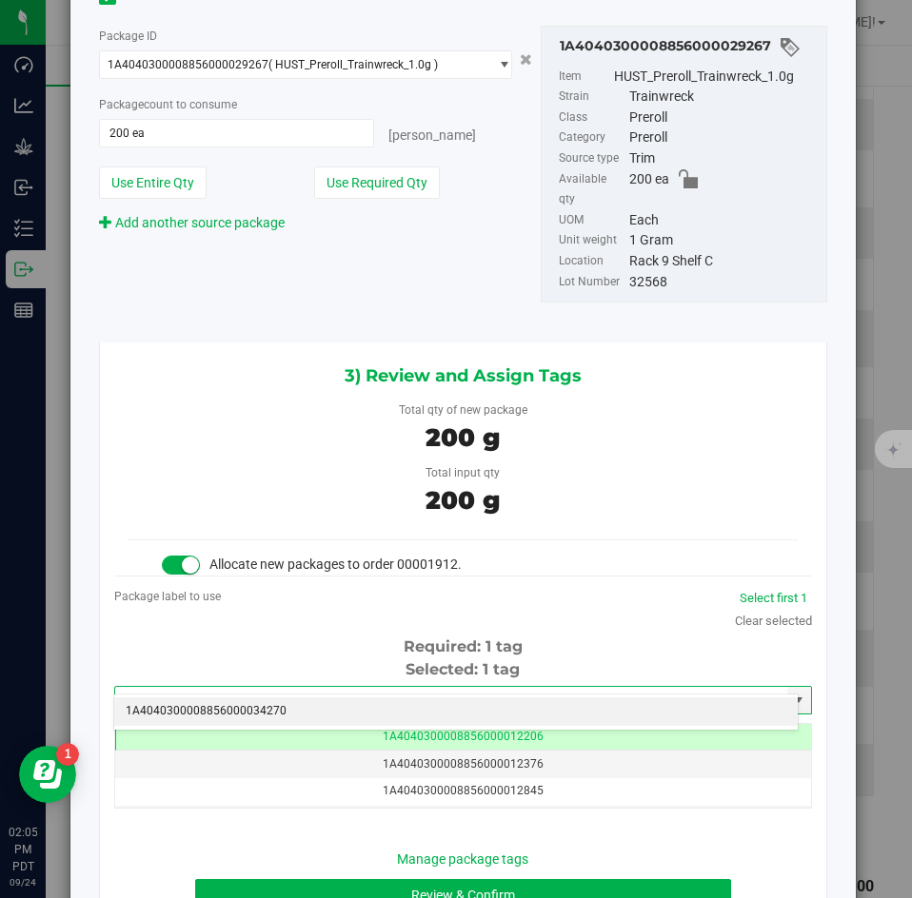
click at [415, 694] on div "1A4040300008856000034270 No matching tags" at bounding box center [455, 712] width 685 height 37
click at [397, 705] on li "1A4040300008856000034270" at bounding box center [455, 712] width 683 height 29
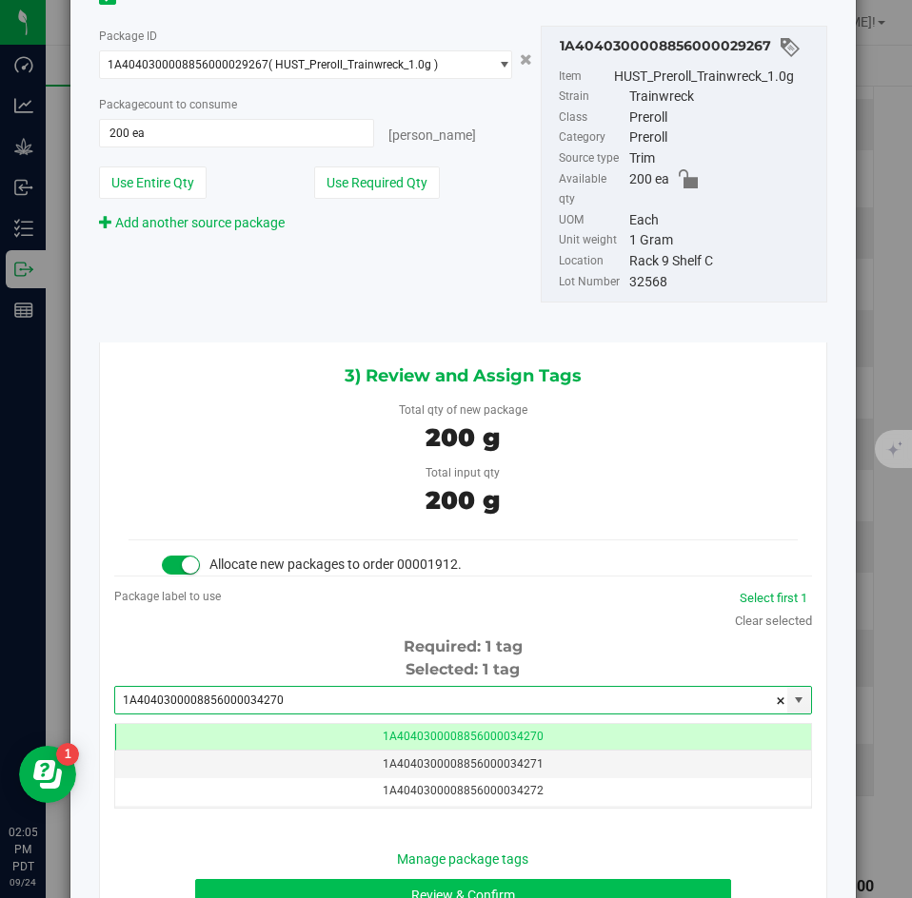
type input "1A4040300008856000034270"
click at [292, 879] on button "Review & Confirm" at bounding box center [462, 895] width 535 height 32
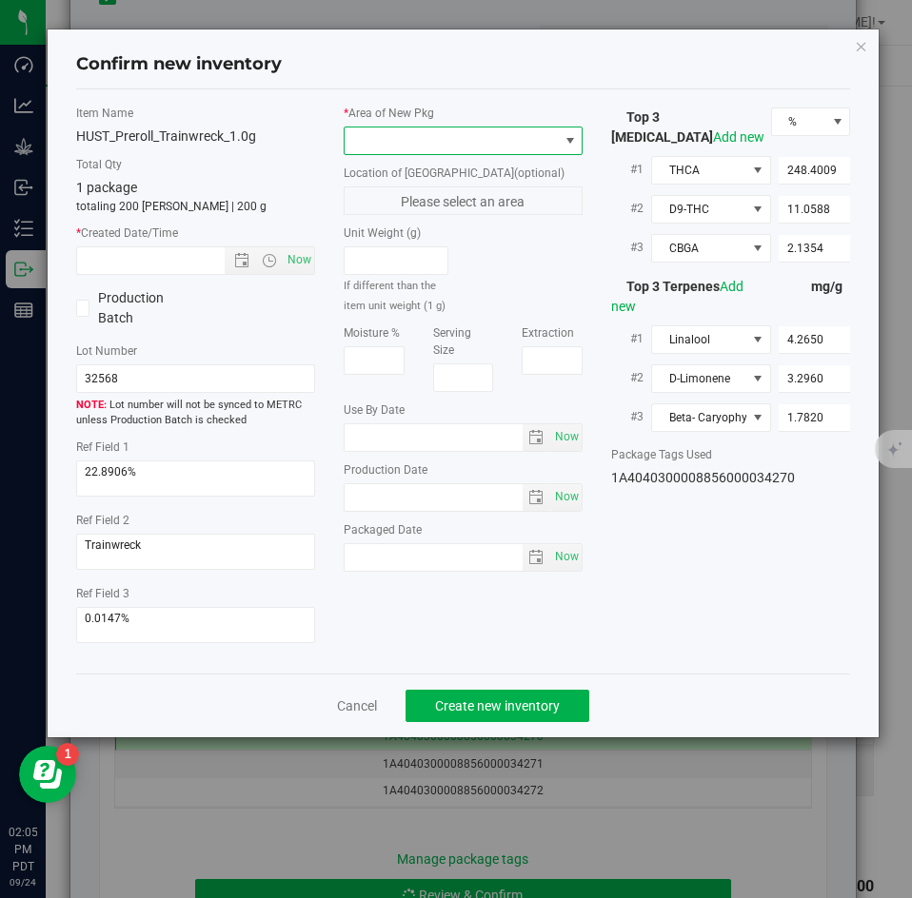
click at [381, 150] on span at bounding box center [451, 141] width 213 height 27
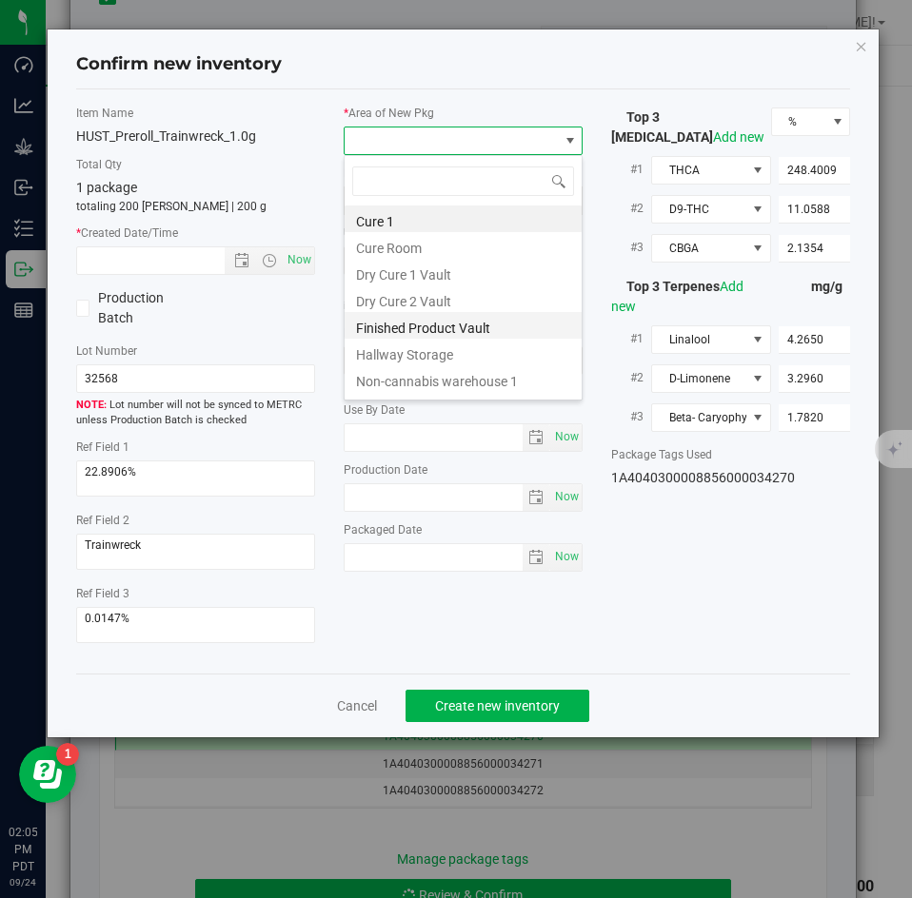
click at [386, 324] on li "Finished Product Vault" at bounding box center [463, 325] width 237 height 27
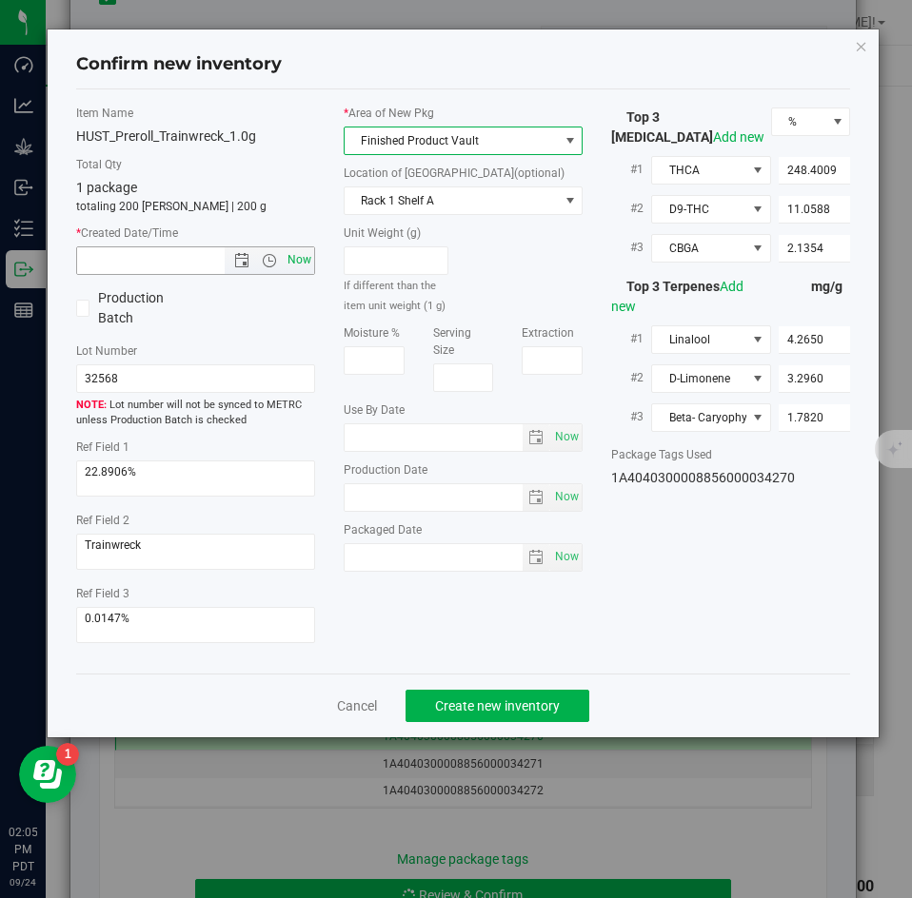
click at [300, 257] on span "Now" at bounding box center [300, 261] width 32 height 28
type input "9/24/2025 2:05 PM"
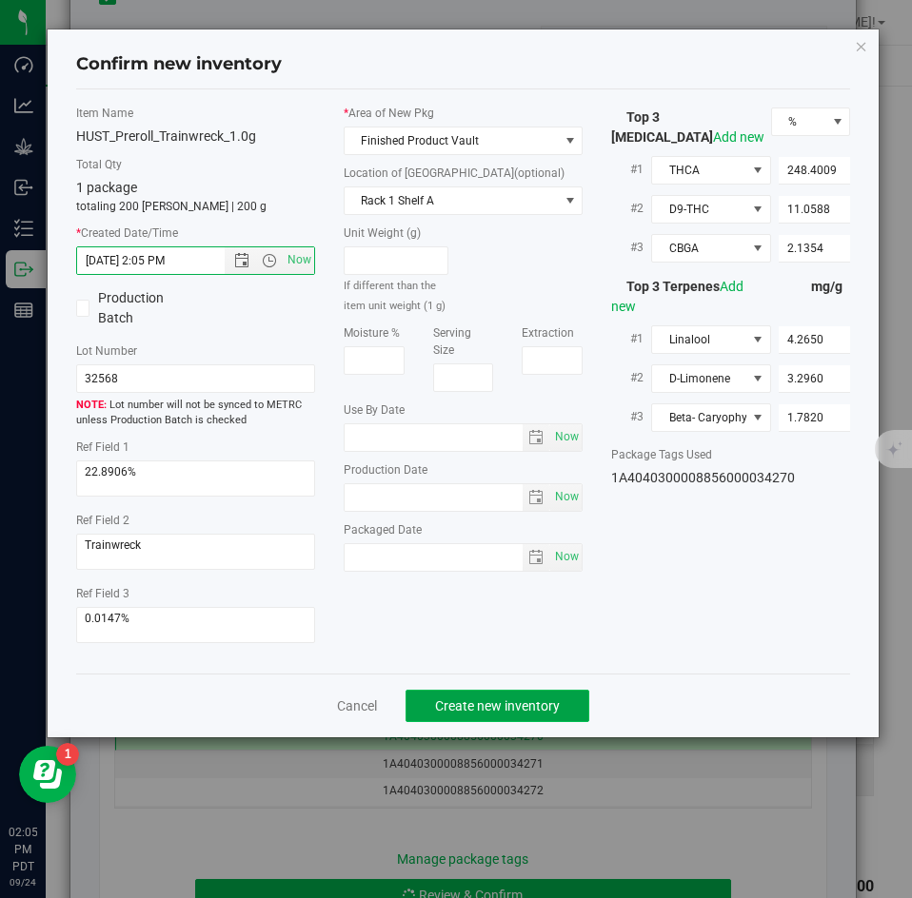
click at [476, 691] on button "Create new inventory" at bounding box center [497, 706] width 184 height 32
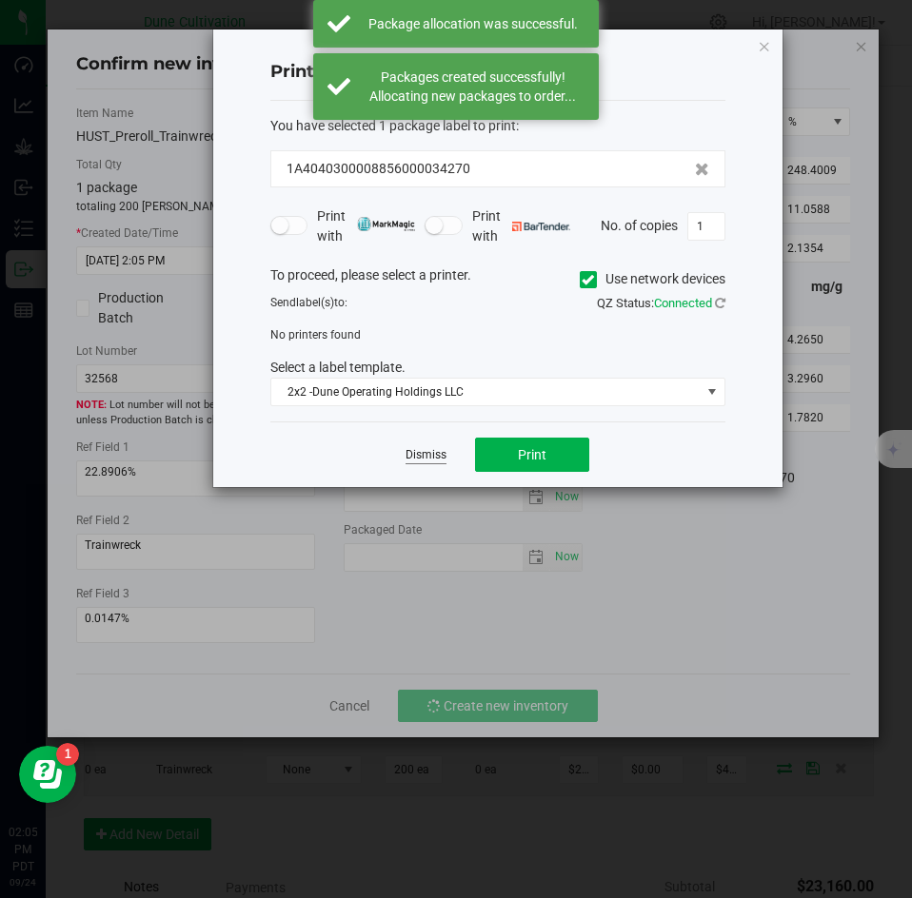
click at [424, 459] on link "Dismiss" at bounding box center [425, 455] width 41 height 16
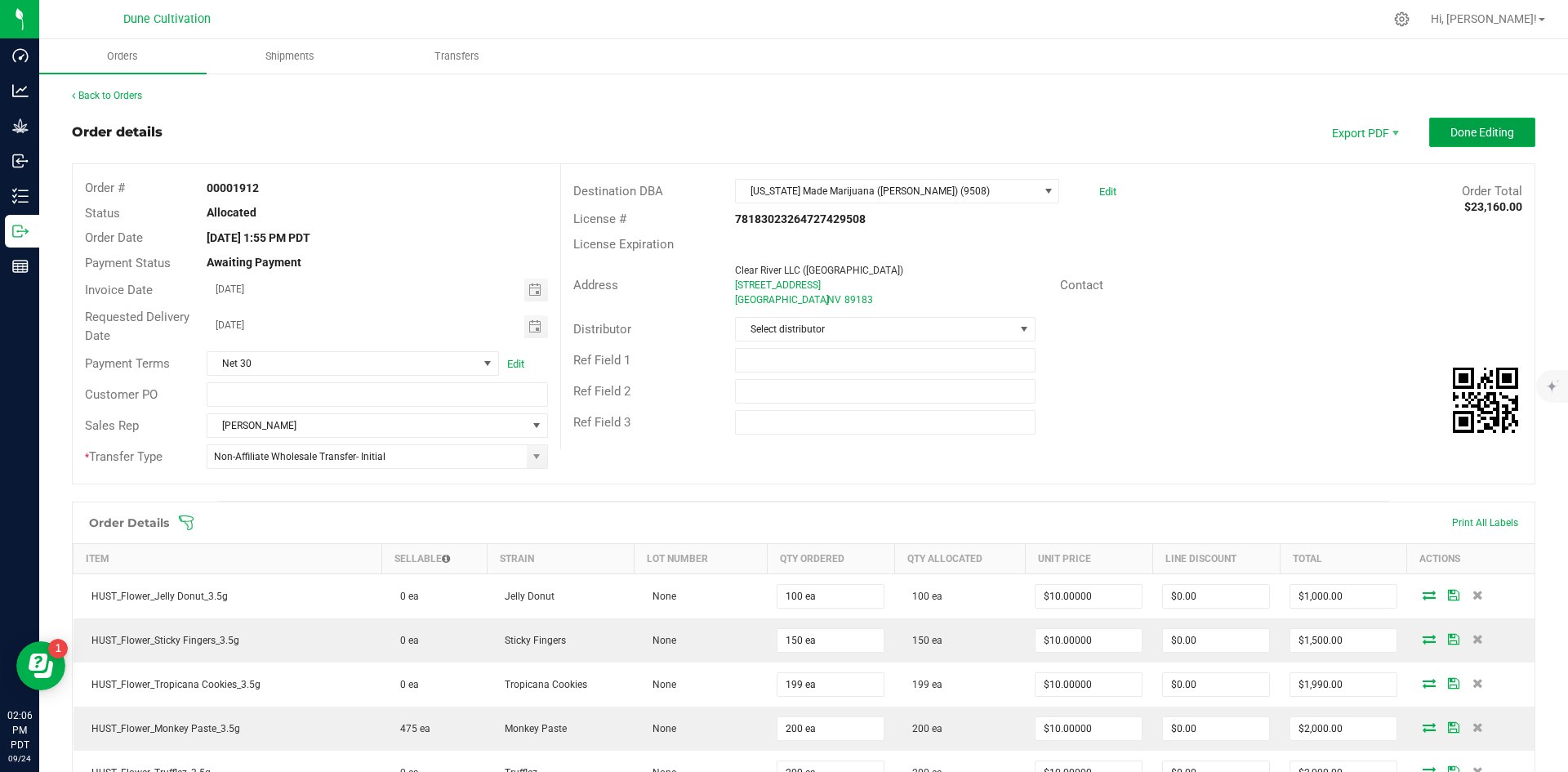
click at [782, 144] on button "Done Editing" at bounding box center [1483, 132] width 106 height 29
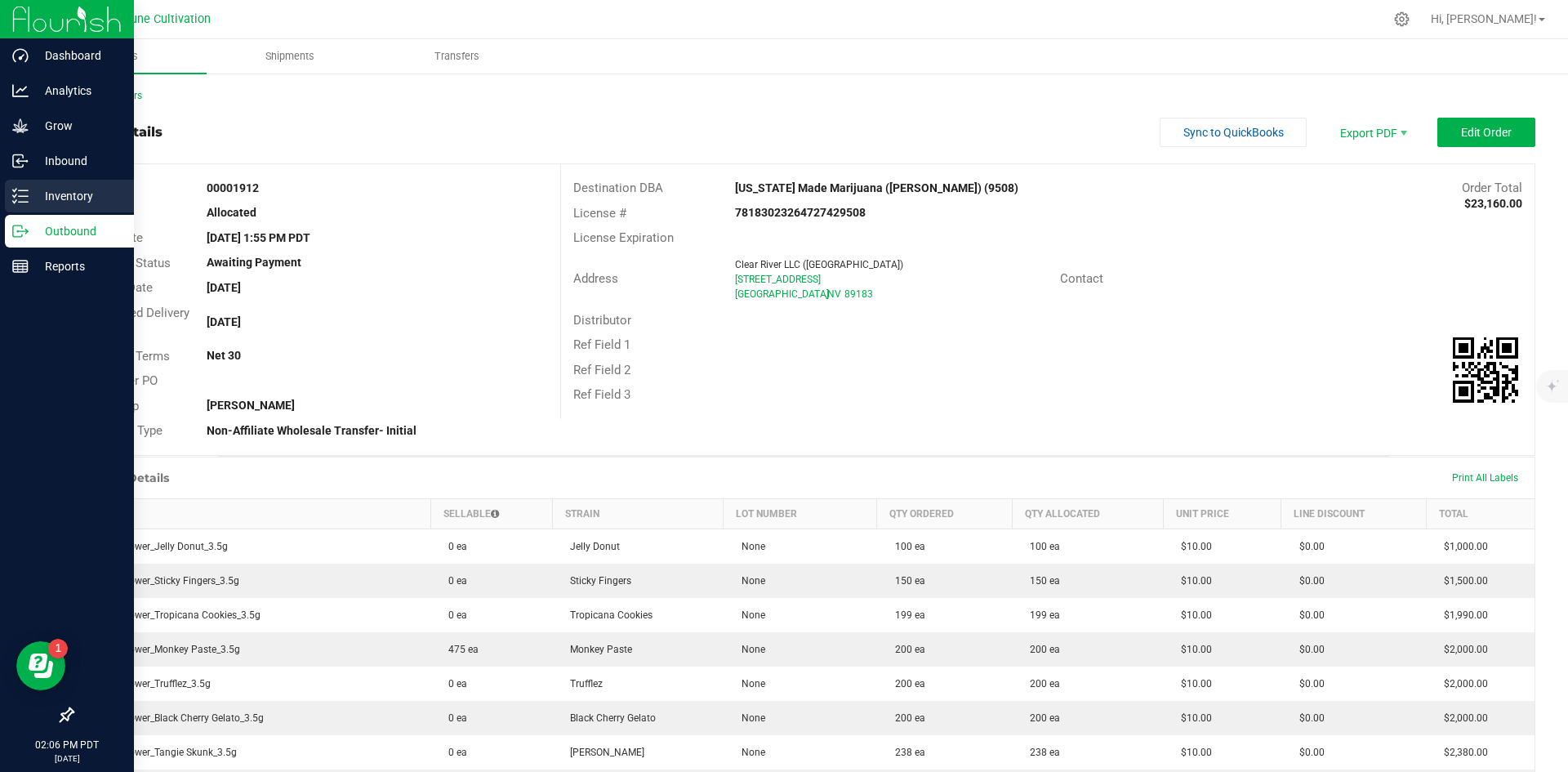
click at [11, 192] on div "Inventory" at bounding box center [70, 196] width 129 height 33
